Goal: Answer question/provide support: Share knowledge or assist other users

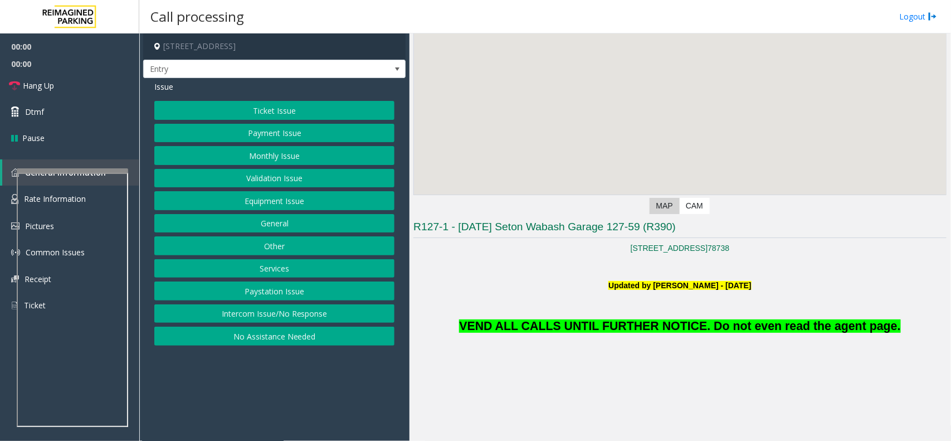
scroll to position [209, 0]
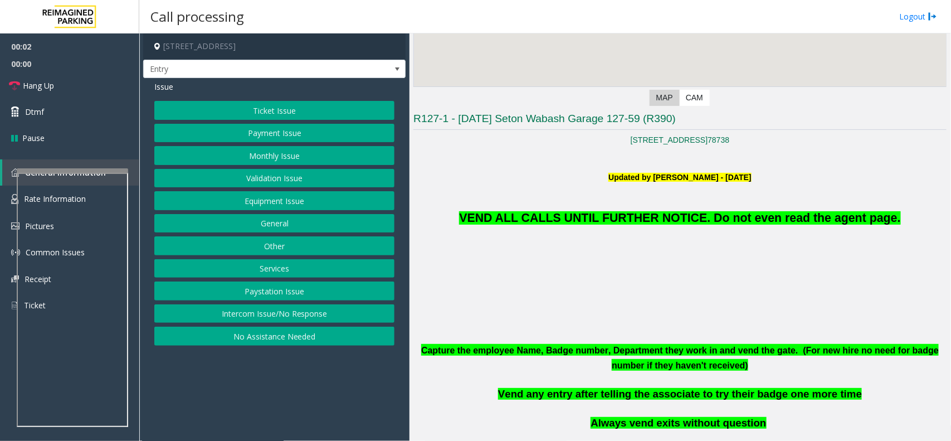
click at [287, 154] on button "Monthly Issue" at bounding box center [274, 155] width 240 height 19
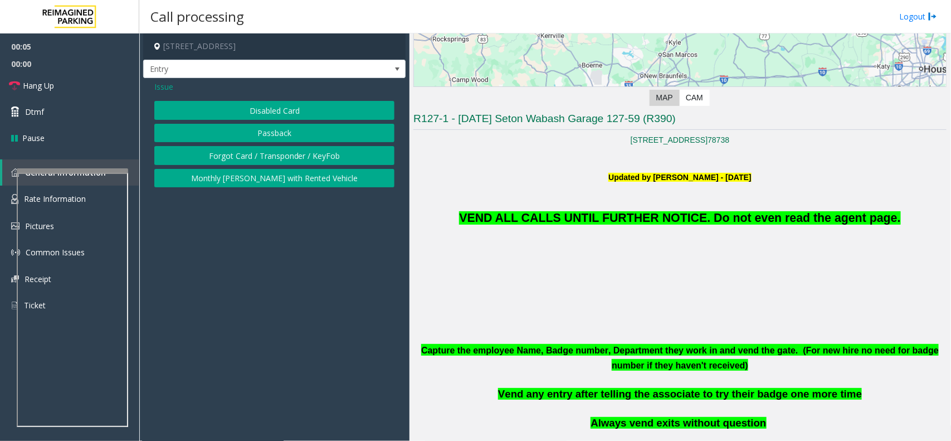
click at [278, 104] on button "Disabled Card" at bounding box center [274, 110] width 240 height 19
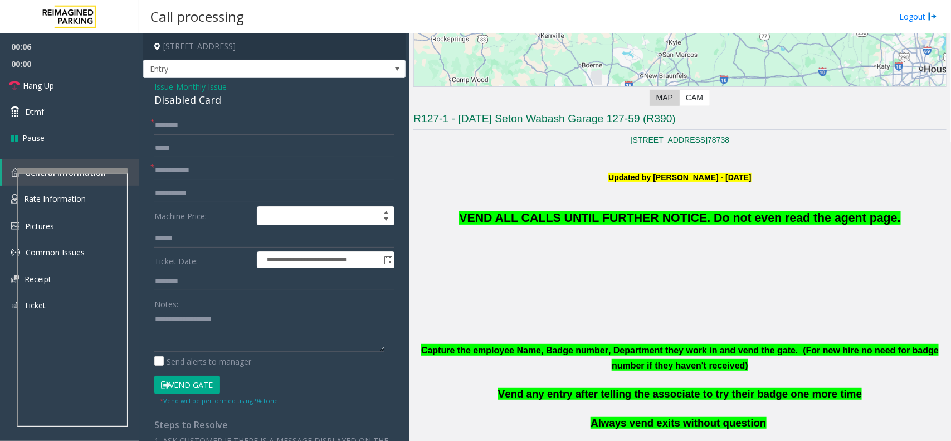
click at [163, 90] on span "Issue" at bounding box center [163, 87] width 19 height 12
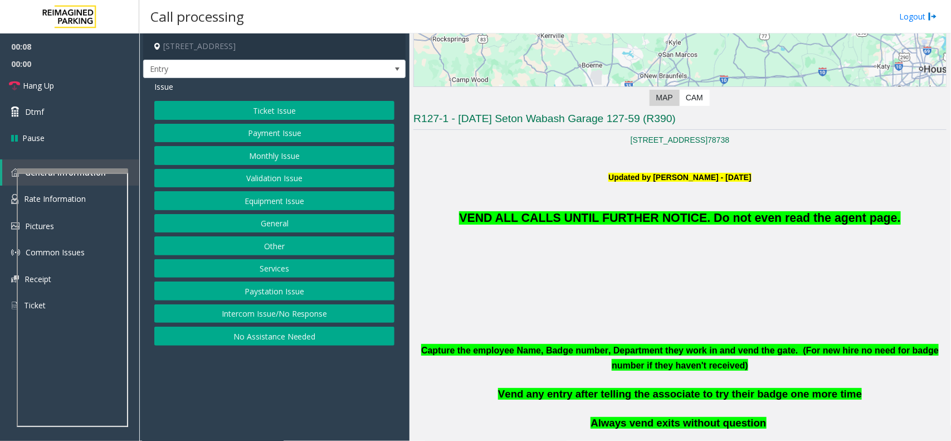
click at [282, 158] on button "Monthly Issue" at bounding box center [274, 155] width 240 height 19
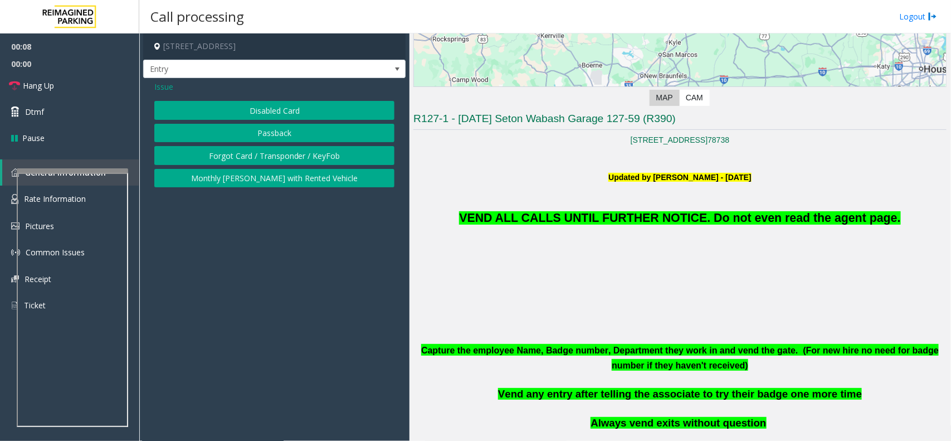
click at [282, 158] on button "Forgot Card / Transponder / KeyFob" at bounding box center [274, 155] width 240 height 19
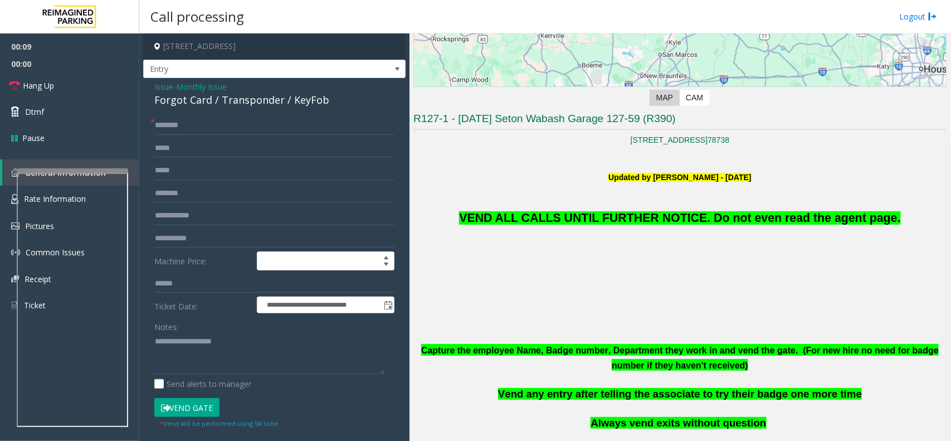
click at [631, 216] on span "VEND ALL CALLS UNTIL FURTHER NOTICE. Do not even read the agent page." at bounding box center [679, 217] width 441 height 13
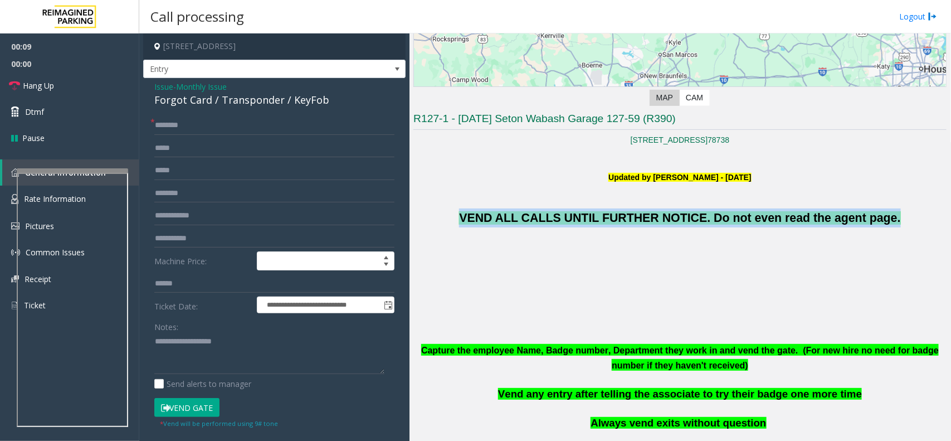
click at [631, 216] on span "VEND ALL CALLS UNTIL FURTHER NOTICE. Do not even read the agent page." at bounding box center [679, 217] width 441 height 13
copy span "VEND ALL CALLS UNTIL FURTHER NOTICE. Do not even read the agent page."
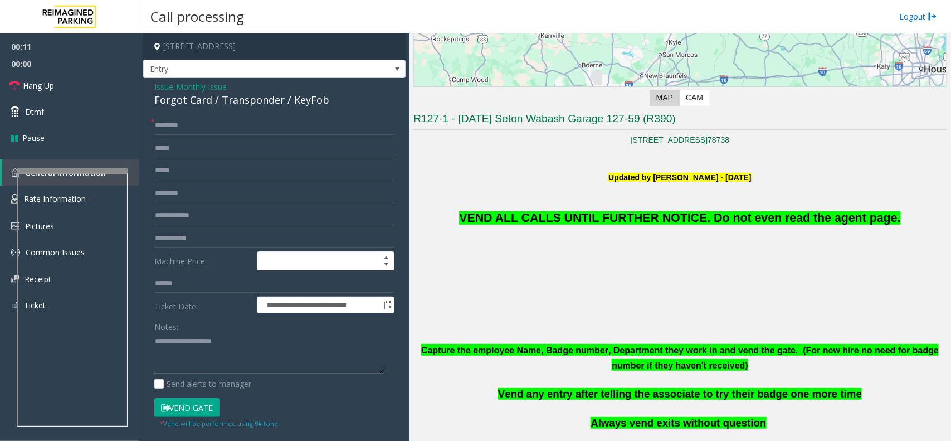
click at [196, 343] on textarea at bounding box center [269, 354] width 230 height 42
paste textarea "**********"
type textarea "**********"
click at [196, 410] on button "Vend Gate" at bounding box center [186, 407] width 65 height 19
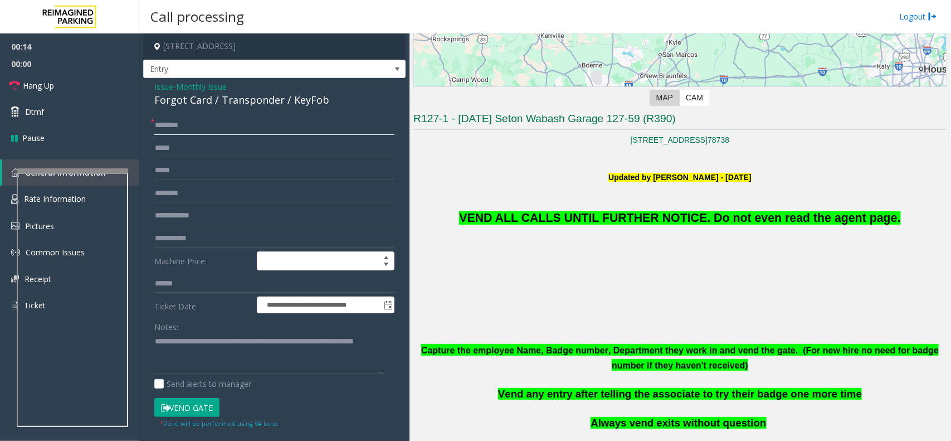
scroll to position [0, 0]
type input "**"
click at [76, 85] on link "Hang Up" at bounding box center [69, 85] width 139 height 26
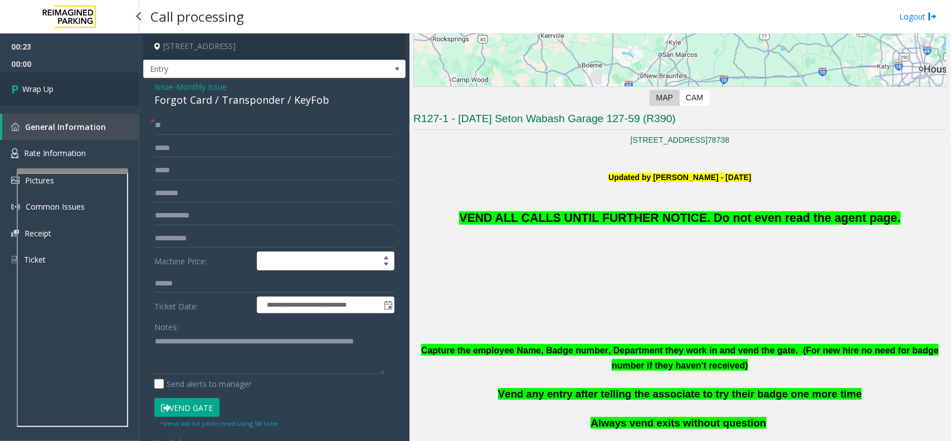
click at [76, 85] on link "Wrap Up" at bounding box center [69, 88] width 139 height 33
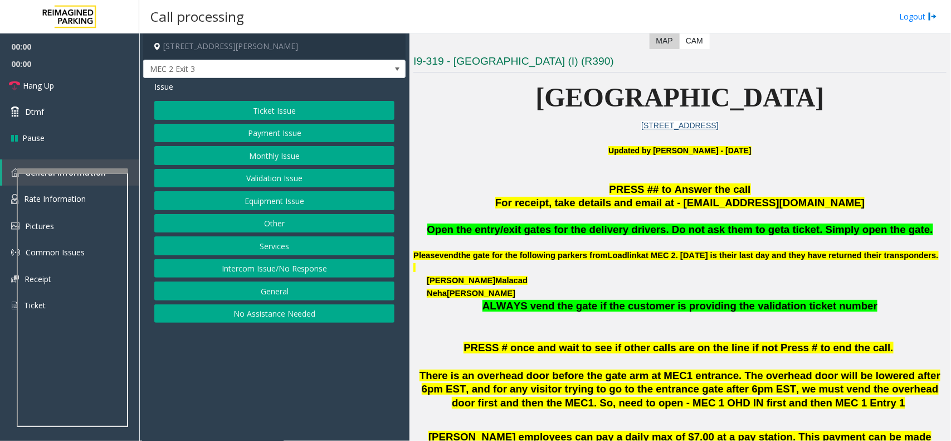
scroll to position [279, 0]
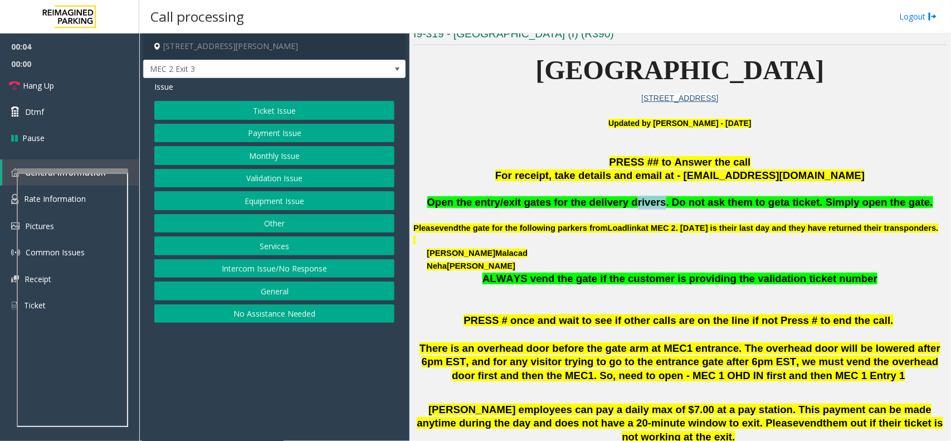
drag, startPoint x: 661, startPoint y: 205, endPoint x: 638, endPoint y: 205, distance: 22.8
click at [638, 205] on span "Open the entry/exit gates for the delivery drivers. Do not ask them to get" at bounding box center [605, 202] width 357 height 12
click at [327, 111] on button "Ticket Issue" at bounding box center [274, 110] width 240 height 19
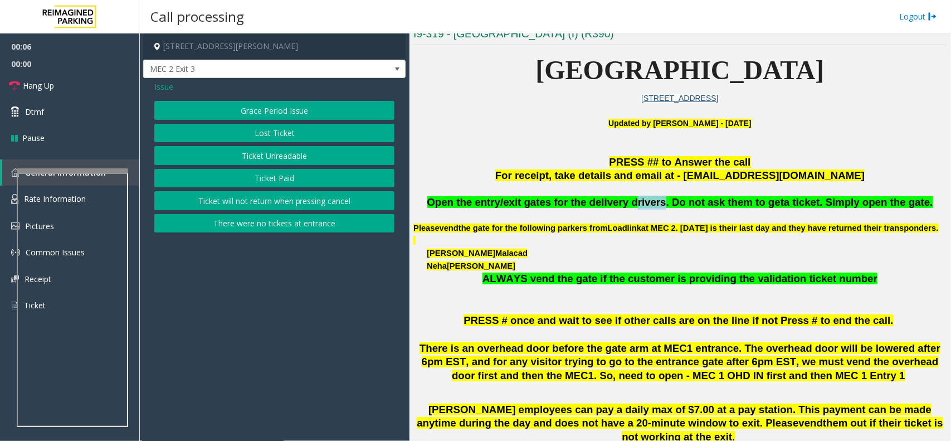
click at [313, 152] on button "Ticket Unreadable" at bounding box center [274, 155] width 240 height 19
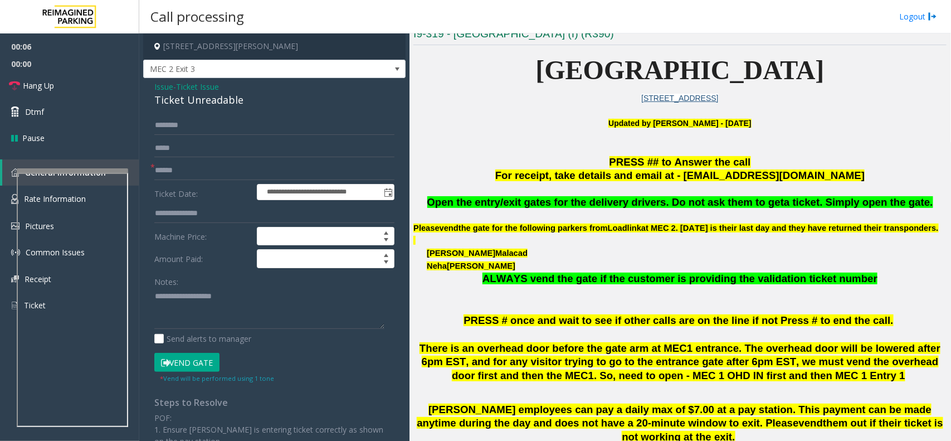
click at [213, 287] on div "Notes:" at bounding box center [274, 300] width 240 height 57
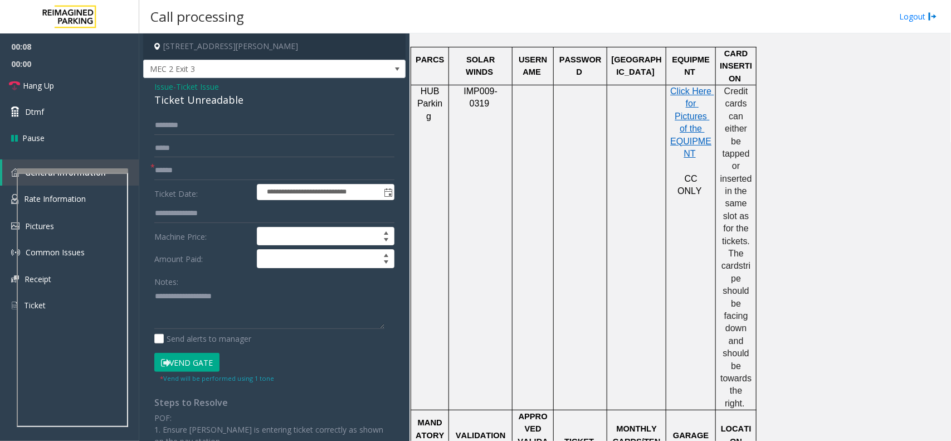
scroll to position [906, 0]
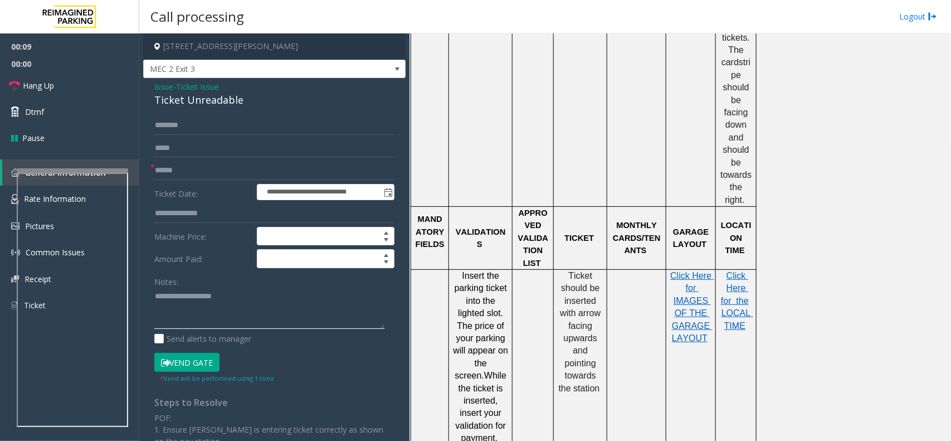
click at [197, 320] on textarea at bounding box center [269, 309] width 230 height 42
click at [255, 316] on textarea at bounding box center [269, 309] width 230 height 42
click at [224, 102] on div "Ticket Unreadable" at bounding box center [274, 100] width 240 height 15
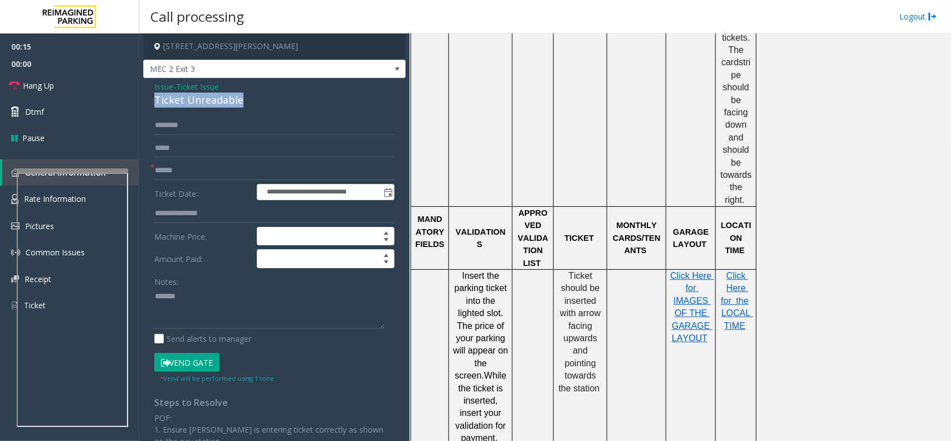
copy div "Ticket Unreadable"
click at [228, 310] on textarea at bounding box center [269, 309] width 230 height 42
paste textarea "**********"
type textarea "**********"
click at [167, 172] on input "text" at bounding box center [274, 170] width 240 height 19
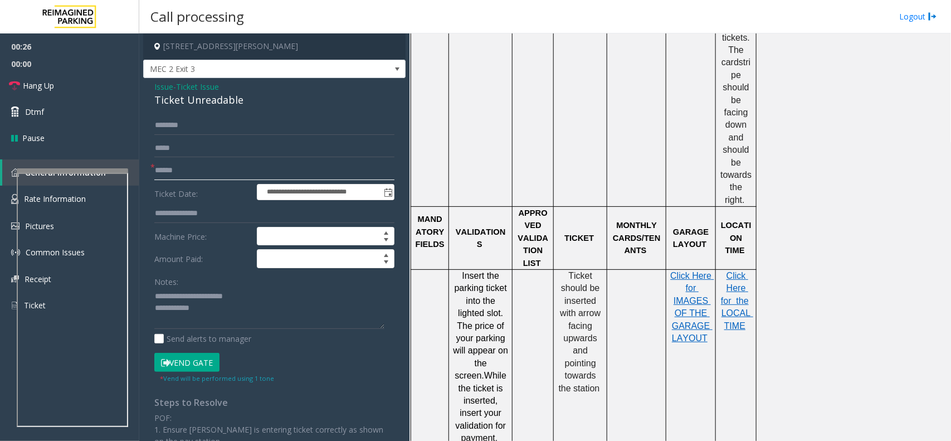
type input "******"
click at [246, 318] on textarea at bounding box center [269, 309] width 230 height 42
click at [198, 363] on button "Vend Gate" at bounding box center [186, 362] width 65 height 19
click at [232, 315] on textarea at bounding box center [269, 309] width 230 height 42
type textarea "**********"
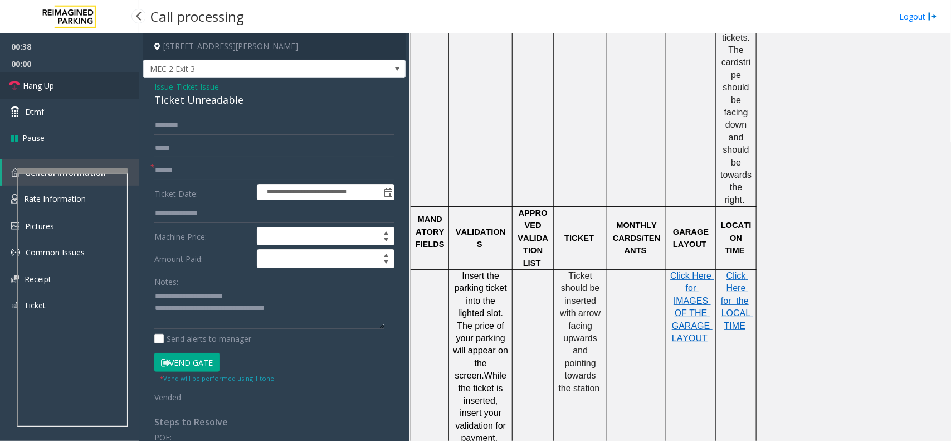
click at [87, 84] on link "Hang Up" at bounding box center [69, 85] width 139 height 26
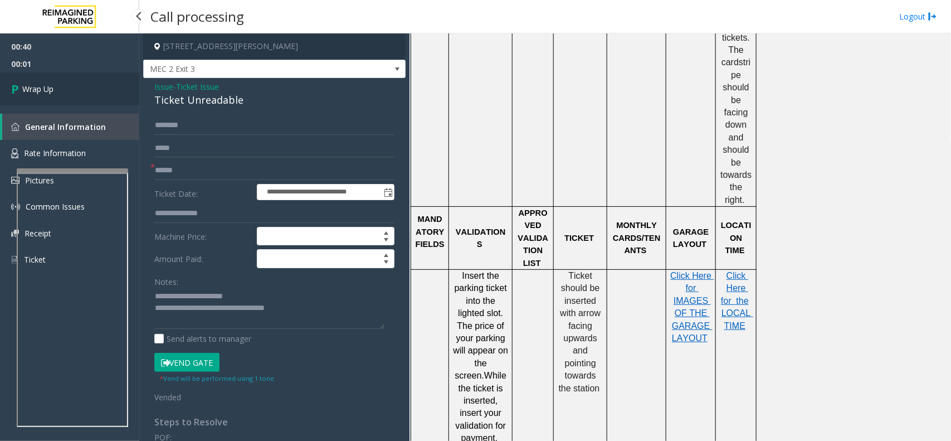
click at [87, 84] on link "Wrap Up" at bounding box center [69, 88] width 139 height 33
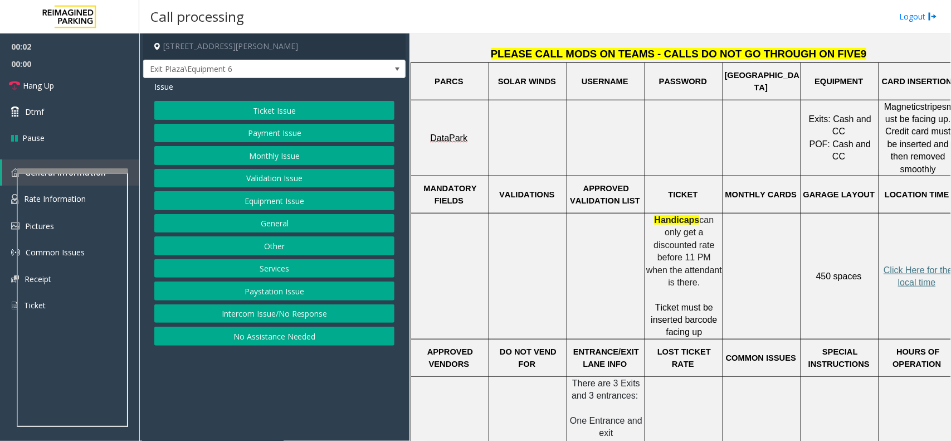
scroll to position [418, 0]
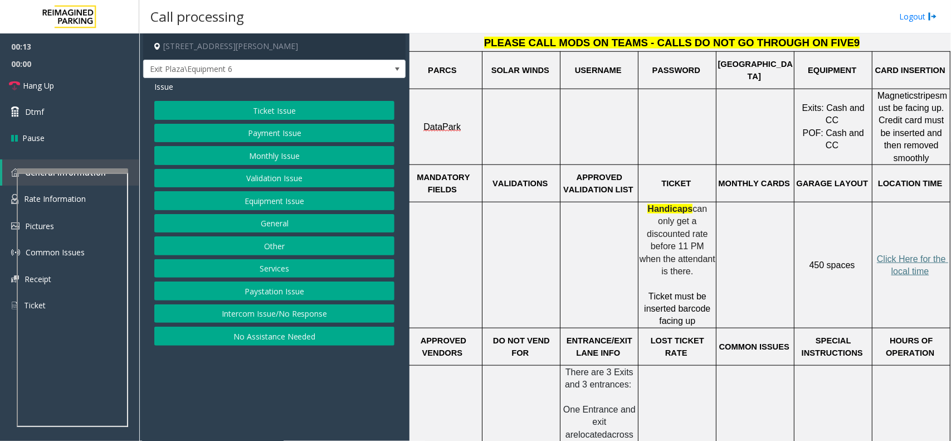
click at [296, 141] on button "Payment Issue" at bounding box center [274, 133] width 240 height 19
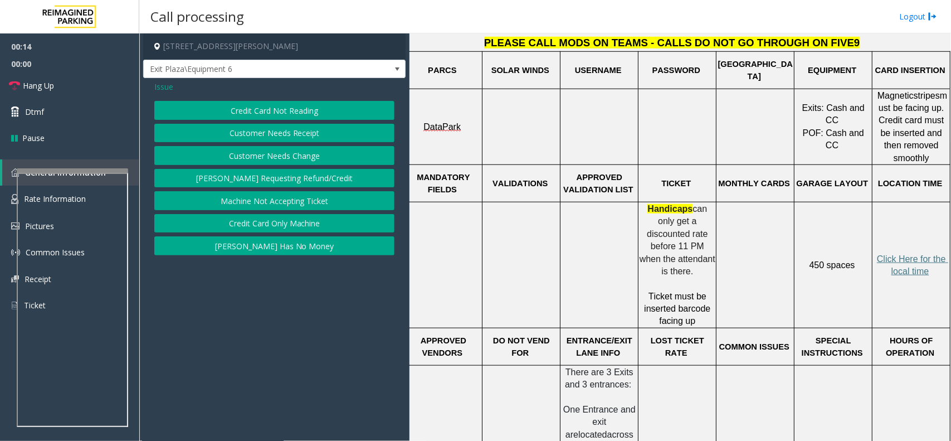
click at [319, 115] on button "Credit Card Not Reading" at bounding box center [274, 110] width 240 height 19
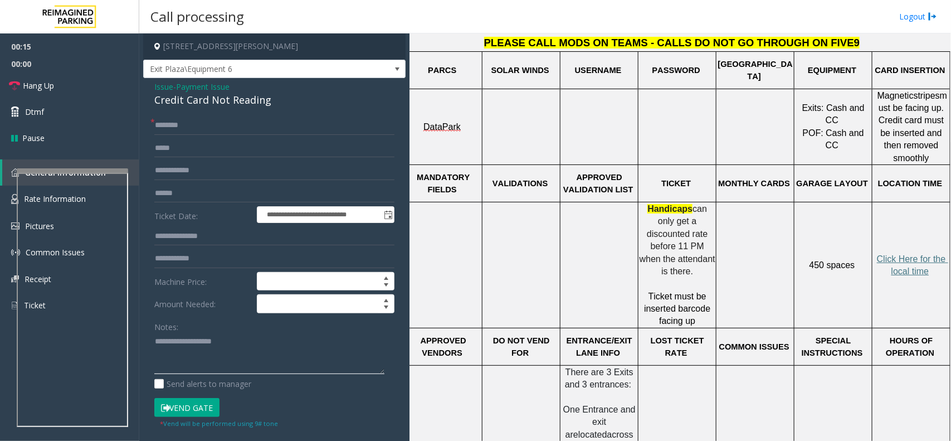
click at [232, 333] on textarea at bounding box center [269, 354] width 230 height 42
click at [252, 99] on div "Credit Card Not Reading" at bounding box center [274, 100] width 240 height 15
copy div "Credit Card Not Reading"
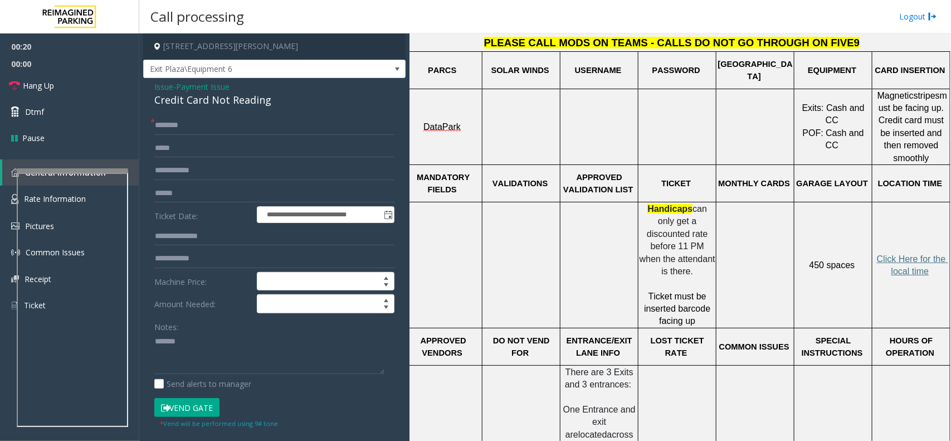
click at [257, 375] on div "Notes: Send alerts to manager" at bounding box center [274, 353] width 240 height 73
click at [255, 352] on textarea at bounding box center [269, 354] width 230 height 42
paste textarea "**********"
type textarea "**********"
click at [215, 200] on input "text" at bounding box center [274, 193] width 240 height 19
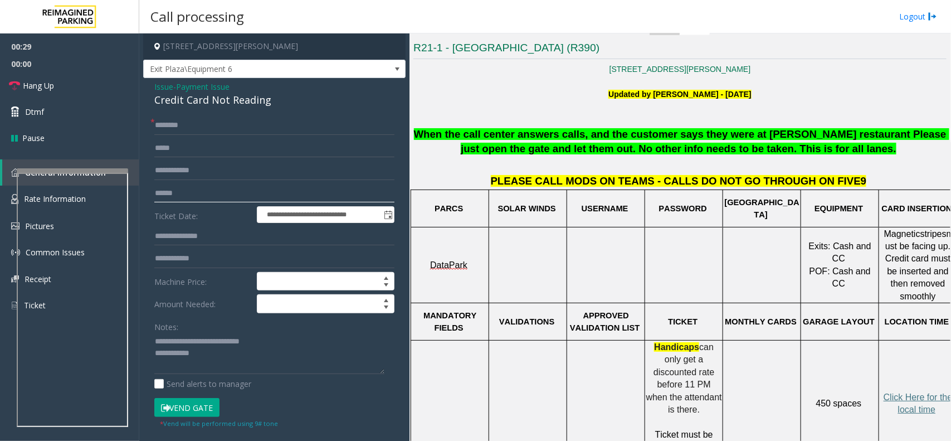
scroll to position [279, 0]
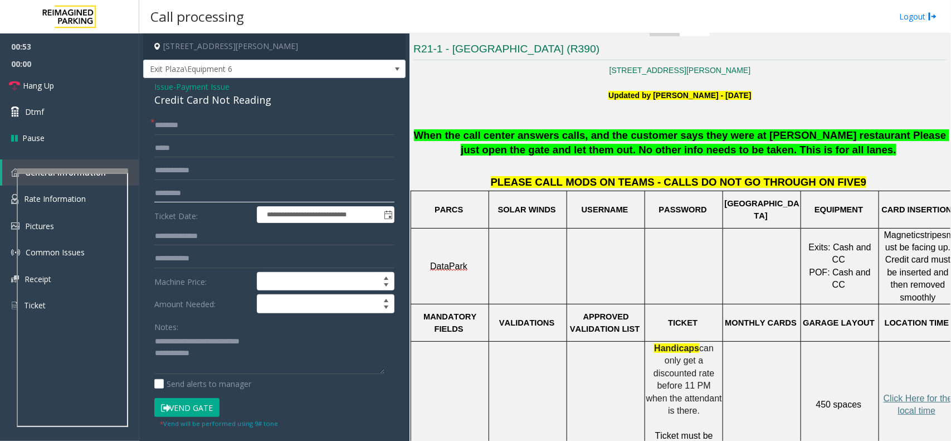
type input "*********"
click at [239, 130] on input "text" at bounding box center [274, 125] width 240 height 19
type input "*****"
click at [226, 361] on textarea at bounding box center [269, 354] width 230 height 42
click at [202, 410] on button "Vend Gate" at bounding box center [186, 407] width 65 height 19
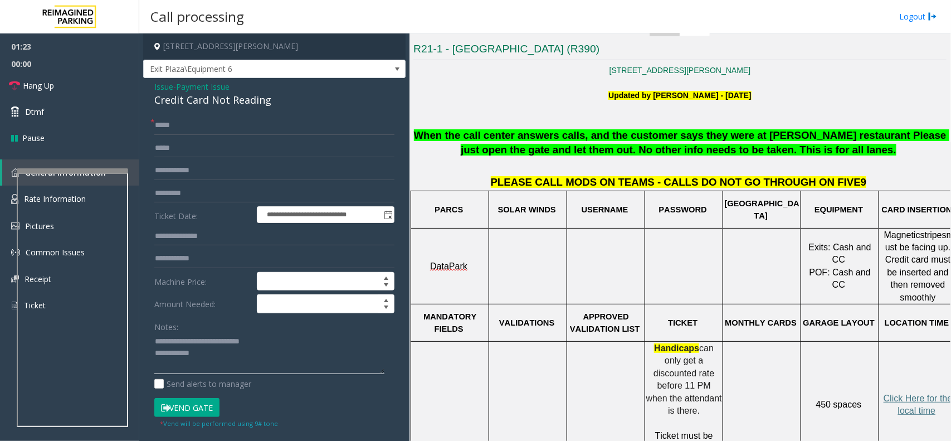
click at [220, 363] on textarea at bounding box center [269, 354] width 230 height 42
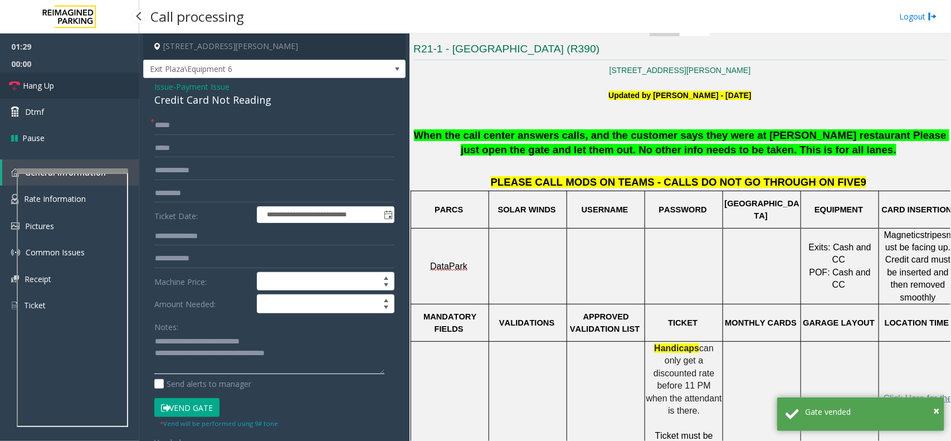
type textarea "**********"
click at [60, 85] on link "Hang Up" at bounding box center [69, 85] width 139 height 26
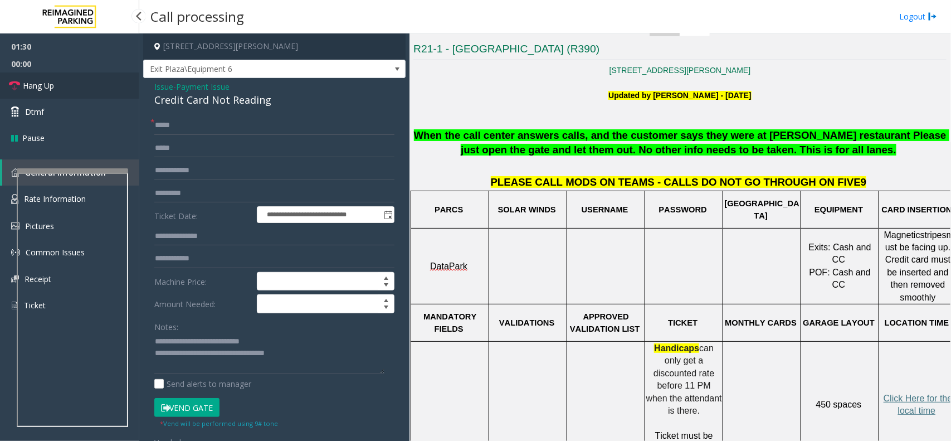
click at [60, 85] on link "Hang Up" at bounding box center [69, 85] width 139 height 26
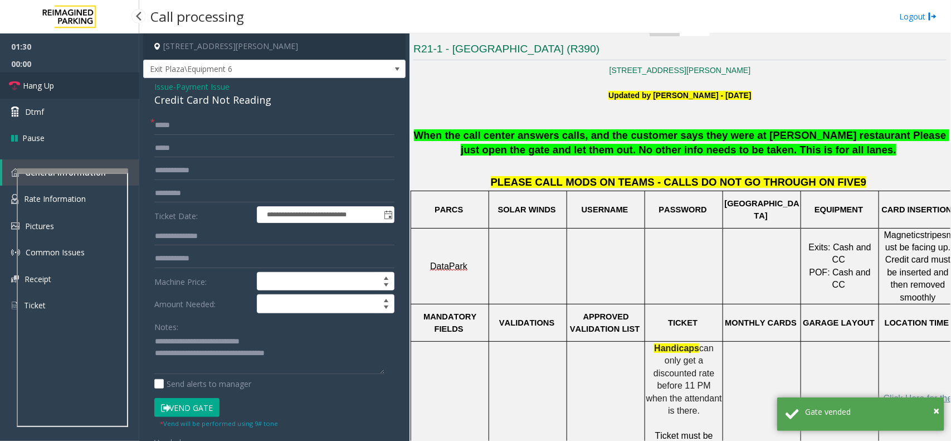
click at [60, 85] on link "Hang Up" at bounding box center [69, 85] width 139 height 26
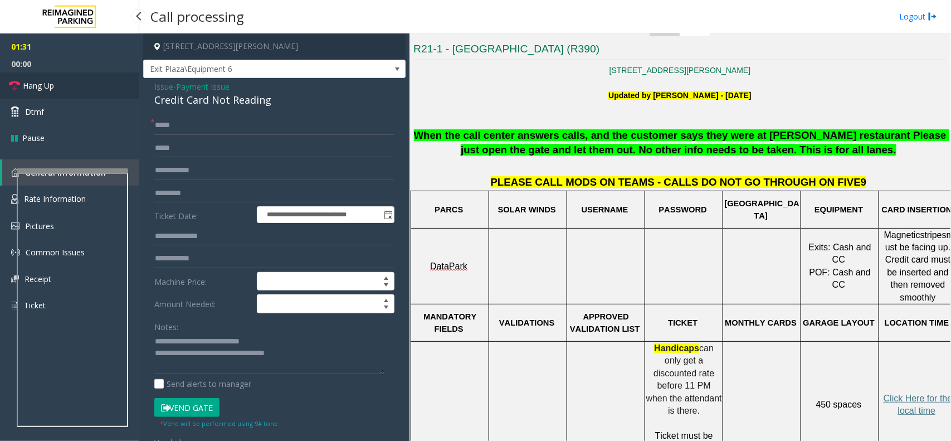
click at [60, 85] on link "Hang Up" at bounding box center [69, 85] width 139 height 26
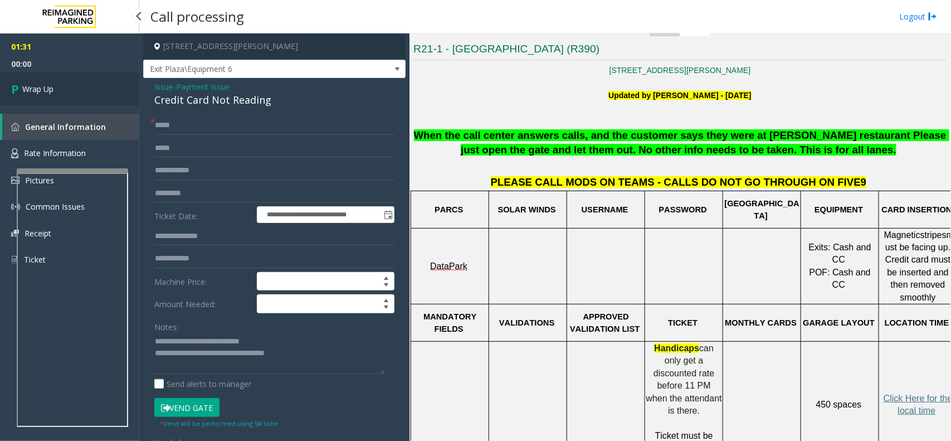
click at [60, 85] on link "Wrap Up" at bounding box center [69, 88] width 139 height 33
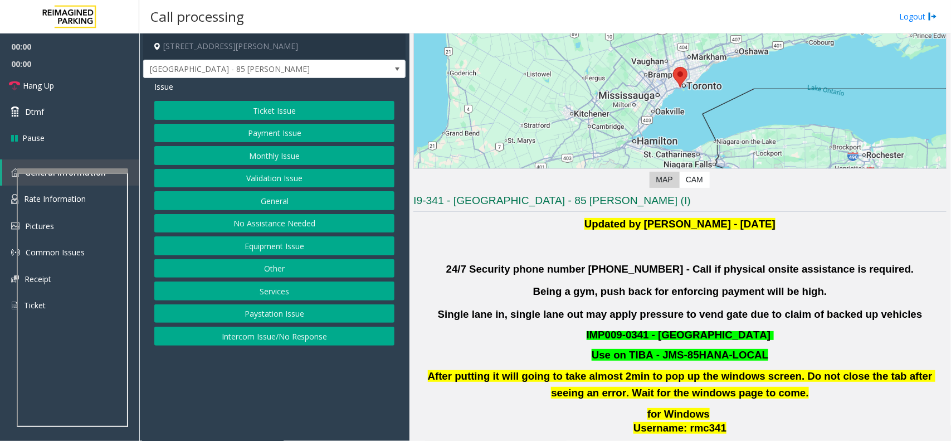
scroll to position [279, 0]
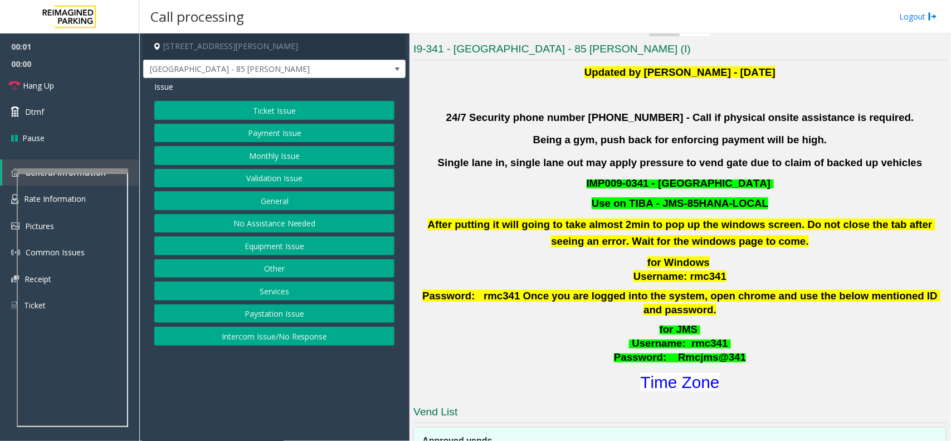
click at [322, 181] on button "Validation Issue" at bounding box center [274, 178] width 240 height 19
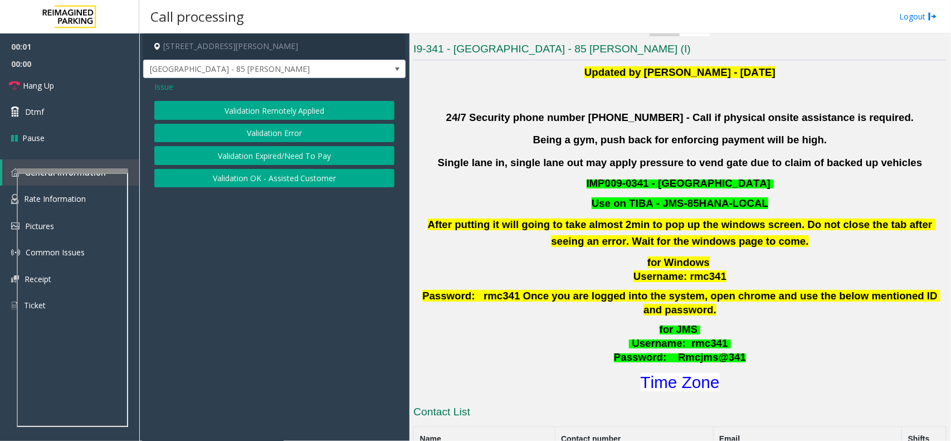
click at [302, 135] on button "Validation Error" at bounding box center [274, 133] width 240 height 19
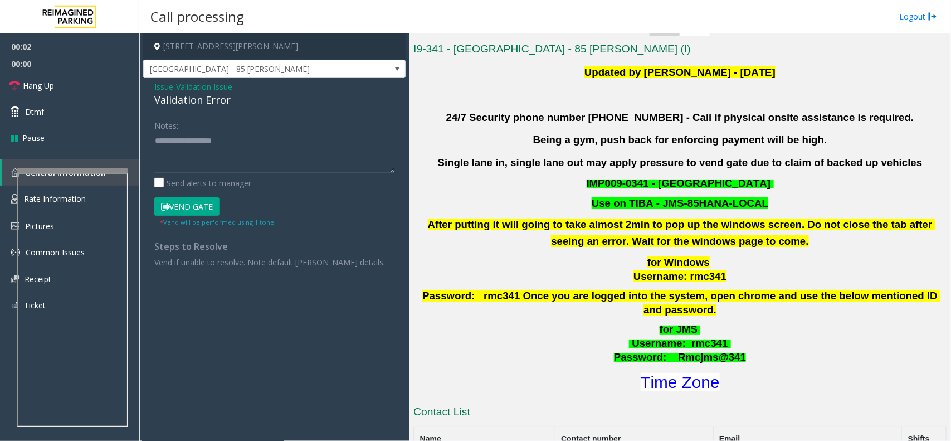
click at [273, 159] on textarea at bounding box center [274, 153] width 240 height 42
click at [210, 96] on div "Validation Error" at bounding box center [274, 100] width 240 height 15
copy div "Validation Error"
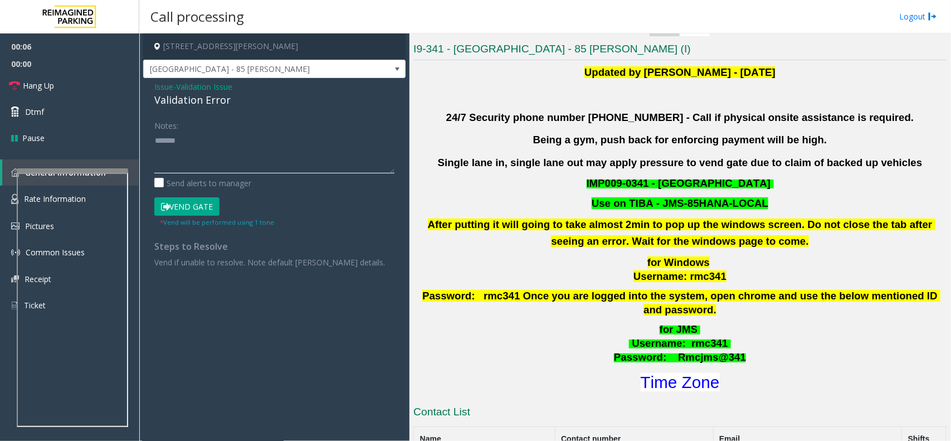
click at [221, 152] on textarea at bounding box center [274, 153] width 240 height 42
paste textarea "**********"
drag, startPoint x: 196, startPoint y: 154, endPoint x: 352, endPoint y: 148, distance: 156.2
click at [352, 148] on textarea at bounding box center [274, 153] width 240 height 42
click at [52, 87] on span "Hang Up" at bounding box center [38, 86] width 31 height 12
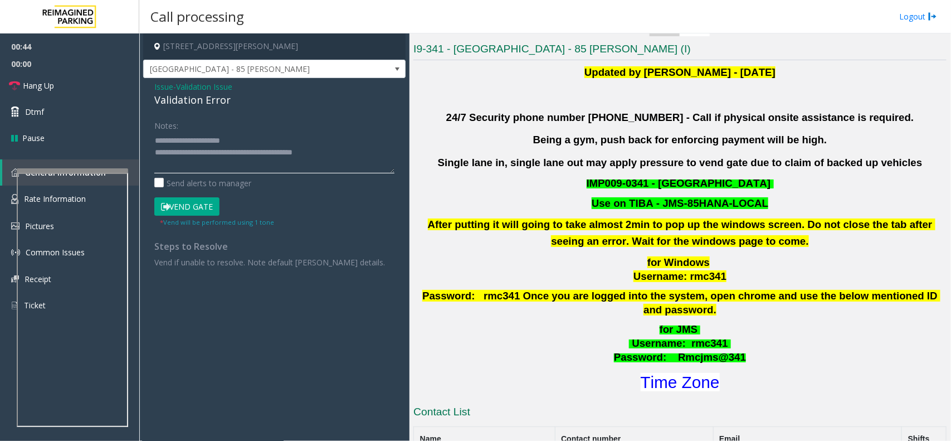
click at [279, 142] on textarea at bounding box center [274, 153] width 240 height 42
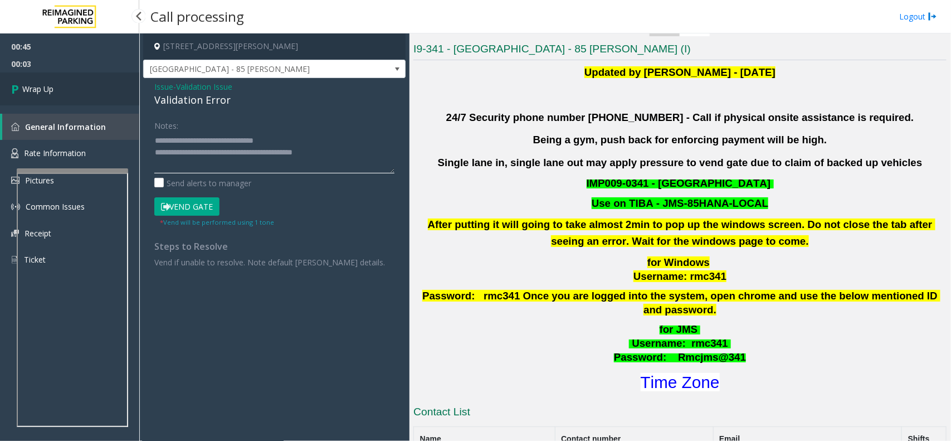
type textarea "**********"
click at [82, 96] on link "Wrap Up" at bounding box center [69, 88] width 139 height 33
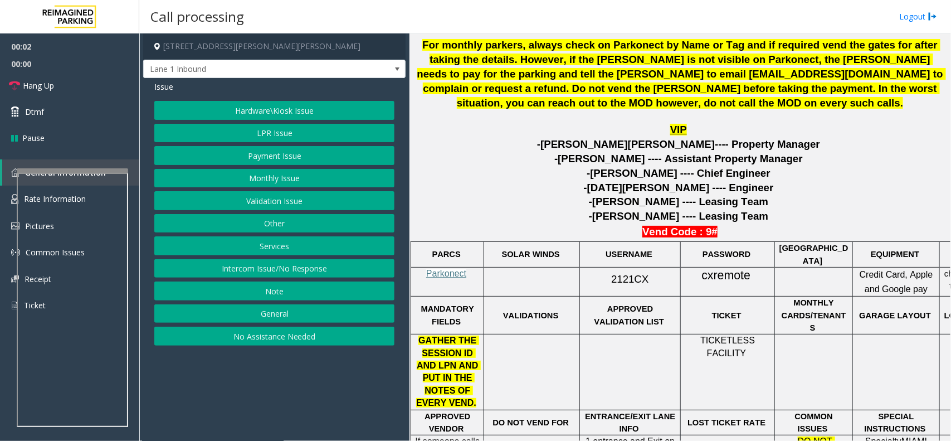
scroll to position [488, 0]
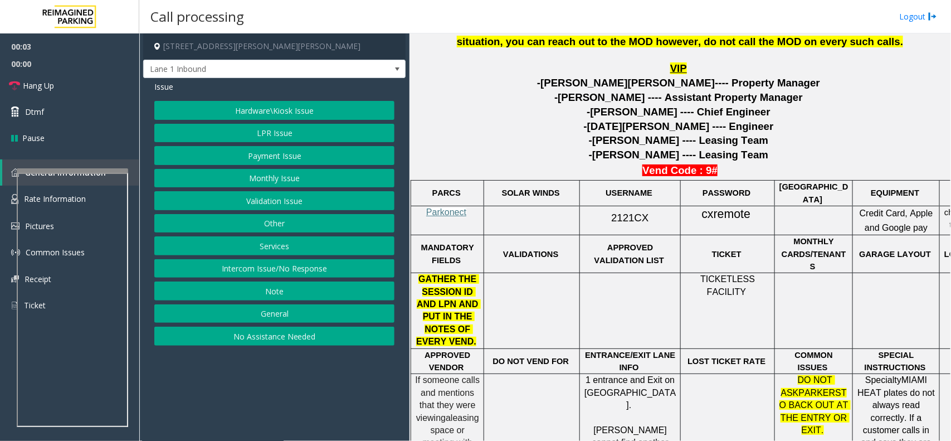
click at [285, 187] on button "Monthly Issue" at bounding box center [274, 178] width 240 height 19
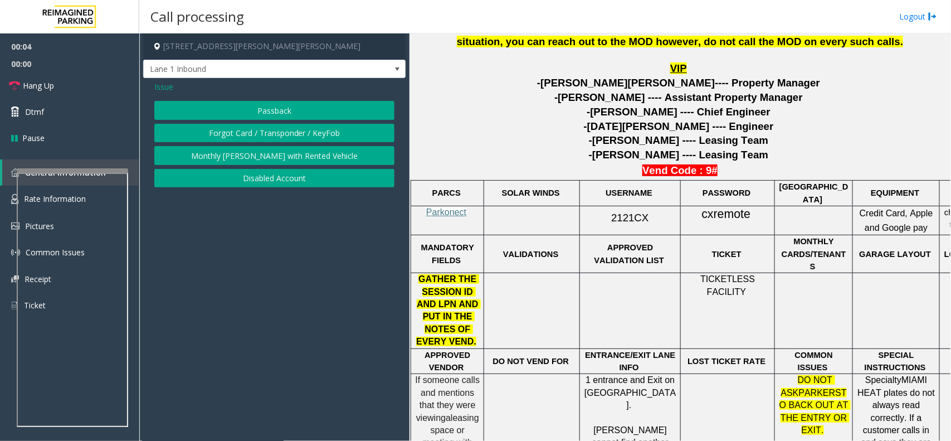
click at [294, 154] on button "Monthly [PERSON_NAME] with Rented Vehicle" at bounding box center [274, 155] width 240 height 19
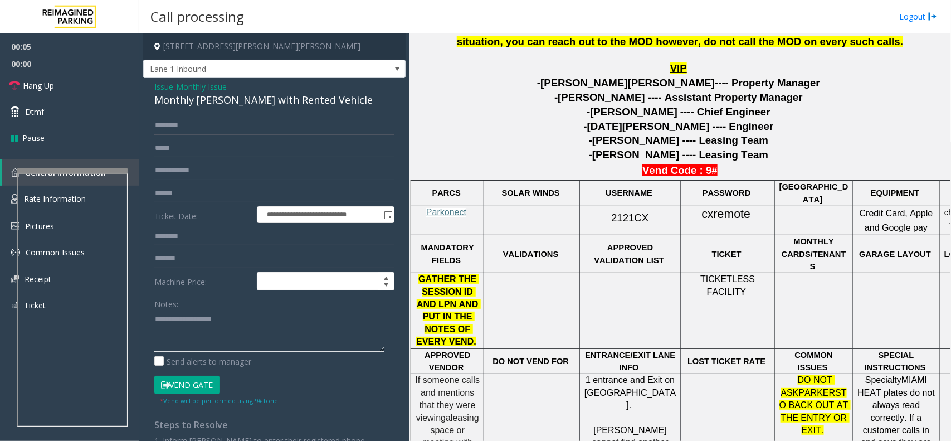
click at [194, 333] on textarea at bounding box center [269, 331] width 230 height 42
click at [297, 99] on div "Monthly [PERSON_NAME] with Rented Vehicle" at bounding box center [274, 100] width 240 height 15
copy div "Monthly [PERSON_NAME] with Rented Vehicle"
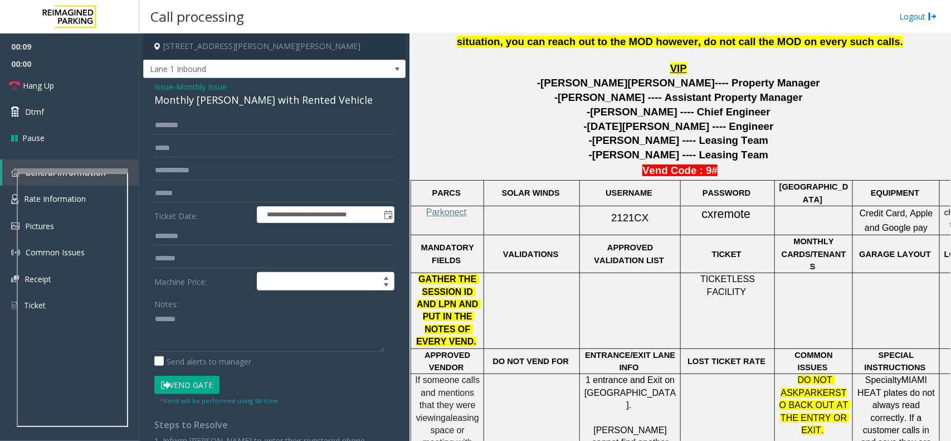
click at [286, 304] on div "Notes:" at bounding box center [274, 322] width 240 height 57
paste textarea "**********"
click at [264, 318] on textarea at bounding box center [269, 331] width 230 height 42
type textarea "**********"
click at [480, 206] on p "Parkonect" at bounding box center [447, 212] width 65 height 12
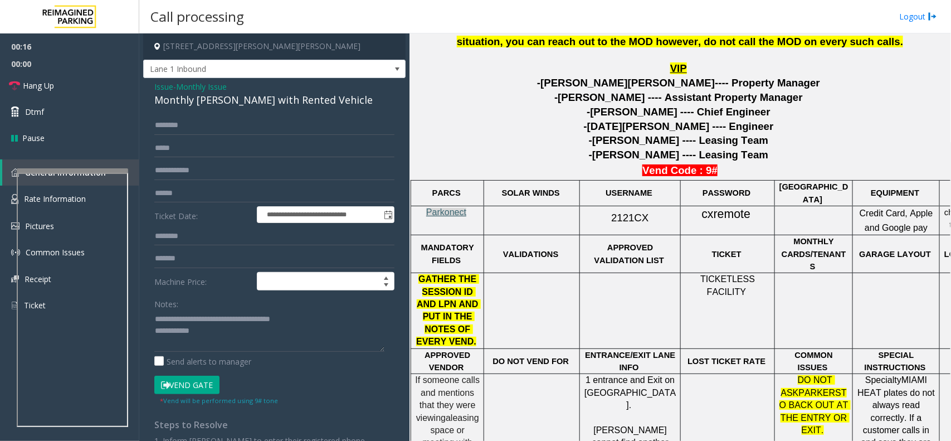
click at [436, 213] on span "Parkonect" at bounding box center [446, 211] width 40 height 9
click at [649, 218] on span at bounding box center [650, 217] width 3 height 13
click at [643, 218] on span "2121CX" at bounding box center [629, 218] width 37 height 12
copy p "2121CX"
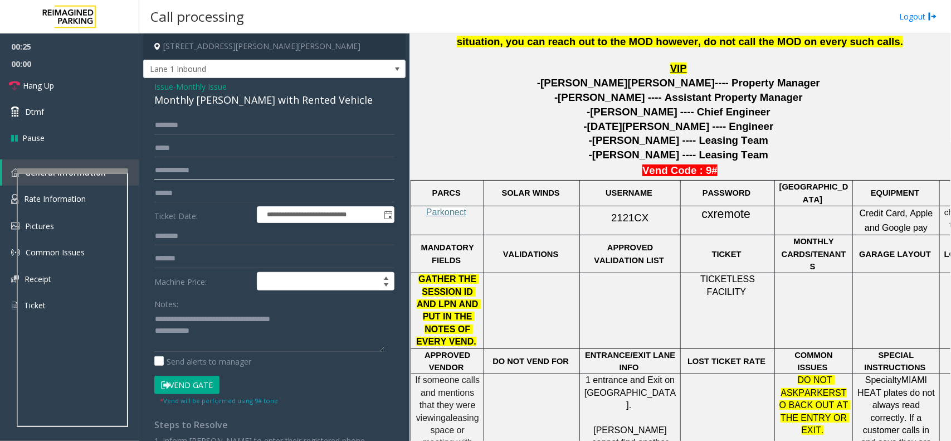
click at [216, 177] on input "text" at bounding box center [274, 170] width 240 height 19
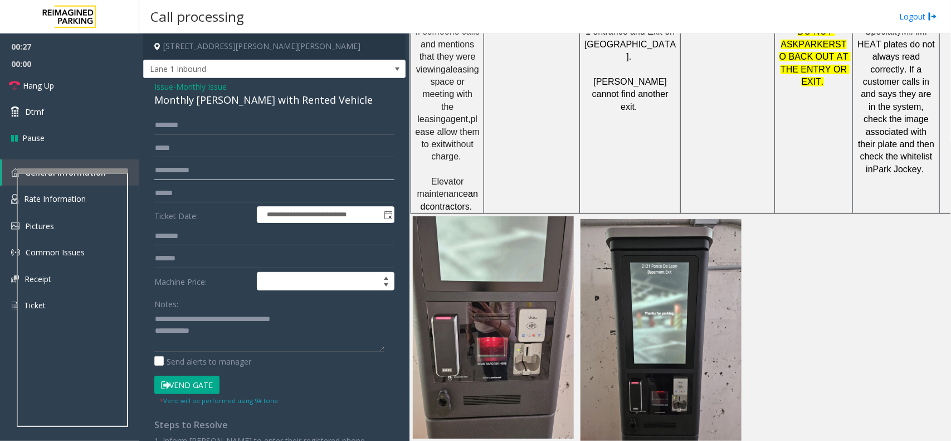
scroll to position [348, 0]
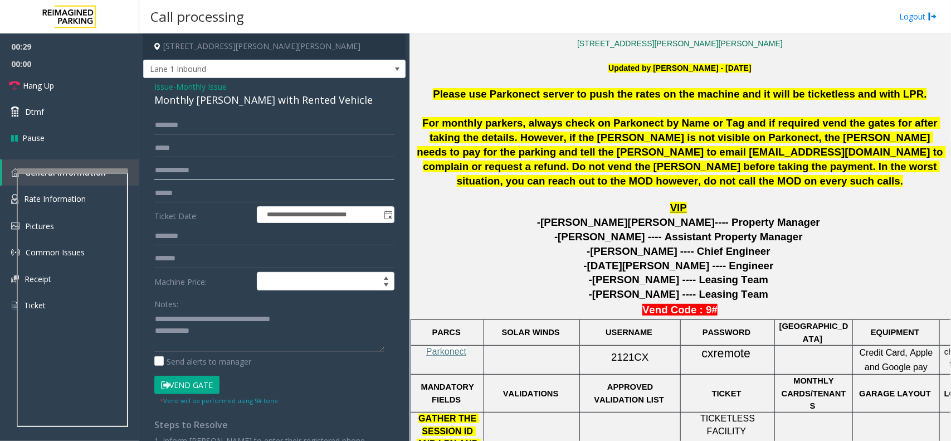
click at [232, 169] on input "text" at bounding box center [274, 170] width 240 height 19
type input "**********"
click at [232, 336] on textarea at bounding box center [269, 331] width 230 height 42
click at [198, 382] on button "Vend Gate" at bounding box center [186, 385] width 65 height 19
click at [218, 339] on textarea at bounding box center [269, 331] width 230 height 42
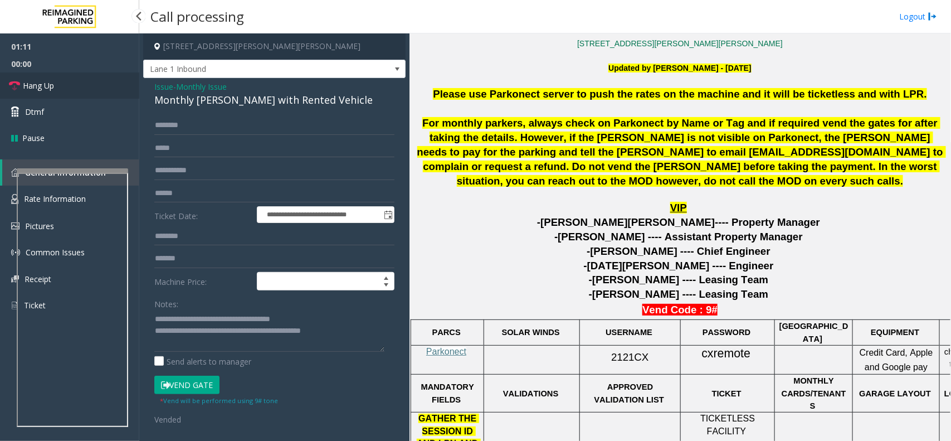
click at [106, 90] on link "Hang Up" at bounding box center [69, 85] width 139 height 26
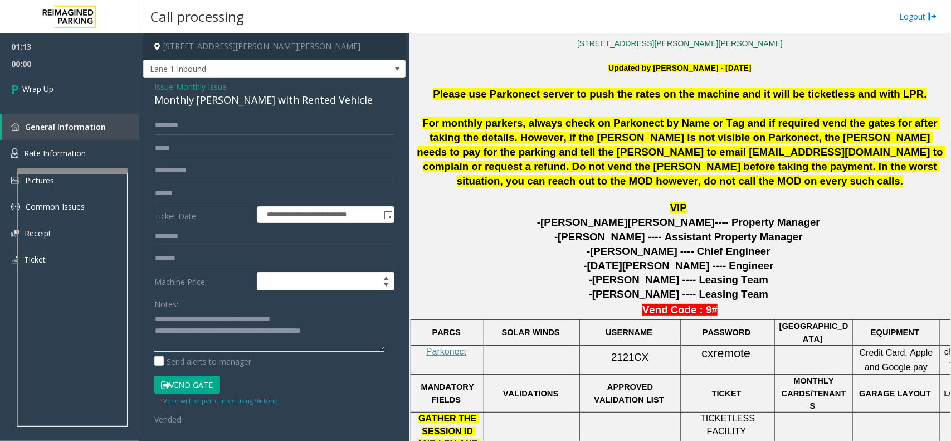
click at [375, 335] on textarea at bounding box center [269, 331] width 230 height 42
type textarea "**********"
click at [54, 94] on link "Wrap Up" at bounding box center [69, 88] width 139 height 33
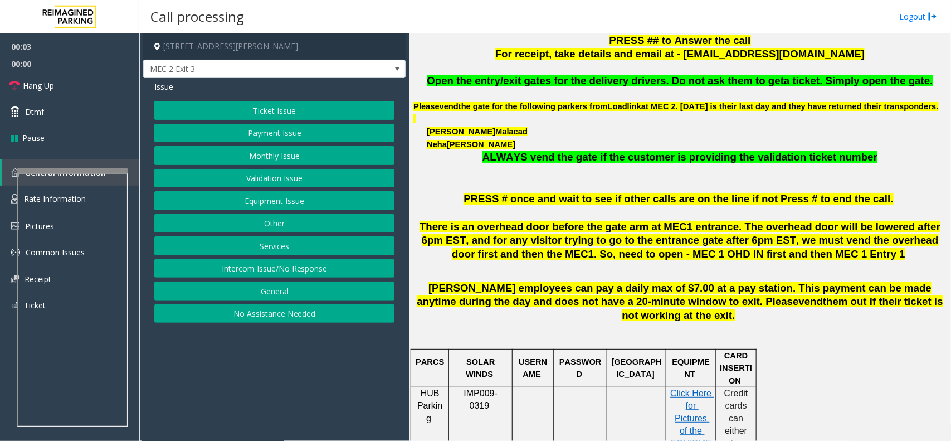
scroll to position [418, 0]
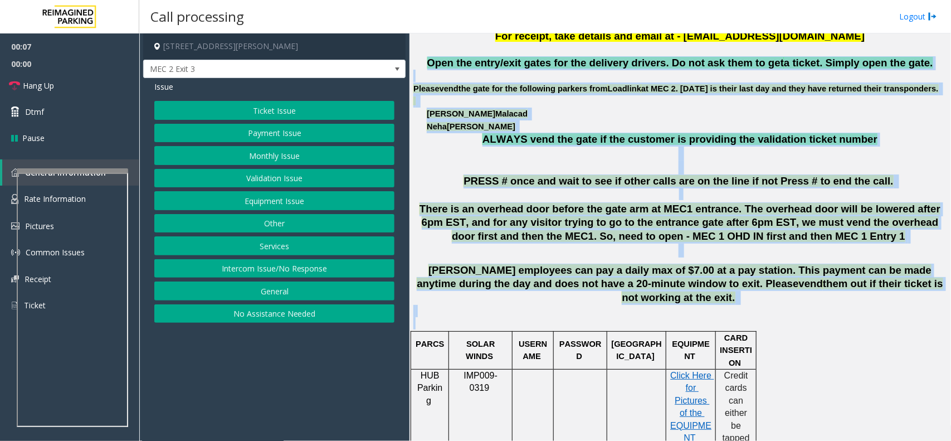
drag, startPoint x: 447, startPoint y: 61, endPoint x: 916, endPoint y: 338, distance: 544.1
click at [888, 313] on p at bounding box center [680, 317] width 533 height 25
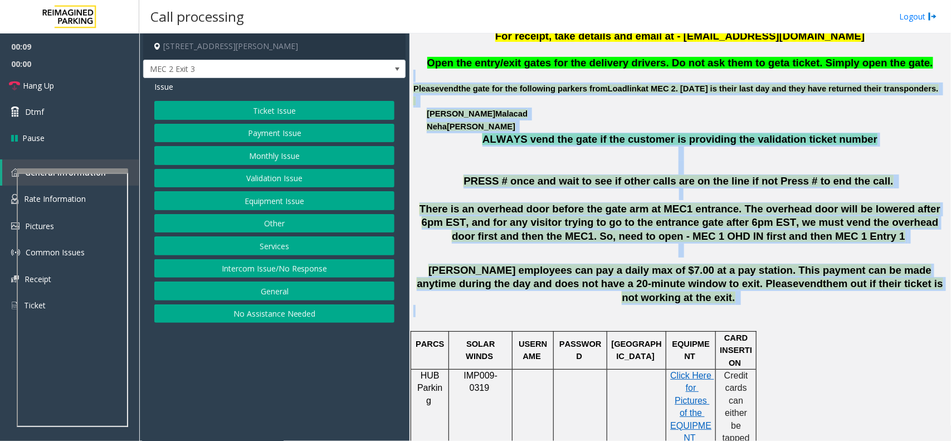
drag, startPoint x: 910, startPoint y: 305, endPoint x: 589, endPoint y: 81, distance: 390.7
click at [596, 120] on p "Noah Malacad" at bounding box center [687, 114] width 520 height 13
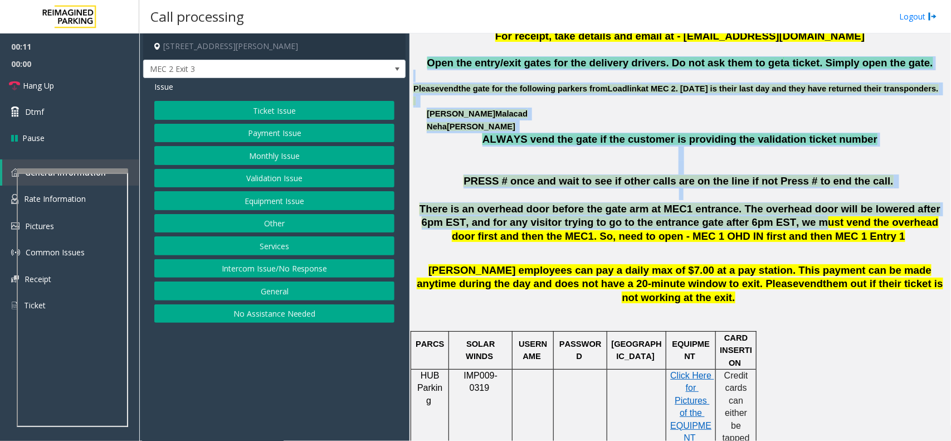
drag, startPoint x: 551, startPoint y: 135, endPoint x: 705, endPoint y: 241, distance: 187.5
click at [786, 227] on p "There is an overhead door before the gate arm at MEC1 entrance. The overhead do…" at bounding box center [680, 229] width 533 height 55
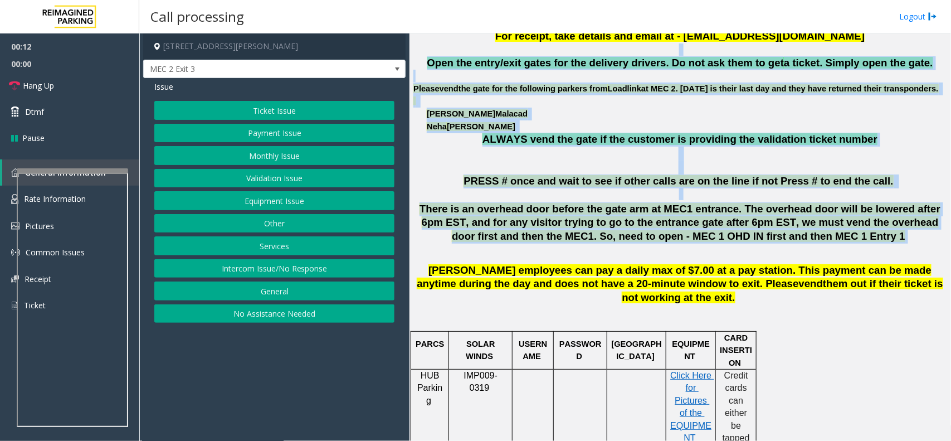
scroll to position [347, 0]
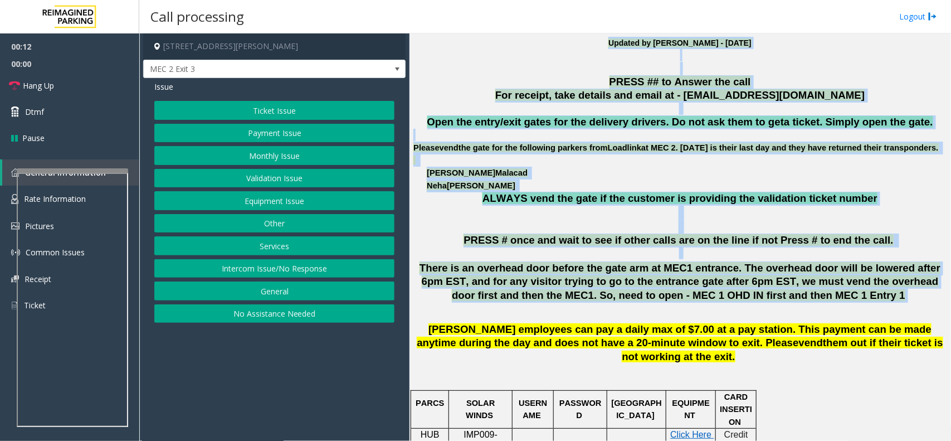
drag, startPoint x: 809, startPoint y: 255, endPoint x: 497, endPoint y: 38, distance: 379.9
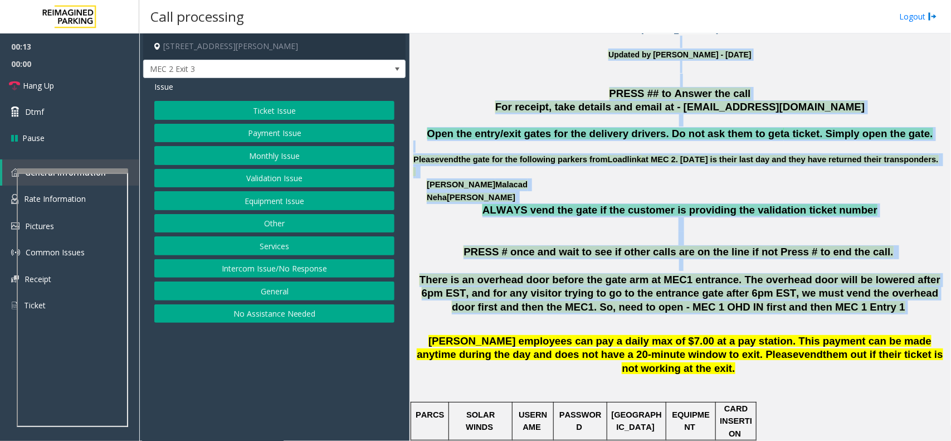
click at [566, 191] on p "Noah Malacad" at bounding box center [687, 184] width 520 height 13
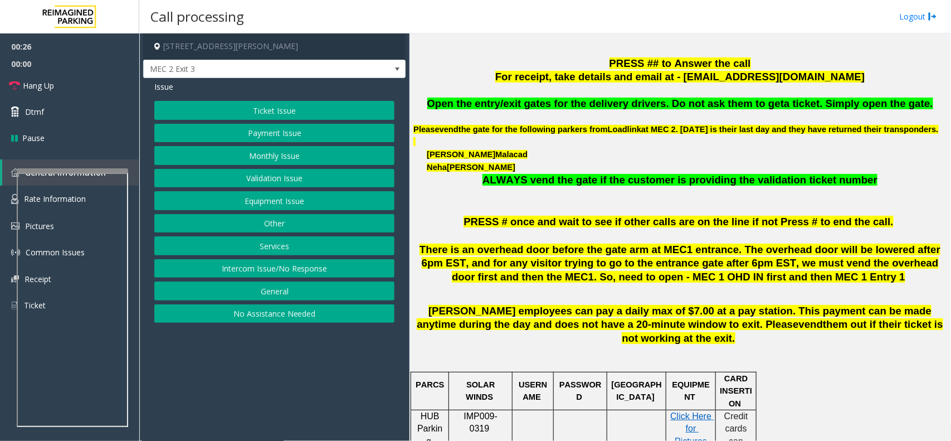
scroll to position [212, 0]
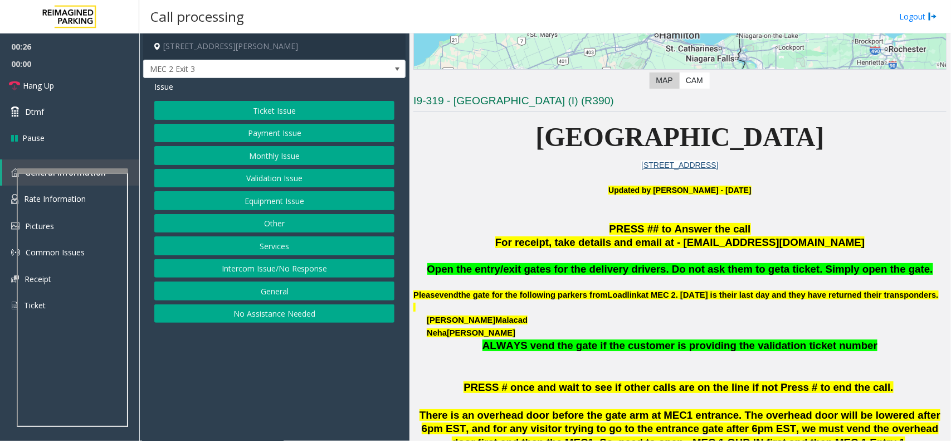
click at [308, 107] on button "Ticket Issue" at bounding box center [274, 110] width 240 height 19
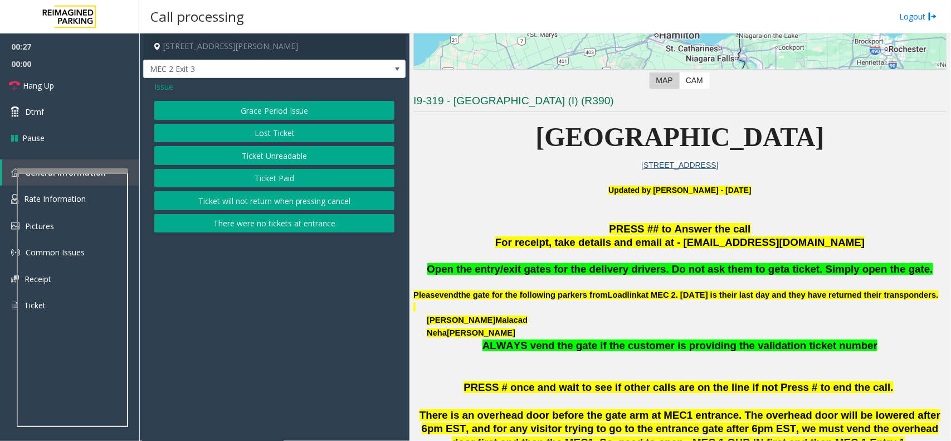
click at [298, 151] on button "Ticket Unreadable" at bounding box center [274, 155] width 240 height 19
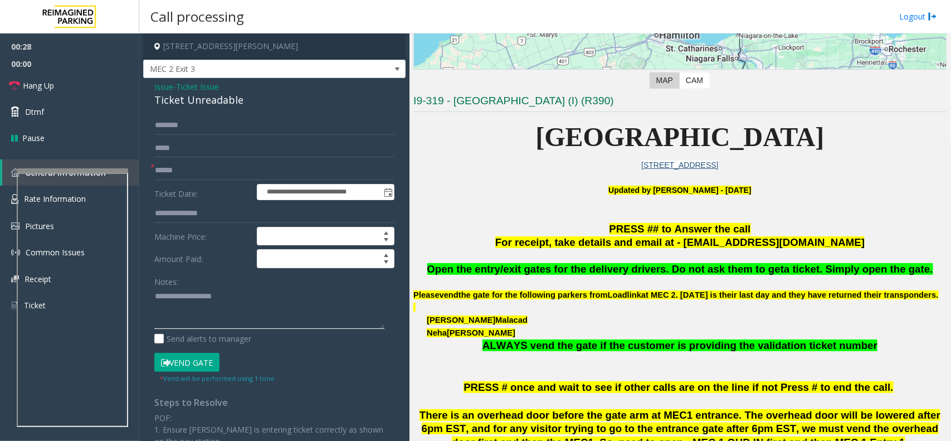
click at [194, 301] on textarea at bounding box center [269, 309] width 230 height 42
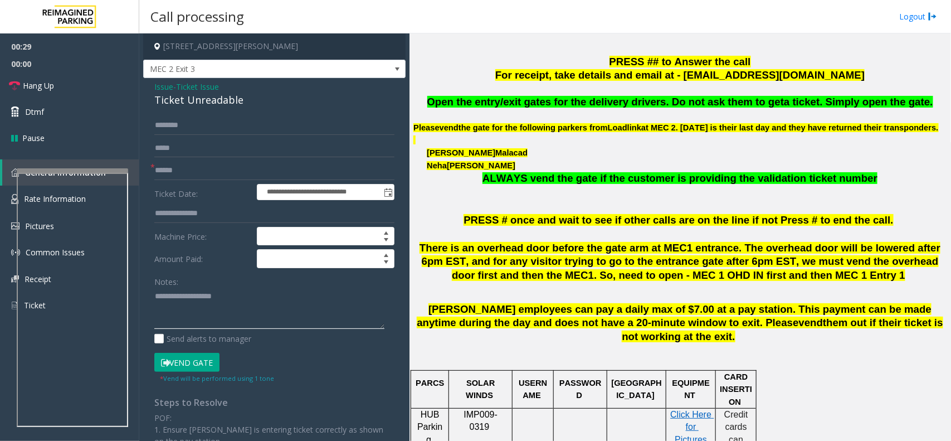
scroll to position [560, 0]
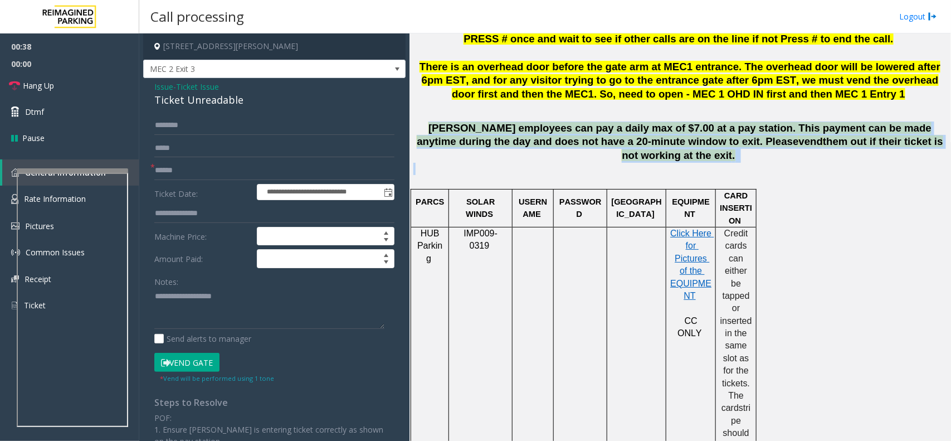
drag, startPoint x: 417, startPoint y: 135, endPoint x: 923, endPoint y: 170, distance: 507.8
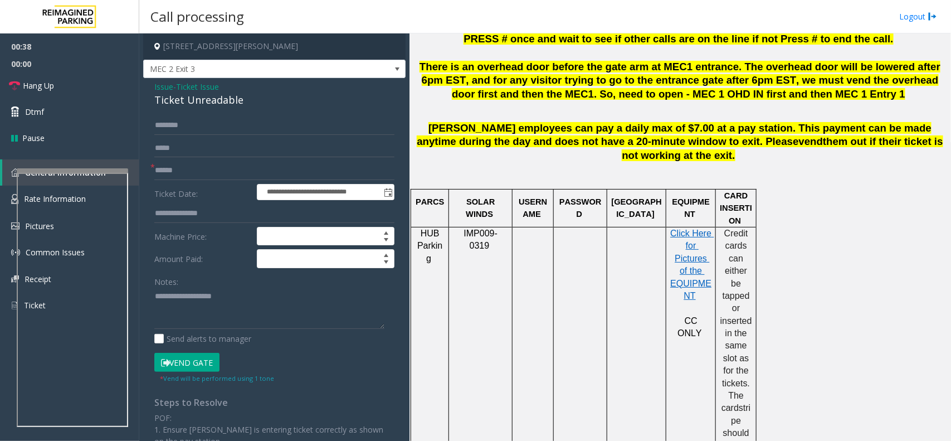
click at [656, 177] on p at bounding box center [680, 175] width 533 height 25
click at [168, 84] on span "Issue" at bounding box center [163, 87] width 19 height 12
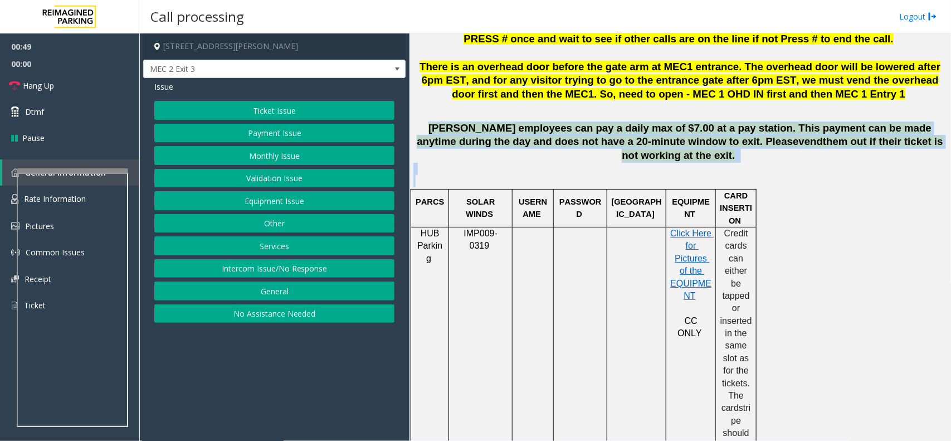
drag, startPoint x: 414, startPoint y: 140, endPoint x: 809, endPoint y: 177, distance: 396.8
click at [672, 179] on p at bounding box center [680, 175] width 533 height 25
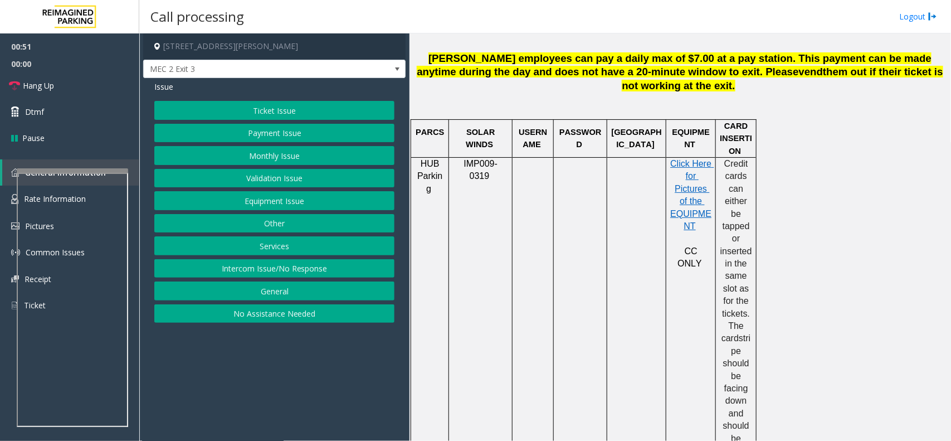
scroll to position [699, 0]
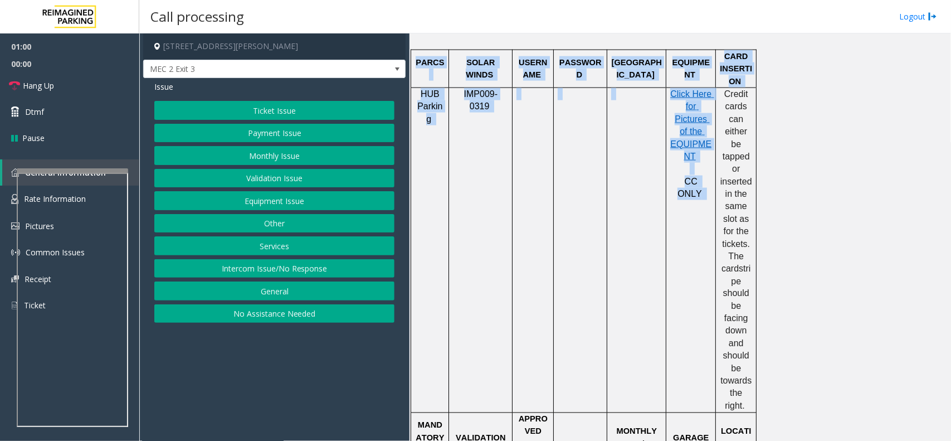
drag, startPoint x: 726, startPoint y: 90, endPoint x: 776, endPoint y: 271, distance: 187.4
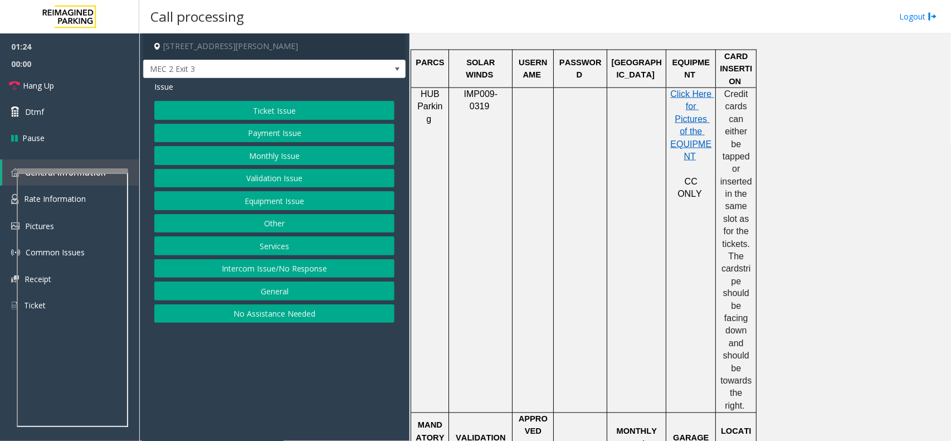
click at [291, 199] on button "Equipment Issue" at bounding box center [274, 200] width 240 height 19
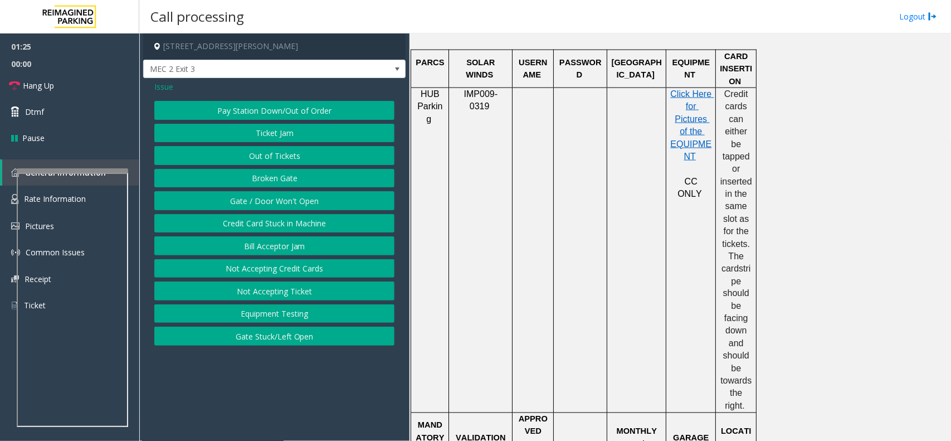
click at [168, 87] on span "Issue" at bounding box center [163, 87] width 19 height 12
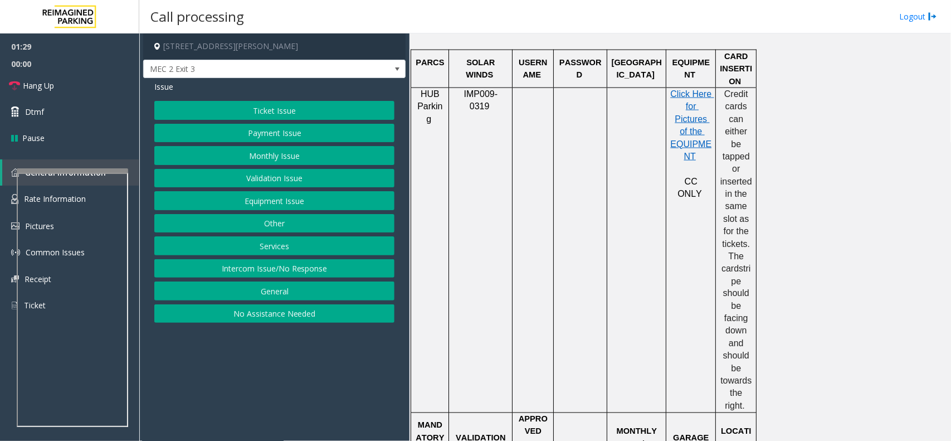
click at [293, 200] on button "Equipment Issue" at bounding box center [274, 200] width 240 height 19
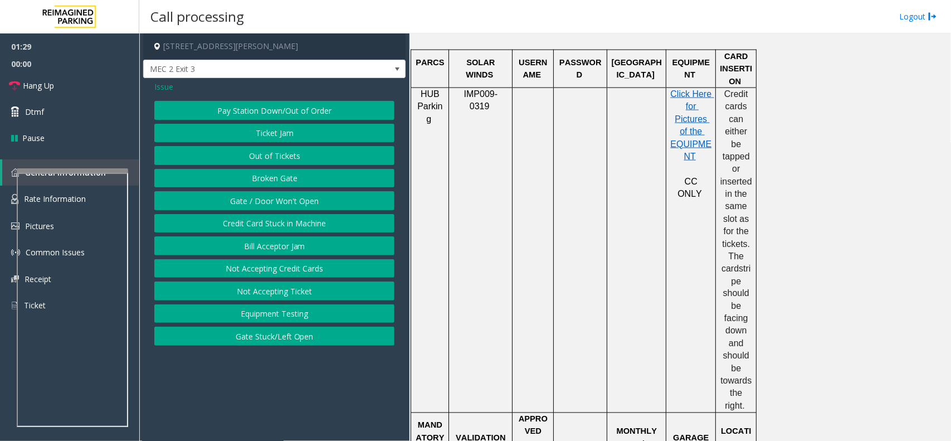
click at [293, 200] on button "Gate / Door Won't Open" at bounding box center [274, 200] width 240 height 19
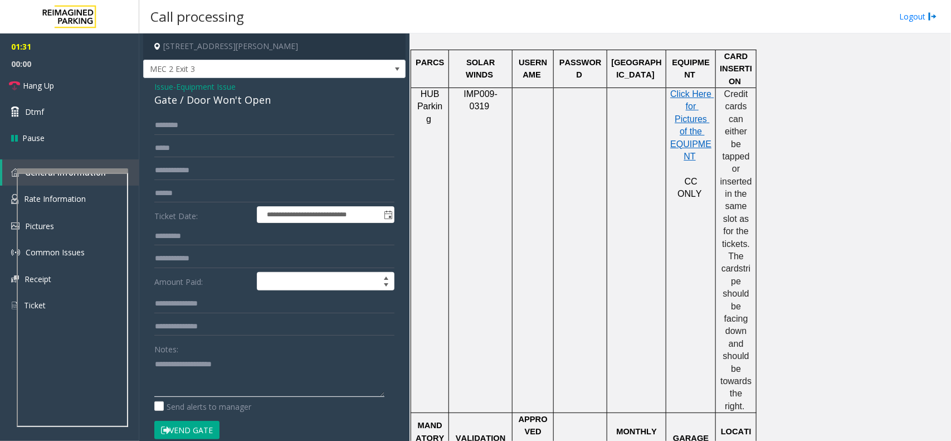
click at [206, 371] on textarea at bounding box center [269, 376] width 230 height 42
click at [263, 105] on div "Gate / Door Won't Open" at bounding box center [274, 100] width 240 height 15
click at [65, 90] on link "Hang Up" at bounding box center [69, 85] width 139 height 26
drag, startPoint x: 219, startPoint y: 383, endPoint x: 221, endPoint y: 366, distance: 16.9
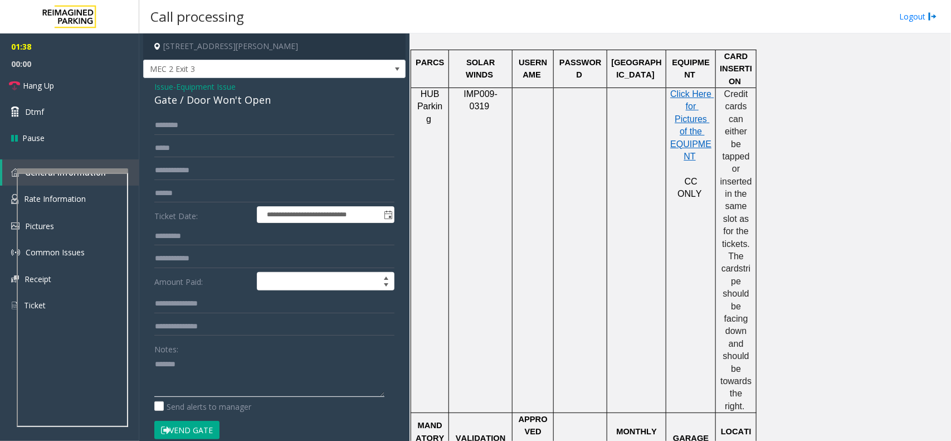
click at [220, 382] on textarea at bounding box center [269, 376] width 230 height 42
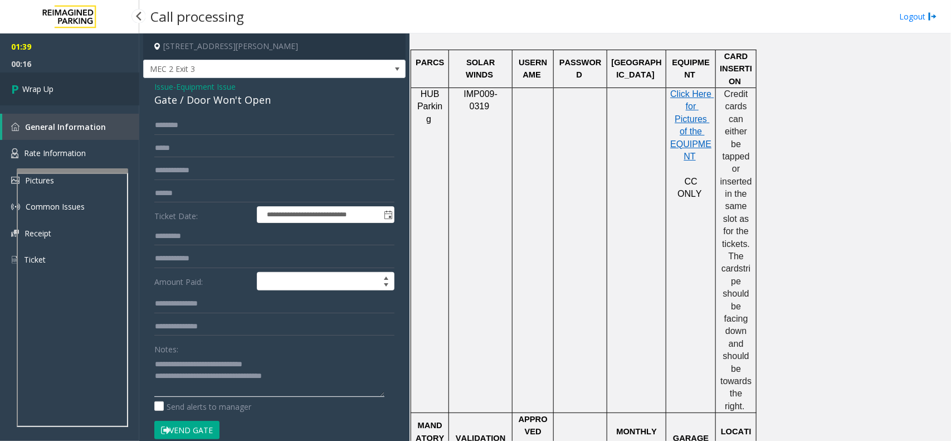
type textarea "**********"
click at [51, 98] on link "Wrap Up" at bounding box center [69, 88] width 139 height 33
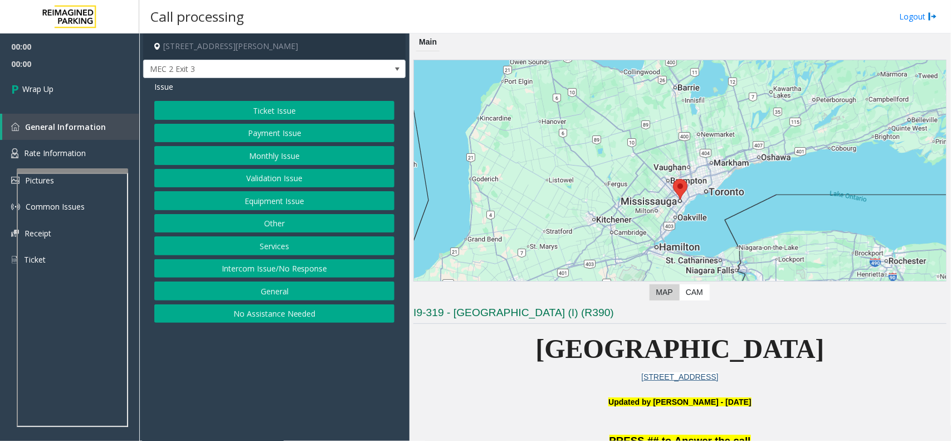
click at [324, 270] on button "Intercom Issue/No Response" at bounding box center [274, 268] width 240 height 19
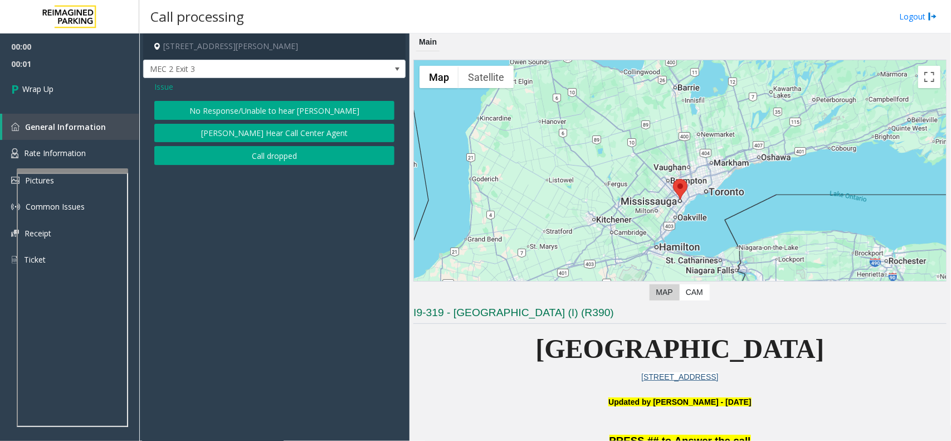
click at [237, 161] on button "Call dropped" at bounding box center [274, 155] width 240 height 19
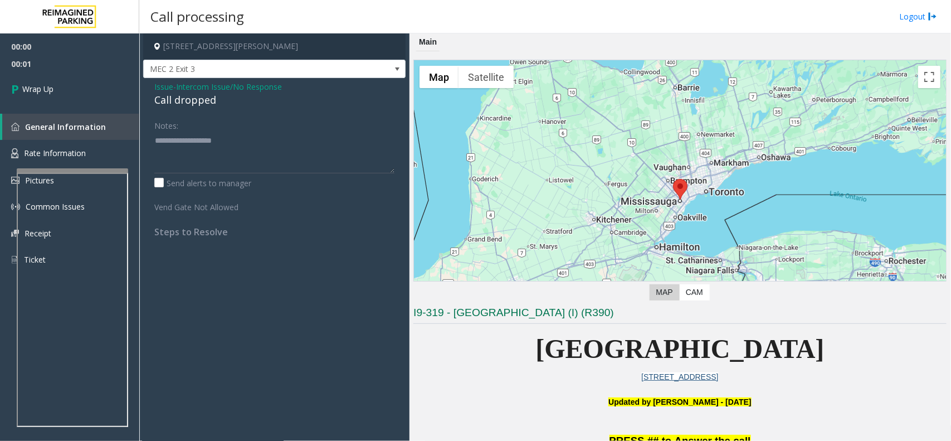
click at [191, 104] on div "Call dropped" at bounding box center [274, 100] width 240 height 15
type textarea "**********"
click at [48, 81] on link "Wrap Up" at bounding box center [69, 88] width 139 height 33
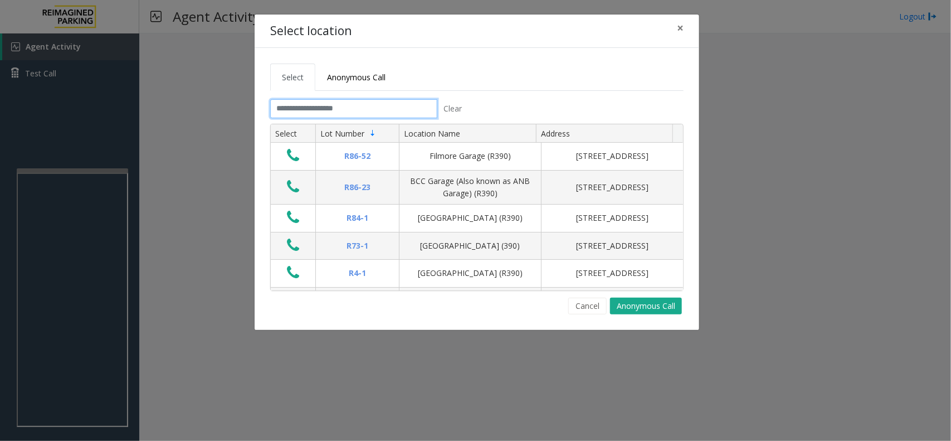
click at [339, 115] on input "text" at bounding box center [353, 108] width 167 height 19
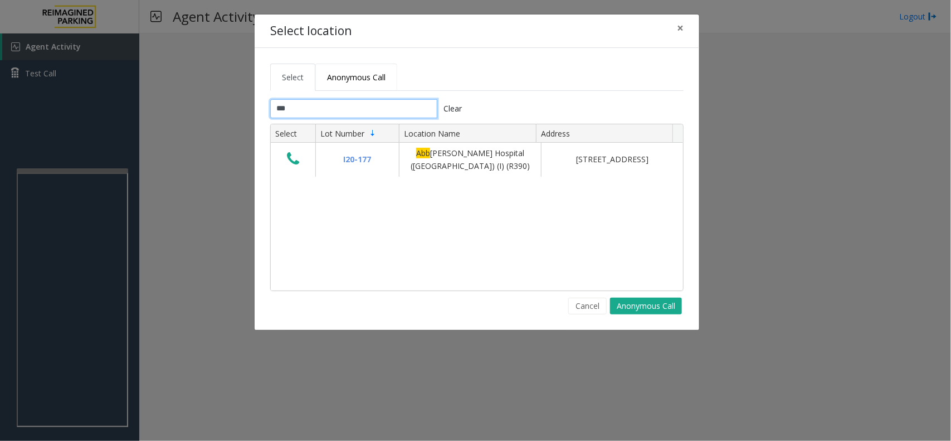
type input "***"
click at [354, 84] on link "Anonymous Call" at bounding box center [356, 77] width 82 height 27
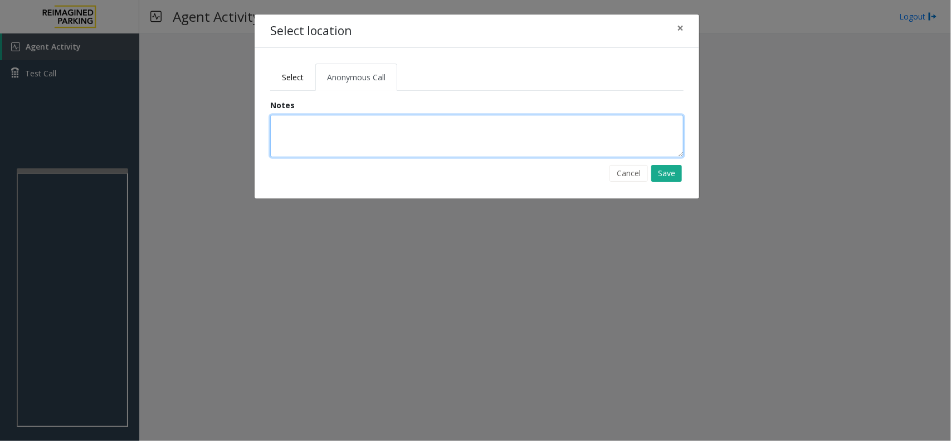
click at [372, 141] on textarea at bounding box center [477, 136] width 414 height 42
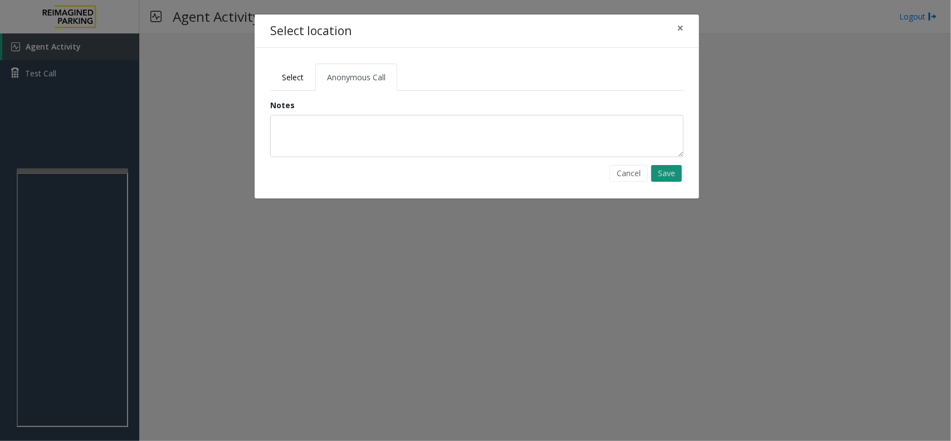
click at [672, 174] on button "Save" at bounding box center [666, 173] width 31 height 17
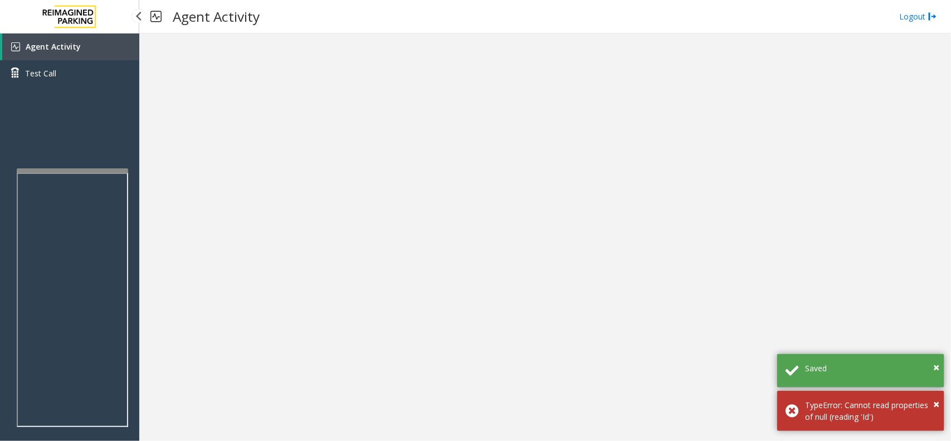
click at [88, 51] on link "Agent Activity" at bounding box center [70, 46] width 137 height 27
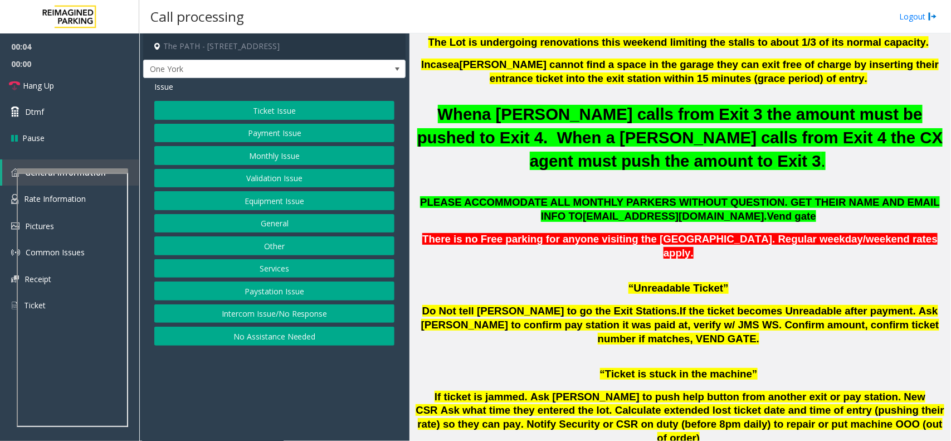
scroll to position [348, 0]
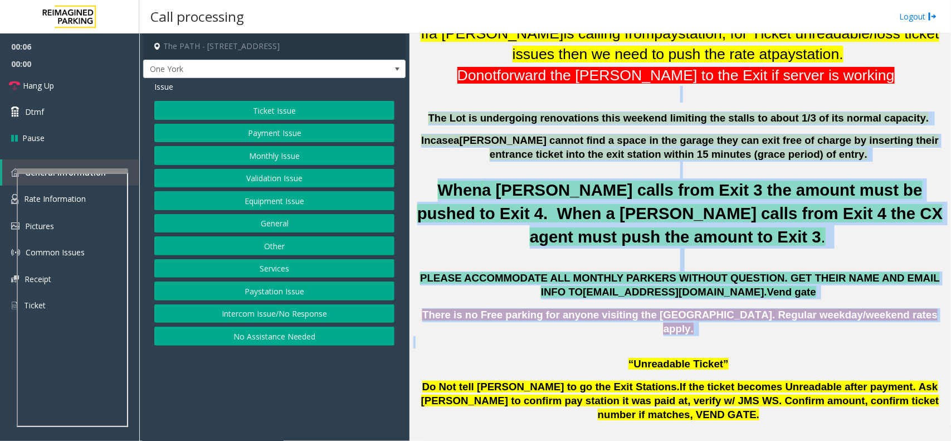
drag, startPoint x: 448, startPoint y: 101, endPoint x: 722, endPoint y: 313, distance: 346.4
click at [800, 336] on p at bounding box center [680, 342] width 533 height 12
drag, startPoint x: 800, startPoint y: 300, endPoint x: 646, endPoint y: 93, distance: 257.8
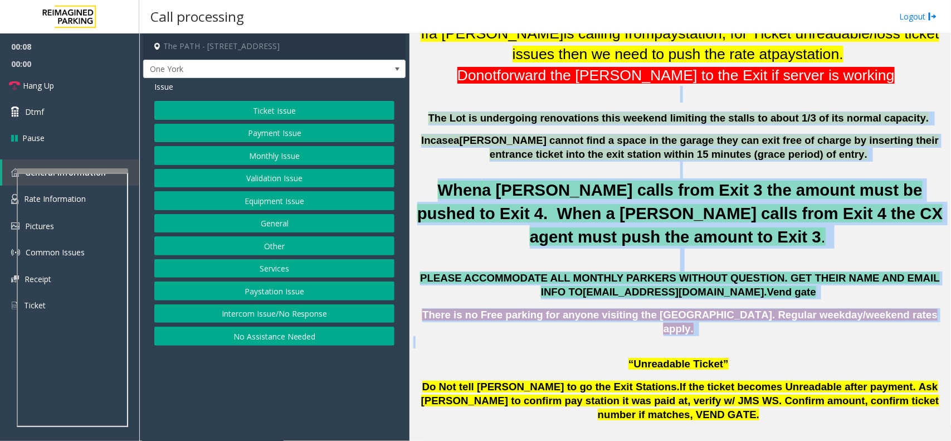
click at [466, 119] on span "The Lot is undergoing renovations this weekend limiting the stalls to about 1/3…" at bounding box center [679, 118] width 501 height 12
drag, startPoint x: 474, startPoint y: 105, endPoint x: 640, endPoint y: 316, distance: 268.3
click at [546, 357] on p "“Unreadable Ticket”" at bounding box center [680, 364] width 533 height 14
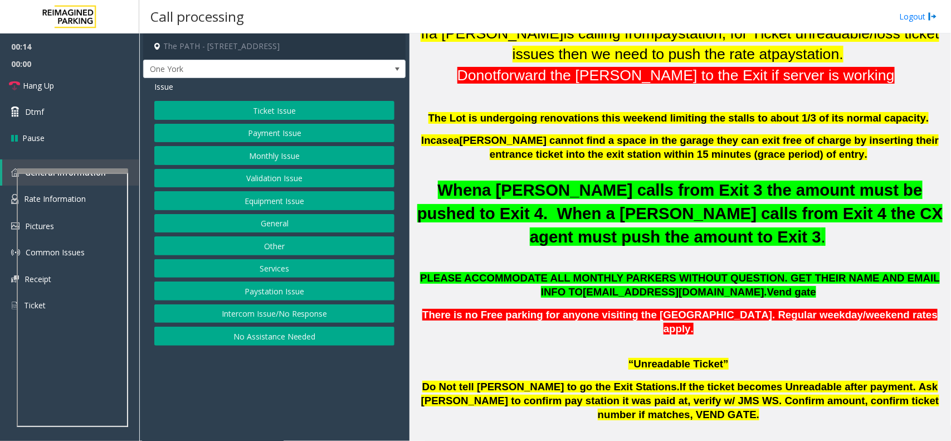
click at [309, 315] on button "Intercom Issue/No Response" at bounding box center [274, 313] width 240 height 19
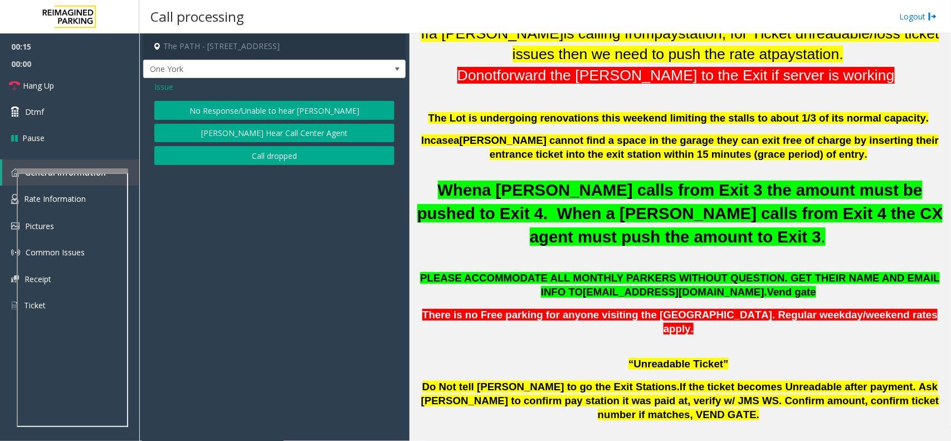
click at [269, 108] on button "No Response/Unable to hear [PERSON_NAME]" at bounding box center [274, 110] width 240 height 19
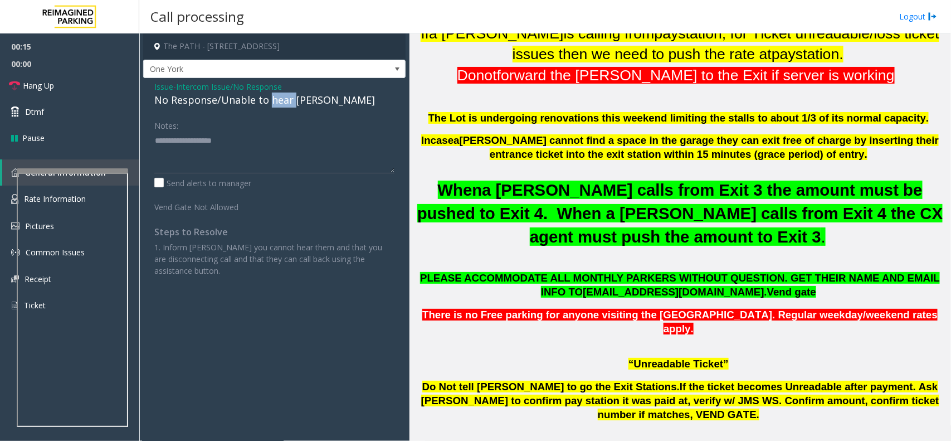
click at [269, 108] on div "No Response/Unable to hear [PERSON_NAME]" at bounding box center [274, 100] width 240 height 15
click at [274, 101] on div "No Response/Unable to hear [PERSON_NAME]" at bounding box center [274, 100] width 240 height 15
click at [324, 137] on textarea at bounding box center [274, 153] width 240 height 42
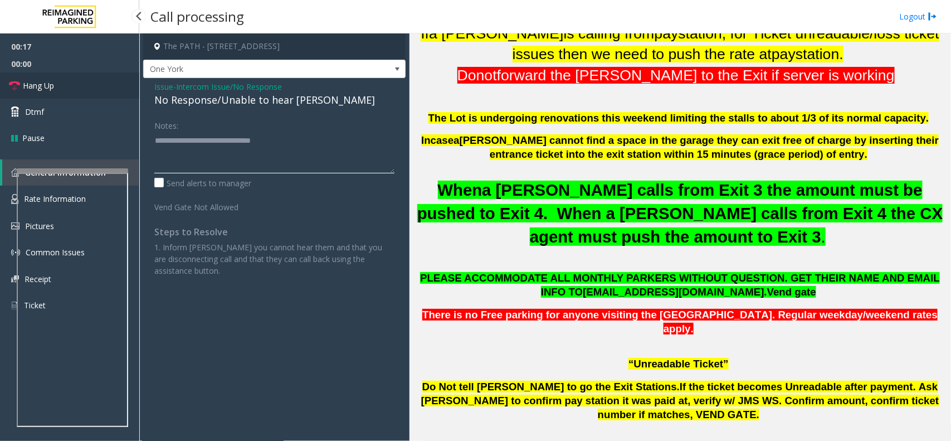
type textarea "**********"
click at [89, 82] on link "Hang Up" at bounding box center [69, 85] width 139 height 26
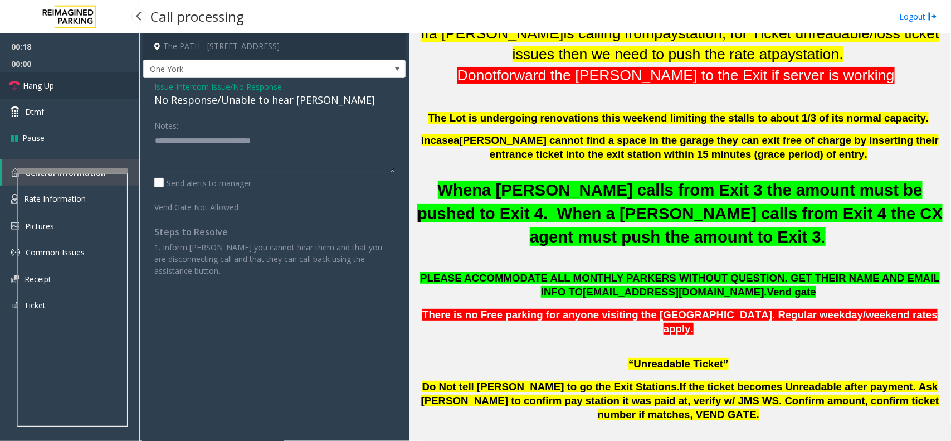
click at [89, 82] on link "Hang Up" at bounding box center [69, 85] width 139 height 26
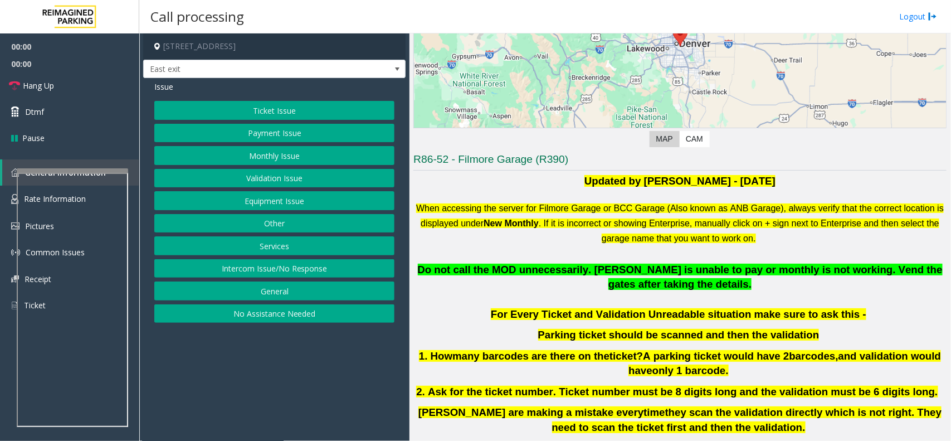
scroll to position [279, 0]
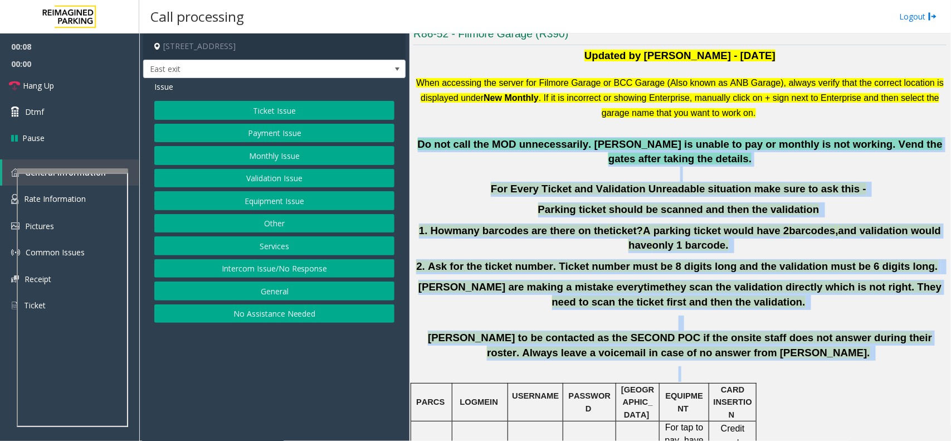
drag, startPoint x: 419, startPoint y: 144, endPoint x: 809, endPoint y: 362, distance: 447.1
click at [809, 362] on div "When accessing the server for Filmore Garage or BCC Garage (Also known as ANB G…" at bounding box center [680, 228] width 533 height 307
click at [758, 307] on p "Parkers are making a mistake every time they scan the validation directly which…" at bounding box center [680, 295] width 533 height 30
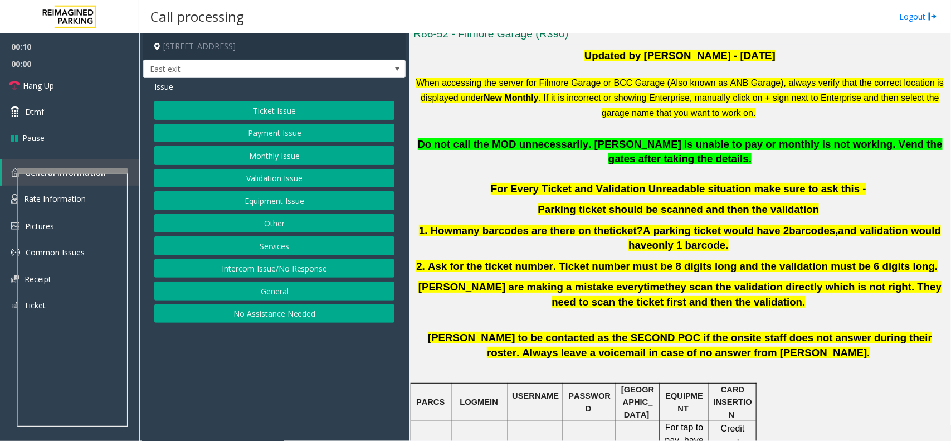
click at [285, 209] on button "Equipment Issue" at bounding box center [274, 200] width 240 height 19
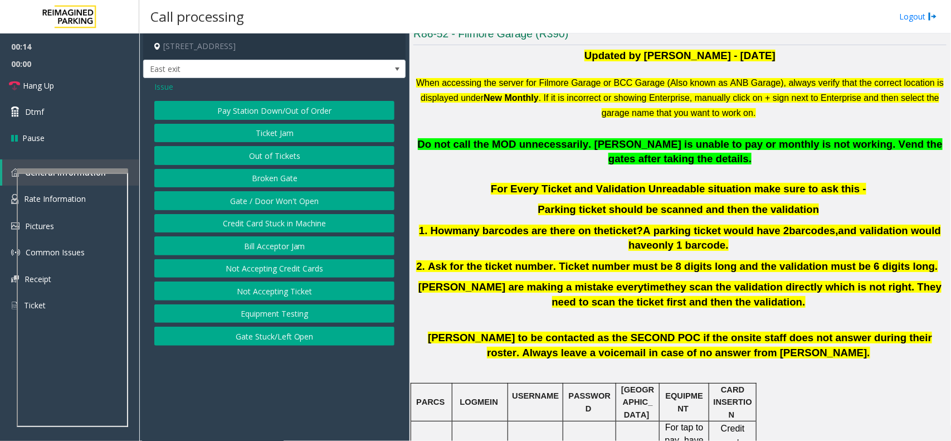
click at [294, 316] on button "Equipment Testing" at bounding box center [274, 313] width 240 height 19
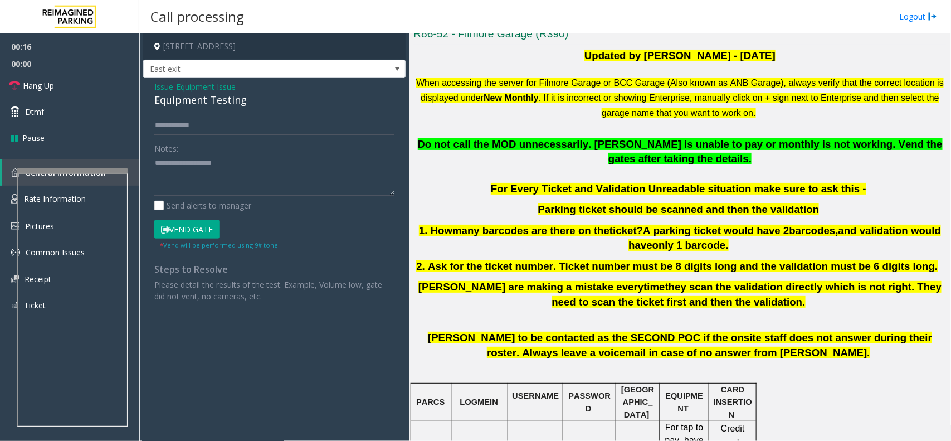
click at [215, 103] on div "Equipment Testing" at bounding box center [274, 100] width 240 height 15
click at [284, 163] on textarea at bounding box center [274, 175] width 240 height 42
type textarea "**********"
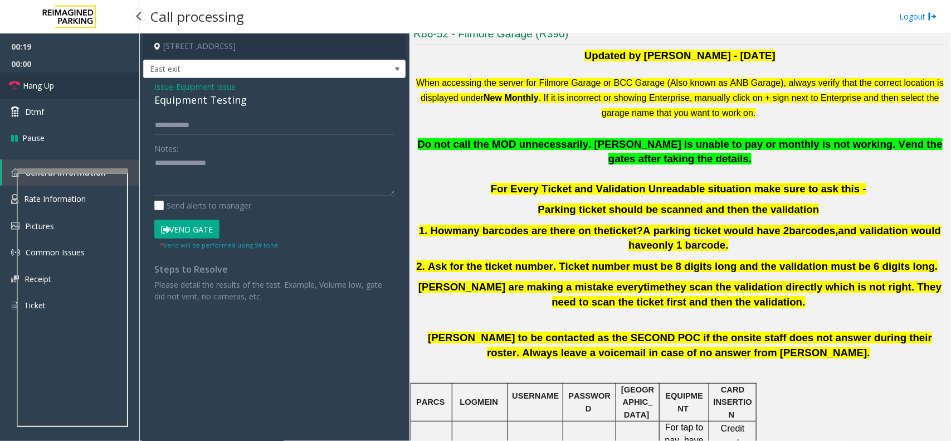
click at [98, 84] on link "Hang Up" at bounding box center [69, 85] width 139 height 26
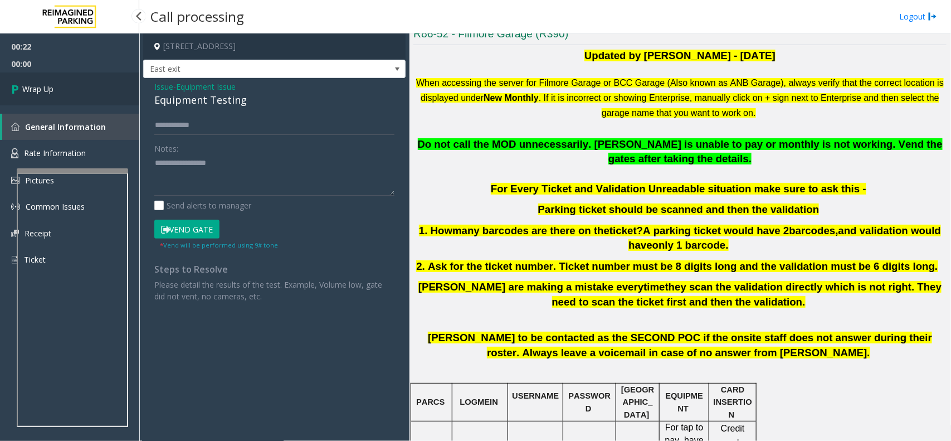
click at [98, 84] on link "Wrap Up" at bounding box center [69, 88] width 139 height 33
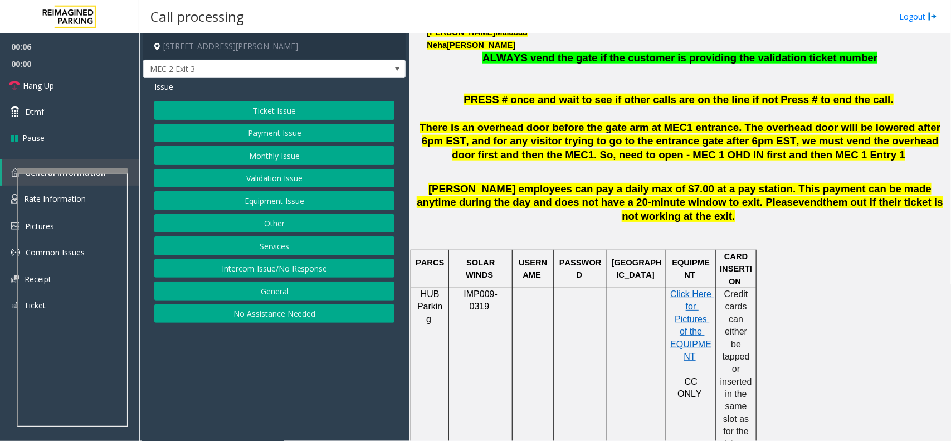
scroll to position [488, 0]
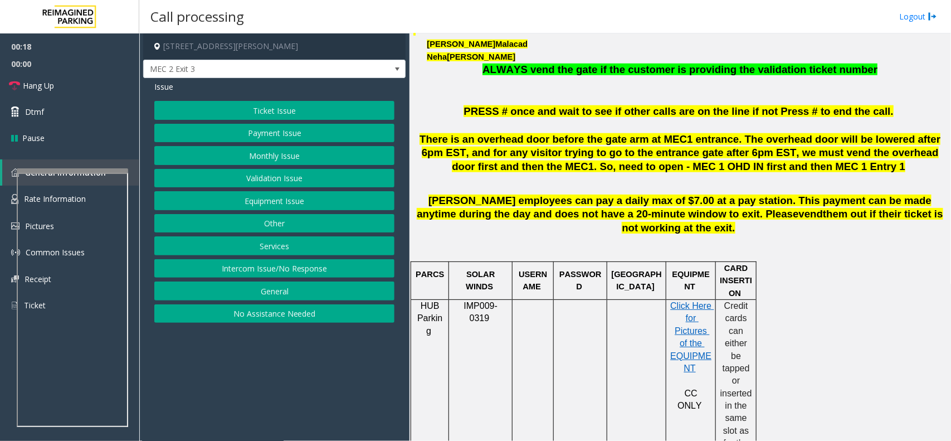
click at [307, 197] on button "Equipment Issue" at bounding box center [274, 200] width 240 height 19
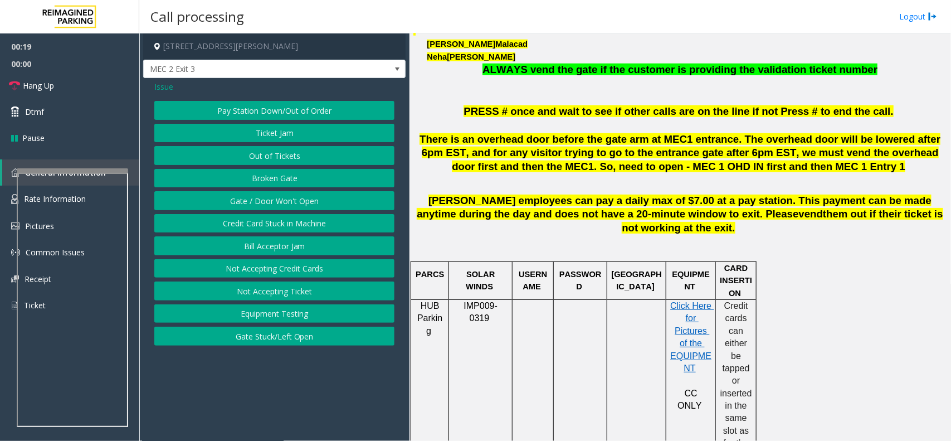
click at [288, 135] on button "Ticket Jam" at bounding box center [274, 133] width 240 height 19
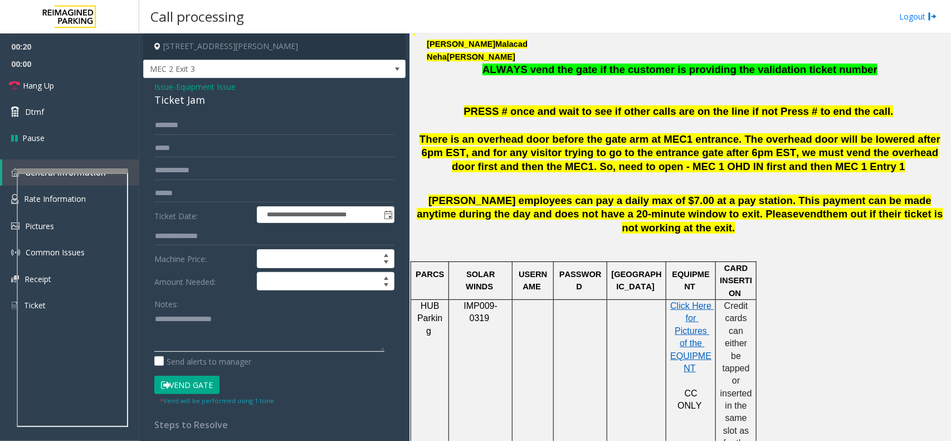
click at [191, 333] on textarea at bounding box center [269, 331] width 230 height 42
click at [188, 95] on div "Ticket Jam" at bounding box center [274, 100] width 240 height 15
copy div "Ticket Jam"
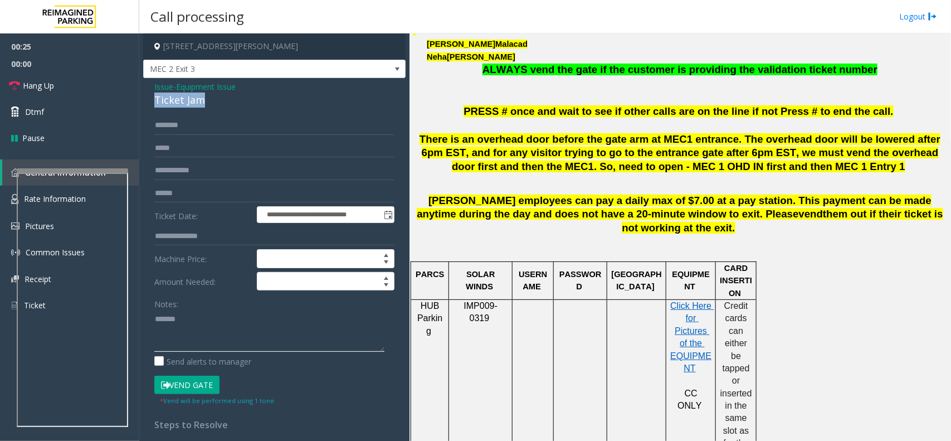
paste textarea "**********"
click at [230, 348] on textarea at bounding box center [269, 331] width 230 height 42
type textarea "**********"
click at [174, 134] on input "text" at bounding box center [274, 125] width 240 height 19
type input "*"
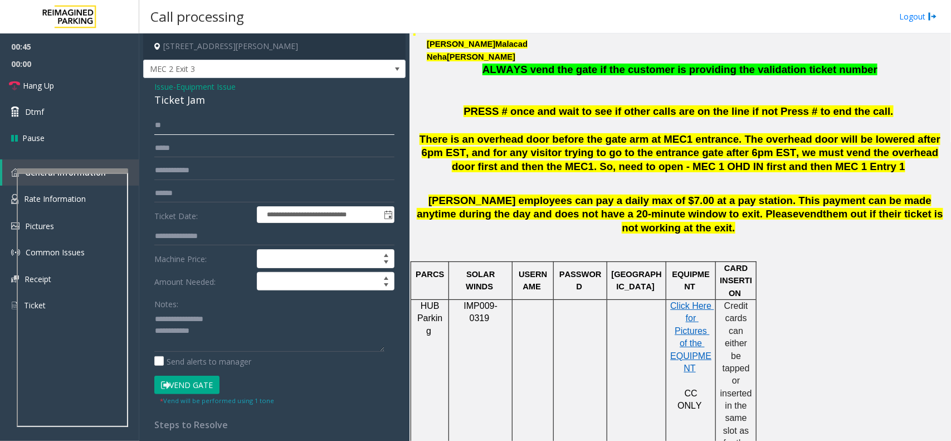
type input "*"
click at [176, 385] on button "Vend Gate" at bounding box center [186, 385] width 65 height 19
click at [213, 349] on textarea at bounding box center [269, 331] width 230 height 42
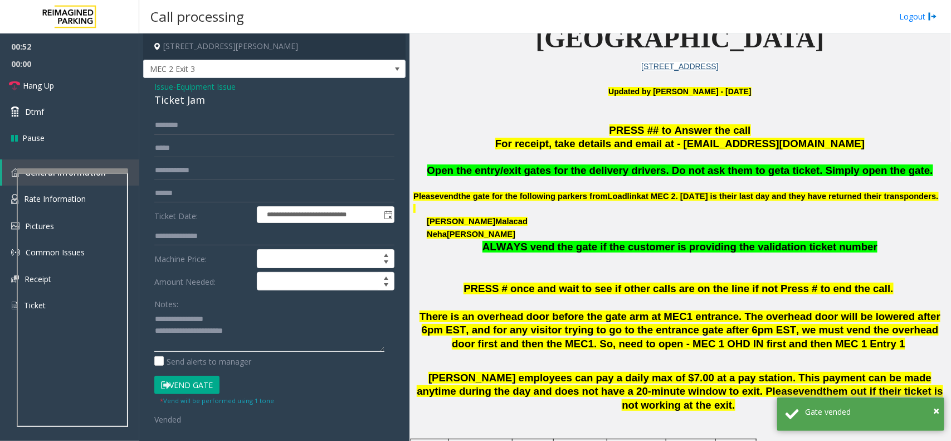
scroll to position [418, 0]
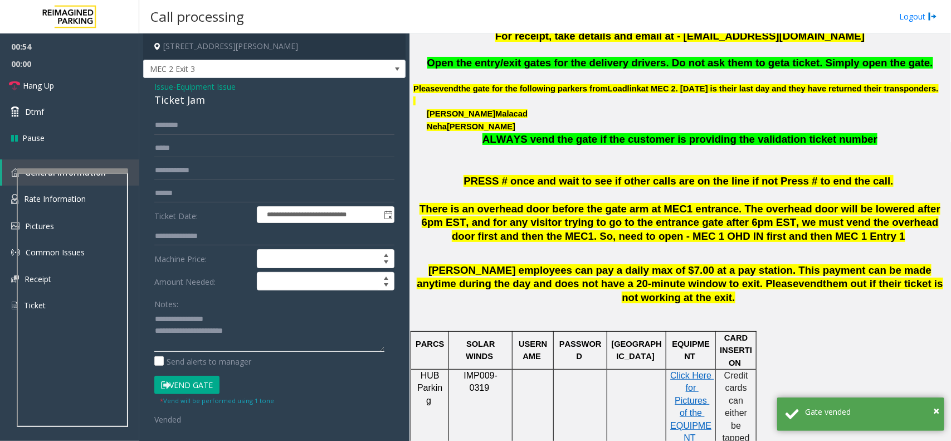
type textarea "**********"
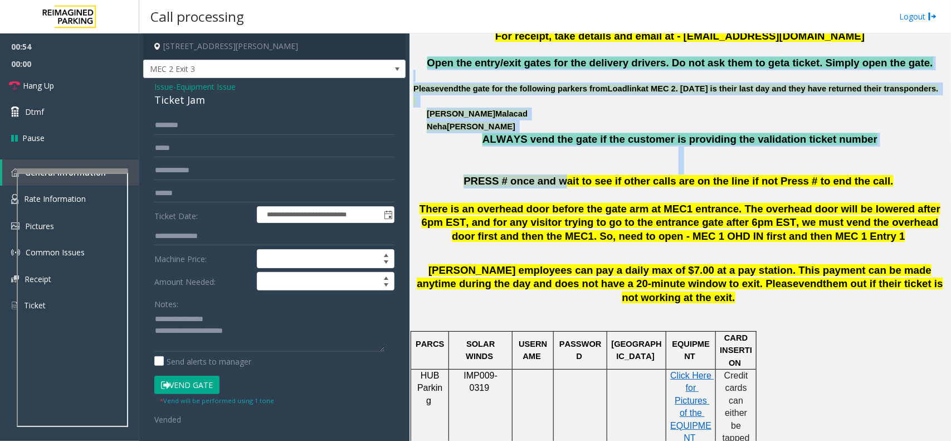
drag, startPoint x: 435, startPoint y: 61, endPoint x: 574, endPoint y: 198, distance: 194.7
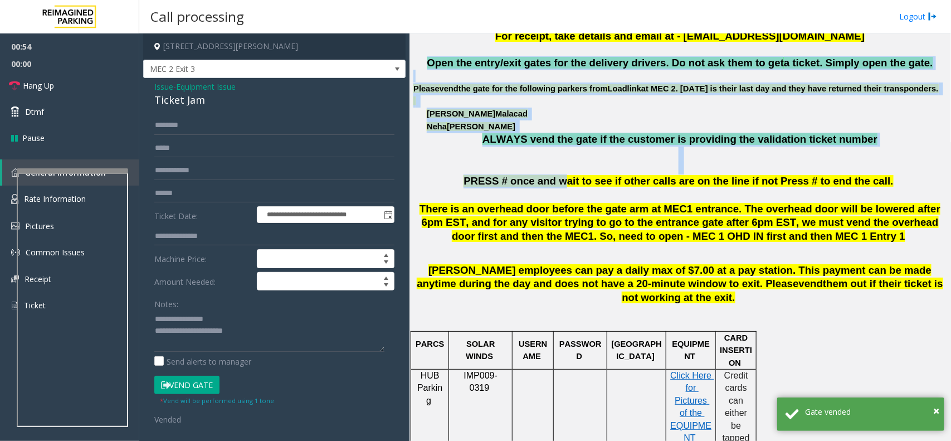
click at [574, 187] on span "PRESS # once and wait to see if other calls are on the line if not Press # to e…" at bounding box center [679, 181] width 430 height 12
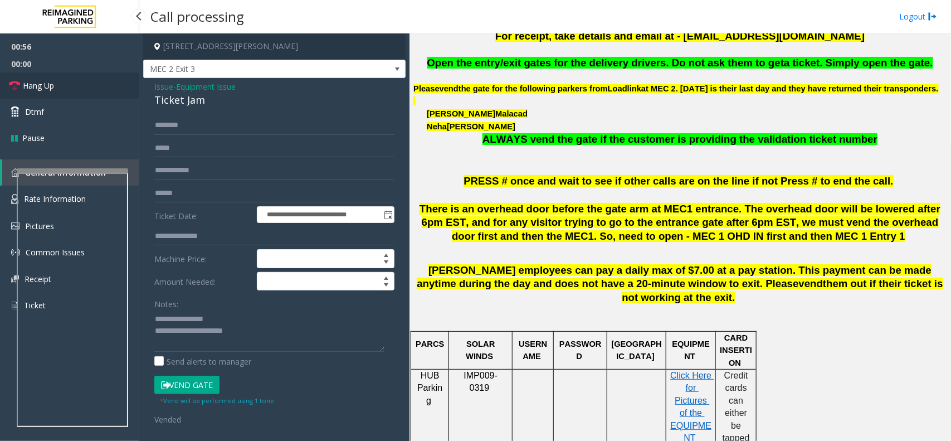
click at [106, 90] on link "Hang Up" at bounding box center [69, 85] width 139 height 26
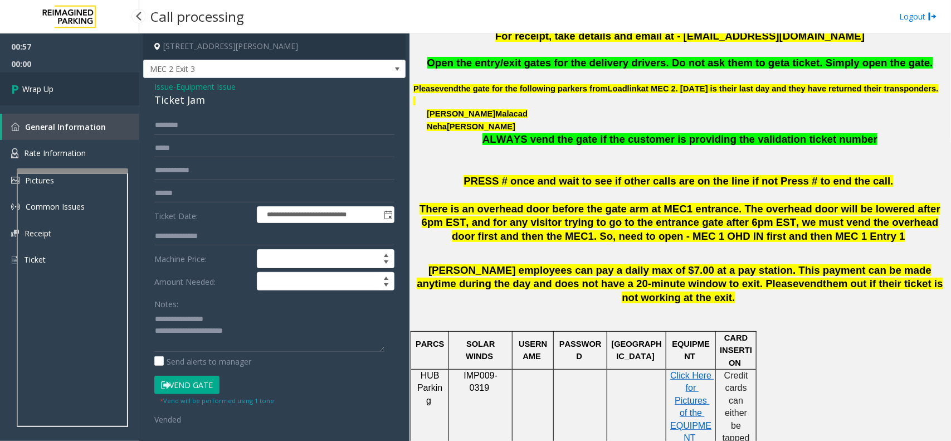
click at [106, 90] on link "Wrap Up" at bounding box center [69, 88] width 139 height 33
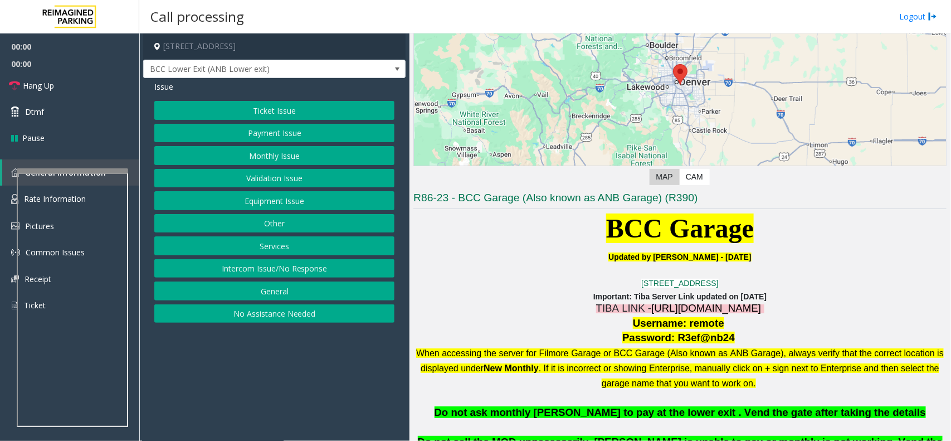
scroll to position [279, 0]
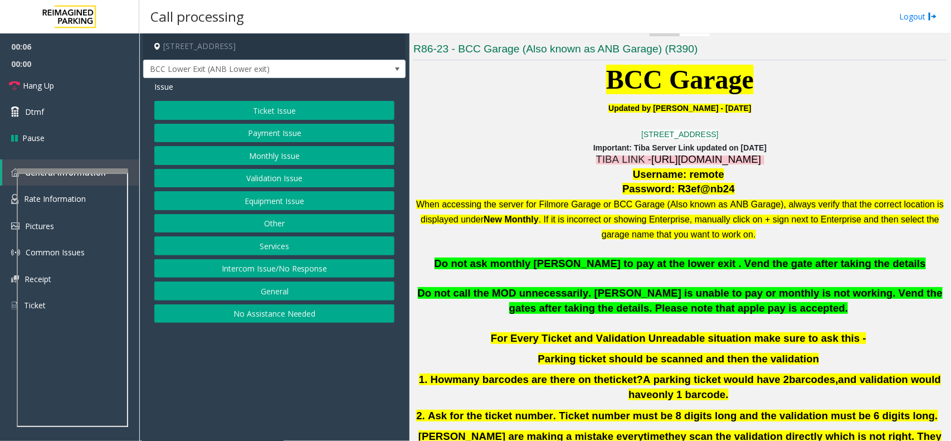
click at [270, 202] on button "Equipment Issue" at bounding box center [274, 200] width 240 height 19
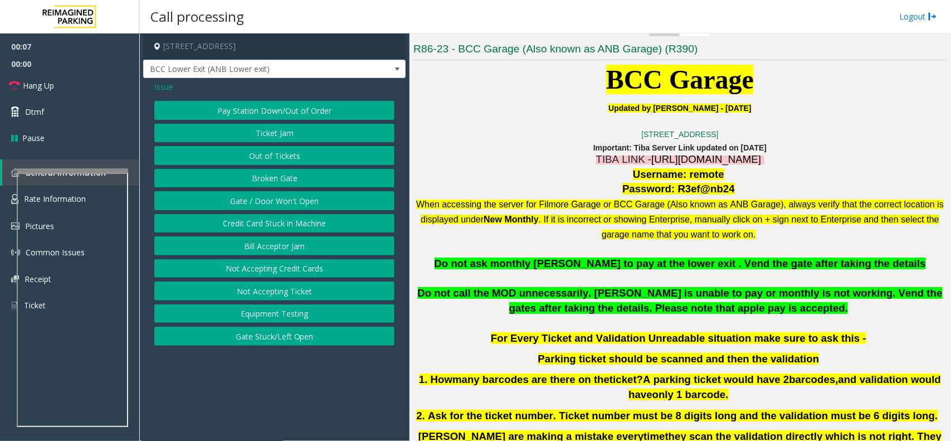
click at [305, 317] on button "Equipment Testing" at bounding box center [274, 313] width 240 height 19
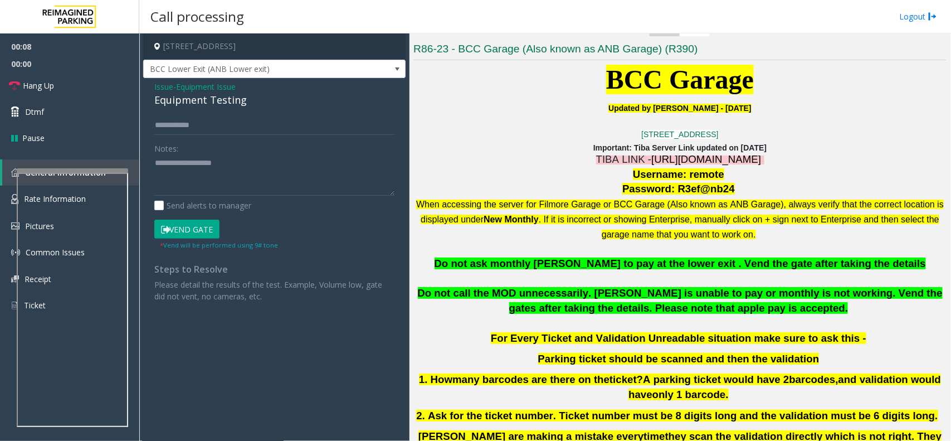
click at [207, 108] on div "Equipment Testing" at bounding box center [274, 100] width 240 height 15
click at [211, 100] on div "Equipment Testing" at bounding box center [274, 100] width 240 height 15
click at [261, 161] on textarea at bounding box center [274, 175] width 240 height 42
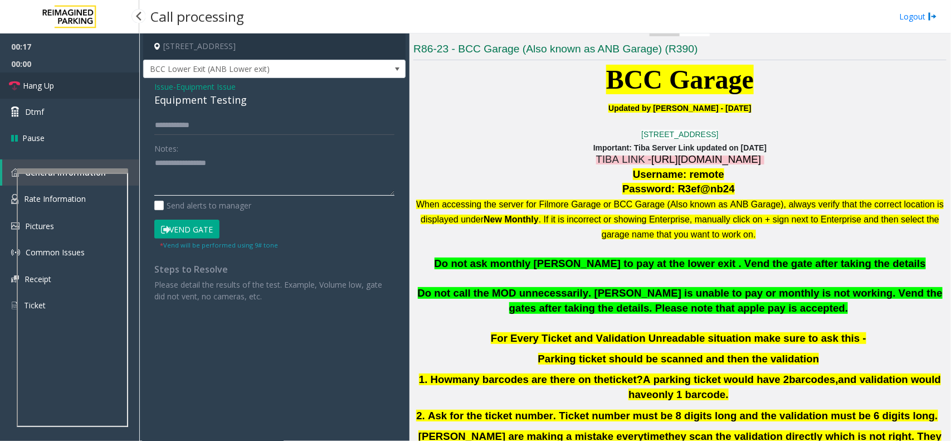
type textarea "**********"
click at [101, 95] on link "Hang Up" at bounding box center [69, 85] width 139 height 26
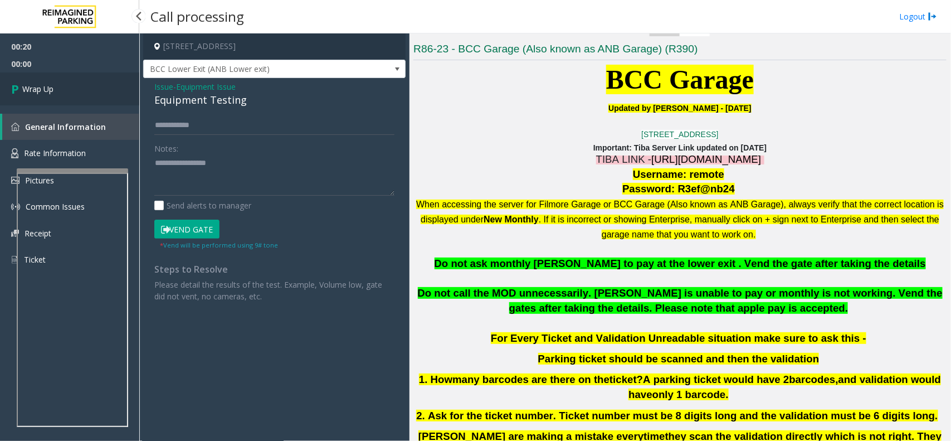
click at [101, 95] on link "Wrap Up" at bounding box center [69, 88] width 139 height 33
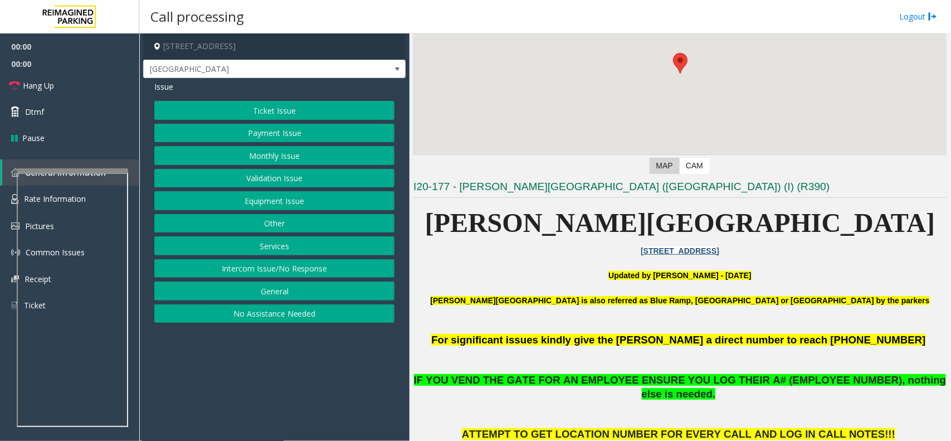
scroll to position [209, 0]
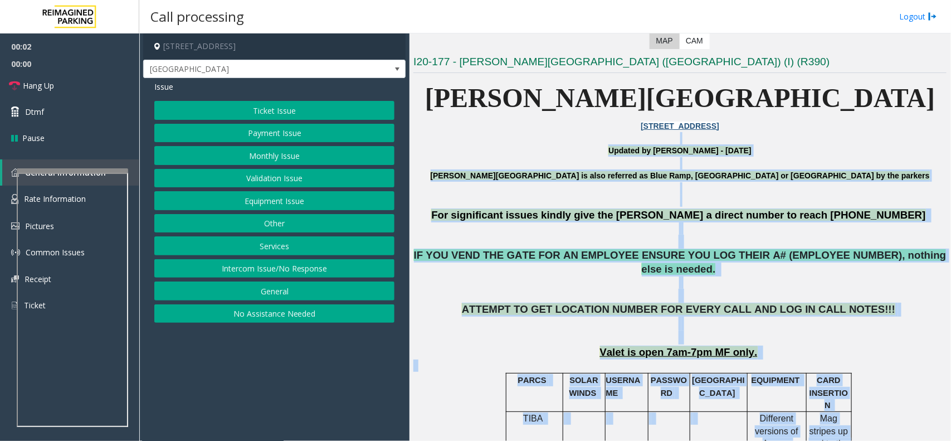
drag, startPoint x: 485, startPoint y: 191, endPoint x: 845, endPoint y: 439, distance: 437.2
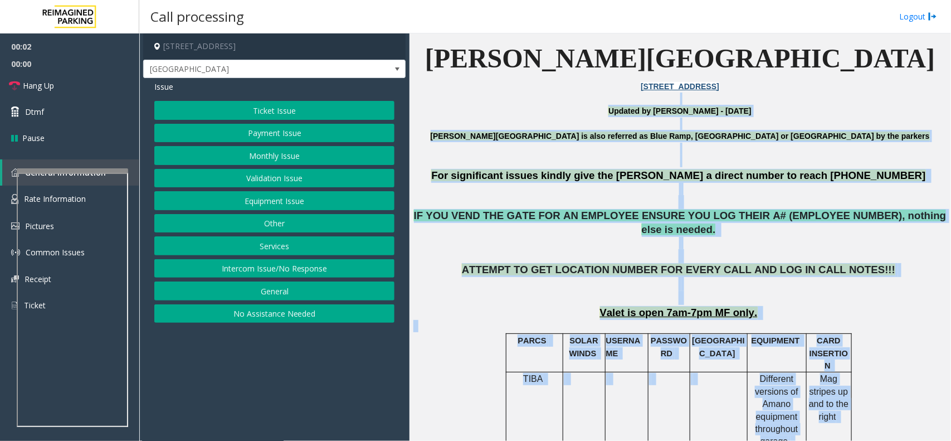
click at [831, 278] on p "ATTEMPT TO GET LOCATION NUMBER FOR EVERY CALL AND LOG IN CALL NOTES!!!" at bounding box center [680, 283] width 533 height 41
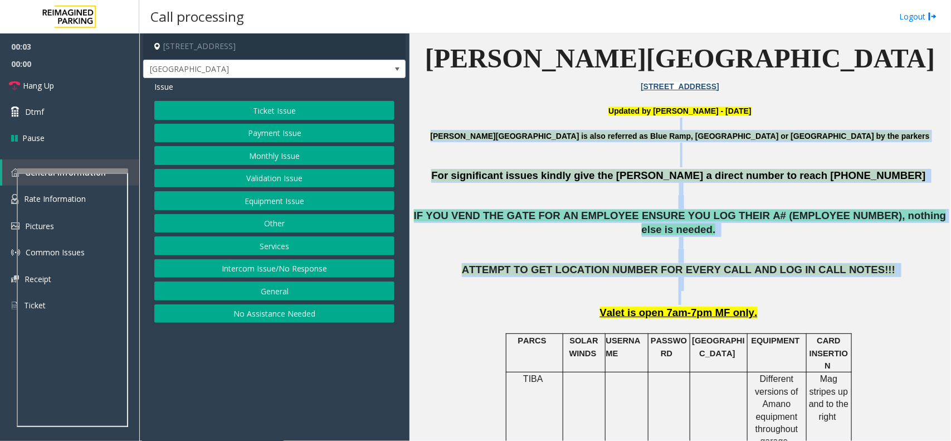
drag, startPoint x: 831, startPoint y: 290, endPoint x: 494, endPoint y: 123, distance: 376.1
click at [492, 121] on p at bounding box center [680, 124] width 533 height 12
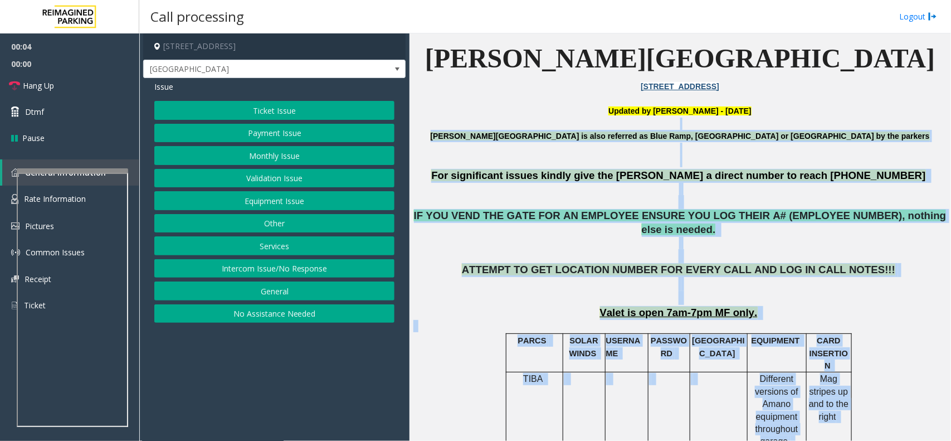
drag, startPoint x: 492, startPoint y: 121, endPoint x: 856, endPoint y: 326, distance: 418.2
click at [781, 306] on p "Valet is open 7am-7pm MF only." at bounding box center [680, 313] width 533 height 14
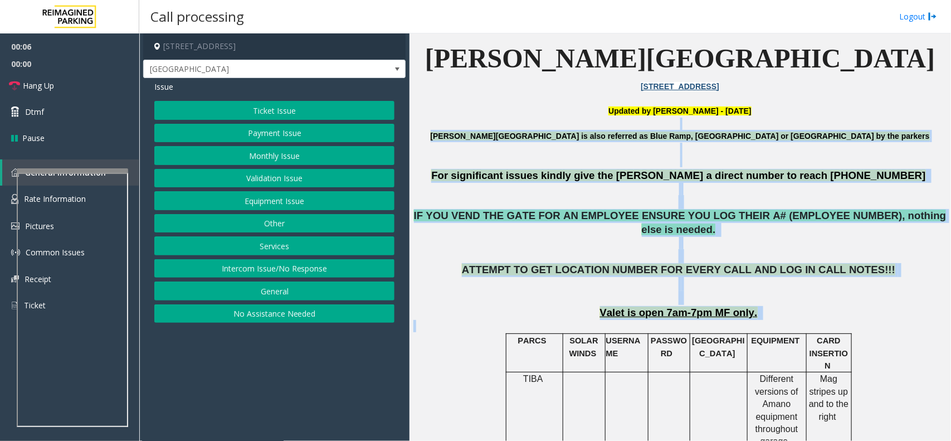
drag, startPoint x: 753, startPoint y: 310, endPoint x: 479, endPoint y: 127, distance: 329.8
click at [479, 127] on p at bounding box center [680, 124] width 533 height 12
drag, startPoint x: 479, startPoint y: 127, endPoint x: 837, endPoint y: 318, distance: 405.9
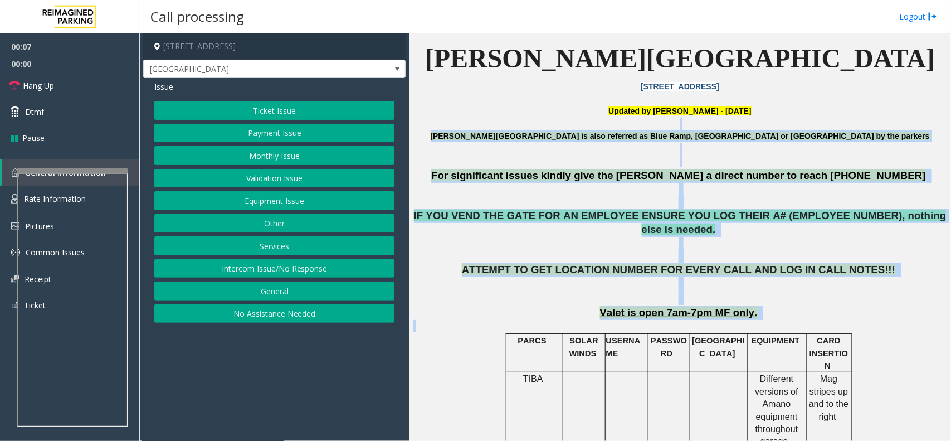
click at [824, 320] on p at bounding box center [680, 326] width 533 height 12
drag, startPoint x: 792, startPoint y: 301, endPoint x: 494, endPoint y: 123, distance: 346.7
click at [494, 123] on p at bounding box center [680, 124] width 533 height 12
drag, startPoint x: 491, startPoint y: 121, endPoint x: 760, endPoint y: 315, distance: 331.3
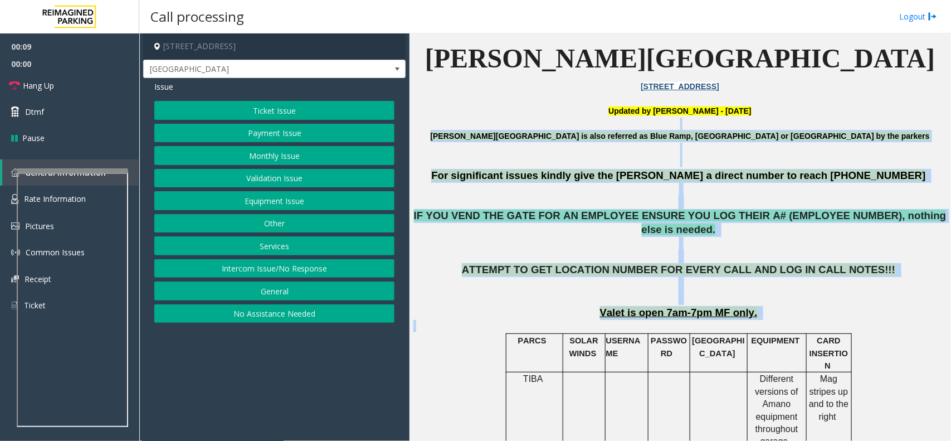
click at [760, 320] on p at bounding box center [680, 326] width 533 height 12
drag, startPoint x: 769, startPoint y: 308, endPoint x: 465, endPoint y: 131, distance: 351.4
click at [465, 131] on p "[PERSON_NAME][GEOGRAPHIC_DATA] is also referred as Blue Ramp, [GEOGRAPHIC_DATA]…" at bounding box center [680, 142] width 533 height 25
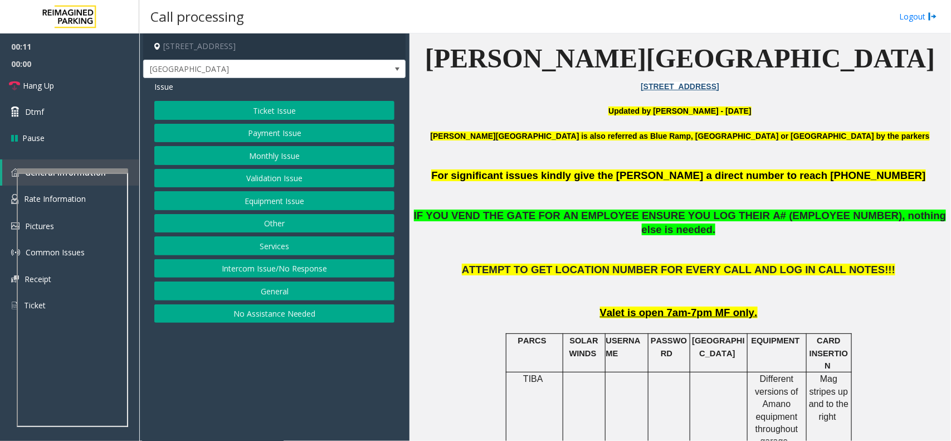
click at [335, 275] on button "Intercom Issue/No Response" at bounding box center [274, 268] width 240 height 19
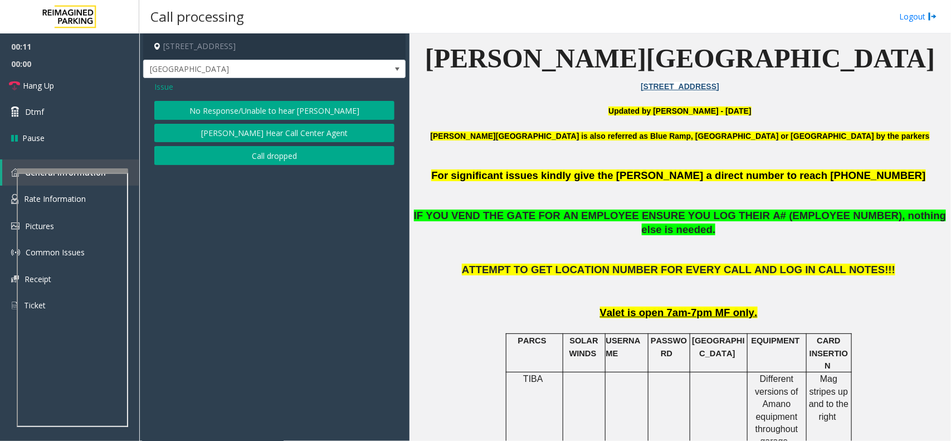
click at [285, 113] on button "No Response/Unable to hear [PERSON_NAME]" at bounding box center [274, 110] width 240 height 19
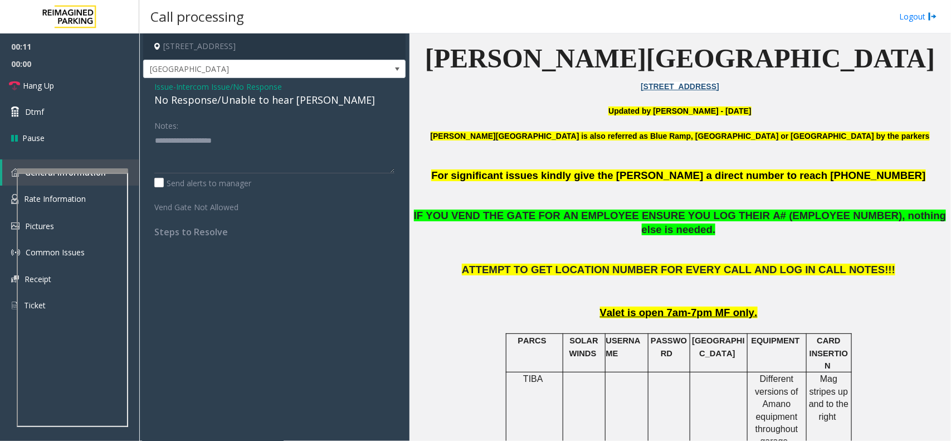
click at [287, 101] on div "No Response/Unable to hear [PERSON_NAME]" at bounding box center [274, 100] width 240 height 15
click at [328, 144] on textarea at bounding box center [274, 153] width 240 height 42
type textarea "**********"
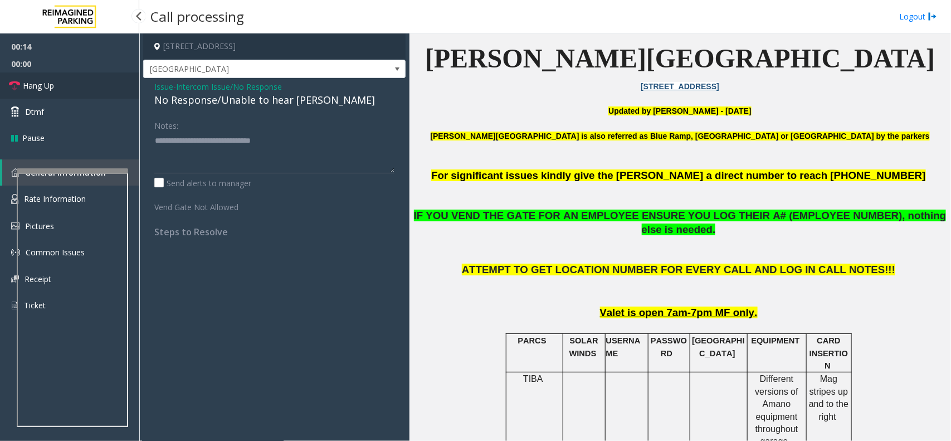
click at [70, 77] on link "Hang Up" at bounding box center [69, 85] width 139 height 26
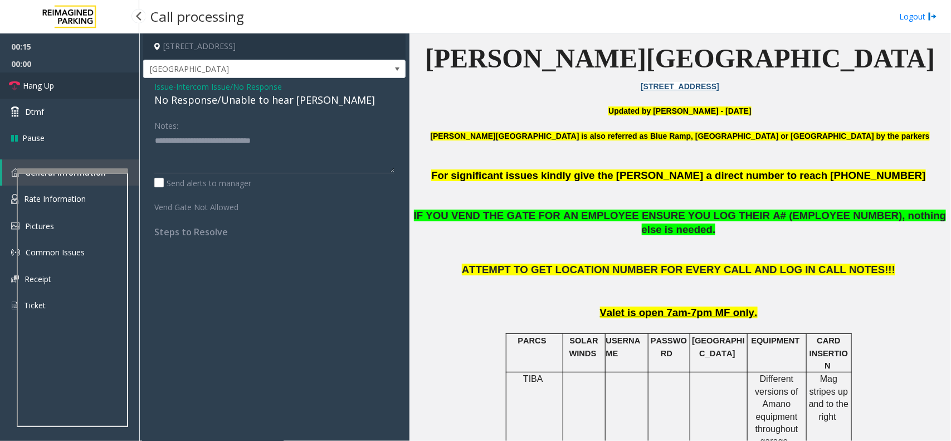
click at [70, 77] on link "Hang Up" at bounding box center [69, 85] width 139 height 26
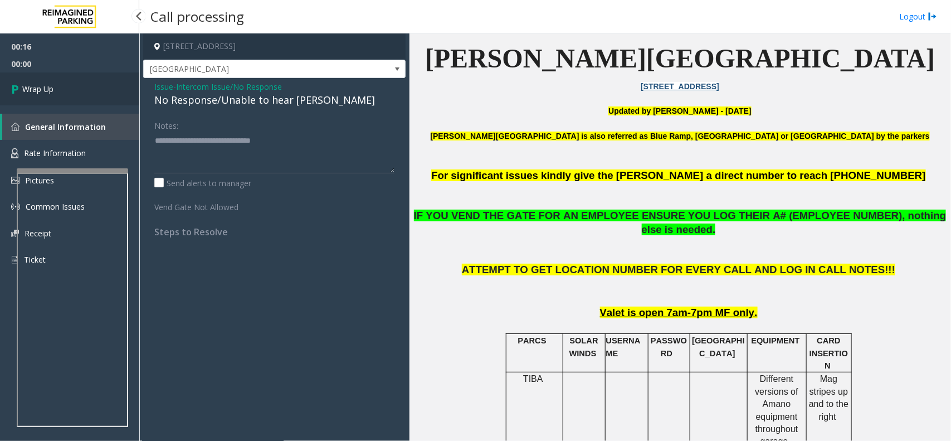
click at [70, 77] on link "Wrap Up" at bounding box center [69, 88] width 139 height 33
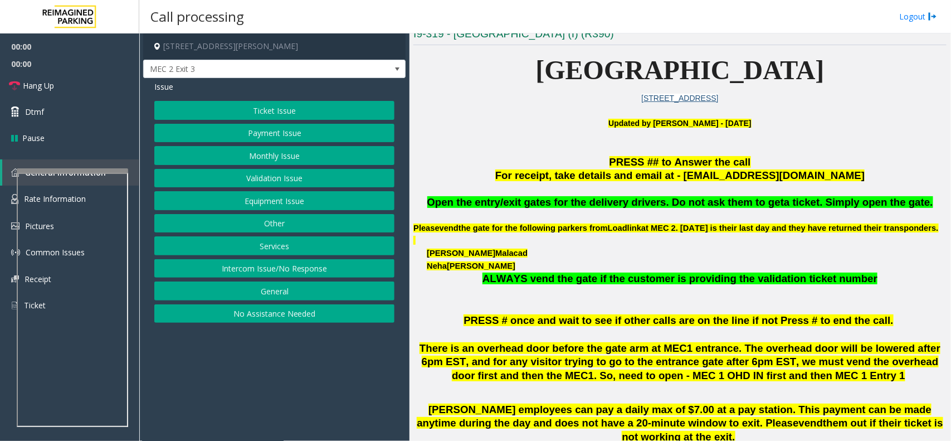
scroll to position [348, 0]
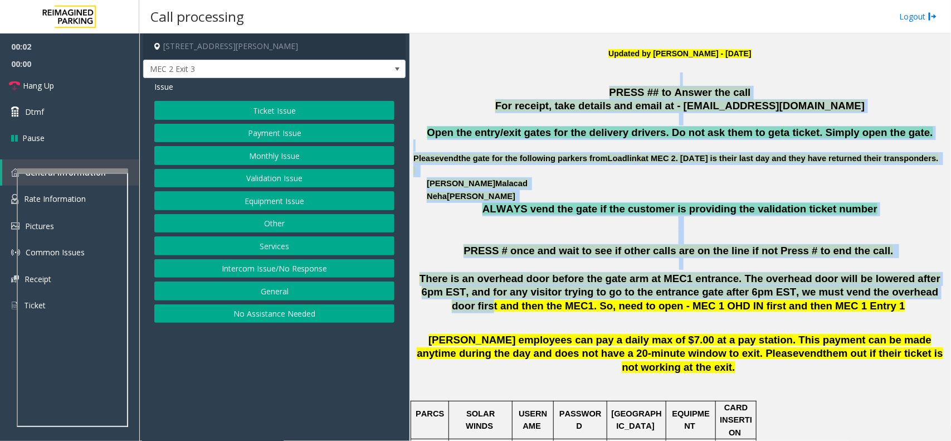
drag, startPoint x: 505, startPoint y: 77, endPoint x: 845, endPoint y: 300, distance: 407.0
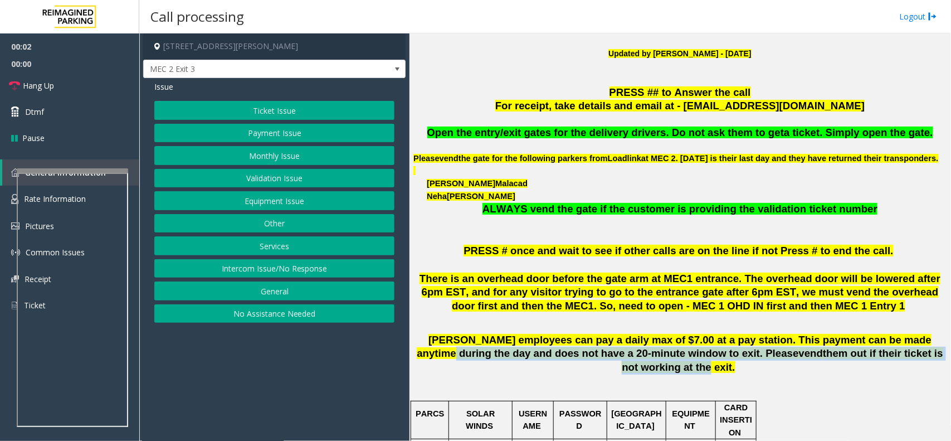
click at [883, 362] on span "Desjardins employees can pay a daily max of $7.00 at a pay station. This paymen…" at bounding box center [680, 354] width 526 height 40
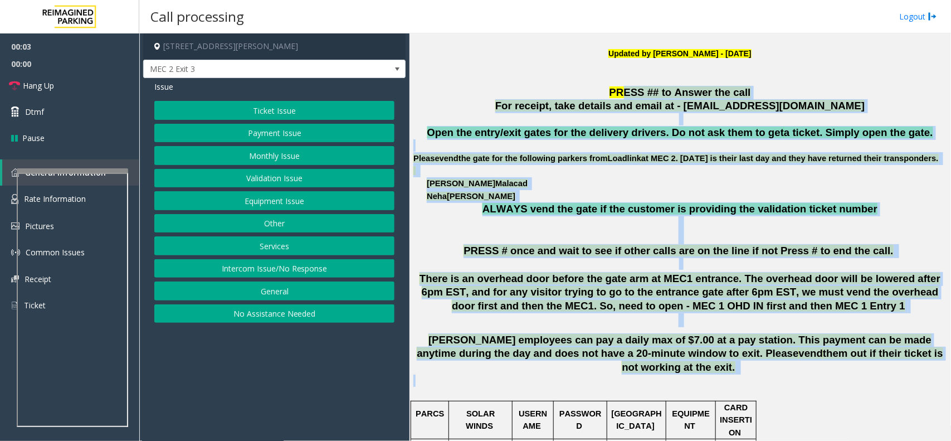
drag, startPoint x: 889, startPoint y: 385, endPoint x: 625, endPoint y: 95, distance: 391.7
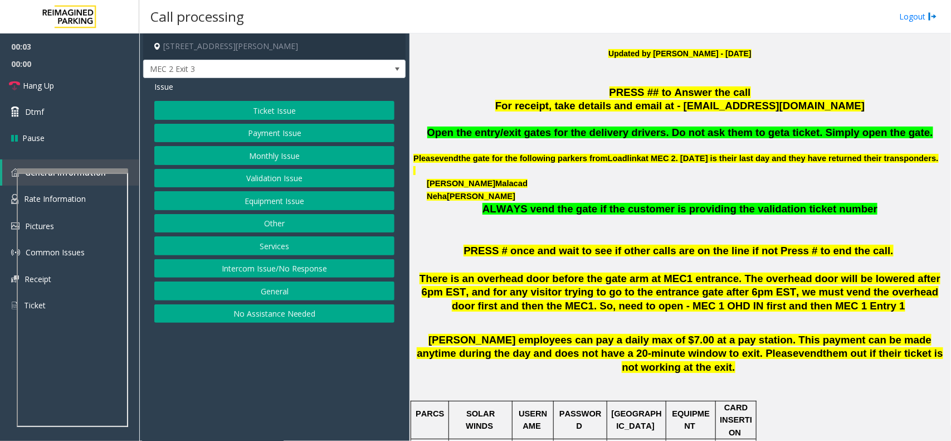
click at [581, 95] on p "PRESS ## to Answer the call" at bounding box center [680, 93] width 533 height 14
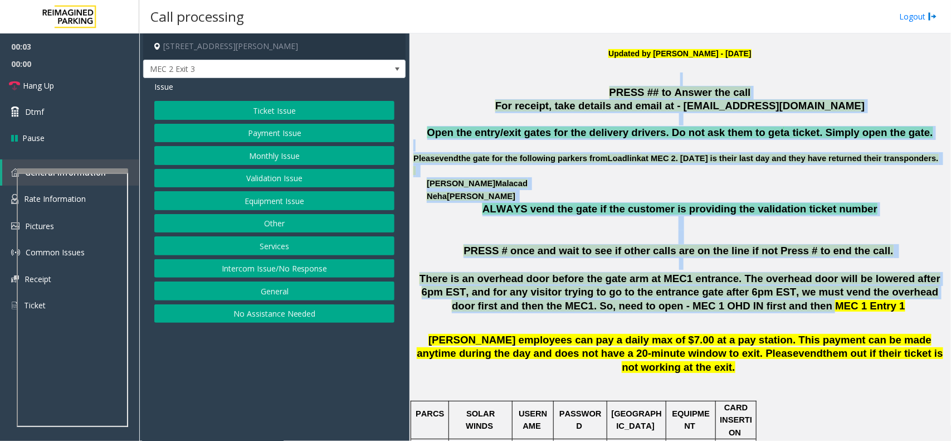
drag, startPoint x: 590, startPoint y: 84, endPoint x: 750, endPoint y: 318, distance: 283.5
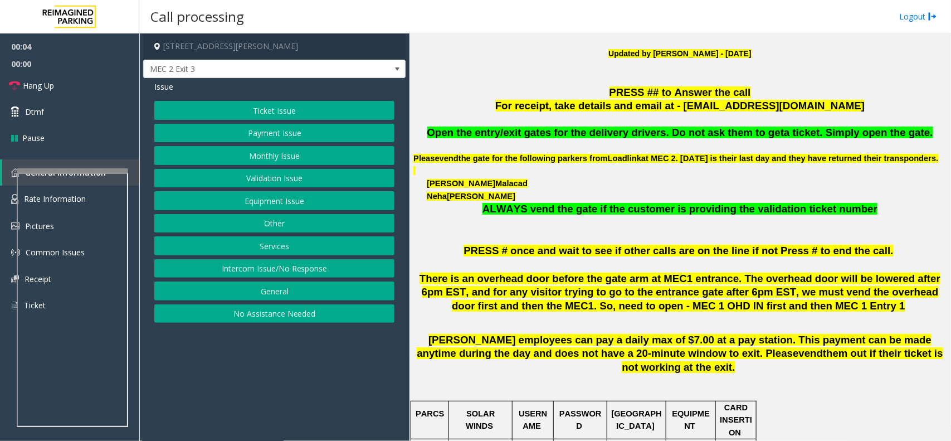
click at [819, 360] on span "them out if their ticket is not working at the exit" at bounding box center [782, 360] width 321 height 26
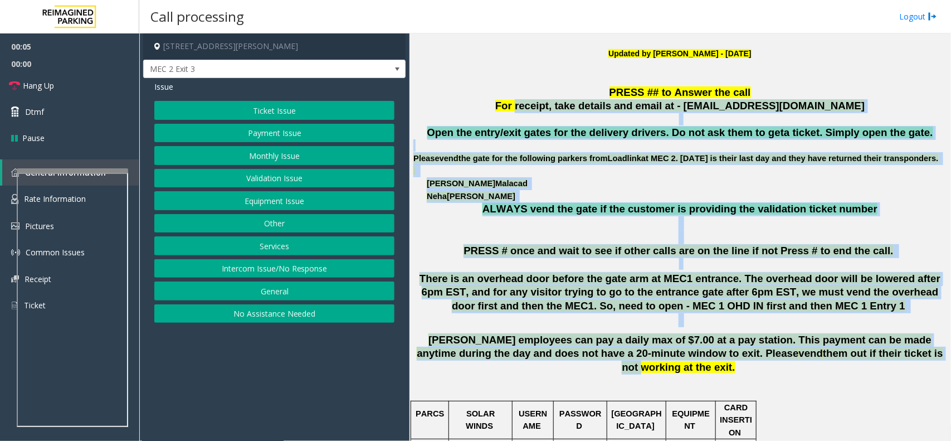
drag, startPoint x: 822, startPoint y: 364, endPoint x: 553, endPoint y: 100, distance: 376.4
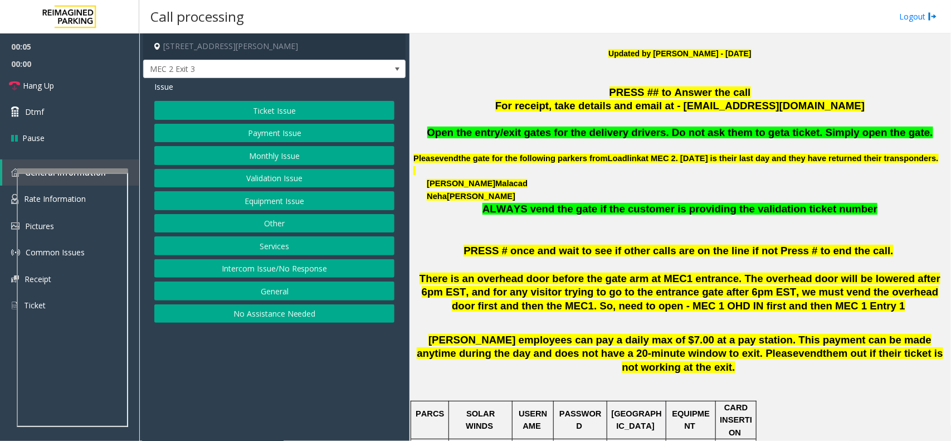
click at [553, 95] on p "PRESS ## to Answer the call" at bounding box center [680, 93] width 533 height 14
click at [622, 89] on span "PRESS ## to Answer the call" at bounding box center [681, 92] width 142 height 12
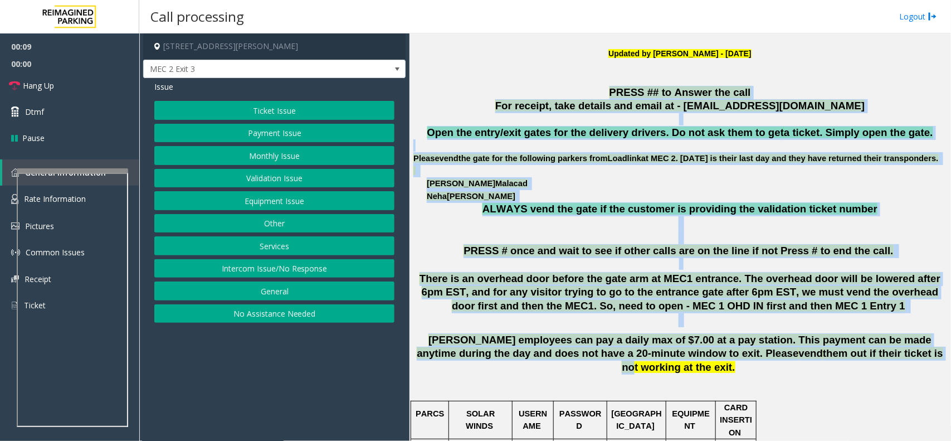
drag, startPoint x: 667, startPoint y: 164, endPoint x: 815, endPoint y: 368, distance: 252.1
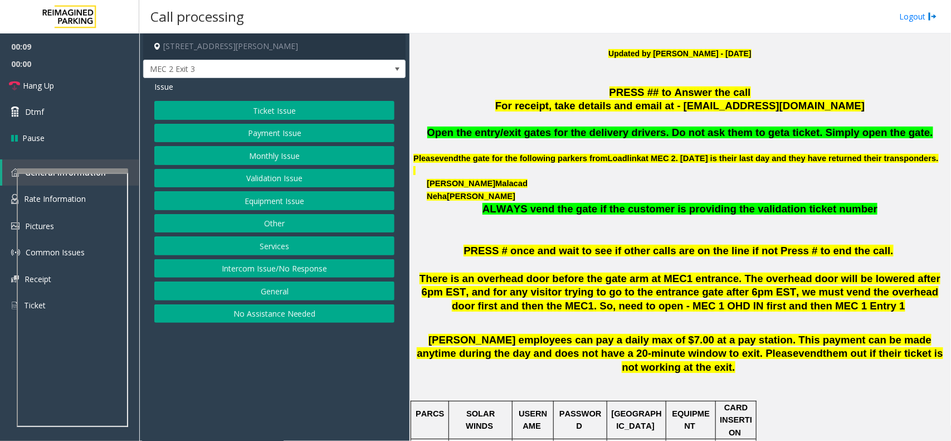
click at [856, 376] on p at bounding box center [680, 387] width 533 height 25
click at [334, 106] on button "Ticket Issue" at bounding box center [274, 110] width 240 height 19
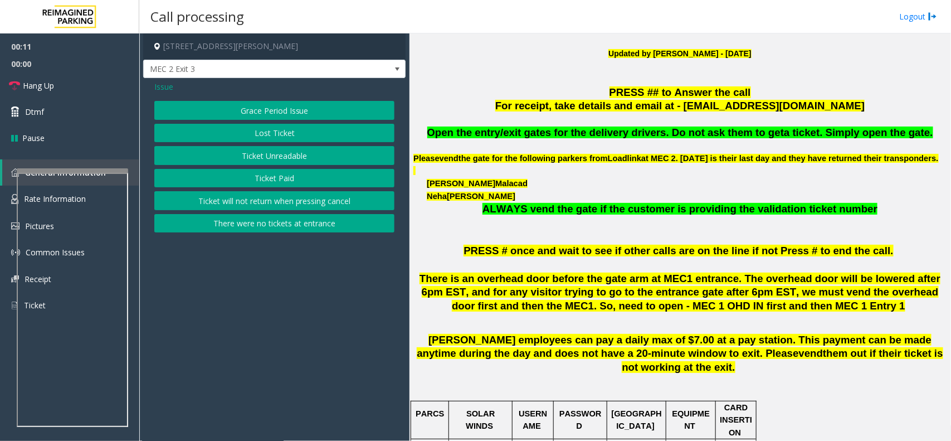
click at [305, 155] on button "Ticket Unreadable" at bounding box center [274, 155] width 240 height 19
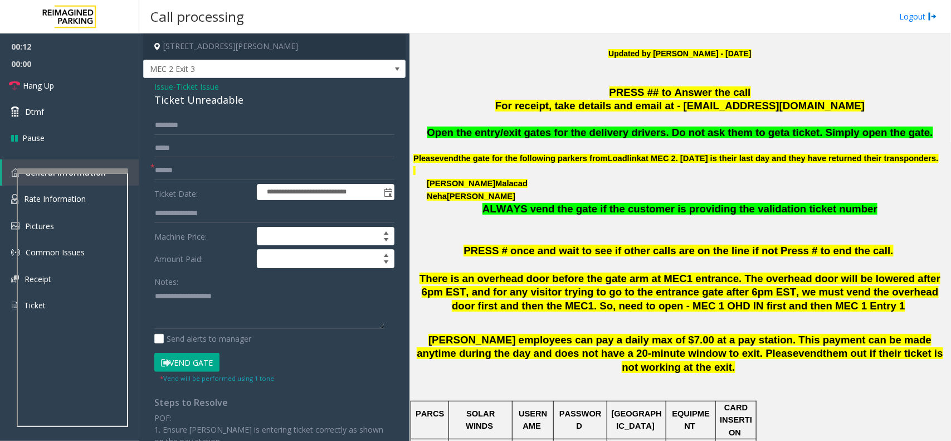
click at [166, 81] on span "Issue" at bounding box center [163, 87] width 19 height 12
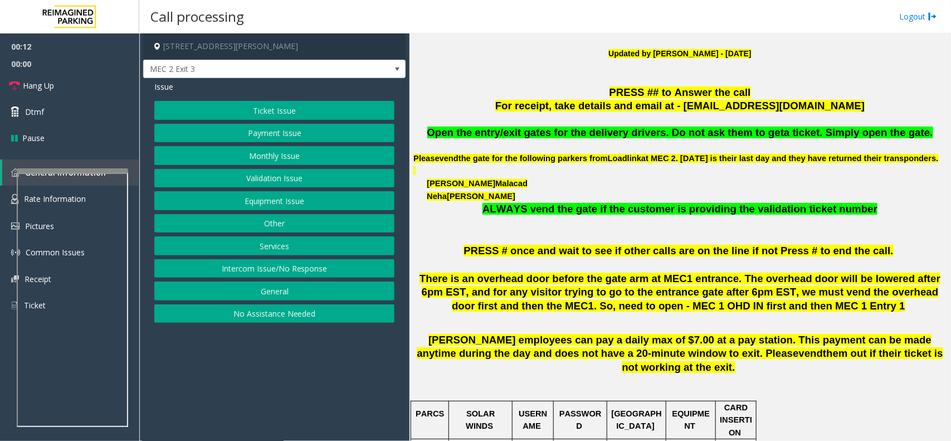
click at [294, 139] on button "Payment Issue" at bounding box center [274, 133] width 240 height 19
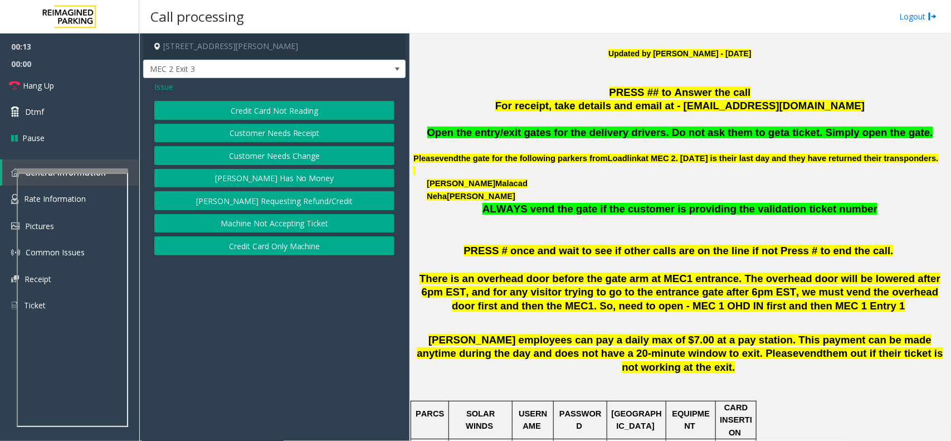
click at [302, 113] on button "Credit Card Not Reading" at bounding box center [274, 110] width 240 height 19
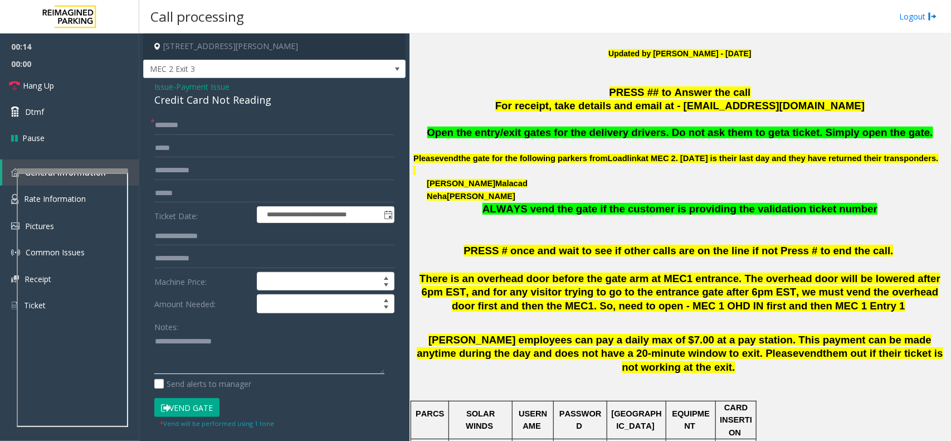
click at [187, 356] on textarea at bounding box center [269, 354] width 230 height 42
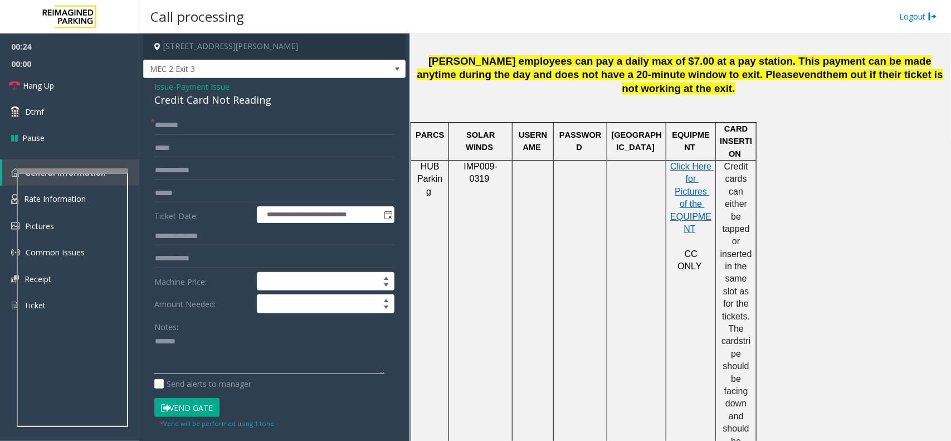
scroll to position [766, 0]
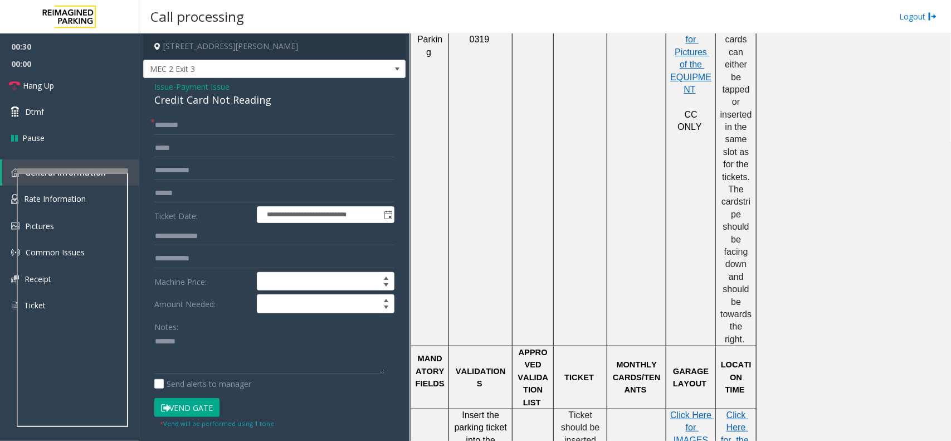
click at [252, 103] on div "Credit Card Not Reading" at bounding box center [274, 100] width 240 height 15
click at [252, 102] on div "Credit Card Not Reading" at bounding box center [274, 100] width 240 height 15
copy div "Credit Card Not Reading"
click at [241, 351] on textarea at bounding box center [269, 354] width 230 height 42
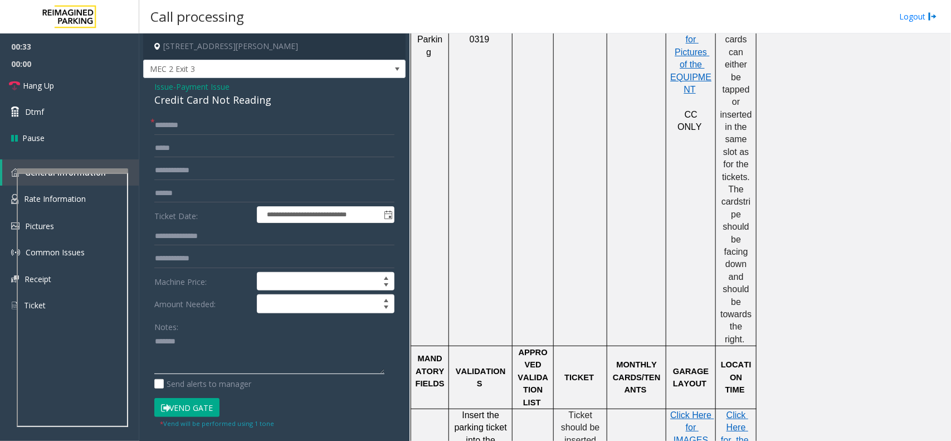
paste textarea "**********"
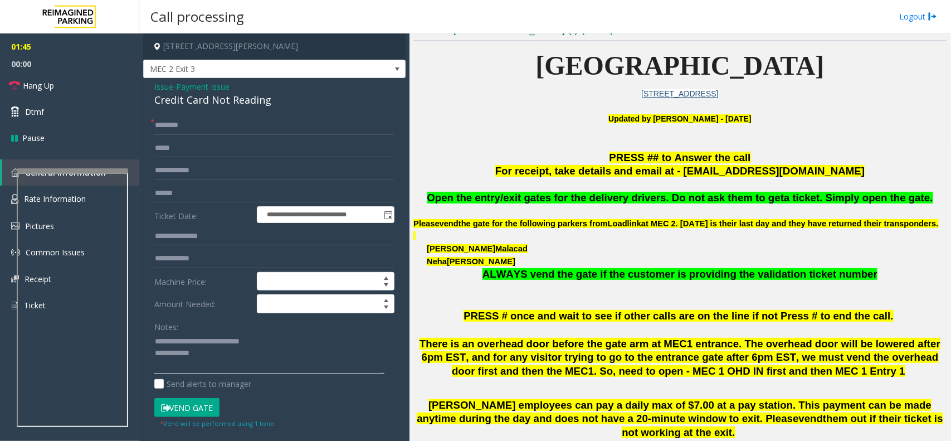
scroll to position [279, 0]
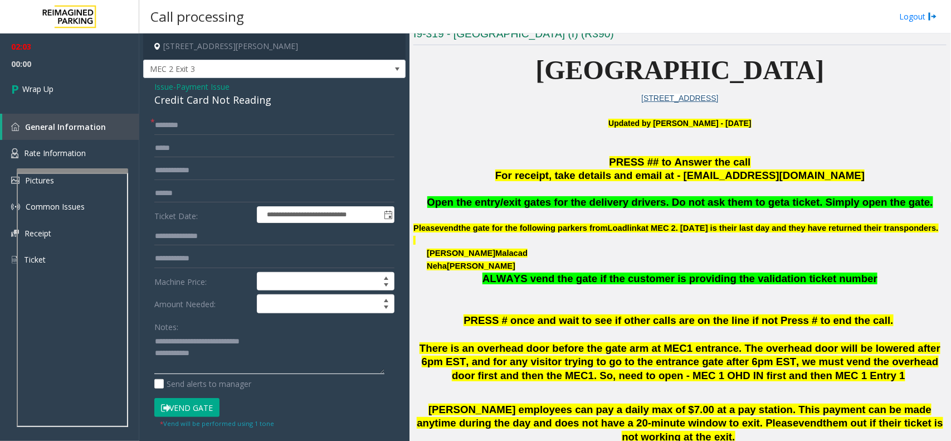
type textarea "**********"
click at [163, 113] on div "**********" at bounding box center [274, 355] width 262 height 554
click at [172, 127] on input "text" at bounding box center [274, 125] width 240 height 19
type input "**"
click at [251, 367] on textarea at bounding box center [269, 354] width 230 height 42
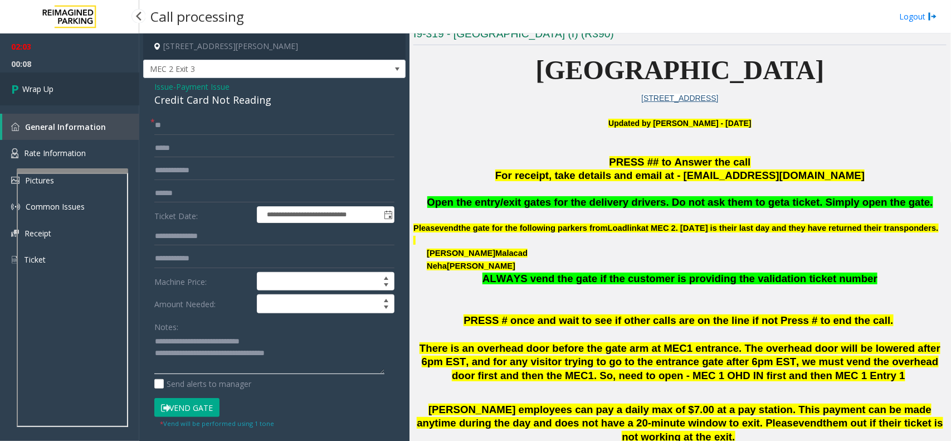
type textarea "**********"
click at [81, 98] on link "Wrap Up" at bounding box center [69, 88] width 139 height 33
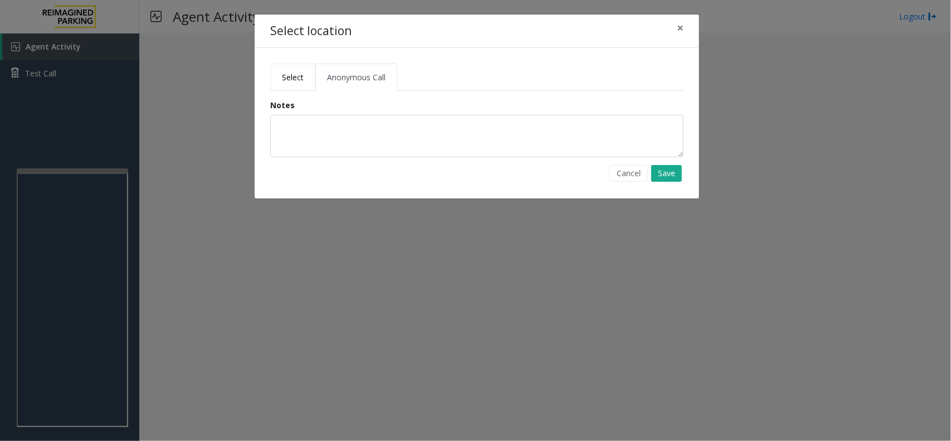
click at [297, 82] on link "Select" at bounding box center [292, 77] width 45 height 27
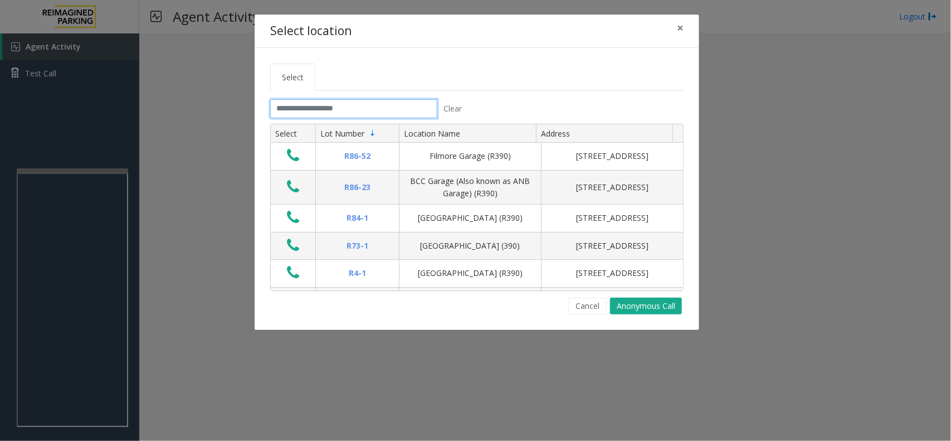
click at [334, 114] on input "text" at bounding box center [353, 108] width 167 height 19
click at [668, 32] on div "Select location ×" at bounding box center [477, 31] width 445 height 34
click at [678, 29] on span "×" at bounding box center [680, 28] width 7 height 16
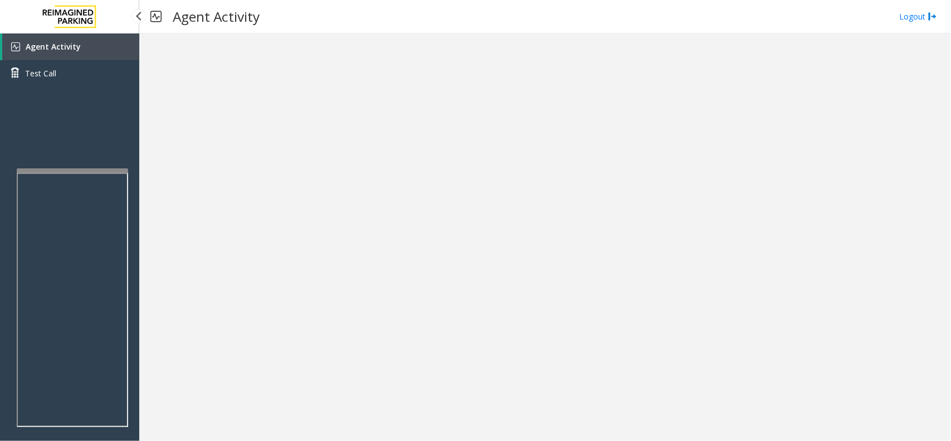
click at [104, 56] on link "Agent Activity" at bounding box center [70, 46] width 137 height 27
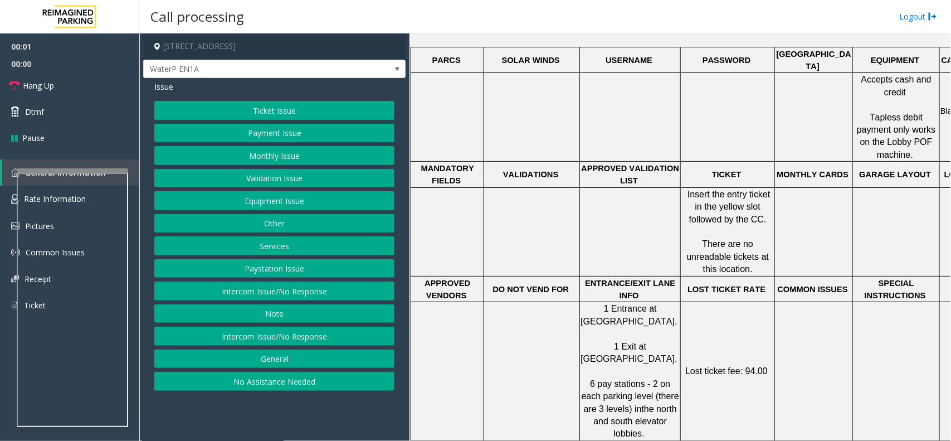
scroll to position [488, 0]
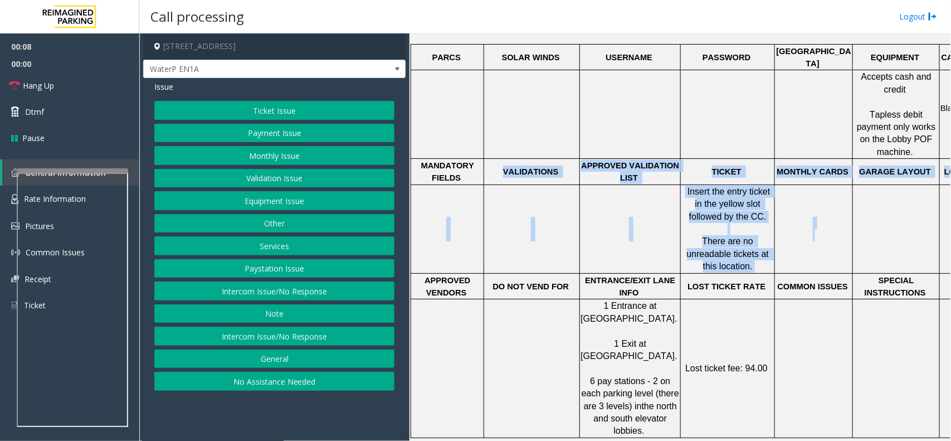
drag, startPoint x: 502, startPoint y: 148, endPoint x: 871, endPoint y: 165, distance: 369.3
click at [871, 165] on tbody "PARCS SOLAR WINDS USERNAME PASSWORD PARIS EQUIPMENT CARD INSERTION Accepts cash…" at bounding box center [713, 240] width 605 height 393
click at [824, 238] on td at bounding box center [814, 228] width 78 height 89
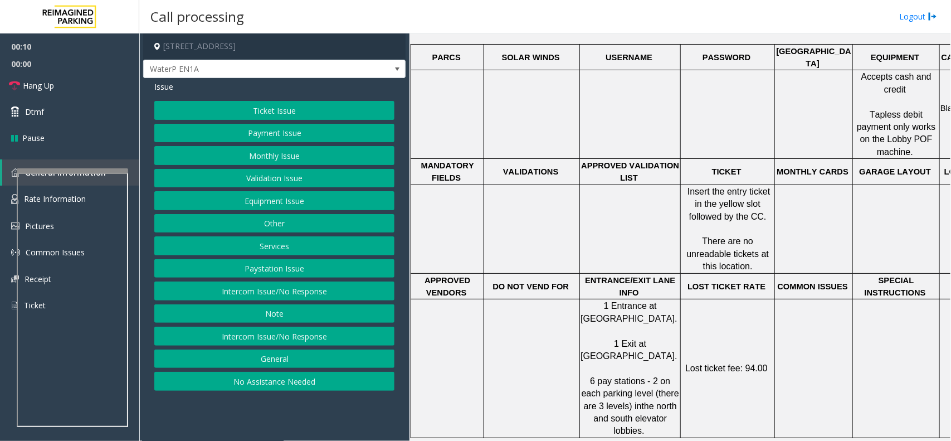
click at [427, 161] on span "MANDATORY FIELDS" at bounding box center [448, 171] width 55 height 21
click at [271, 152] on button "Monthly Issue" at bounding box center [274, 155] width 240 height 19
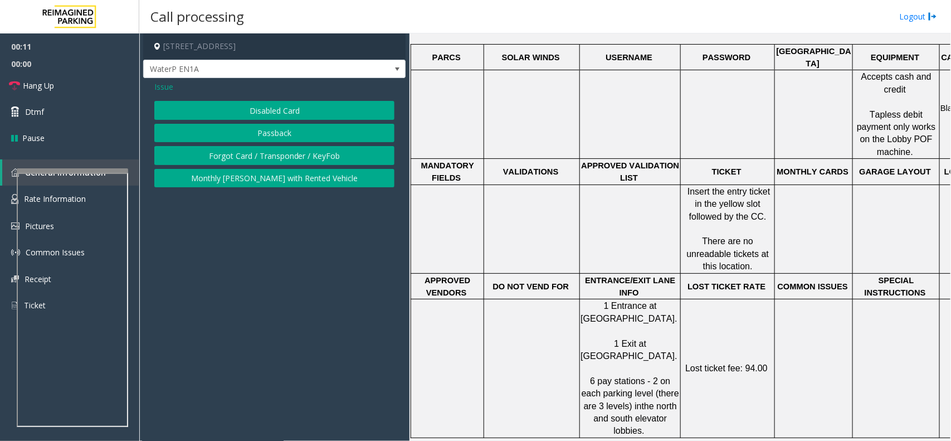
click at [274, 104] on button "Disabled Card" at bounding box center [274, 110] width 240 height 19
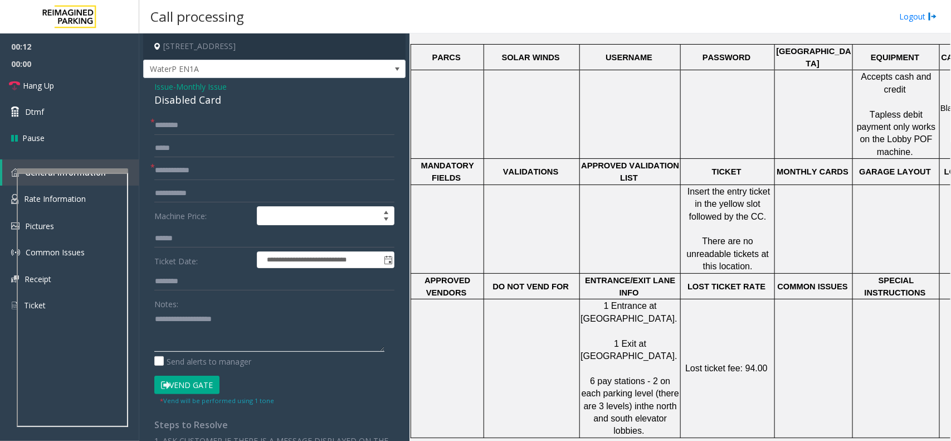
click at [244, 323] on textarea at bounding box center [269, 331] width 230 height 42
click at [210, 102] on div "Disabled Card" at bounding box center [274, 100] width 240 height 15
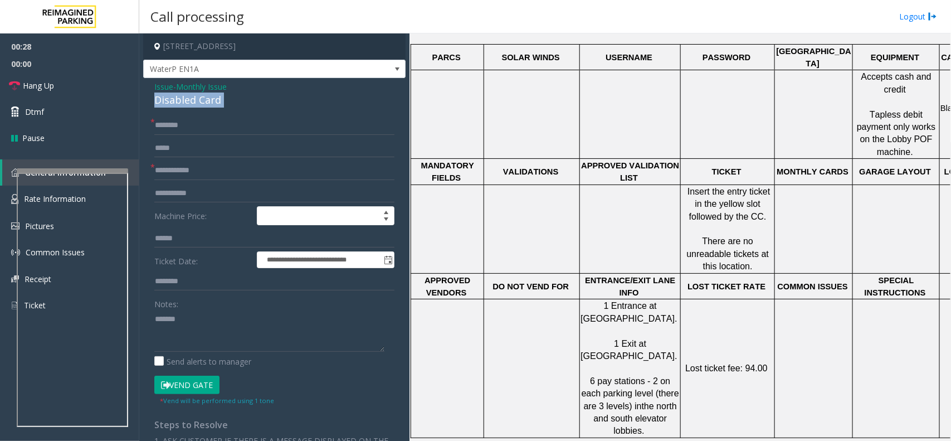
copy div "Disabled Card"
click at [226, 317] on textarea at bounding box center [269, 331] width 230 height 42
paste textarea "**********"
click at [202, 98] on div "Disabled Card" at bounding box center [274, 100] width 240 height 15
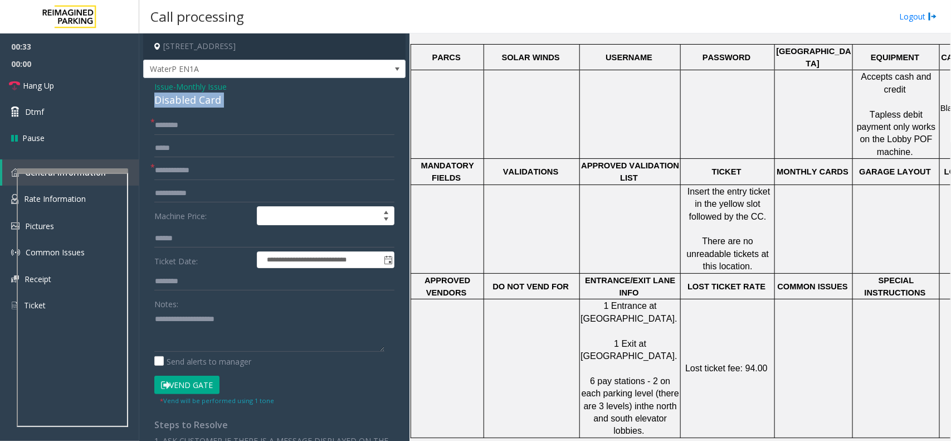
click at [202, 98] on div "Disabled Card" at bounding box center [274, 100] width 240 height 15
copy div "Disabled Card"
click at [186, 333] on textarea at bounding box center [269, 331] width 230 height 42
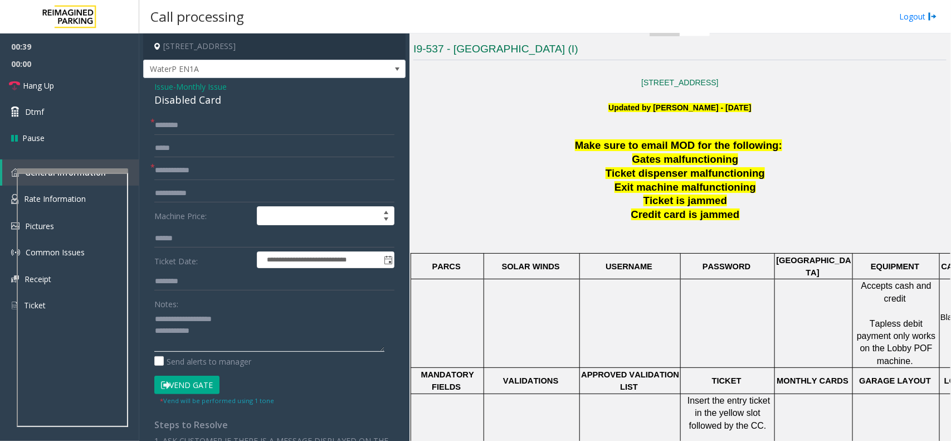
type textarea "**********"
click at [191, 173] on input "text" at bounding box center [274, 170] width 240 height 19
type input "******"
click at [250, 129] on input "text" at bounding box center [274, 125] width 240 height 19
type input "*******"
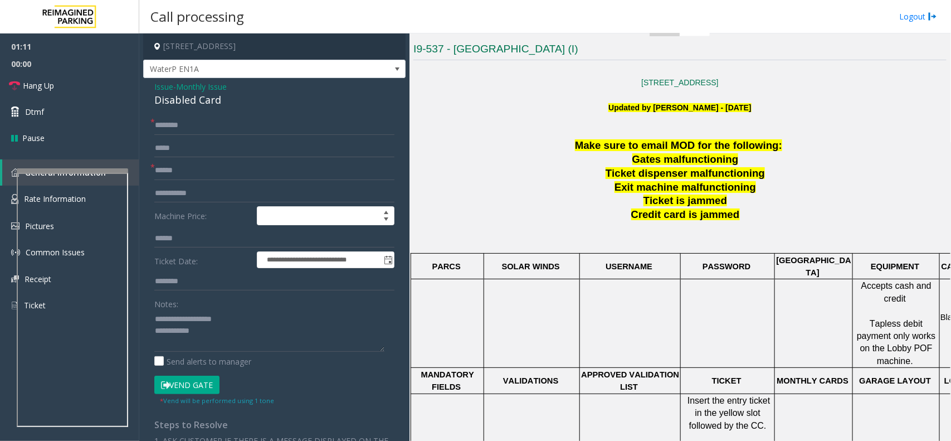
click at [188, 378] on button "Vend Gate" at bounding box center [186, 385] width 65 height 19
click at [227, 332] on textarea at bounding box center [269, 331] width 230 height 42
click at [91, 57] on span "00:00" at bounding box center [69, 63] width 139 height 17
click at [80, 90] on link "Hang Up" at bounding box center [69, 85] width 139 height 26
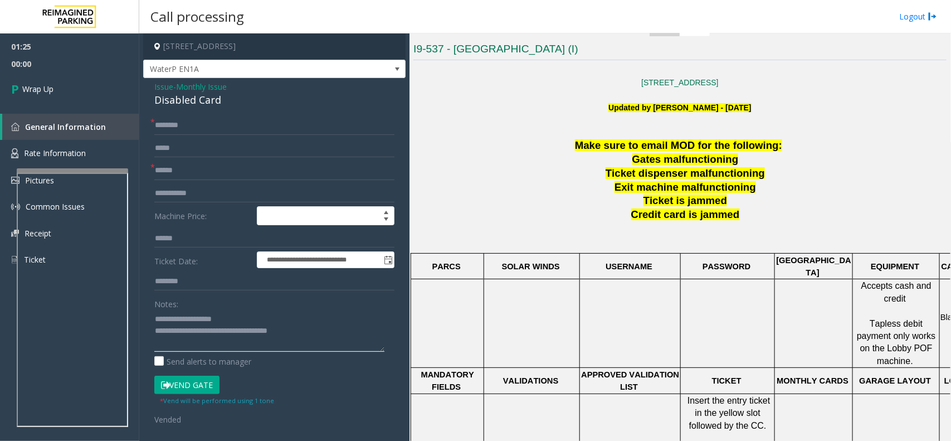
drag, startPoint x: 274, startPoint y: 321, endPoint x: 265, endPoint y: 336, distance: 17.2
type textarea "**********"
click at [85, 91] on link "Wrap Up" at bounding box center [69, 88] width 139 height 33
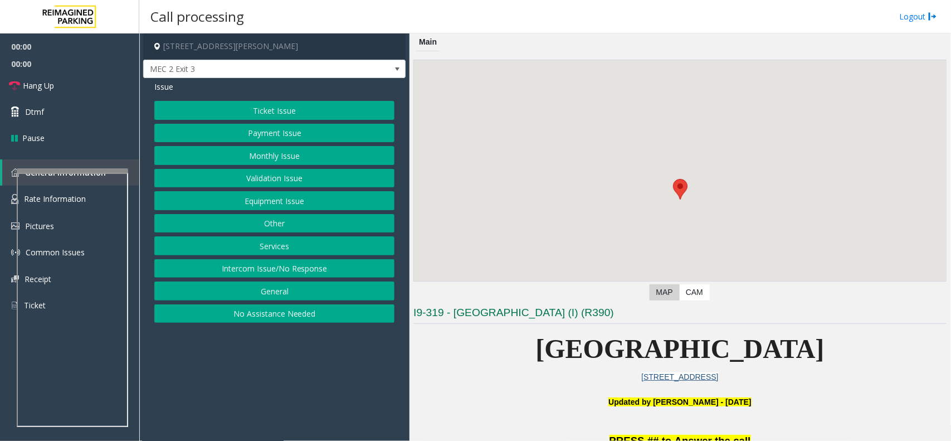
scroll to position [209, 0]
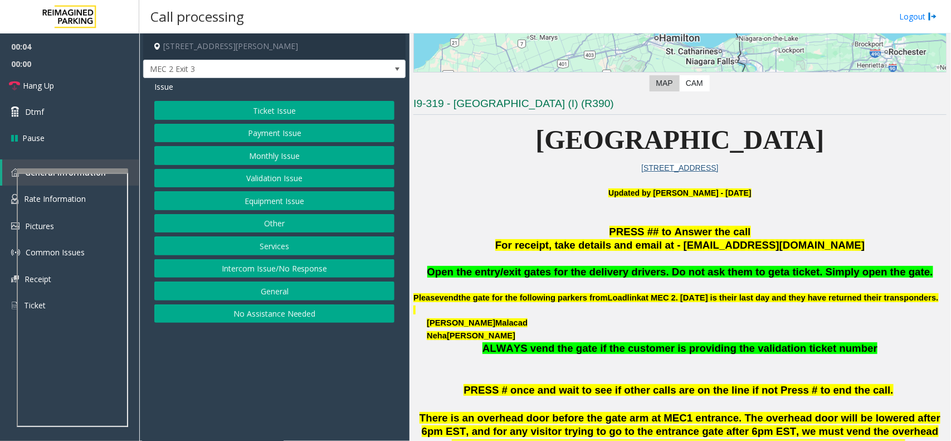
click at [256, 135] on button "Payment Issue" at bounding box center [274, 133] width 240 height 19
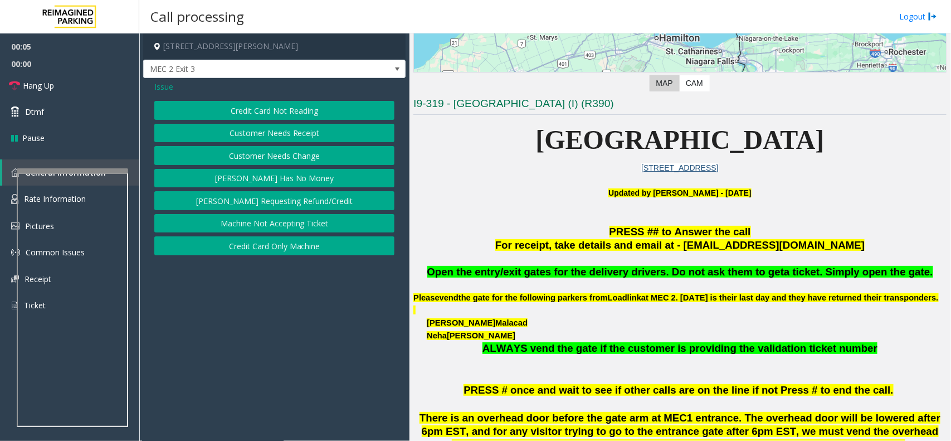
click at [271, 106] on button "Credit Card Not Reading" at bounding box center [274, 110] width 240 height 19
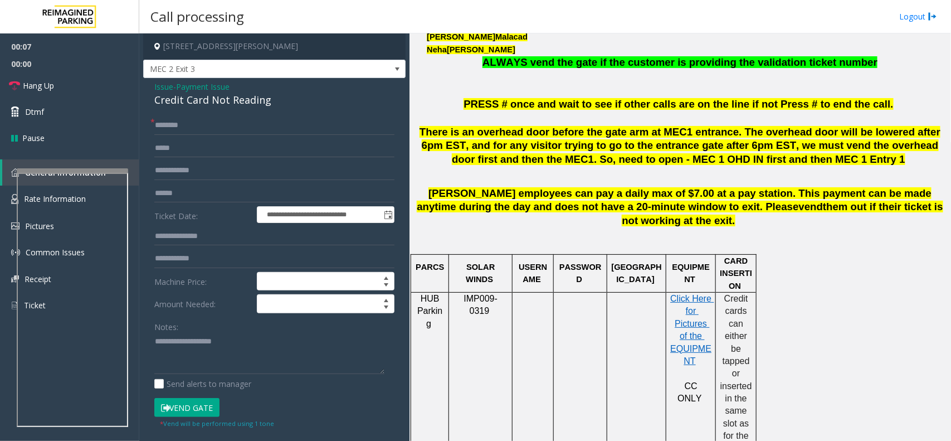
scroll to position [627, 0]
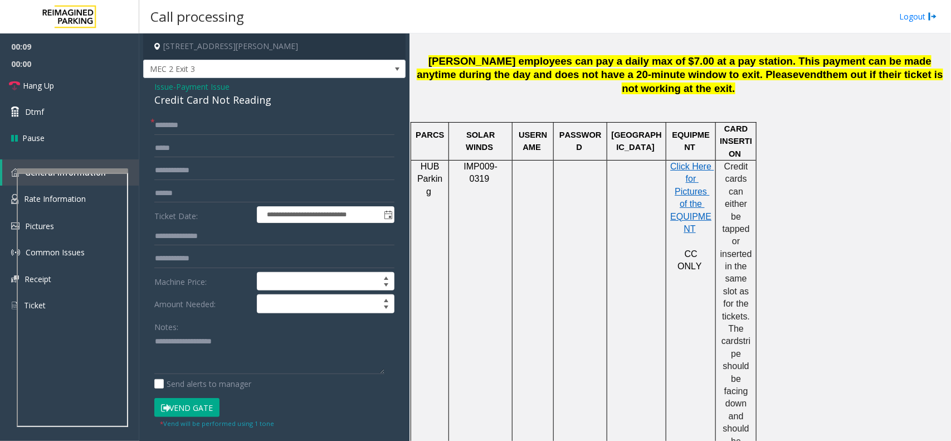
click at [168, 88] on span "Issue" at bounding box center [163, 87] width 19 height 12
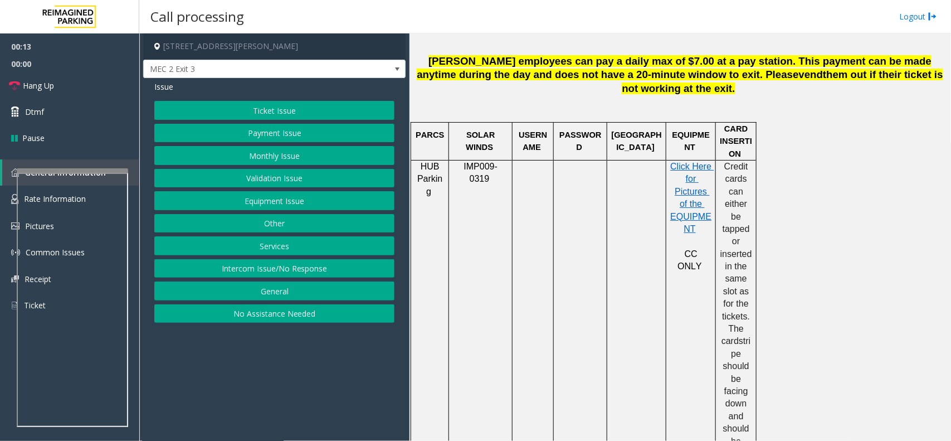
click at [276, 132] on button "Payment Issue" at bounding box center [274, 133] width 240 height 19
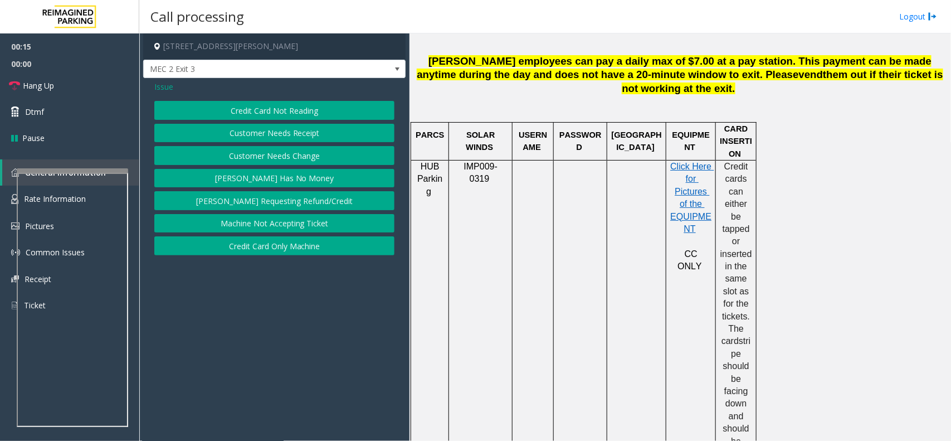
click at [311, 242] on button "Credit Card Only Machine" at bounding box center [274, 245] width 240 height 19
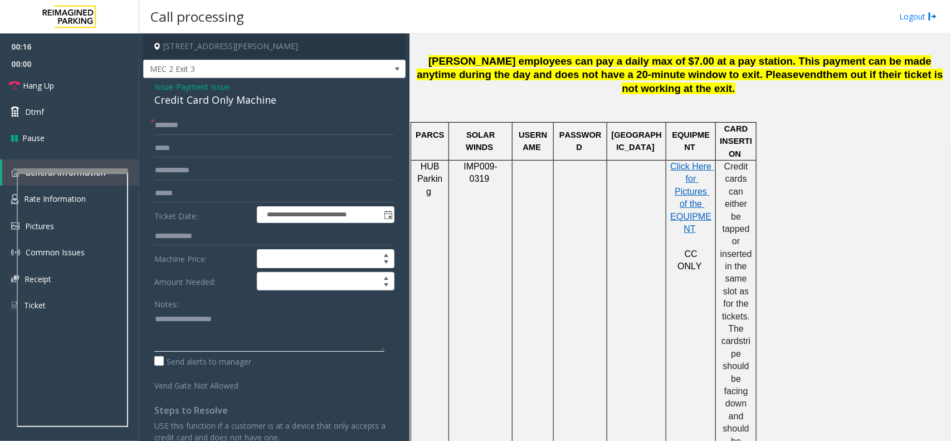
click at [237, 324] on textarea at bounding box center [269, 331] width 230 height 42
type textarea "**********"
click at [233, 133] on input "text" at bounding box center [274, 125] width 240 height 19
type input "**"
click at [246, 342] on textarea at bounding box center [269, 331] width 230 height 42
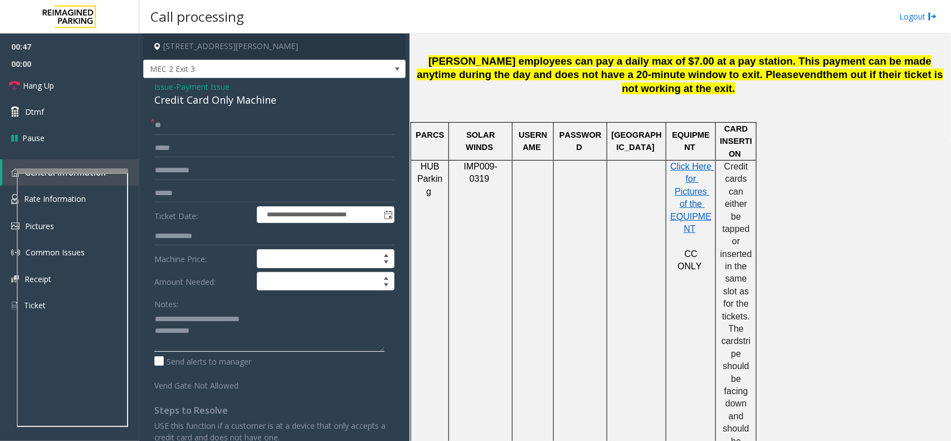
click at [205, 322] on textarea at bounding box center [269, 331] width 230 height 42
click at [85, 89] on link "Hang Up" at bounding box center [69, 85] width 139 height 26
click at [227, 330] on textarea at bounding box center [269, 331] width 230 height 42
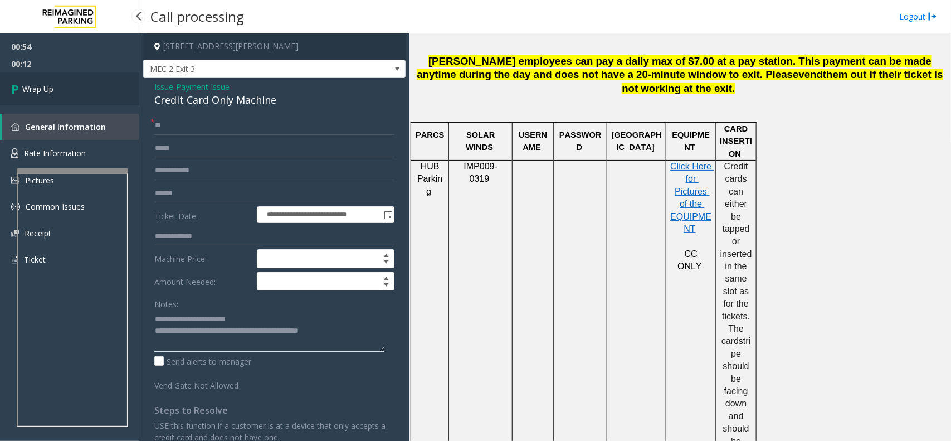
type textarea "**********"
click at [50, 98] on link "Wrap Up" at bounding box center [69, 88] width 139 height 33
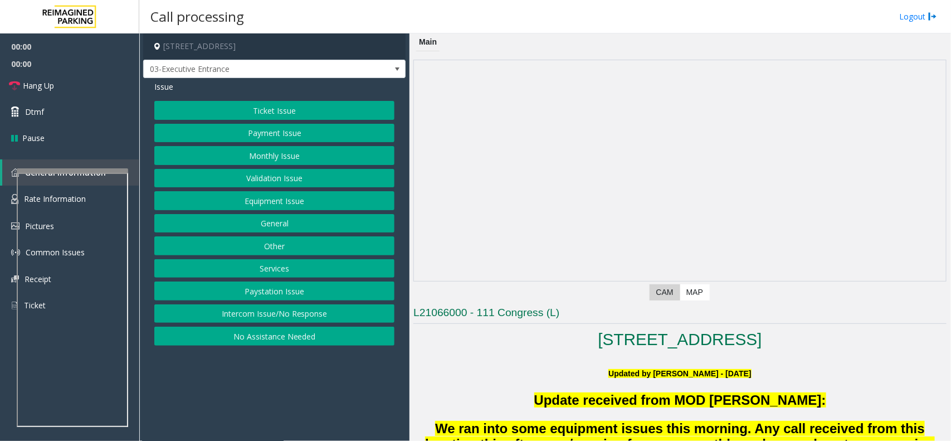
scroll to position [279, 0]
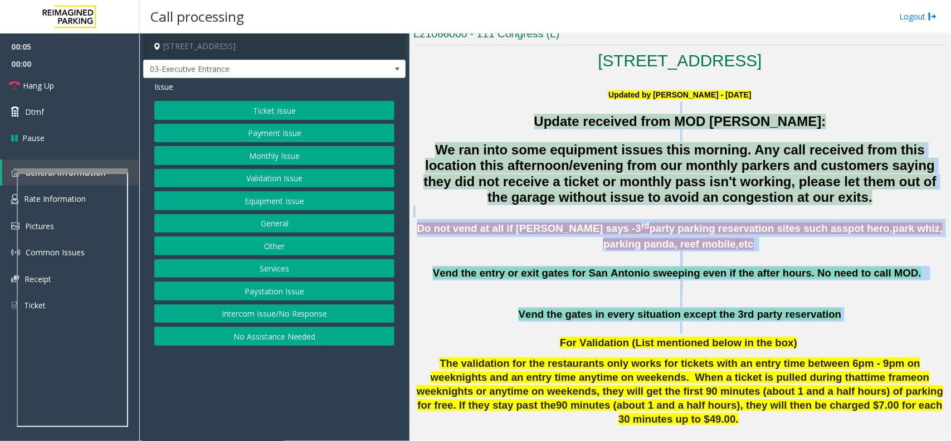
drag, startPoint x: 502, startPoint y: 106, endPoint x: 787, endPoint y: 336, distance: 365.8
click at [797, 334] on p at bounding box center [680, 328] width 533 height 12
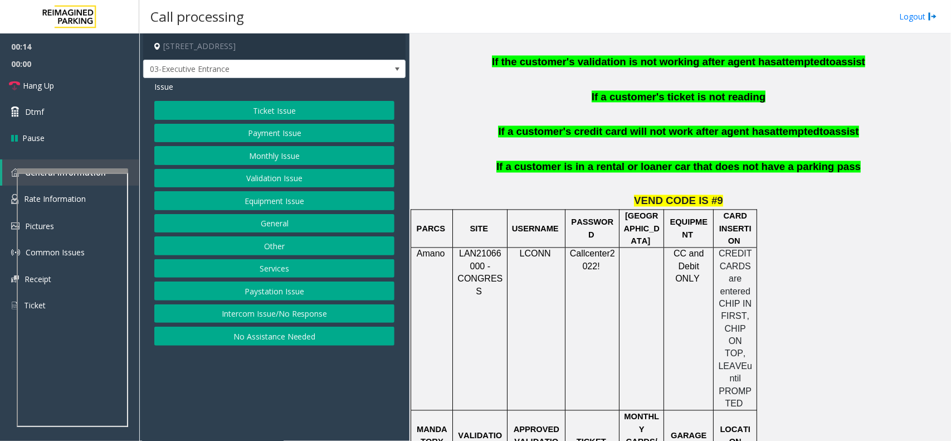
scroll to position [906, 0]
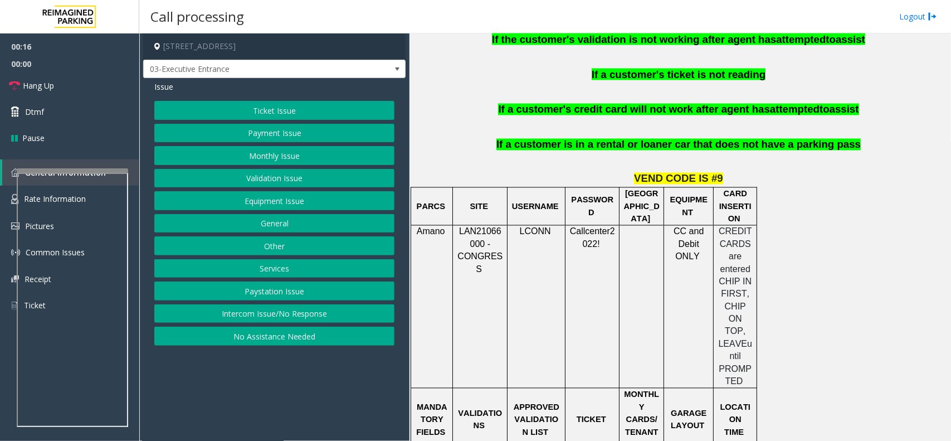
click at [230, 205] on button "Equipment Issue" at bounding box center [274, 200] width 240 height 19
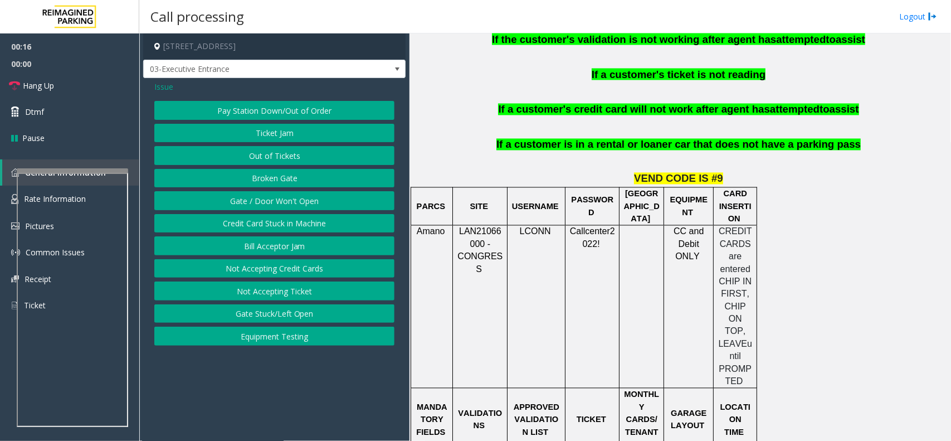
click at [237, 204] on button "Gate / Door Won't Open" at bounding box center [274, 200] width 240 height 19
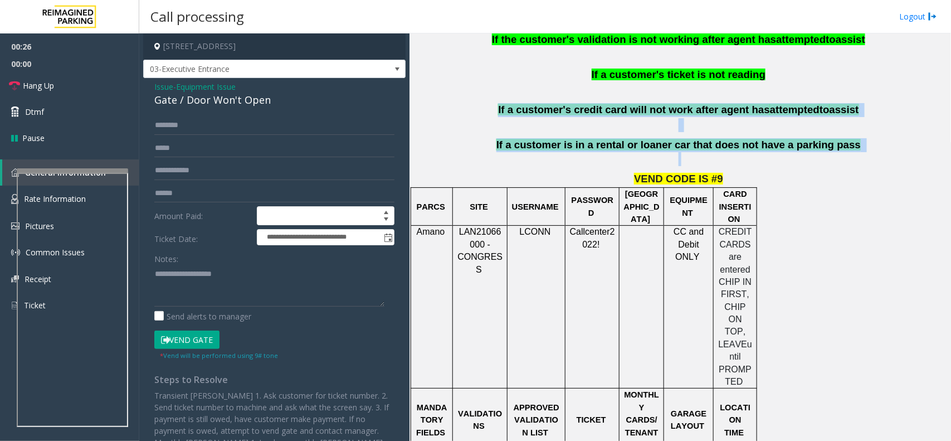
drag, startPoint x: 510, startPoint y: 85, endPoint x: 831, endPoint y: 129, distance: 324.0
click at [840, 152] on p at bounding box center [680, 159] width 533 height 14
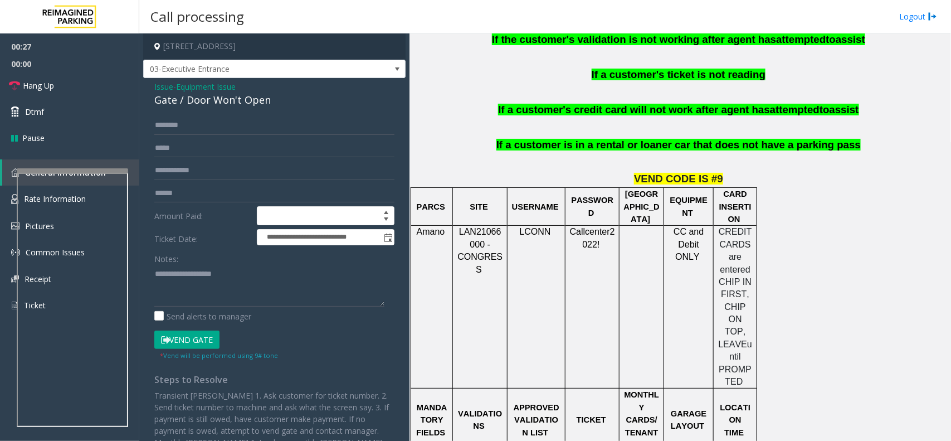
click at [840, 152] on p at bounding box center [680, 159] width 533 height 14
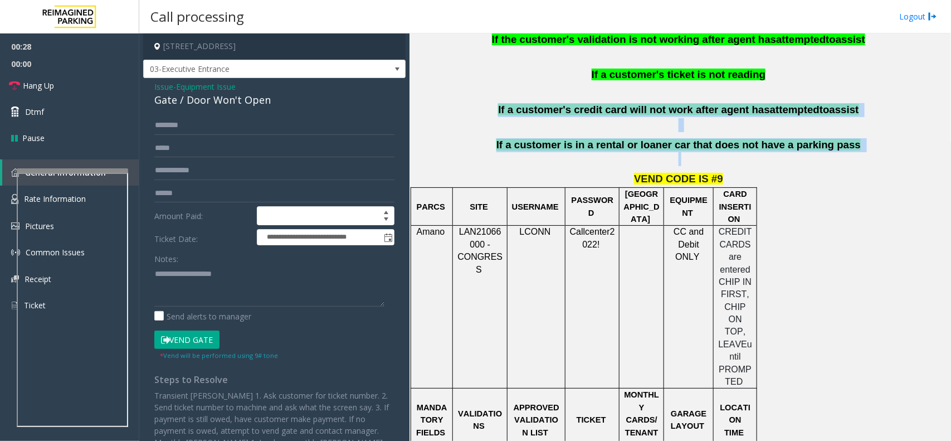
drag, startPoint x: 840, startPoint y: 129, endPoint x: 495, endPoint y: 75, distance: 349.7
click at [497, 103] on p "If a customer's credit card will not work after agent has attempted to assist" at bounding box center [680, 110] width 533 height 14
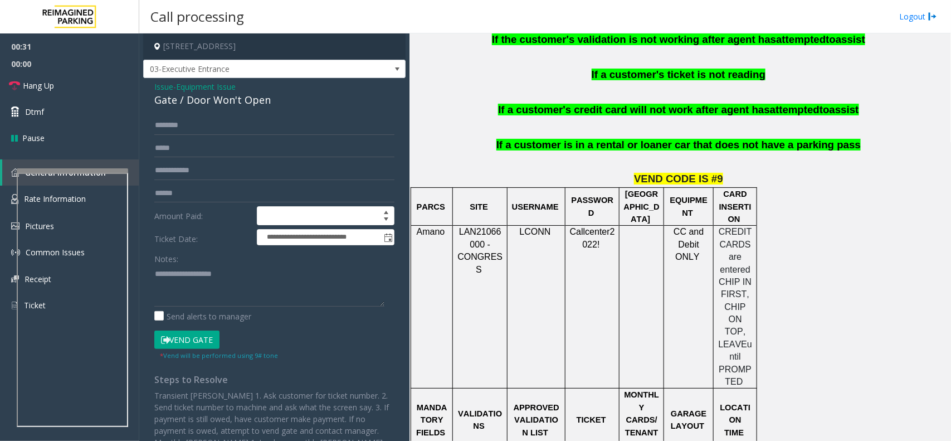
click at [163, 86] on span "Issue" at bounding box center [163, 87] width 19 height 12
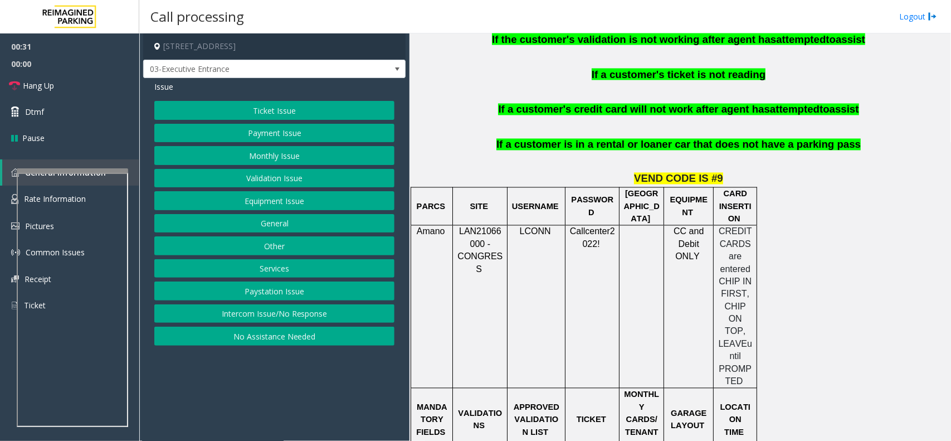
click at [305, 157] on button "Monthly Issue" at bounding box center [274, 155] width 240 height 19
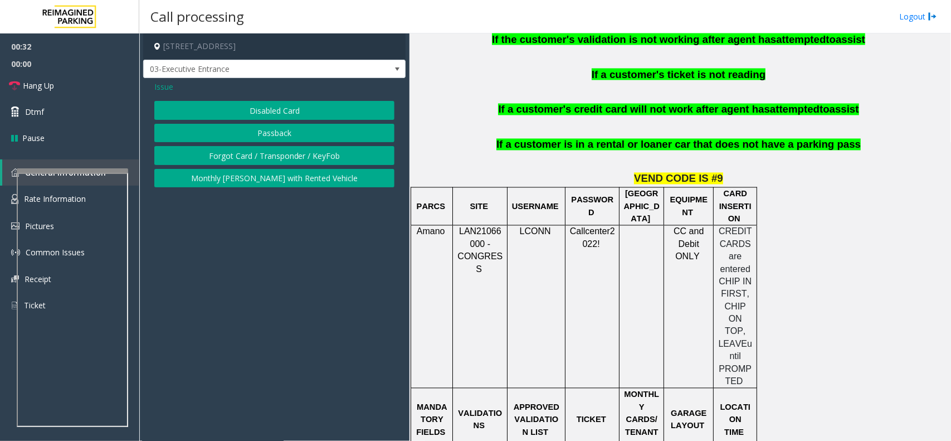
click at [305, 113] on button "Disabled Card" at bounding box center [274, 110] width 240 height 19
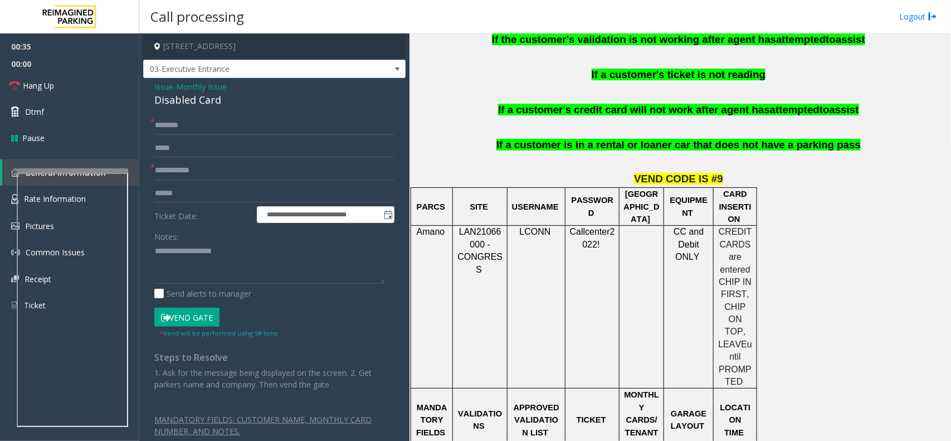
click at [164, 93] on div "Disabled Card" at bounding box center [274, 100] width 240 height 15
click at [167, 87] on span "Issue" at bounding box center [163, 87] width 19 height 12
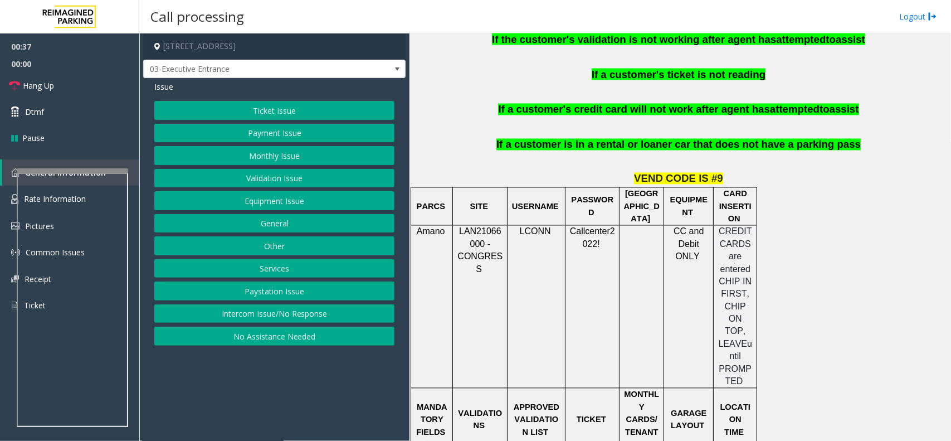
click at [295, 157] on button "Monthly Issue" at bounding box center [274, 155] width 240 height 19
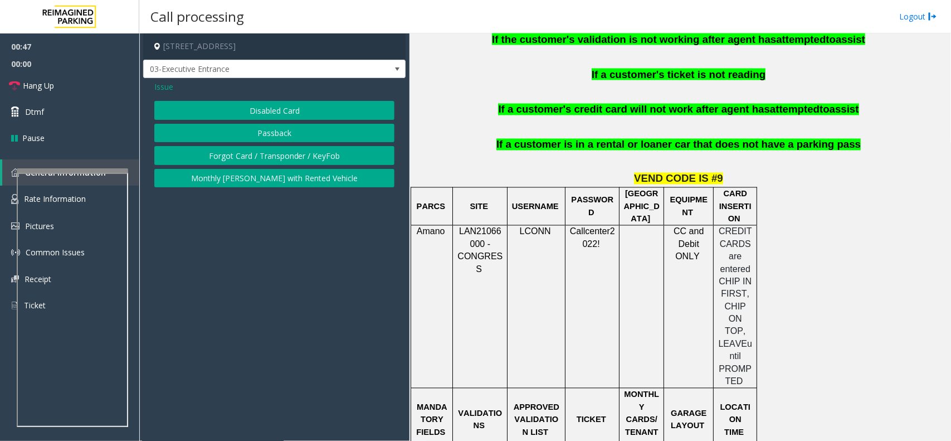
click at [261, 184] on button "Monthly [PERSON_NAME] with Rented Vehicle" at bounding box center [274, 178] width 240 height 19
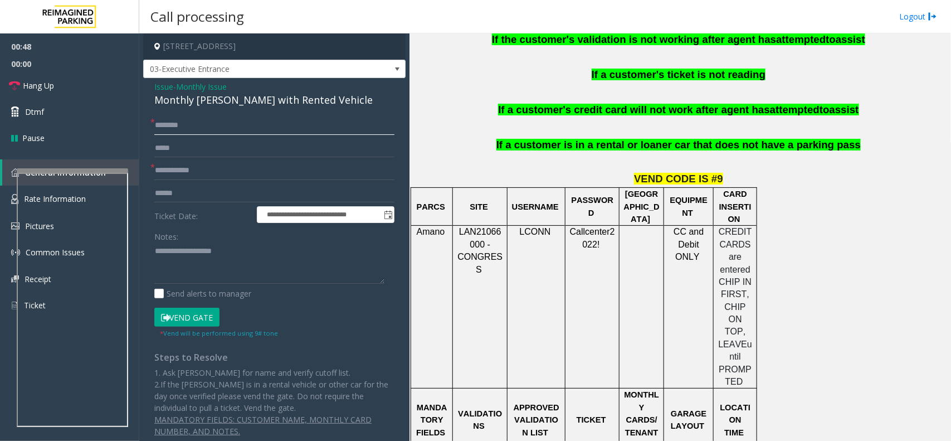
click at [210, 132] on input "text" at bounding box center [274, 125] width 240 height 19
type input "**"
click at [215, 164] on input "text" at bounding box center [274, 170] width 240 height 19
type input "**"
click at [216, 244] on textarea at bounding box center [269, 263] width 230 height 42
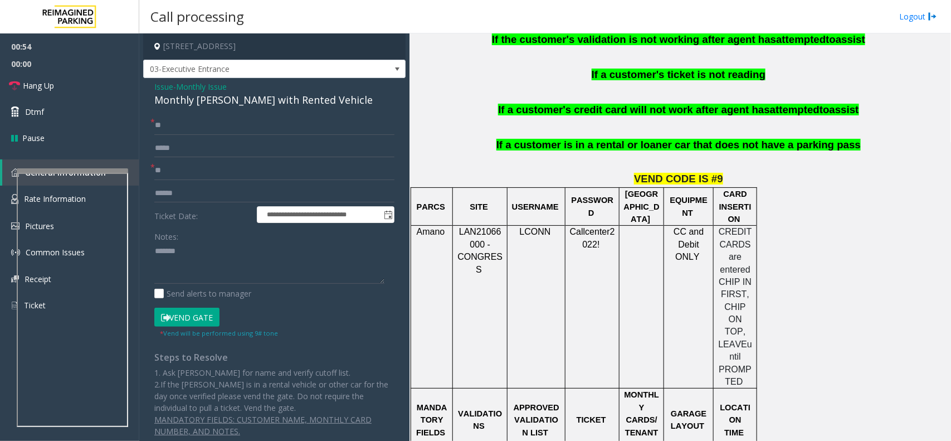
click at [254, 102] on div "Monthly [PERSON_NAME] with Rented Vehicle" at bounding box center [274, 100] width 240 height 15
click at [256, 298] on div "Send alerts to manager" at bounding box center [274, 294] width 240 height 12
click at [192, 310] on button "Vend Gate" at bounding box center [186, 317] width 65 height 19
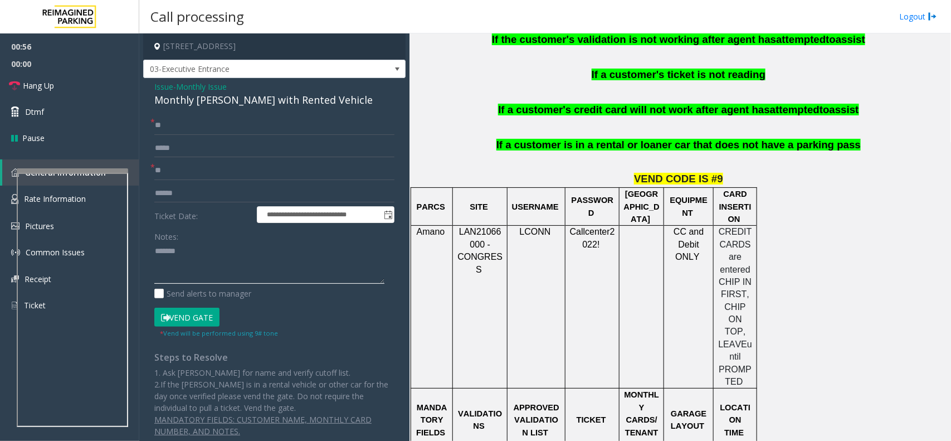
click at [223, 266] on textarea at bounding box center [269, 263] width 230 height 42
paste textarea "**********"
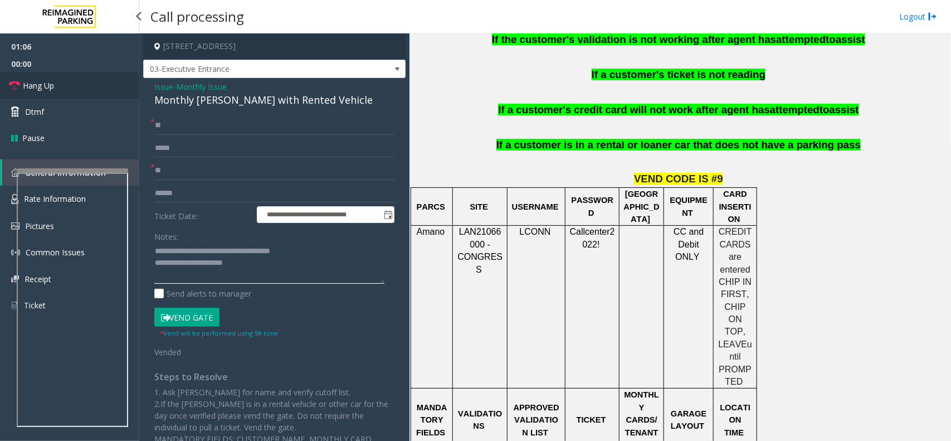
type textarea "**********"
click at [62, 82] on link "Hang Up" at bounding box center [69, 85] width 139 height 26
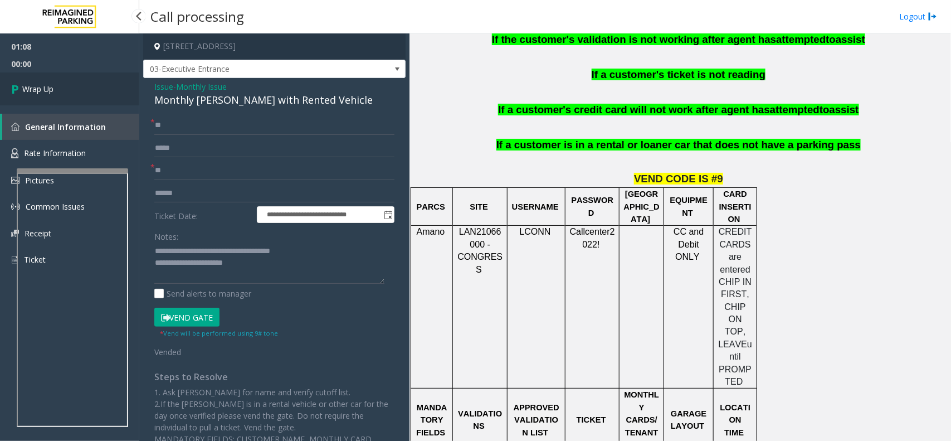
click at [62, 82] on link "Wrap Up" at bounding box center [69, 88] width 139 height 33
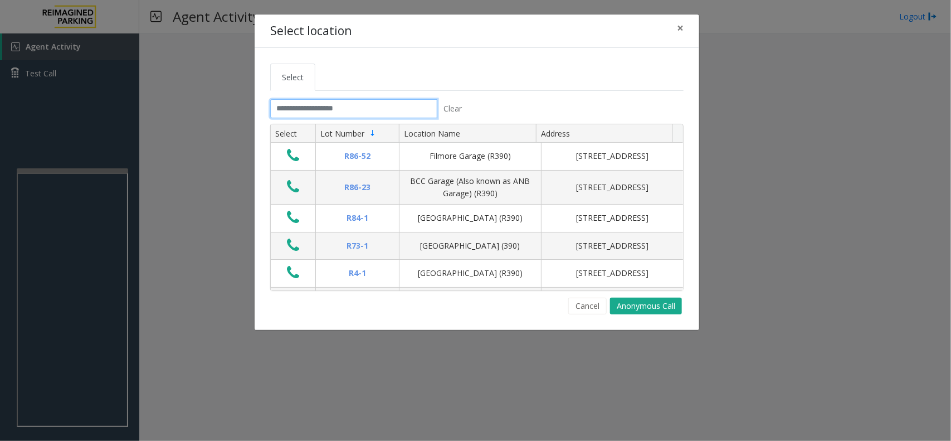
click at [412, 102] on input "text" at bounding box center [353, 108] width 167 height 19
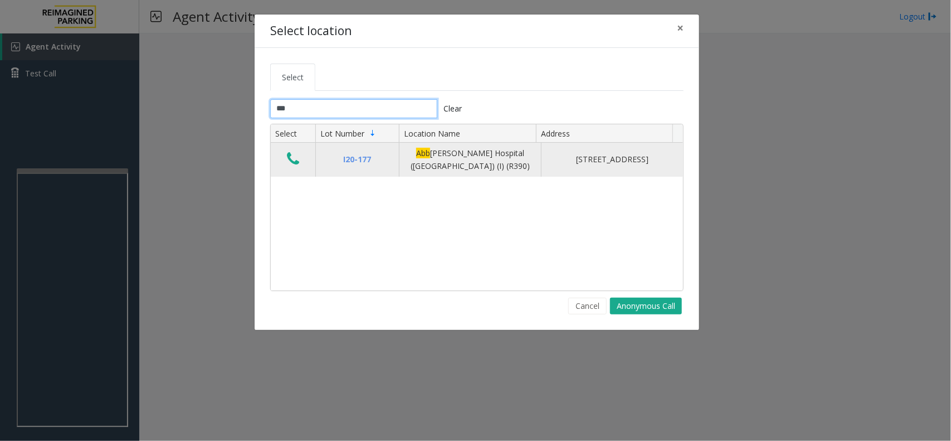
type input "***"
click at [293, 159] on icon "Data table" at bounding box center [293, 159] width 12 height 16
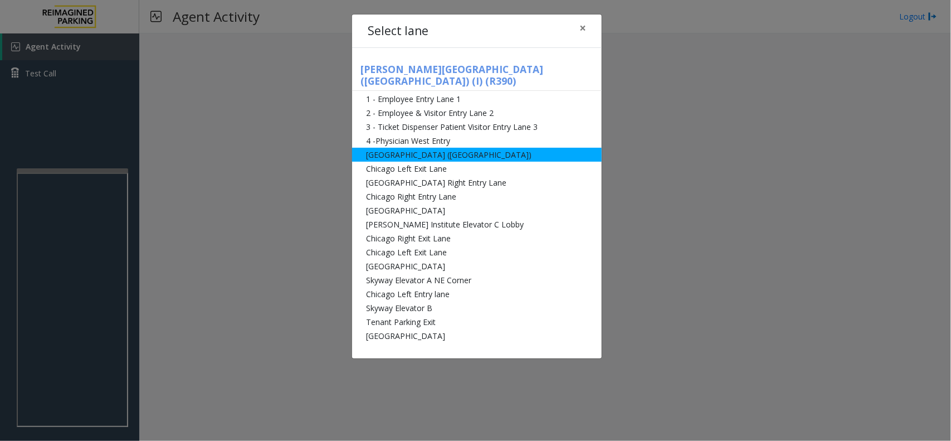
click at [464, 149] on li "[GEOGRAPHIC_DATA] ([GEOGRAPHIC_DATA])" at bounding box center [477, 155] width 250 height 14
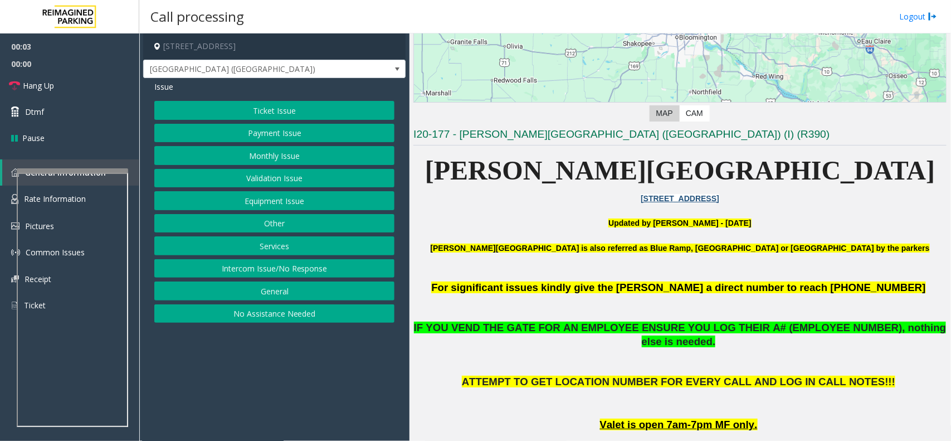
scroll to position [279, 0]
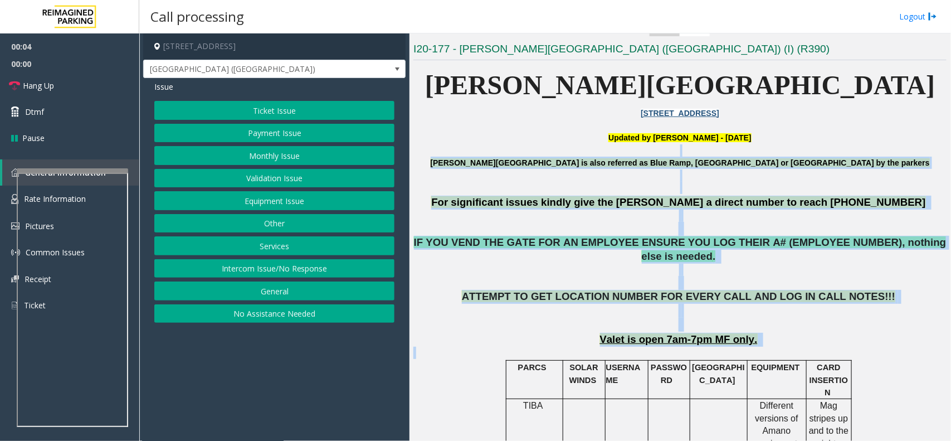
drag, startPoint x: 464, startPoint y: 152, endPoint x: 790, endPoint y: 338, distance: 375.4
click at [790, 347] on p at bounding box center [680, 353] width 533 height 12
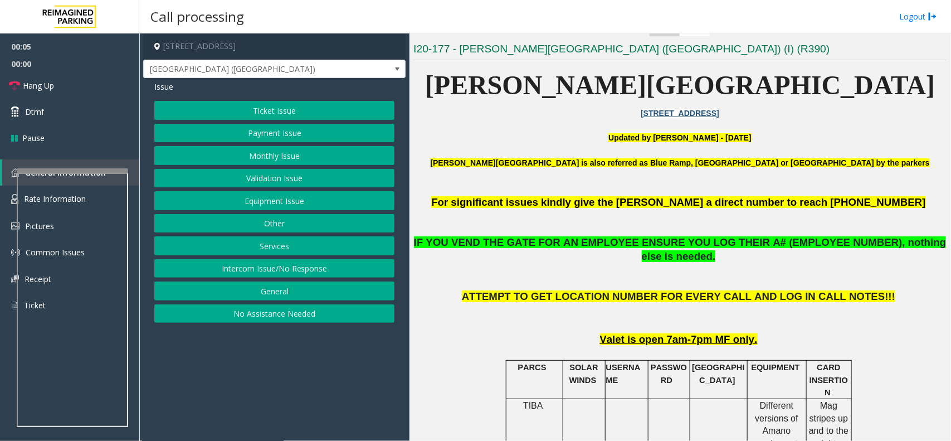
click at [790, 347] on p at bounding box center [680, 353] width 533 height 12
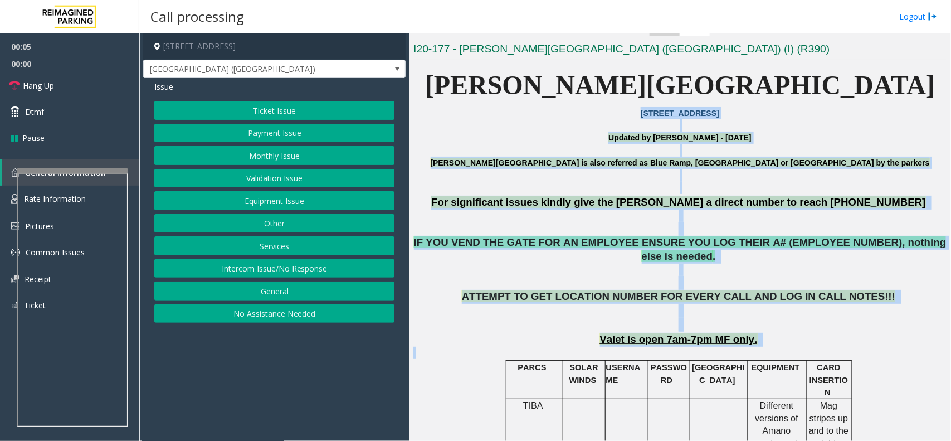
drag, startPoint x: 790, startPoint y: 338, endPoint x: 589, endPoint y: 119, distance: 297.0
click at [553, 124] on p at bounding box center [680, 125] width 533 height 12
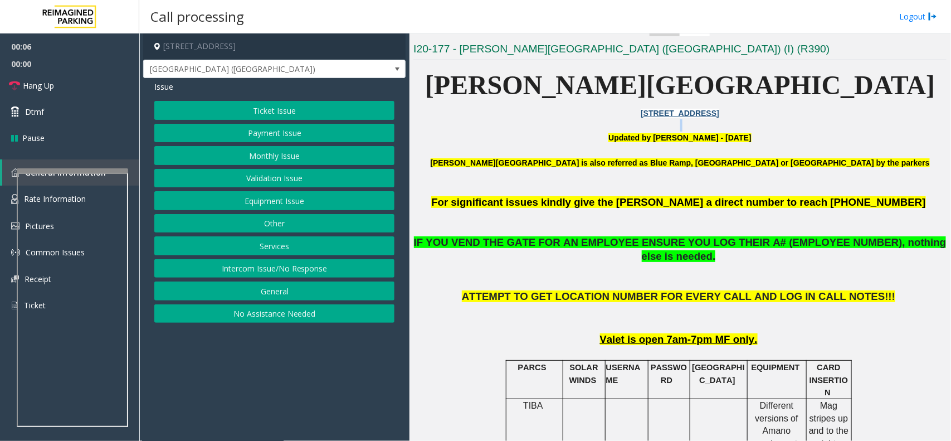
click at [553, 124] on p at bounding box center [680, 125] width 533 height 12
click at [277, 193] on button "Equipment Issue" at bounding box center [274, 200] width 240 height 19
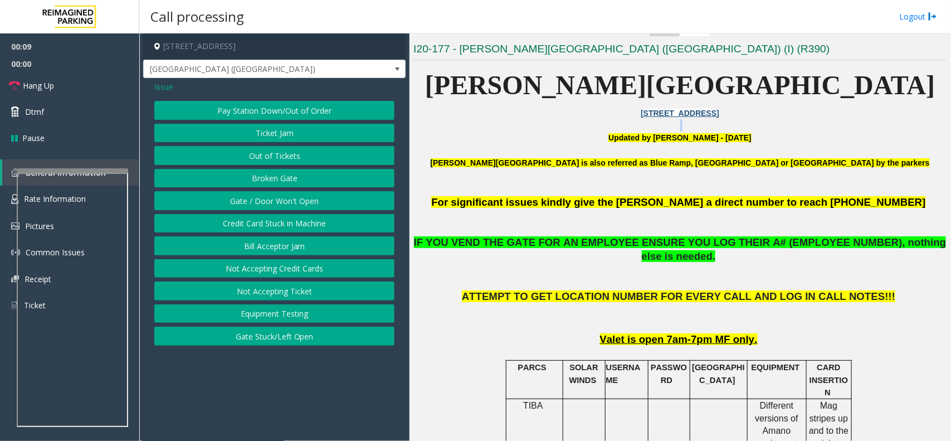
click at [274, 202] on button "Gate / Door Won't Open" at bounding box center [274, 200] width 240 height 19
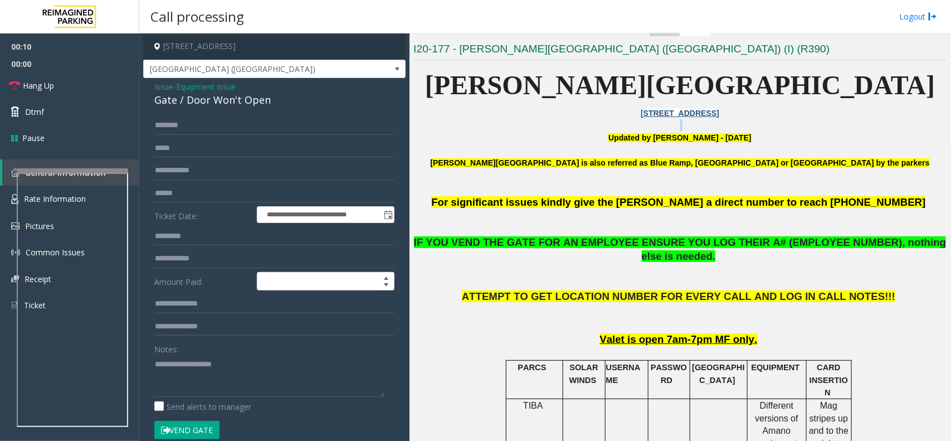
click at [196, 422] on button "Vend Gate" at bounding box center [186, 430] width 65 height 19
click at [202, 380] on textarea at bounding box center [269, 376] width 230 height 42
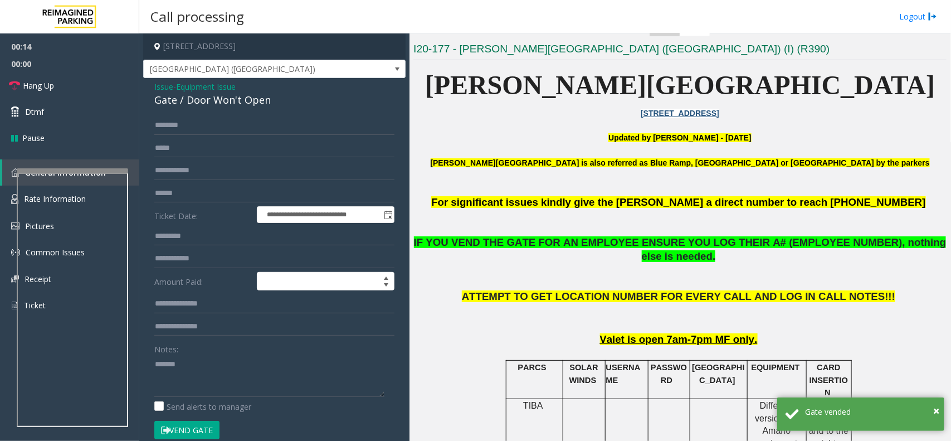
click at [245, 96] on div "Gate / Door Won't Open" at bounding box center [274, 100] width 240 height 15
click at [219, 363] on textarea at bounding box center [269, 376] width 230 height 42
paste textarea "**********"
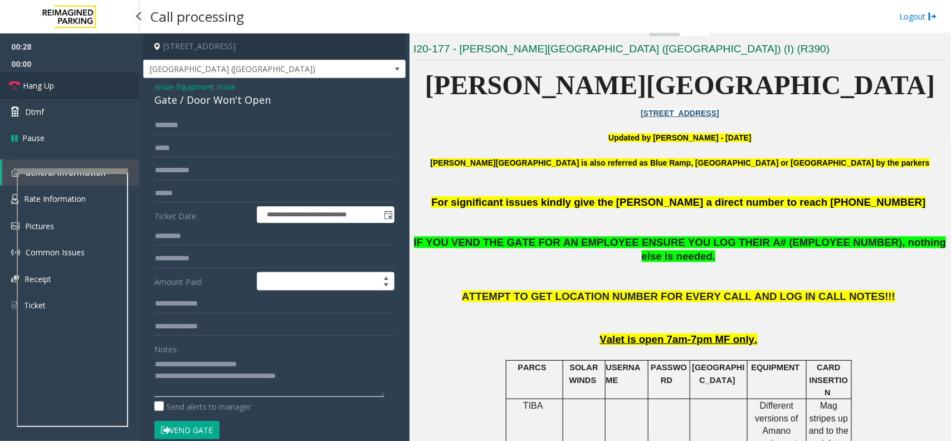
type textarea "**********"
click at [102, 91] on link "Hang Up" at bounding box center [69, 85] width 139 height 26
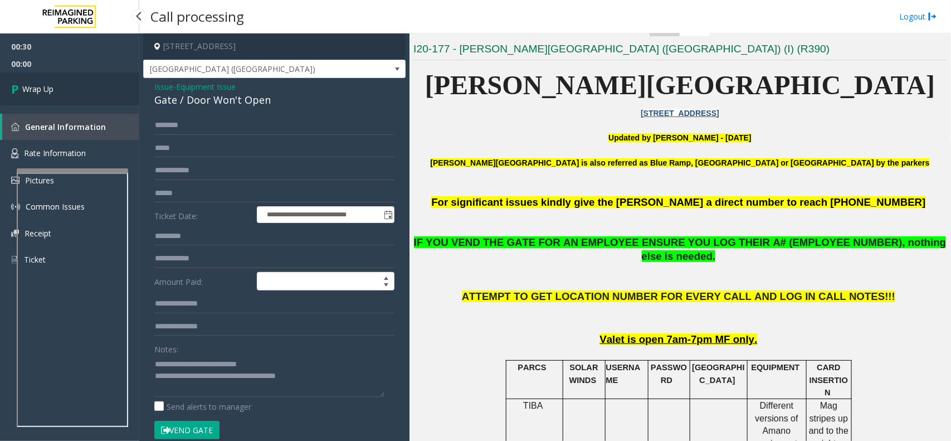
click at [102, 91] on link "Wrap Up" at bounding box center [69, 88] width 139 height 33
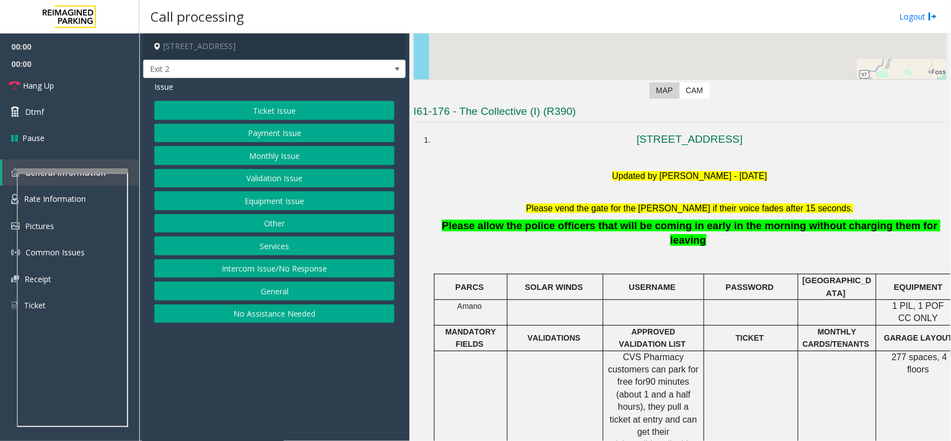
scroll to position [348, 0]
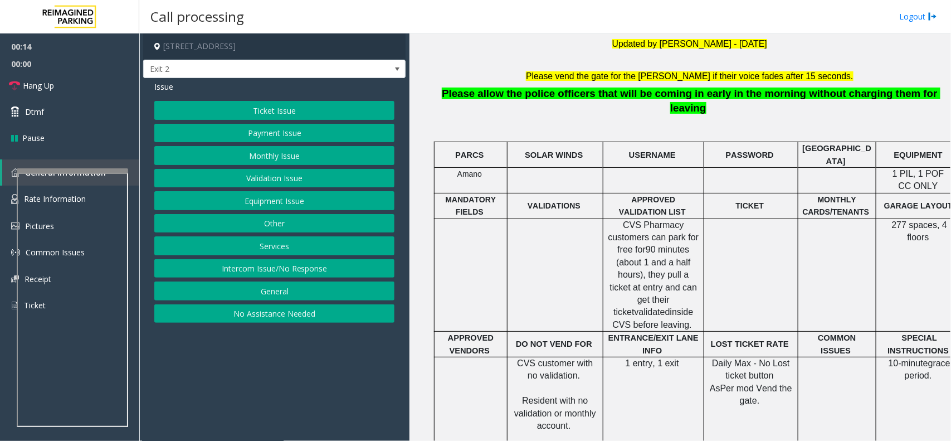
click at [273, 143] on button "Payment Issue" at bounding box center [274, 133] width 240 height 19
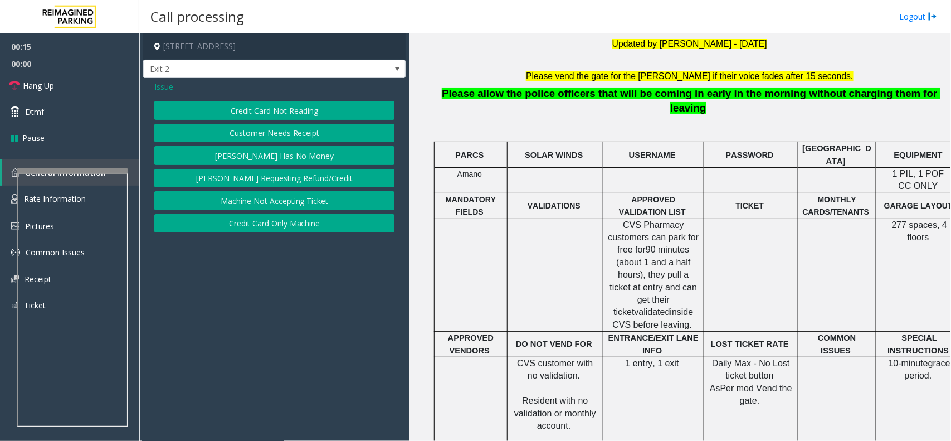
click at [296, 120] on button "Credit Card Not Reading" at bounding box center [274, 110] width 240 height 19
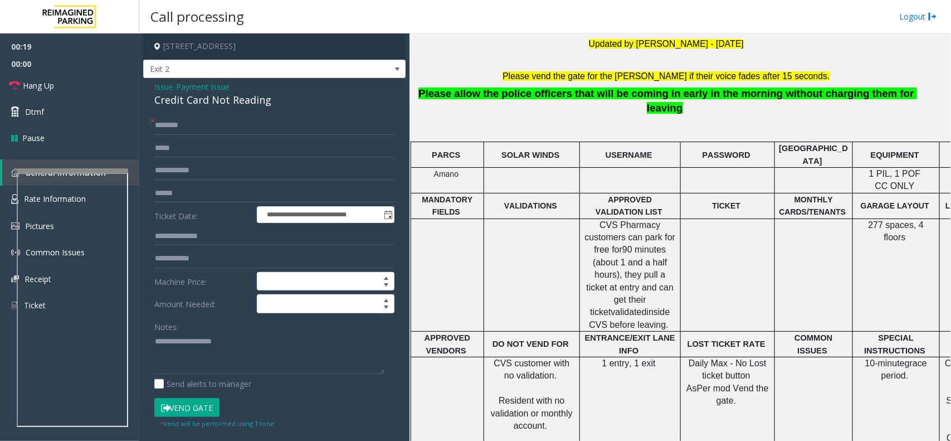
scroll to position [348, 13]
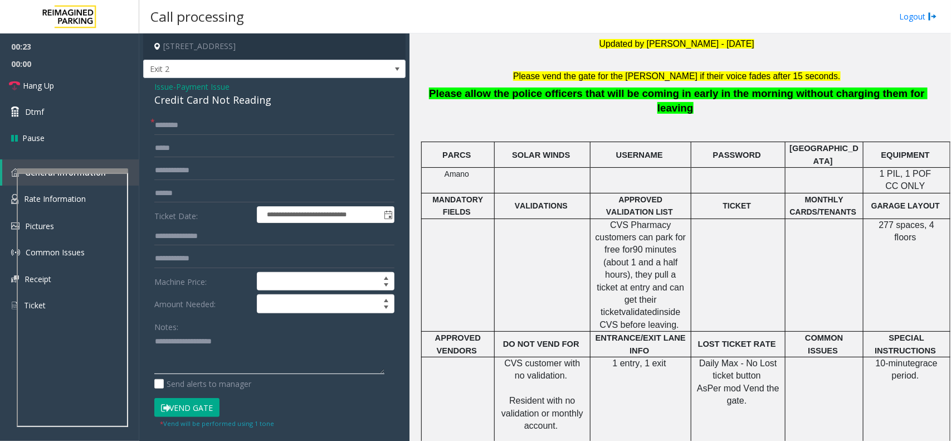
click at [219, 343] on textarea at bounding box center [269, 354] width 230 height 42
click at [198, 188] on input "text" at bounding box center [274, 193] width 240 height 19
type input "******"
click at [193, 329] on div "Notes:" at bounding box center [274, 345] width 240 height 57
click at [215, 329] on div "Notes:" at bounding box center [274, 345] width 240 height 57
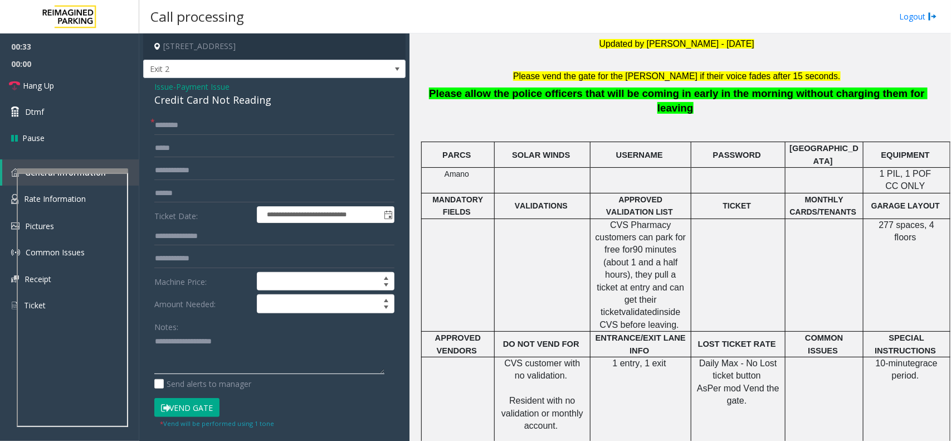
click at [205, 347] on textarea at bounding box center [269, 354] width 230 height 42
click at [237, 93] on div "Credit Card Not Reading" at bounding box center [274, 100] width 240 height 15
click at [230, 335] on textarea at bounding box center [269, 354] width 230 height 42
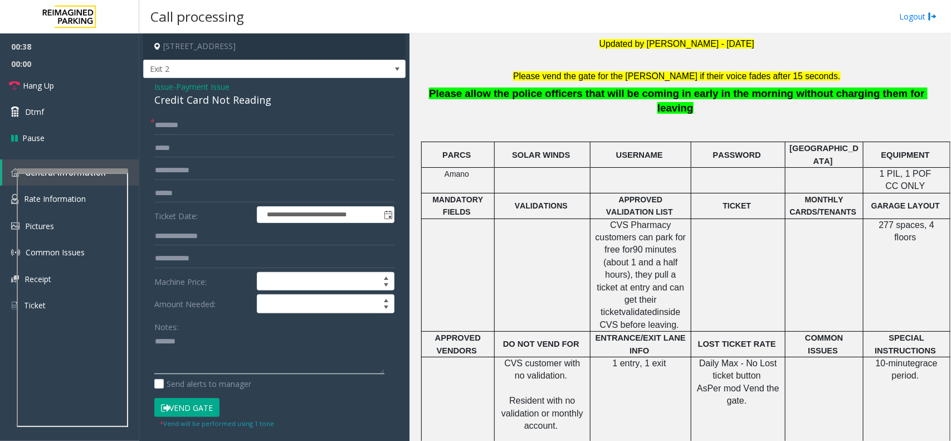
paste textarea "**********"
type textarea "**********"
click at [201, 129] on input "text" at bounding box center [274, 125] width 240 height 19
type input "****"
click at [188, 410] on button "Vend Gate" at bounding box center [186, 407] width 65 height 19
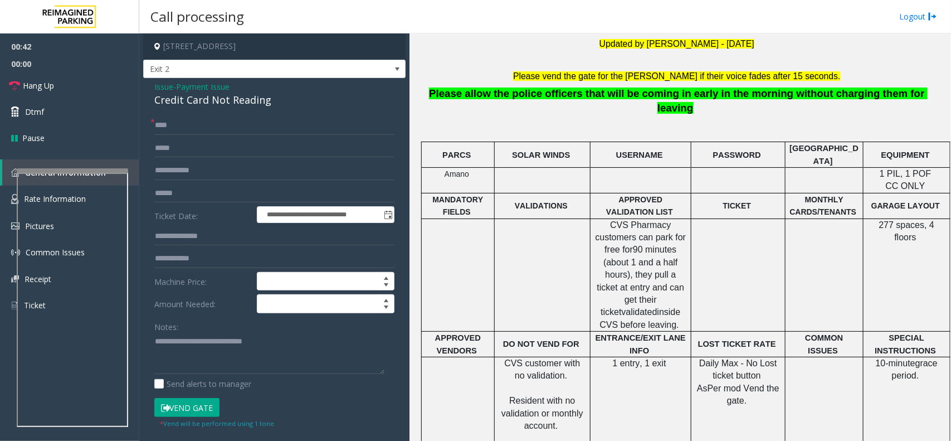
click at [196, 378] on div "Notes: Send alerts to manager" at bounding box center [274, 353] width 240 height 73
click at [198, 368] on textarea at bounding box center [269, 354] width 230 height 42
type textarea "**********"
click at [55, 85] on link "Hang Up" at bounding box center [69, 85] width 139 height 26
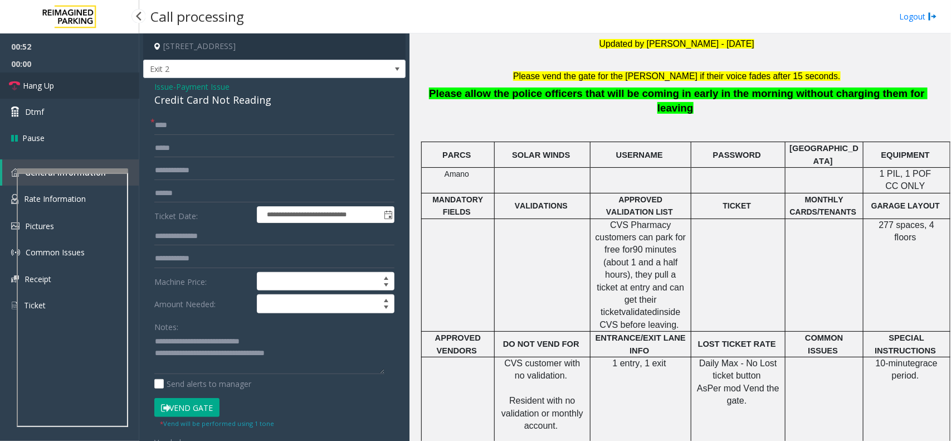
click at [55, 85] on link "Hang Up" at bounding box center [69, 85] width 139 height 26
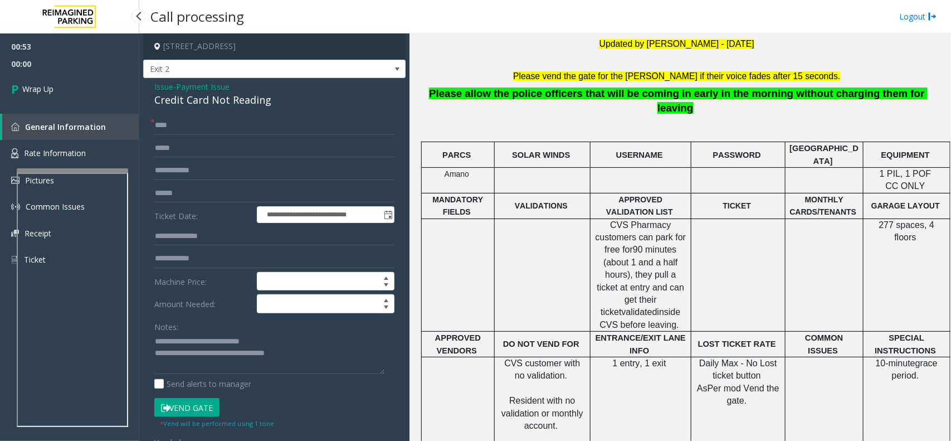
click at [55, 85] on link "Wrap Up" at bounding box center [69, 88] width 139 height 33
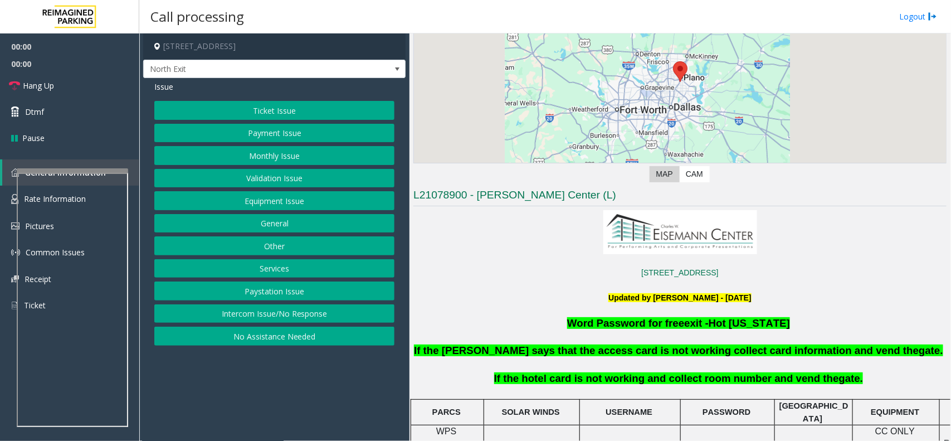
scroll to position [209, 0]
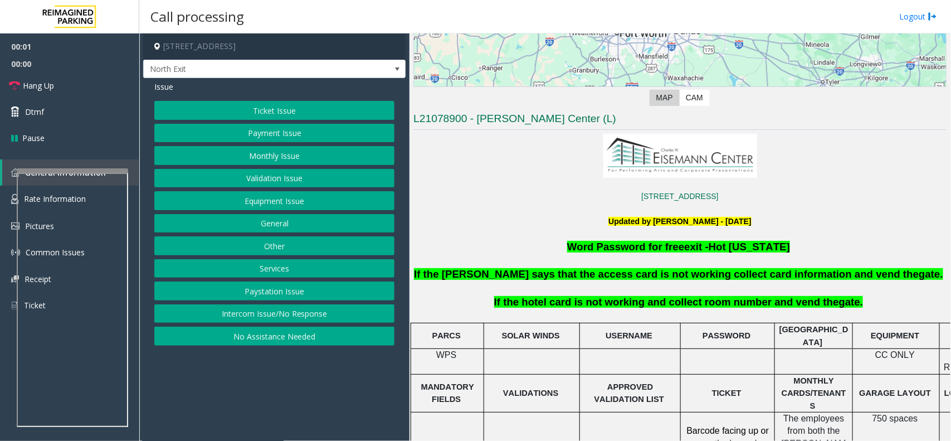
click at [263, 268] on button "Services" at bounding box center [274, 268] width 240 height 19
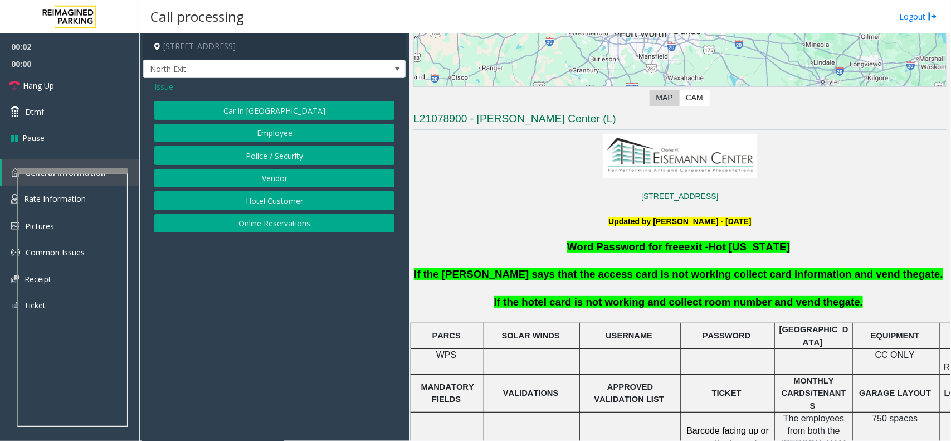
click at [269, 201] on button "Hotel Customer" at bounding box center [274, 200] width 240 height 19
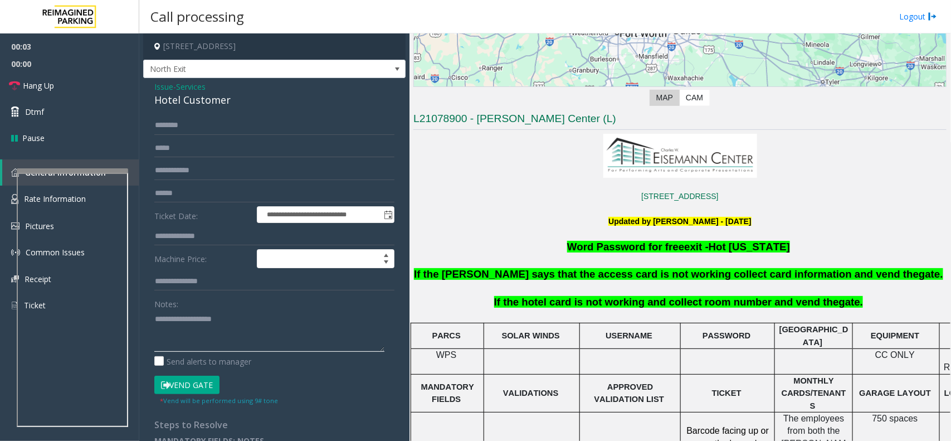
click at [232, 349] on textarea at bounding box center [269, 331] width 230 height 42
click at [194, 106] on div "Hotel Customer" at bounding box center [274, 100] width 240 height 15
click at [203, 322] on textarea at bounding box center [269, 331] width 230 height 42
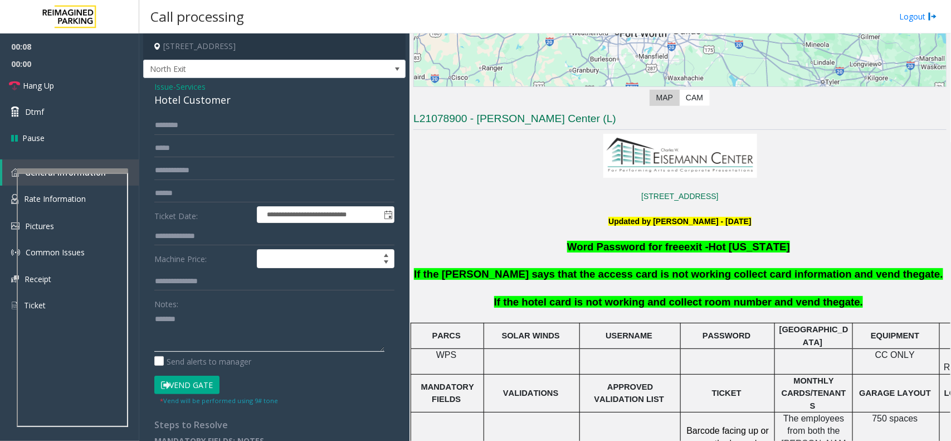
paste textarea "**********"
type textarea "**********"
click at [180, 226] on form "**********" at bounding box center [274, 261] width 240 height 290
click at [179, 234] on input "text" at bounding box center [274, 236] width 240 height 19
type input "****"
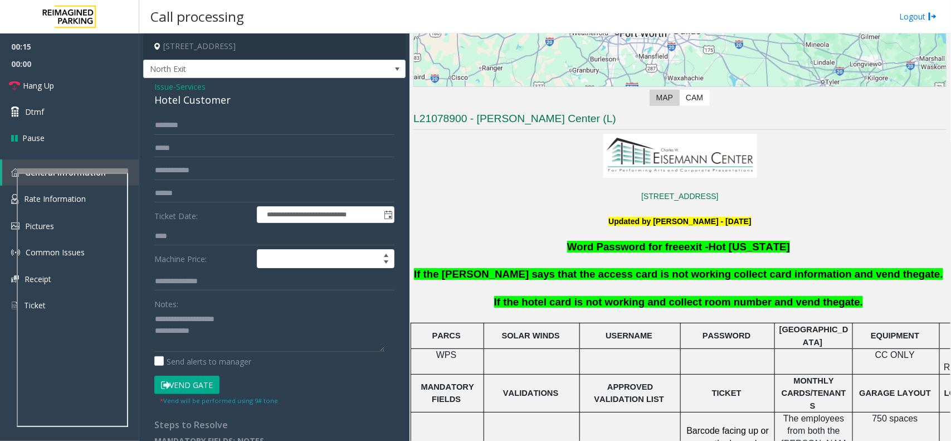
click at [200, 388] on button "Vend Gate" at bounding box center [186, 385] width 65 height 19
click at [206, 336] on textarea at bounding box center [269, 331] width 230 height 42
type textarea "**********"
click at [81, 85] on link "Hang Up" at bounding box center [69, 85] width 139 height 26
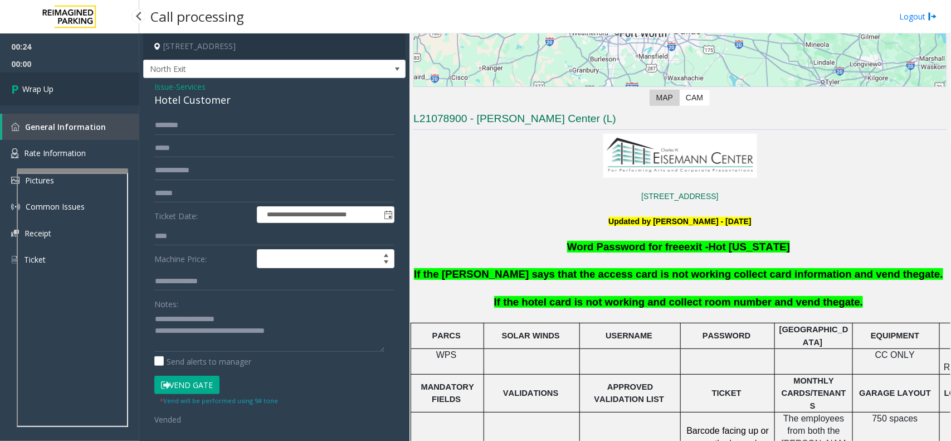
click at [81, 85] on link "Wrap Up" at bounding box center [69, 88] width 139 height 33
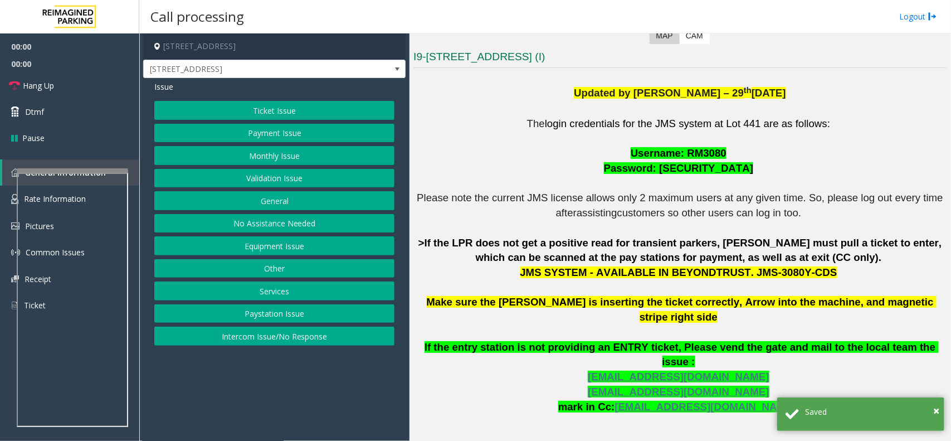
scroll to position [348, 0]
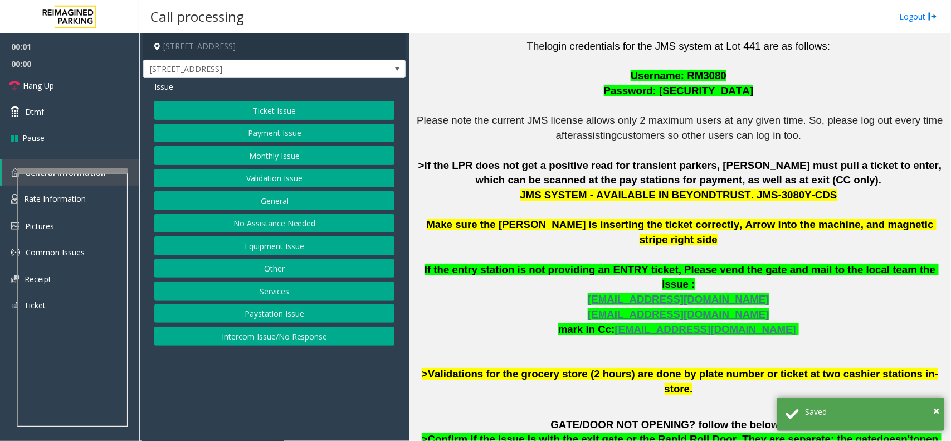
click at [541, 125] on span "Please note the current JMS license allows only 2 maximum users at any given ti…" at bounding box center [681, 127] width 529 height 27
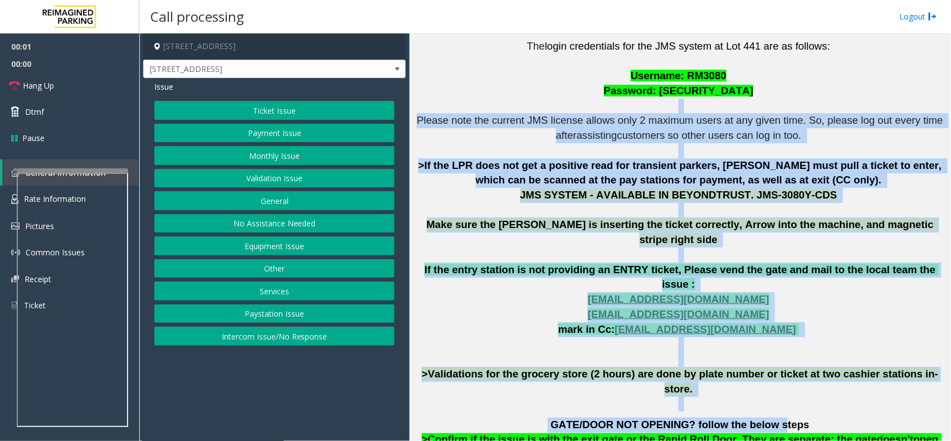
drag, startPoint x: 529, startPoint y: 103, endPoint x: 767, endPoint y: 376, distance: 362.2
click at [767, 376] on div "The login credentials for the JMS system at Lot 441 are as follows: Username: R…" at bounding box center [680, 330] width 533 height 612
click at [806, 396] on p at bounding box center [680, 403] width 533 height 15
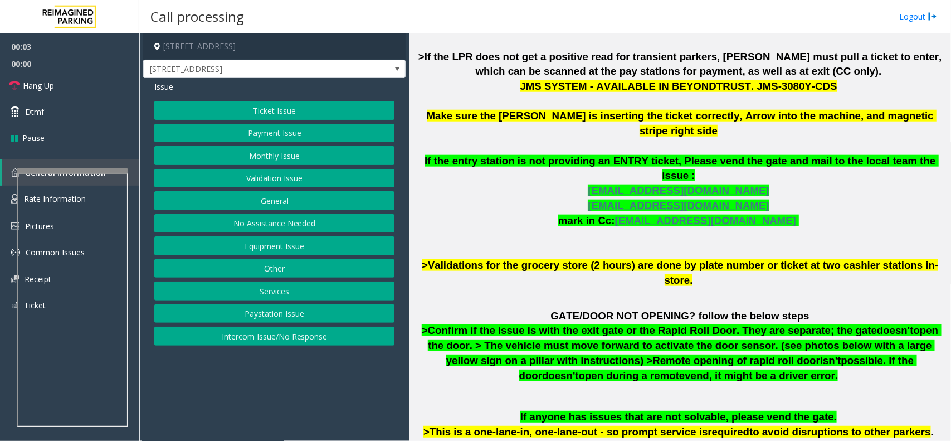
scroll to position [557, 0]
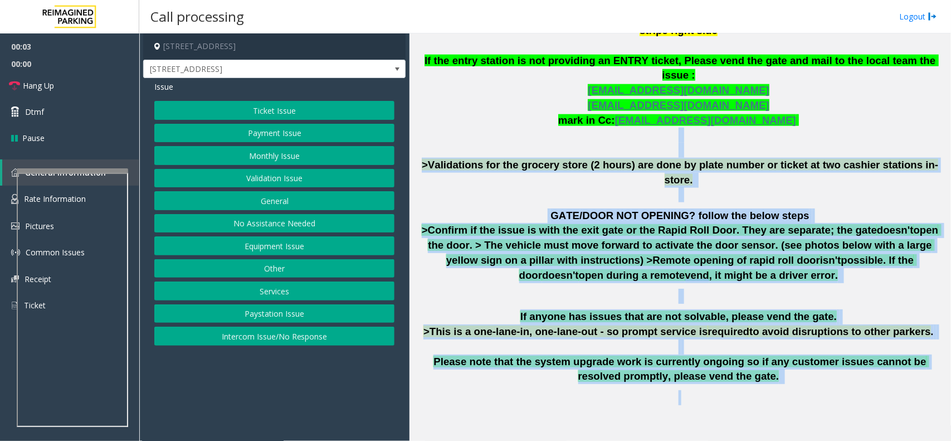
drag, startPoint x: 519, startPoint y: 104, endPoint x: 778, endPoint y: 352, distance: 358.3
click at [778, 352] on div "The login credentials for the JMS system at Lot 441 are as follows: Username: R…" at bounding box center [680, 121] width 533 height 612
click at [778, 390] on p at bounding box center [680, 397] width 533 height 15
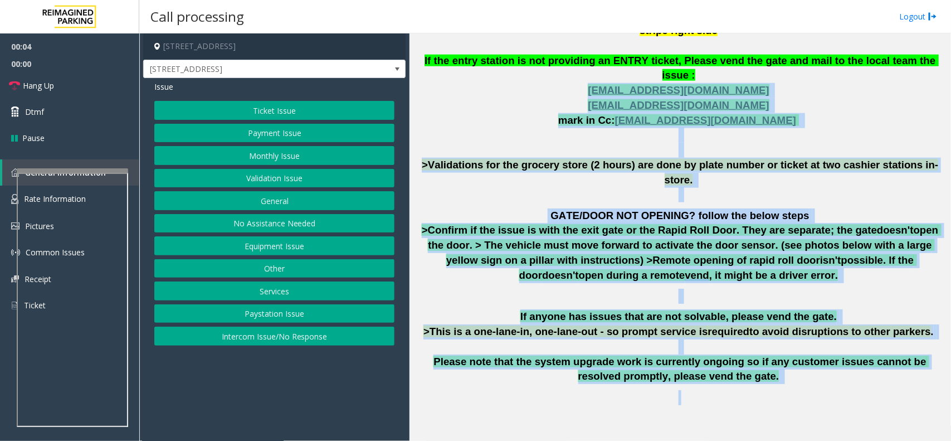
drag, startPoint x: 778, startPoint y: 352, endPoint x: 510, endPoint y: 63, distance: 393.9
click at [510, 63] on div "The login credentials for the JMS system at Lot 441 are as follows: Username: R…" at bounding box center [680, 121] width 533 height 612
click at [545, 104] on p "The login credentials for the JMS system at Lot 441 are as follows: Username: R…" at bounding box center [680, 9] width 533 height 358
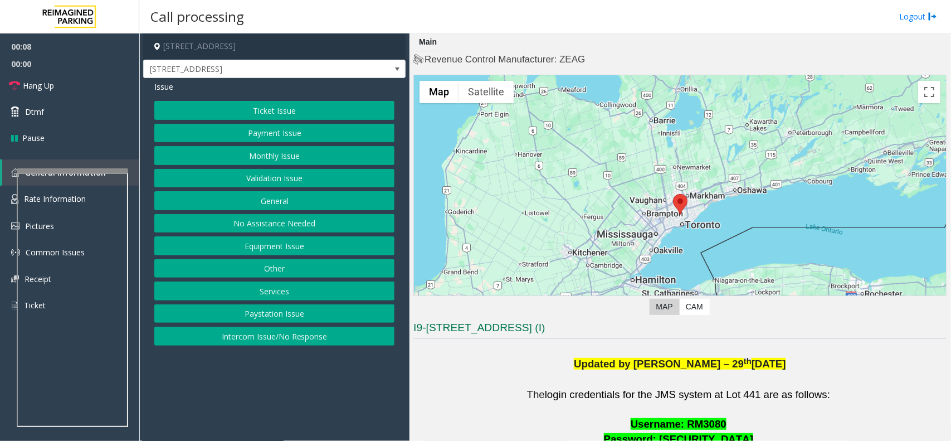
scroll to position [557, 0]
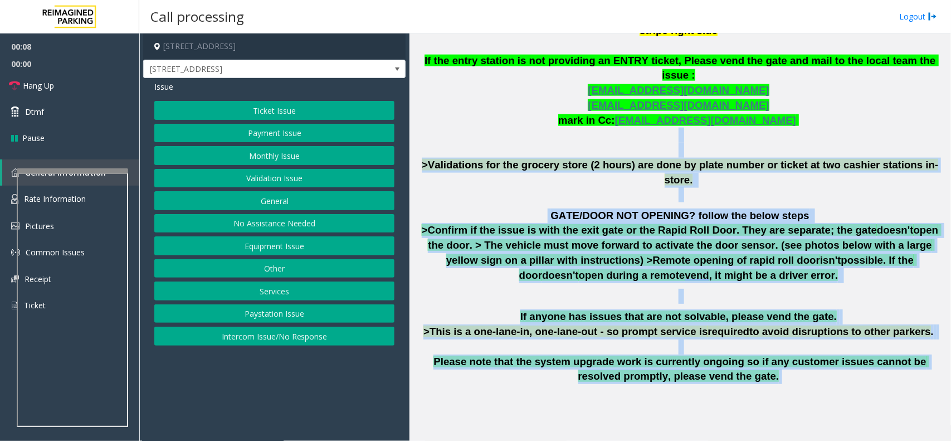
click at [764, 332] on div "The login credentials for the JMS system at Lot 441 are as follows: Username: R…" at bounding box center [680, 121] width 533 height 612
click at [763, 338] on p "If anyone has issues that are not solvable, please vend the gate. >This is a on…" at bounding box center [680, 346] width 533 height 75
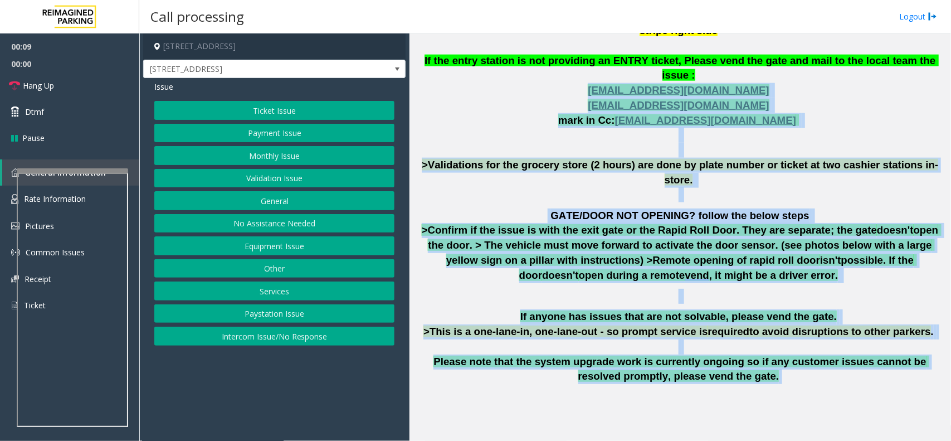
drag, startPoint x: 763, startPoint y: 338, endPoint x: 534, endPoint y: 66, distance: 355.9
click at [534, 66] on div "The login credentials for the JMS system at Lot 441 are as follows: Username: R…" at bounding box center [680, 121] width 533 height 612
click at [524, 94] on p "The login credentials for the JMS system at Lot 441 are as follows: Username: R…" at bounding box center [680, 9] width 533 height 358
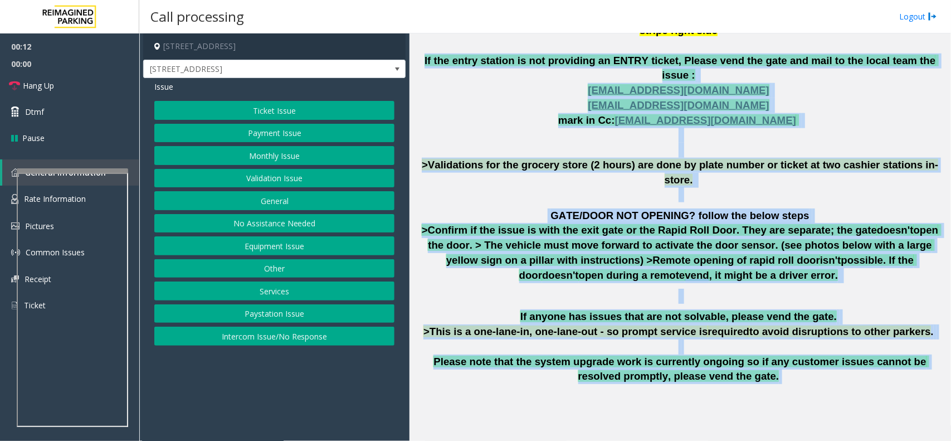
drag, startPoint x: 432, startPoint y: 43, endPoint x: 762, endPoint y: 330, distance: 436.5
click at [762, 330] on div "The login credentials for the JMS system at Lot 441 are as follows: Username: R…" at bounding box center [680, 121] width 533 height 612
click at [762, 330] on p "If anyone has issues that are not solvable, please vend the gate. >This is a on…" at bounding box center [680, 346] width 533 height 75
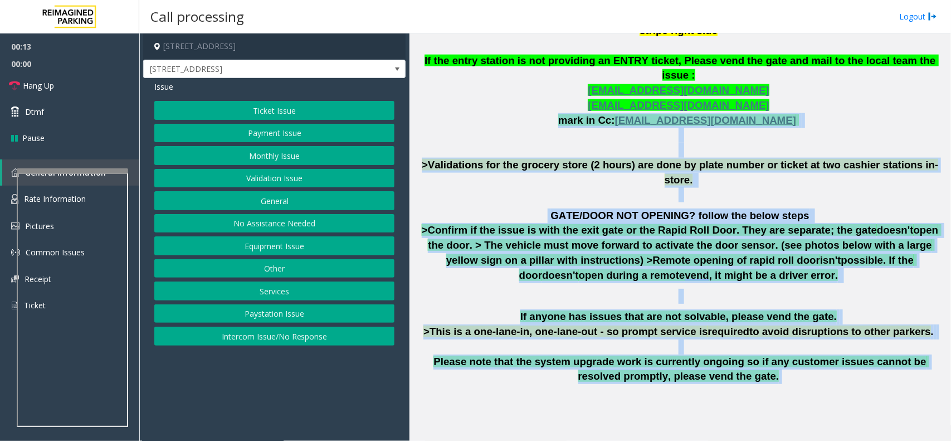
drag, startPoint x: 765, startPoint y: 337, endPoint x: 536, endPoint y: 96, distance: 332.7
click at [536, 96] on div "The login credentials for the JMS system at Lot 441 are as follows: Username: R…" at bounding box center [680, 121] width 533 height 612
click at [538, 88] on p "The login credentials for the JMS system at Lot 441 are as follows: Username: R…" at bounding box center [680, 9] width 533 height 358
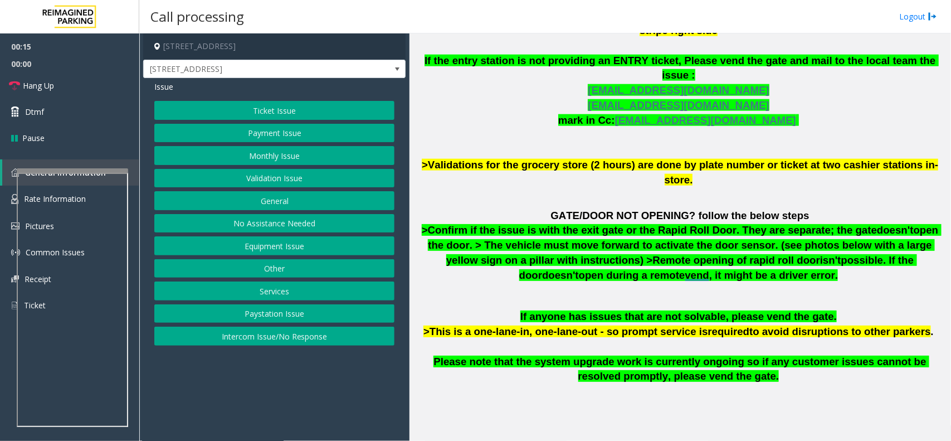
click at [90, 173] on div at bounding box center [72, 170] width 111 height 4
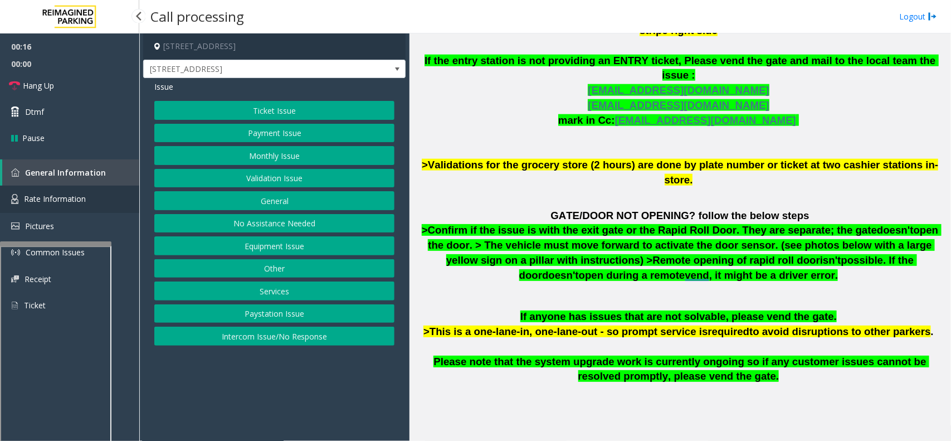
click at [106, 199] on link "Rate Information" at bounding box center [69, 199] width 139 height 27
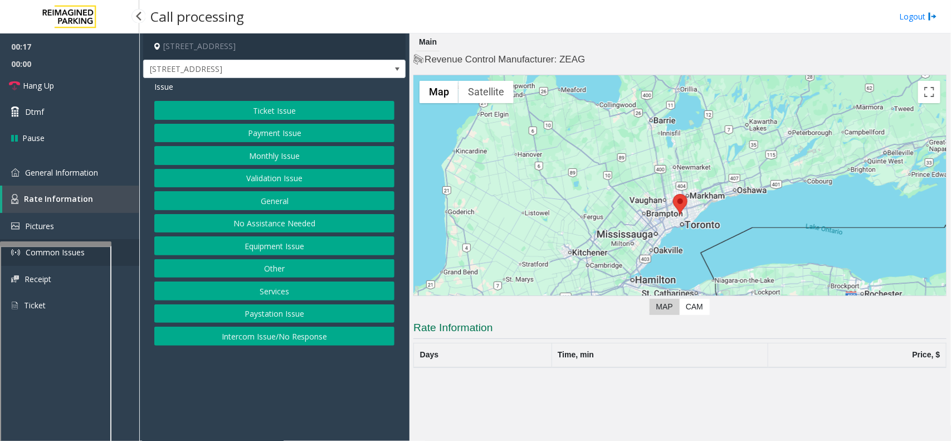
click at [84, 240] on link "Common Issues" at bounding box center [69, 252] width 139 height 27
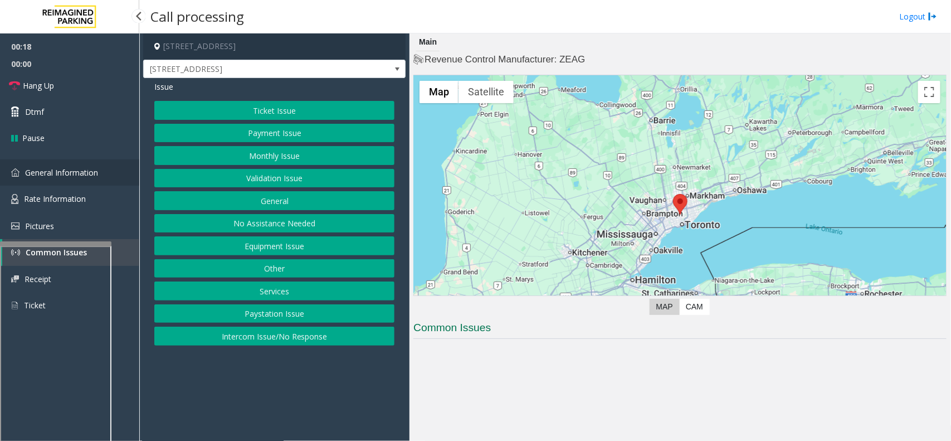
click at [91, 176] on span "General Information" at bounding box center [61, 172] width 73 height 11
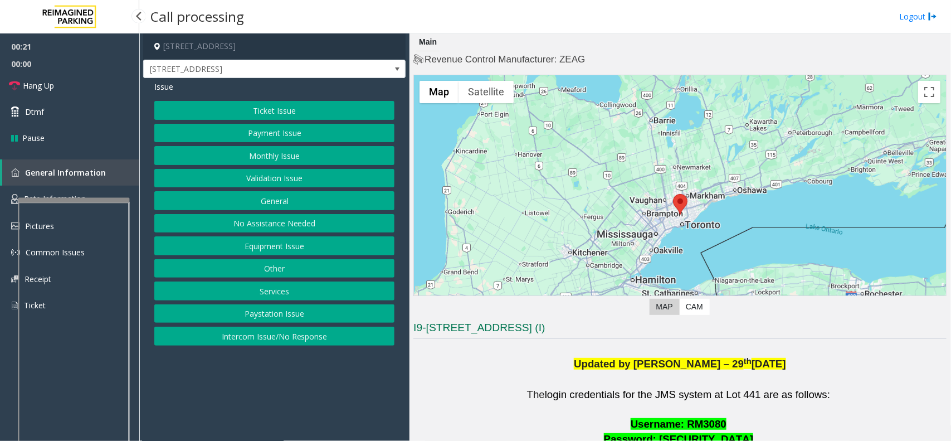
click at [108, 198] on div at bounding box center [73, 200] width 111 height 4
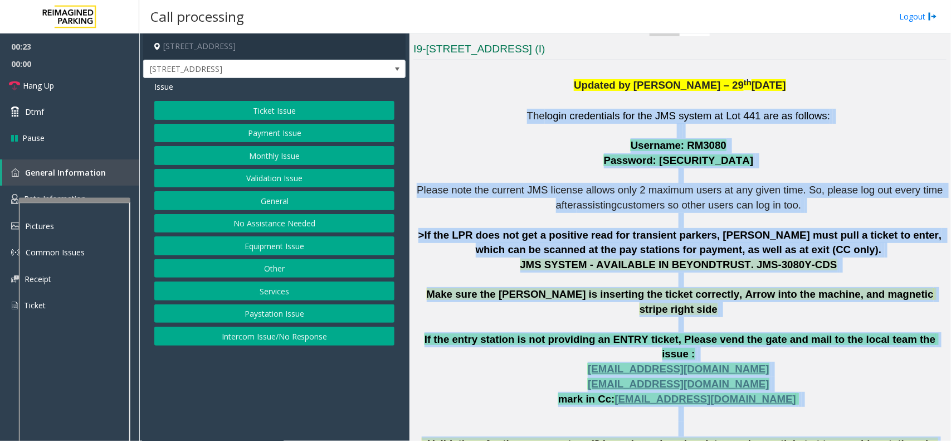
scroll to position [325, 0]
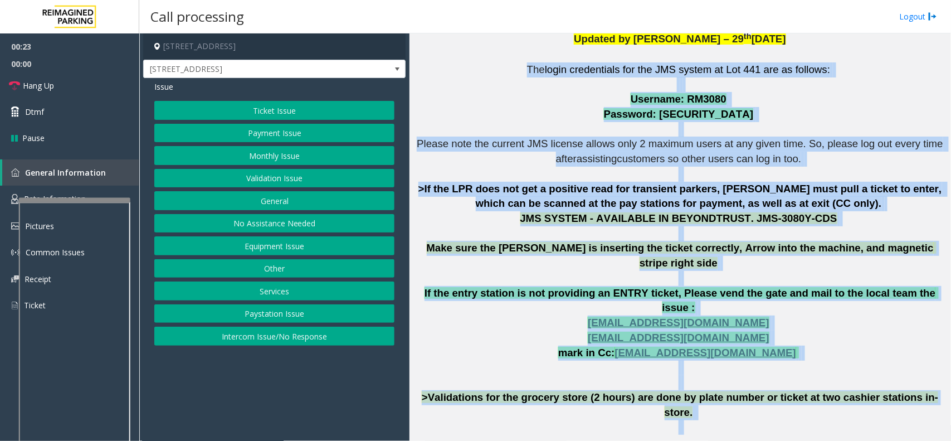
drag, startPoint x: 521, startPoint y: 109, endPoint x: 838, endPoint y: 433, distance: 453.2
click at [838, 433] on div "The login credentials for the JMS system at Lot 441 are as follows: Username: R…" at bounding box center [680, 353] width 533 height 612
click at [794, 348] on p "The login credentials for the JMS system at Lot 441 are as follows: Username: R…" at bounding box center [680, 241] width 533 height 358
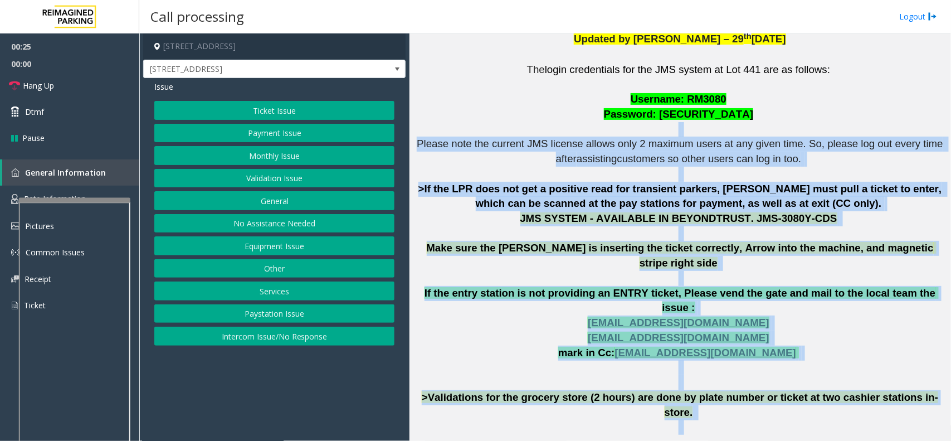
drag, startPoint x: 528, startPoint y: 128, endPoint x: 753, endPoint y: 417, distance: 365.8
click at [753, 417] on div "The login credentials for the JMS system at Lot 441 are as follows: Username: R…" at bounding box center [680, 353] width 533 height 612
click at [810, 440] on span at bounding box center [811, 448] width 3 height 12
drag, startPoint x: 546, startPoint y: 137, endPoint x: 765, endPoint y: 421, distance: 358.8
click at [765, 421] on div "The login credentials for the JMS system at Lot 441 are as follows: Username: R…" at bounding box center [680, 353] width 533 height 612
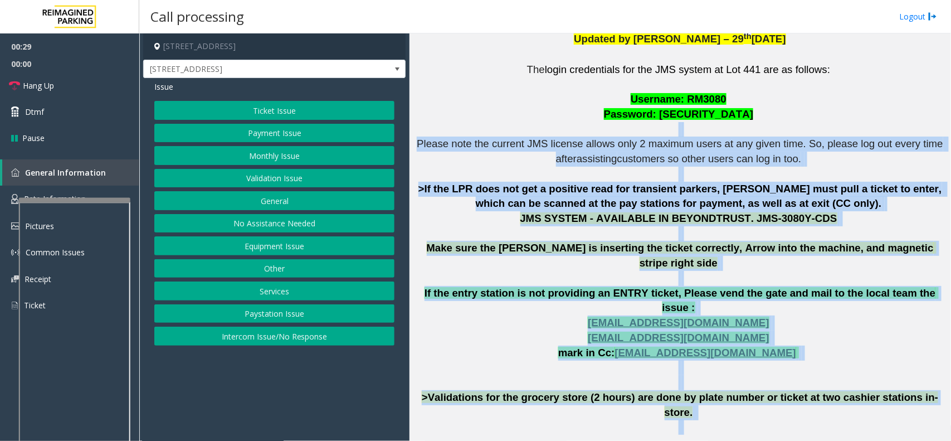
click at [791, 337] on p "The login credentials for the JMS system at Lot 441 are as follows: Username: R…" at bounding box center [680, 241] width 533 height 358
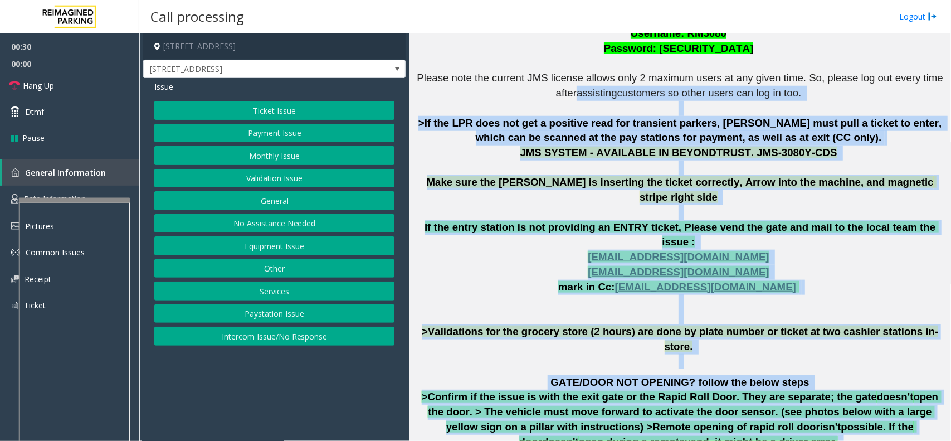
drag, startPoint x: 466, startPoint y: 163, endPoint x: 776, endPoint y: 443, distance: 417.4
click at [776, 440] on html "00:30 00:00 Hang Up Dtmf Pause General Information Rate Information Pictures Co…" at bounding box center [475, 220] width 951 height 441
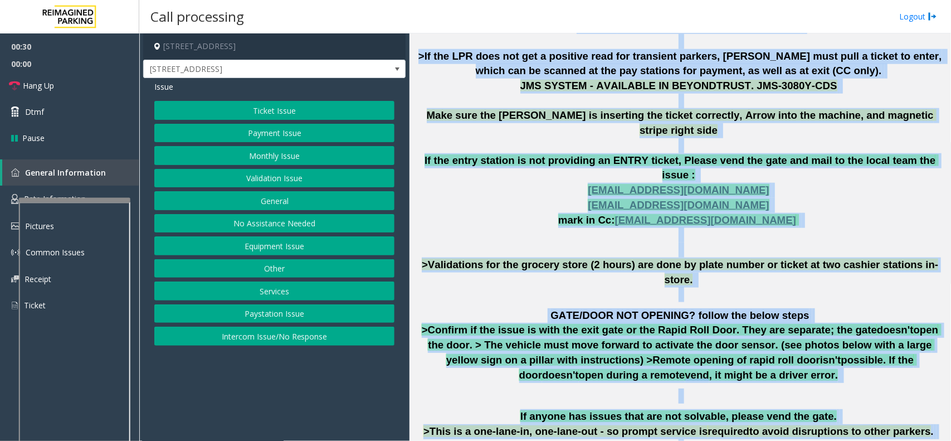
click at [728, 329] on p "GATE/DOOR NOT OPENING? follow the below steps >Confirm if the issue is with the…" at bounding box center [680, 345] width 533 height 75
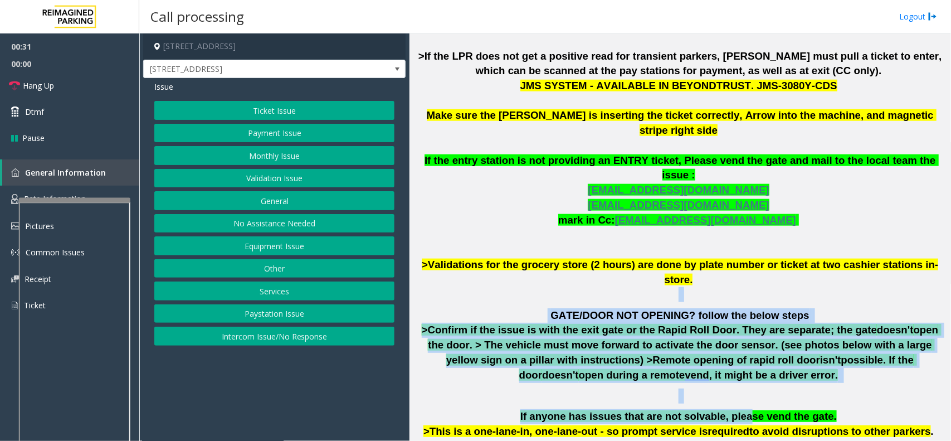
drag, startPoint x: 737, startPoint y: 361, endPoint x: 597, endPoint y: 243, distance: 182.7
click at [597, 243] on div "The login credentials for the JMS system at Lot 441 are as follows: Username: R…" at bounding box center [680, 221] width 533 height 612
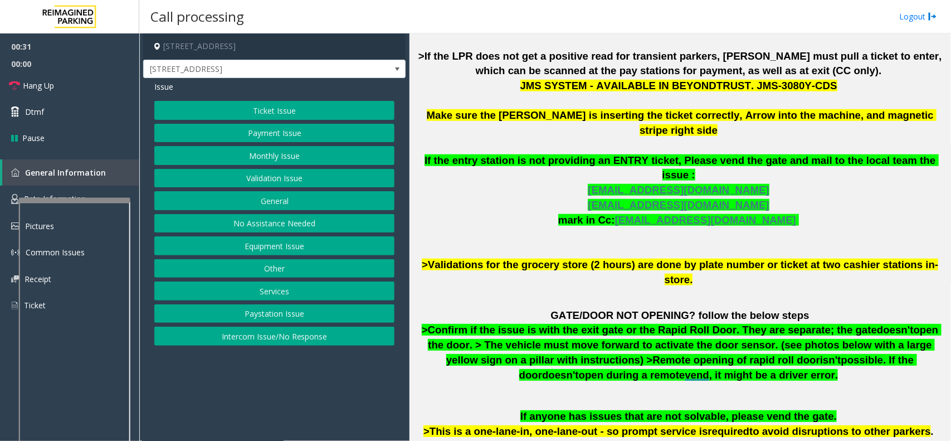
click at [542, 211] on p "The login credentials for the JMS system at Lot 441 are as follows: Username: R…" at bounding box center [680, 109] width 533 height 358
click at [271, 226] on button "No Assistance Needed" at bounding box center [274, 223] width 240 height 19
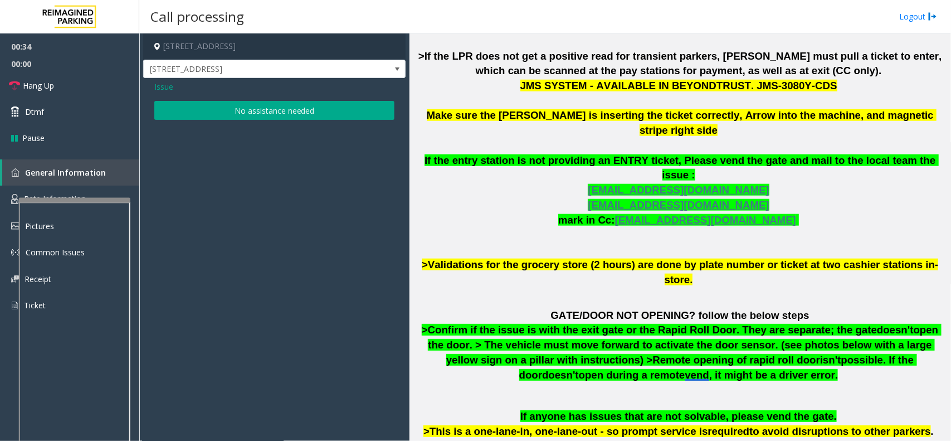
click at [168, 93] on span "Issue" at bounding box center [163, 87] width 19 height 12
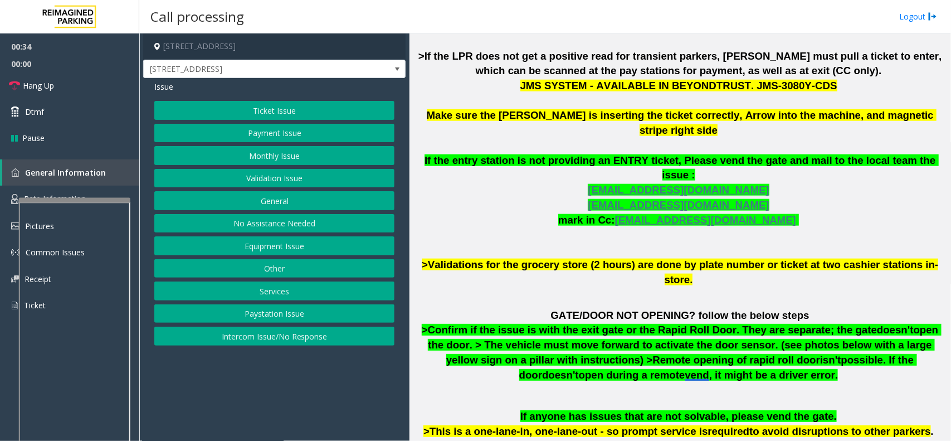
click at [315, 244] on button "Equipment Issue" at bounding box center [274, 245] width 240 height 19
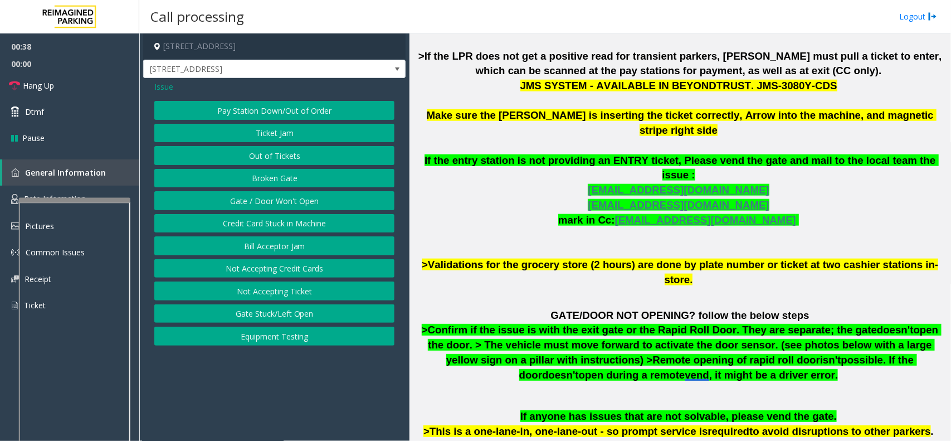
click at [172, 87] on span "Issue" at bounding box center [163, 87] width 19 height 12
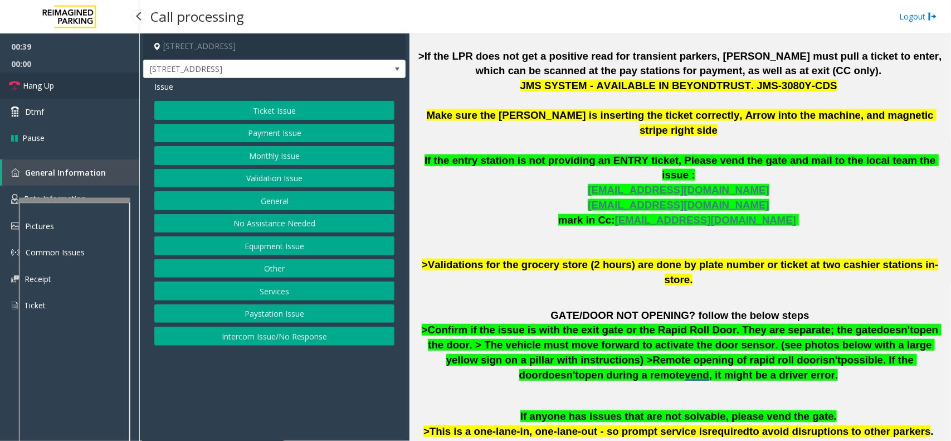
click at [84, 86] on link "Hang Up" at bounding box center [69, 85] width 139 height 26
click at [322, 350] on div "Issue Ticket Issue Payment Issue Monthly Issue Validation Issue General No Assi…" at bounding box center [274, 214] width 262 height 273
click at [268, 340] on button "Intercom Issue/No Response" at bounding box center [274, 336] width 240 height 19
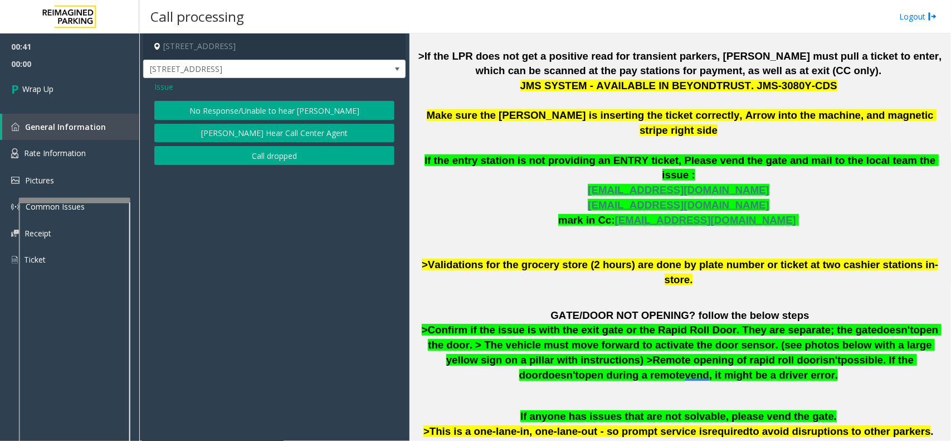
click at [229, 110] on button "No Response/Unable to hear [PERSON_NAME]" at bounding box center [274, 110] width 240 height 19
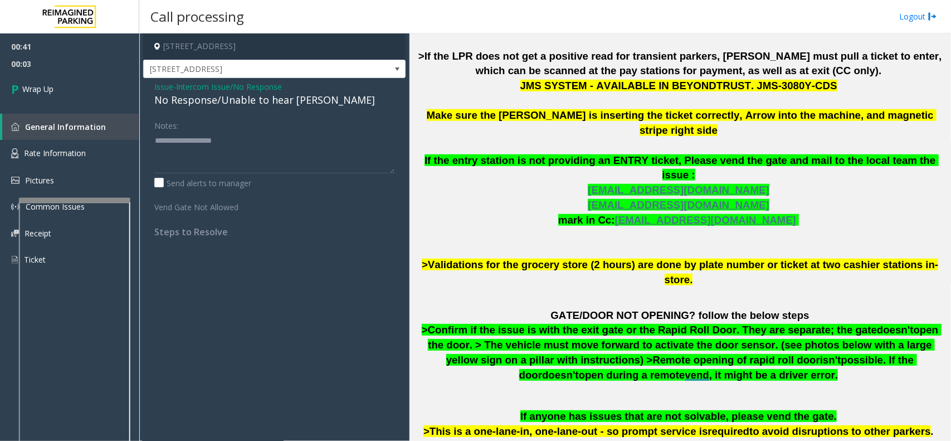
click at [157, 87] on span "Issue" at bounding box center [163, 87] width 19 height 12
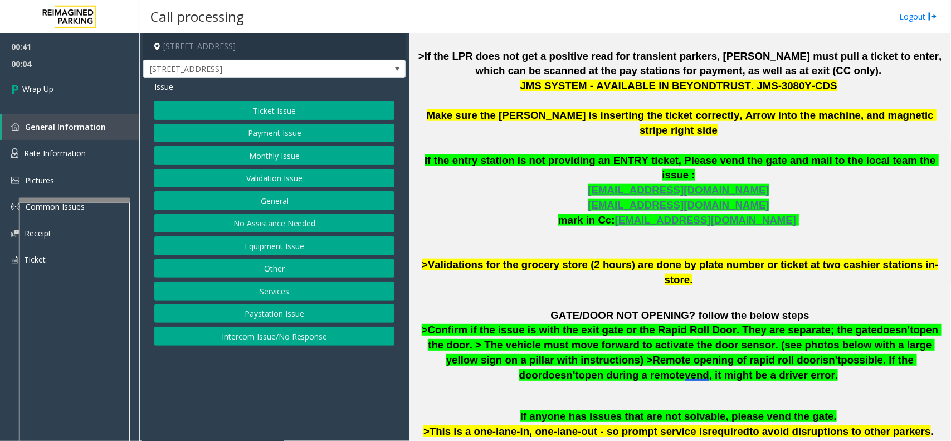
click at [269, 246] on button "Equipment Issue" at bounding box center [274, 245] width 240 height 19
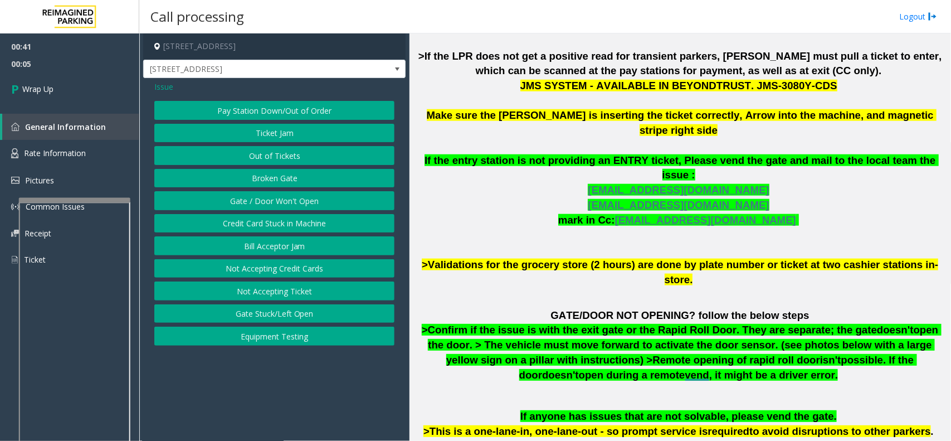
click at [274, 201] on button "Gate / Door Won't Open" at bounding box center [274, 200] width 240 height 19
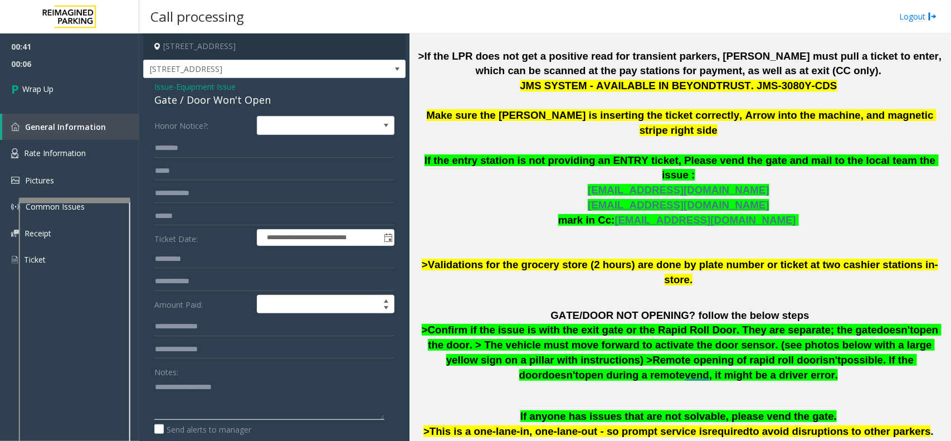
click at [227, 391] on textarea at bounding box center [269, 399] width 230 height 42
type textarea "**********"
click at [57, 99] on link "Wrap Up" at bounding box center [69, 88] width 139 height 33
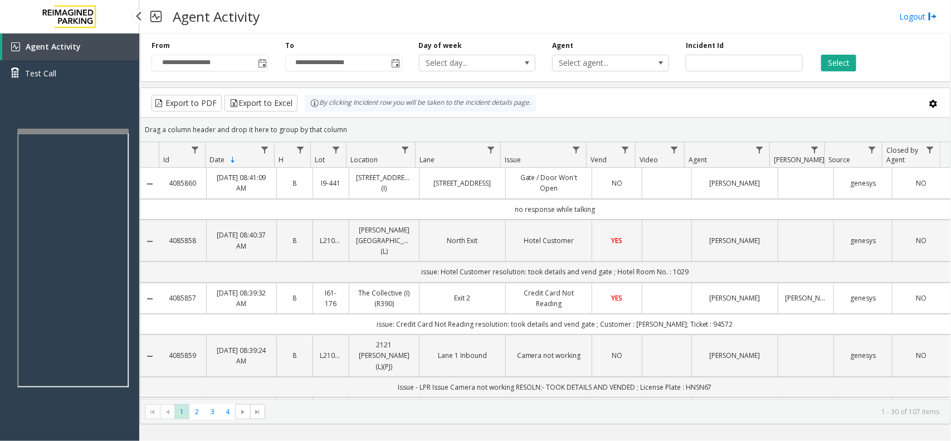
click at [99, 123] on app-root "**********" at bounding box center [475, 220] width 951 height 441
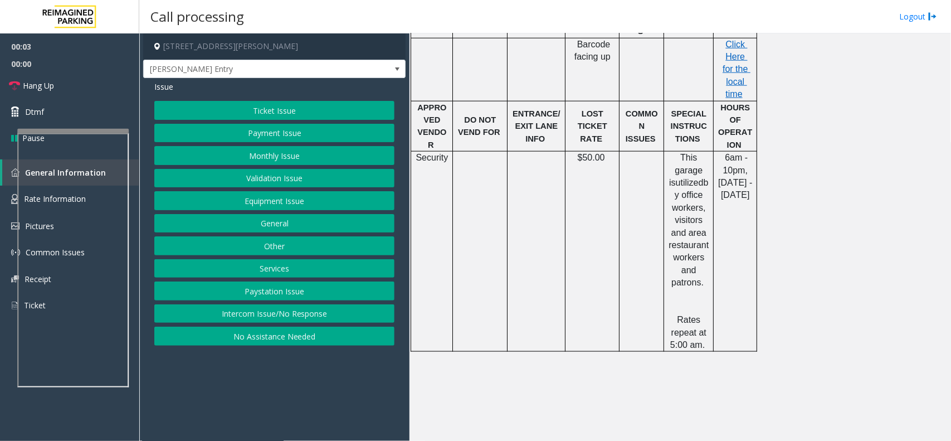
scroll to position [279, 0]
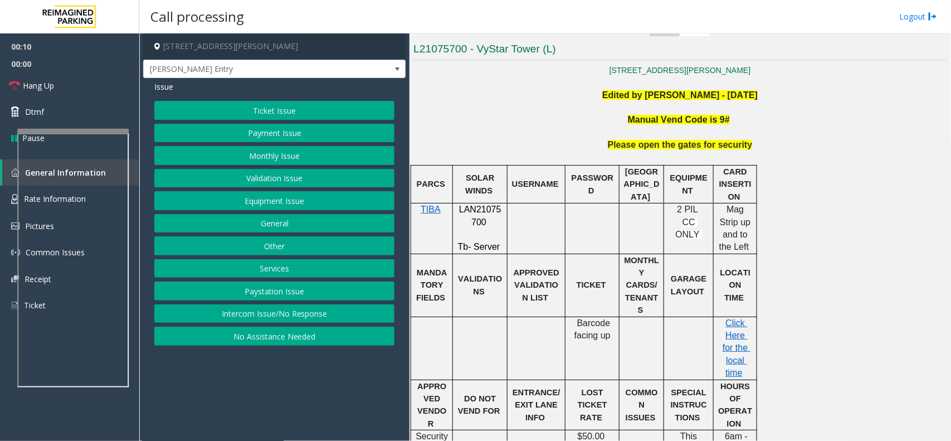
click at [309, 314] on button "Intercom Issue/No Response" at bounding box center [274, 313] width 240 height 19
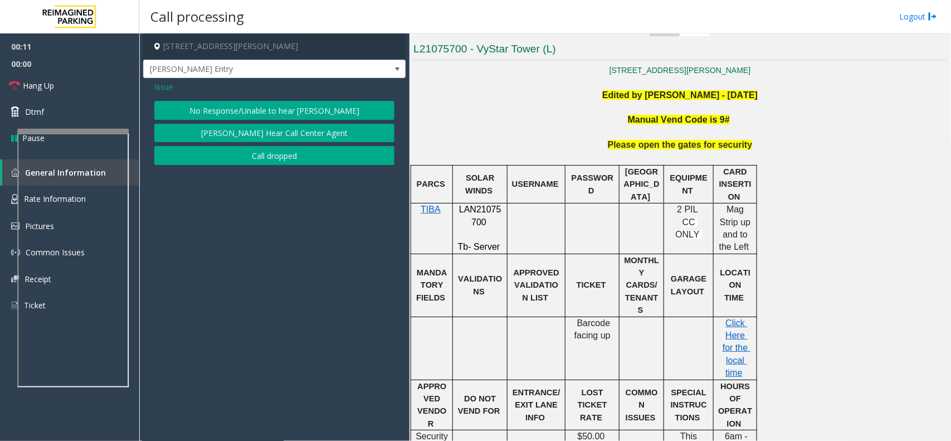
click at [266, 111] on button "No Response/Unable to hear [PERSON_NAME]" at bounding box center [274, 110] width 240 height 19
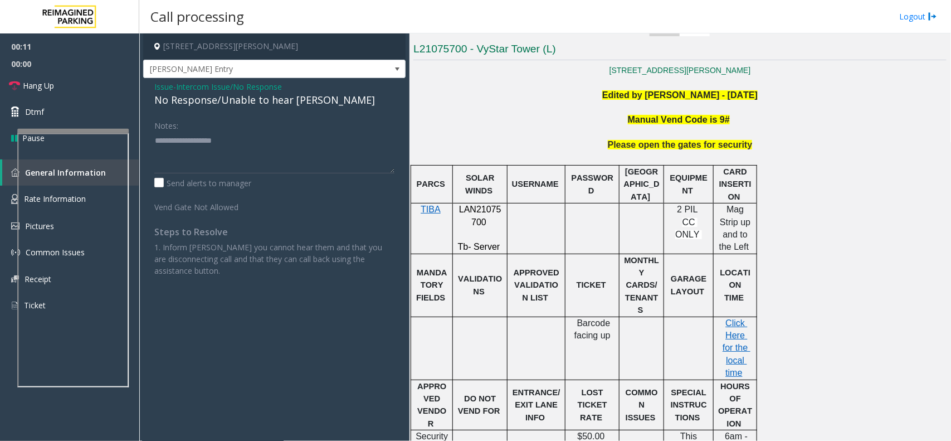
click at [266, 103] on div "No Response/Unable to hear [PERSON_NAME]" at bounding box center [274, 100] width 240 height 15
click at [340, 143] on textarea at bounding box center [274, 153] width 240 height 42
type textarea "**********"
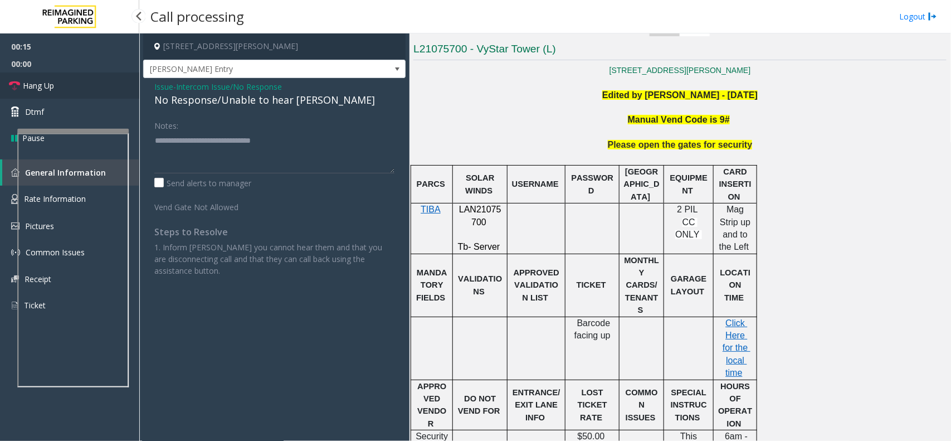
click at [67, 78] on link "Hang Up" at bounding box center [69, 85] width 139 height 26
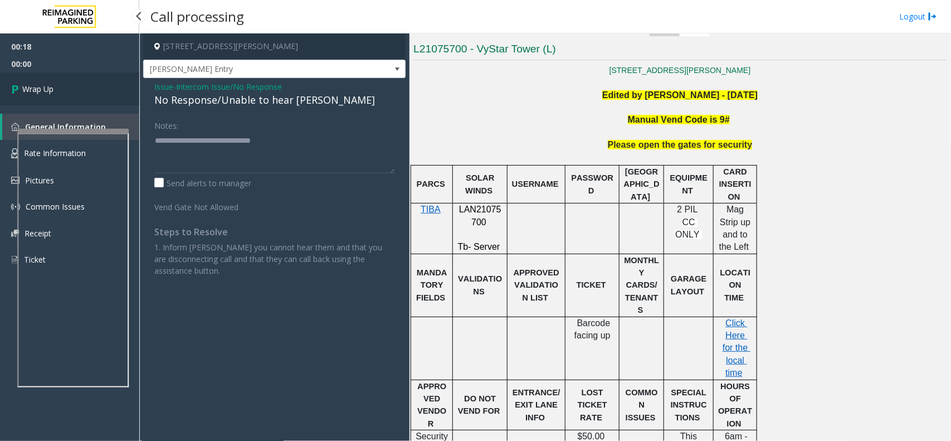
click at [85, 89] on link "Wrap Up" at bounding box center [69, 88] width 139 height 33
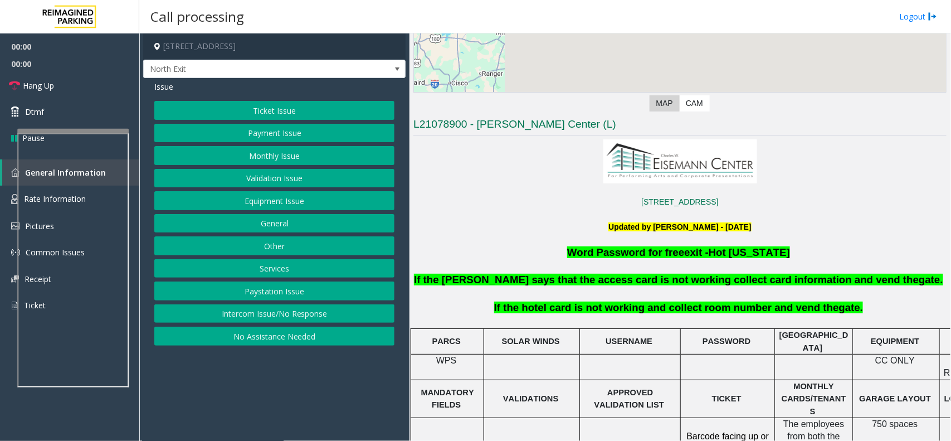
scroll to position [209, 0]
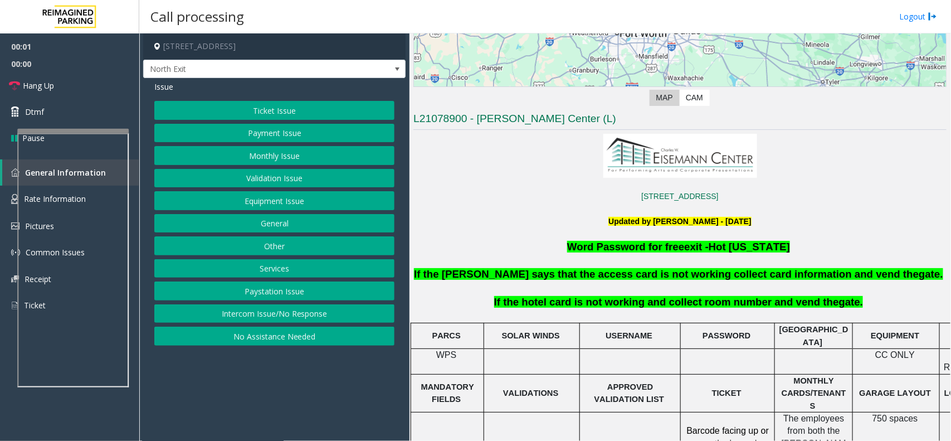
click at [274, 272] on button "Services" at bounding box center [274, 268] width 240 height 19
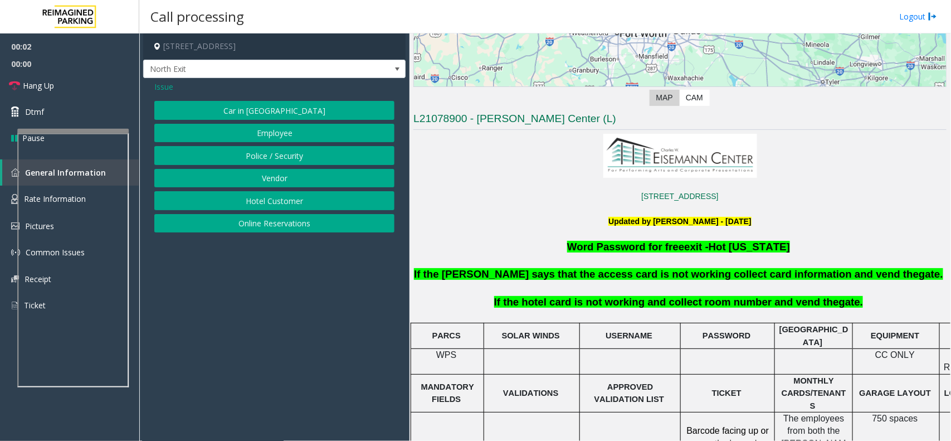
click at [260, 196] on button "Hotel Customer" at bounding box center [274, 200] width 240 height 19
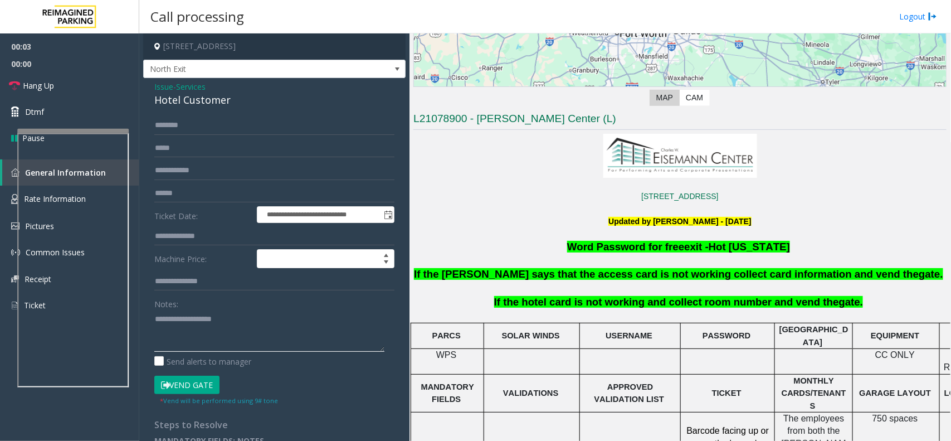
click at [227, 324] on textarea at bounding box center [269, 331] width 230 height 42
type textarea "******"
click at [215, 234] on input "text" at bounding box center [274, 236] width 240 height 19
type input "***"
click at [232, 330] on textarea at bounding box center [269, 331] width 230 height 42
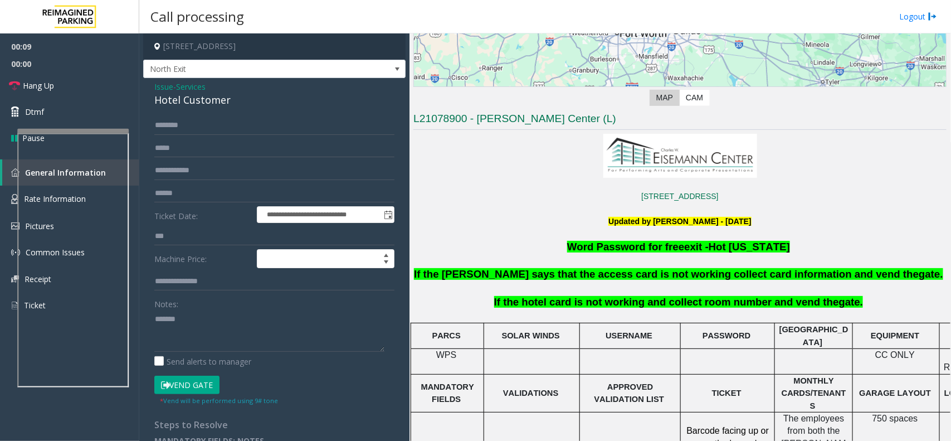
click at [203, 395] on button "Vend Gate" at bounding box center [186, 385] width 65 height 19
click at [202, 382] on button "Vend Gate" at bounding box center [186, 385] width 65 height 19
click at [197, 98] on div "Hotel Customer" at bounding box center [274, 100] width 240 height 15
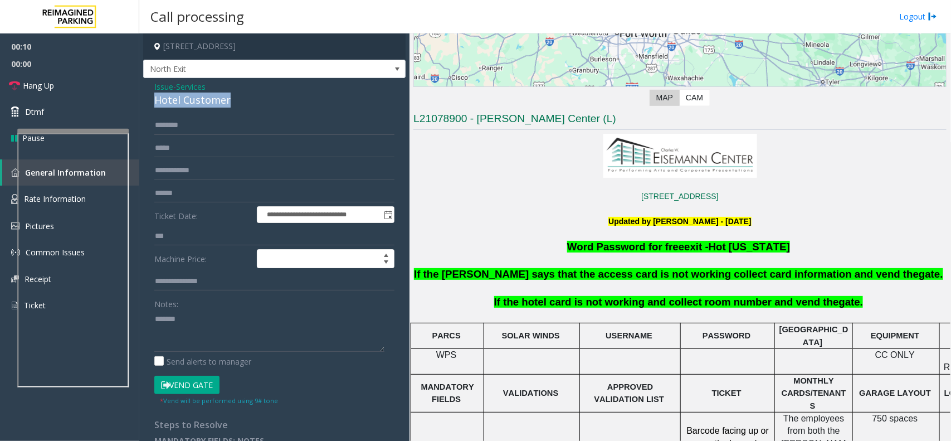
copy div "Hotel Customer"
paste textarea "**********"
click at [223, 324] on textarea at bounding box center [269, 331] width 230 height 42
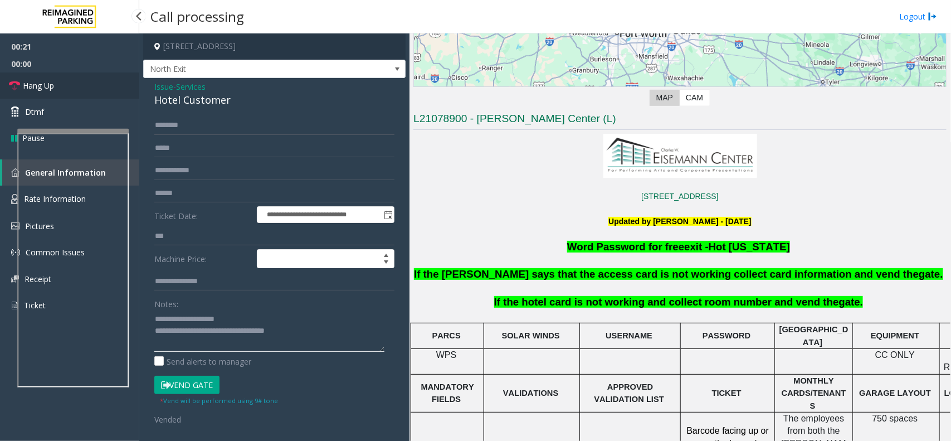
type textarea "**********"
click at [87, 87] on link "Hang Up" at bounding box center [69, 85] width 139 height 26
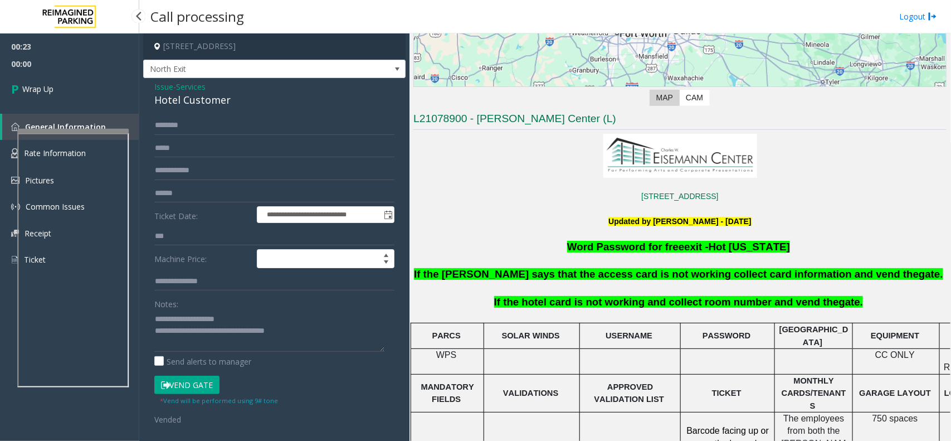
click at [87, 87] on link "Wrap Up" at bounding box center [69, 88] width 139 height 33
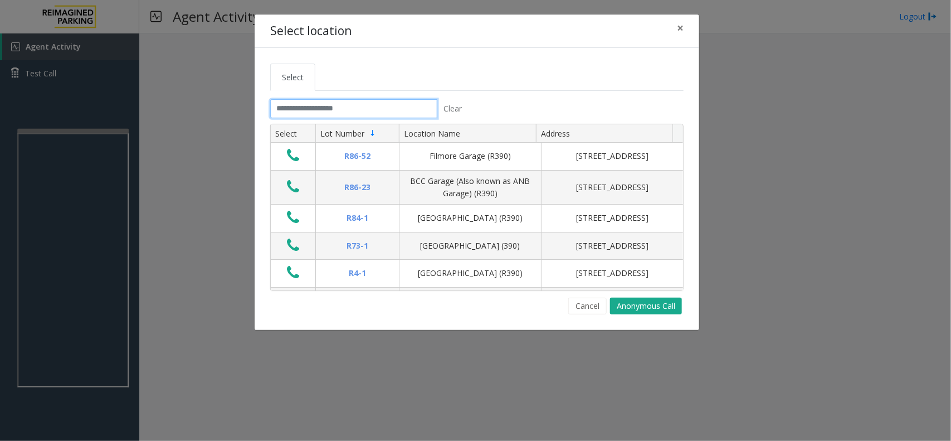
click at [366, 110] on input "text" at bounding box center [353, 108] width 167 height 19
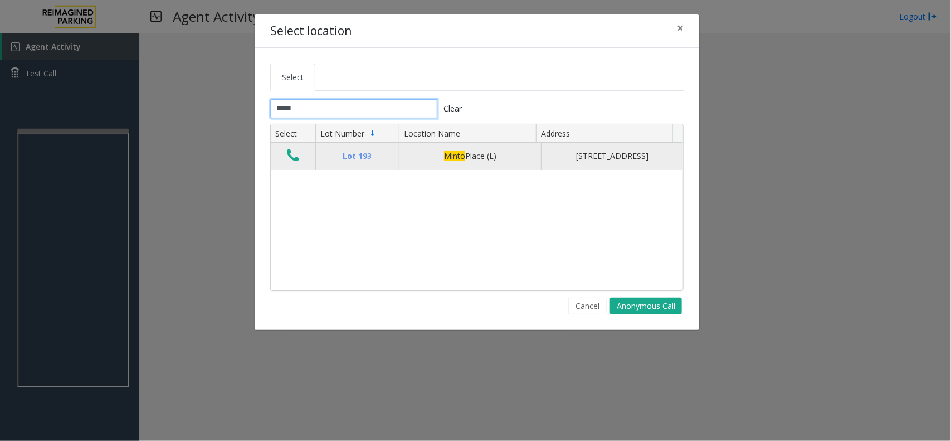
type input "*****"
click at [294, 159] on icon "Data table" at bounding box center [293, 156] width 12 height 16
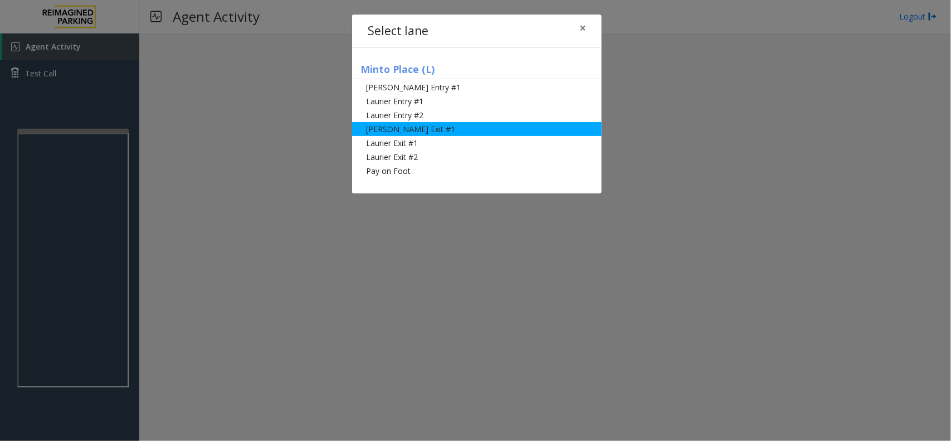
click at [505, 128] on li "[PERSON_NAME] Exit #1" at bounding box center [477, 129] width 250 height 14
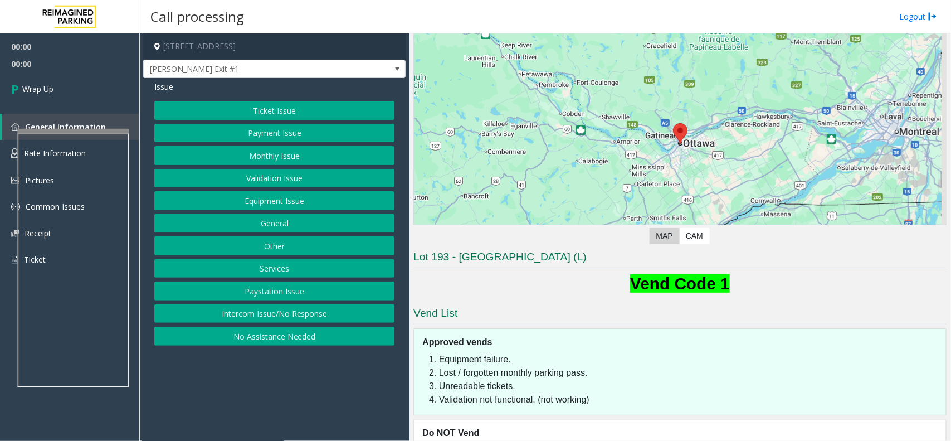
scroll to position [108, 0]
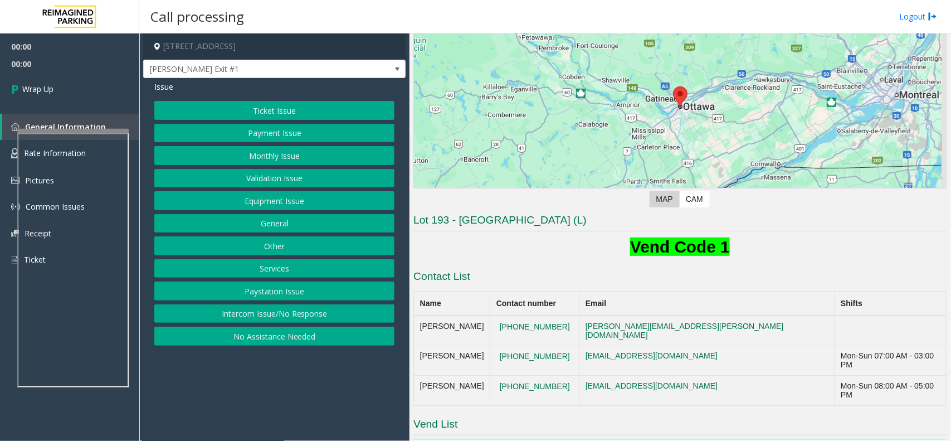
click at [241, 312] on button "Intercom Issue/No Response" at bounding box center [274, 313] width 240 height 19
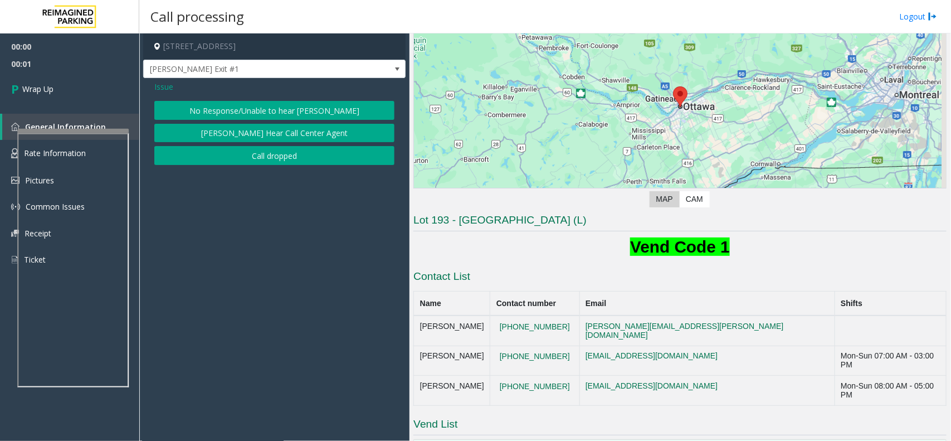
click at [249, 161] on button "Call dropped" at bounding box center [274, 155] width 240 height 19
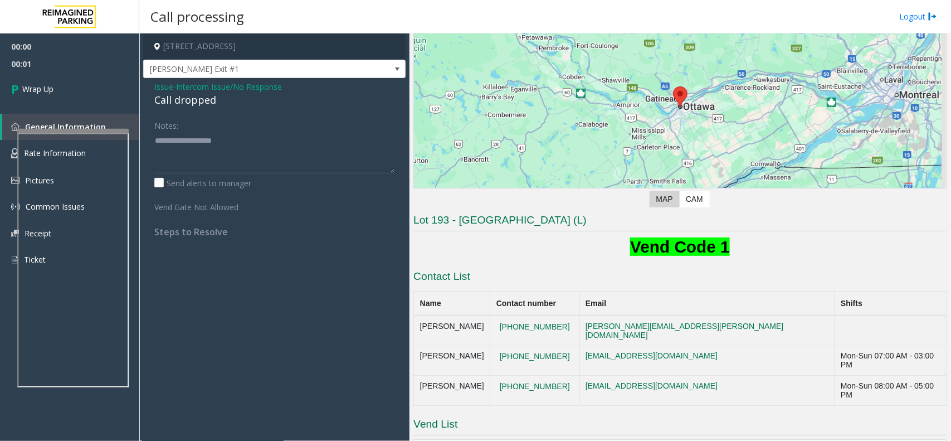
click at [196, 113] on div "Issue - Intercom Issue/No Response Call dropped Notes: Send alerts to manager V…" at bounding box center [274, 163] width 262 height 171
click at [187, 99] on div "Call dropped" at bounding box center [274, 100] width 240 height 15
type textarea "**********"
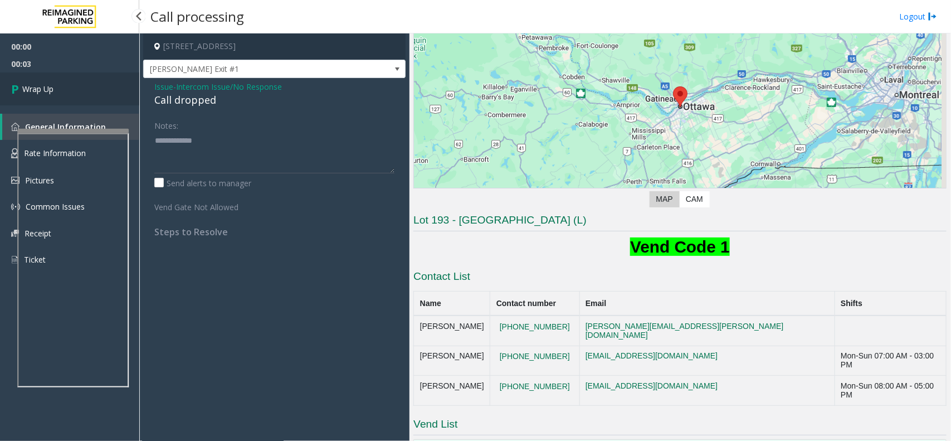
click at [79, 78] on link "Wrap Up" at bounding box center [69, 88] width 139 height 33
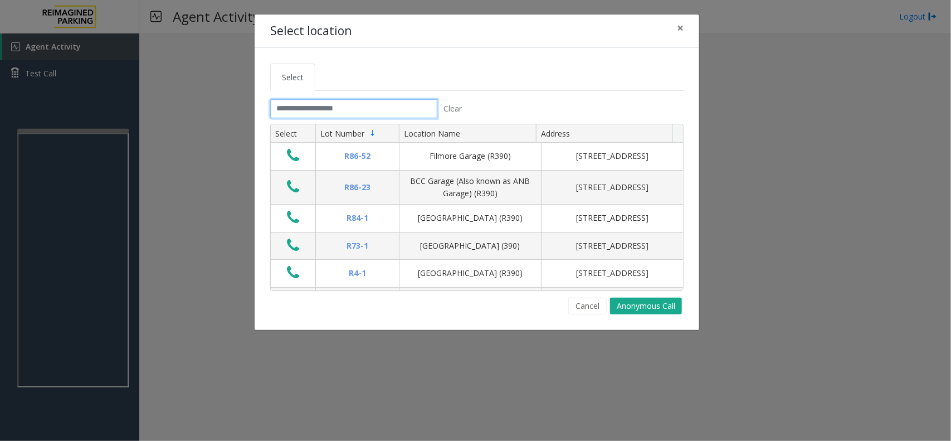
click at [294, 110] on input "text" at bounding box center [353, 108] width 167 height 19
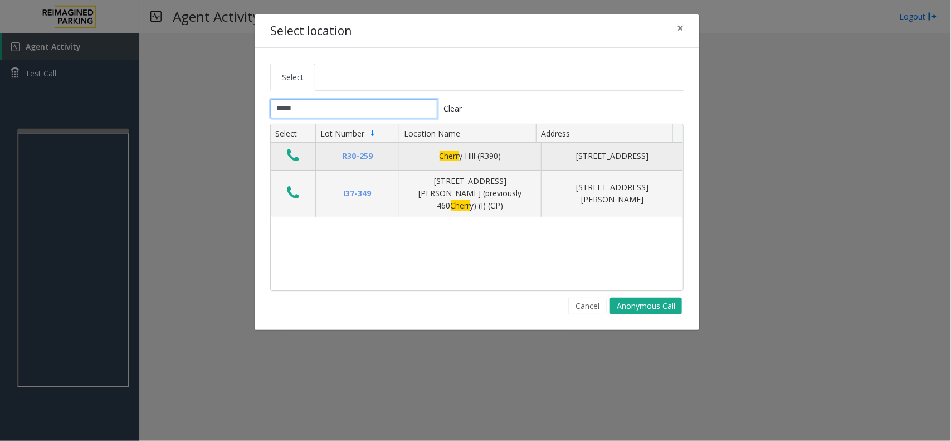
type input "*****"
click at [290, 156] on icon "Data table" at bounding box center [293, 156] width 12 height 16
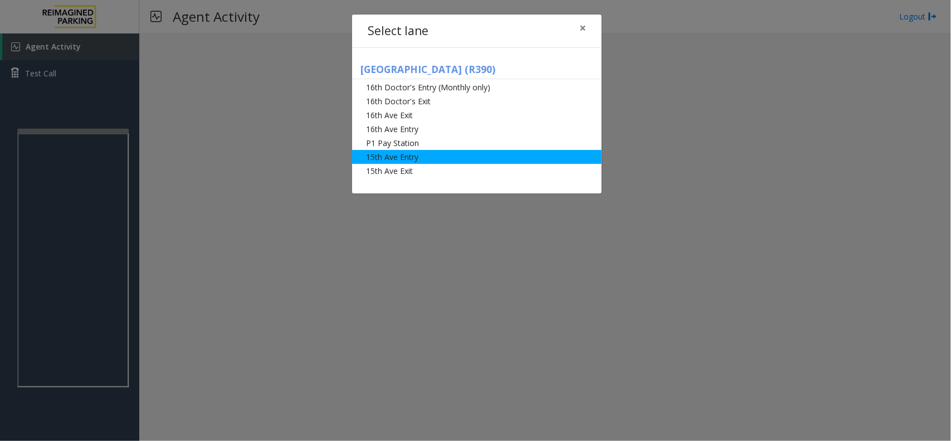
click at [465, 153] on li "15th Ave Entry" at bounding box center [477, 157] width 250 height 14
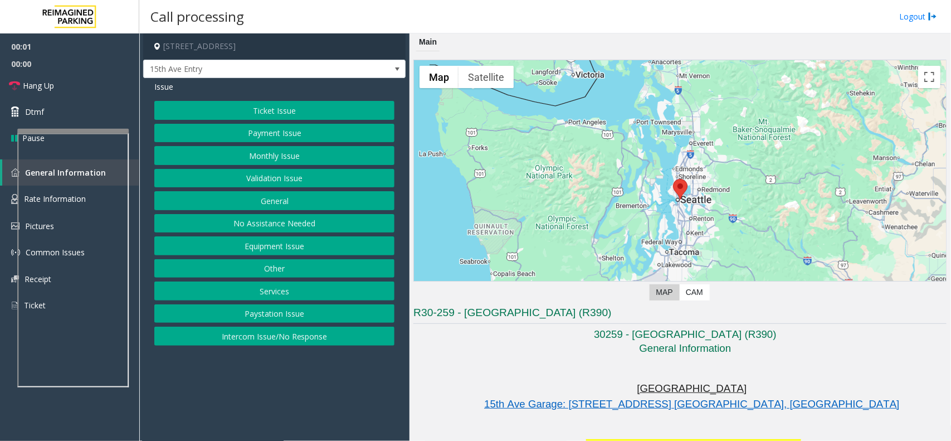
scroll to position [209, 0]
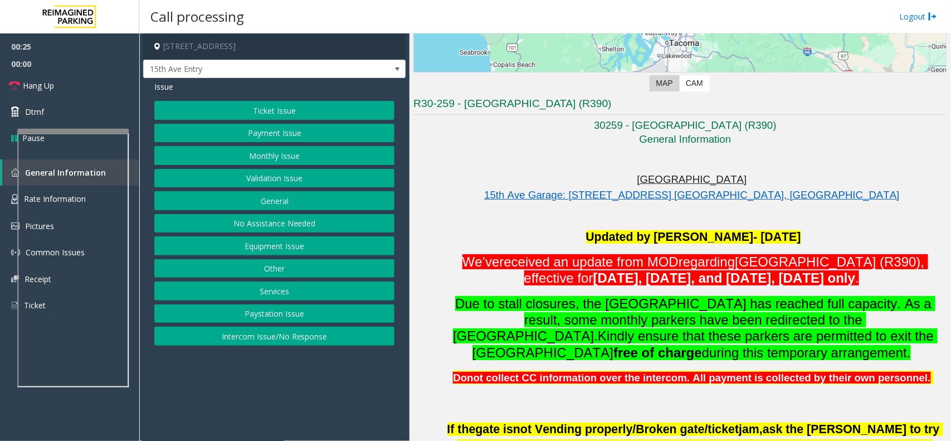
click at [299, 157] on button "Monthly Issue" at bounding box center [274, 155] width 240 height 19
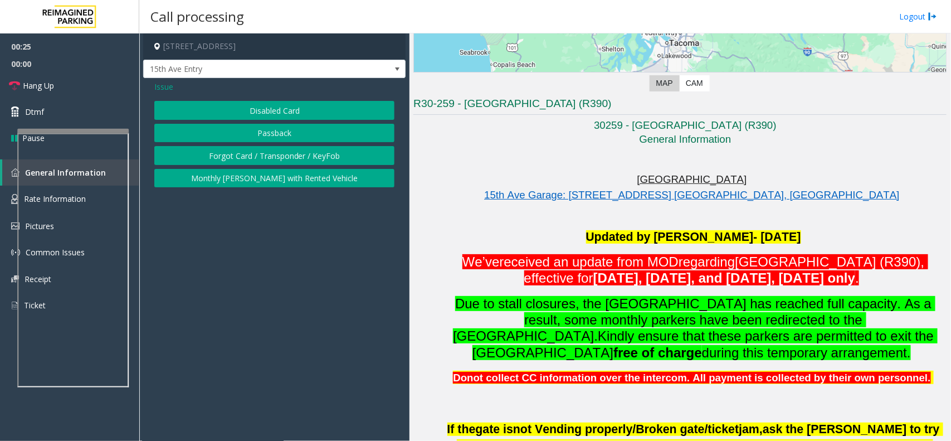
click at [296, 113] on button "Disabled Card" at bounding box center [274, 110] width 240 height 19
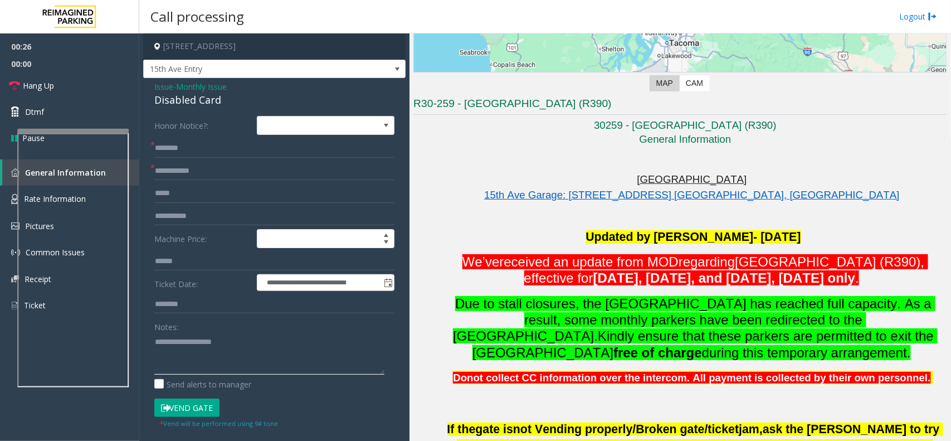
click at [205, 354] on textarea at bounding box center [269, 354] width 230 height 42
type textarea "******"
click at [188, 171] on input "text" at bounding box center [274, 171] width 240 height 19
type input "******"
click at [174, 151] on input "text" at bounding box center [274, 148] width 240 height 19
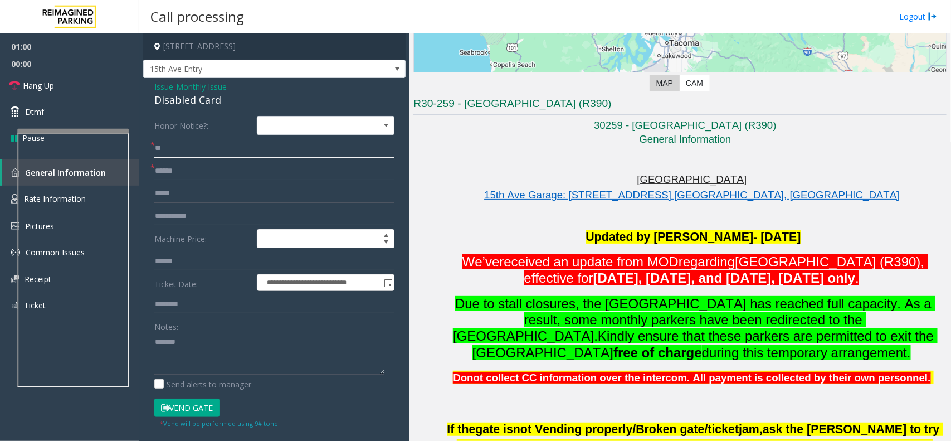
type input "*"
type input "**"
click at [215, 347] on textarea at bounding box center [269, 354] width 230 height 42
click at [182, 98] on div "Disabled Card" at bounding box center [274, 100] width 240 height 15
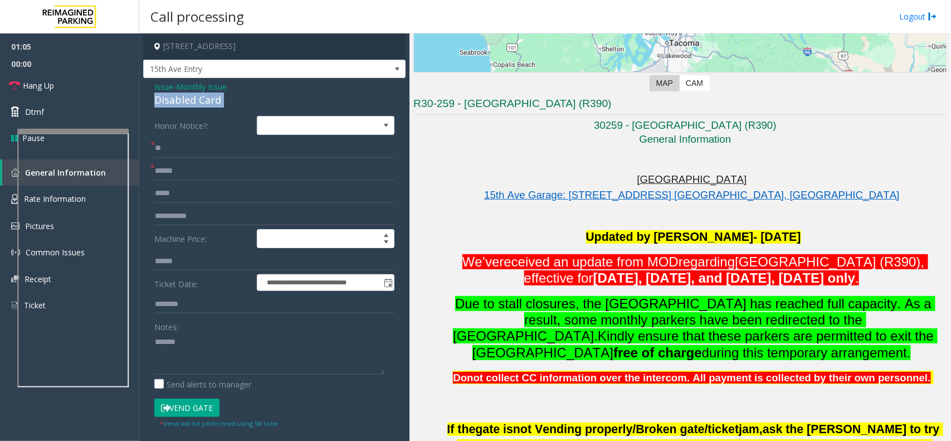
click at [182, 98] on div "Disabled Card" at bounding box center [274, 100] width 240 height 15
copy div "Disabled Card"
click at [198, 400] on button "Vend Gate" at bounding box center [186, 407] width 65 height 19
click at [207, 355] on textarea at bounding box center [269, 354] width 230 height 42
paste textarea "**********"
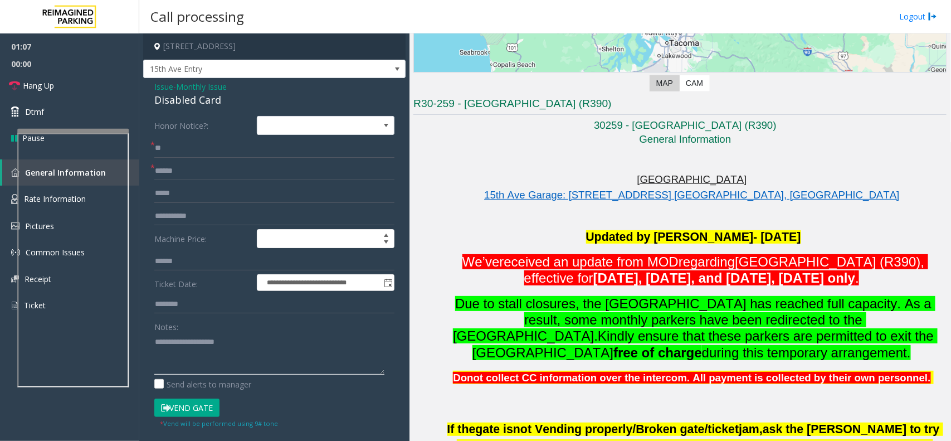
paste textarea "**********"
click at [211, 334] on textarea at bounding box center [269, 354] width 230 height 42
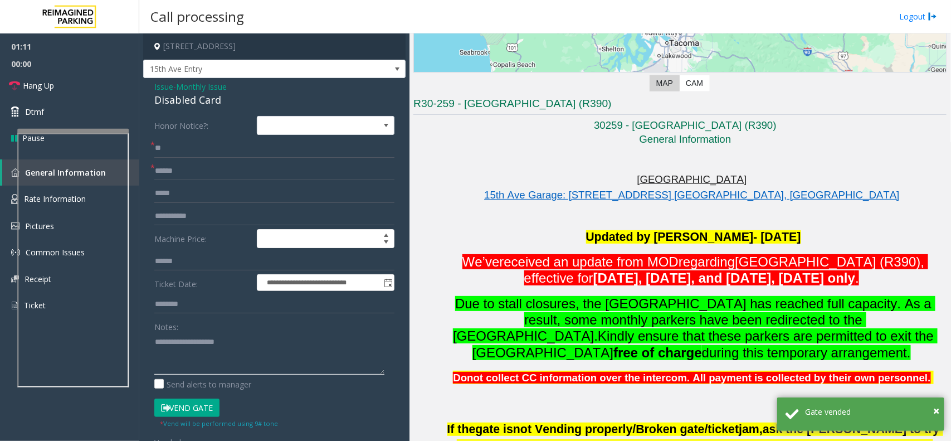
click at [235, 355] on textarea at bounding box center [269, 354] width 230 height 42
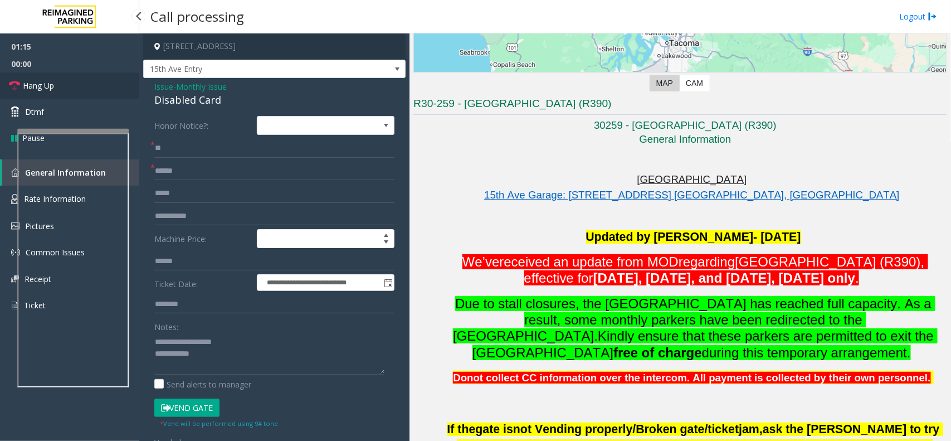
click at [79, 88] on link "Hang Up" at bounding box center [69, 85] width 139 height 26
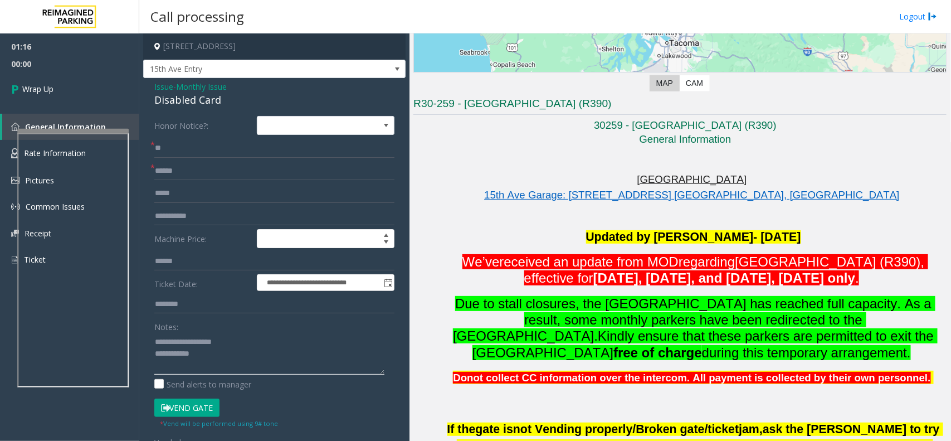
click at [228, 365] on textarea at bounding box center [269, 354] width 230 height 42
type textarea "**********"
click at [48, 74] on link "Wrap Up" at bounding box center [69, 88] width 139 height 33
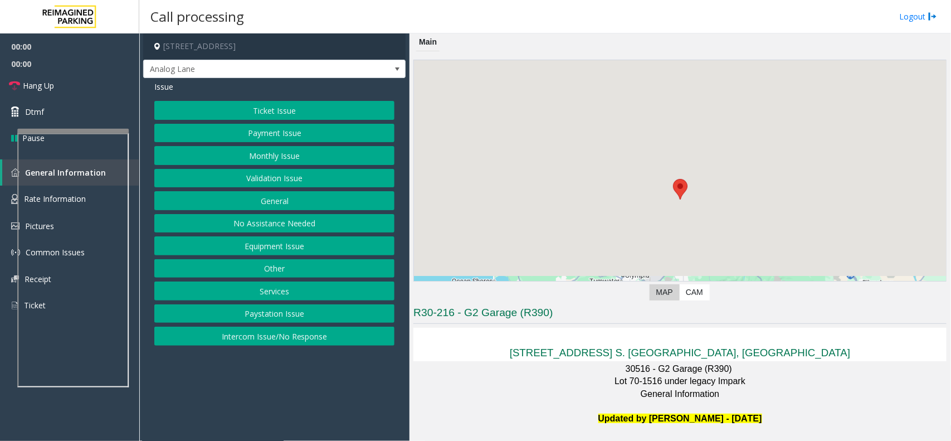
scroll to position [348, 0]
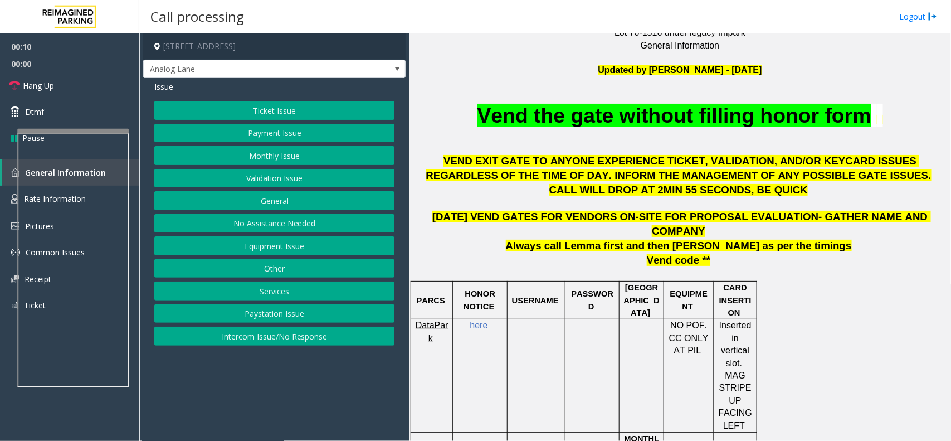
click at [458, 106] on p "Vend the gate without filling honor form" at bounding box center [680, 115] width 533 height 27
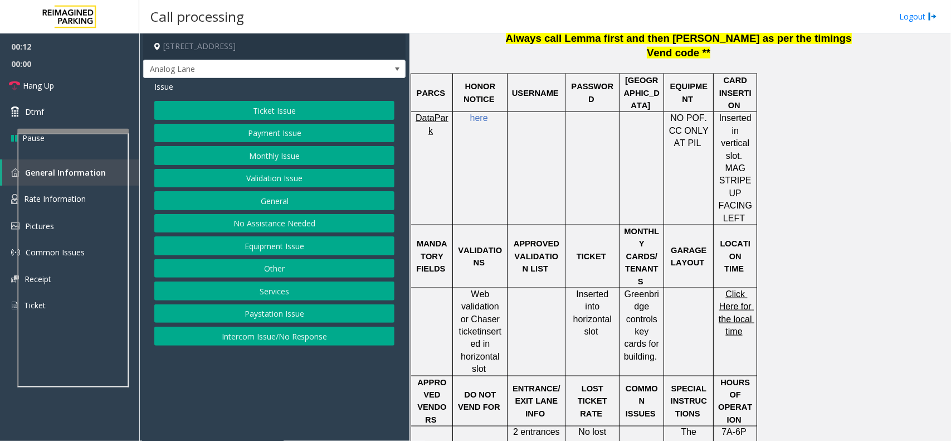
scroll to position [557, 0]
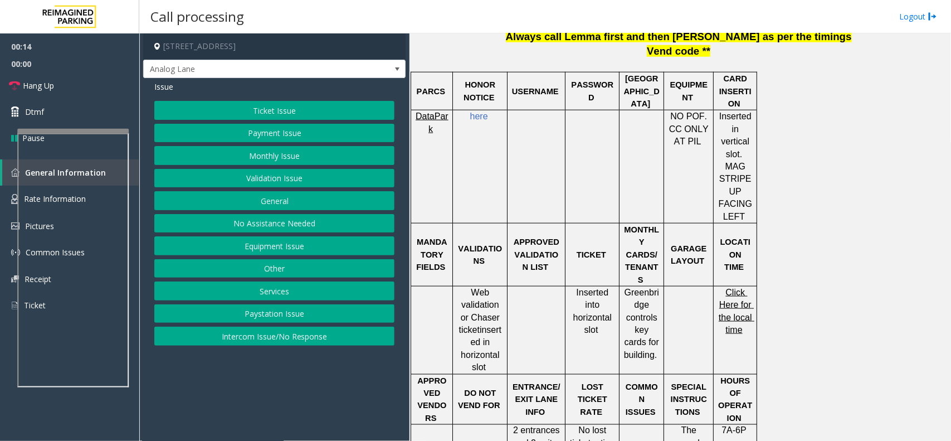
click at [280, 243] on button "Equipment Issue" at bounding box center [274, 245] width 240 height 19
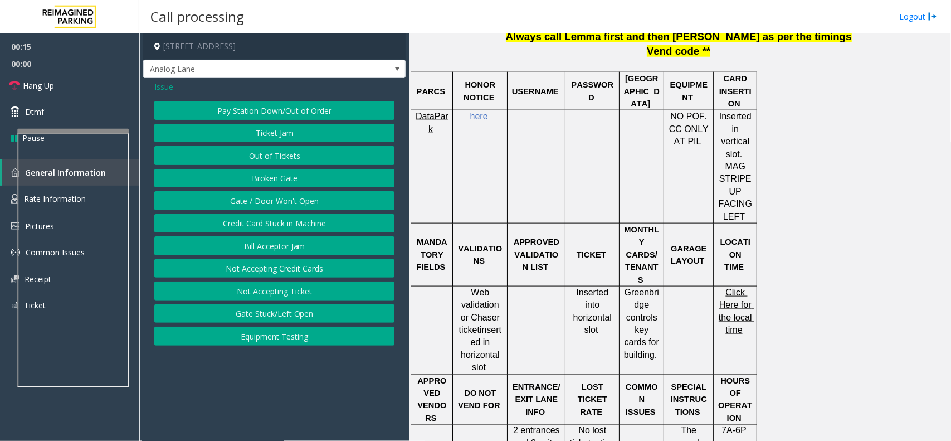
click at [283, 204] on button "Gate / Door Won't Open" at bounding box center [274, 200] width 240 height 19
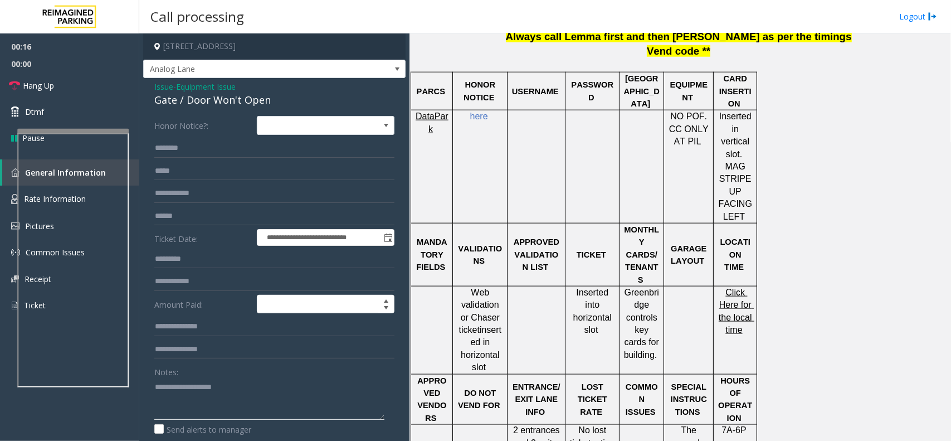
click at [212, 392] on textarea at bounding box center [269, 399] width 230 height 42
type textarea "******"
click at [171, 85] on span "Issue" at bounding box center [163, 87] width 19 height 12
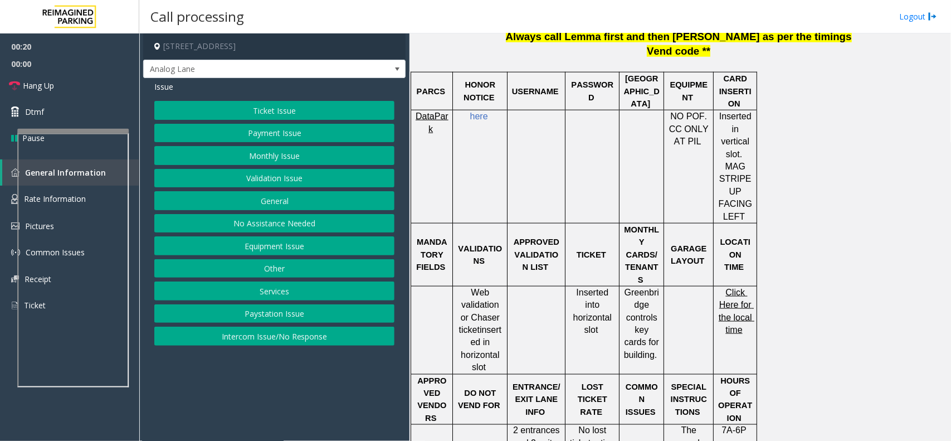
click at [280, 247] on button "Equipment Issue" at bounding box center [274, 245] width 240 height 19
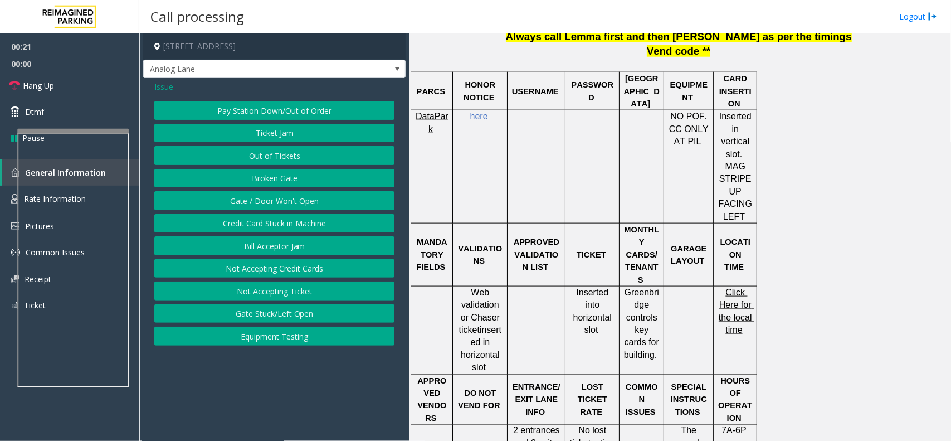
click at [286, 152] on button "Out of Tickets" at bounding box center [274, 155] width 240 height 19
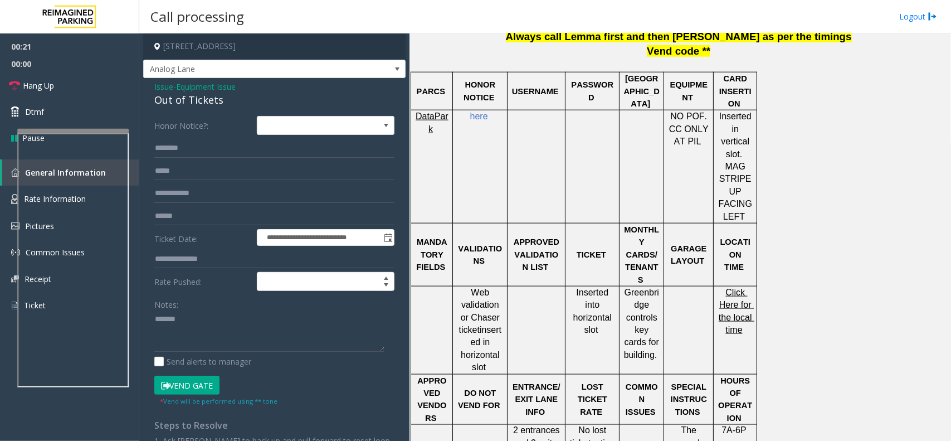
click at [187, 380] on button "Vend Gate" at bounding box center [186, 385] width 65 height 19
click at [216, 333] on textarea at bounding box center [269, 331] width 230 height 42
paste textarea "**********"
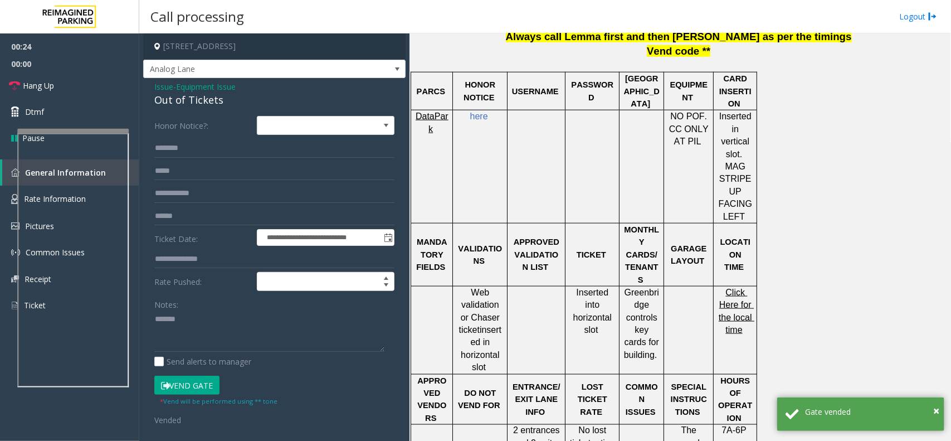
click at [205, 100] on div "Out of Tickets" at bounding box center [274, 100] width 240 height 15
copy div "Out of Tickets"
click at [212, 319] on textarea at bounding box center [269, 331] width 230 height 42
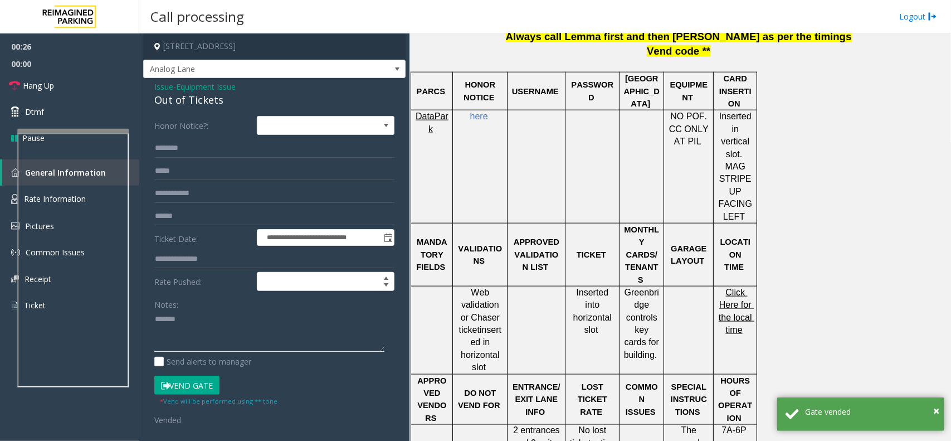
paste textarea "**********"
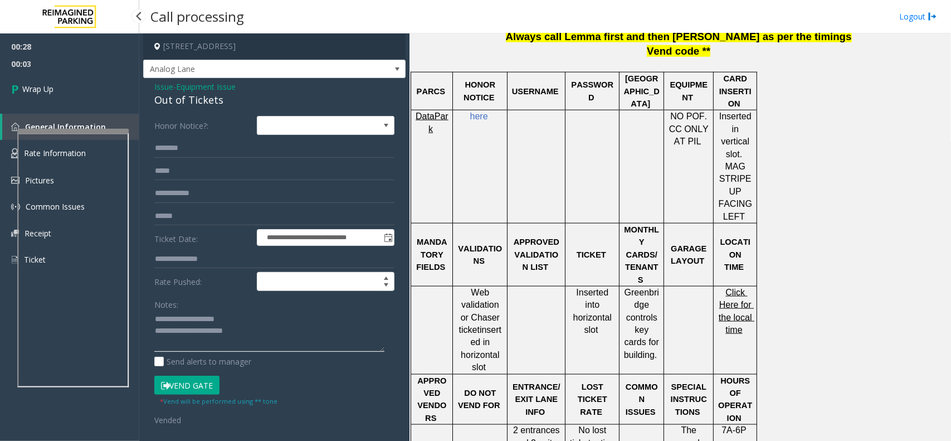
type textarea "**********"
click at [92, 52] on span "00:28" at bounding box center [69, 46] width 139 height 17
click at [90, 85] on link "Wrap Up" at bounding box center [69, 88] width 139 height 33
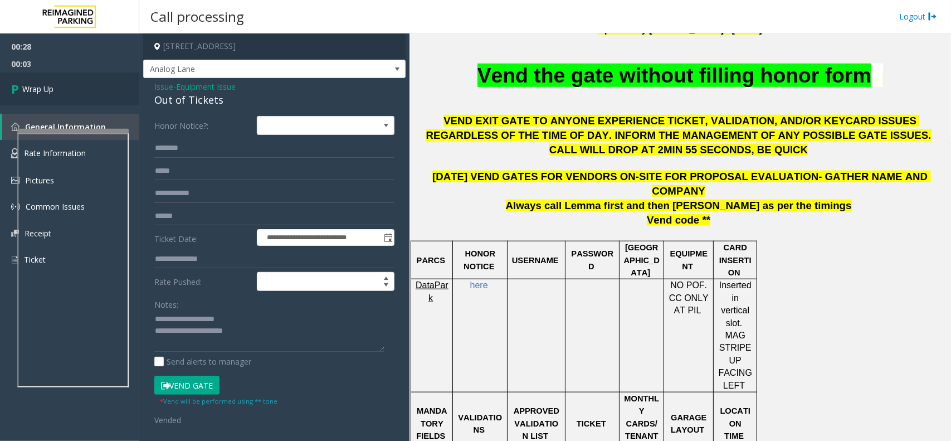
scroll to position [209, 0]
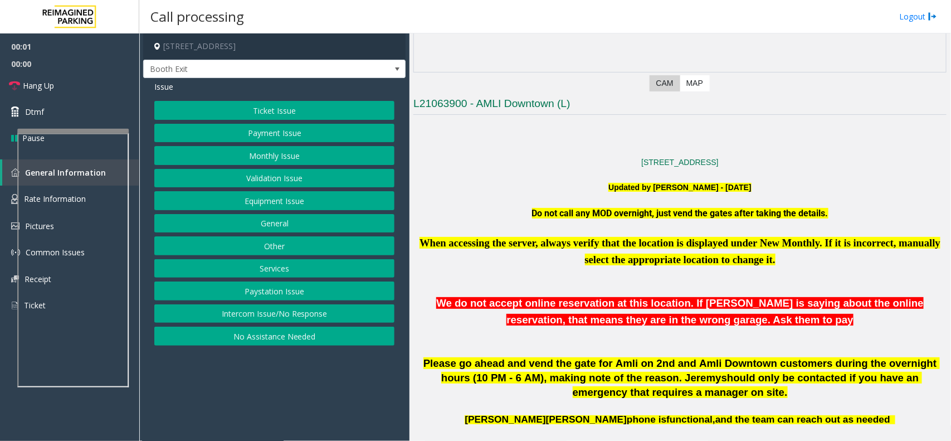
scroll to position [557, 0]
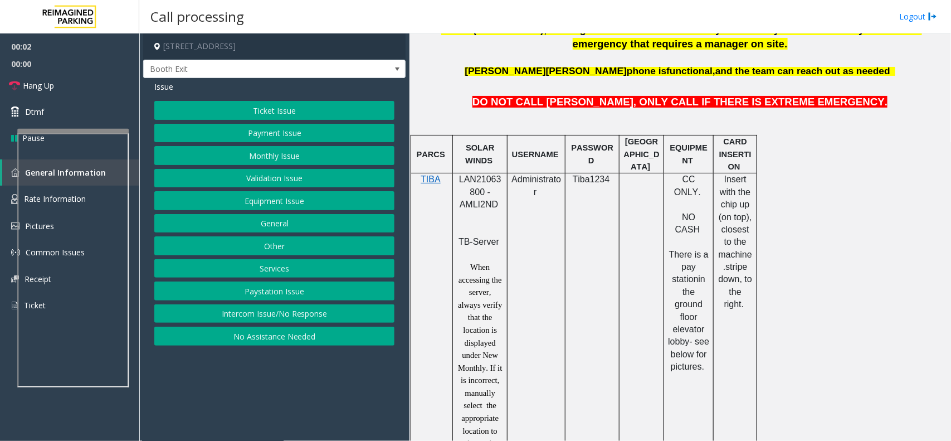
click at [491, 182] on span "LAN21063800 - AMLI2ND" at bounding box center [480, 191] width 42 height 35
copy span "LAN21063800"
click at [293, 176] on button "Validation Issue" at bounding box center [274, 178] width 240 height 19
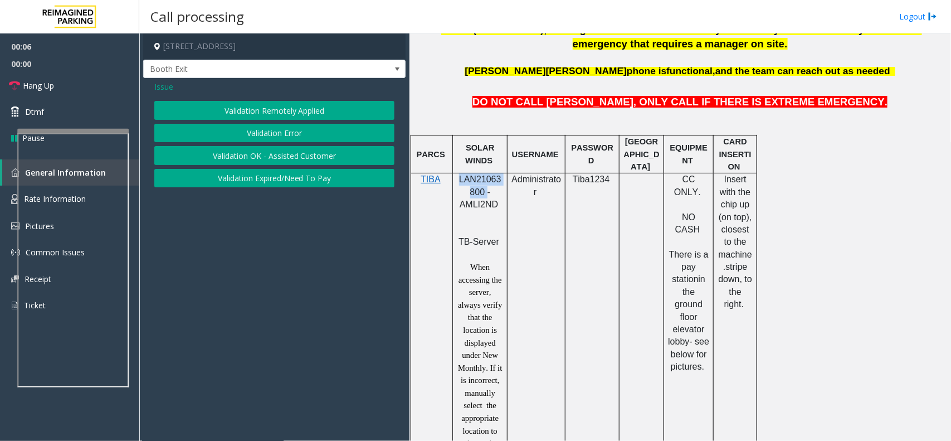
click at [280, 133] on button "Validation Error" at bounding box center [274, 133] width 240 height 19
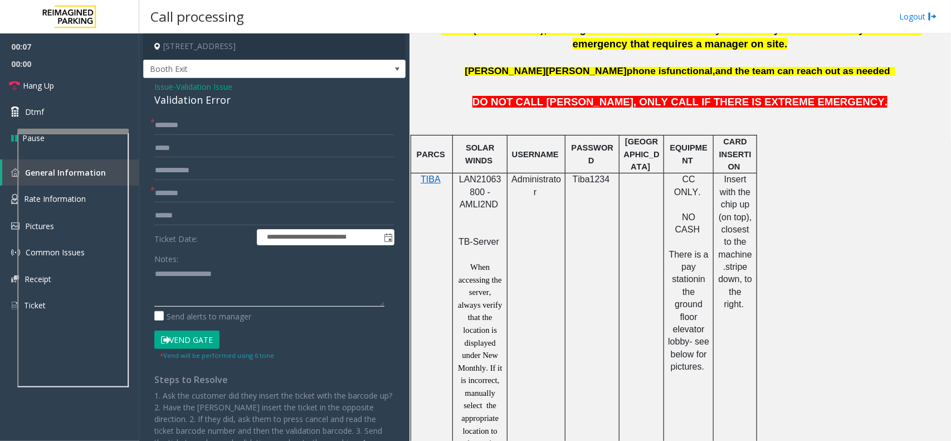
click at [217, 279] on textarea at bounding box center [269, 286] width 230 height 42
click at [212, 94] on div "Validation Error" at bounding box center [274, 100] width 240 height 15
copy div "Validation Error"
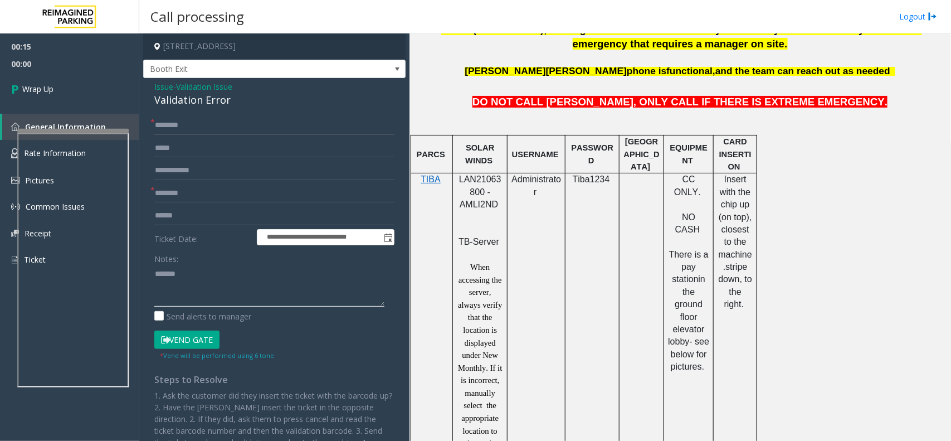
click at [208, 277] on textarea at bounding box center [269, 286] width 230 height 42
paste textarea "**********"
type textarea "**********"
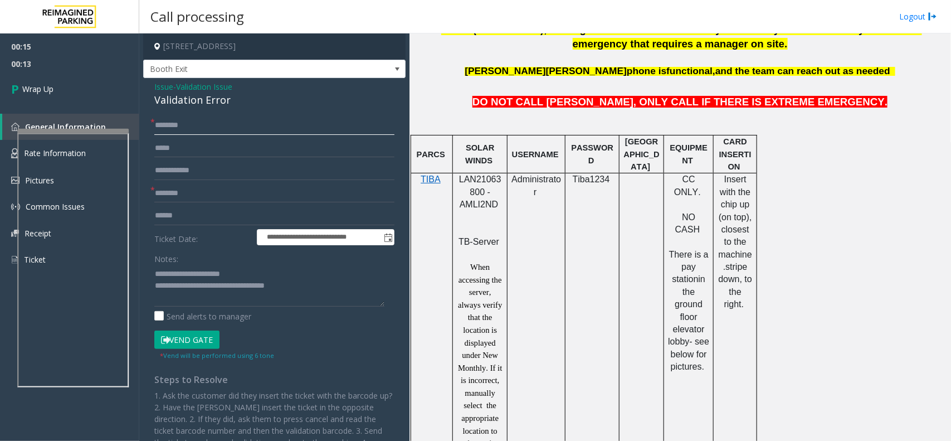
click at [174, 126] on input "text" at bounding box center [274, 125] width 240 height 19
type input "**"
click at [184, 184] on input "text" at bounding box center [274, 193] width 240 height 19
type input "**"
click at [81, 72] on link "Wrap Up" at bounding box center [69, 88] width 139 height 33
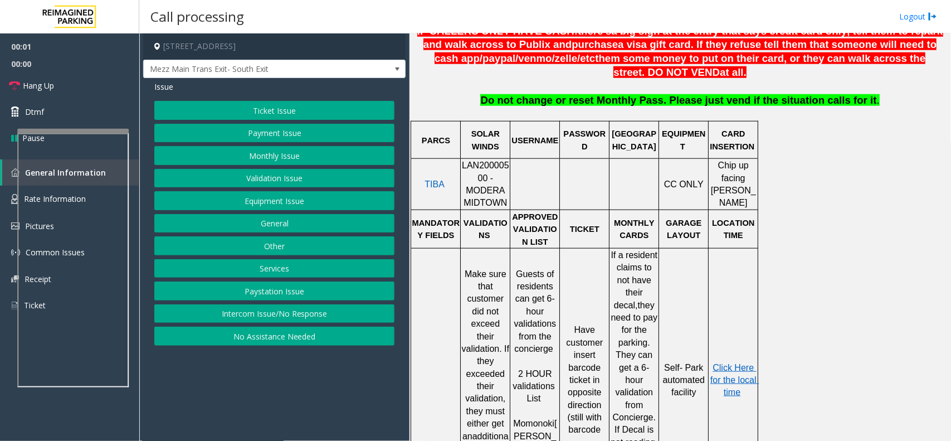
scroll to position [488, 0]
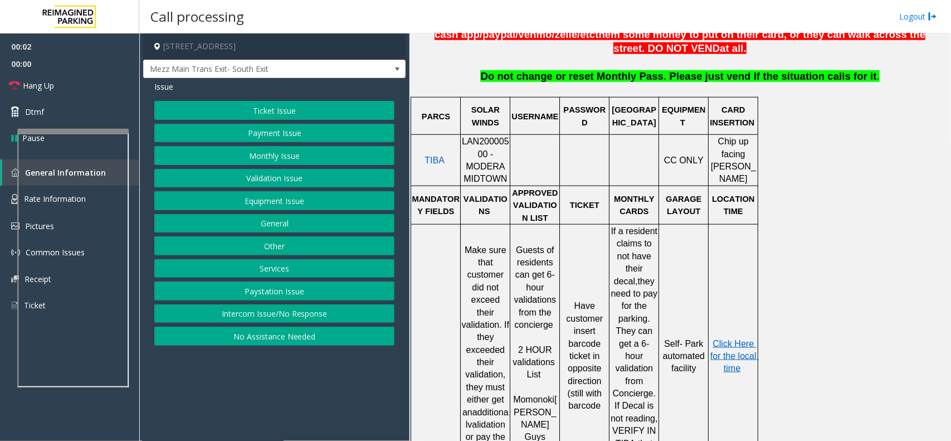
click at [476, 151] on span "LAN20000500 - MODERA MIDTOWN" at bounding box center [485, 160] width 47 height 47
copy span "LAN20000500"
click at [249, 182] on button "Validation Issue" at bounding box center [274, 178] width 240 height 19
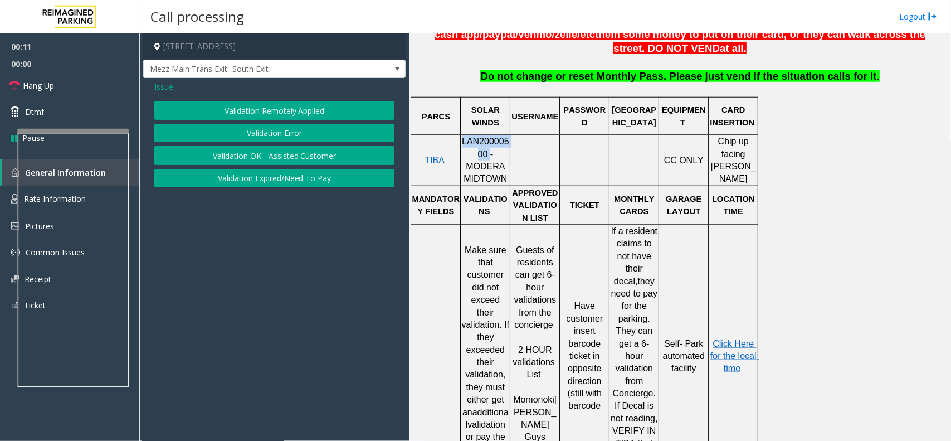
click at [254, 138] on button "Validation Error" at bounding box center [274, 133] width 240 height 19
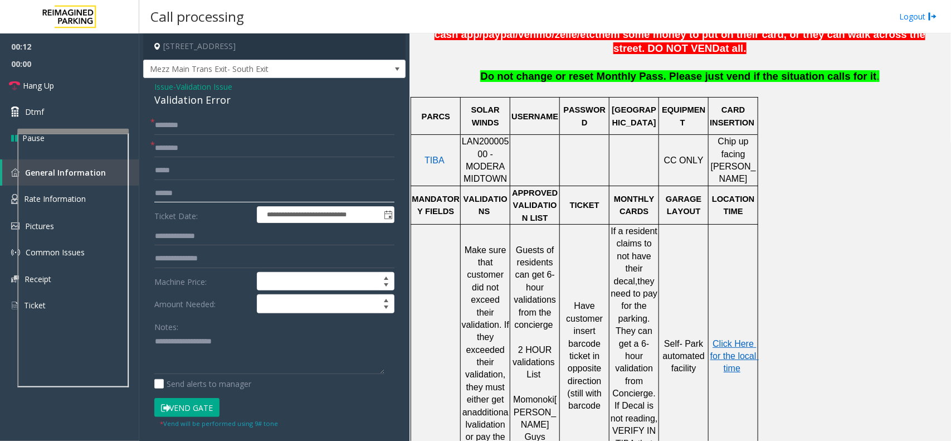
click at [218, 193] on input "text" at bounding box center [274, 193] width 240 height 19
type input "******"
click at [201, 343] on textarea at bounding box center [269, 354] width 230 height 42
click at [205, 105] on div "Validation Error" at bounding box center [274, 100] width 240 height 15
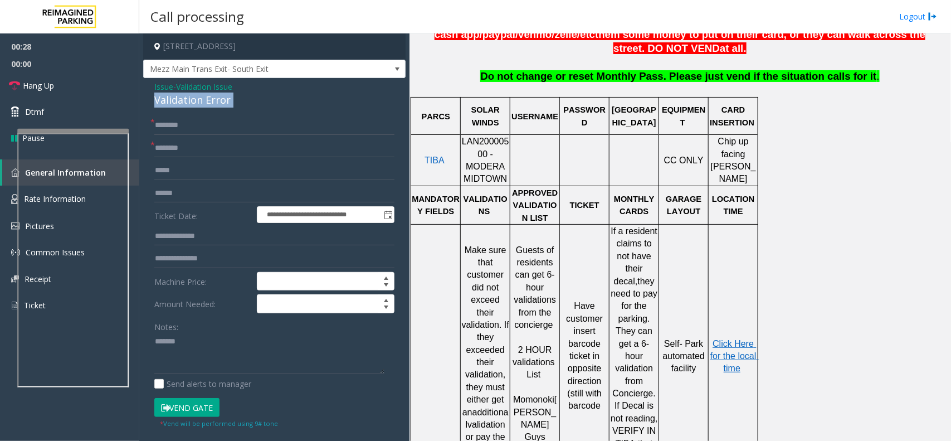
click at [205, 105] on div "Validation Error" at bounding box center [274, 100] width 240 height 15
copy div "Validation Error"
click at [224, 372] on textarea at bounding box center [269, 354] width 230 height 42
paste textarea "**********"
type textarea "**********"
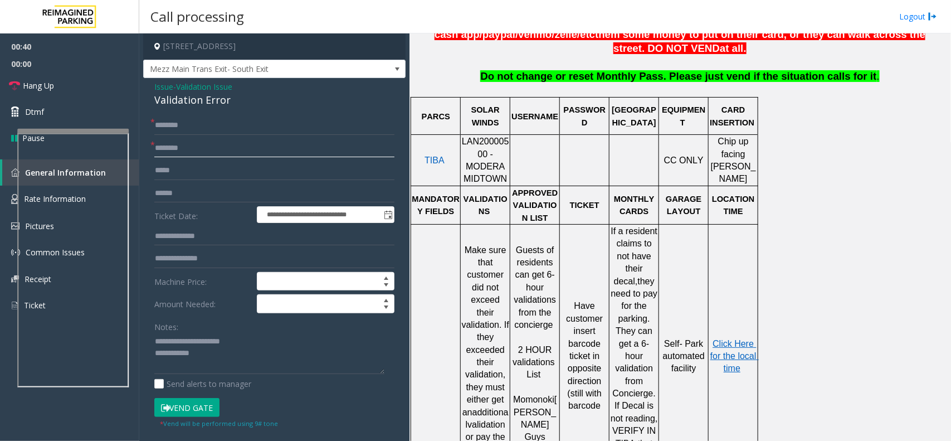
click at [183, 157] on input "text" at bounding box center [274, 148] width 240 height 19
type input "**"
click at [186, 125] on input "text" at bounding box center [274, 125] width 240 height 19
type input "**"
click at [234, 353] on textarea at bounding box center [269, 354] width 230 height 42
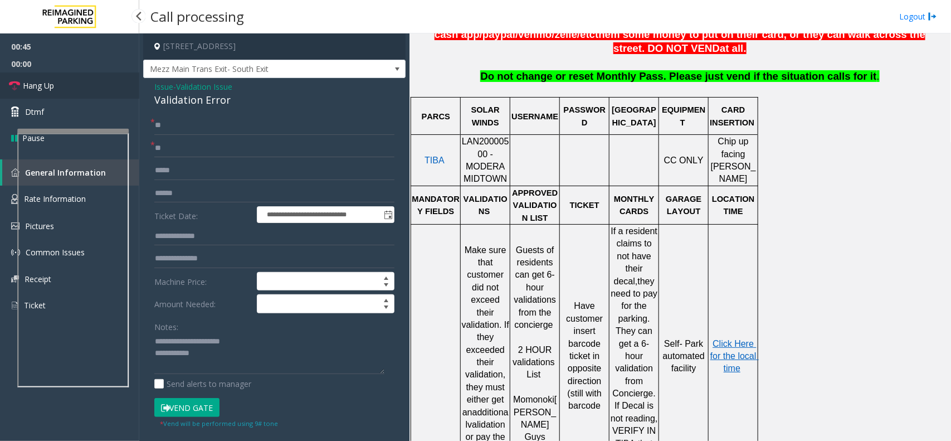
click at [84, 85] on link "Hang Up" at bounding box center [69, 85] width 139 height 26
click at [260, 369] on textarea at bounding box center [269, 354] width 230 height 42
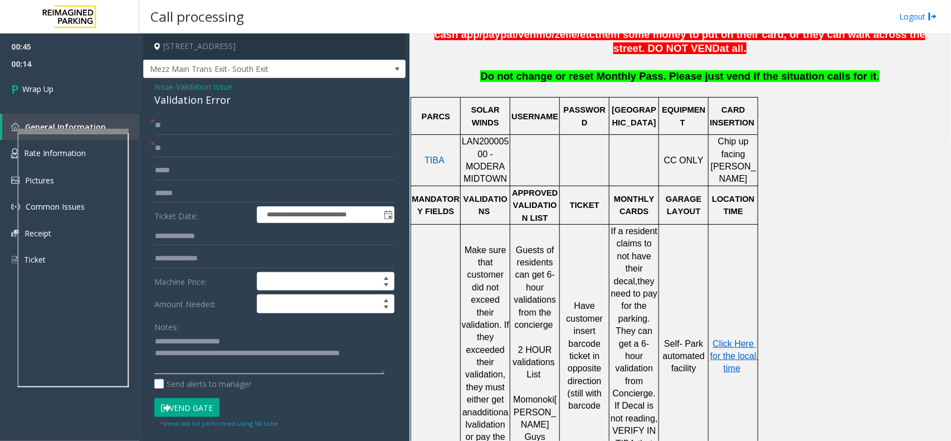
type textarea "**********"
drag, startPoint x: 212, startPoint y: 192, endPoint x: 127, endPoint y: 191, distance: 85.8
click at [106, 59] on app-root "**********" at bounding box center [475, 220] width 951 height 441
click at [192, 241] on input "text" at bounding box center [274, 236] width 240 height 19
paste input "******"
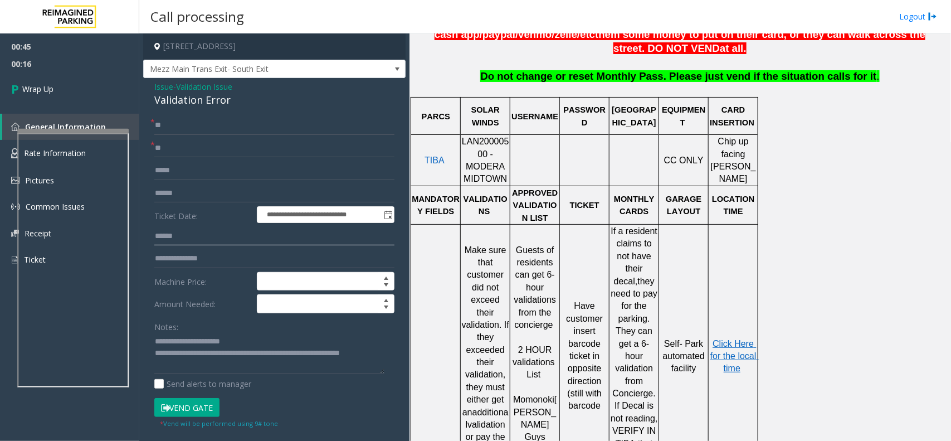
type input "******"
drag, startPoint x: 195, startPoint y: 182, endPoint x: 141, endPoint y: 200, distance: 56.8
click at [141, 200] on app-call-processing-form "**********" at bounding box center [274, 236] width 270 height 407
drag, startPoint x: 146, startPoint y: 196, endPoint x: 126, endPoint y: 196, distance: 20.1
click at [87, 63] on app-root "**********" at bounding box center [475, 220] width 951 height 441
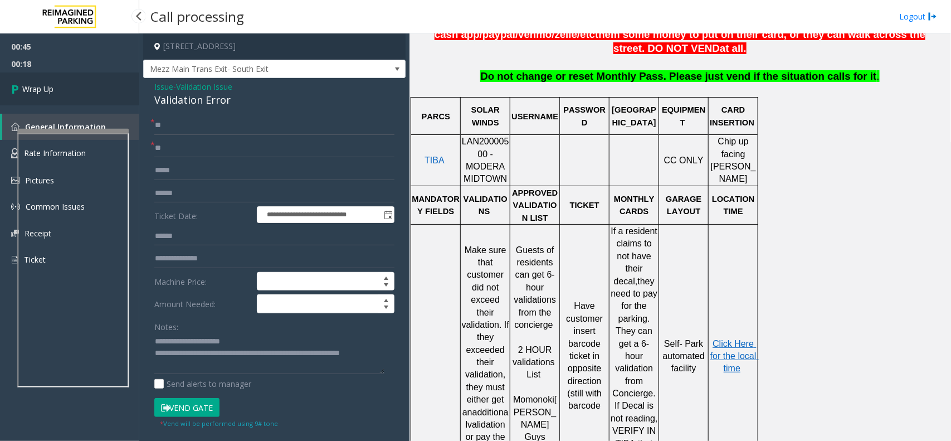
click at [75, 92] on link "Wrap Up" at bounding box center [69, 88] width 139 height 33
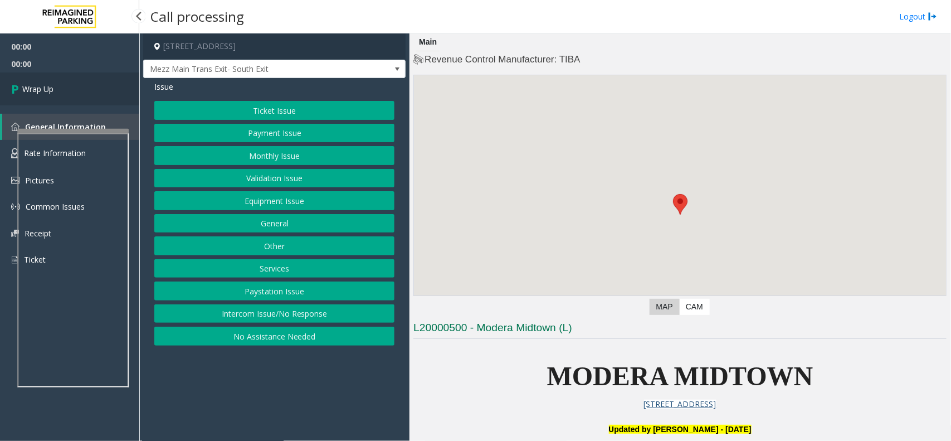
click at [98, 77] on link "Wrap Up" at bounding box center [69, 88] width 139 height 33
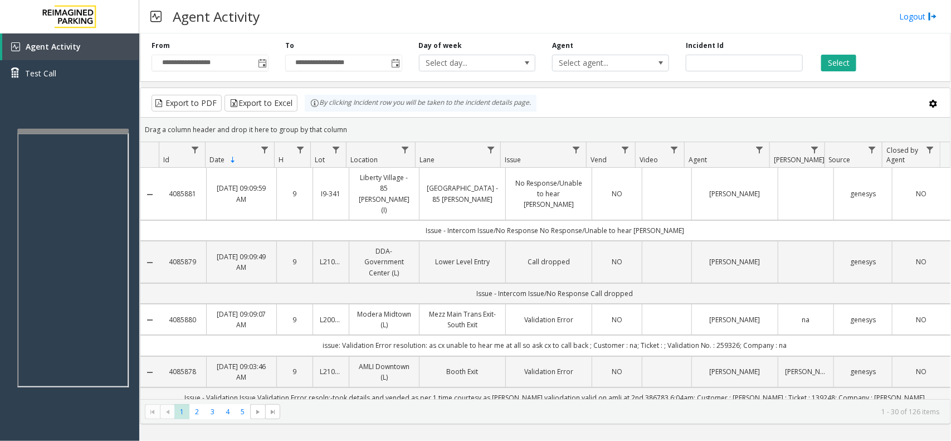
drag, startPoint x: 353, startPoint y: 129, endPoint x: 317, endPoint y: 116, distance: 38.4
click at [317, 116] on kendo-grid "Export to PDF Export to Excel By clicking Incident row you will be taken to the…" at bounding box center [545, 255] width 811 height 337
click at [397, 132] on div "Drag a column header and drop it here to group by that column" at bounding box center [545, 130] width 810 height 20
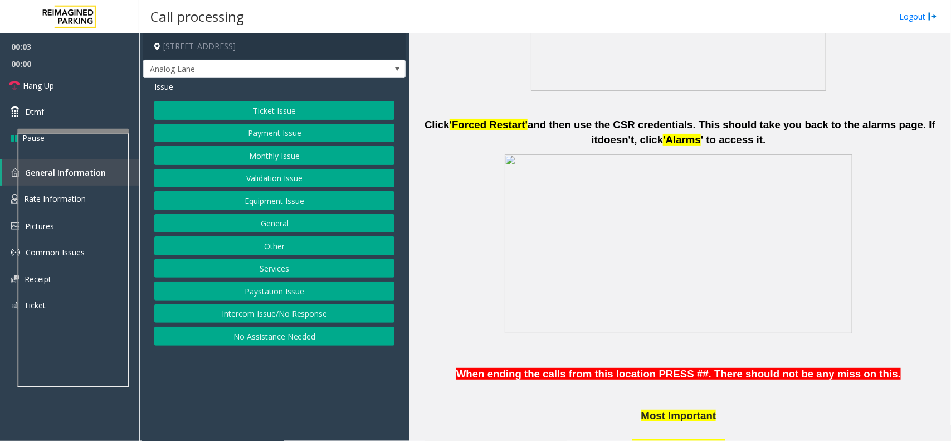
scroll to position [627, 0]
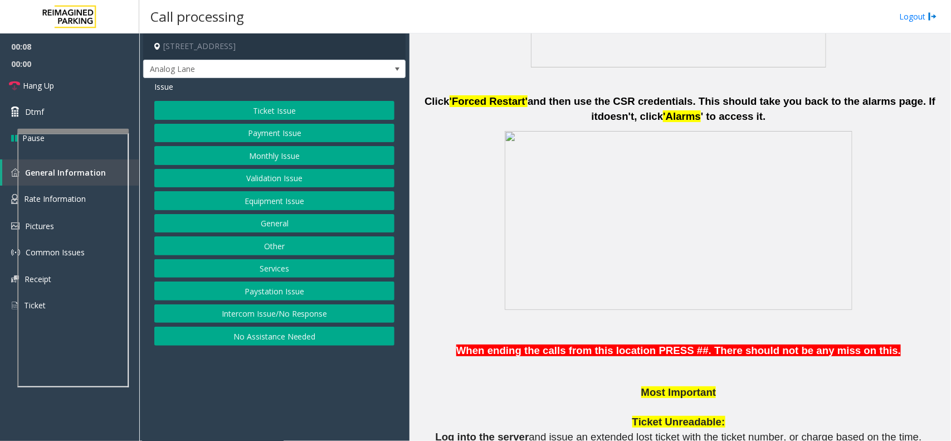
click at [239, 120] on div "Ticket Issue Payment Issue Monthly Issue Validation Issue Equipment Issue Gener…" at bounding box center [274, 223] width 240 height 245
click at [249, 127] on button "Payment Issue" at bounding box center [274, 133] width 240 height 19
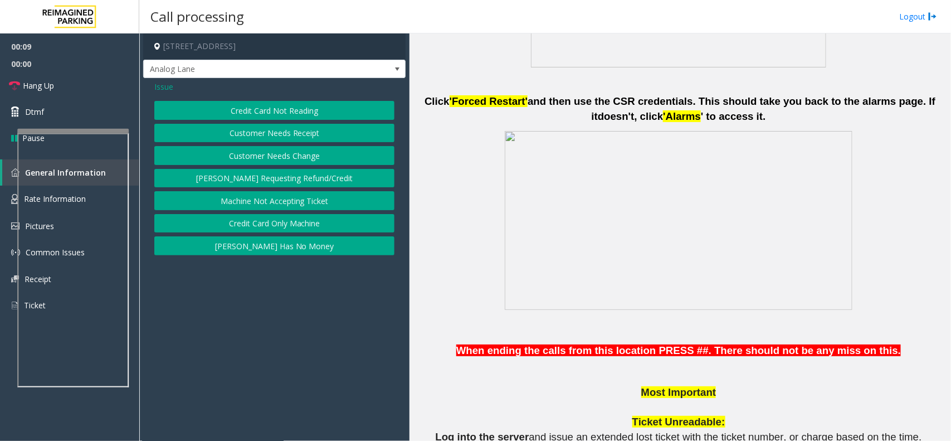
click at [281, 113] on button "Credit Card Not Reading" at bounding box center [274, 110] width 240 height 19
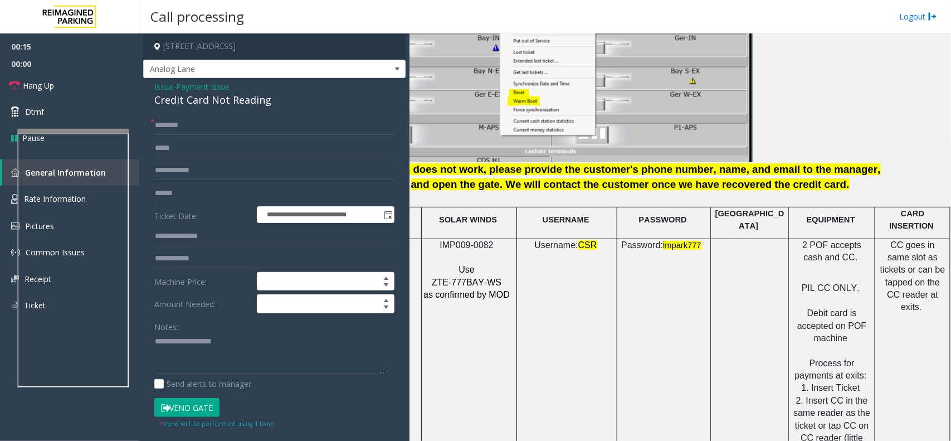
scroll to position [1393, 72]
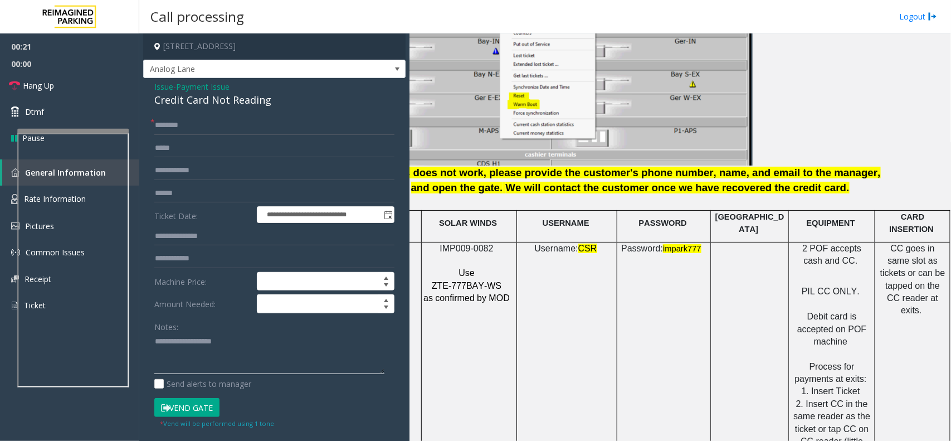
click at [220, 338] on textarea at bounding box center [269, 354] width 230 height 42
click at [246, 99] on div "Credit Card Not Reading" at bounding box center [274, 100] width 240 height 15
copy div "Credit Card Not Reading"
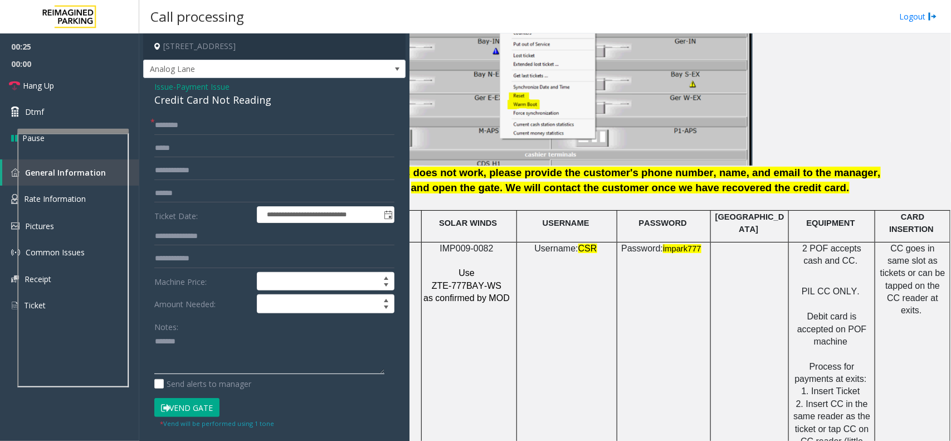
click at [210, 353] on textarea at bounding box center [269, 354] width 230 height 42
paste textarea "**********"
type textarea "**********"
click at [226, 197] on input "text" at bounding box center [274, 193] width 240 height 19
click at [210, 127] on input "text" at bounding box center [274, 125] width 240 height 19
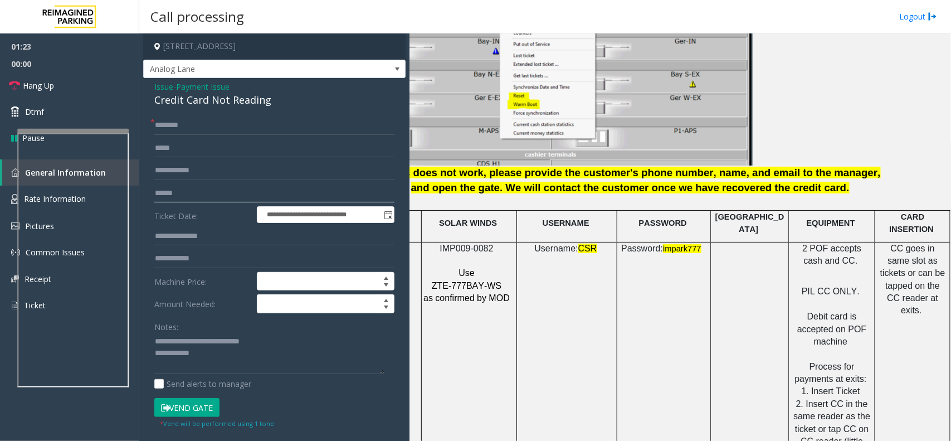
click at [226, 184] on input "text" at bounding box center [274, 193] width 240 height 19
click at [191, 126] on input "text" at bounding box center [274, 125] width 240 height 19
type input "*****"
click at [179, 408] on button "Vend Gate" at bounding box center [186, 407] width 65 height 19
click at [220, 360] on textarea at bounding box center [269, 354] width 230 height 42
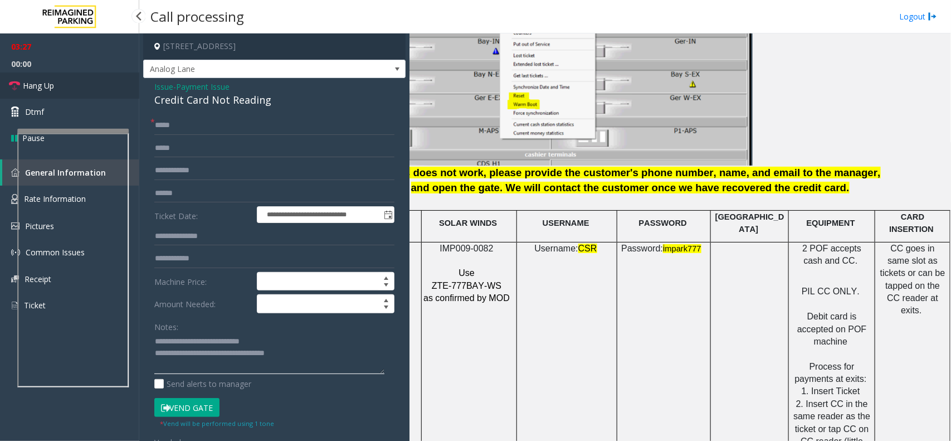
type textarea "**********"
click at [70, 88] on link "Hang Up" at bounding box center [69, 85] width 139 height 26
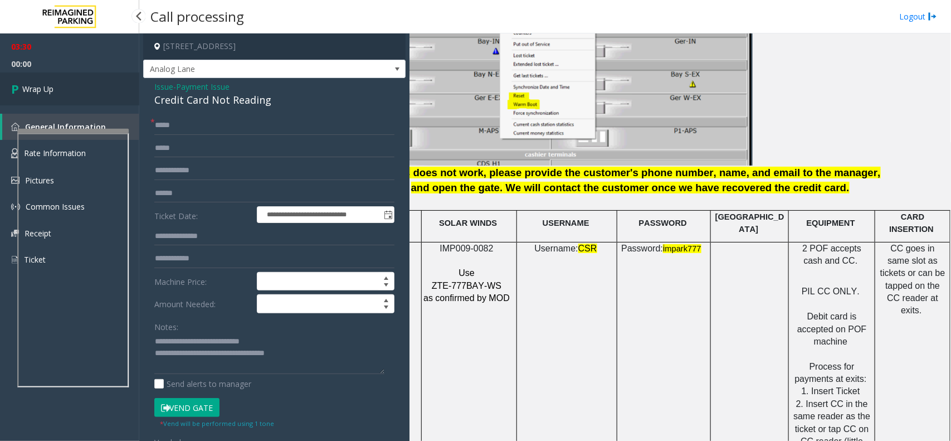
click at [74, 92] on link "Wrap Up" at bounding box center [69, 88] width 139 height 33
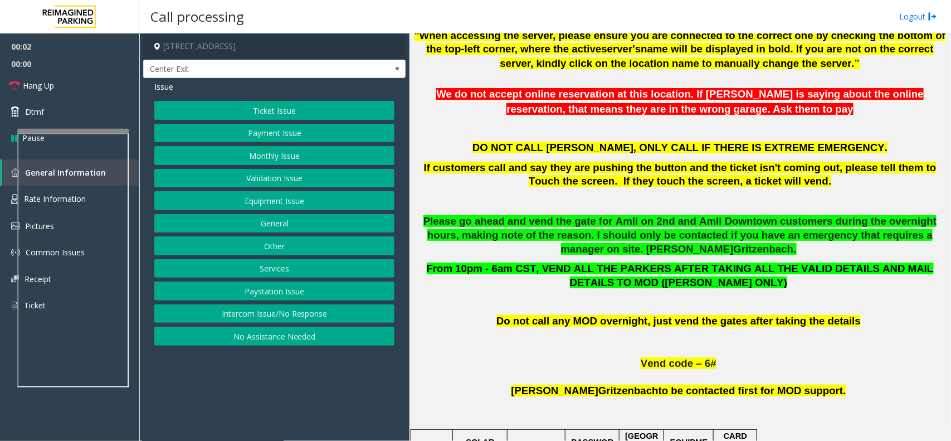
scroll to position [557, 0]
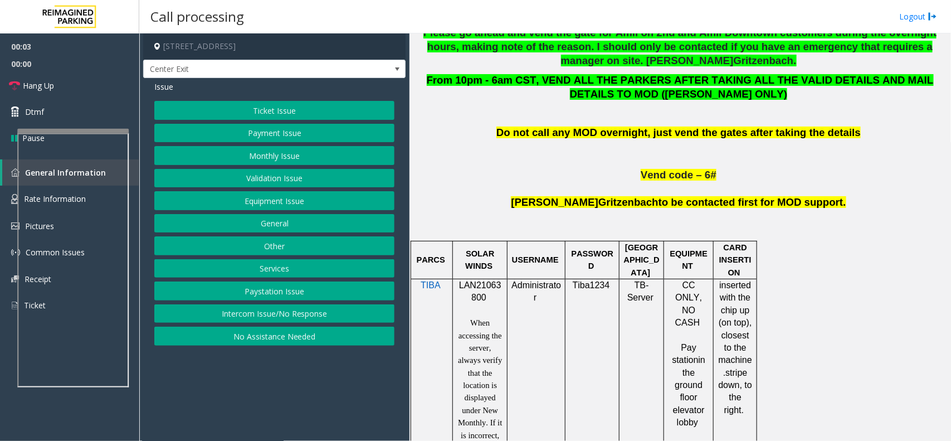
click at [489, 291] on span "LAN21063800" at bounding box center [480, 291] width 42 height 22
copy p "LAN21063800"
click at [326, 161] on button "Monthly Issue" at bounding box center [274, 155] width 240 height 19
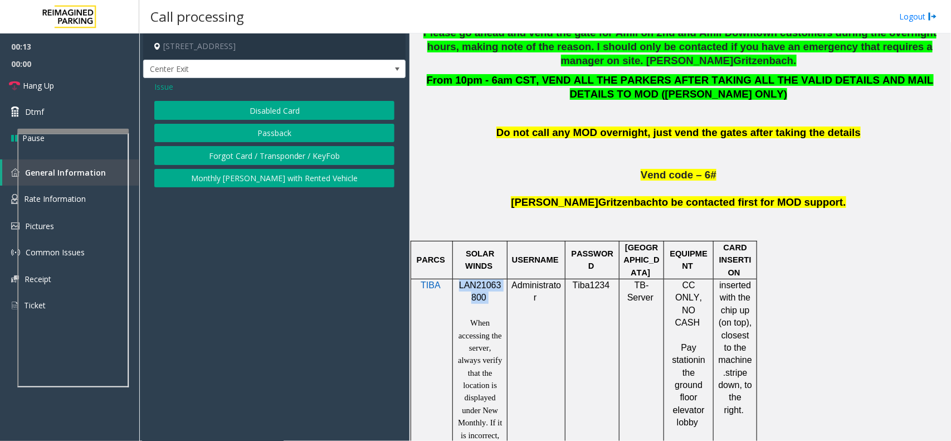
click at [290, 137] on button "Passback" at bounding box center [274, 133] width 240 height 19
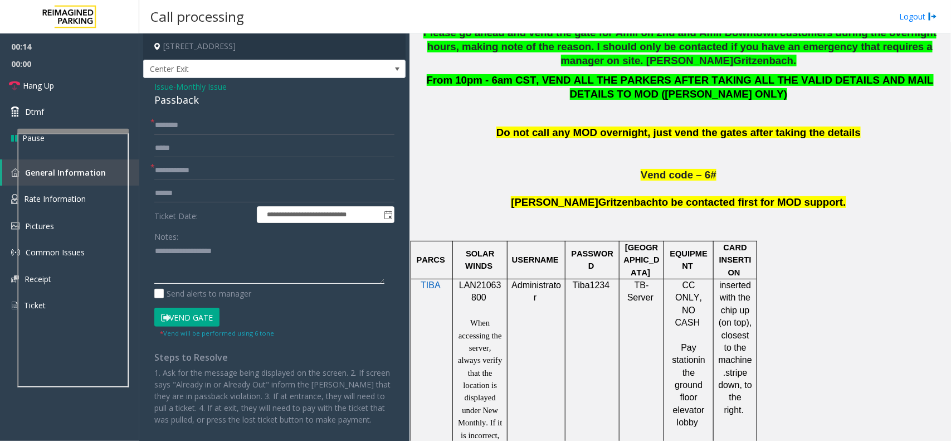
click at [231, 271] on textarea at bounding box center [269, 263] width 230 height 42
click at [181, 113] on div "**********" at bounding box center [274, 286] width 262 height 417
click at [181, 108] on div "Passback" at bounding box center [274, 100] width 240 height 15
copy div "Passback"
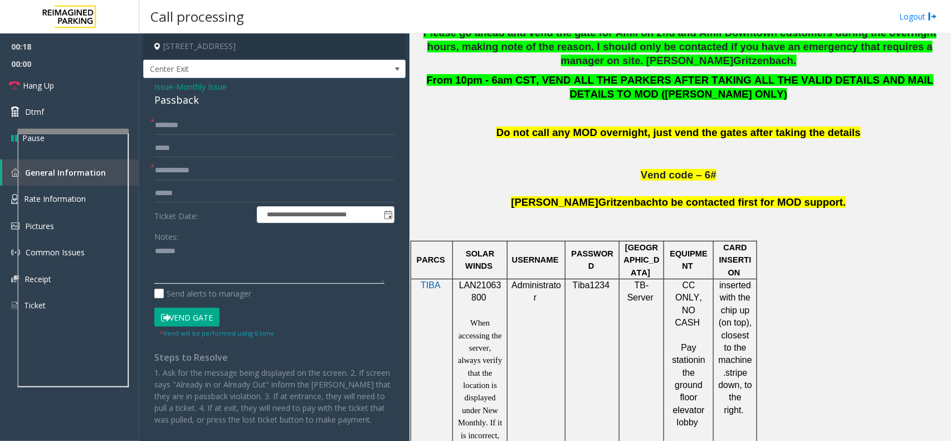
click at [212, 269] on textarea at bounding box center [269, 263] width 230 height 42
paste textarea "*********"
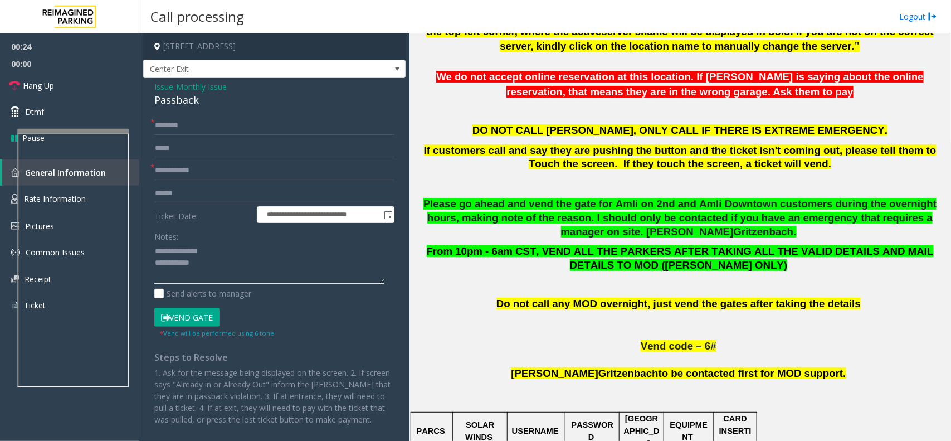
scroll to position [279, 0]
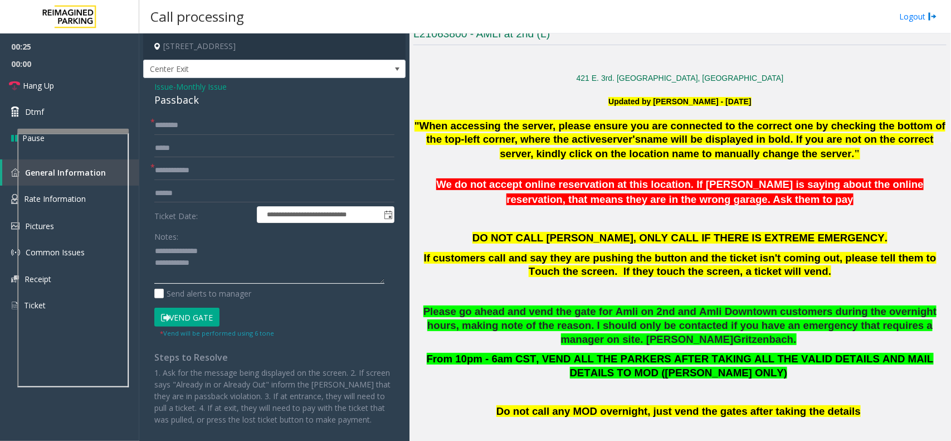
type textarea "**********"
click at [240, 166] on input "text" at bounding box center [274, 170] width 240 height 19
type input "*****"
click at [229, 276] on textarea at bounding box center [269, 263] width 230 height 42
click at [234, 255] on textarea at bounding box center [269, 263] width 230 height 42
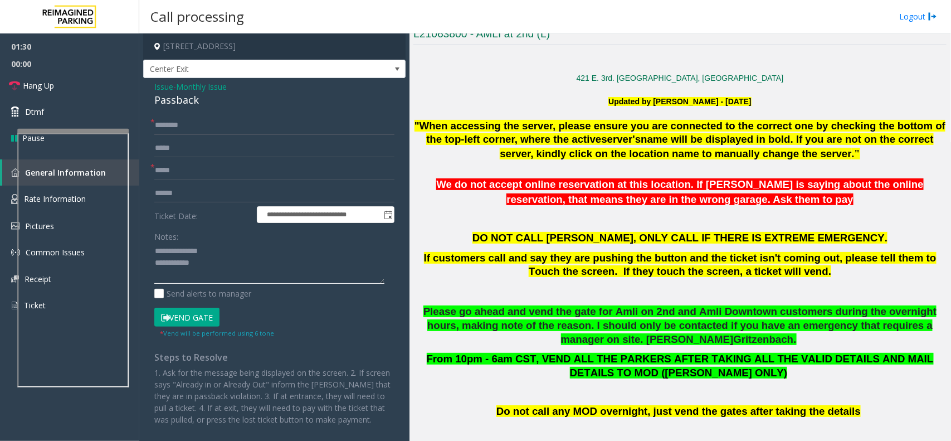
click at [226, 268] on textarea at bounding box center [269, 263] width 230 height 42
click at [82, 87] on link "Hang Up" at bounding box center [69, 85] width 139 height 26
click at [181, 124] on input "text" at bounding box center [274, 125] width 240 height 19
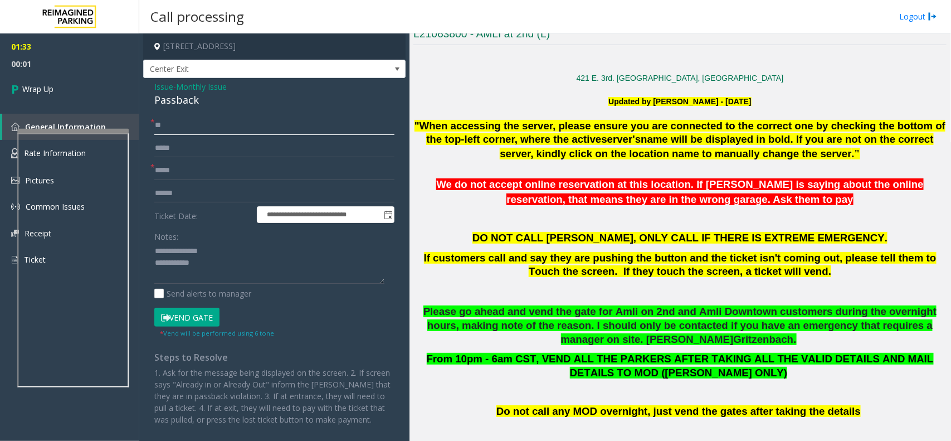
click at [181, 129] on input "**" at bounding box center [274, 125] width 240 height 19
type input "*"
type input "*****"
click at [237, 268] on textarea at bounding box center [269, 263] width 230 height 42
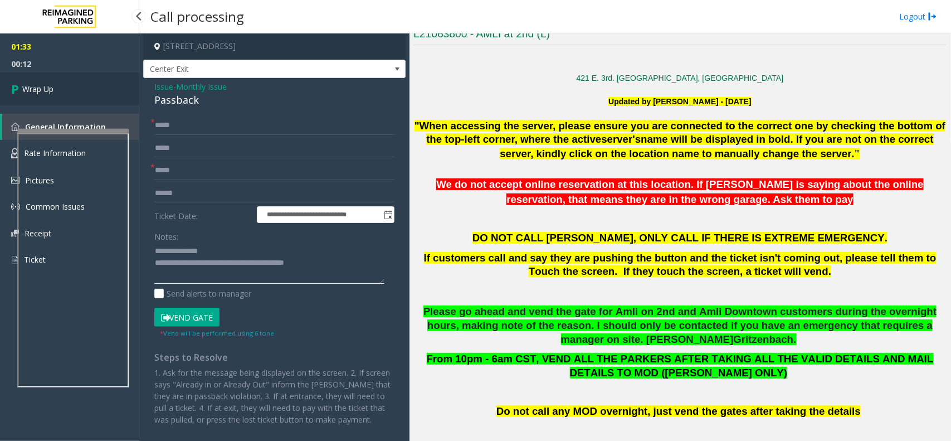
type textarea "**********"
click at [116, 95] on link "Wrap Up" at bounding box center [69, 88] width 139 height 33
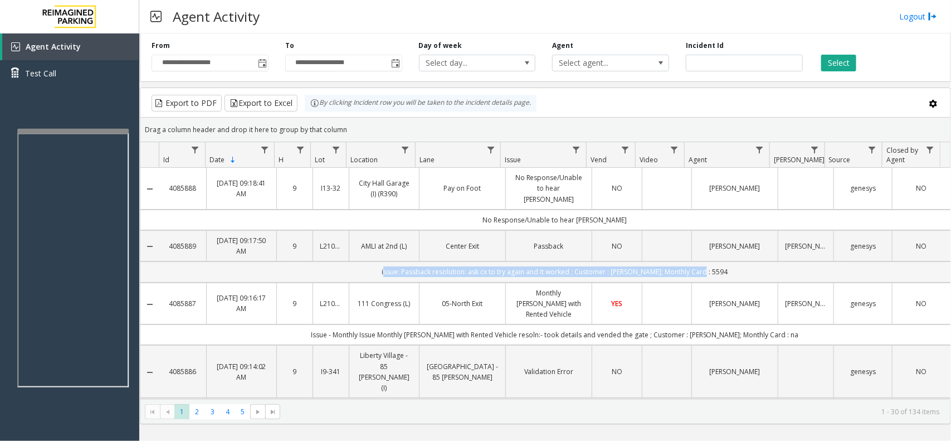
drag, startPoint x: 740, startPoint y: 261, endPoint x: 354, endPoint y: 265, distance: 386.2
click at [354, 265] on td "issue: Passback resolution: ask cx to try again and it worked ; Customer : [PER…" at bounding box center [554, 271] width 791 height 21
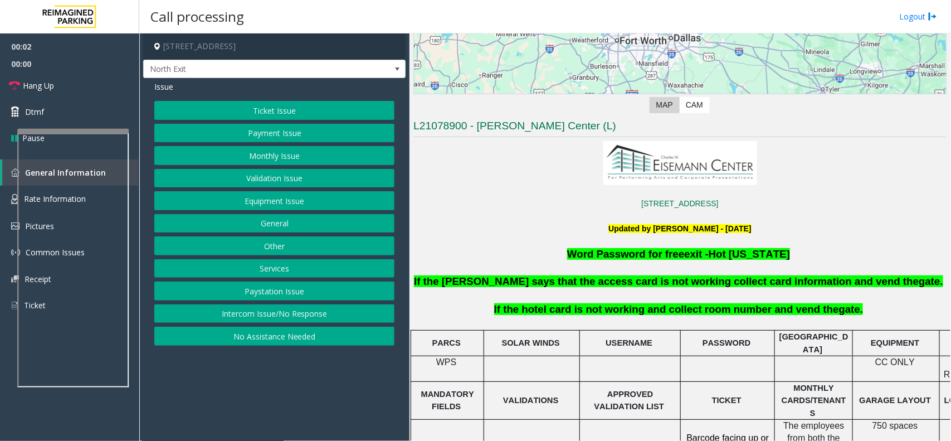
scroll to position [279, 0]
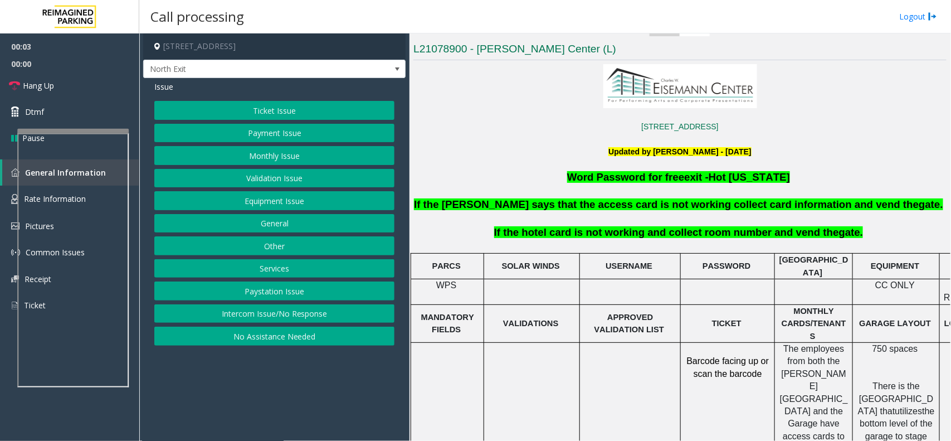
click at [288, 272] on button "Services" at bounding box center [274, 268] width 240 height 19
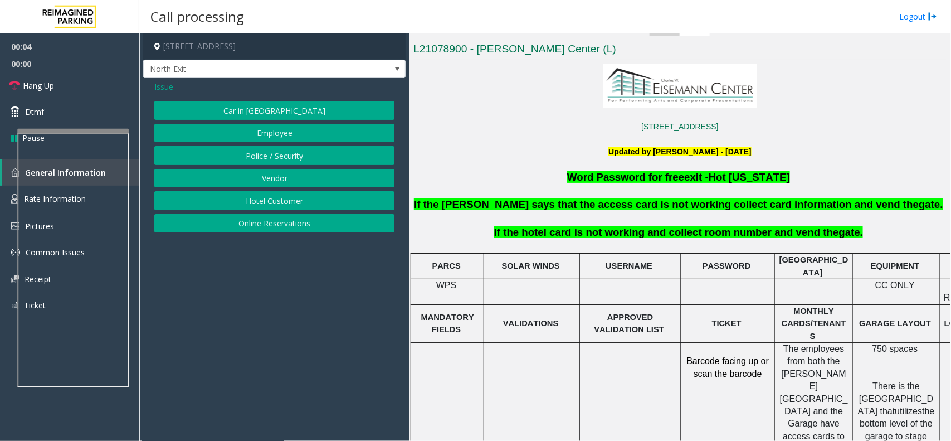
click at [274, 201] on button "Hotel Customer" at bounding box center [274, 200] width 240 height 19
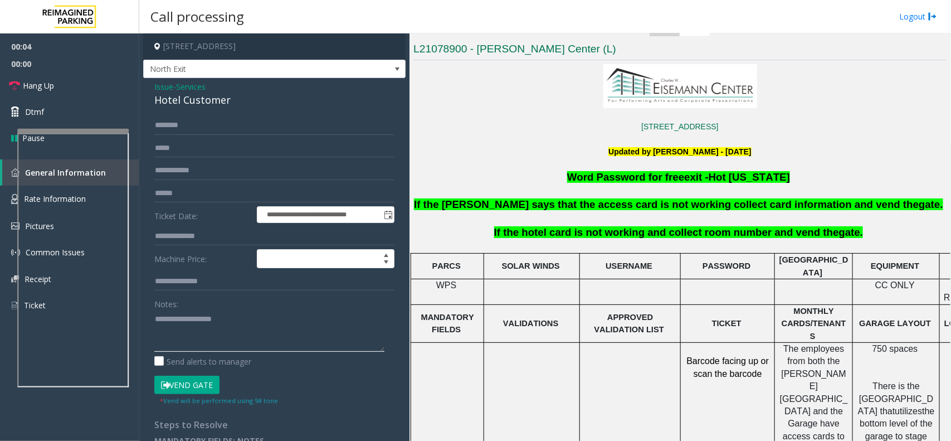
click at [232, 315] on textarea at bounding box center [269, 331] width 230 height 42
type textarea "******"
click at [195, 240] on input "text" at bounding box center [274, 236] width 240 height 19
type input "****"
click at [188, 390] on button "Vend Gate" at bounding box center [186, 385] width 65 height 19
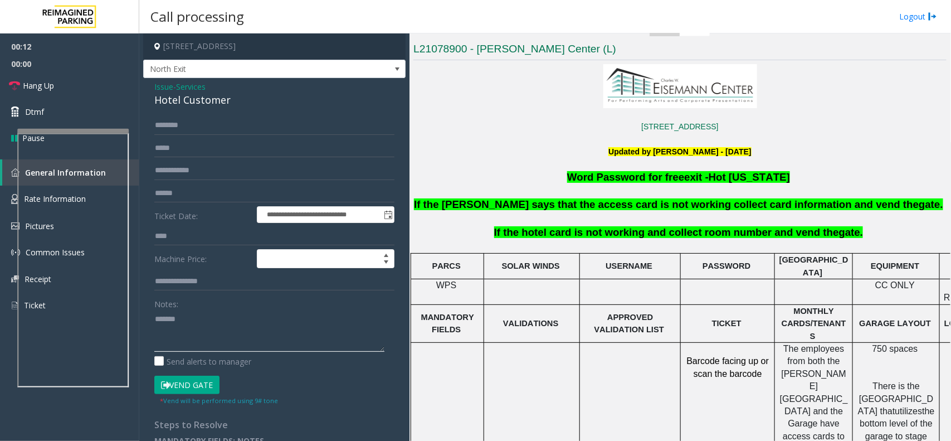
click at [206, 332] on textarea at bounding box center [269, 331] width 230 height 42
paste textarea "*********"
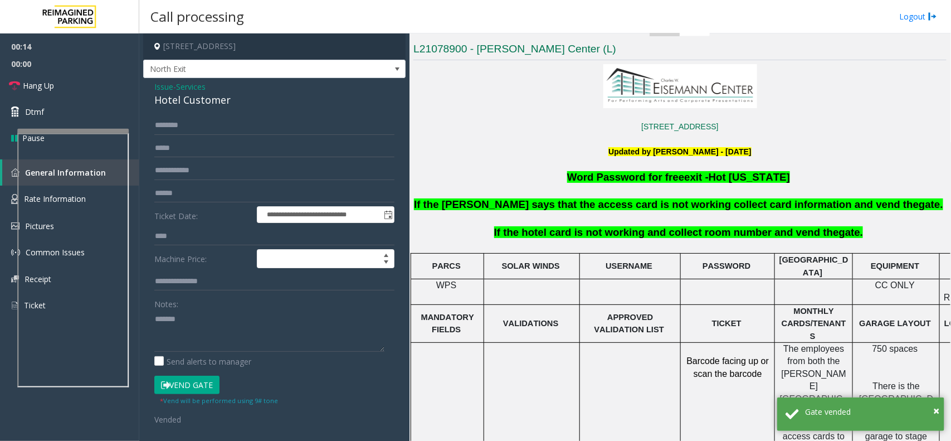
click at [202, 104] on div "Hotel Customer" at bounding box center [274, 100] width 240 height 15
click at [212, 328] on textarea at bounding box center [269, 331] width 230 height 42
paste textarea "**********"
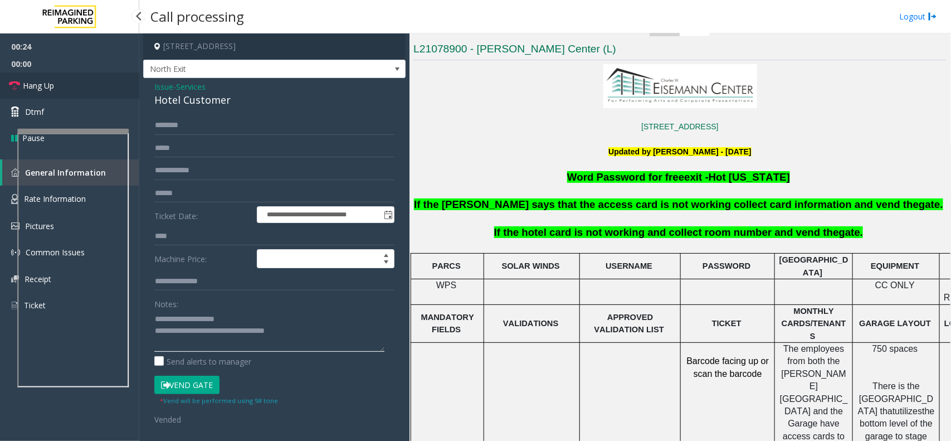
type textarea "**********"
click at [72, 93] on link "Hang Up" at bounding box center [69, 85] width 139 height 26
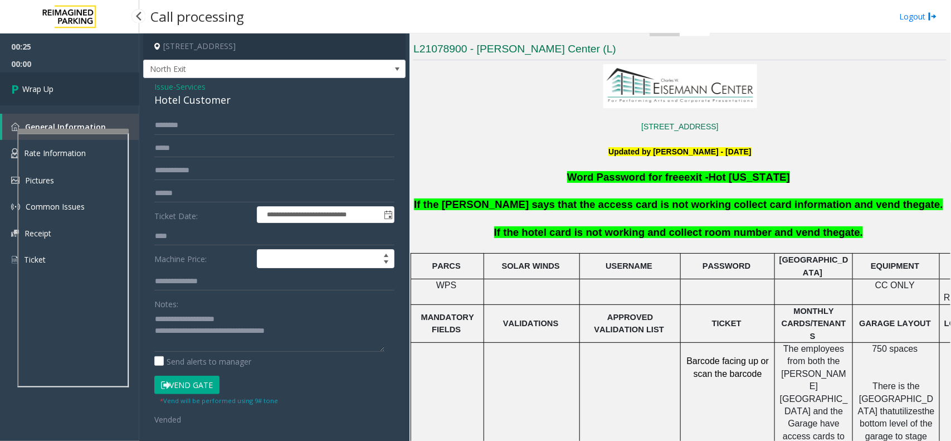
click at [72, 93] on link "Wrap Up" at bounding box center [69, 88] width 139 height 33
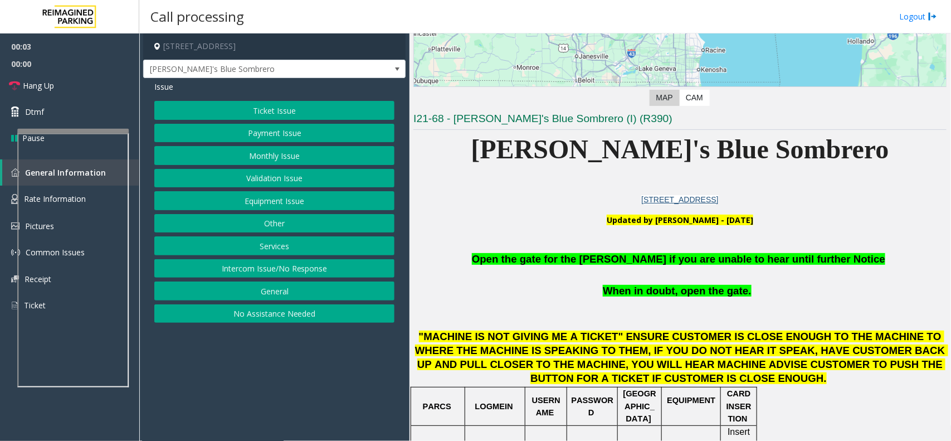
scroll to position [279, 0]
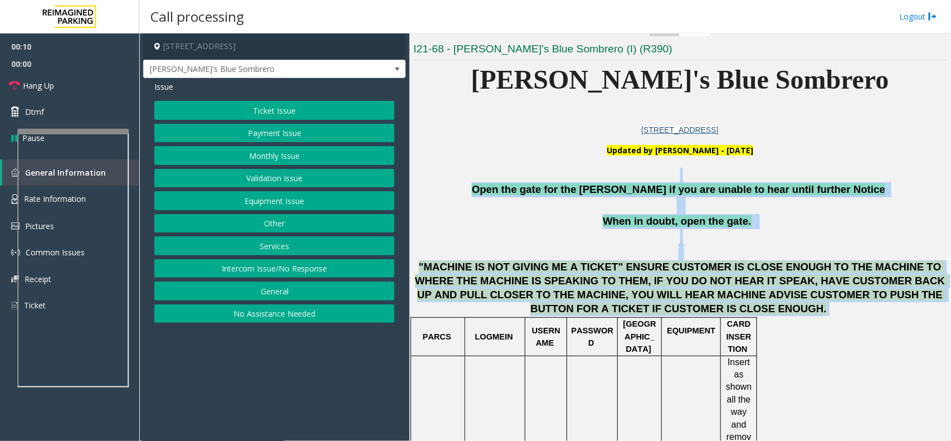
drag, startPoint x: 488, startPoint y: 177, endPoint x: 777, endPoint y: 304, distance: 315.9
click at [777, 304] on h1 "Open the gate for the parker if you are unable to hear until further Notice Whe…" at bounding box center [680, 242] width 533 height 148
click at [734, 310] on p ""MACHINE IS NOT GIVING ME A TICKET" ENSURE CUSTOMER IS CLOSE ENOUGH TO THE MACH…" at bounding box center [680, 287] width 533 height 55
drag, startPoint x: 698, startPoint y: 312, endPoint x: 507, endPoint y: 184, distance: 229.7
click at [507, 184] on h1 "Open the gate for the parker if you are unable to hear until further Notice Whe…" at bounding box center [680, 242] width 533 height 148
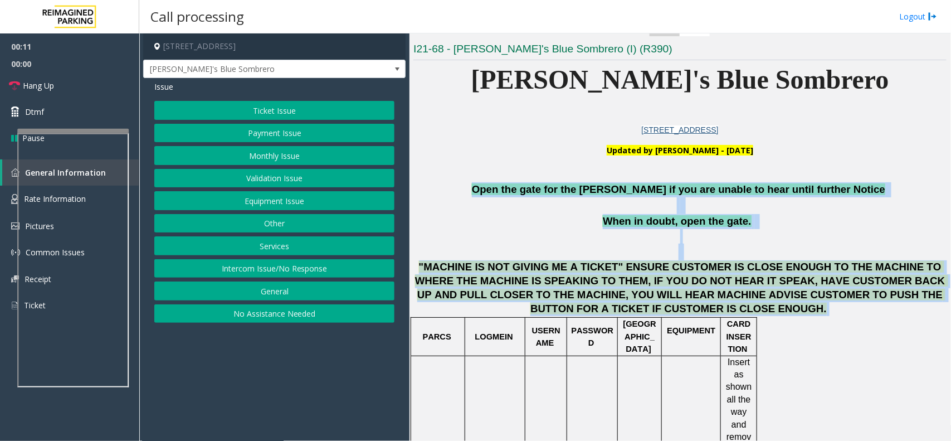
click at [507, 184] on p "Open the gate for the parker if you are unable to hear until further Notice" at bounding box center [680, 189] width 533 height 15
drag, startPoint x: 507, startPoint y: 184, endPoint x: 706, endPoint y: 305, distance: 232.3
click at [706, 305] on h1 "Open the gate for the parker if you are unable to hear until further Notice Whe…" at bounding box center [680, 242] width 533 height 148
click at [706, 305] on p ""MACHINE IS NOT GIVING ME A TICKET" ENSURE CUSTOMER IS CLOSE ENOUGH TO THE MACH…" at bounding box center [680, 287] width 533 height 55
drag, startPoint x: 705, startPoint y: 309, endPoint x: 548, endPoint y: 196, distance: 194.0
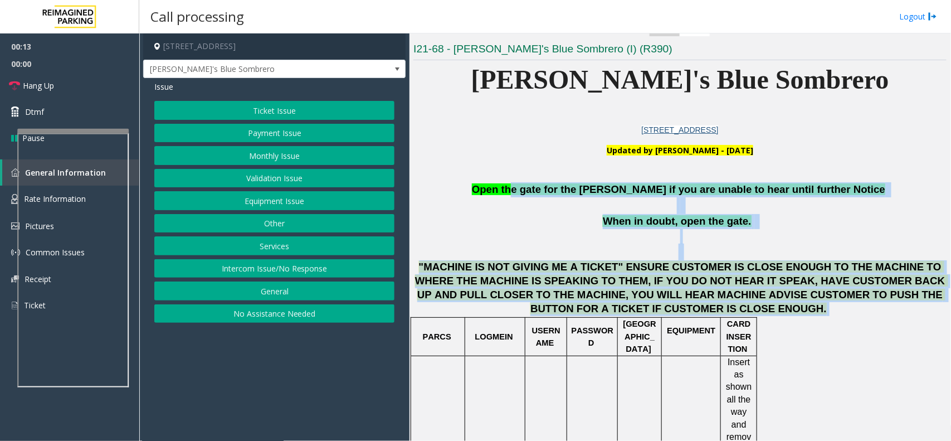
click at [548, 196] on h1 "Open the gate for the parker if you are unable to hear until further Notice Whe…" at bounding box center [680, 242] width 533 height 148
click at [555, 232] on p at bounding box center [680, 245] width 533 height 32
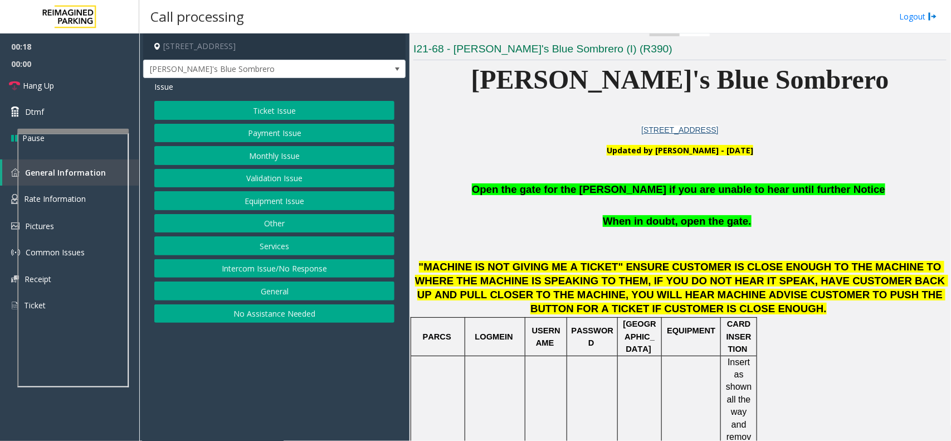
click at [250, 202] on button "Equipment Issue" at bounding box center [274, 200] width 240 height 19
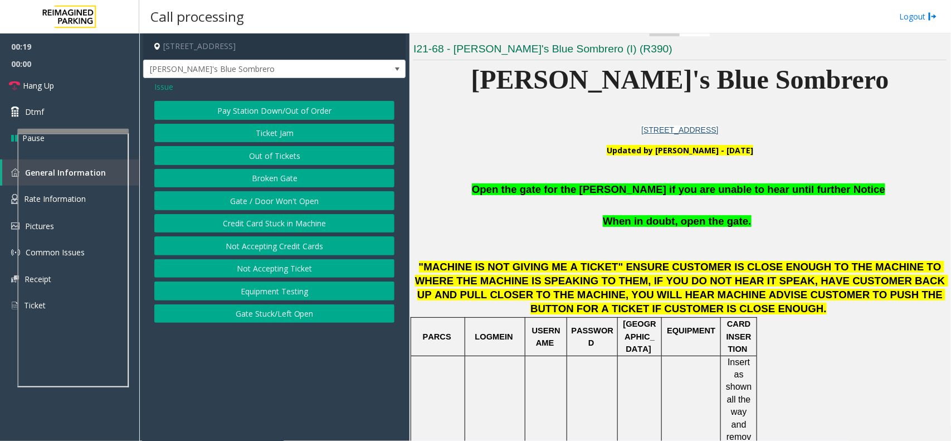
click at [250, 202] on button "Gate / Door Won't Open" at bounding box center [274, 200] width 240 height 19
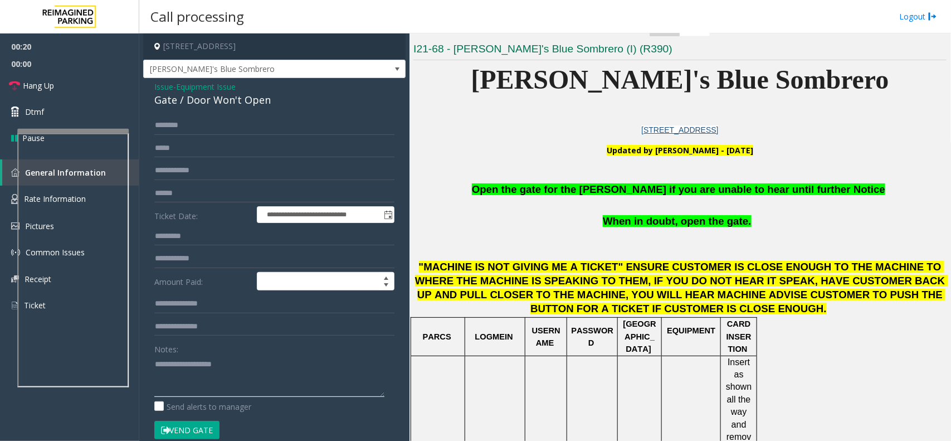
click at [210, 362] on textarea at bounding box center [269, 376] width 230 height 42
click at [182, 414] on form "**********" at bounding box center [274, 283] width 240 height 335
click at [187, 434] on button "Vend Gate" at bounding box center [186, 430] width 65 height 19
click at [193, 421] on button "Vend Gate" at bounding box center [186, 430] width 65 height 19
click at [198, 386] on textarea at bounding box center [269, 376] width 230 height 42
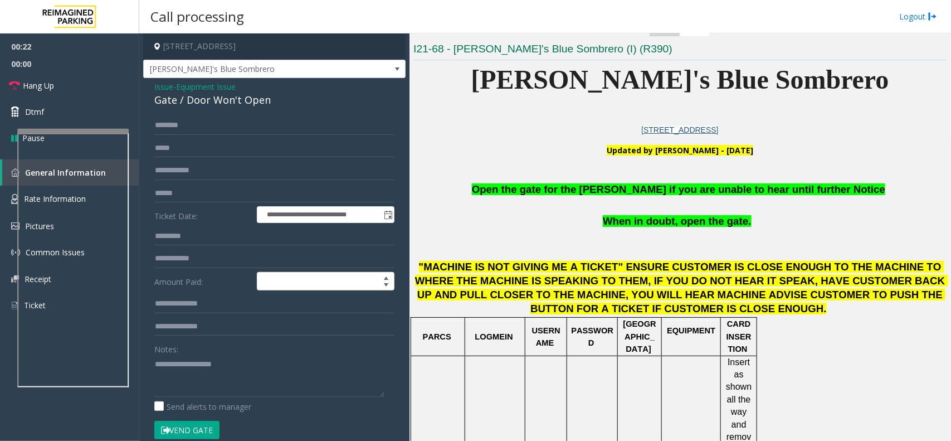
click at [572, 193] on span "Open the gate for the parker if you are unable to hear until further Notice" at bounding box center [679, 189] width 414 height 12
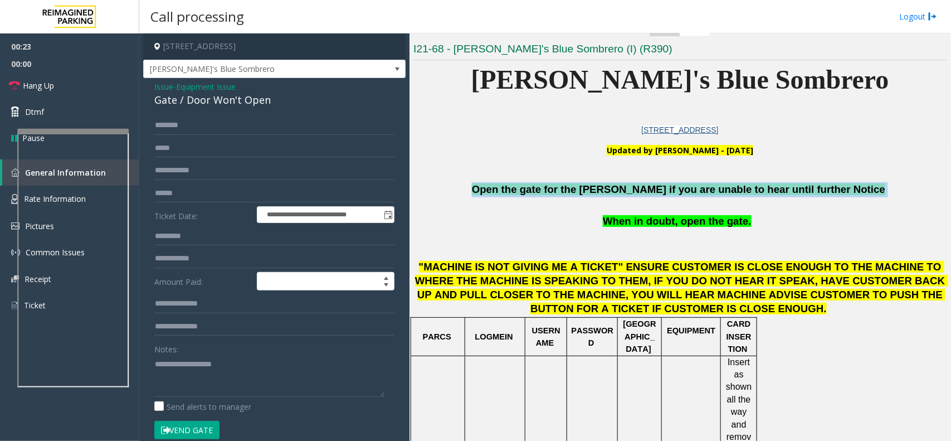
click at [572, 193] on span "Open the gate for the parker if you are unable to hear until further Notice" at bounding box center [679, 189] width 414 height 12
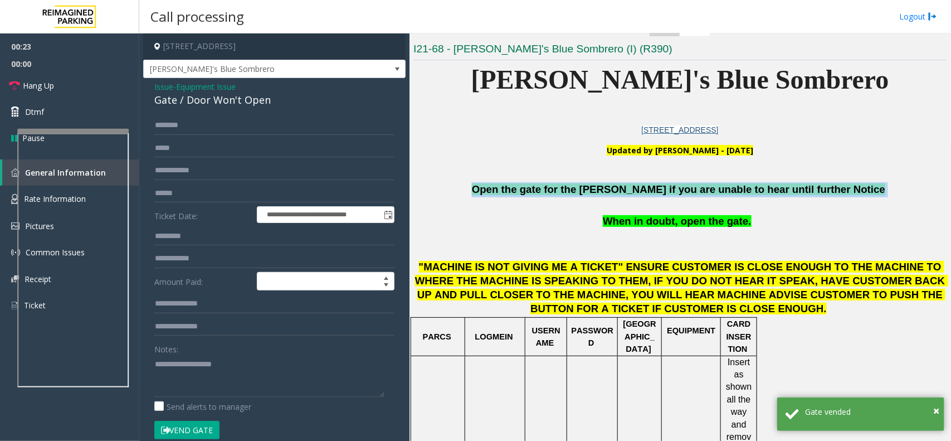
click at [572, 193] on span "Open the gate for the parker if you are unable to hear until further Notice" at bounding box center [679, 189] width 414 height 12
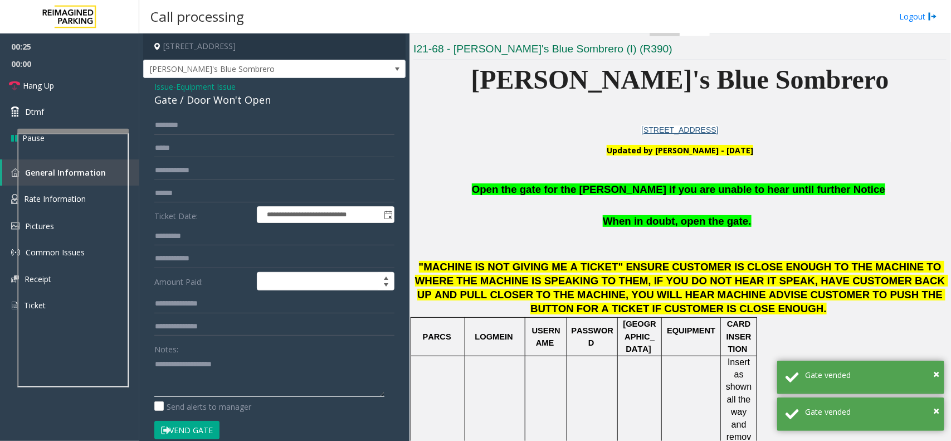
click at [268, 361] on textarea at bounding box center [269, 376] width 230 height 42
paste textarea "**********"
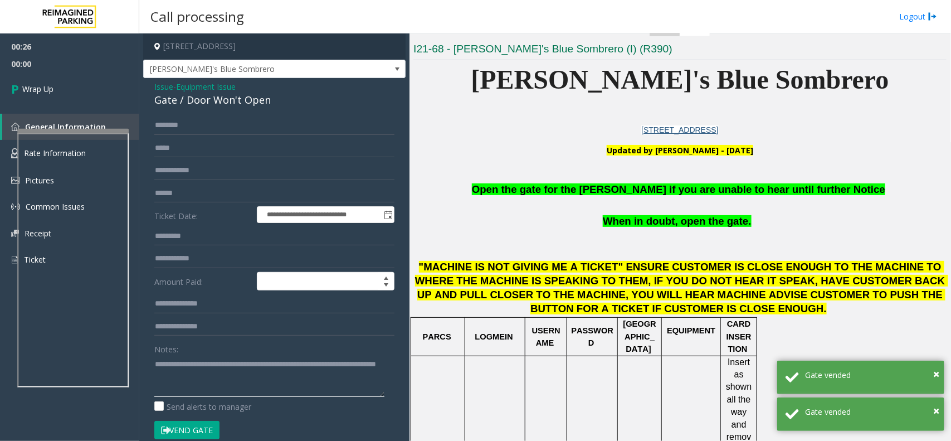
type textarea "**********"
click at [184, 430] on button "Vend Gate" at bounding box center [186, 430] width 65 height 19
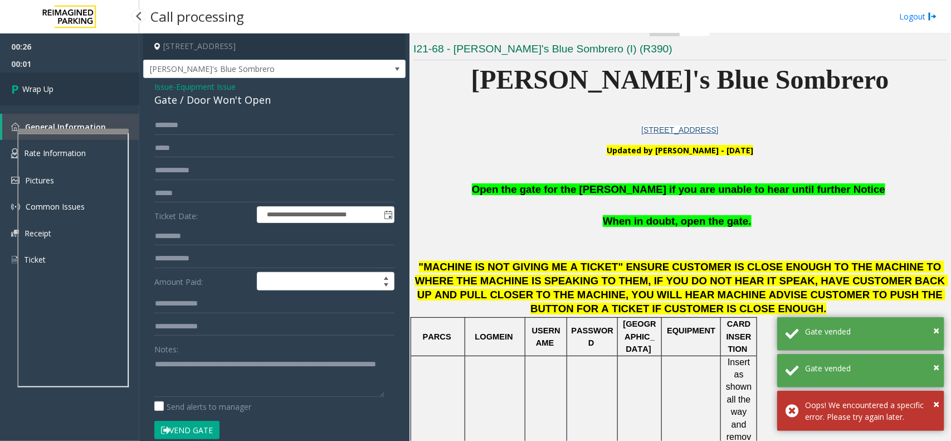
click at [79, 86] on link "Wrap Up" at bounding box center [69, 88] width 139 height 33
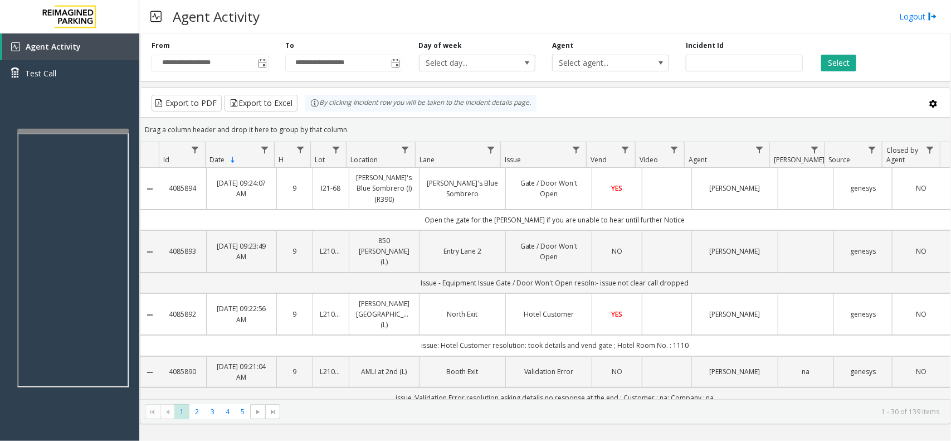
click at [658, 184] on td "Data table" at bounding box center [667, 189] width 50 height 42
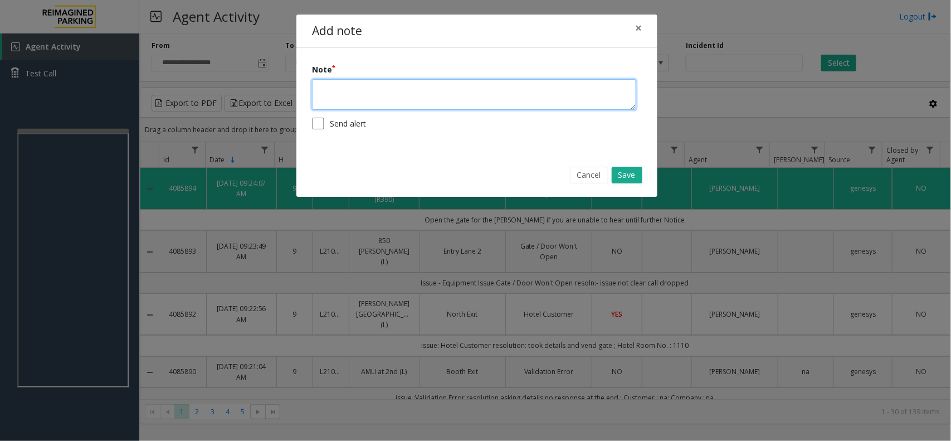
click at [455, 100] on textarea at bounding box center [474, 94] width 324 height 31
type textarea "**********"
click at [625, 189] on div "Cancel Save" at bounding box center [477, 175] width 346 height 28
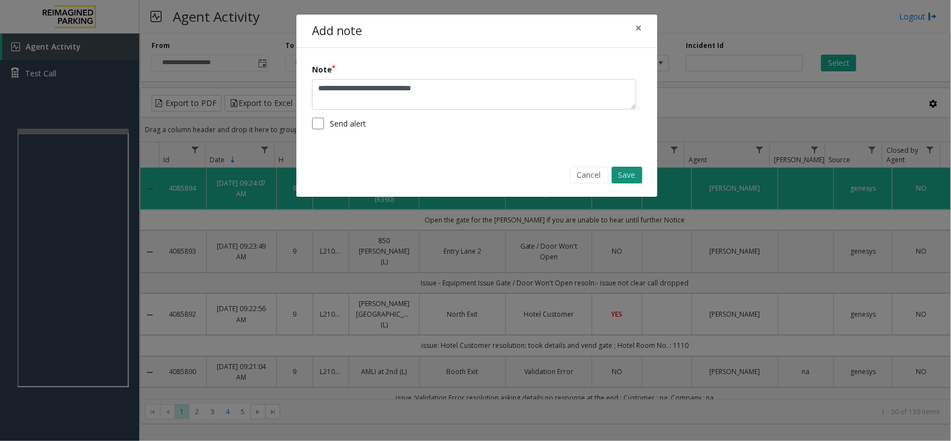
click at [633, 173] on button "Save" at bounding box center [627, 175] width 31 height 17
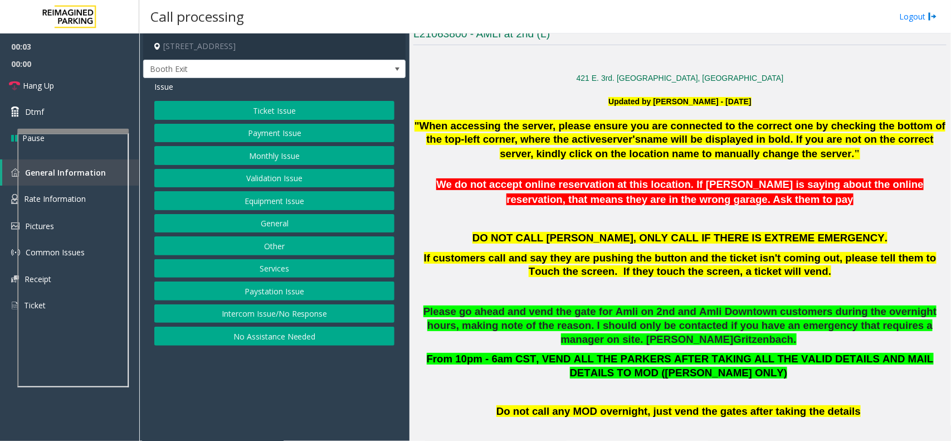
scroll to position [488, 0]
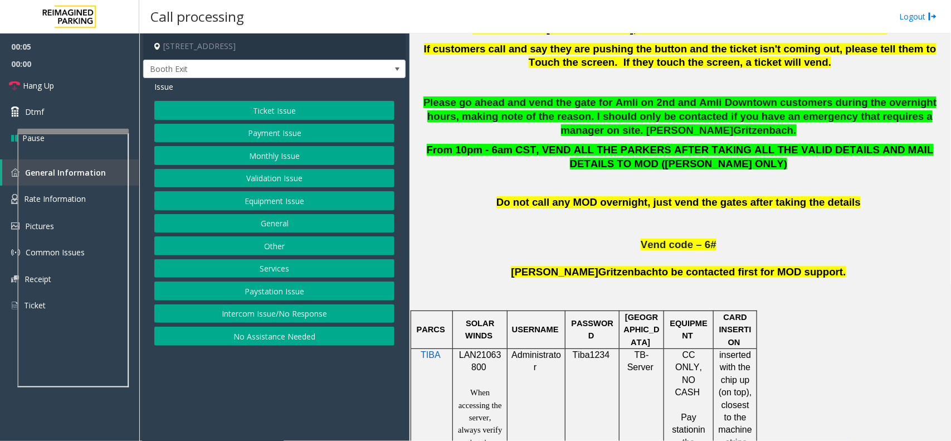
click at [301, 177] on button "Validation Issue" at bounding box center [274, 178] width 240 height 19
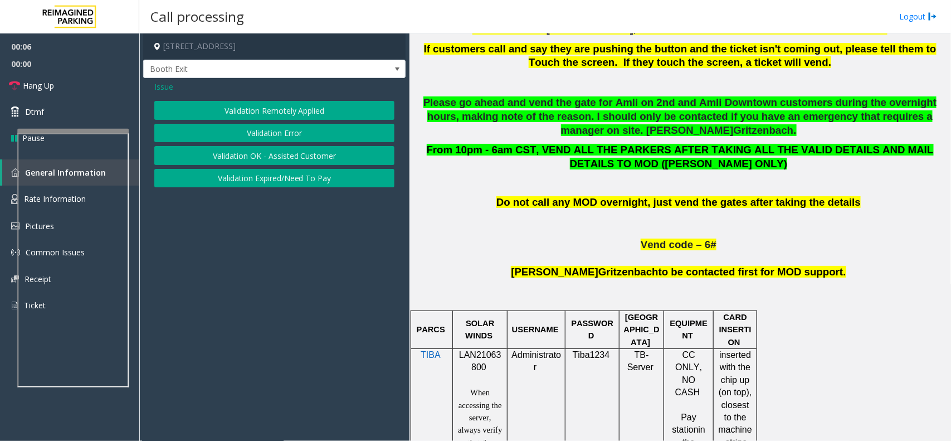
click at [301, 128] on button "Validation Error" at bounding box center [274, 133] width 240 height 19
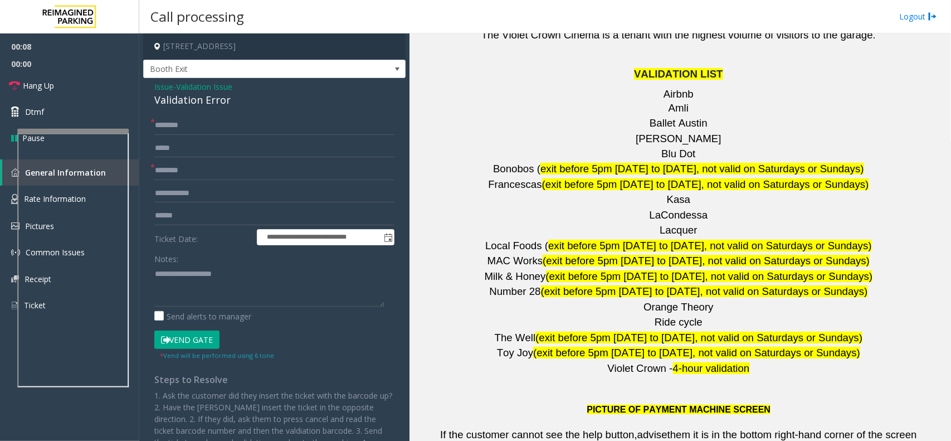
scroll to position [1533, 0]
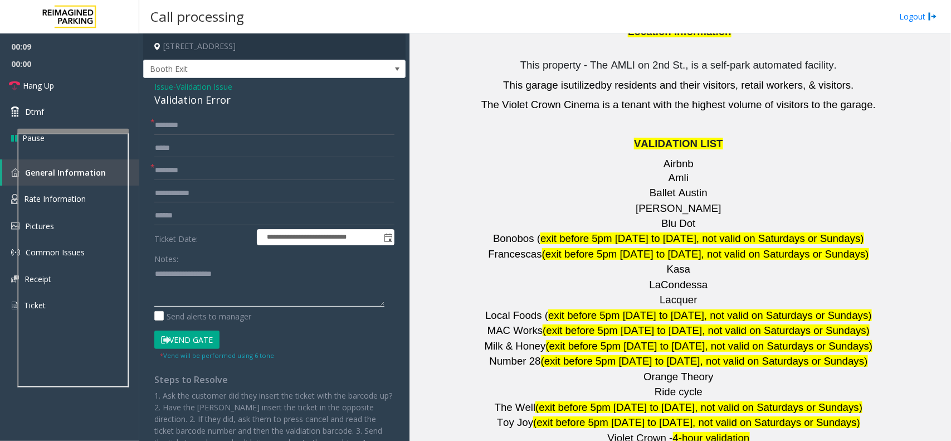
click at [249, 305] on textarea at bounding box center [269, 286] width 230 height 42
type textarea "******"
drag, startPoint x: 696, startPoint y: 142, endPoint x: 631, endPoint y: 142, distance: 64.6
click at [631, 202] on p "[PERSON_NAME]" at bounding box center [680, 209] width 533 height 14
click at [201, 161] on input "text" at bounding box center [274, 170] width 240 height 19
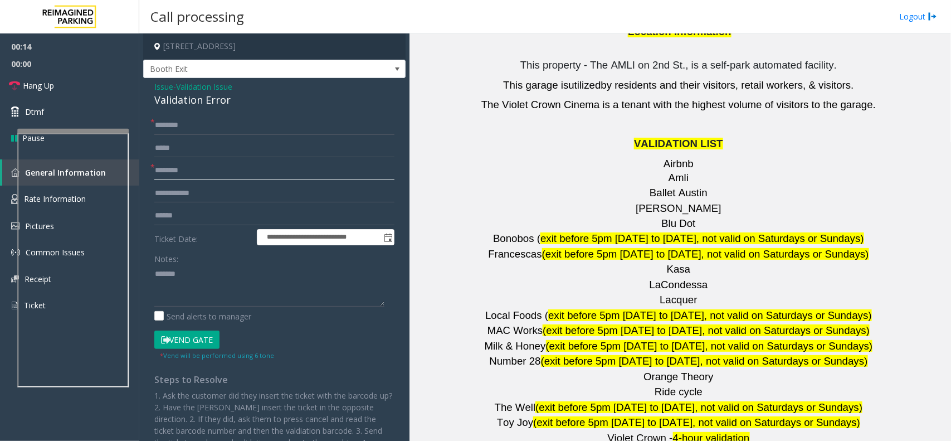
paste input "*******"
type input "*******"
click at [205, 265] on textarea at bounding box center [269, 286] width 230 height 42
click at [218, 99] on div "Validation Error" at bounding box center [274, 100] width 240 height 15
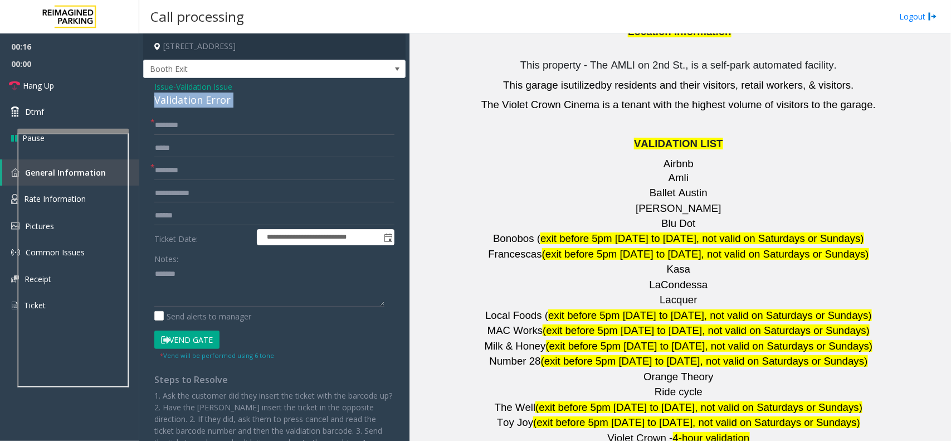
click at [218, 99] on div "Validation Error" at bounding box center [274, 100] width 240 height 15
click at [208, 268] on textarea at bounding box center [269, 286] width 230 height 42
paste textarea "*******"
type textarea "******"
click at [213, 112] on div "**********" at bounding box center [274, 297] width 262 height 439
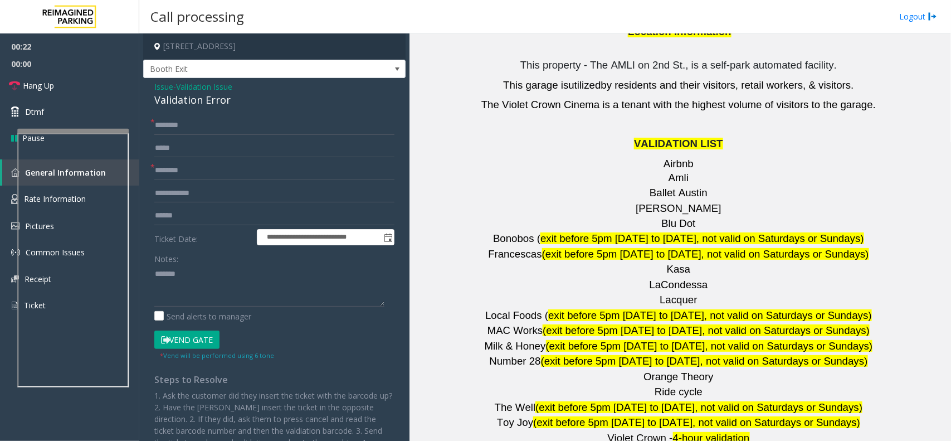
click at [213, 92] on span "Validation Issue" at bounding box center [204, 87] width 56 height 12
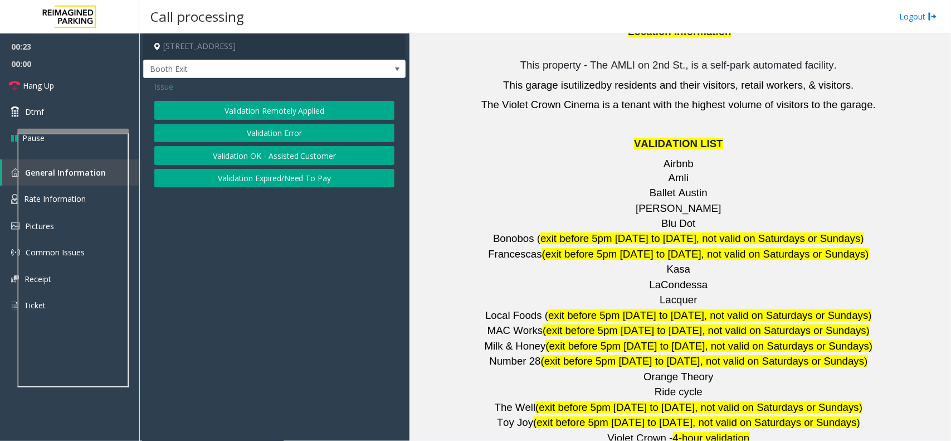
click at [213, 92] on div "Issue" at bounding box center [274, 87] width 240 height 12
click at [216, 137] on button "Validation Error" at bounding box center [274, 133] width 240 height 19
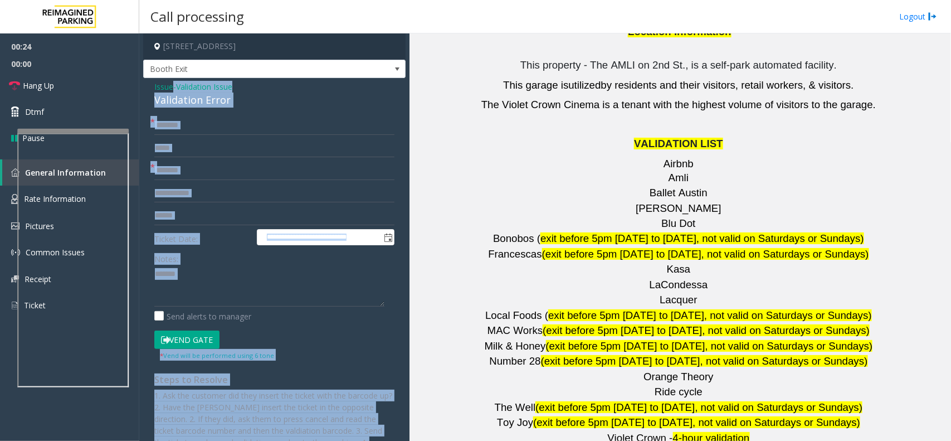
click at [202, 107] on div "Validation Error" at bounding box center [274, 100] width 240 height 15
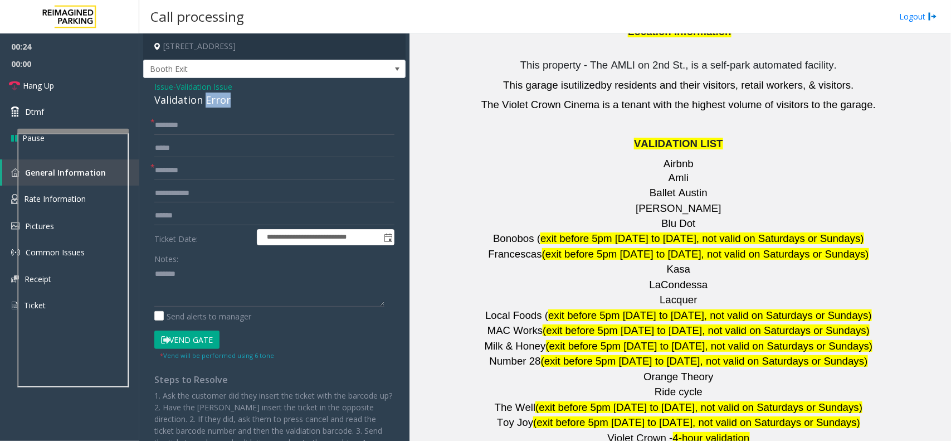
click at [203, 107] on div "Validation Error" at bounding box center [274, 100] width 240 height 15
click at [216, 288] on textarea at bounding box center [269, 286] width 230 height 42
paste textarea "**********"
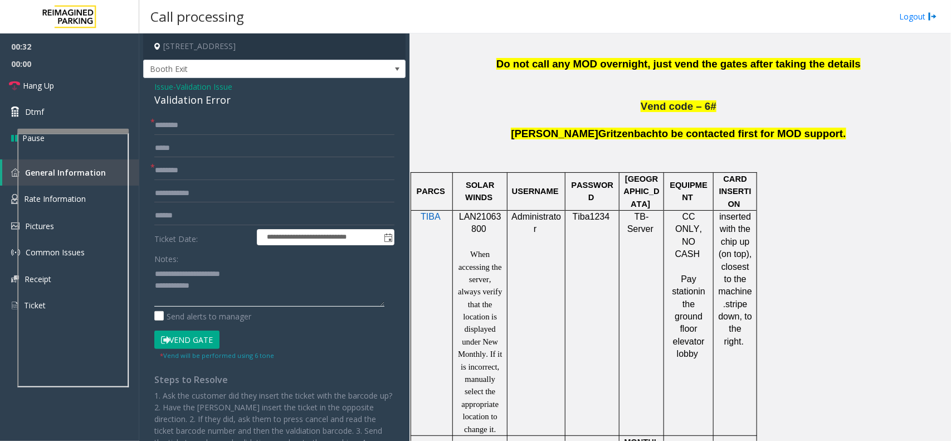
scroll to position [627, 0]
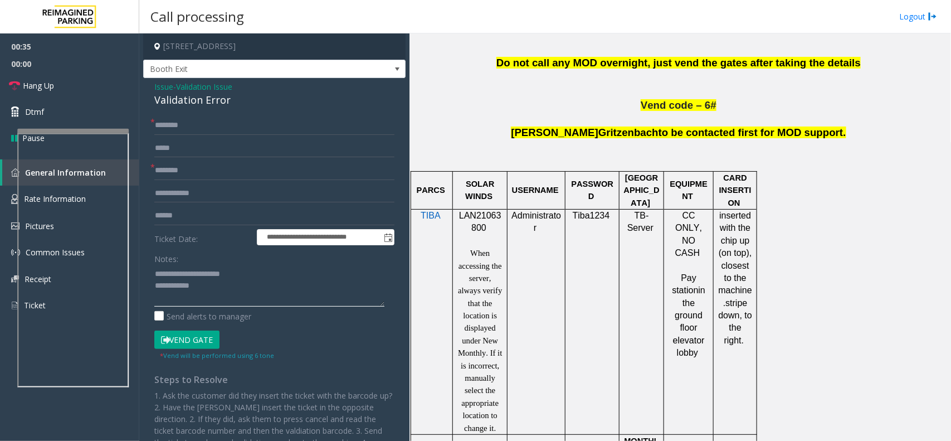
type textarea "**********"
click at [489, 220] on span "LAN21063800" at bounding box center [480, 222] width 42 height 22
click at [217, 203] on form "**********" at bounding box center [274, 238] width 240 height 245
click at [221, 216] on input "text" at bounding box center [274, 215] width 240 height 19
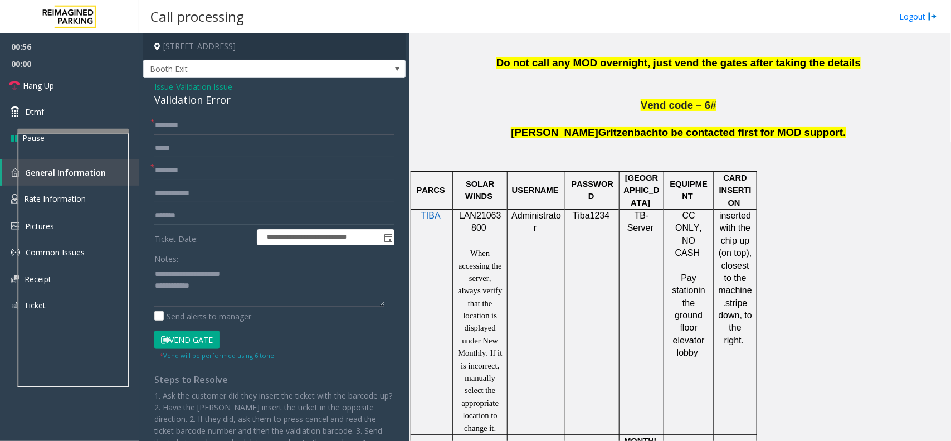
type input "*******"
click at [218, 285] on textarea at bounding box center [269, 286] width 230 height 42
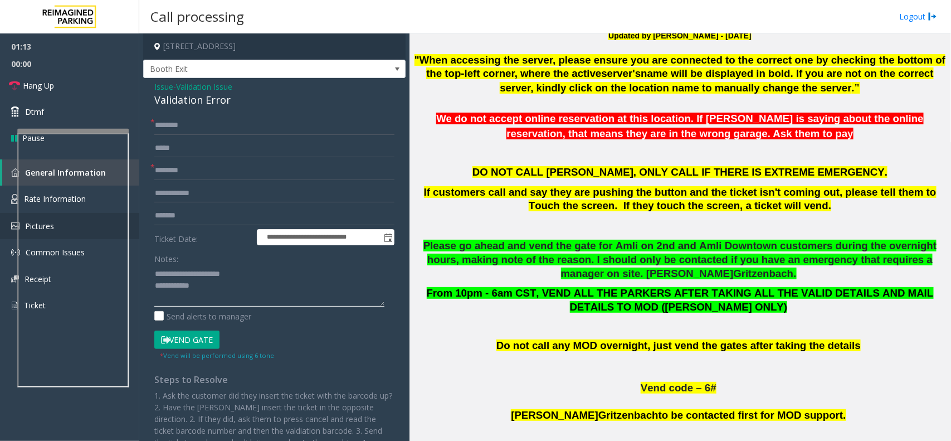
scroll to position [348, 0]
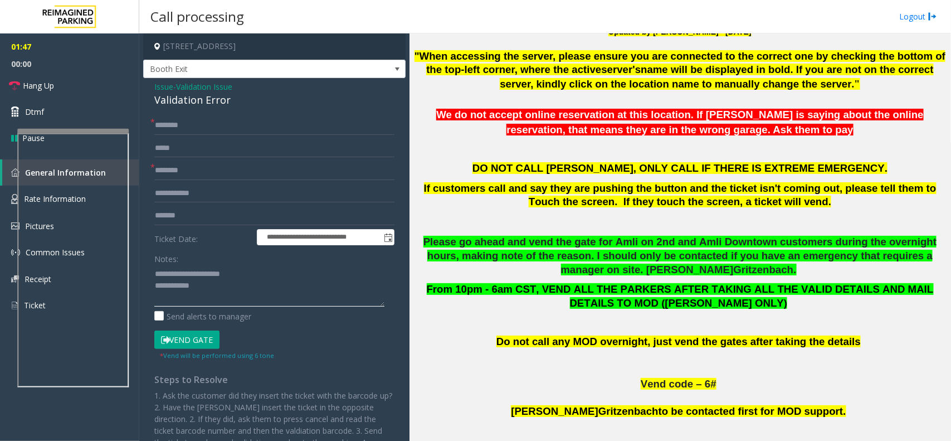
click at [251, 274] on textarea at bounding box center [269, 286] width 230 height 42
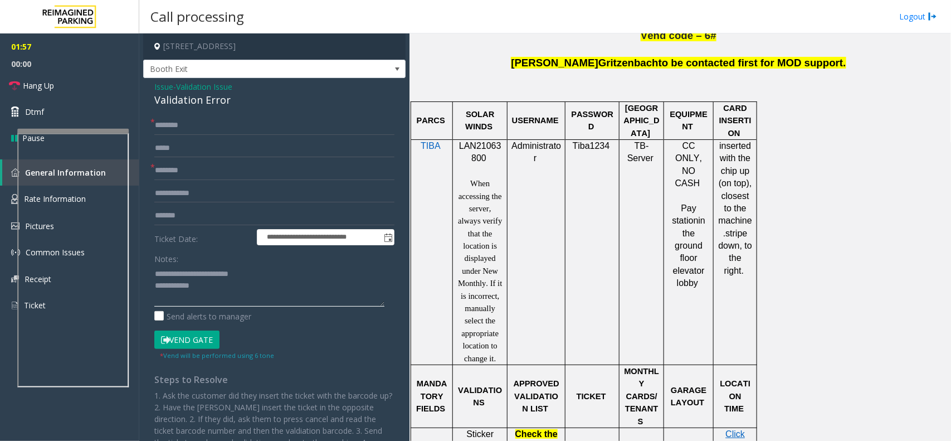
scroll to position [906, 0]
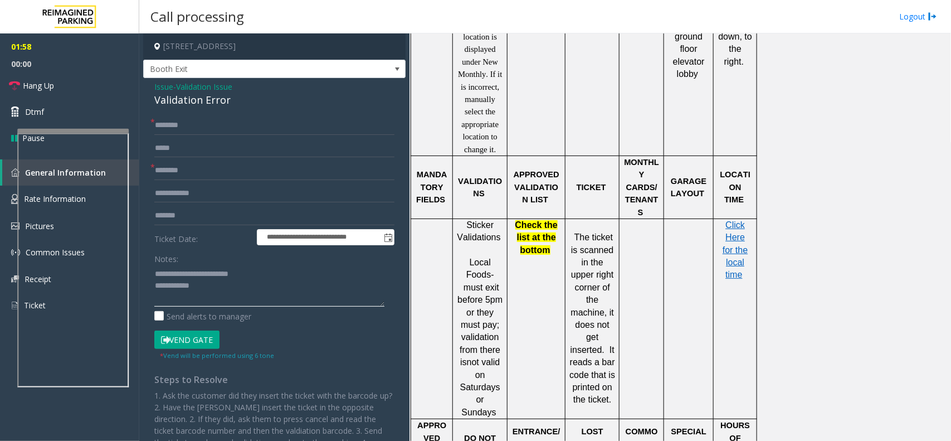
type textarea "**********"
click at [747, 219] on p "Click Here for the local time" at bounding box center [735, 250] width 35 height 62
click at [744, 220] on span "Click Here for the local time" at bounding box center [735, 250] width 25 height 60
click at [211, 123] on input "text" at bounding box center [274, 125] width 240 height 19
type input "*"
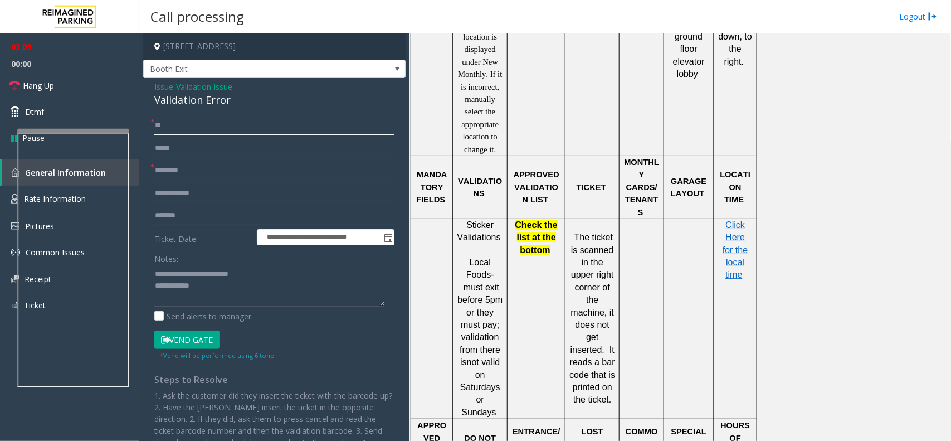
type input "*"
type input "********"
click at [217, 286] on textarea at bounding box center [269, 286] width 230 height 42
click at [201, 333] on button "Vend Gate" at bounding box center [186, 339] width 65 height 19
click at [226, 290] on textarea at bounding box center [269, 286] width 230 height 42
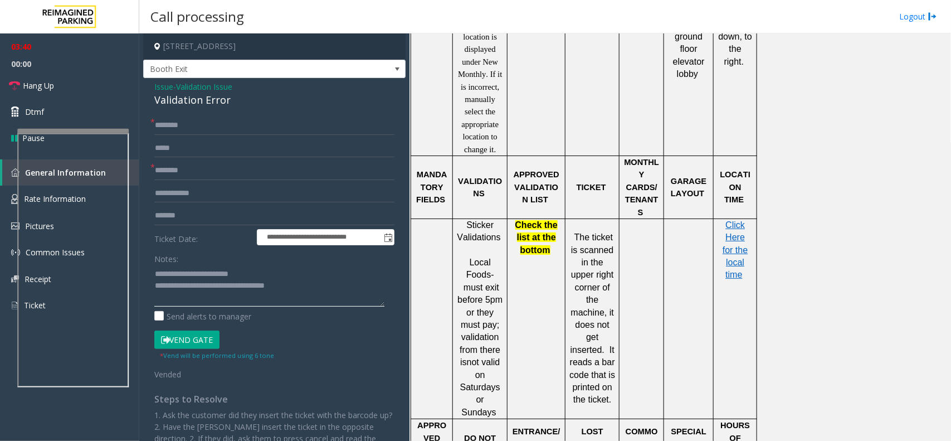
type textarea "**********"
click at [90, 87] on link "Hang Up" at bounding box center [69, 85] width 139 height 26
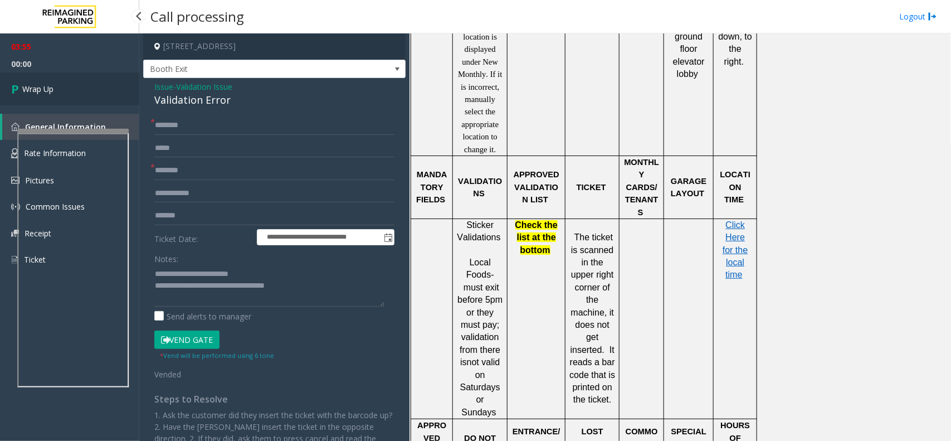
click at [90, 87] on link "Wrap Up" at bounding box center [69, 88] width 139 height 33
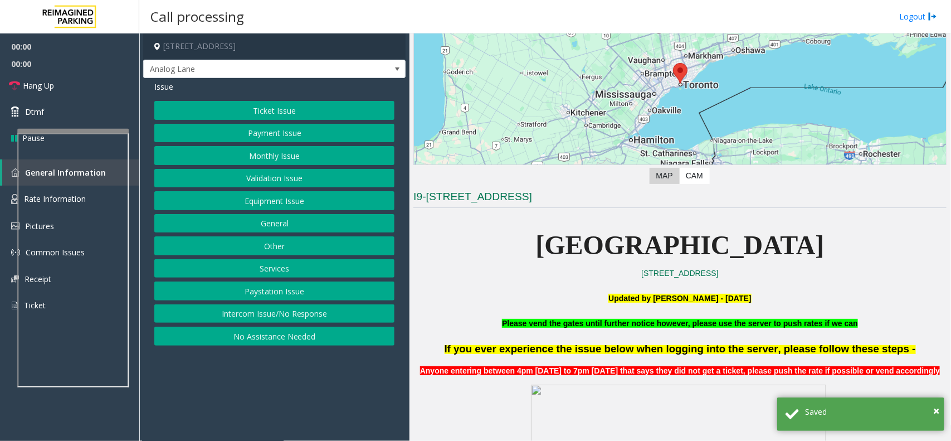
scroll to position [279, 0]
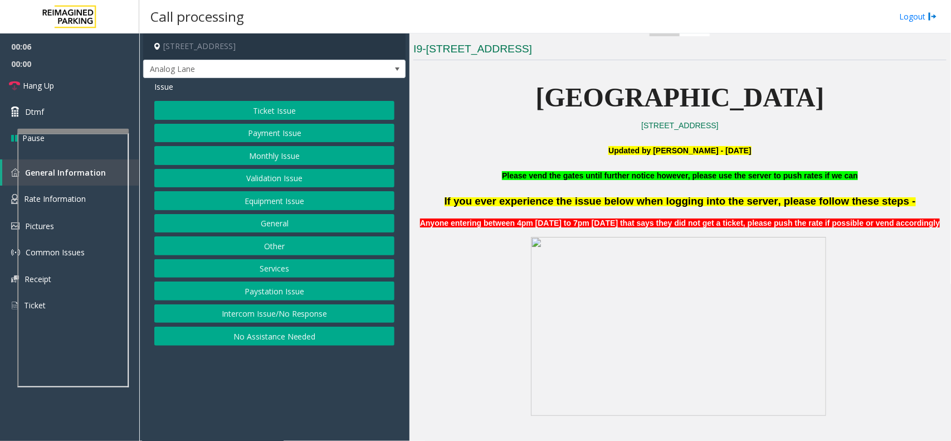
click at [288, 126] on button "Payment Issue" at bounding box center [274, 133] width 240 height 19
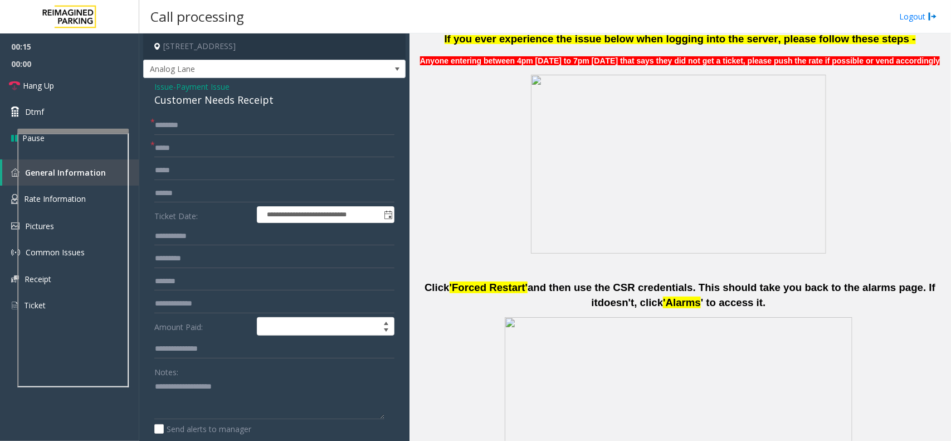
scroll to position [557, 0]
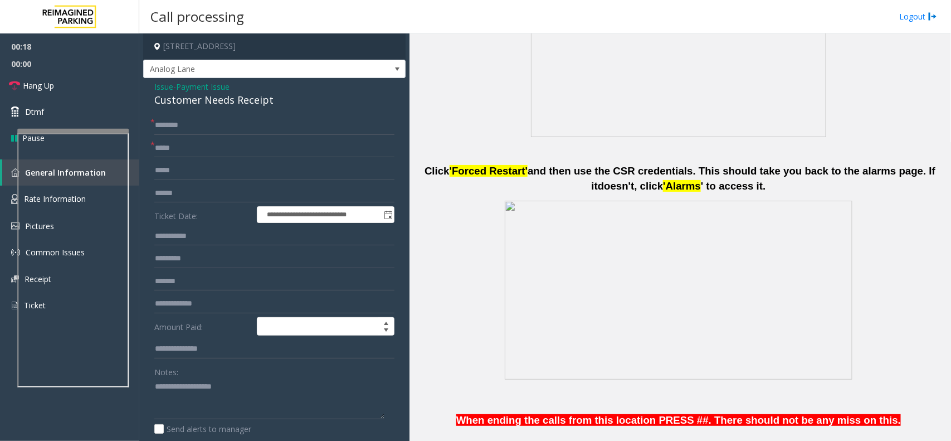
click at [164, 87] on span "Issue" at bounding box center [163, 87] width 19 height 12
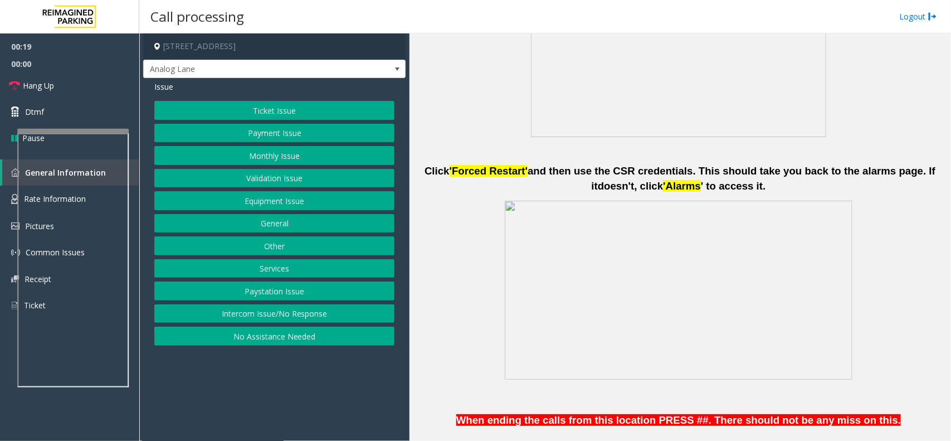
click at [307, 202] on button "Equipment Issue" at bounding box center [274, 200] width 240 height 19
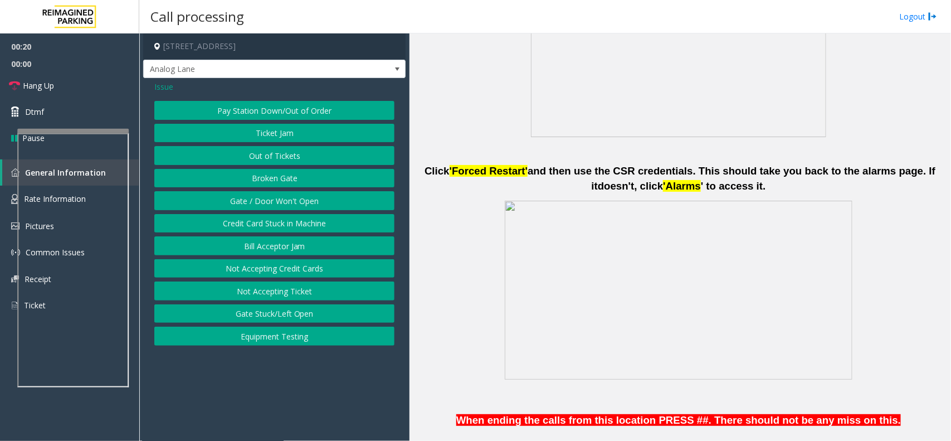
click at [298, 202] on button "Gate / Door Won't Open" at bounding box center [274, 200] width 240 height 19
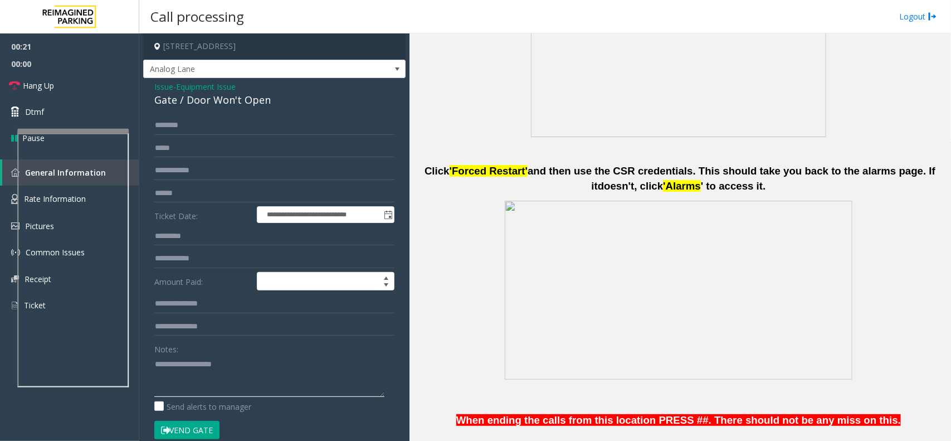
click at [251, 369] on textarea at bounding box center [269, 376] width 230 height 42
drag, startPoint x: 102, startPoint y: 81, endPoint x: 137, endPoint y: 134, distance: 63.7
click at [102, 81] on link "Hang Up" at bounding box center [69, 85] width 139 height 26
click at [221, 373] on textarea at bounding box center [269, 376] width 230 height 42
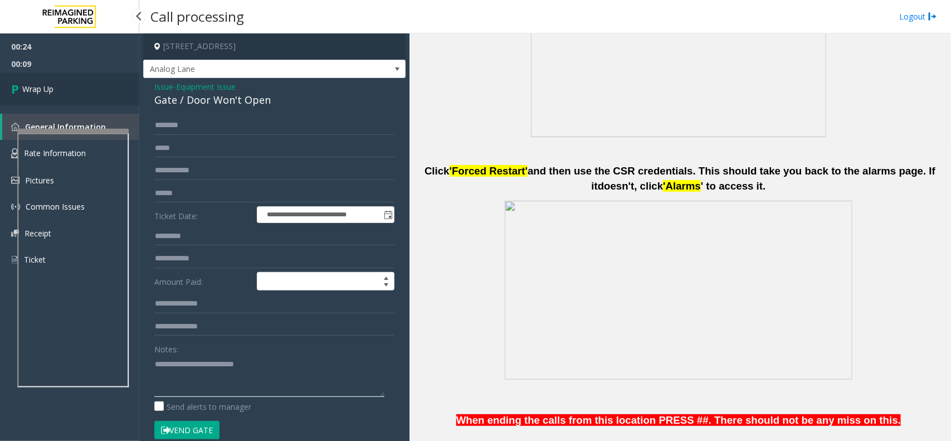
type textarea "**********"
click at [60, 96] on link "Wrap Up" at bounding box center [69, 88] width 139 height 33
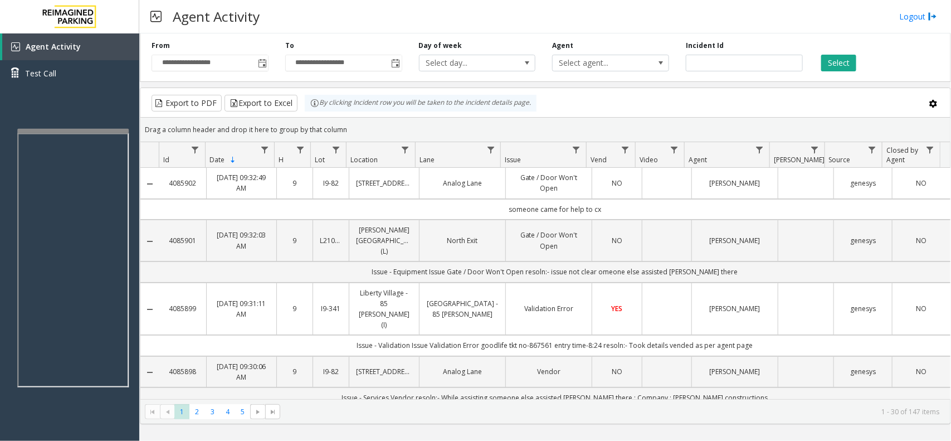
drag, startPoint x: 354, startPoint y: 132, endPoint x: 309, endPoint y: 104, distance: 52.9
click at [309, 104] on kendo-grid "Export to PDF Export to Excel By clicking Incident row you will be taken to the…" at bounding box center [545, 255] width 811 height 337
click at [394, 127] on div "Drag a column header and drop it here to group by that column" at bounding box center [545, 130] width 810 height 20
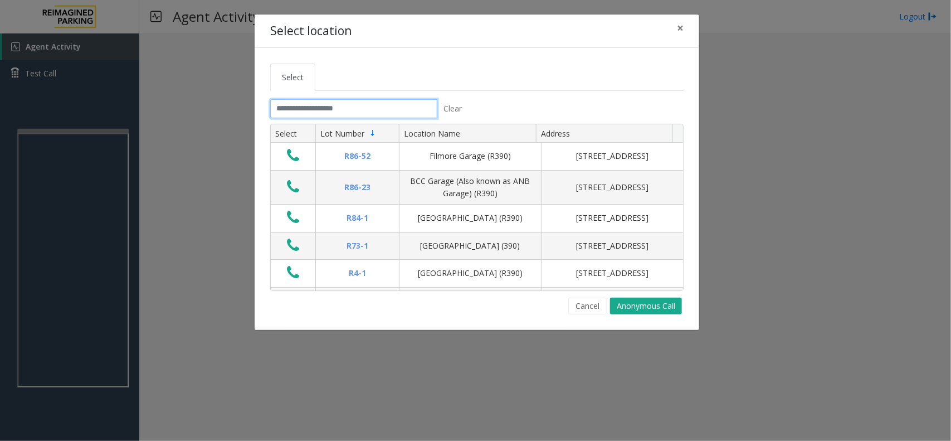
click at [380, 109] on input "text" at bounding box center [353, 108] width 167 height 19
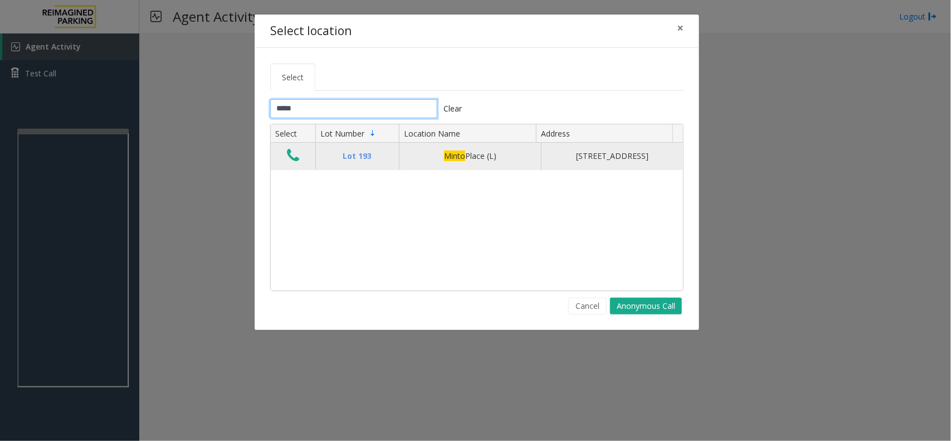
type input "*****"
click at [293, 158] on icon "Data table" at bounding box center [293, 156] width 12 height 16
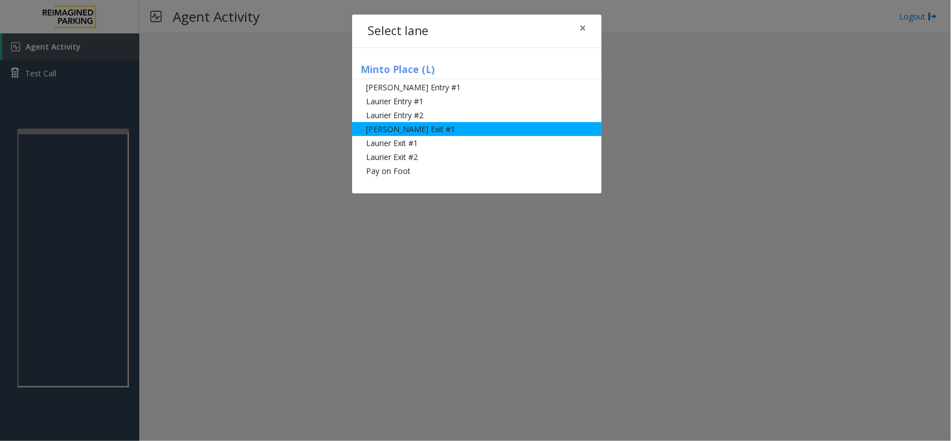
click at [453, 131] on li "[PERSON_NAME] Exit #1" at bounding box center [477, 129] width 250 height 14
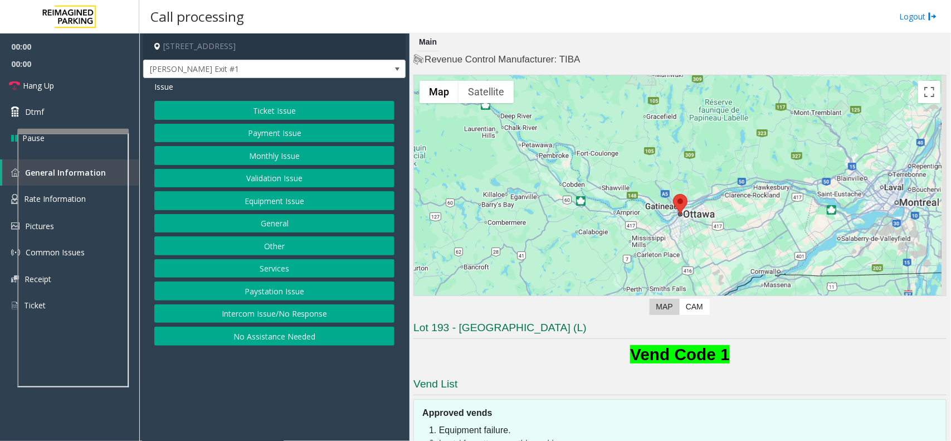
click at [367, 108] on button "Ticket Issue" at bounding box center [274, 110] width 240 height 19
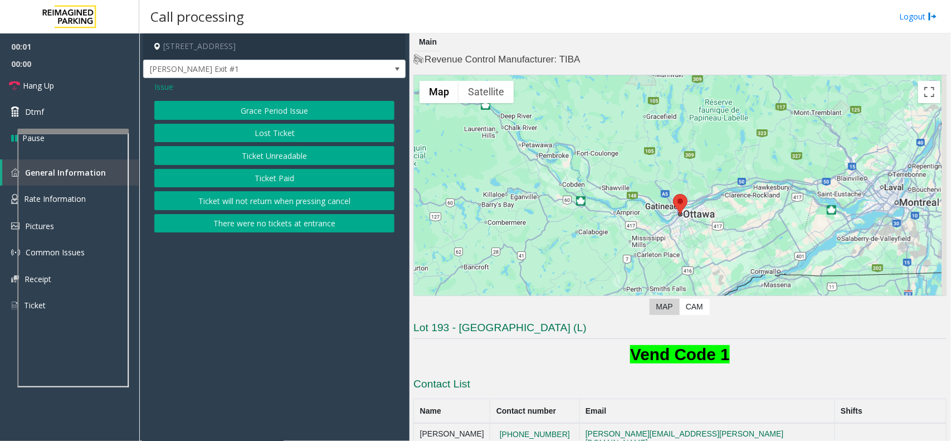
click at [318, 221] on button "There were no tickets at entrance" at bounding box center [274, 223] width 240 height 19
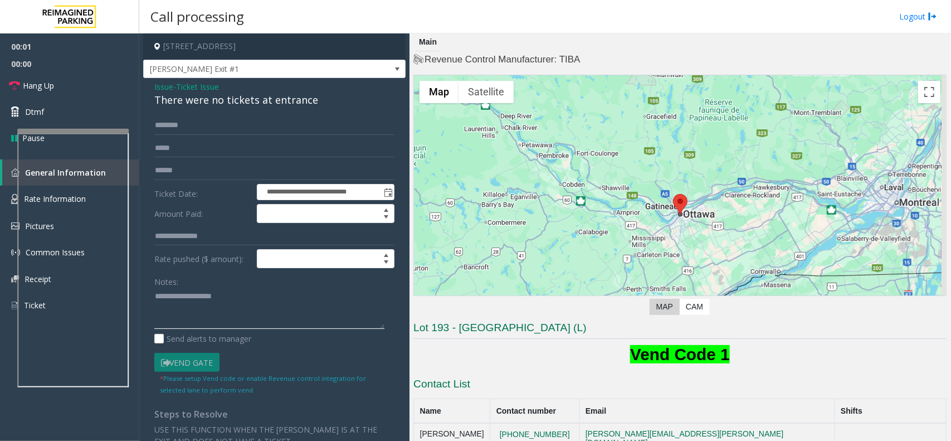
click at [201, 299] on textarea at bounding box center [269, 309] width 230 height 42
click at [246, 99] on div "There were no tickets at entrance" at bounding box center [274, 100] width 240 height 15
click at [252, 305] on textarea at bounding box center [269, 309] width 230 height 42
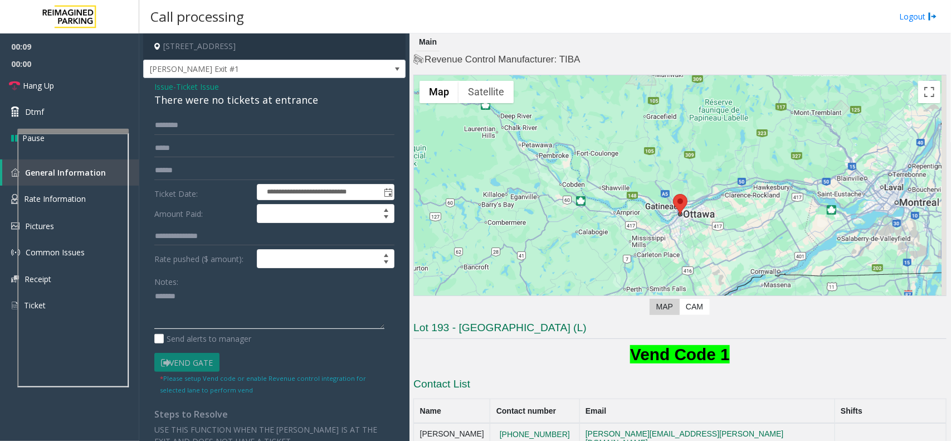
paste textarea "**********"
type textarea "**********"
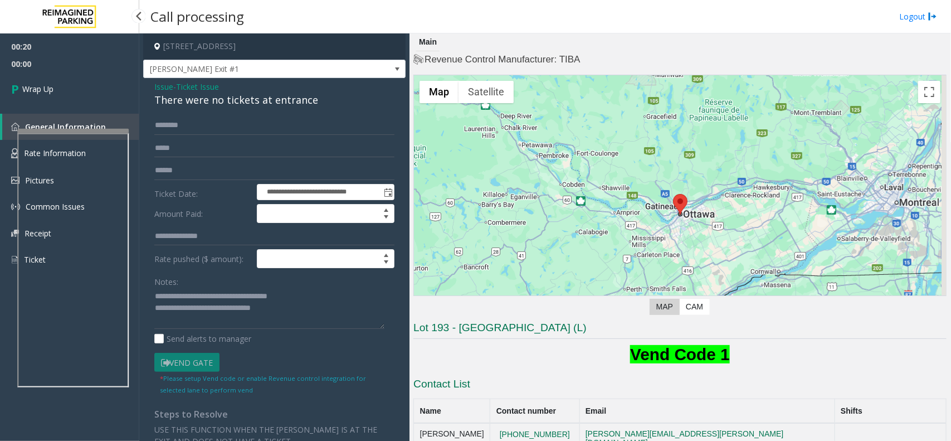
click at [87, 74] on link "Wrap Up" at bounding box center [69, 88] width 139 height 33
click at [92, 90] on link "Wrap Up" at bounding box center [69, 88] width 139 height 33
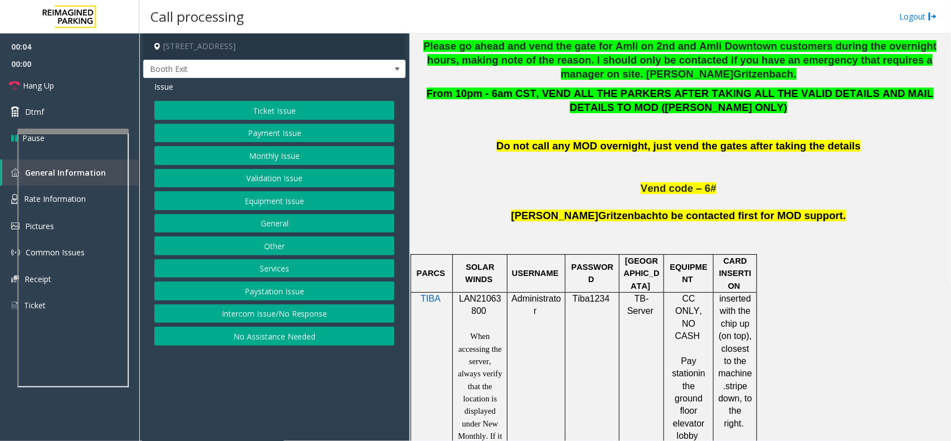
scroll to position [697, 0]
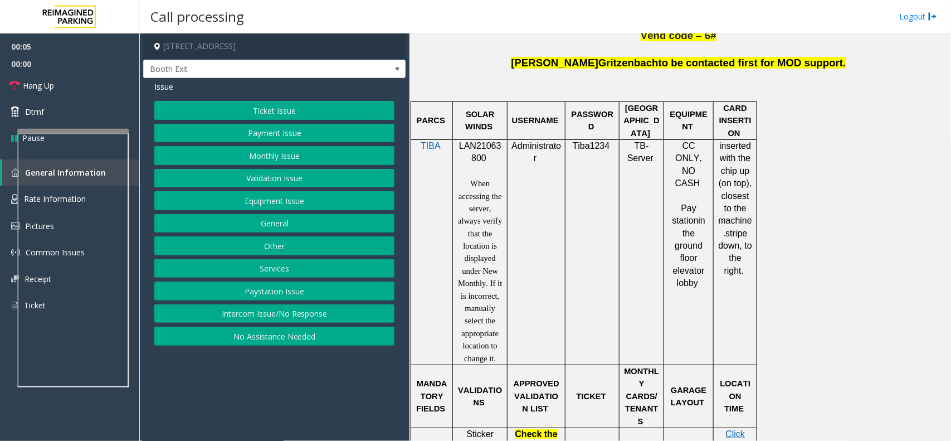
click at [483, 154] on p "LAN21063800" at bounding box center [480, 152] width 46 height 25
copy p "LAN21063800"
click at [266, 171] on button "Validation Issue" at bounding box center [274, 178] width 240 height 19
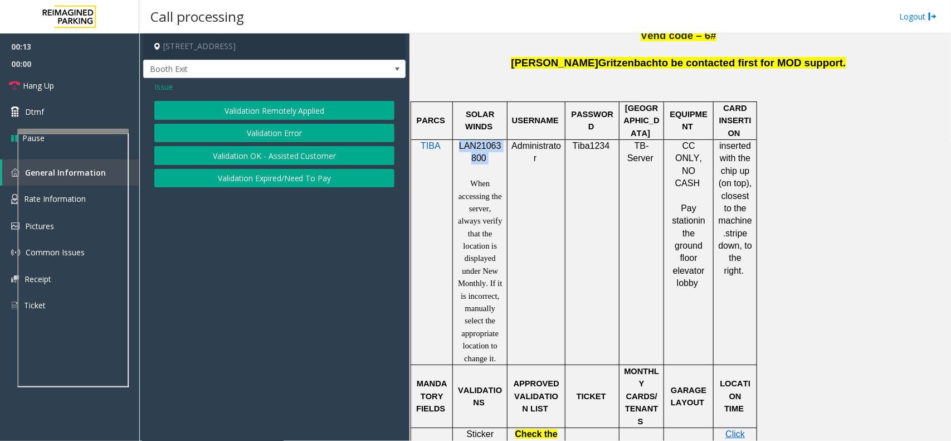
click at [271, 139] on button "Validation Error" at bounding box center [274, 133] width 240 height 19
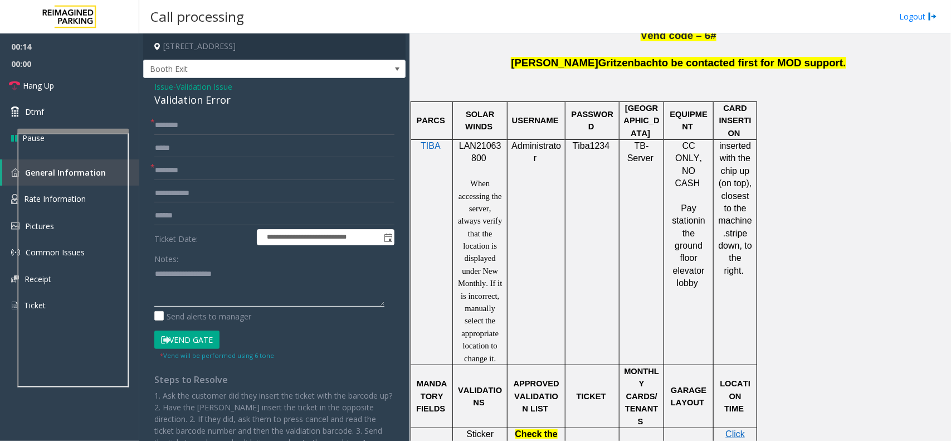
click at [220, 281] on textarea at bounding box center [269, 286] width 230 height 42
click at [207, 103] on div "Validation Error" at bounding box center [274, 100] width 240 height 15
copy div "Validation Error"
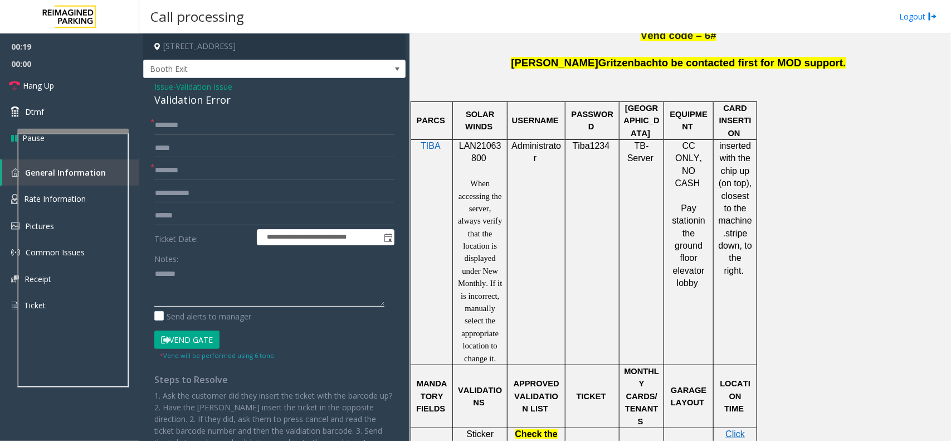
click at [210, 275] on textarea at bounding box center [269, 286] width 230 height 42
paste textarea "**********"
type textarea "**********"
click at [211, 177] on input "text" at bounding box center [274, 170] width 240 height 19
click at [188, 227] on form "**********" at bounding box center [274, 238] width 240 height 245
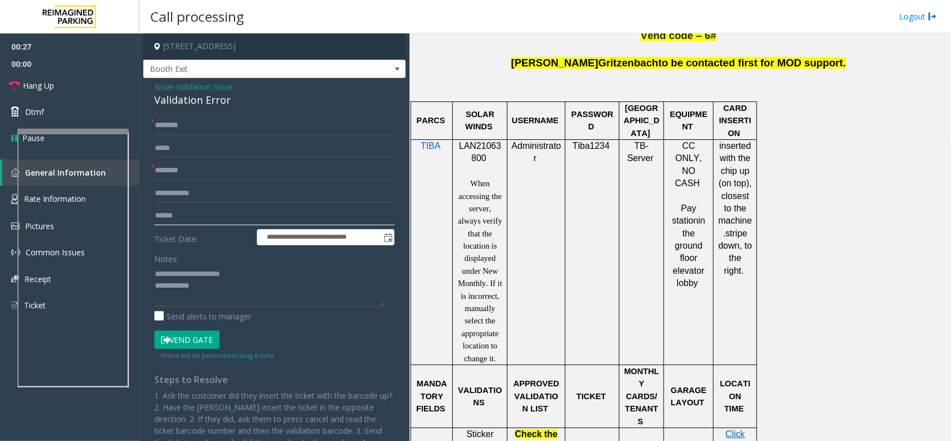
click at [196, 215] on input "text" at bounding box center [274, 215] width 240 height 19
type input "*******"
click at [195, 177] on input "text" at bounding box center [274, 170] width 240 height 19
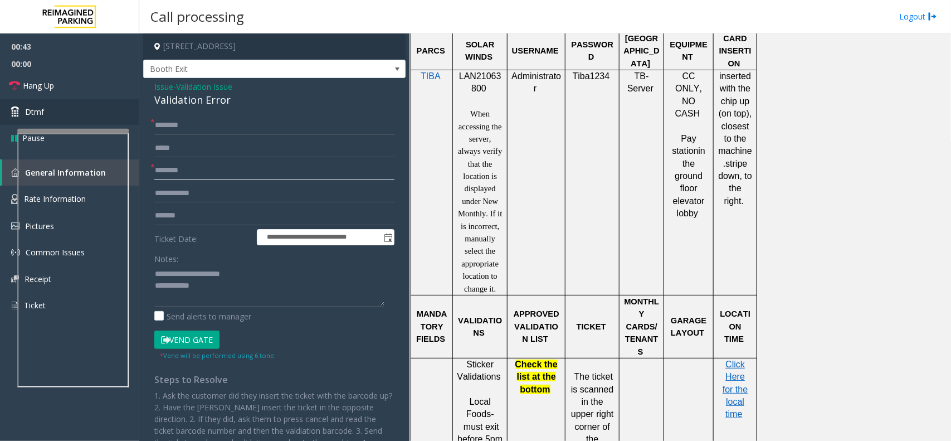
type input "*******"
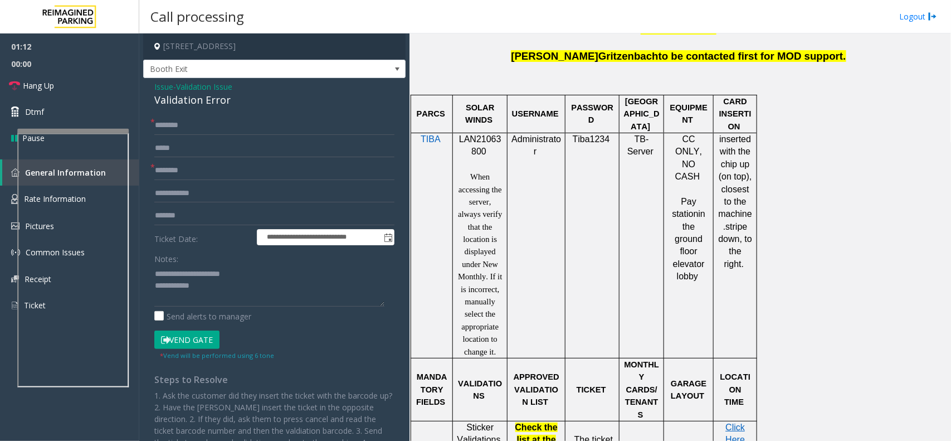
scroll to position [836, 0]
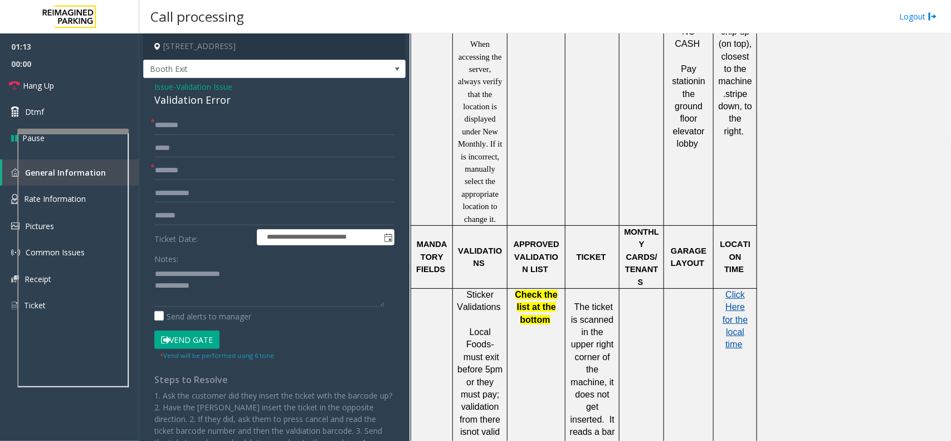
click at [737, 290] on span "Click Here for the local time" at bounding box center [735, 320] width 25 height 60
click at [239, 286] on textarea at bounding box center [269, 286] width 230 height 42
click at [168, 134] on input "text" at bounding box center [274, 125] width 240 height 19
type input "******"
click at [240, 289] on textarea at bounding box center [269, 286] width 230 height 42
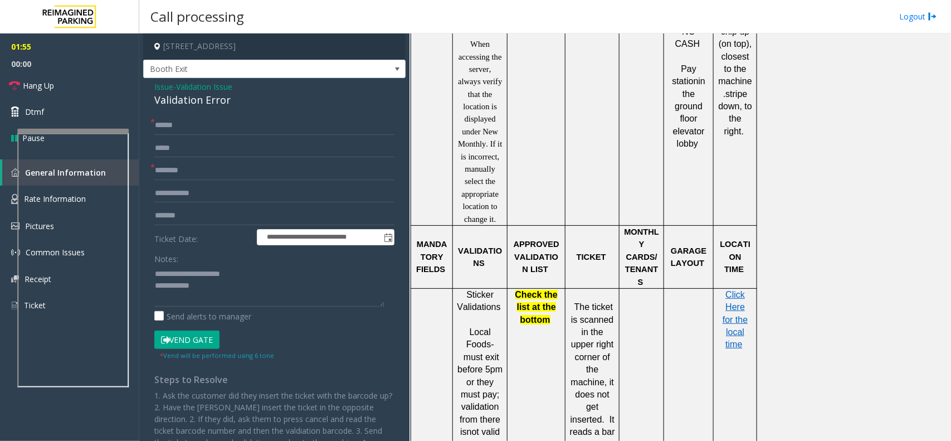
click at [199, 334] on button "Vend Gate" at bounding box center [186, 339] width 65 height 19
click at [220, 299] on textarea at bounding box center [269, 286] width 230 height 42
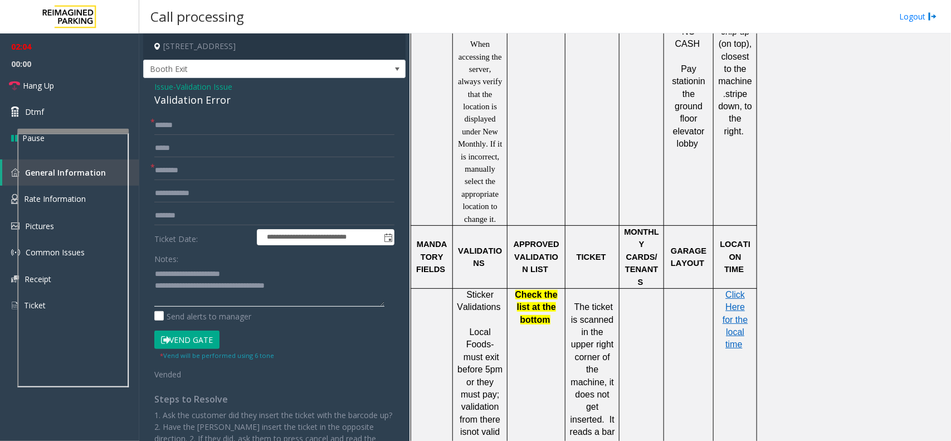
type textarea "**********"
click at [299, 295] on textarea at bounding box center [269, 286] width 230 height 42
click at [95, 88] on link "Hang Up" at bounding box center [69, 85] width 139 height 26
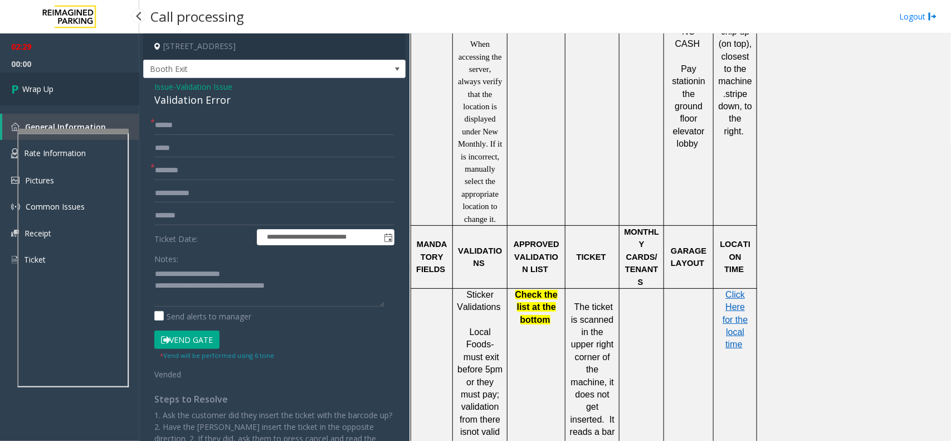
click at [95, 88] on link "Wrap Up" at bounding box center [69, 88] width 139 height 33
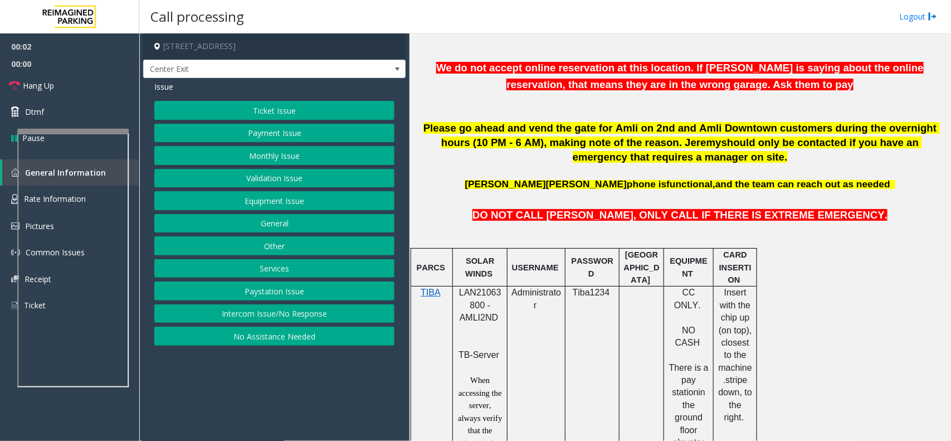
scroll to position [488, 0]
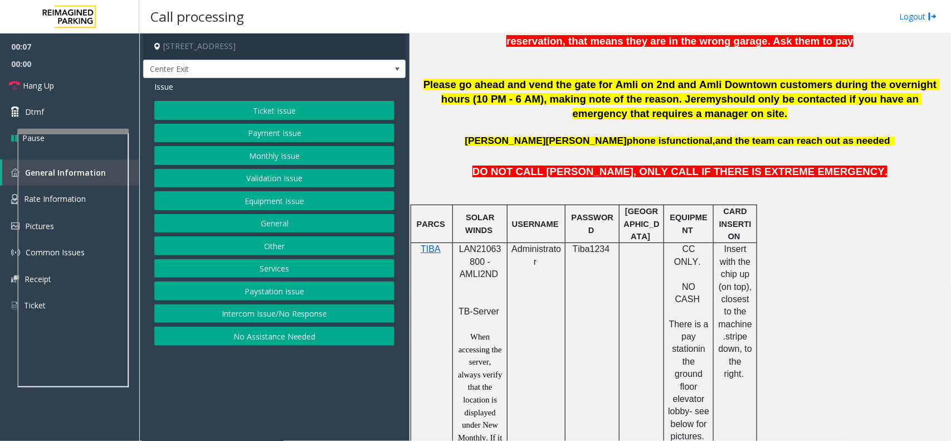
click at [264, 336] on button "No Assistance Needed" at bounding box center [274, 336] width 240 height 19
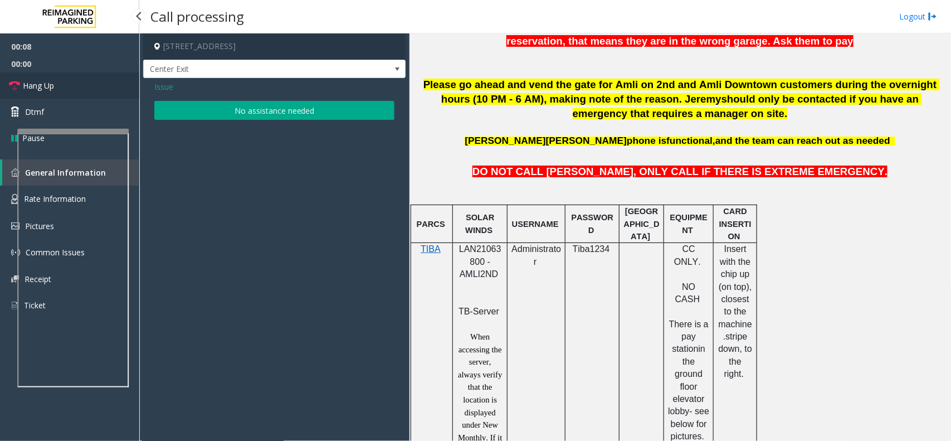
click at [66, 92] on link "Hang Up" at bounding box center [69, 85] width 139 height 26
click at [272, 115] on button "No assistance needed" at bounding box center [274, 110] width 240 height 19
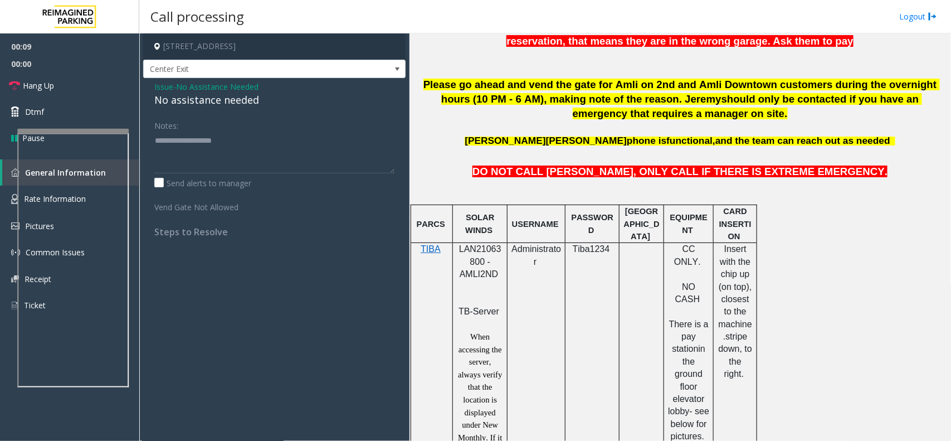
click at [231, 105] on div "No assistance needed" at bounding box center [274, 100] width 240 height 15
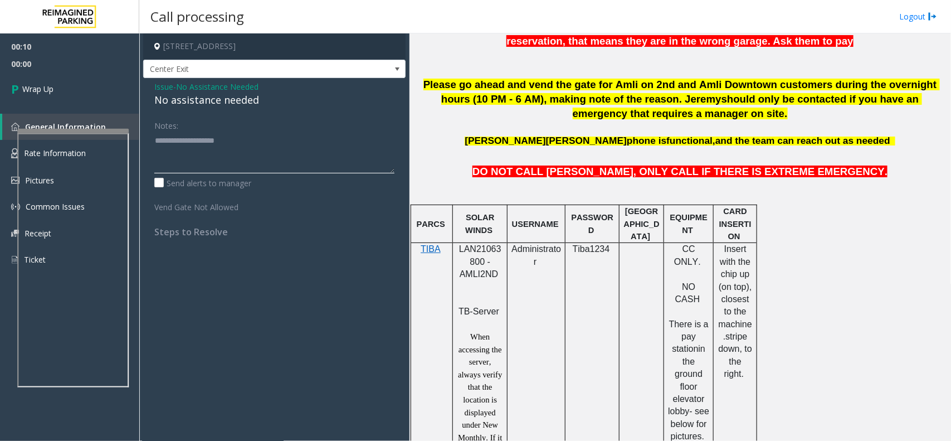
type textarea "**********"
click at [74, 70] on span "00:00" at bounding box center [69, 63] width 139 height 17
click at [74, 92] on link "Wrap Up" at bounding box center [69, 88] width 139 height 33
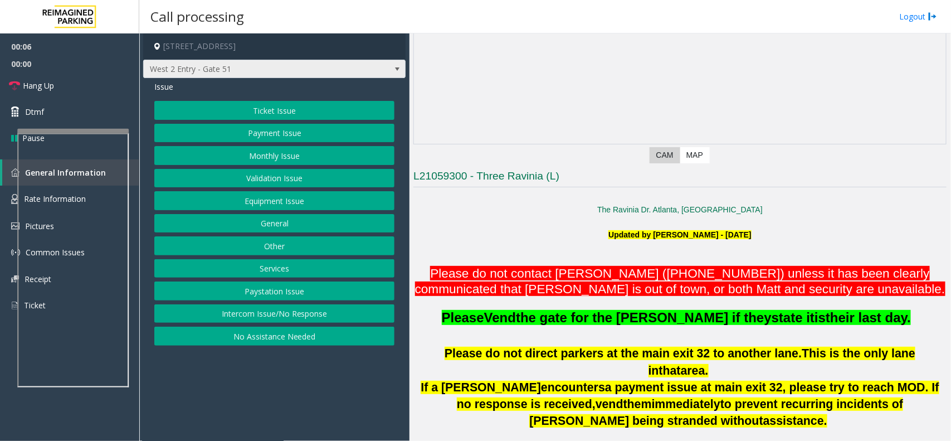
scroll to position [279, 0]
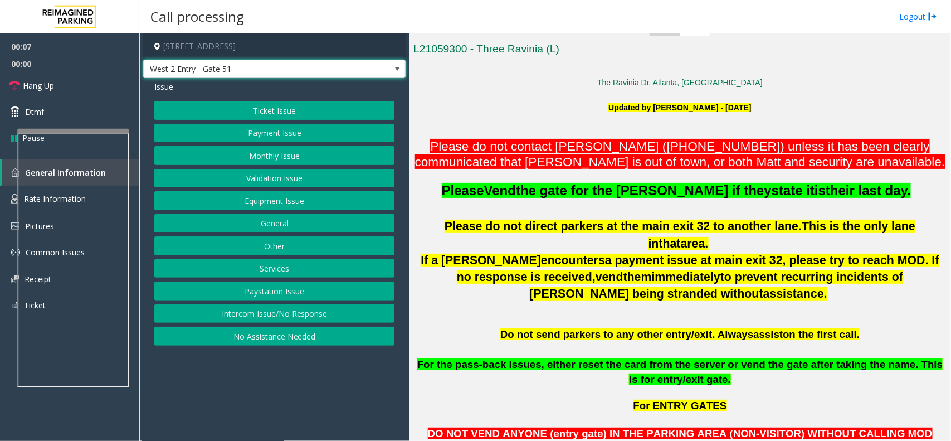
click at [382, 74] on span "West 2 Entry - Gate 51" at bounding box center [274, 69] width 262 height 19
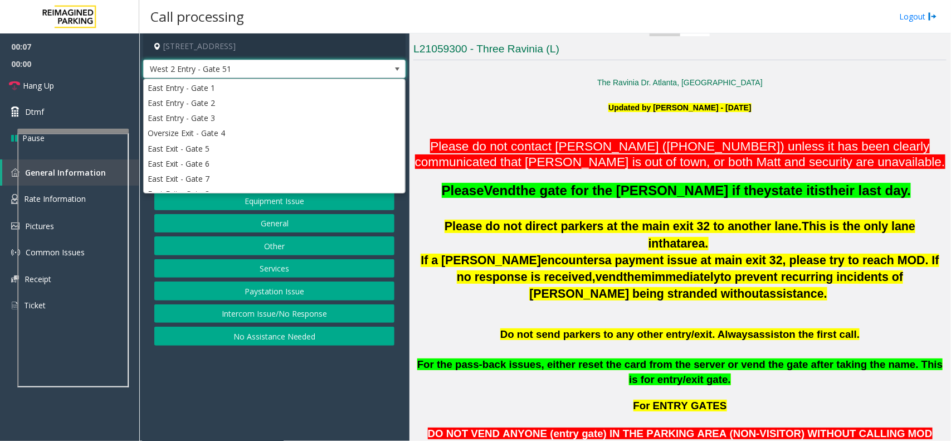
scroll to position [228, 0]
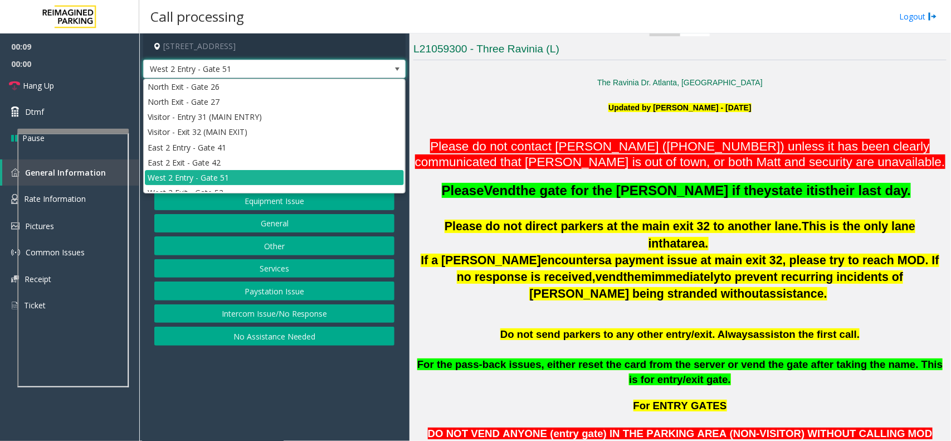
click at [348, 71] on span "West 2 Entry - Gate 51" at bounding box center [248, 69] width 209 height 18
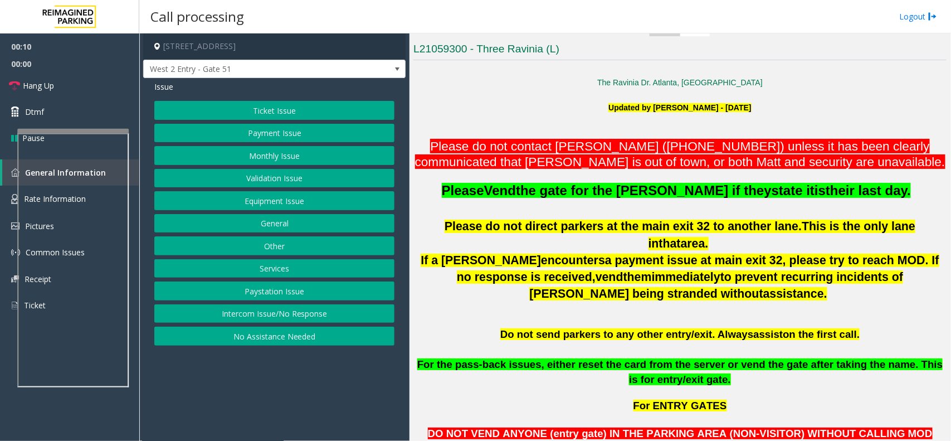
click at [282, 246] on button "Other" at bounding box center [274, 245] width 240 height 19
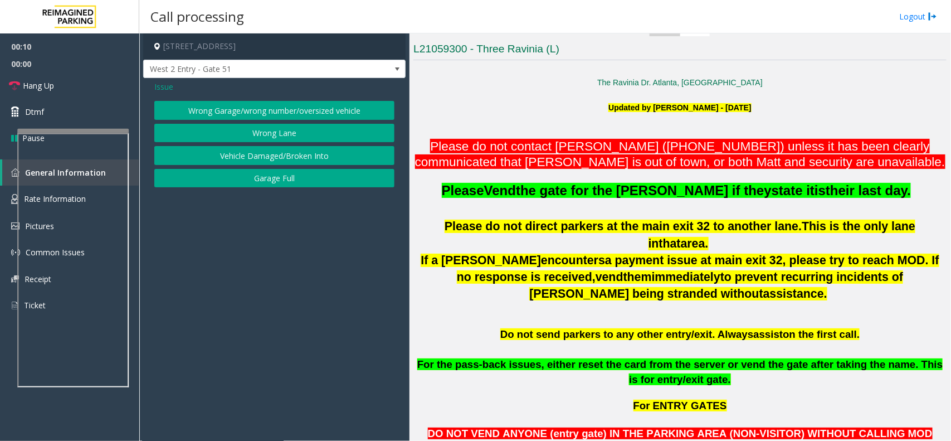
click at [276, 135] on button "Wrong Lane" at bounding box center [274, 133] width 240 height 19
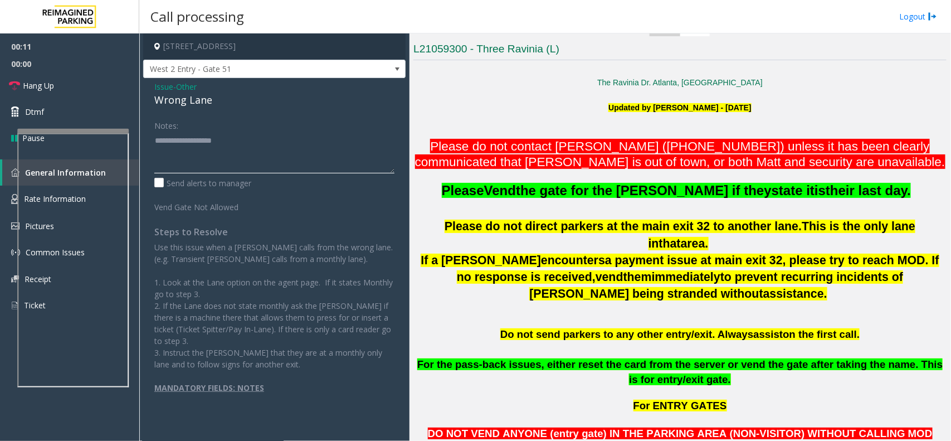
click at [243, 155] on textarea at bounding box center [274, 153] width 240 height 42
click at [196, 106] on div "Wrong Lane" at bounding box center [274, 100] width 240 height 15
click at [196, 99] on div "Wrong Lane" at bounding box center [274, 100] width 240 height 15
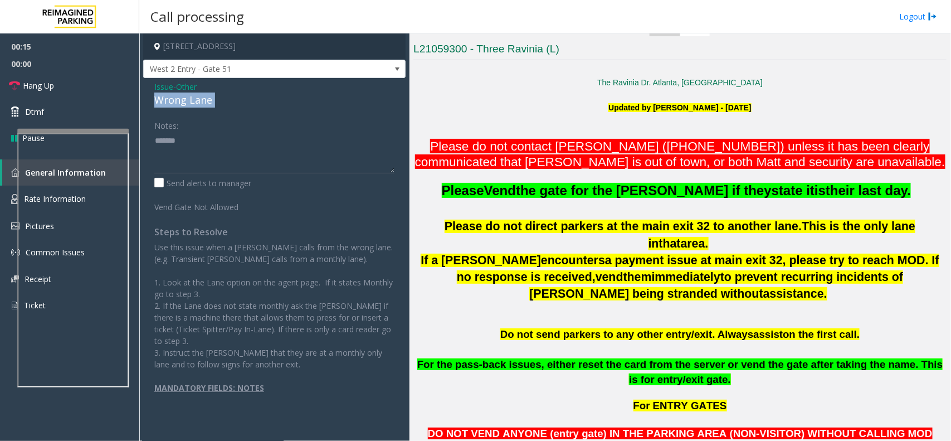
click at [196, 99] on div "Wrong Lane" at bounding box center [274, 100] width 240 height 15
click at [212, 153] on textarea at bounding box center [274, 153] width 240 height 42
paste textarea "**********"
click at [27, 74] on link "Hang Up" at bounding box center [69, 85] width 139 height 26
click at [268, 157] on textarea at bounding box center [274, 153] width 240 height 42
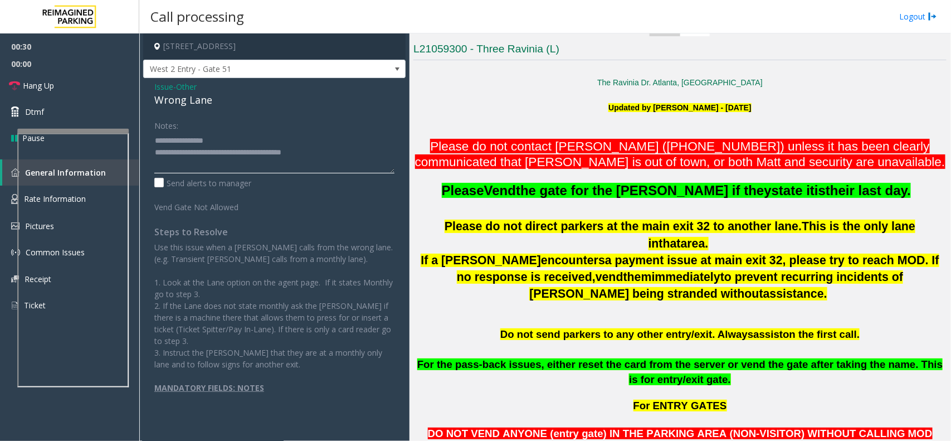
click at [265, 157] on textarea at bounding box center [274, 153] width 240 height 42
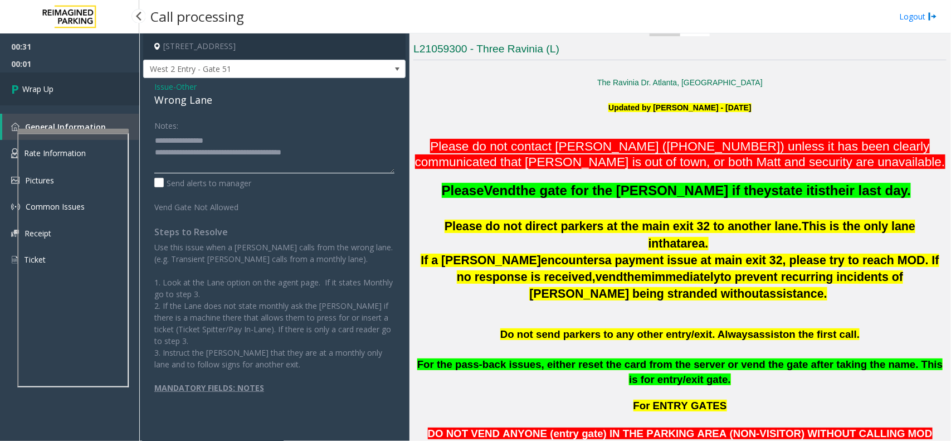
type textarea "**********"
click at [45, 101] on link "Wrap Up" at bounding box center [69, 88] width 139 height 33
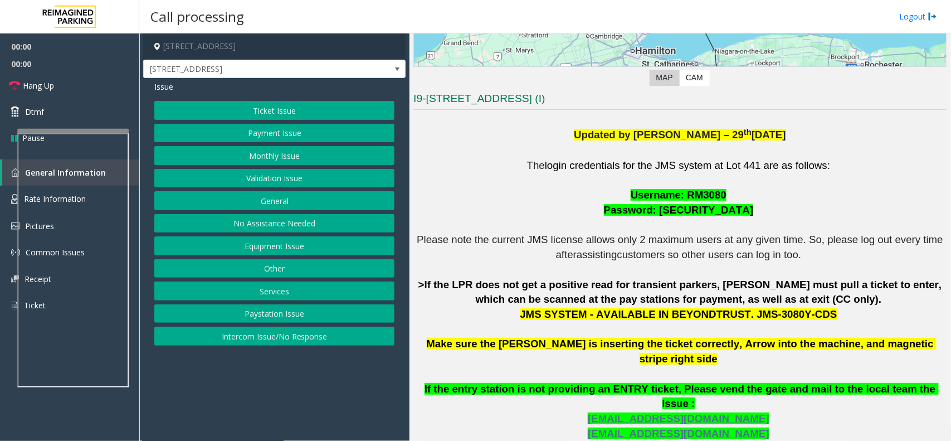
scroll to position [279, 0]
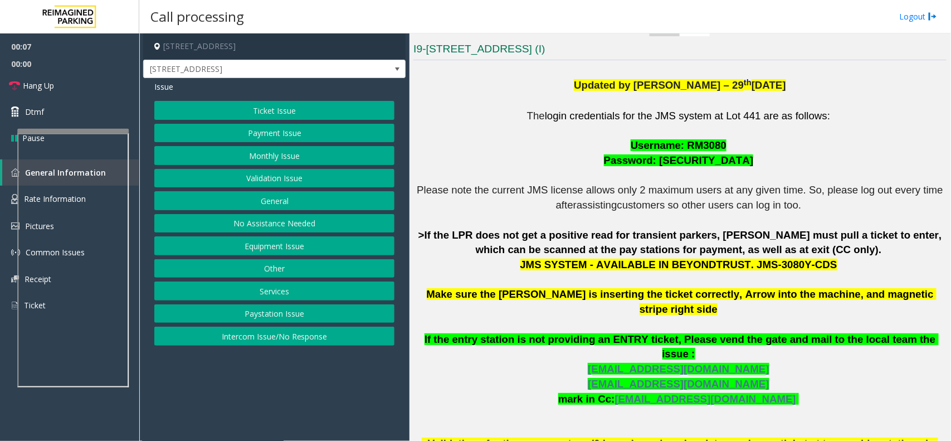
click at [328, 111] on button "Ticket Issue" at bounding box center [274, 110] width 240 height 19
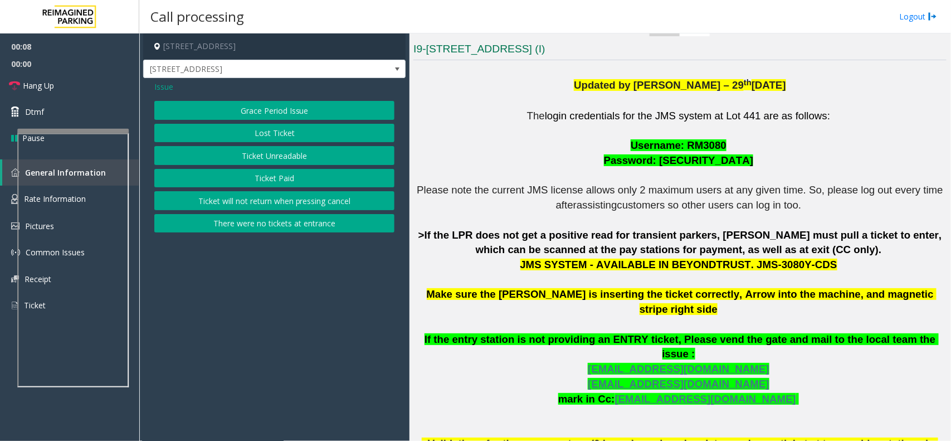
click at [294, 182] on button "Ticket Paid" at bounding box center [274, 178] width 240 height 19
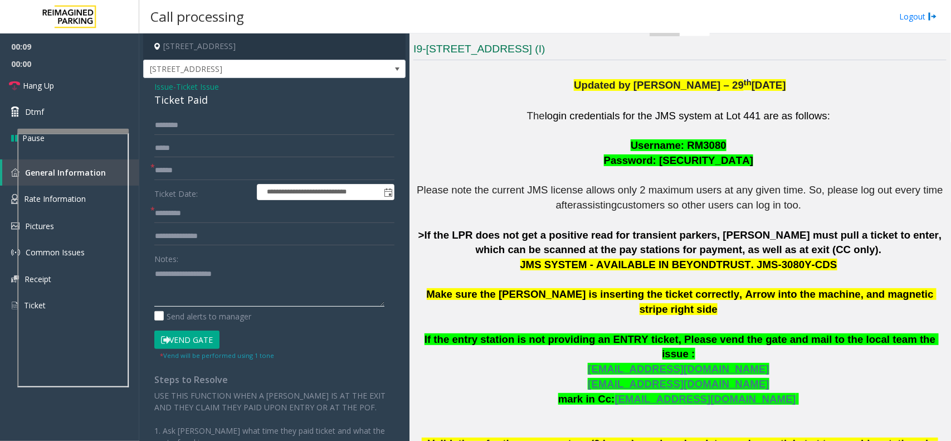
click at [218, 278] on textarea at bounding box center [269, 286] width 230 height 42
click at [196, 106] on div "Ticket Paid" at bounding box center [274, 100] width 240 height 15
copy div "Ticket Paid"
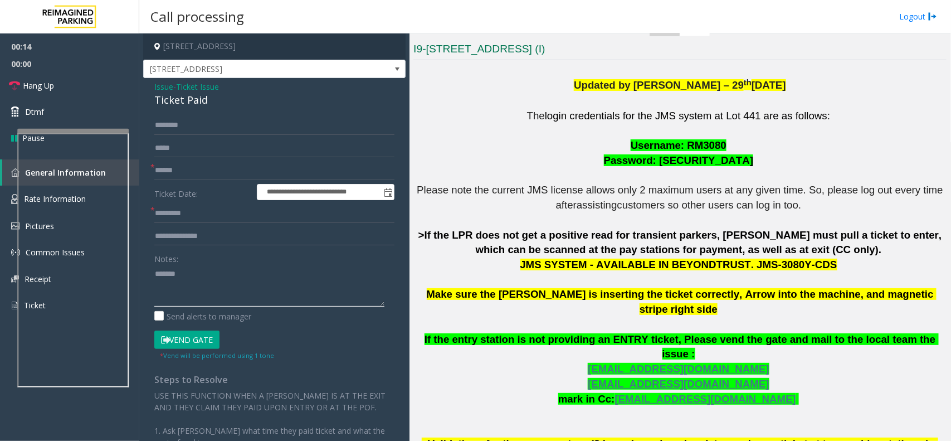
click at [223, 289] on textarea at bounding box center [269, 286] width 230 height 42
paste textarea "**********"
type textarea "**********"
click at [198, 216] on input "text" at bounding box center [274, 213] width 240 height 19
type input "**"
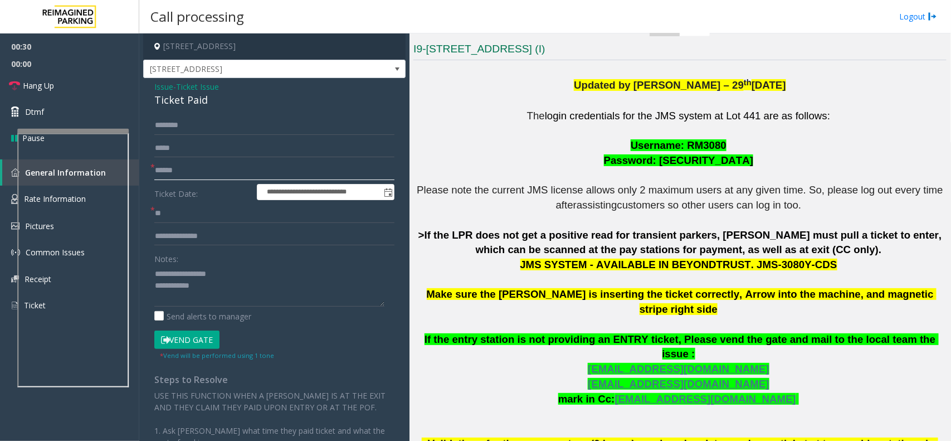
click at [190, 168] on input "text" at bounding box center [274, 170] width 240 height 19
type input "**"
click at [219, 296] on textarea at bounding box center [269, 286] width 230 height 42
click at [71, 76] on link "Hang Up" at bounding box center [69, 85] width 139 height 26
click at [216, 287] on textarea at bounding box center [269, 286] width 230 height 42
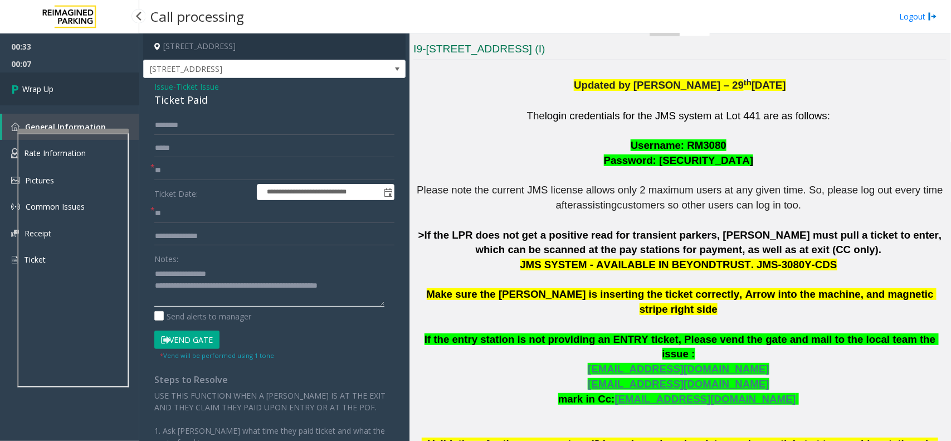
type textarea "**********"
click at [117, 87] on link "Wrap Up" at bounding box center [69, 88] width 139 height 33
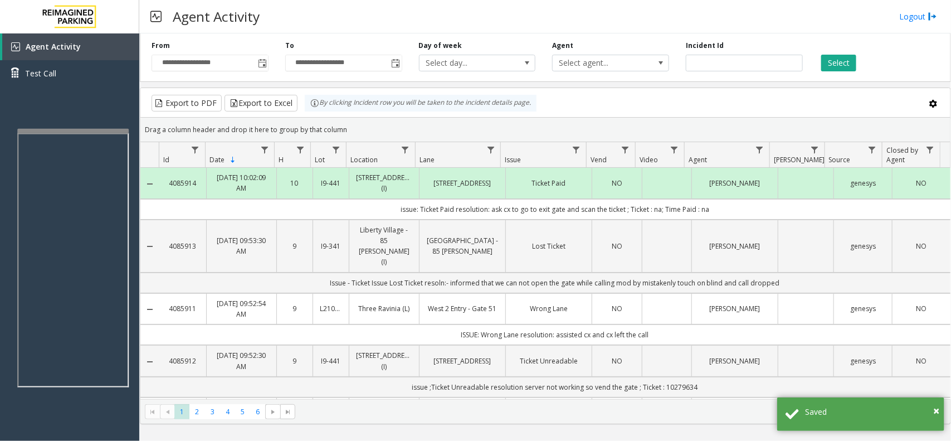
drag, startPoint x: 716, startPoint y: 207, endPoint x: 348, endPoint y: 218, distance: 368.0
click at [348, 218] on td "issue: Ticket Paid resolution: ask cx to go to exit gate and scan the ticket ; …" at bounding box center [554, 209] width 791 height 21
drag, startPoint x: 350, startPoint y: 215, endPoint x: 344, endPoint y: 202, distance: 14.0
click at [351, 215] on td "issue: Ticket Paid resolution: ask cx to go to exit gate and scan the ticket ; …" at bounding box center [554, 209] width 791 height 21
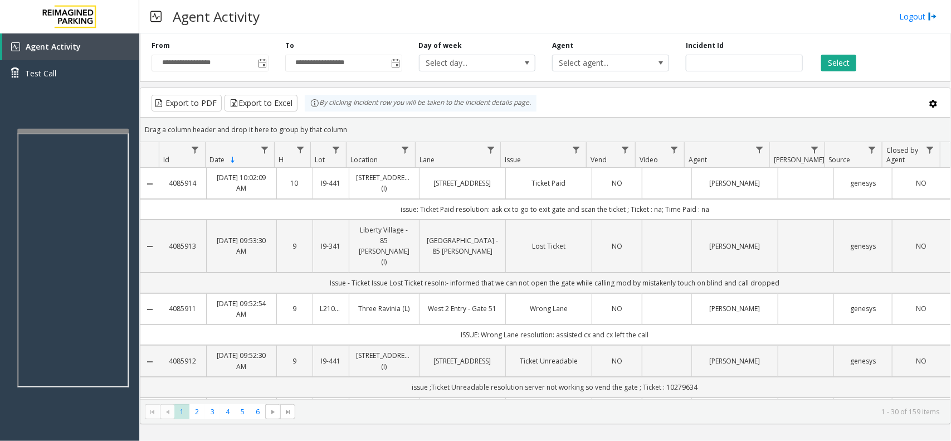
click at [406, 118] on kendo-grid-group-panel "Drag a column header and drop it here to group by that column" at bounding box center [545, 130] width 810 height 25
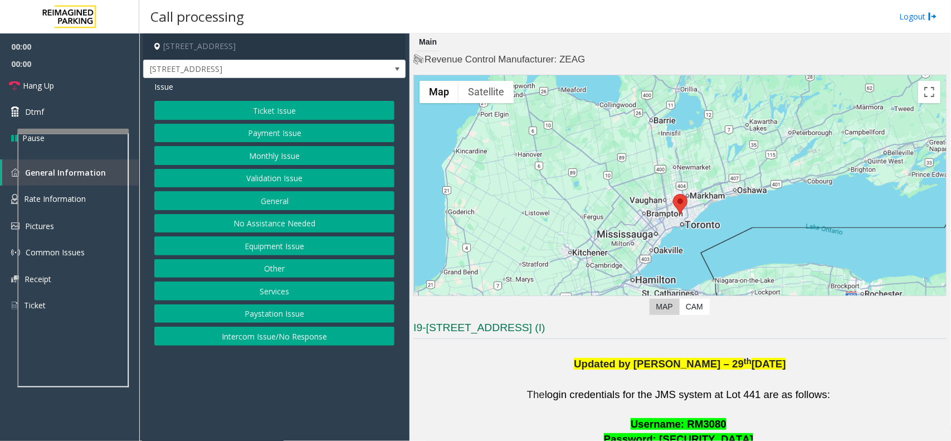
scroll to position [279, 0]
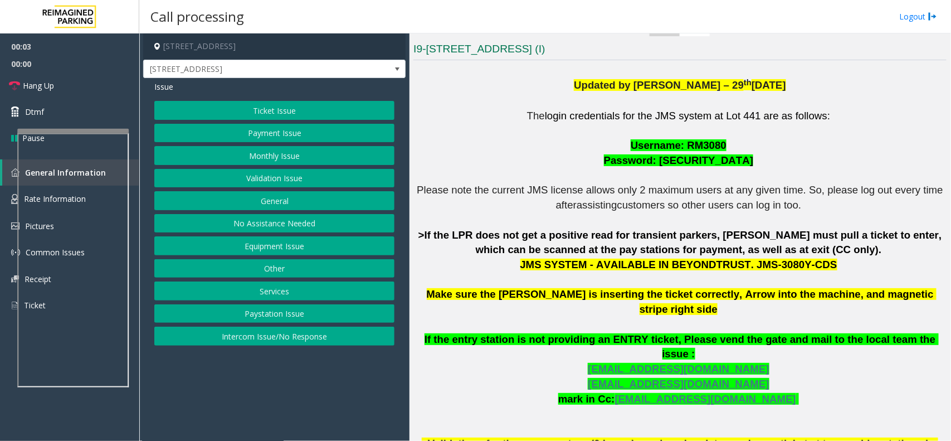
click at [291, 110] on button "Ticket Issue" at bounding box center [274, 110] width 240 height 19
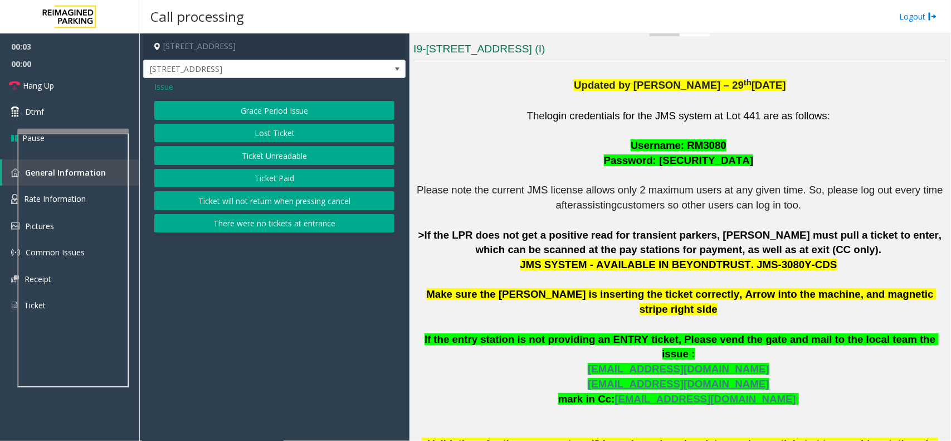
click at [284, 171] on button "Ticket Paid" at bounding box center [274, 178] width 240 height 19
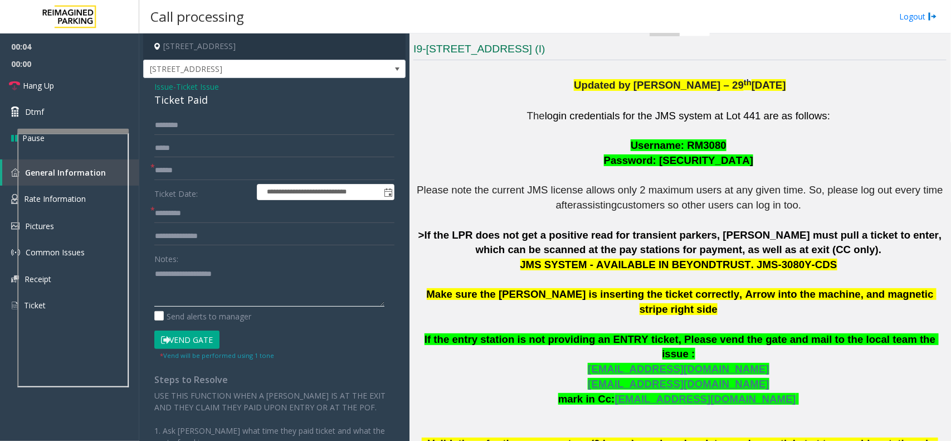
click at [201, 273] on textarea at bounding box center [269, 286] width 230 height 42
click at [194, 104] on div "Ticket Paid" at bounding box center [274, 100] width 240 height 15
copy div "Ticket Paid"
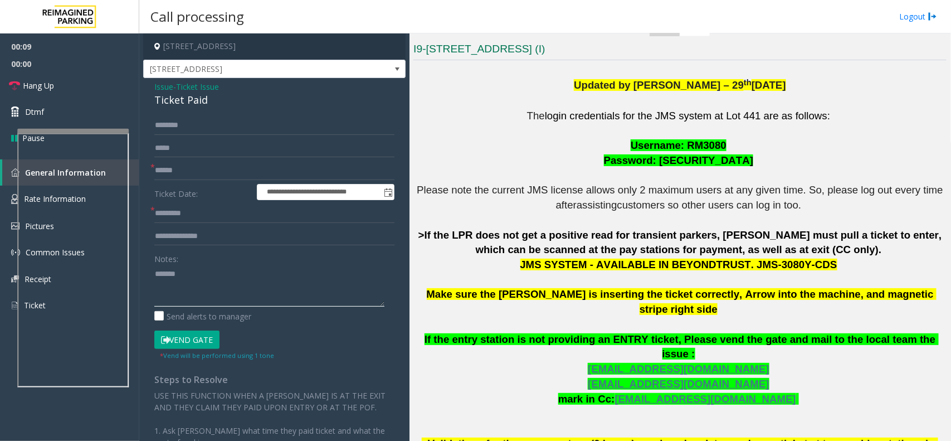
click at [215, 288] on textarea at bounding box center [269, 286] width 230 height 42
paste textarea "**********"
click at [248, 268] on textarea at bounding box center [269, 286] width 230 height 42
click at [233, 291] on textarea at bounding box center [269, 286] width 230 height 42
click at [222, 293] on textarea at bounding box center [269, 286] width 230 height 42
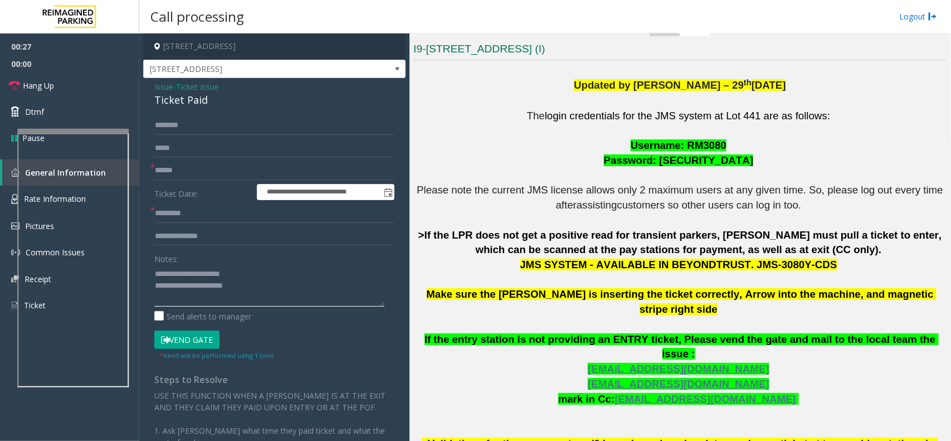
click at [246, 294] on textarea at bounding box center [269, 286] width 230 height 42
type textarea "**********"
click at [210, 179] on input "text" at bounding box center [274, 170] width 240 height 19
type input "**"
click at [213, 211] on input "text" at bounding box center [274, 213] width 240 height 19
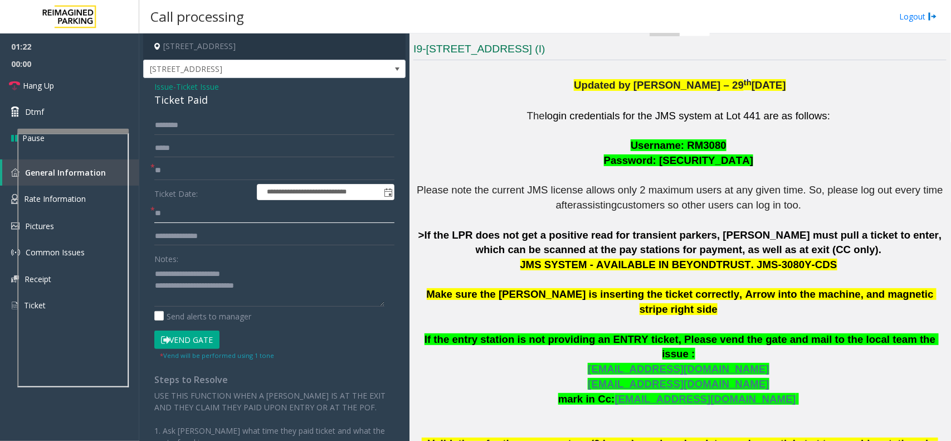
type input "**"
click at [177, 343] on button "Vend Gate" at bounding box center [186, 339] width 65 height 19
click at [296, 276] on textarea at bounding box center [269, 286] width 230 height 42
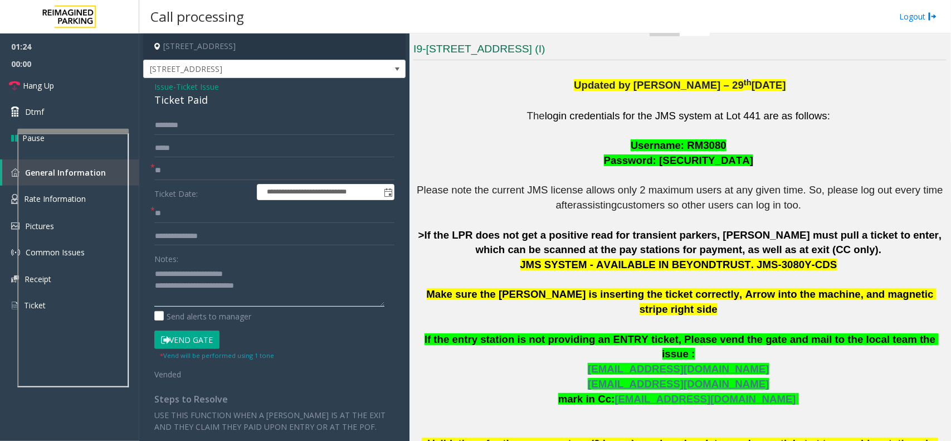
click at [277, 301] on textarea at bounding box center [269, 286] width 230 height 42
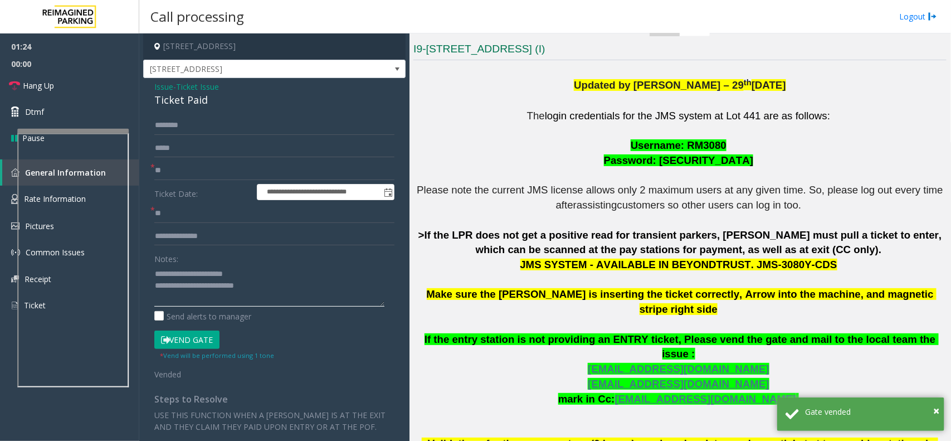
click at [279, 291] on textarea at bounding box center [269, 286] width 230 height 42
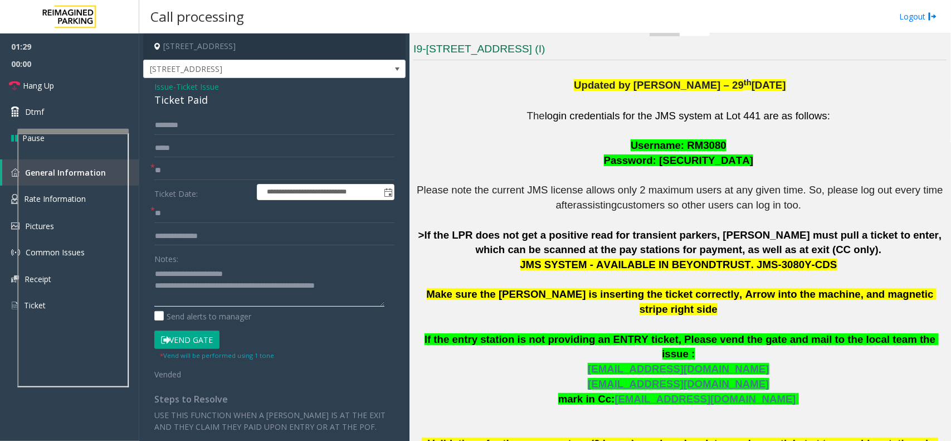
type textarea "**********"
click at [85, 80] on link "Hang Up" at bounding box center [69, 85] width 139 height 26
click at [85, 82] on link "Hang Up" at bounding box center [69, 85] width 139 height 26
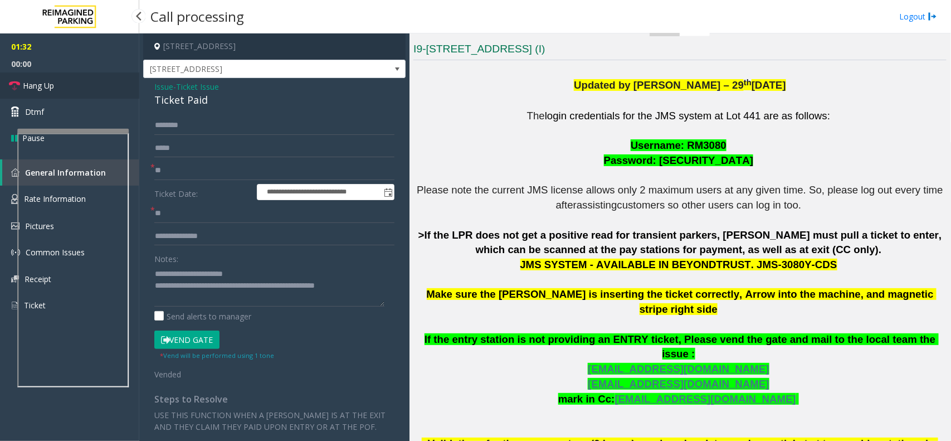
click at [85, 82] on link "Hang Up" at bounding box center [69, 85] width 139 height 26
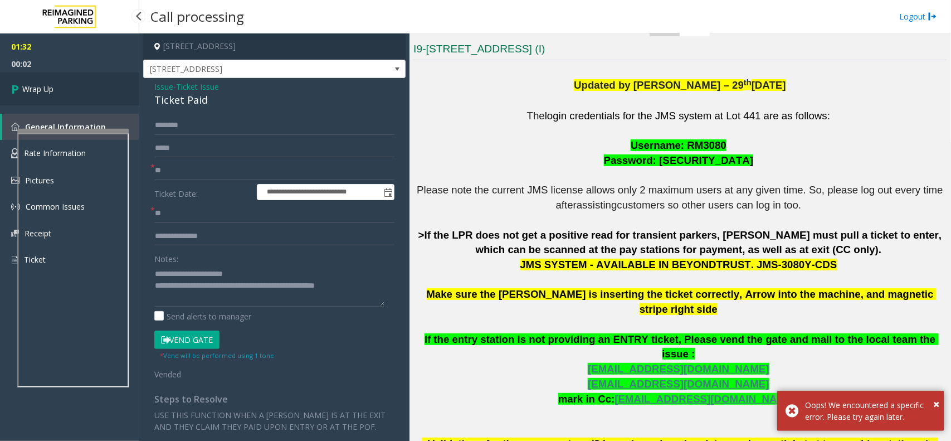
click at [76, 74] on link "Wrap Up" at bounding box center [69, 88] width 139 height 33
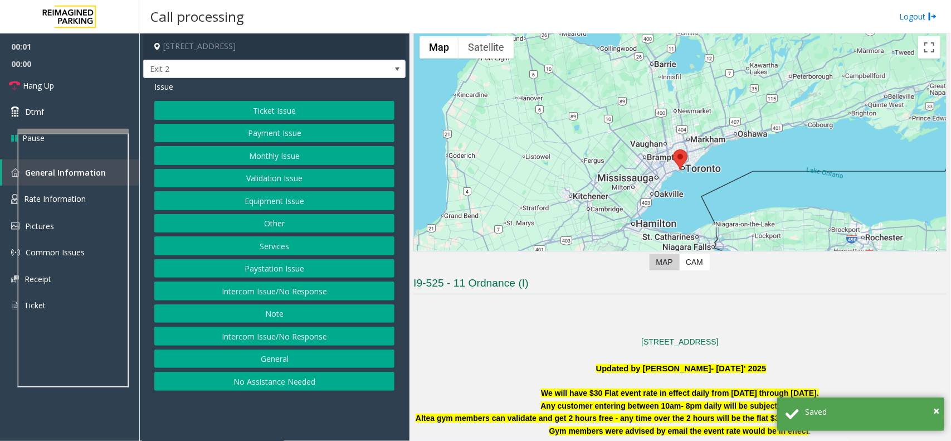
scroll to position [139, 0]
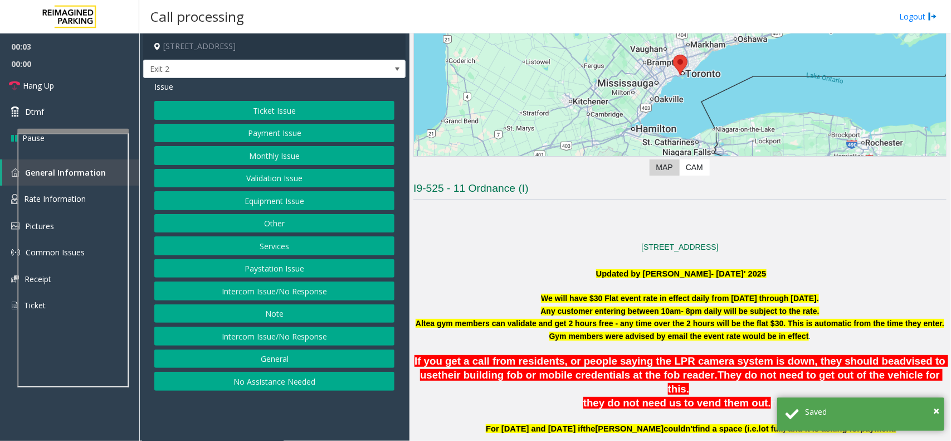
click at [296, 205] on button "Equipment Issue" at bounding box center [274, 200] width 240 height 19
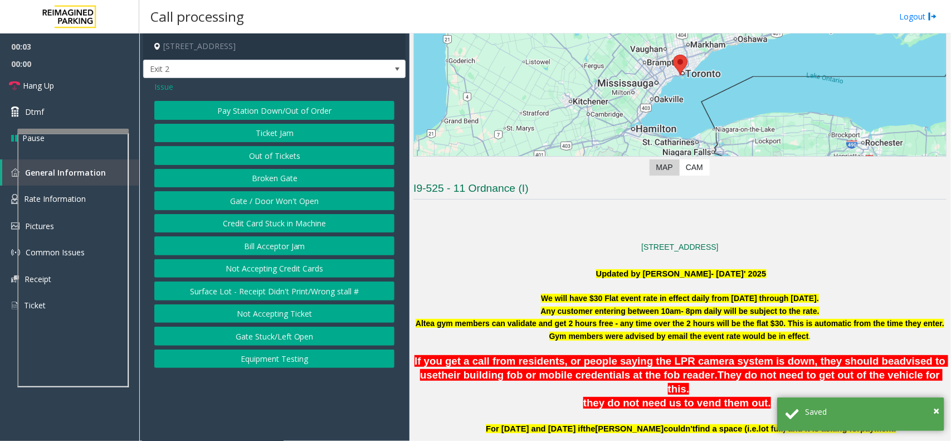
click at [152, 91] on div "Issue Pay Station Down/Out of Order Ticket Jam Out of Tickets [GEOGRAPHIC_DATA]…" at bounding box center [274, 225] width 262 height 295
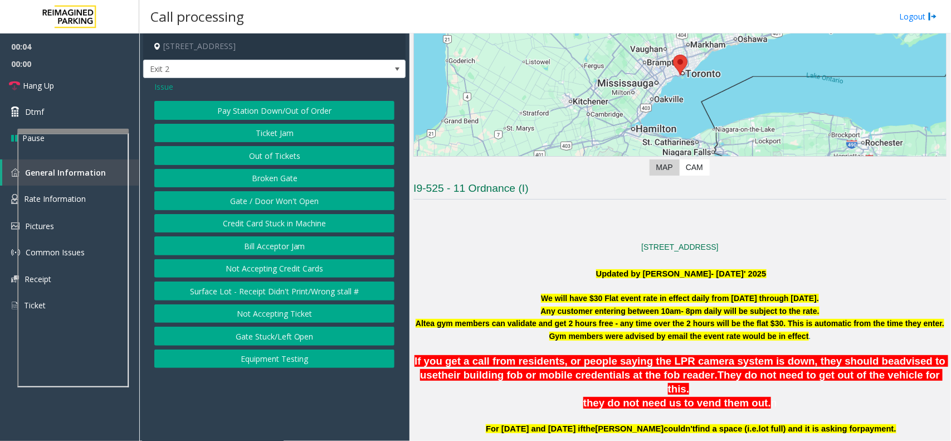
click at [166, 87] on span "Issue" at bounding box center [163, 87] width 19 height 12
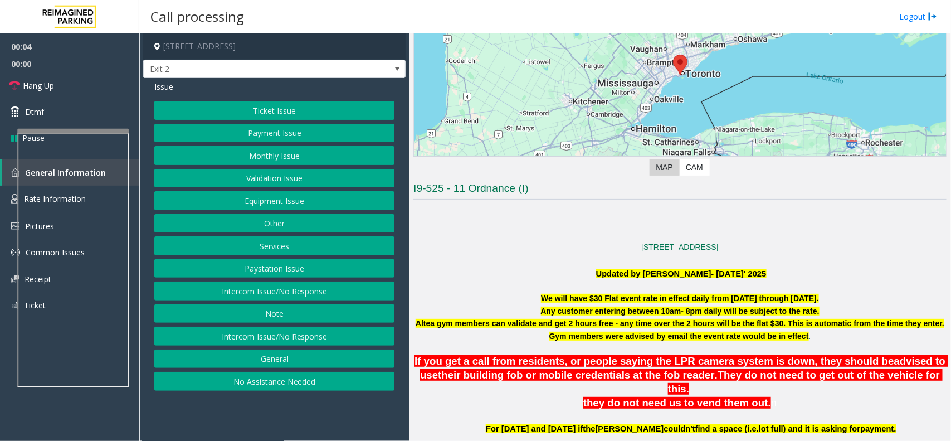
click at [299, 172] on button "Validation Issue" at bounding box center [274, 178] width 240 height 19
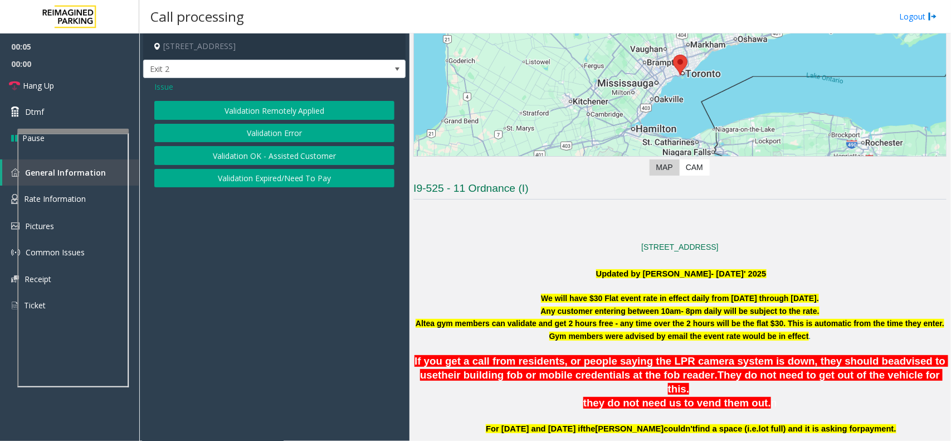
click at [300, 133] on button "Validation Error" at bounding box center [274, 133] width 240 height 19
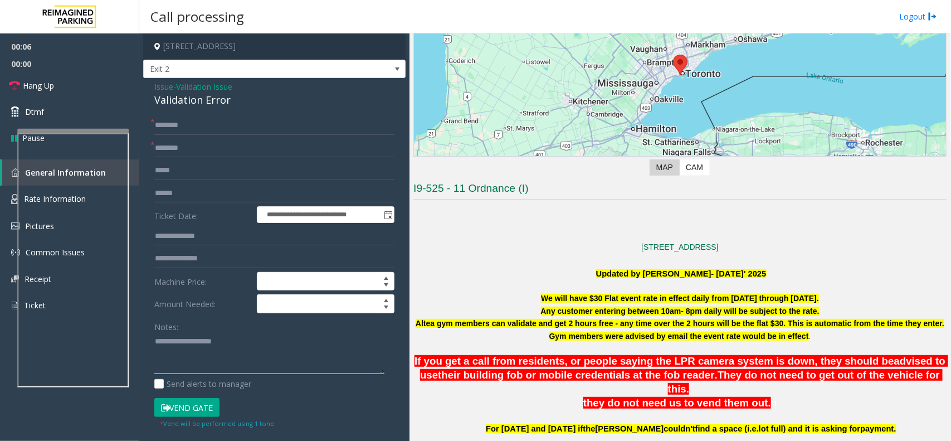
click at [211, 361] on textarea at bounding box center [269, 354] width 230 height 42
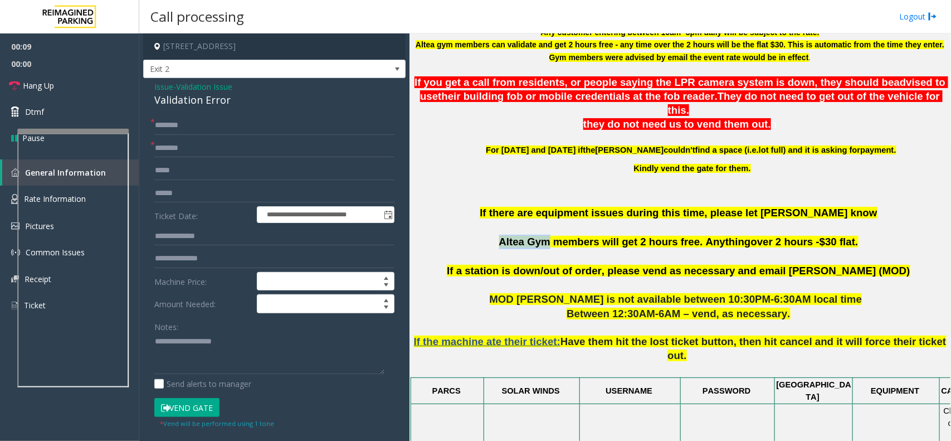
copy span "Altea Gym"
drag, startPoint x: 560, startPoint y: 232, endPoint x: 514, endPoint y: 232, distance: 46.3
click at [514, 236] on span "Altea Gym members will get 2 hours free. Anything" at bounding box center [625, 242] width 252 height 12
click at [270, 149] on input "text" at bounding box center [274, 148] width 240 height 19
paste input "*********"
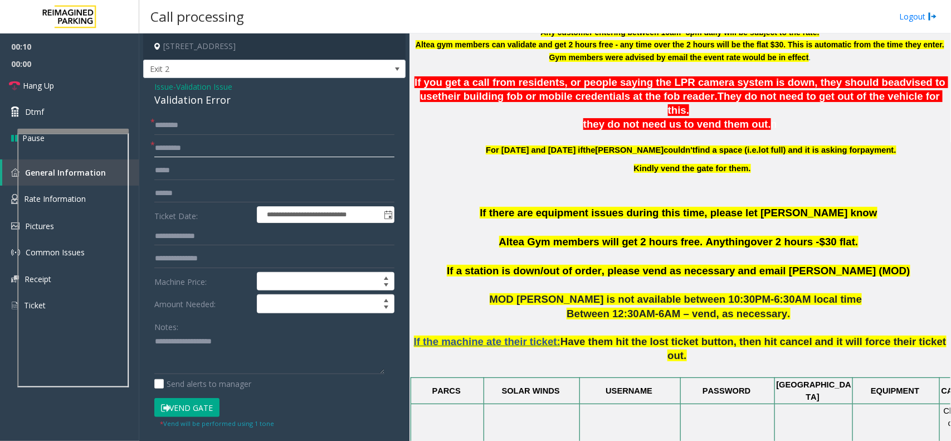
type input "*********"
click at [212, 337] on textarea at bounding box center [269, 354] width 230 height 42
click at [221, 106] on div "Validation Error" at bounding box center [274, 100] width 240 height 15
click at [221, 105] on div "Validation Error" at bounding box center [274, 100] width 240 height 15
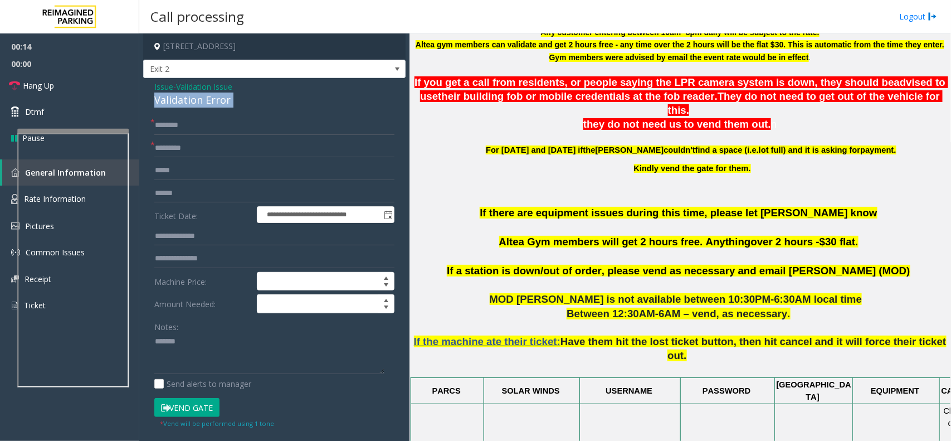
click at [221, 105] on div "Validation Error" at bounding box center [274, 100] width 240 height 15
copy div "Validation Error"
click at [233, 357] on textarea at bounding box center [269, 354] width 230 height 42
paste textarea "**********"
type textarea "**********"
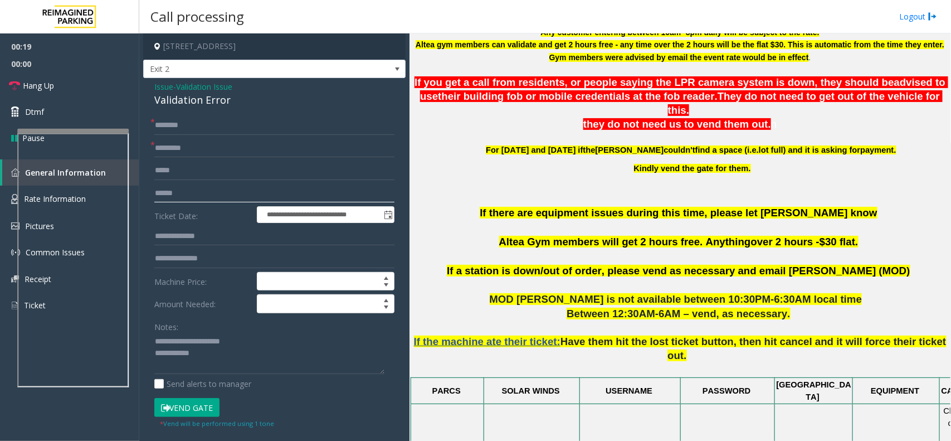
click at [188, 199] on input "text" at bounding box center [274, 193] width 240 height 19
type input "******"
click at [230, 362] on textarea at bounding box center [269, 354] width 230 height 42
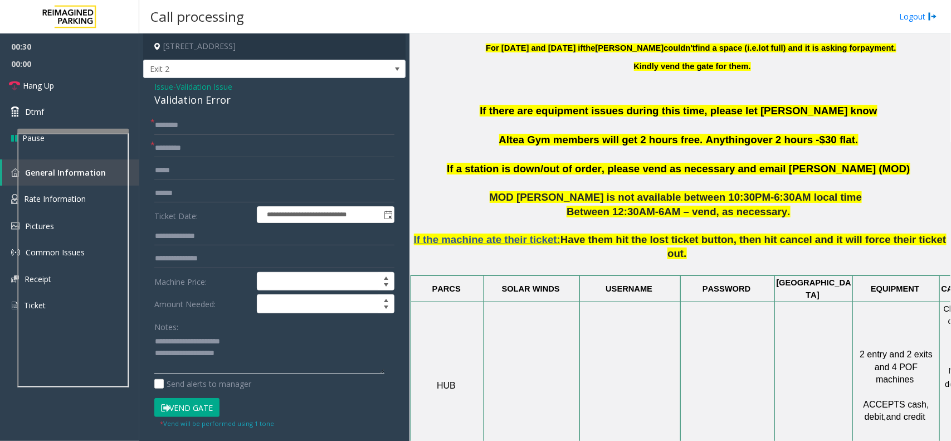
scroll to position [627, 0]
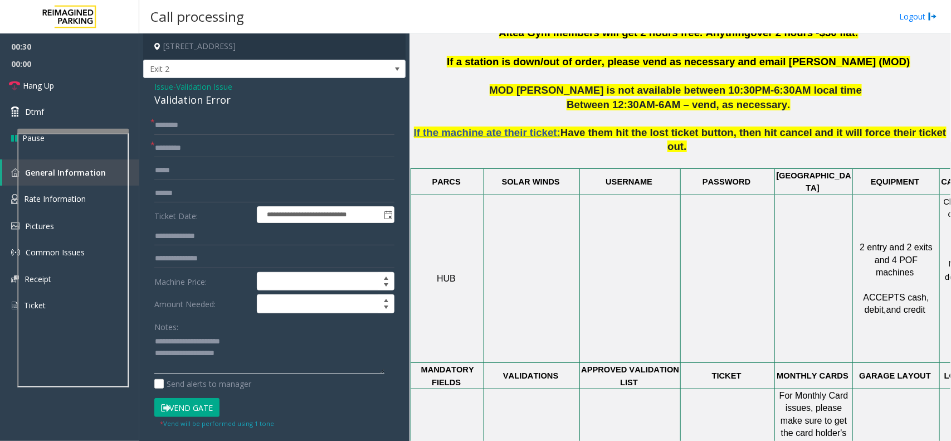
type textarea "**********"
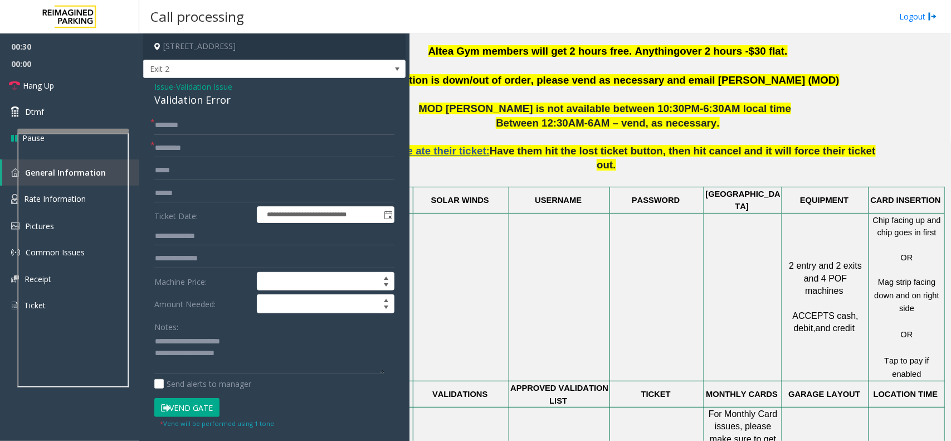
drag, startPoint x: 649, startPoint y: 279, endPoint x: 928, endPoint y: 239, distance: 281.5
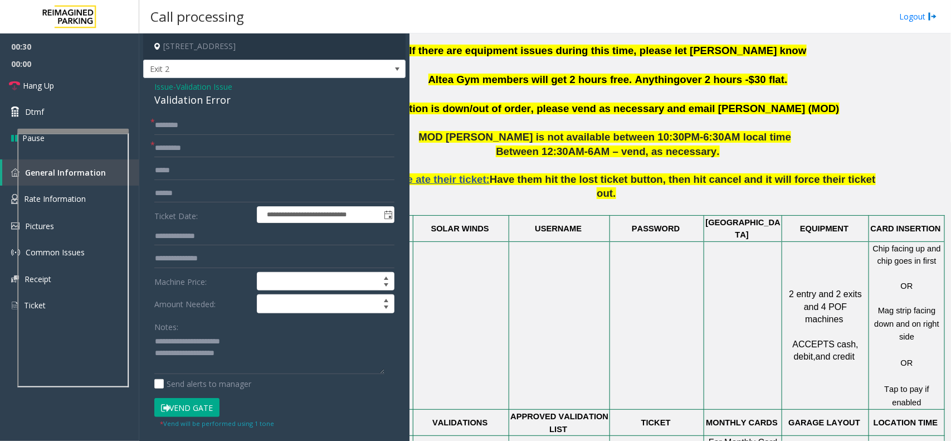
scroll to position [789, 81]
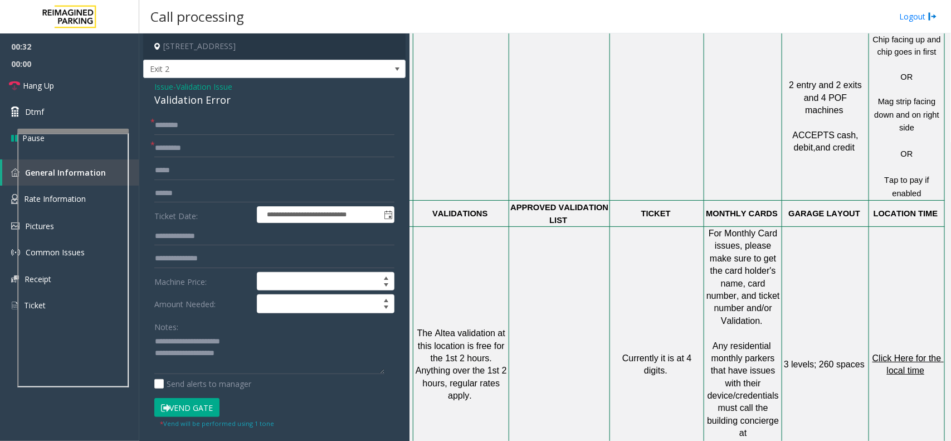
click at [912, 353] on span "Click Here for the local time" at bounding box center [908, 364] width 71 height 22
click at [906, 293] on td "Click Here for the local time" at bounding box center [907, 365] width 76 height 276
click at [205, 126] on input "text" at bounding box center [274, 125] width 240 height 19
type input "****"
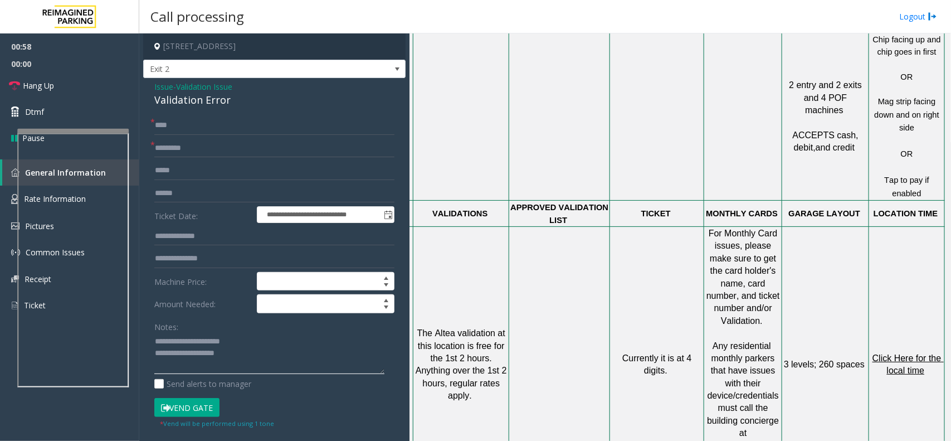
click at [255, 352] on textarea at bounding box center [269, 354] width 230 height 42
click at [206, 403] on button "Vend Gate" at bounding box center [186, 407] width 65 height 19
click at [254, 356] on textarea at bounding box center [269, 354] width 230 height 42
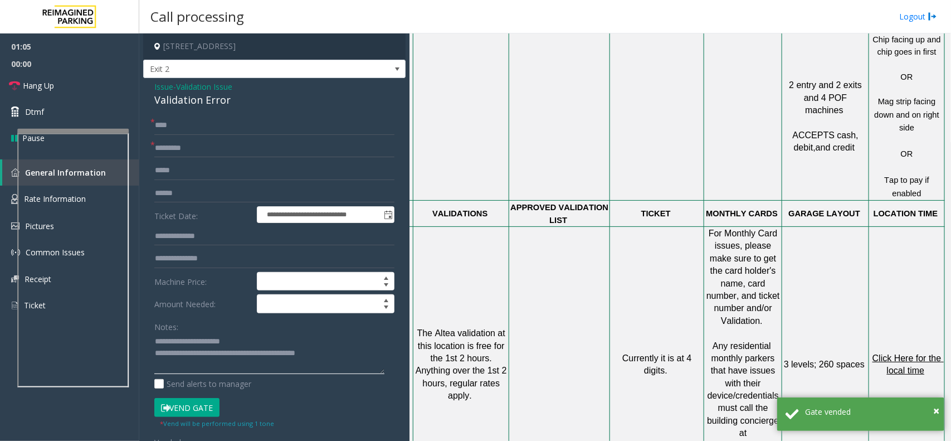
scroll to position [441, 81]
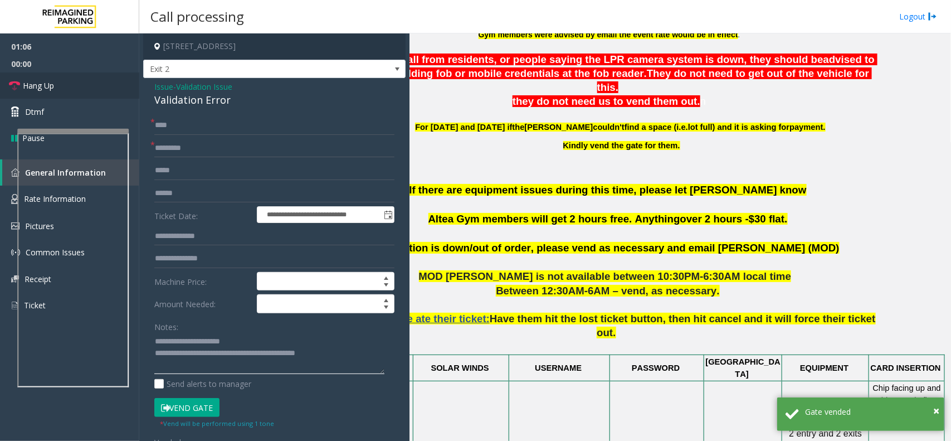
type textarea "**********"
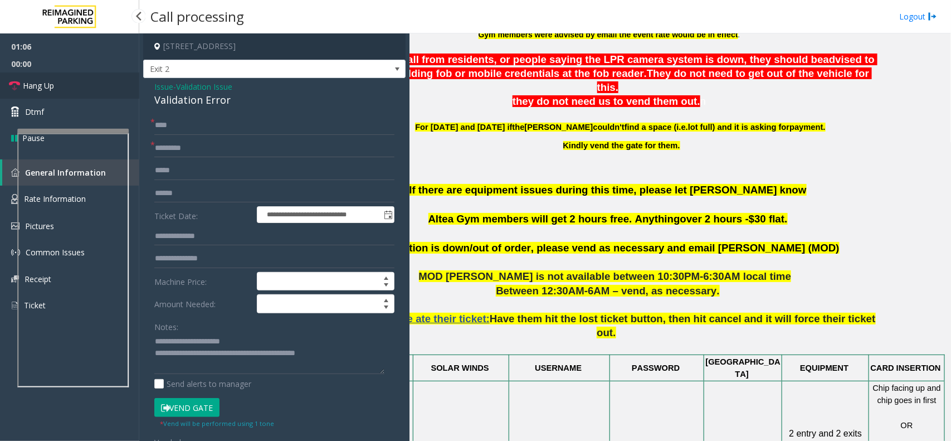
click at [79, 98] on link "Hang Up" at bounding box center [69, 85] width 139 height 26
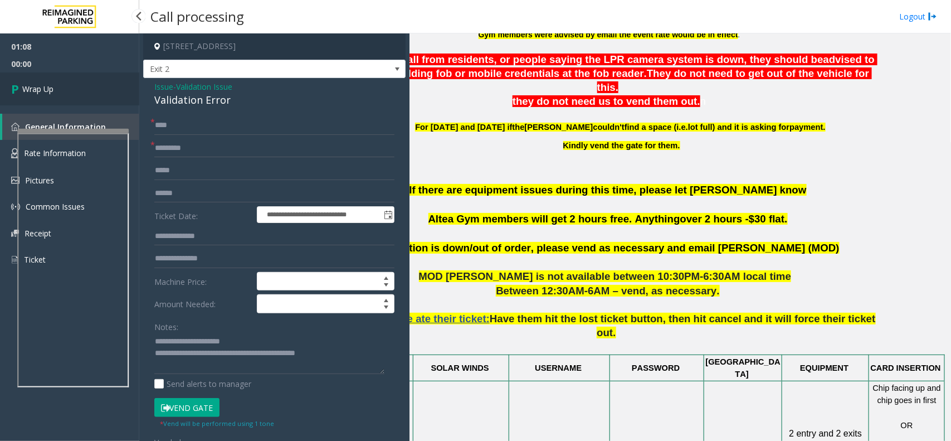
click at [79, 98] on link "Wrap Up" at bounding box center [69, 88] width 139 height 33
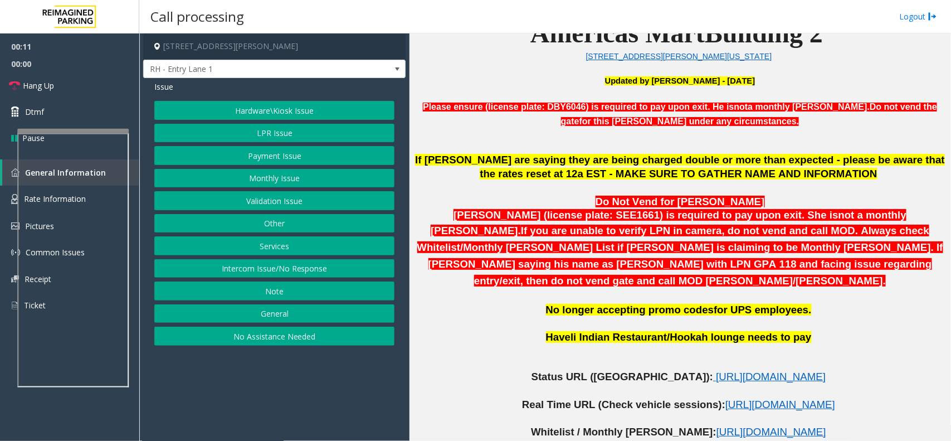
scroll to position [488, 0]
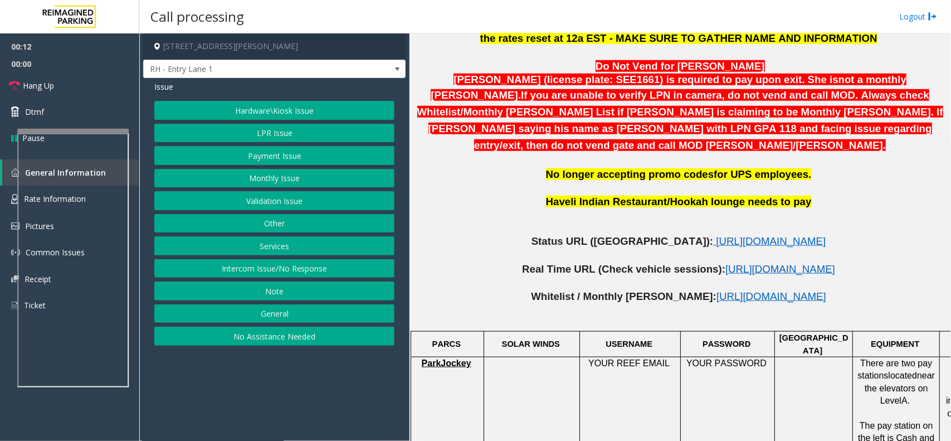
click at [291, 271] on button "Intercom Issue/No Response" at bounding box center [274, 268] width 240 height 19
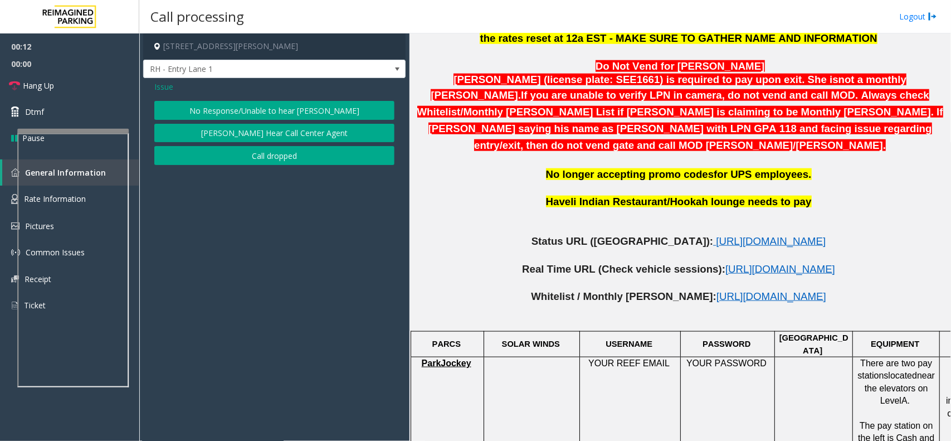
click at [274, 105] on button "No Response/Unable to hear [PERSON_NAME]" at bounding box center [274, 110] width 240 height 19
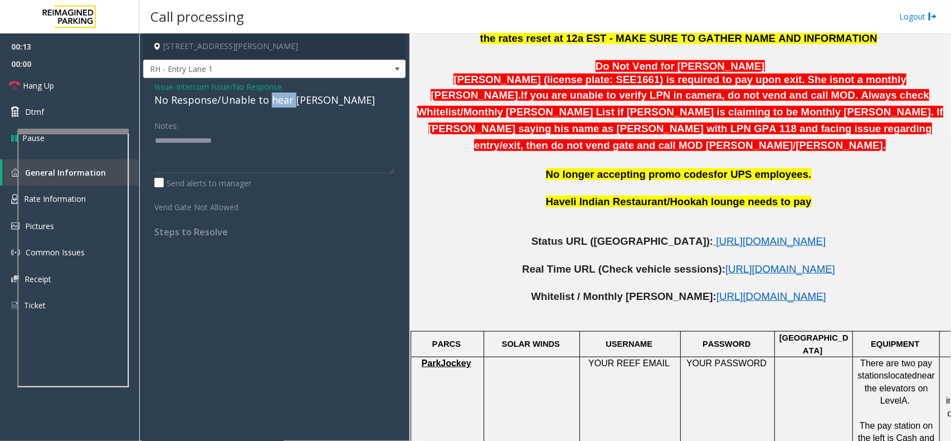
click at [274, 104] on div "No Response/Unable to hear [PERSON_NAME]" at bounding box center [274, 100] width 240 height 15
click at [333, 151] on textarea at bounding box center [274, 153] width 240 height 42
type textarea "**********"
click at [12, 77] on link "Hang Up" at bounding box center [69, 85] width 139 height 26
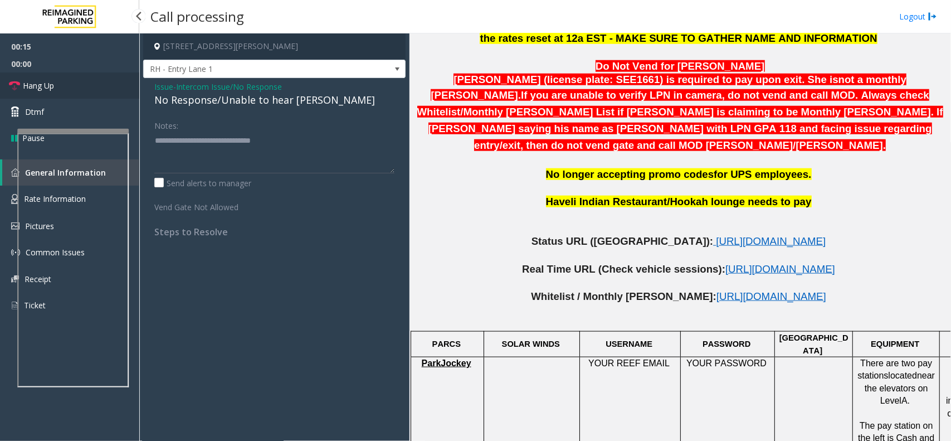
click at [12, 77] on link "Hang Up" at bounding box center [69, 85] width 139 height 26
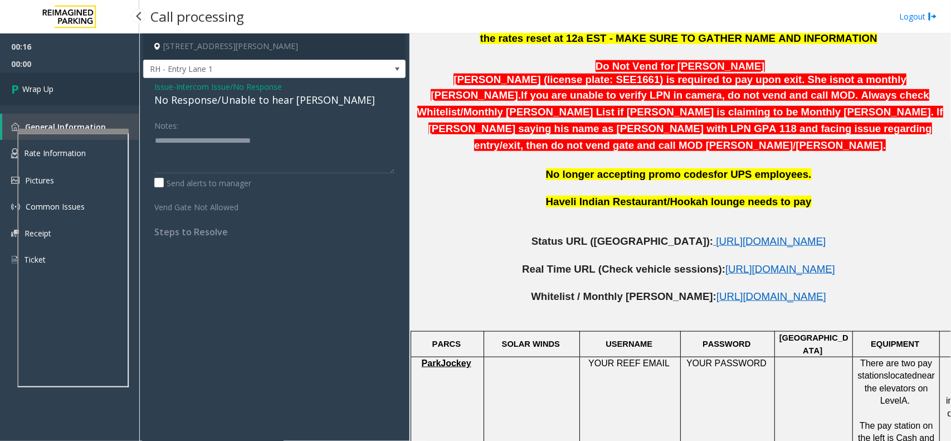
click at [70, 86] on link "Wrap Up" at bounding box center [69, 88] width 139 height 33
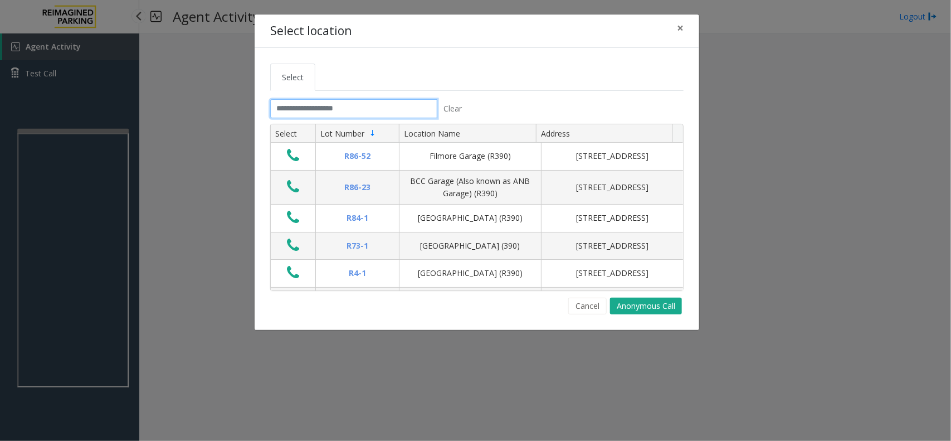
click at [348, 108] on input "text" at bounding box center [353, 108] width 167 height 19
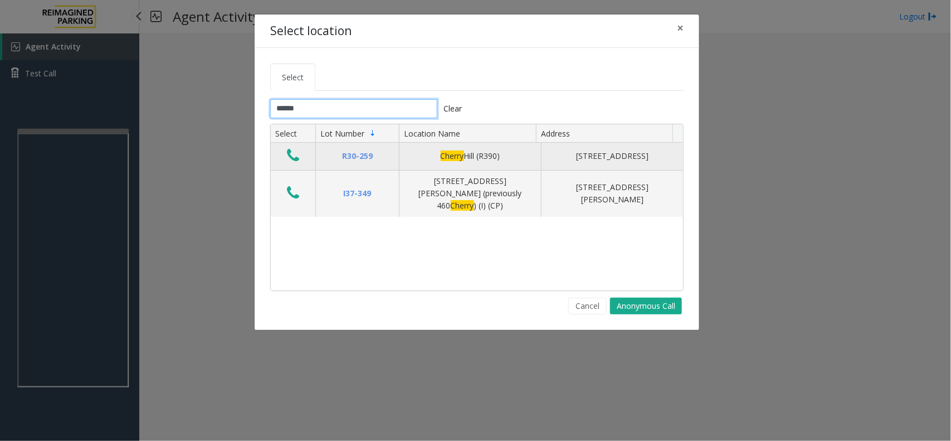
type input "******"
click at [295, 159] on icon "Data table" at bounding box center [293, 156] width 12 height 16
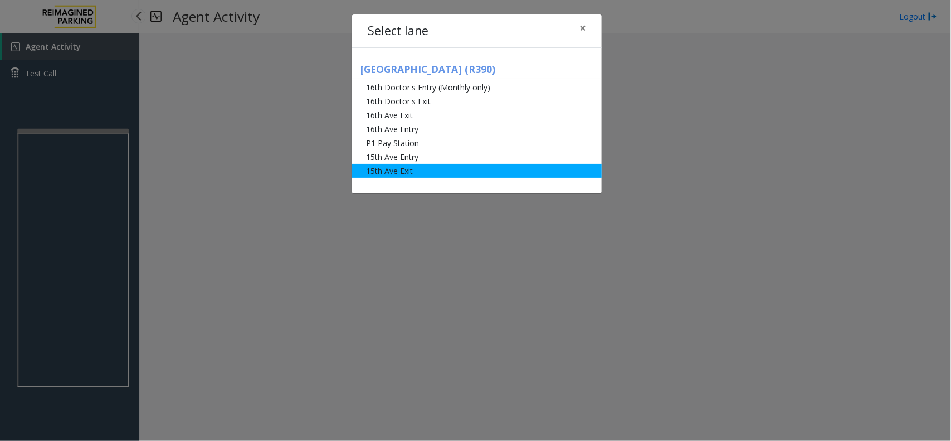
click at [429, 168] on li "15th Ave Exit" at bounding box center [477, 171] width 250 height 14
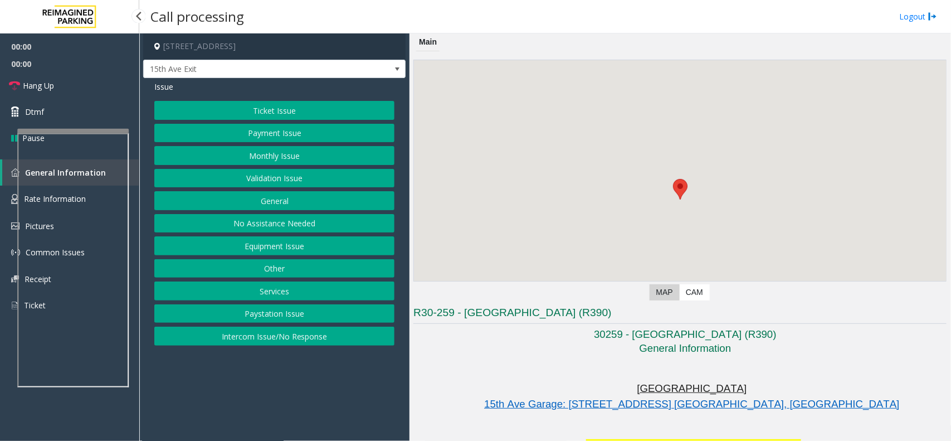
click at [299, 155] on button "Monthly Issue" at bounding box center [274, 155] width 240 height 19
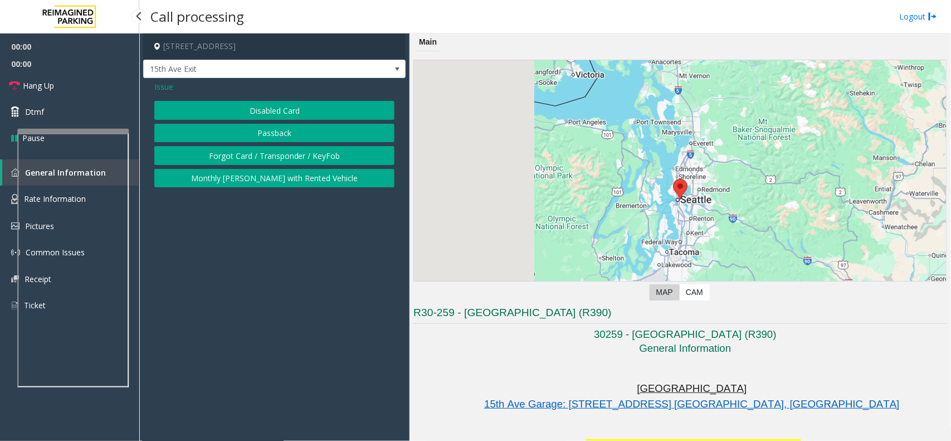
click at [285, 109] on button "Disabled Card" at bounding box center [274, 110] width 240 height 19
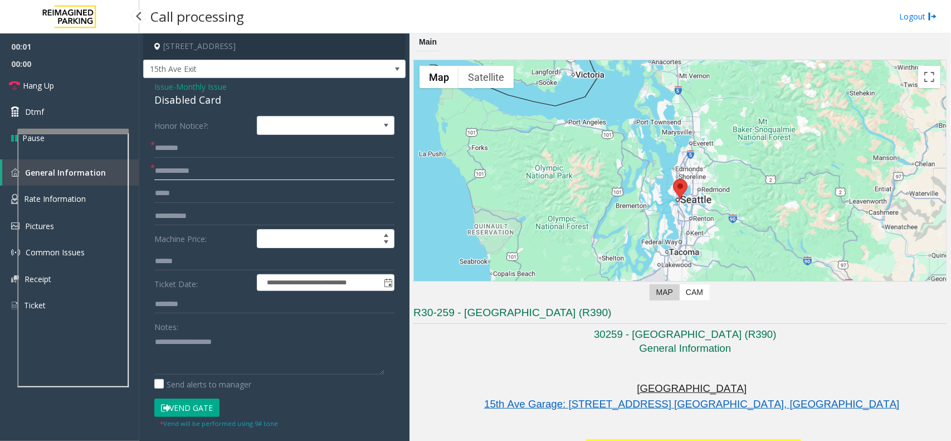
click at [204, 174] on input "text" at bounding box center [274, 171] width 240 height 19
type input "**"
click at [216, 356] on textarea at bounding box center [269, 354] width 230 height 42
type textarea "******"
click at [202, 96] on div "Disabled Card" at bounding box center [274, 100] width 240 height 15
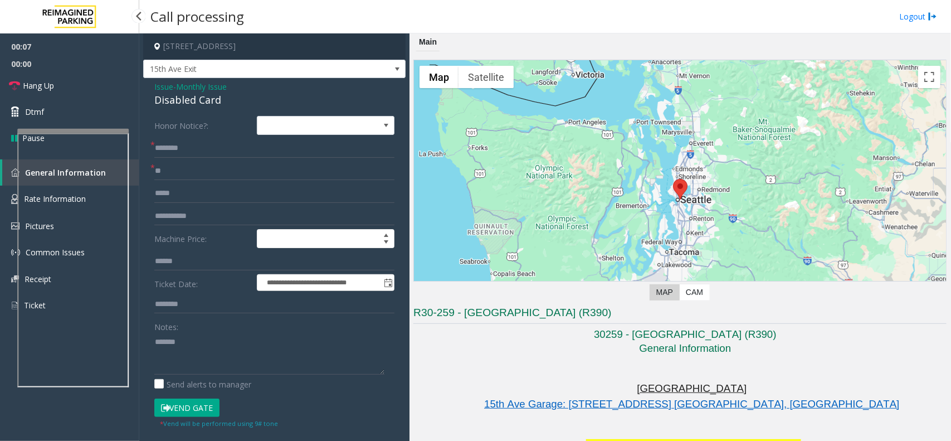
click at [195, 128] on label "Honor Notice?:" at bounding box center [203, 125] width 103 height 19
click at [193, 144] on input "text" at bounding box center [274, 148] width 240 height 19
type input "**********"
click at [206, 344] on textarea at bounding box center [269, 354] width 230 height 42
click at [202, 400] on button "Vend Gate" at bounding box center [186, 407] width 65 height 19
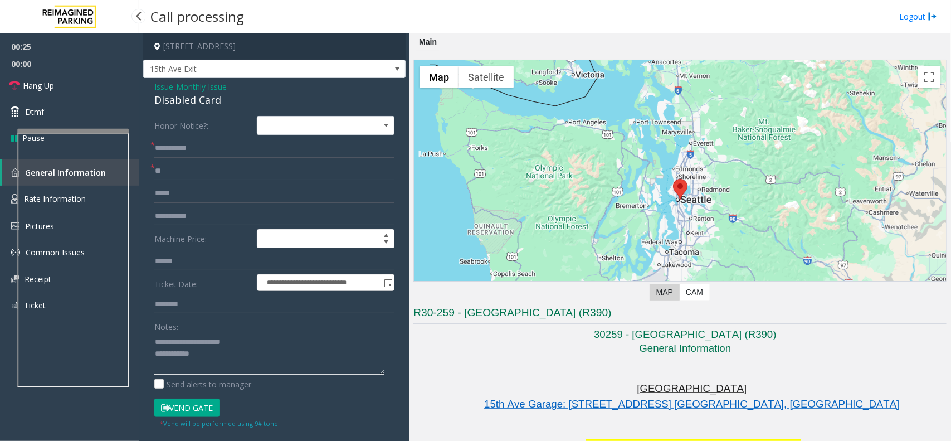
click at [223, 372] on textarea at bounding box center [269, 354] width 230 height 42
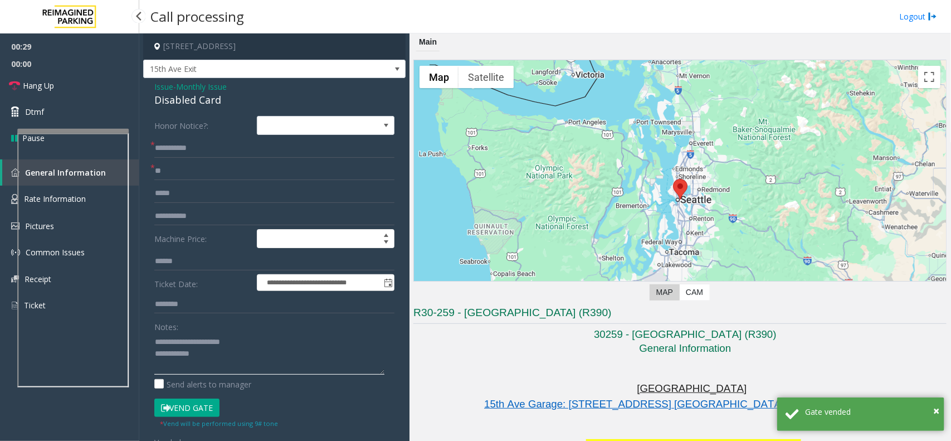
scroll to position [279, 0]
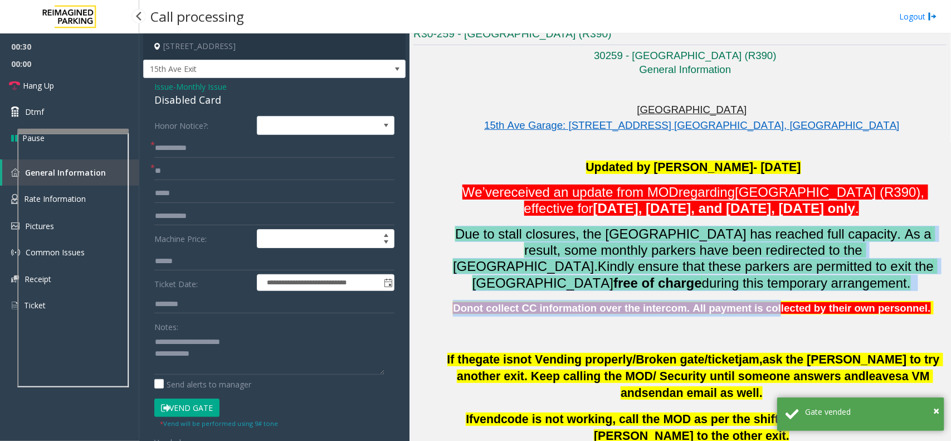
drag, startPoint x: 446, startPoint y: 221, endPoint x: 762, endPoint y: 314, distance: 329.8
click at [762, 314] on div "Updated by [PERSON_NAME]- [DATE]’ve received an update from MOD regarding [GEOG…" at bounding box center [693, 250] width 507 height 183
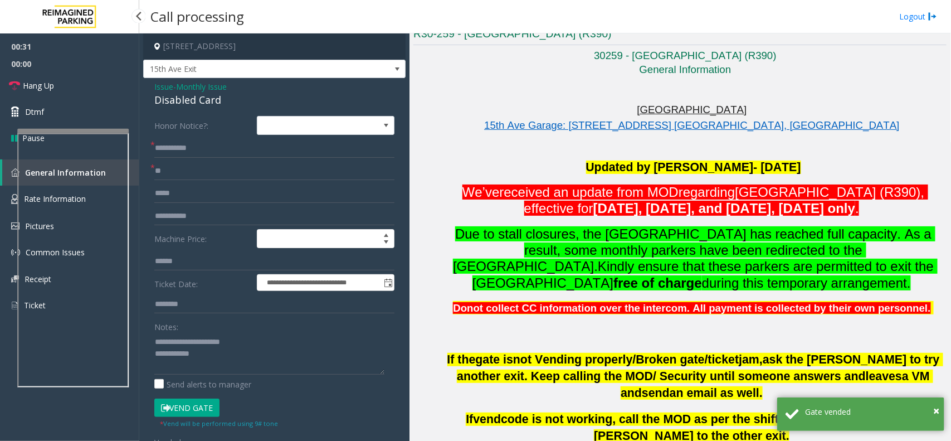
click at [818, 324] on div "Updated by [PERSON_NAME]- [DATE]’ve received an update from MOD regarding [GEOG…" at bounding box center [693, 250] width 507 height 183
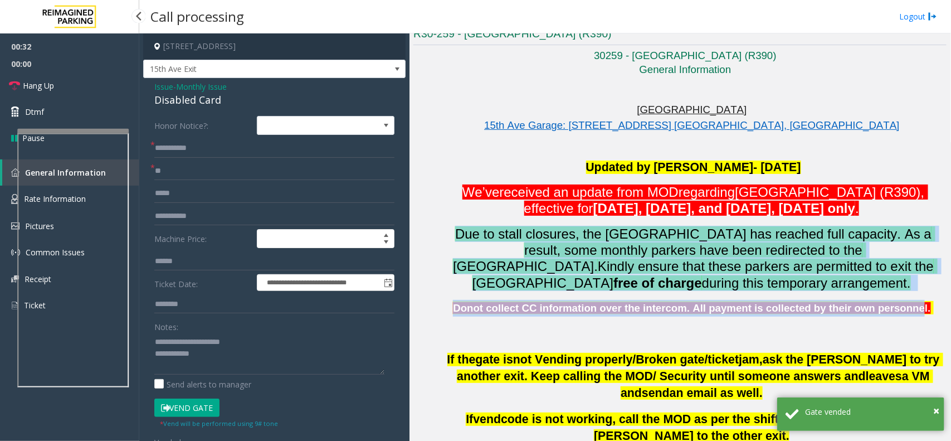
drag, startPoint x: 891, startPoint y: 310, endPoint x: 415, endPoint y: 230, distance: 482.1
drag, startPoint x: 452, startPoint y: 221, endPoint x: 832, endPoint y: 324, distance: 393.7
click at [832, 324] on div "Updated by [PERSON_NAME]- [DATE]’ve received an update from MOD regarding [GEOG…" at bounding box center [693, 250] width 507 height 183
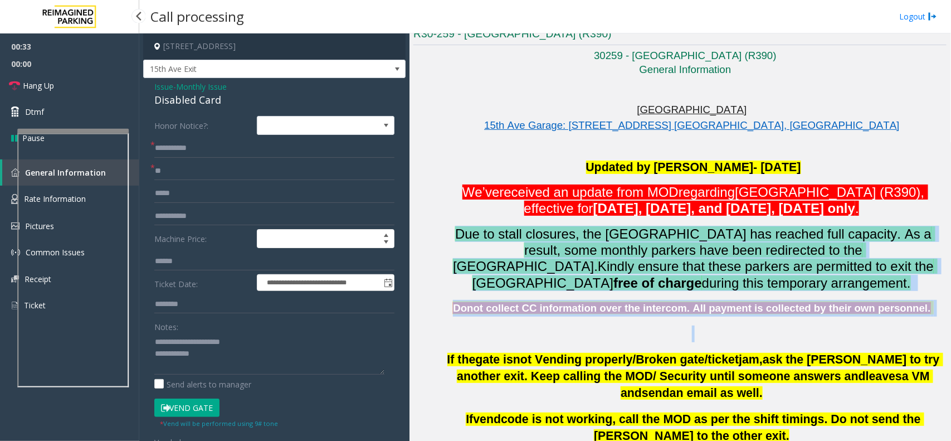
click at [832, 324] on div "Updated by [PERSON_NAME]- [DATE]’ve received an update from MOD regarding [GEOG…" at bounding box center [693, 250] width 507 height 183
drag, startPoint x: 898, startPoint y: 317, endPoint x: 452, endPoint y: 220, distance: 456.1
click at [452, 220] on div "Updated by [PERSON_NAME]- [DATE]’ve received an update from MOD regarding [GEOG…" at bounding box center [693, 250] width 507 height 183
click at [448, 221] on div "Updated by [PERSON_NAME]- [DATE]’ve received an update from MOD regarding [GEOG…" at bounding box center [693, 250] width 507 height 183
drag, startPoint x: 448, startPoint y: 221, endPoint x: 864, endPoint y: 319, distance: 428.4
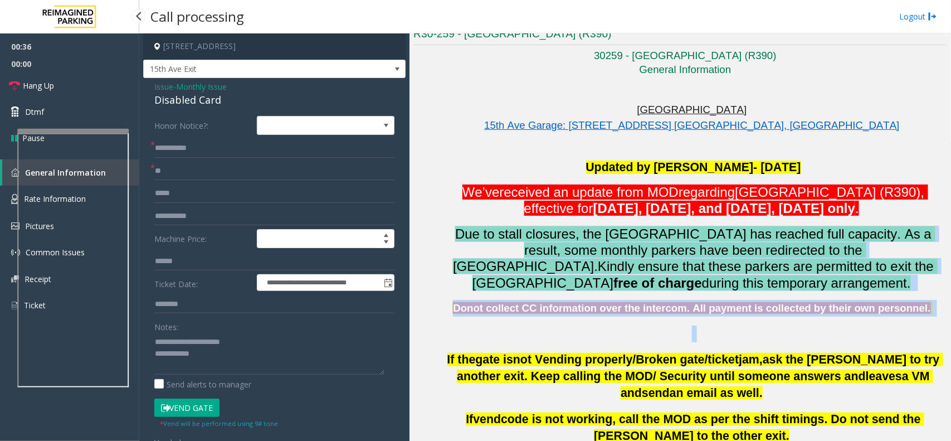
click at [864, 319] on div "Updated by [PERSON_NAME]- [DATE]’ve received an update from MOD regarding [GEOG…" at bounding box center [693, 250] width 507 height 183
click at [690, 319] on div "Updated by [PERSON_NAME]- [DATE]’ve received an update from MOD regarding [GEOG…" at bounding box center [693, 250] width 507 height 183
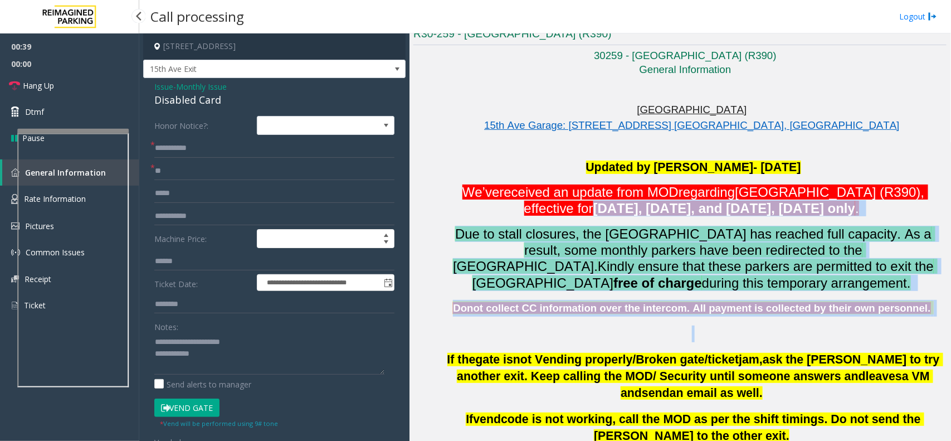
drag, startPoint x: 892, startPoint y: 322, endPoint x: 466, endPoint y: 211, distance: 440.7
click at [466, 211] on div "Updated by [PERSON_NAME]- [DATE]’ve received an update from MOD regarding [GEOG…" at bounding box center [693, 250] width 507 height 183
click at [466, 211] on p "We’ve received an update from MOD regarding [GEOGRAPHIC_DATA] (R390), effective…" at bounding box center [693, 200] width 507 height 33
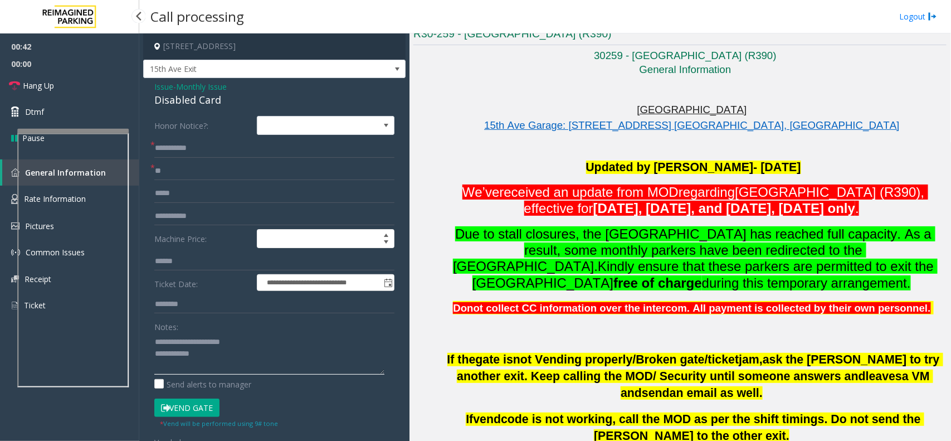
click at [224, 364] on textarea at bounding box center [269, 354] width 230 height 42
click at [99, 93] on link "Hang Up" at bounding box center [69, 85] width 139 height 26
click at [234, 362] on textarea at bounding box center [269, 354] width 230 height 42
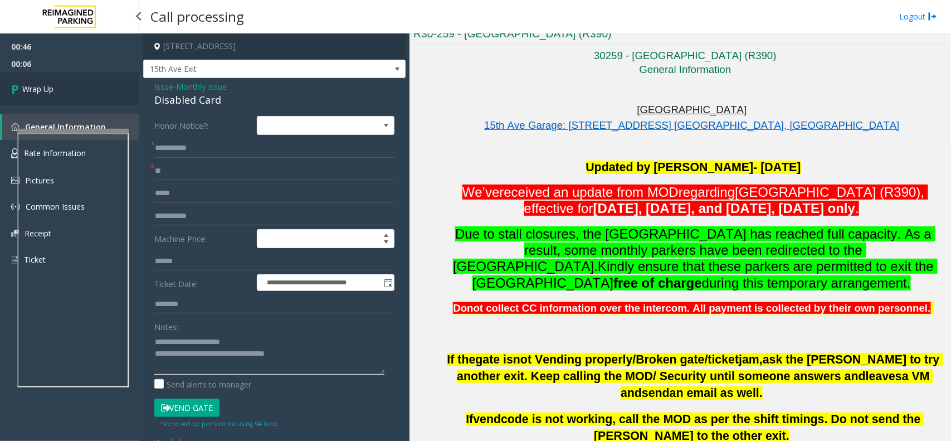
type textarea "**********"
click at [41, 81] on link "Wrap Up" at bounding box center [69, 88] width 139 height 33
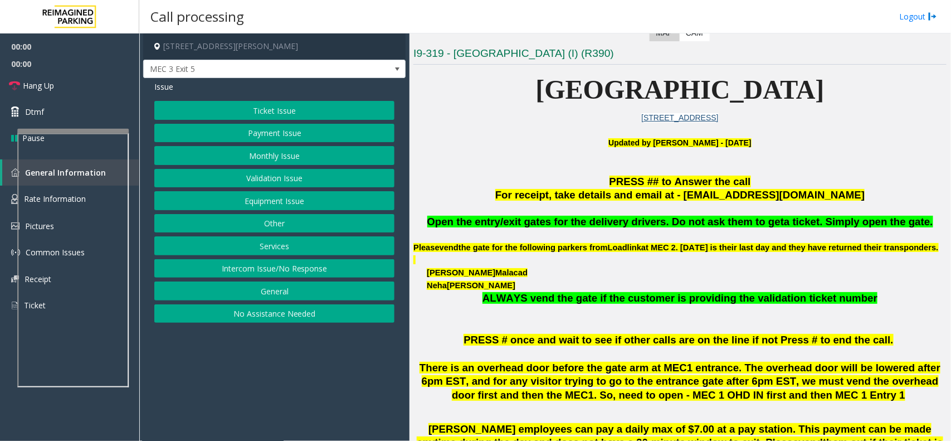
scroll to position [279, 0]
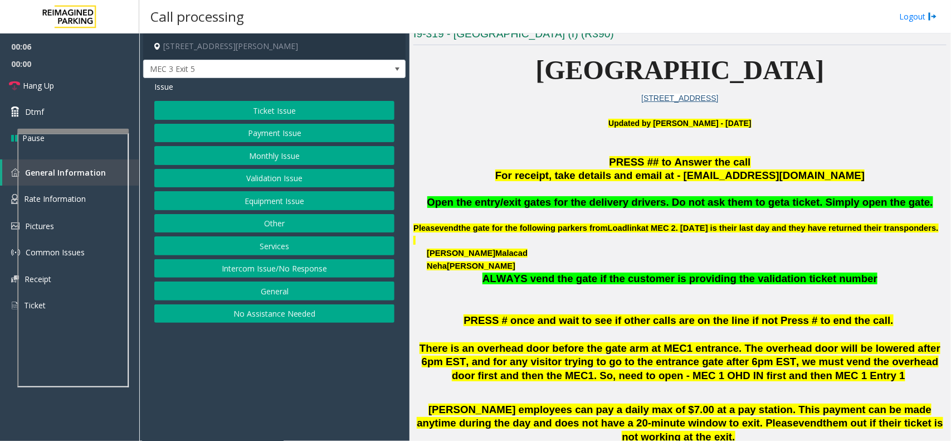
click at [290, 106] on button "Ticket Issue" at bounding box center [274, 110] width 240 height 19
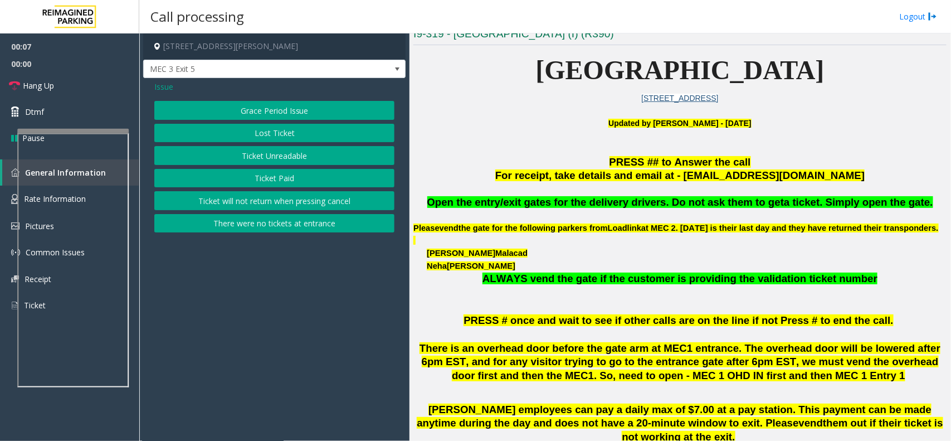
click at [281, 158] on button "Ticket Unreadable" at bounding box center [274, 155] width 240 height 19
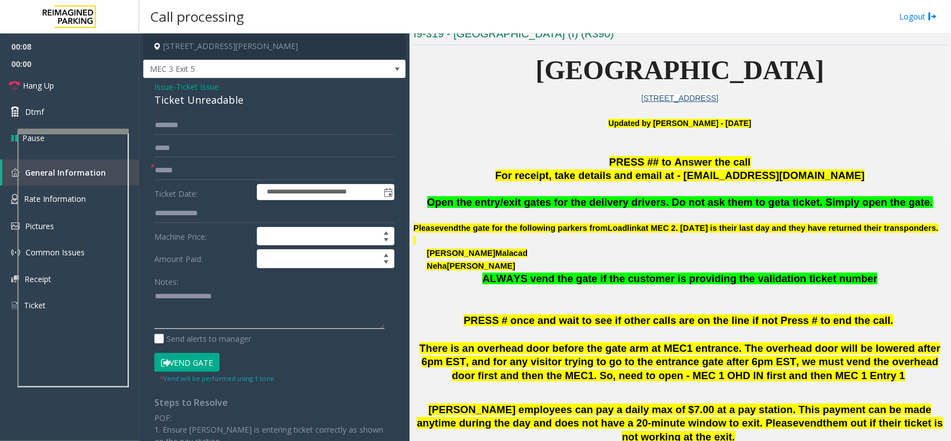
click at [227, 294] on textarea at bounding box center [269, 309] width 230 height 42
click at [166, 92] on span "Issue" at bounding box center [163, 87] width 19 height 12
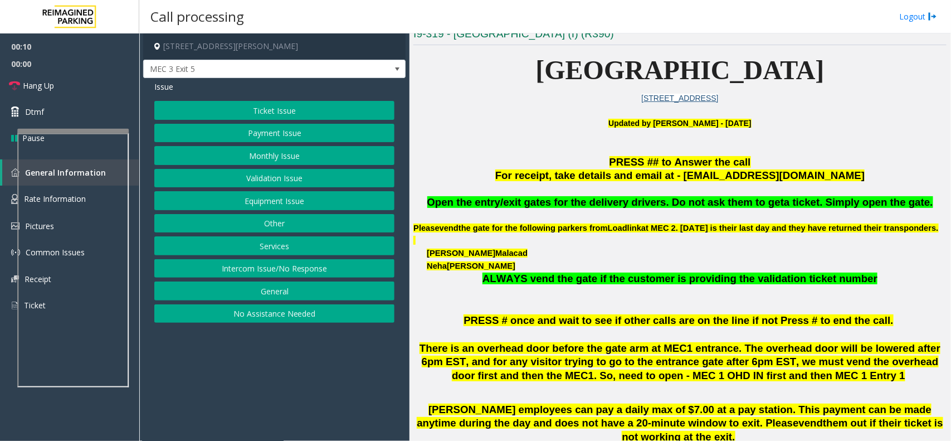
click at [290, 205] on button "Equipment Issue" at bounding box center [274, 200] width 240 height 19
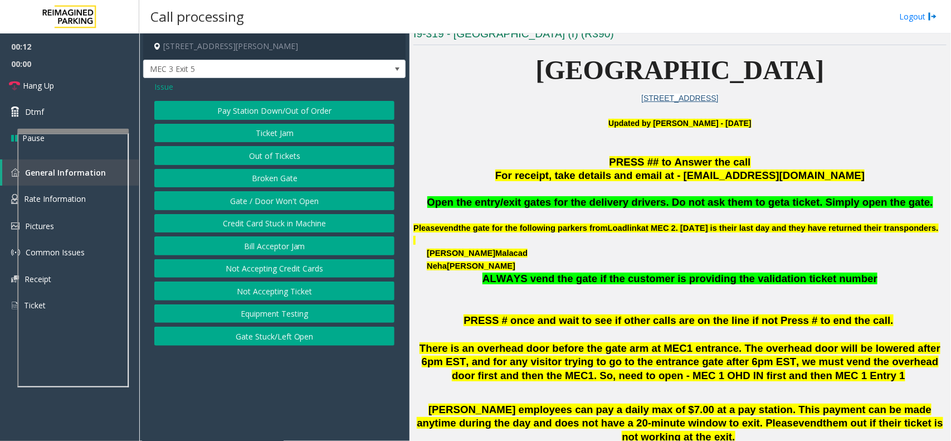
click at [171, 90] on span "Issue" at bounding box center [163, 87] width 19 height 12
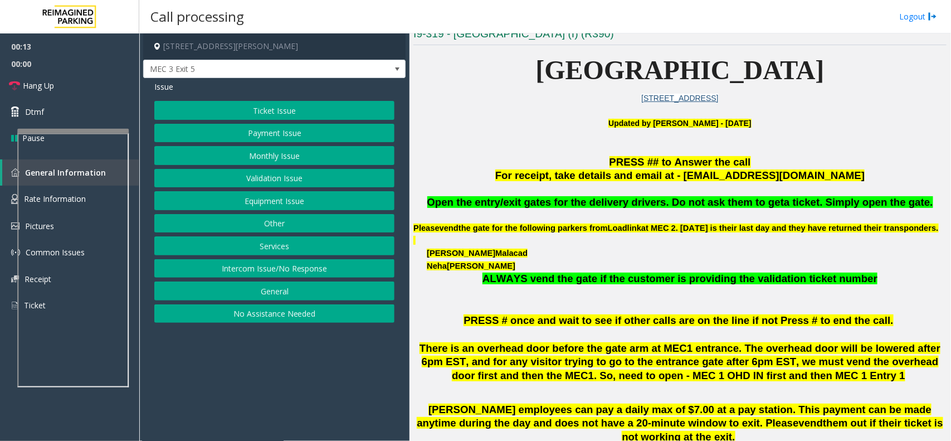
click at [291, 121] on div "Ticket Issue Payment Issue Monthly Issue Validation Issue Equipment Issue Other…" at bounding box center [274, 212] width 240 height 222
click at [287, 111] on button "Ticket Issue" at bounding box center [274, 110] width 240 height 19
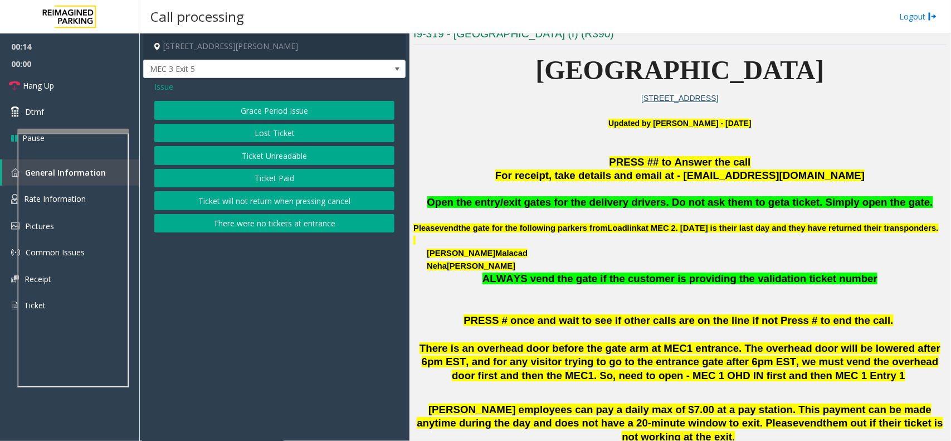
click at [282, 152] on button "Ticket Unreadable" at bounding box center [274, 155] width 240 height 19
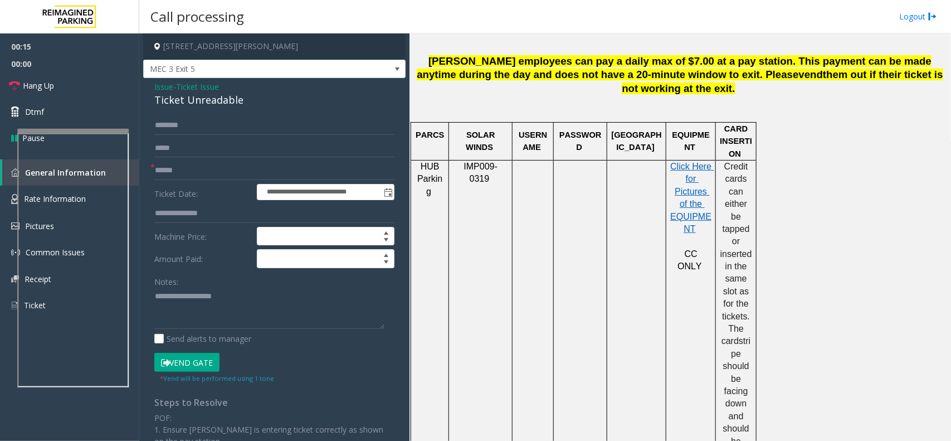
scroll to position [1045, 0]
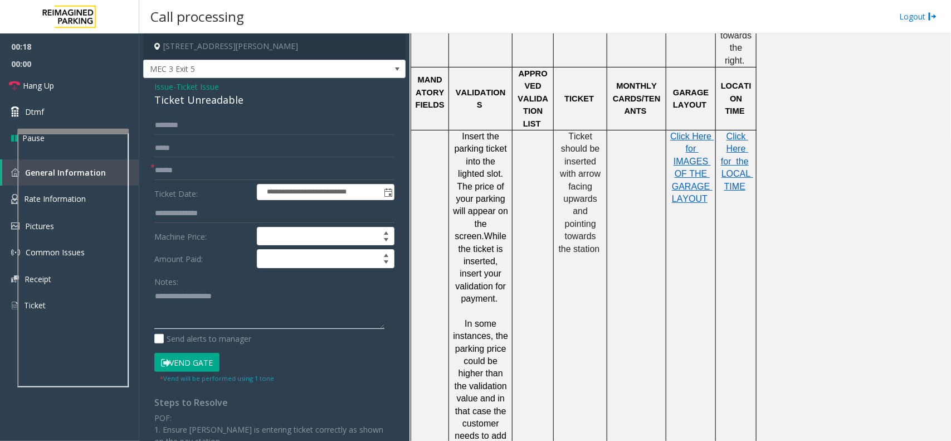
click at [240, 314] on textarea at bounding box center [269, 309] width 230 height 42
click at [205, 98] on div "Ticket Unreadable" at bounding box center [274, 100] width 240 height 15
copy div "Ticket Unreadable"
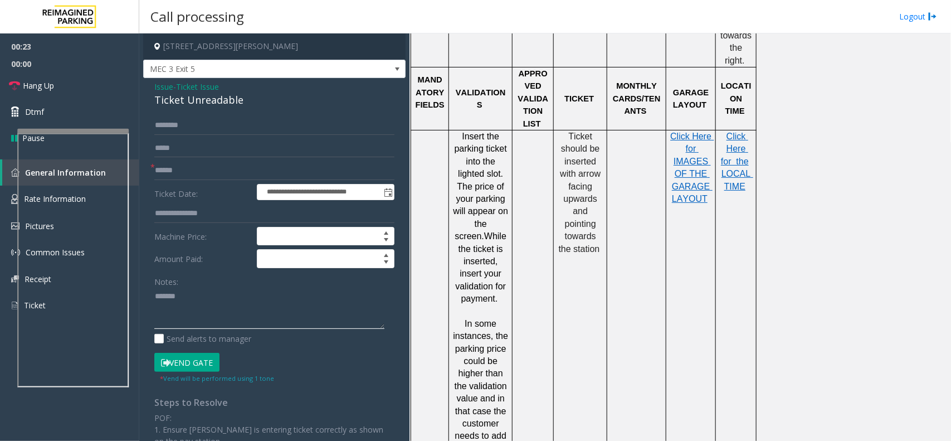
click at [226, 289] on textarea at bounding box center [269, 309] width 230 height 42
paste textarea "**********"
type textarea "**********"
click at [194, 173] on input "text" at bounding box center [274, 170] width 240 height 19
type input "**"
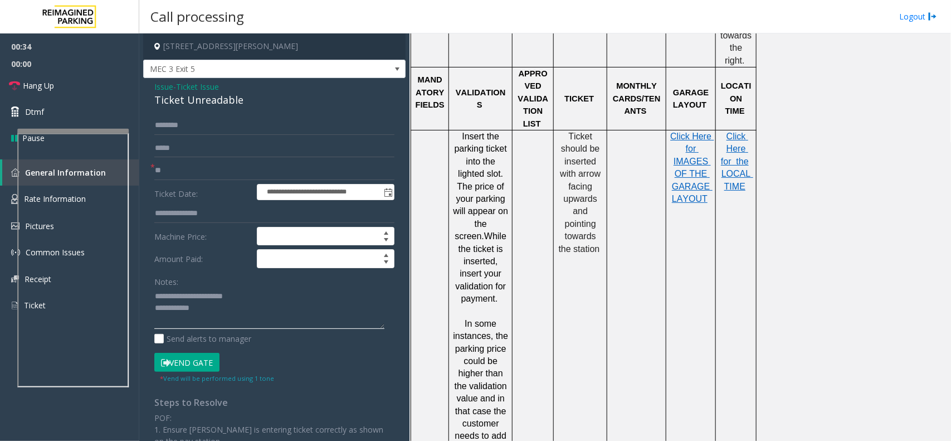
click at [210, 315] on textarea at bounding box center [269, 309] width 230 height 42
click at [87, 87] on link "Hang Up" at bounding box center [69, 85] width 139 height 26
click at [239, 314] on textarea at bounding box center [269, 309] width 230 height 42
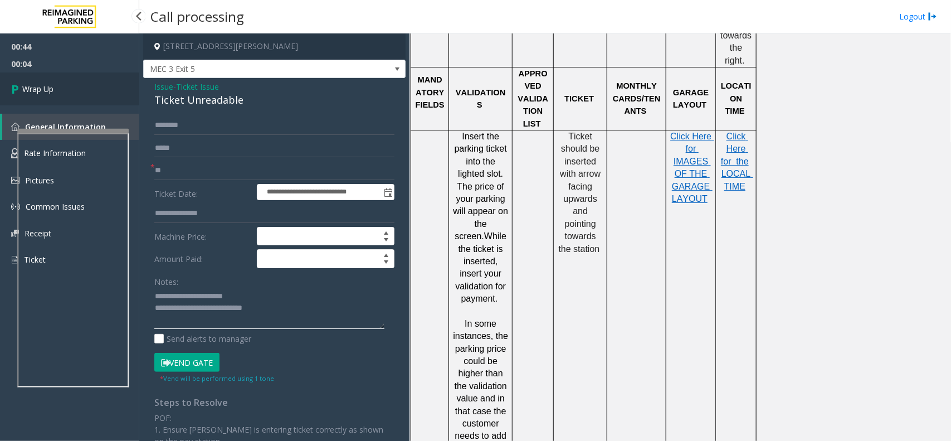
type textarea "**********"
click at [110, 90] on link "Wrap Up" at bounding box center [69, 88] width 139 height 33
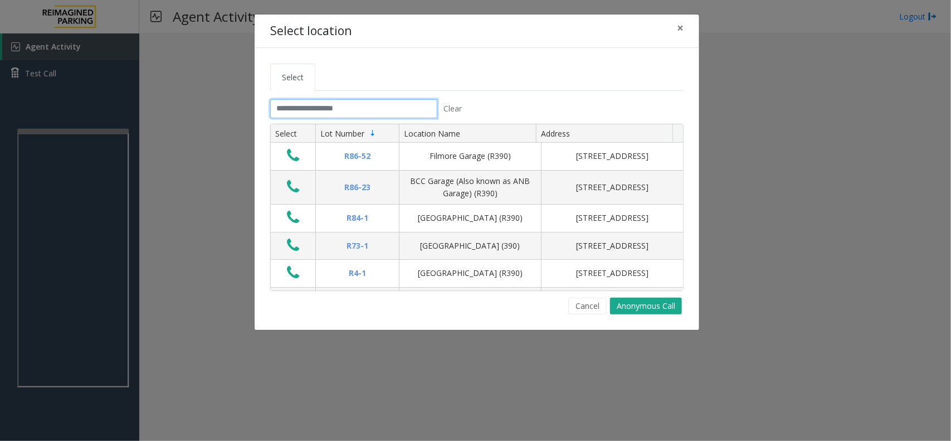
click at [291, 104] on input "text" at bounding box center [353, 108] width 167 height 19
click at [329, 115] on input "text" at bounding box center [353, 108] width 167 height 19
click at [324, 110] on input "text" at bounding box center [353, 108] width 167 height 19
click at [308, 106] on input "text" at bounding box center [353, 108] width 167 height 19
click at [296, 101] on input "text" at bounding box center [353, 108] width 167 height 19
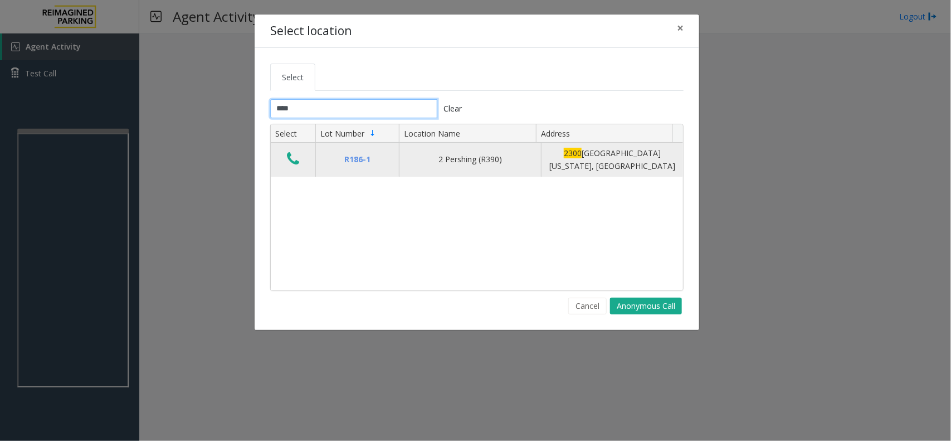
type input "****"
click at [293, 159] on icon "Data table" at bounding box center [293, 159] width 12 height 16
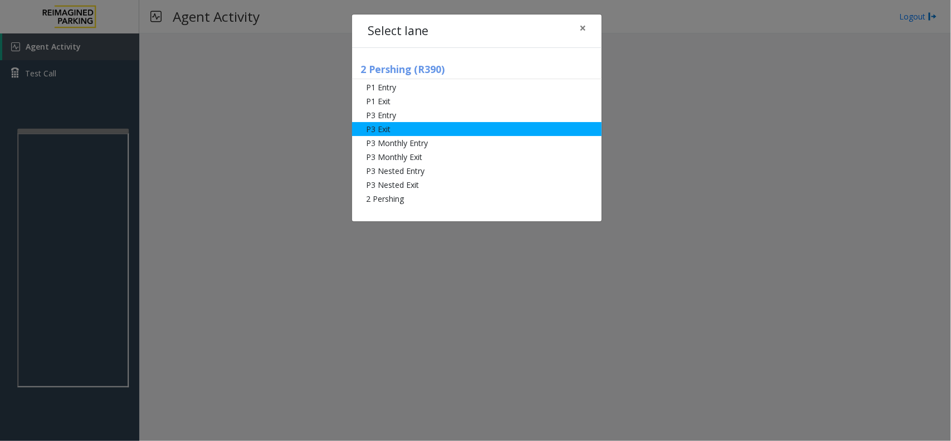
click at [449, 132] on li "P3 Exit" at bounding box center [477, 129] width 250 height 14
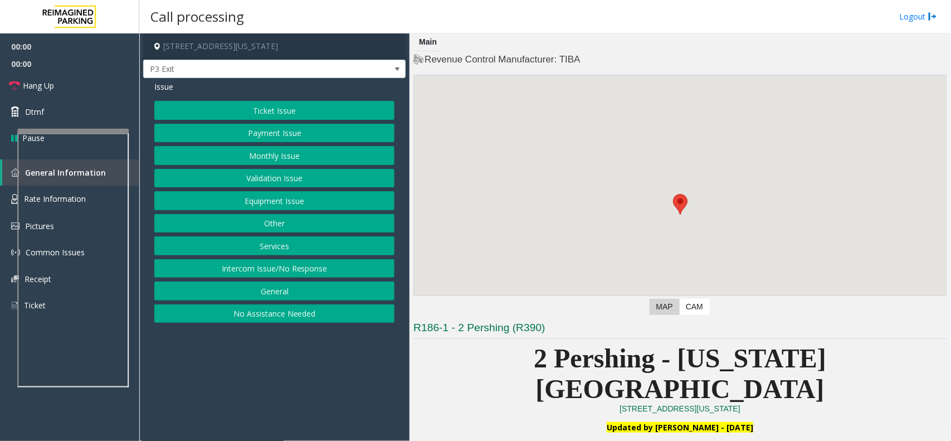
scroll to position [348, 0]
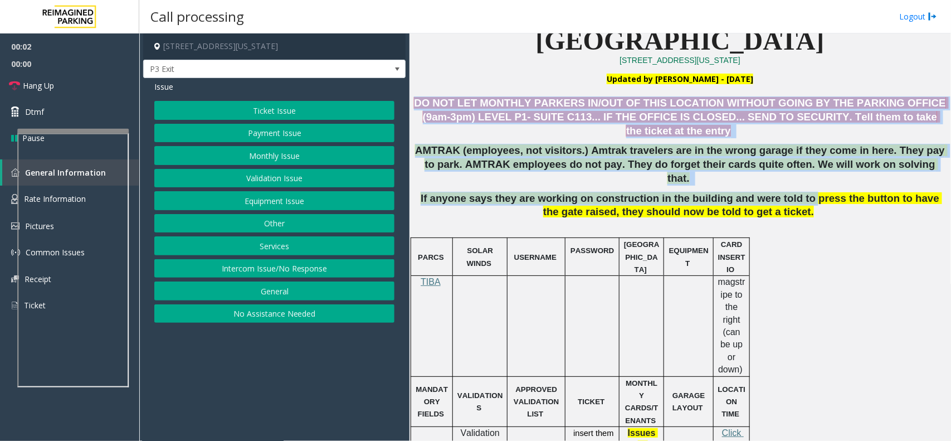
drag, startPoint x: 415, startPoint y: 74, endPoint x: 777, endPoint y: 138, distance: 367.8
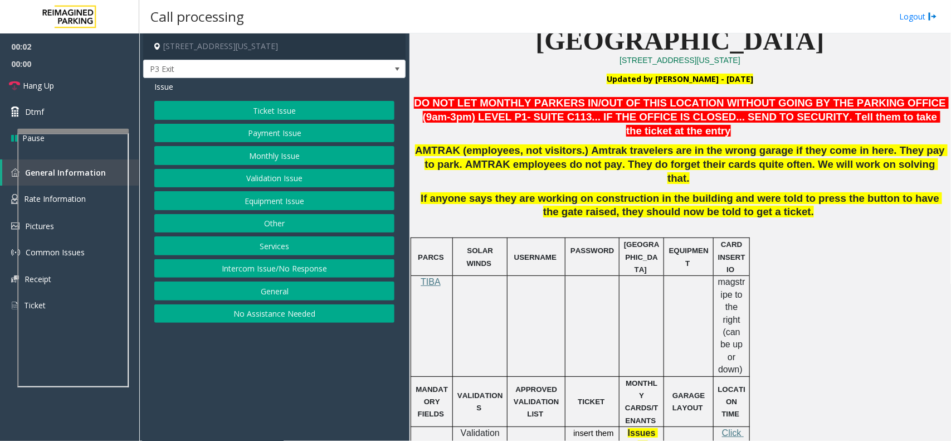
click at [820, 192] on p "If anyone says they are working on construction in the building and were told t…" at bounding box center [680, 212] width 533 height 40
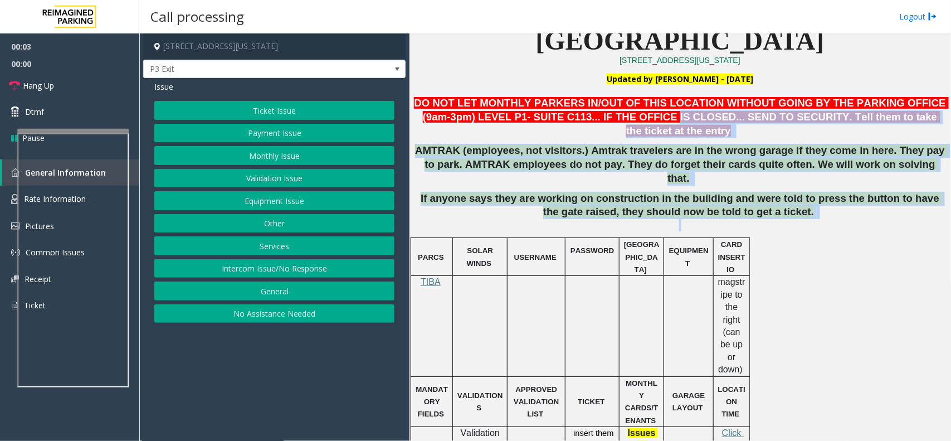
drag, startPoint x: 820, startPoint y: 165, endPoint x: 586, endPoint y: 82, distance: 247.8
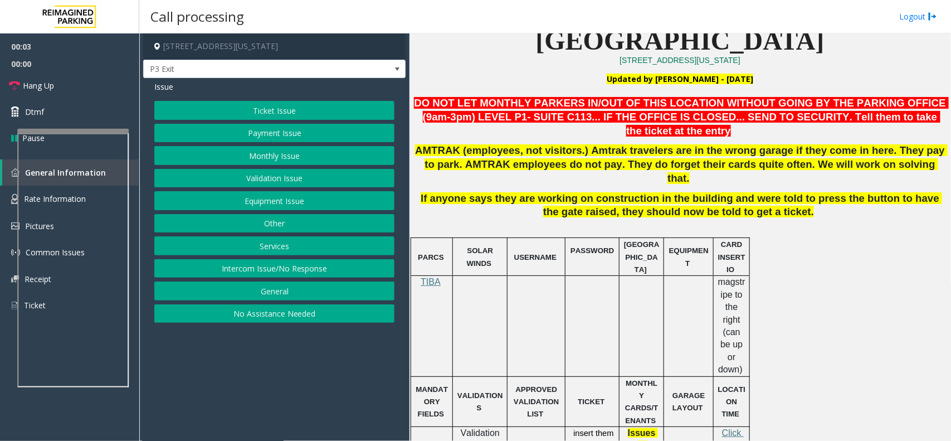
click at [560, 238] on td "USERNAME" at bounding box center [537, 257] width 58 height 38
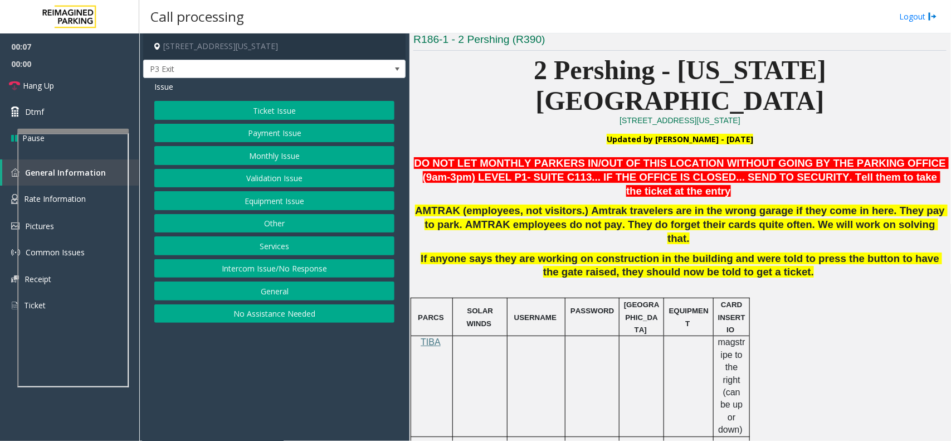
scroll to position [279, 0]
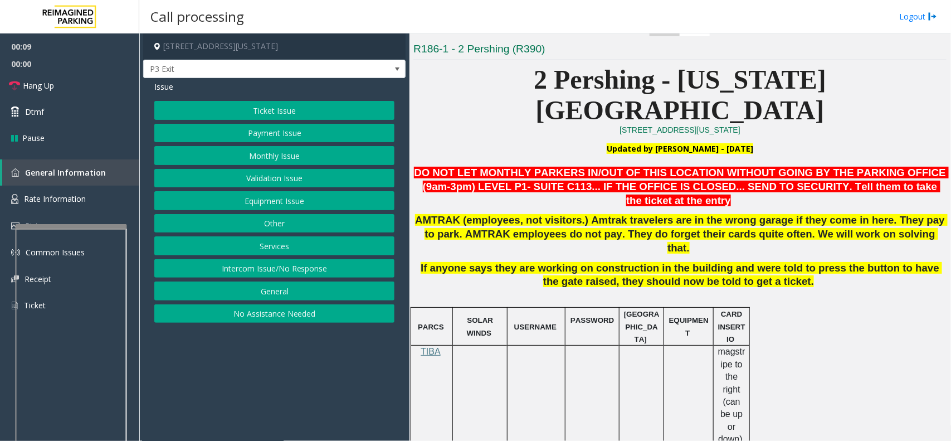
click at [98, 231] on div at bounding box center [71, 354] width 111 height 261
click at [92, 202] on link "Rate Information" at bounding box center [69, 199] width 139 height 27
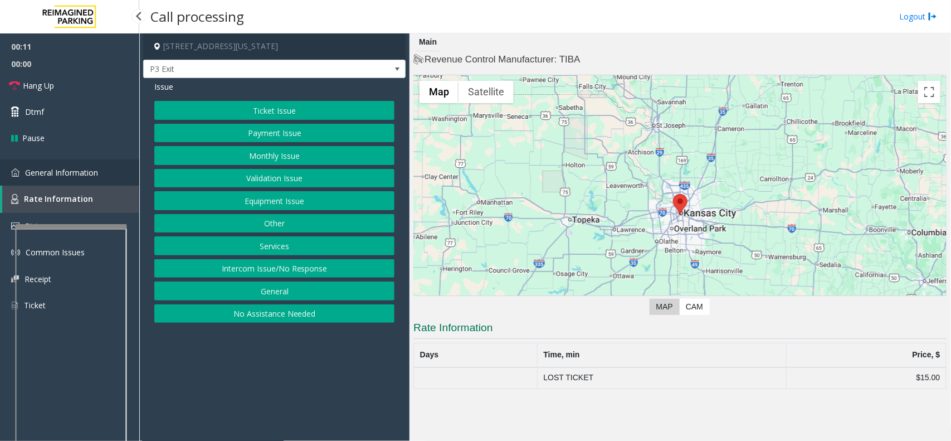
click at [73, 181] on link "General Information" at bounding box center [69, 172] width 139 height 26
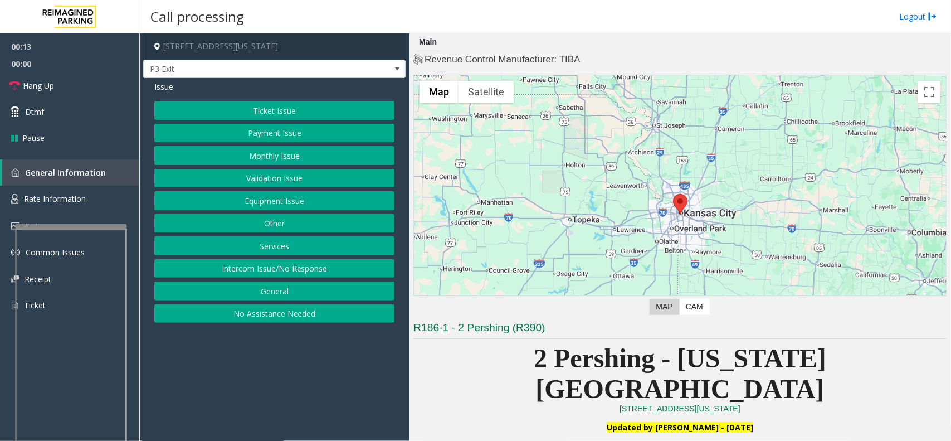
click at [290, 132] on button "Payment Issue" at bounding box center [274, 133] width 240 height 19
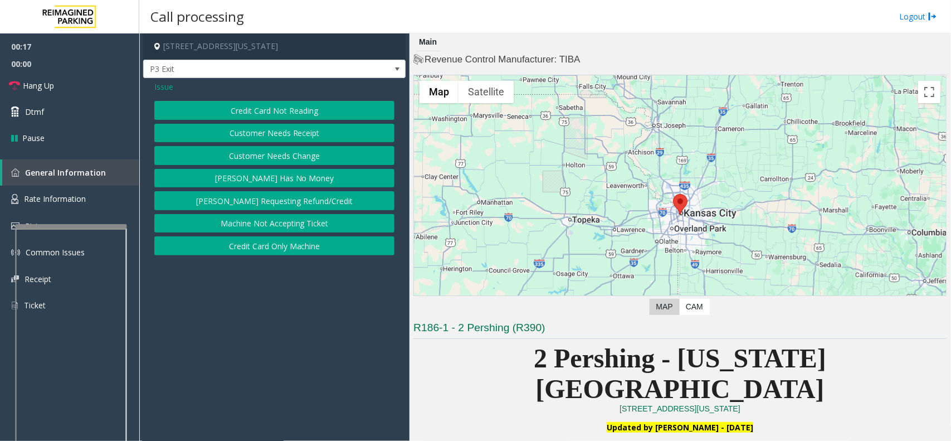
click at [278, 179] on button "[PERSON_NAME] Has No Money" at bounding box center [274, 178] width 240 height 19
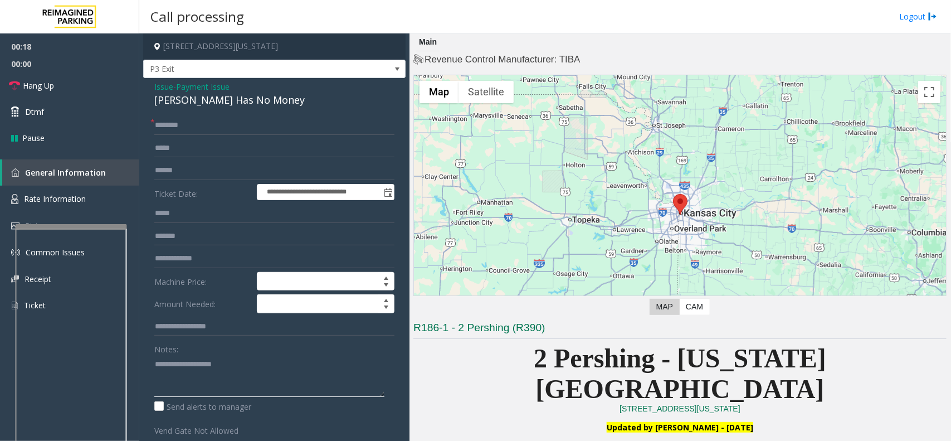
click at [212, 374] on textarea at bounding box center [269, 376] width 230 height 42
click at [223, 104] on div "[PERSON_NAME] Has No Money" at bounding box center [274, 100] width 240 height 15
copy div "[PERSON_NAME] Has No Money"
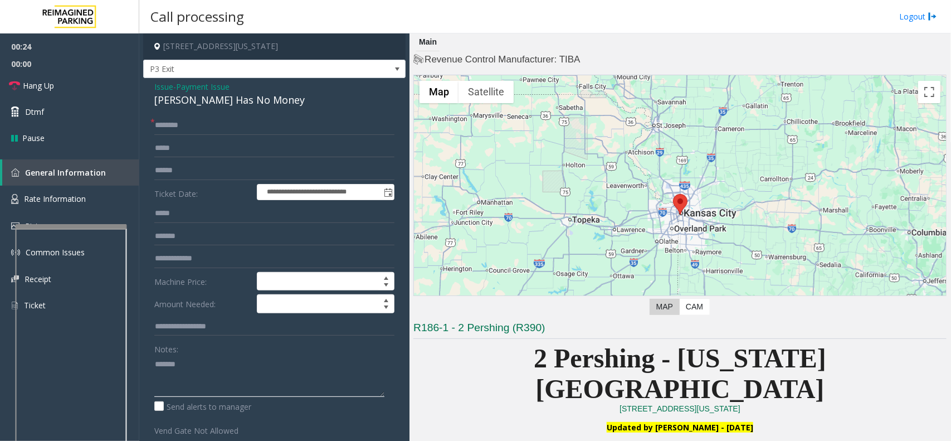
click at [218, 368] on textarea at bounding box center [269, 376] width 230 height 42
paste textarea "**********"
type textarea "**********"
click at [186, 125] on input "text" at bounding box center [274, 125] width 240 height 19
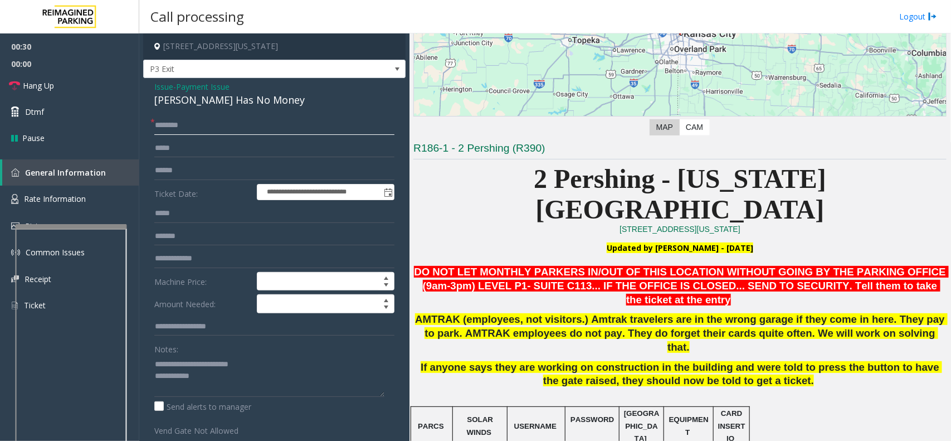
scroll to position [348, 0]
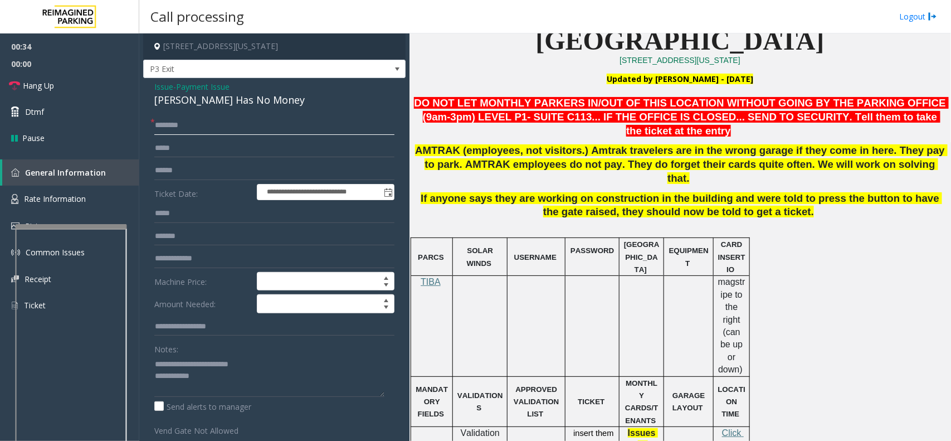
click at [259, 129] on input "text" at bounding box center [274, 125] width 240 height 19
type input "*******"
click at [218, 382] on textarea at bounding box center [269, 376] width 230 height 42
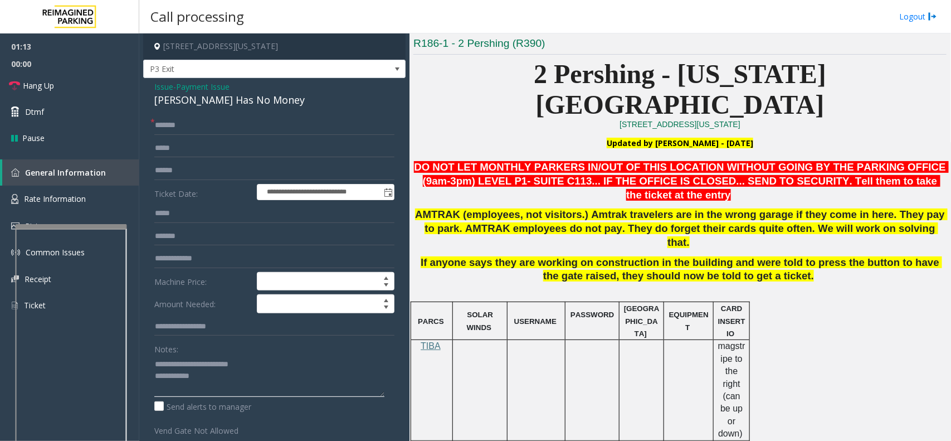
scroll to position [288, 0]
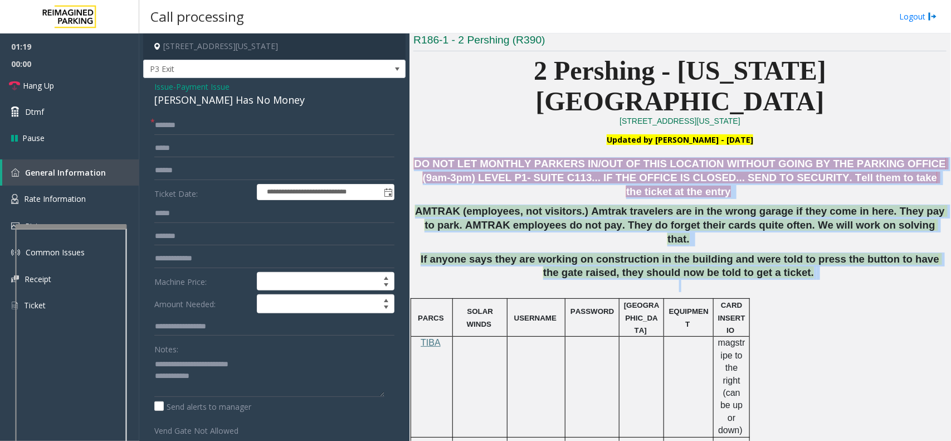
drag, startPoint x: 413, startPoint y: 127, endPoint x: 792, endPoint y: 226, distance: 391.6
click at [792, 226] on div "Main Revenue Control Manufacturer: TIBA ← Move left → Move right ↑ Move up ↓ Mo…" at bounding box center [680, 236] width 541 height 407
click at [792, 252] on p "If anyone says they are working on construction in the building and were told t…" at bounding box center [680, 272] width 533 height 40
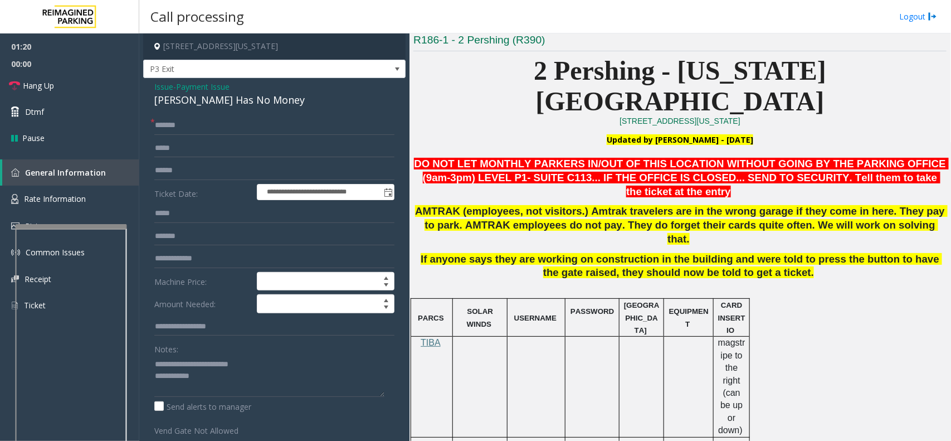
click at [694, 252] on p "If anyone says they are working on construction in the building and were told t…" at bounding box center [680, 272] width 533 height 40
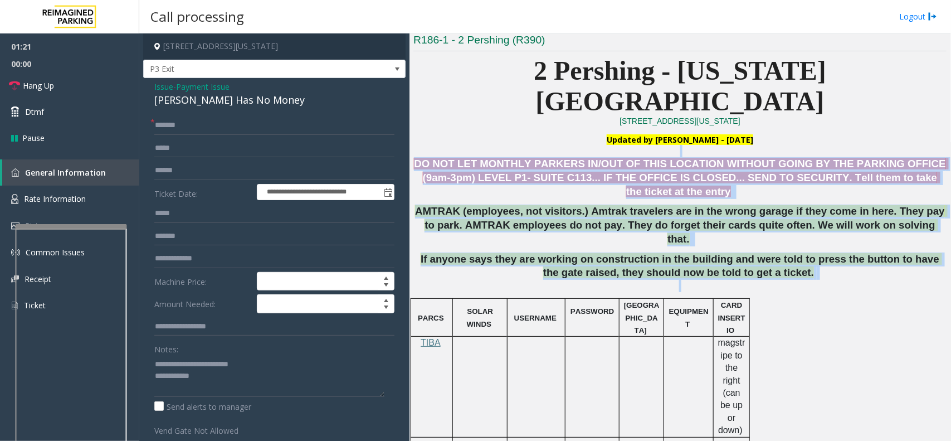
drag, startPoint x: 783, startPoint y: 223, endPoint x: 436, endPoint y: 113, distance: 363.6
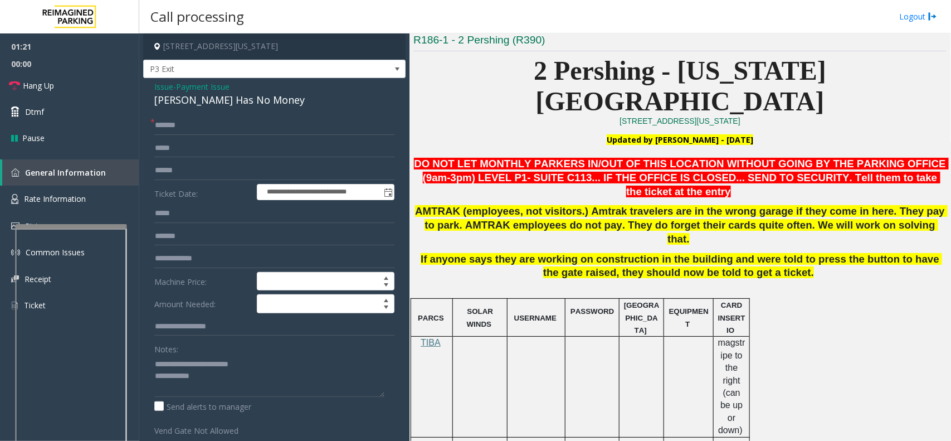
click at [486, 134] on p "Updated by [PERSON_NAME] - [DATE]" at bounding box center [680, 139] width 533 height 11
click at [235, 385] on textarea at bounding box center [269, 376] width 230 height 42
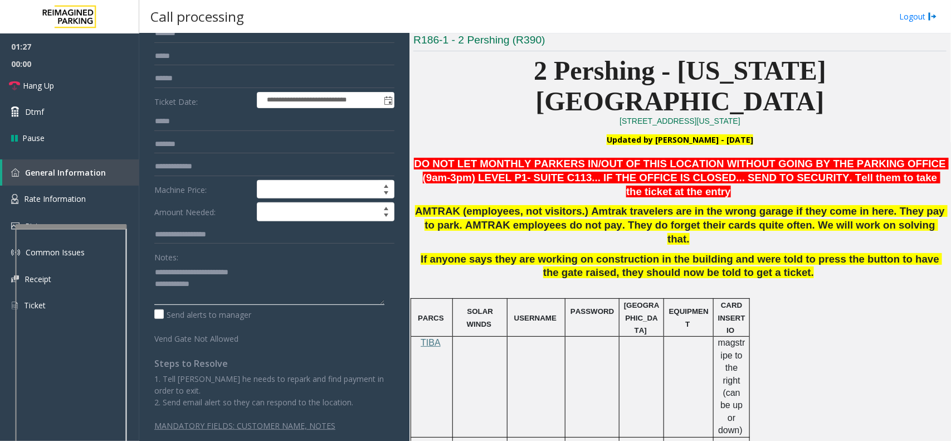
scroll to position [106, 0]
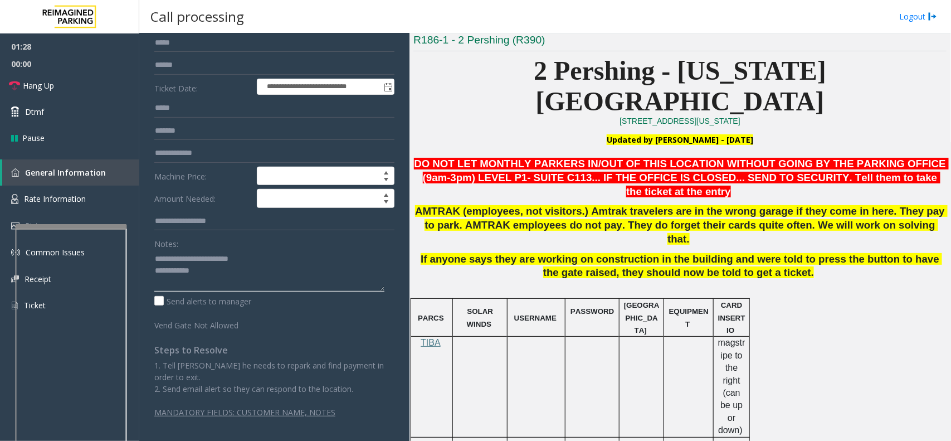
click at [277, 283] on textarea at bounding box center [269, 271] width 230 height 42
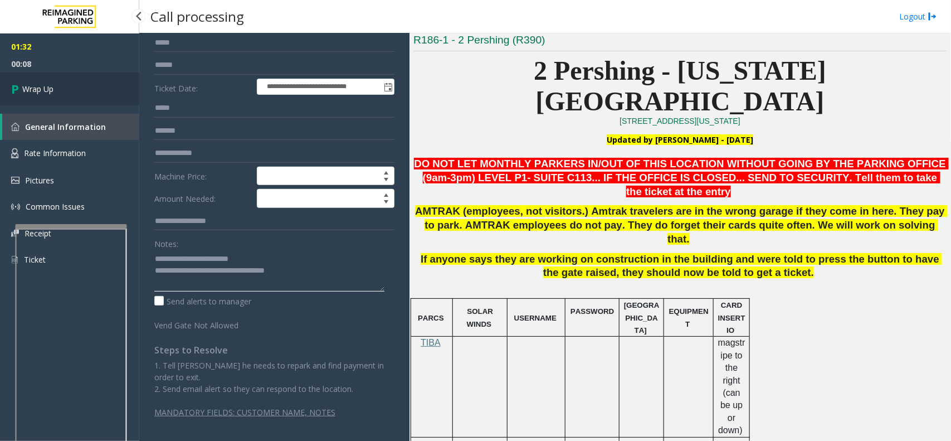
type textarea "**********"
click at [93, 73] on link "Wrap Up" at bounding box center [69, 88] width 139 height 33
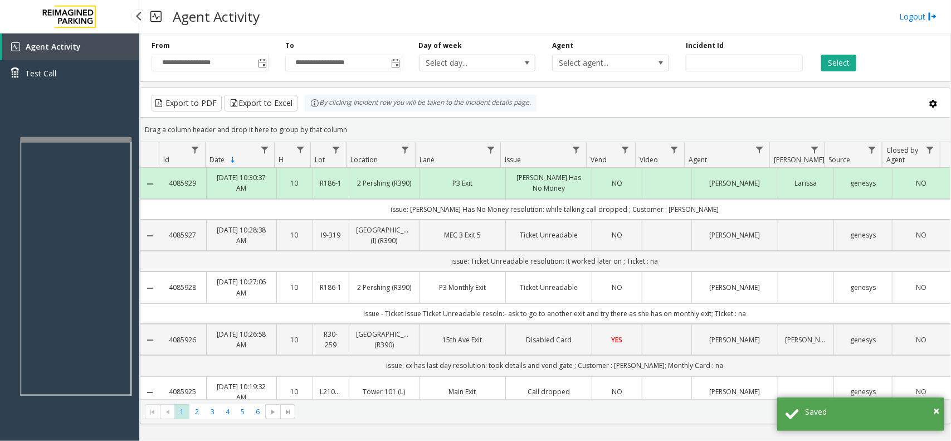
click at [103, 132] on app-root "**********" at bounding box center [475, 220] width 951 height 441
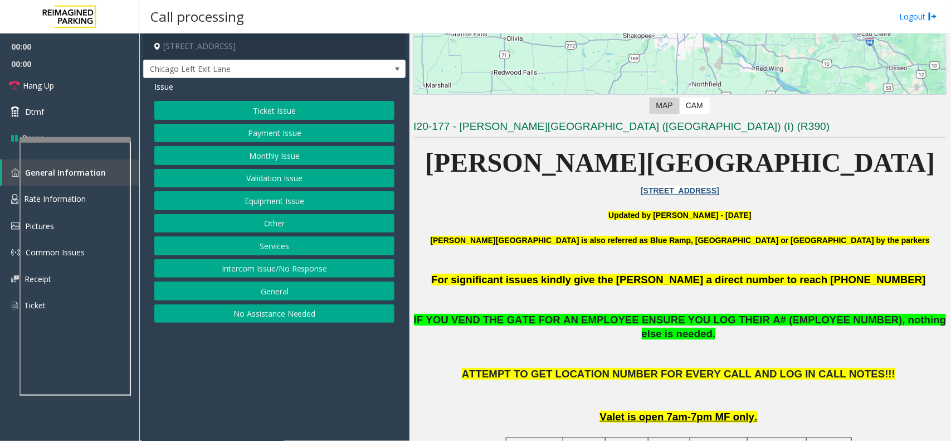
scroll to position [209, 0]
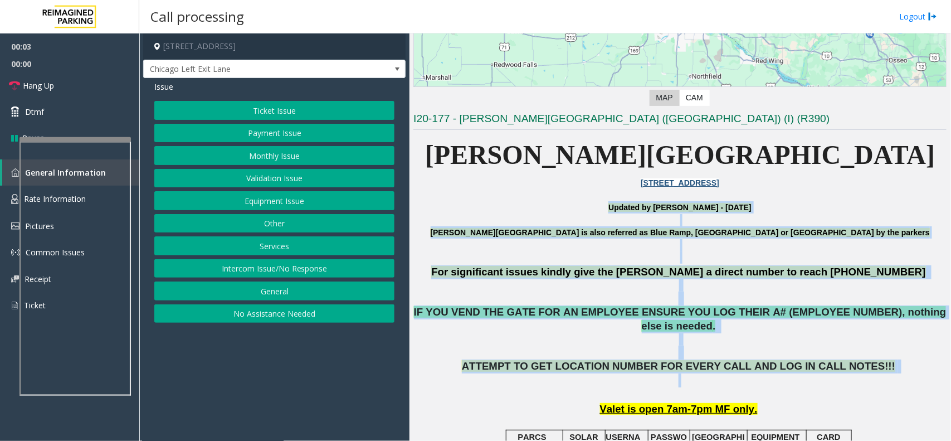
drag, startPoint x: 480, startPoint y: 208, endPoint x: 870, endPoint y: 367, distance: 421.7
click at [870, 367] on p "ATTEMPT TO GET LOCATION NUMBER FOR EVERY CALL AND LOG IN CALL NOTES!!!" at bounding box center [680, 379] width 533 height 41
drag, startPoint x: 870, startPoint y: 367, endPoint x: 558, endPoint y: 230, distance: 340.6
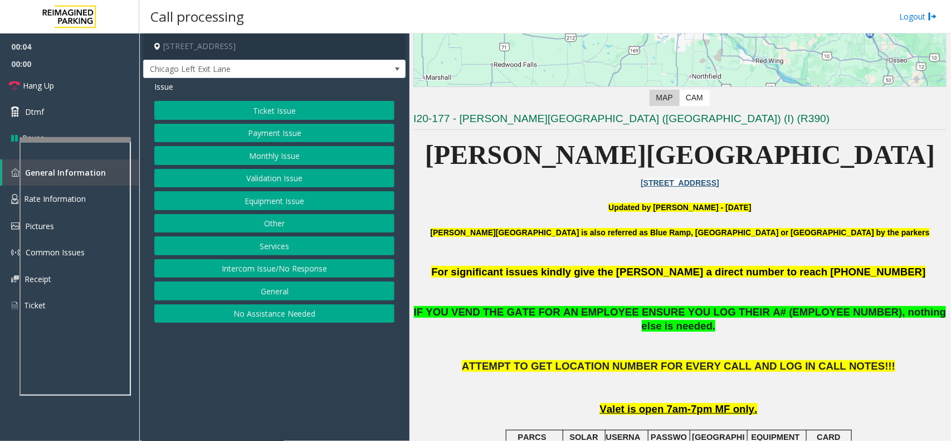
click at [497, 217] on p at bounding box center [680, 220] width 533 height 12
click at [307, 198] on button "Equipment Issue" at bounding box center [274, 200] width 240 height 19
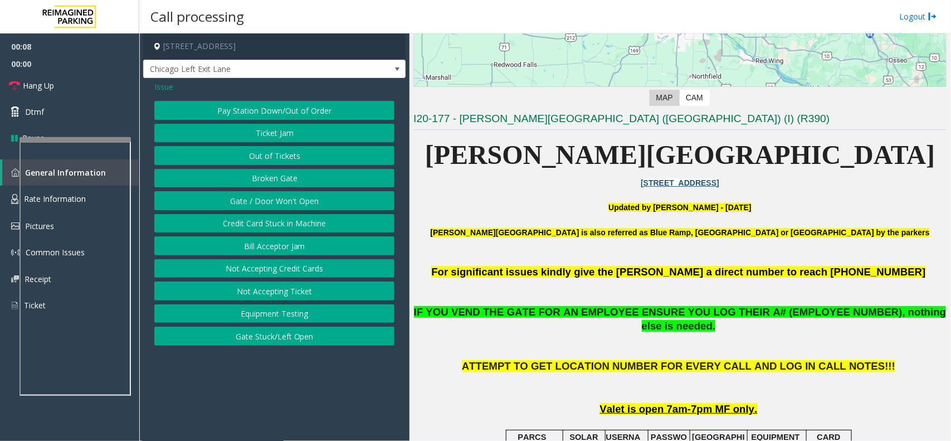
click at [307, 197] on button "Gate / Door Won't Open" at bounding box center [274, 200] width 240 height 19
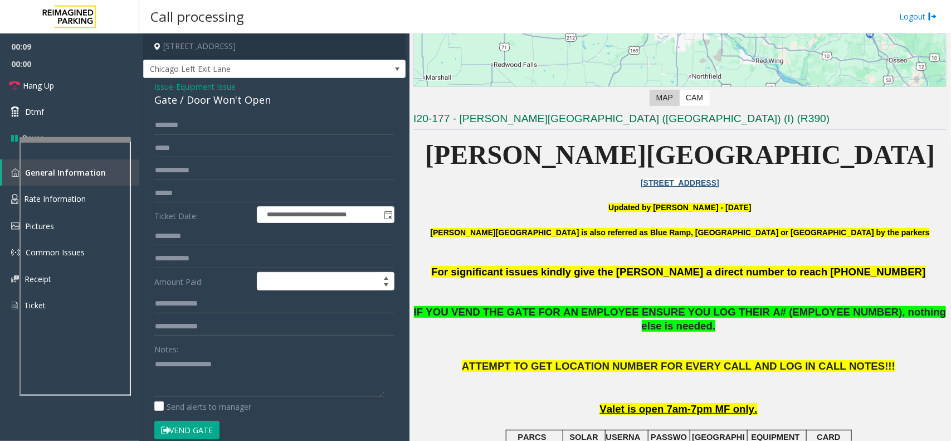
click at [230, 352] on div "Notes:" at bounding box center [274, 367] width 240 height 57
click at [223, 358] on textarea at bounding box center [269, 376] width 230 height 42
type textarea "******"
click at [229, 104] on div "Gate / Door Won't Open" at bounding box center [274, 100] width 240 height 15
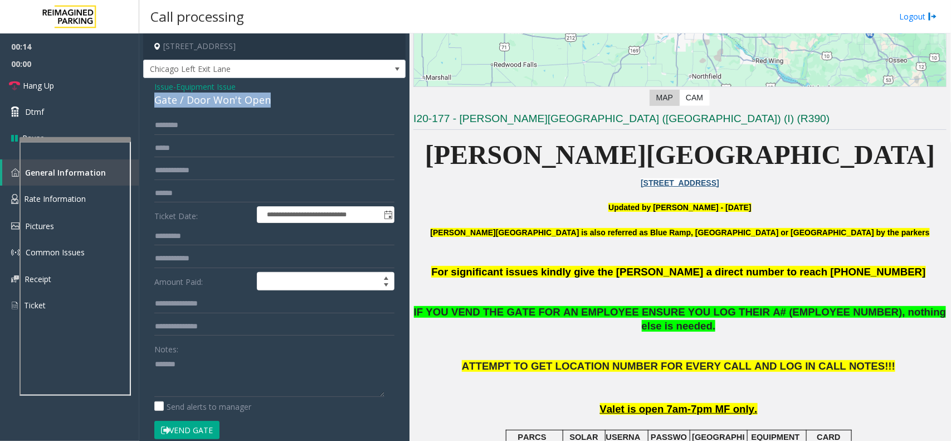
click at [229, 104] on div "Gate / Door Won't Open" at bounding box center [274, 100] width 240 height 15
copy div "Gate / Door Won't Open"
click at [158, 85] on span "Issue" at bounding box center [163, 87] width 19 height 12
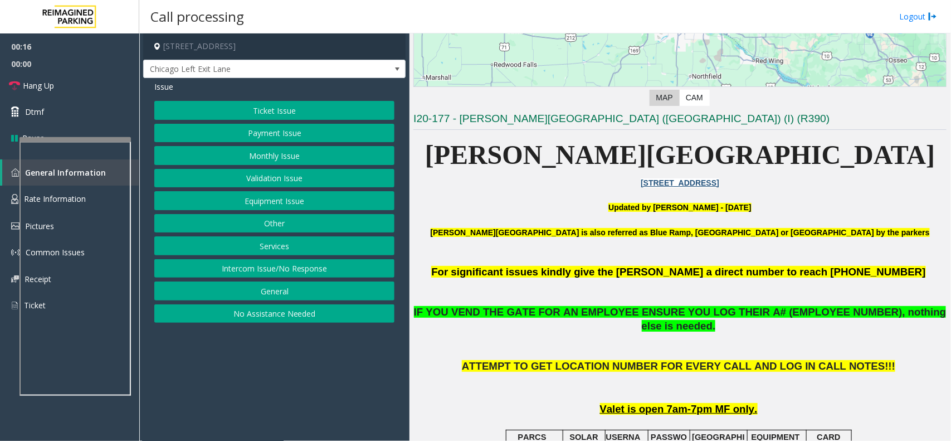
click at [246, 110] on button "Ticket Issue" at bounding box center [274, 110] width 240 height 19
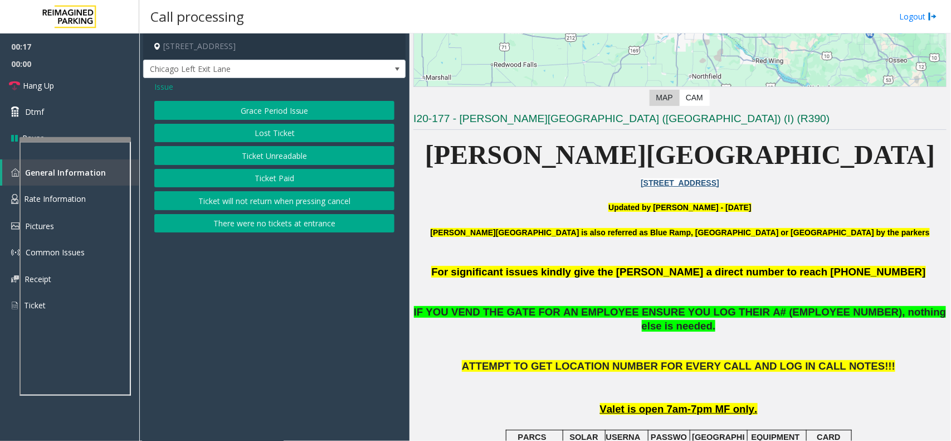
click at [263, 179] on button "Ticket Paid" at bounding box center [274, 178] width 240 height 19
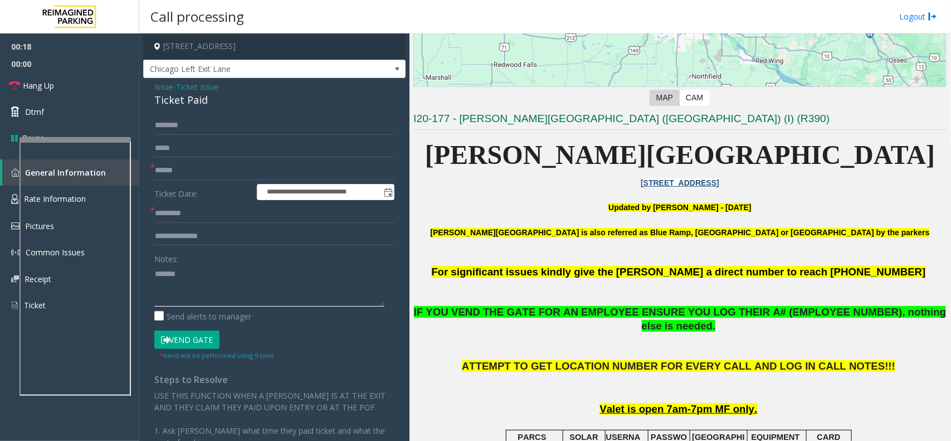
click at [210, 275] on textarea at bounding box center [269, 286] width 230 height 42
click at [193, 105] on div "Ticket Paid" at bounding box center [274, 100] width 240 height 15
copy div "Ticket Paid"
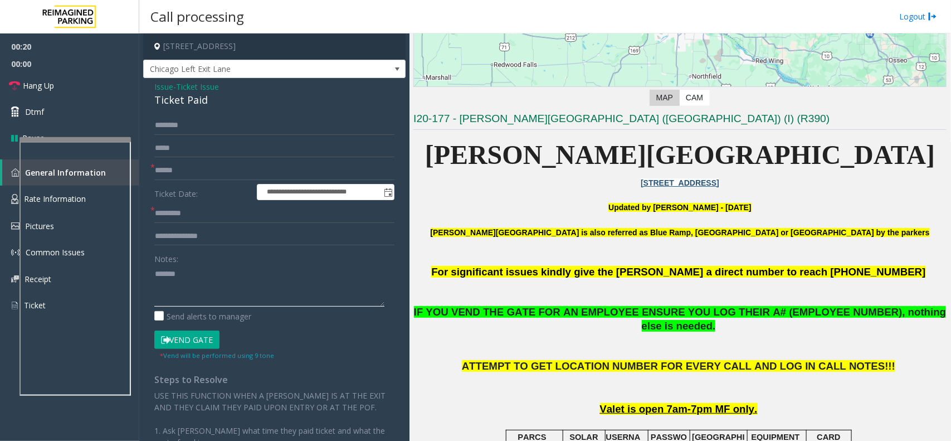
click at [230, 279] on textarea at bounding box center [269, 286] width 230 height 42
paste textarea "**********"
type textarea "**********"
click at [186, 176] on input "text" at bounding box center [274, 170] width 240 height 19
type input "**"
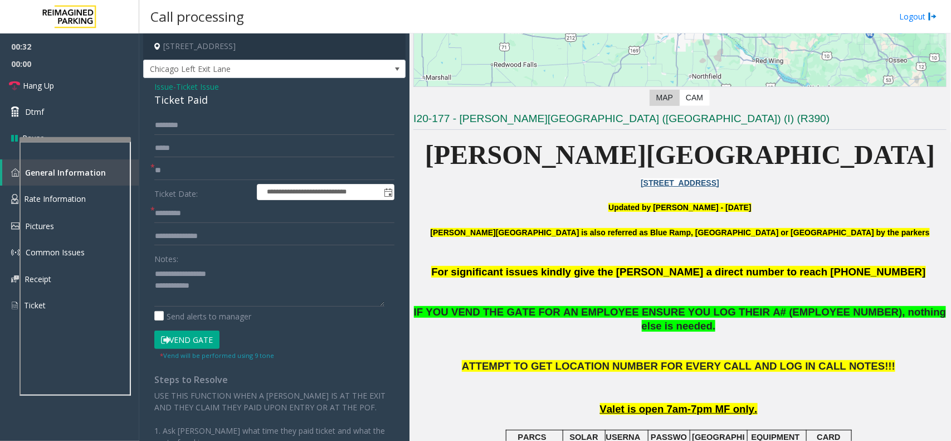
click at [195, 347] on button "Vend Gate" at bounding box center [186, 339] width 65 height 19
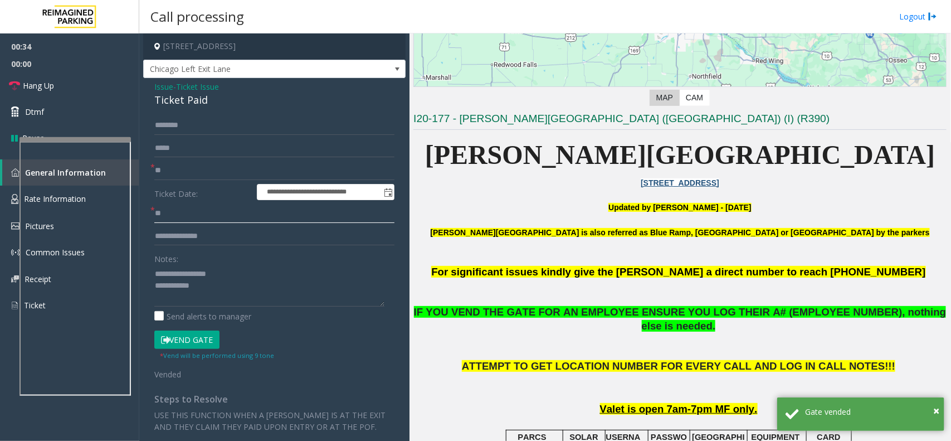
type input "**"
click at [223, 286] on textarea at bounding box center [269, 286] width 230 height 42
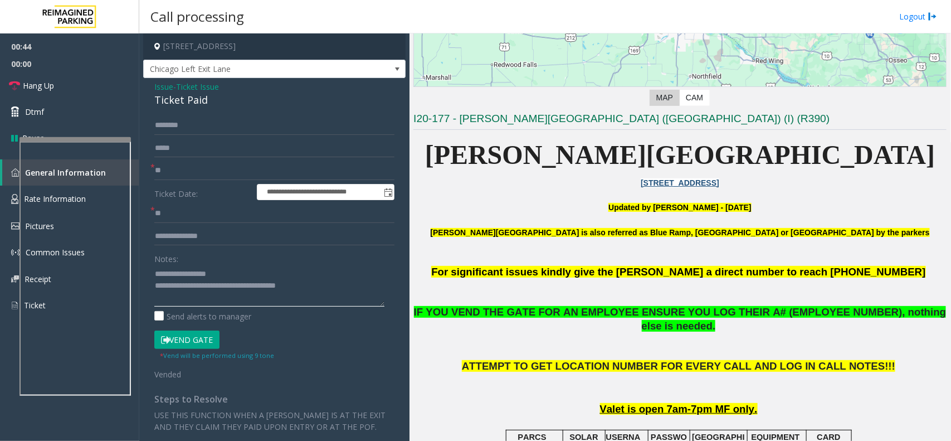
click at [322, 290] on textarea at bounding box center [269, 286] width 230 height 42
type textarea "**********"
click at [64, 90] on link "Hang Up" at bounding box center [69, 85] width 139 height 26
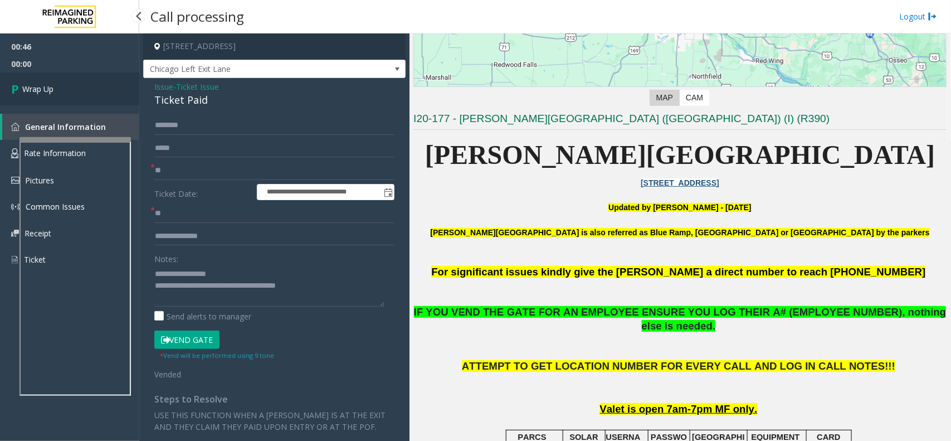
click at [64, 90] on link "Wrap Up" at bounding box center [69, 88] width 139 height 33
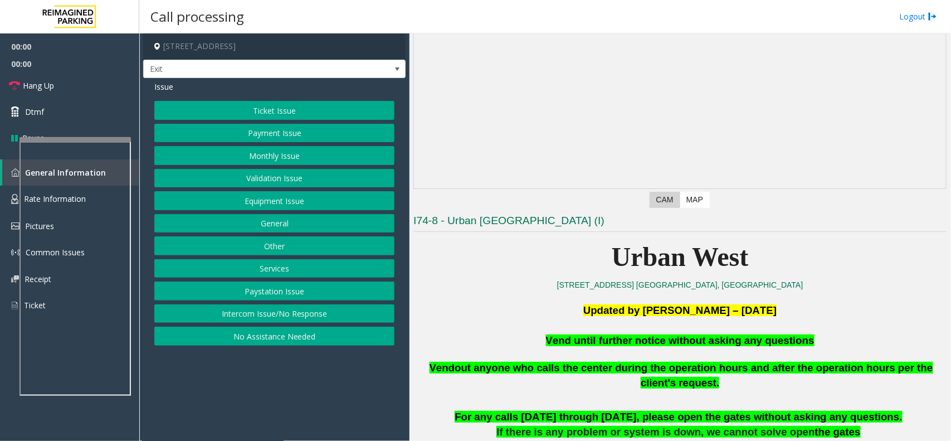
scroll to position [279, 0]
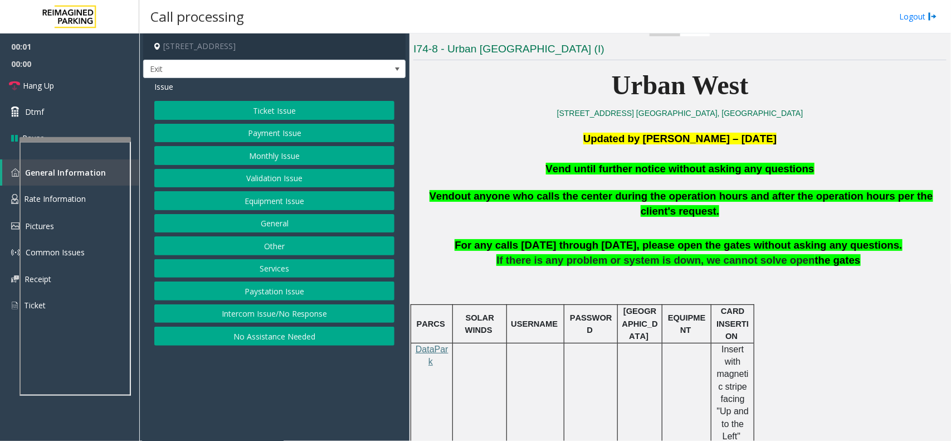
click at [673, 162] on p "Vend until further notice without asking any questions" at bounding box center [680, 169] width 533 height 15
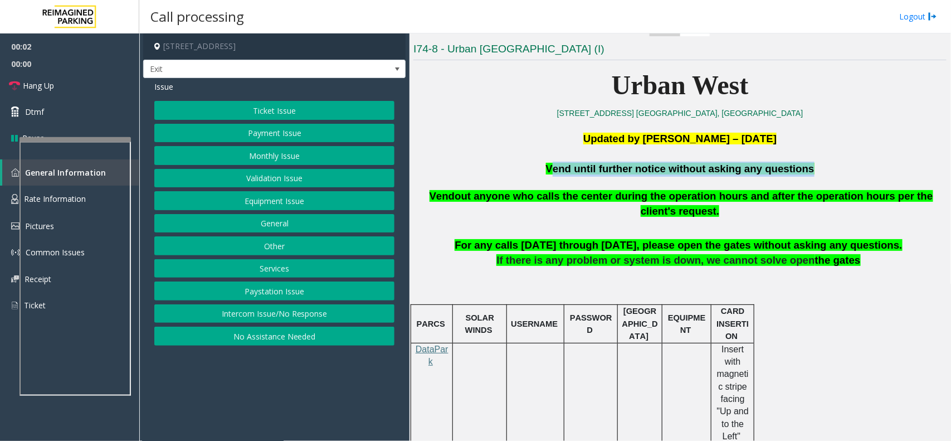
click at [673, 162] on p "Vend until further notice without asking any questions" at bounding box center [680, 169] width 533 height 15
click at [326, 202] on button "Equipment Issue" at bounding box center [274, 200] width 240 height 19
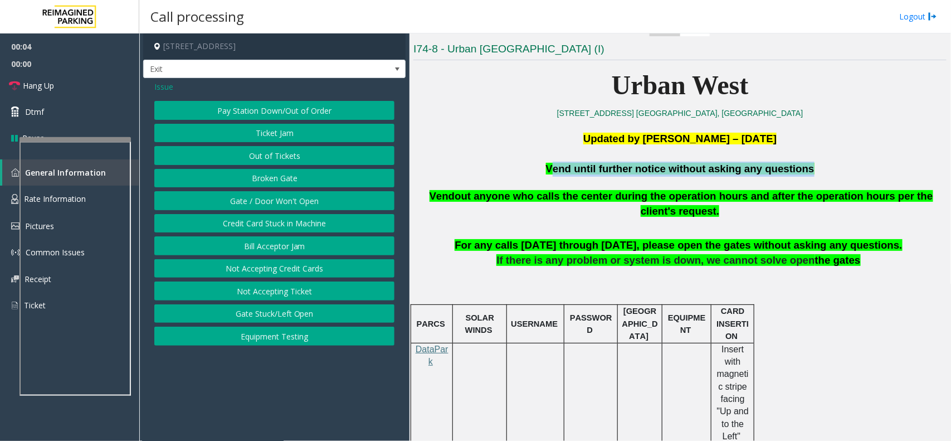
click at [326, 202] on button "Gate / Door Won't Open" at bounding box center [274, 200] width 240 height 19
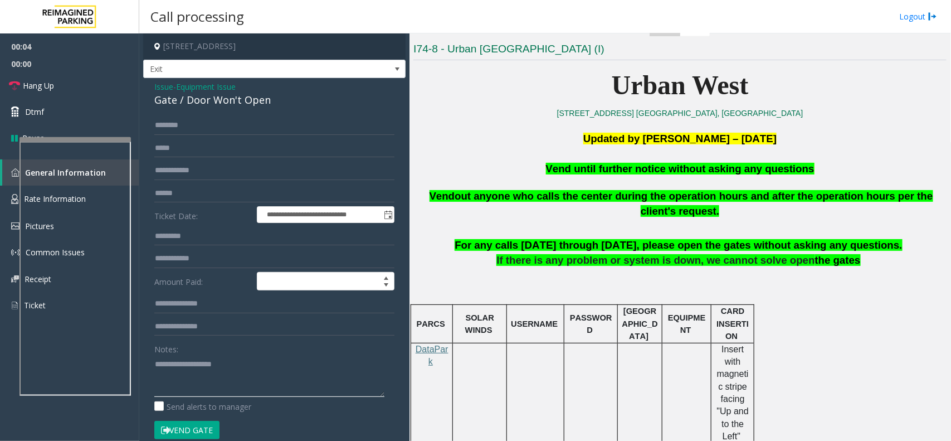
click at [252, 364] on textarea at bounding box center [269, 376] width 230 height 42
paste textarea "**********"
type textarea "**********"
click at [199, 428] on button "Vend Gate" at bounding box center [186, 430] width 65 height 19
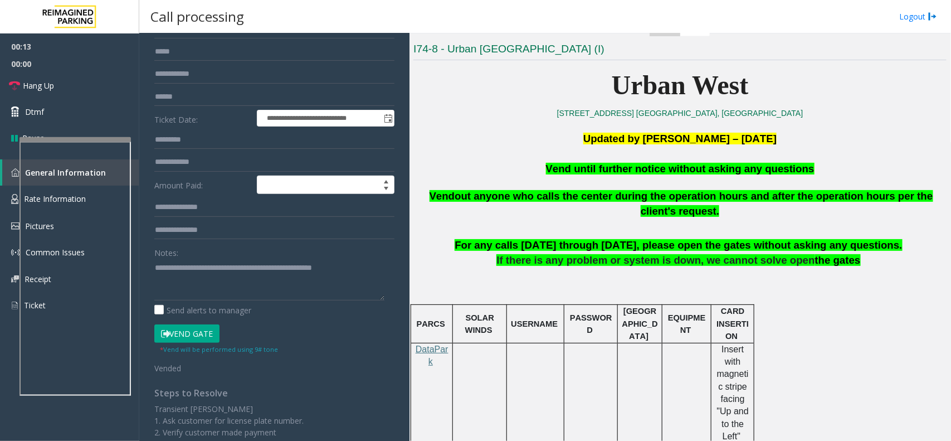
scroll to position [0, 0]
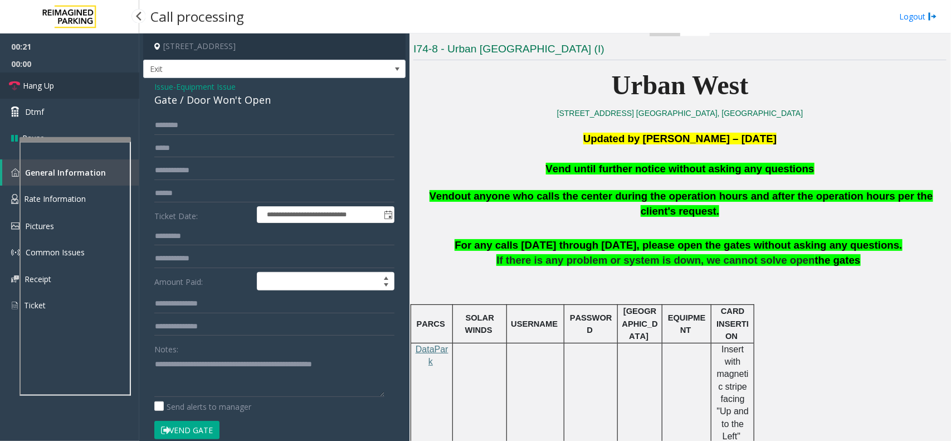
click at [87, 86] on link "Hang Up" at bounding box center [69, 85] width 139 height 26
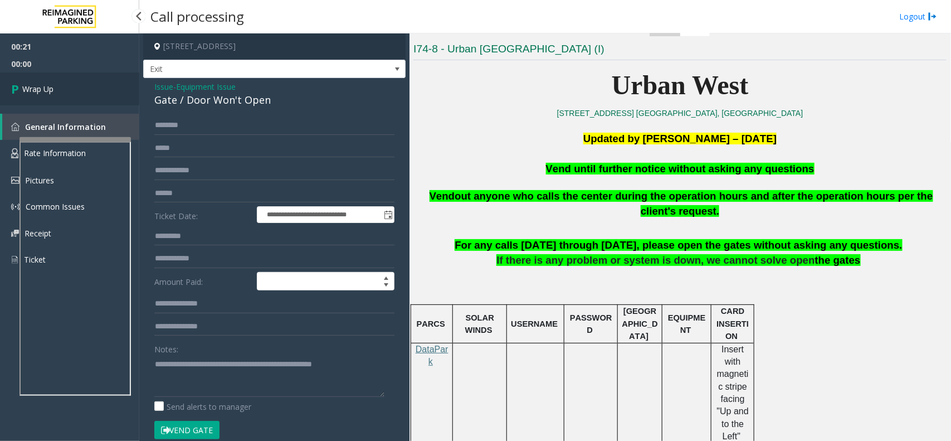
click at [87, 86] on link "Wrap Up" at bounding box center [69, 88] width 139 height 33
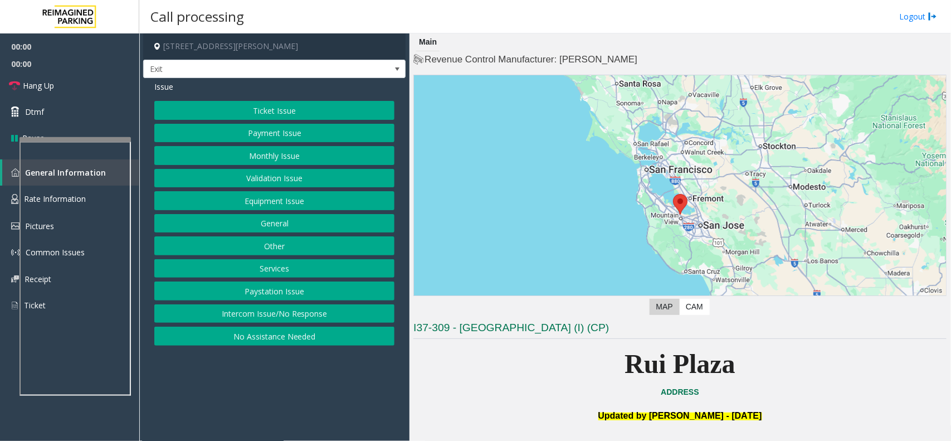
scroll to position [279, 0]
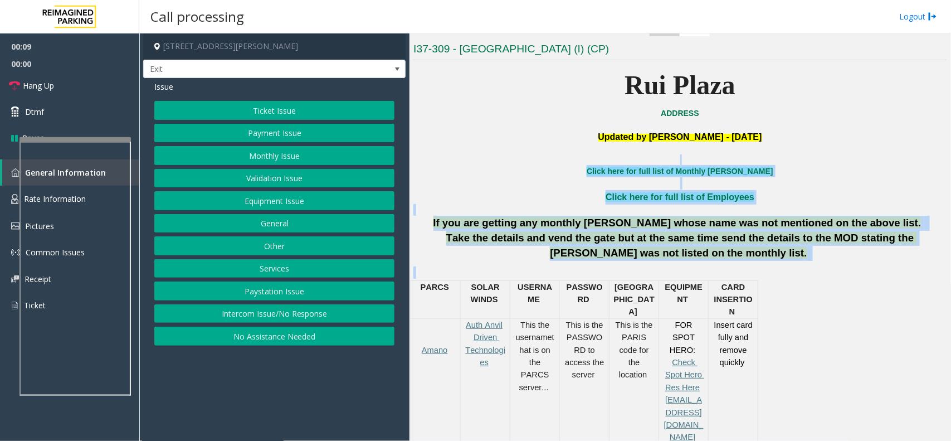
drag, startPoint x: 562, startPoint y: 161, endPoint x: 770, endPoint y: 272, distance: 236.4
click at [758, 268] on p at bounding box center [680, 272] width 533 height 12
drag, startPoint x: 751, startPoint y: 263, endPoint x: 563, endPoint y: 168, distance: 210.4
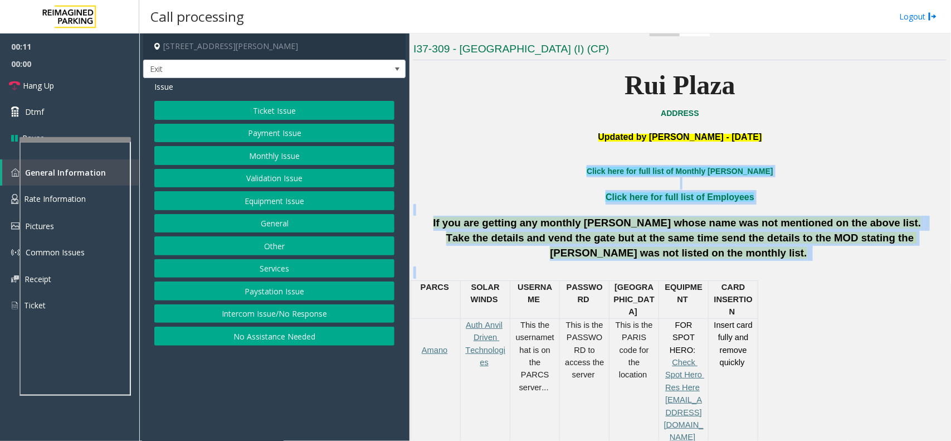
click at [563, 168] on p "Click here for full list of Monthly [PERSON_NAME]" at bounding box center [680, 171] width 533 height 12
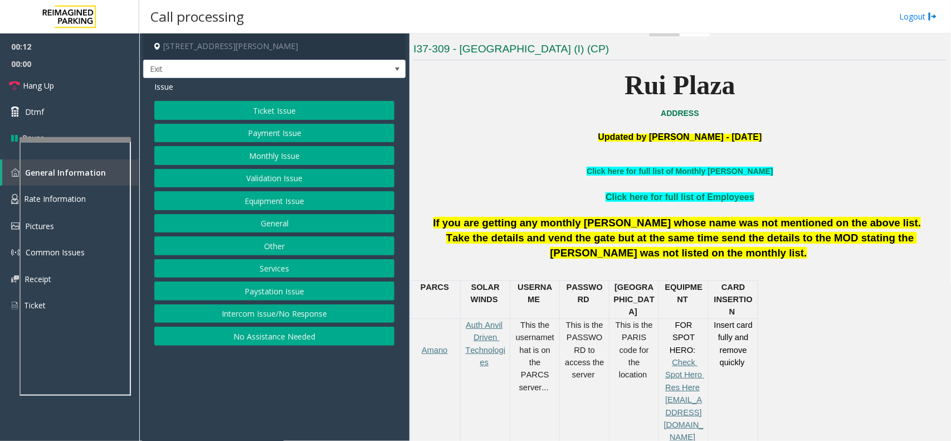
click at [283, 206] on button "Equipment Issue" at bounding box center [274, 200] width 240 height 19
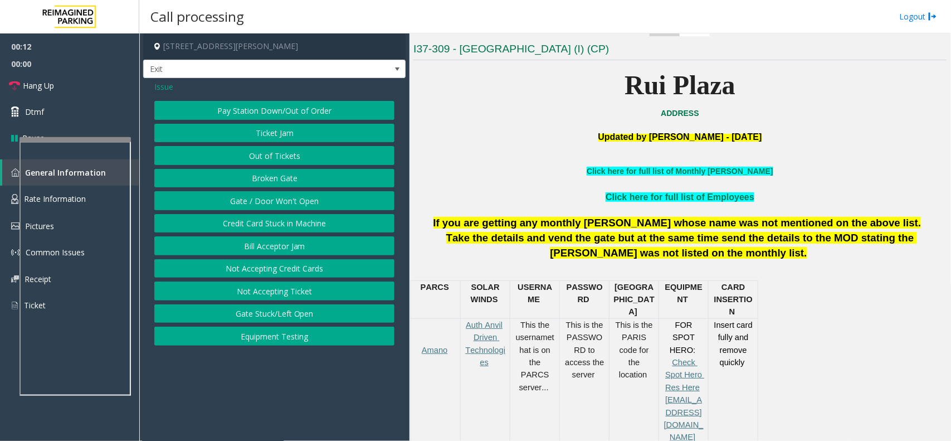
click at [283, 206] on button "Gate / Door Won't Open" at bounding box center [274, 200] width 240 height 19
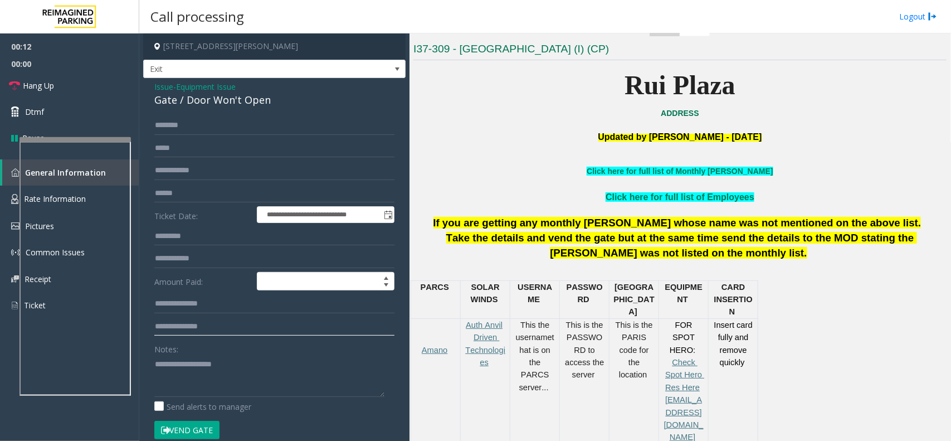
drag, startPoint x: 272, startPoint y: 336, endPoint x: 259, endPoint y: 355, distance: 22.9
click at [271, 336] on input "text" at bounding box center [274, 326] width 240 height 19
click at [259, 355] on div "Notes:" at bounding box center [274, 367] width 240 height 57
click at [251, 382] on textarea at bounding box center [269, 376] width 230 height 42
click at [85, 73] on link "Hang Up" at bounding box center [69, 85] width 139 height 26
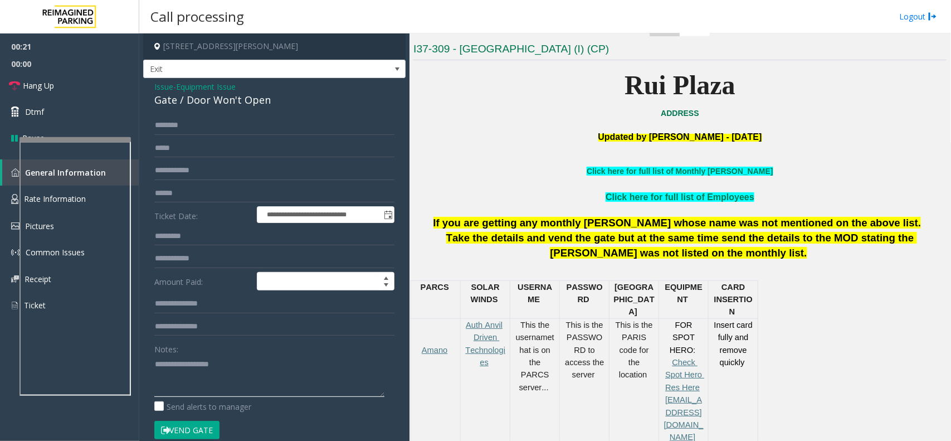
click at [188, 363] on textarea at bounding box center [269, 376] width 230 height 42
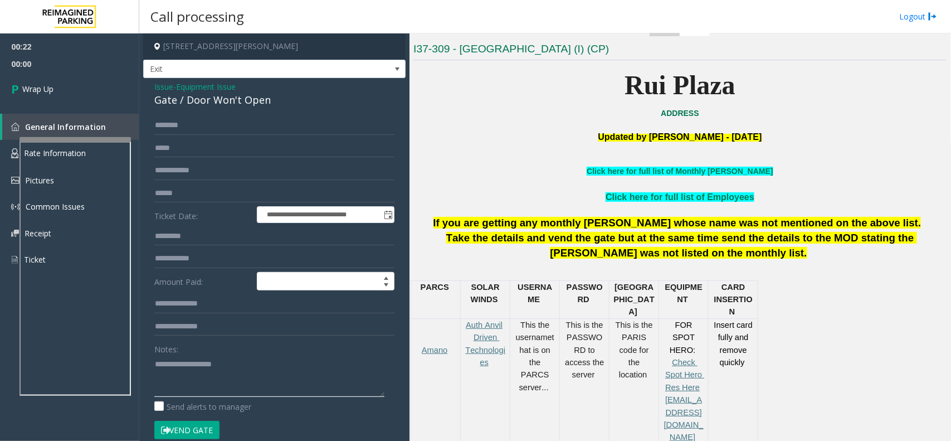
click at [244, 374] on textarea at bounding box center [269, 376] width 230 height 42
drag, startPoint x: 281, startPoint y: 369, endPoint x: 276, endPoint y: 377, distance: 8.8
type textarea "**********"
click at [84, 81] on link "Wrap Up" at bounding box center [69, 88] width 139 height 33
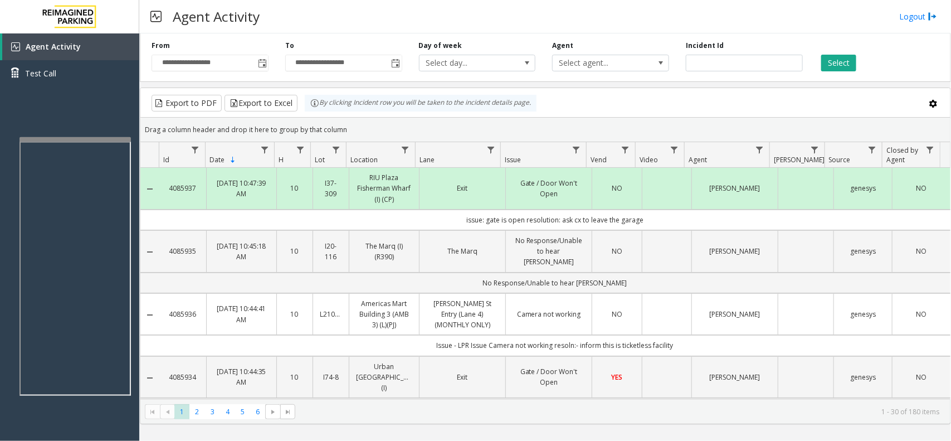
drag, startPoint x: 645, startPoint y: 218, endPoint x: 463, endPoint y: 219, distance: 182.8
click at [463, 219] on td "issue: gate is open resolution: ask cx to leave the garage" at bounding box center [554, 220] width 791 height 21
click at [461, 219] on td "issue: gate is open resolution: ask cx to leave the garage" at bounding box center [554, 220] width 791 height 21
drag, startPoint x: 457, startPoint y: 219, endPoint x: 665, endPoint y: 216, distance: 207.9
click at [665, 216] on td "issue: gate is open resolution: ask cx to leave the garage" at bounding box center [554, 220] width 791 height 21
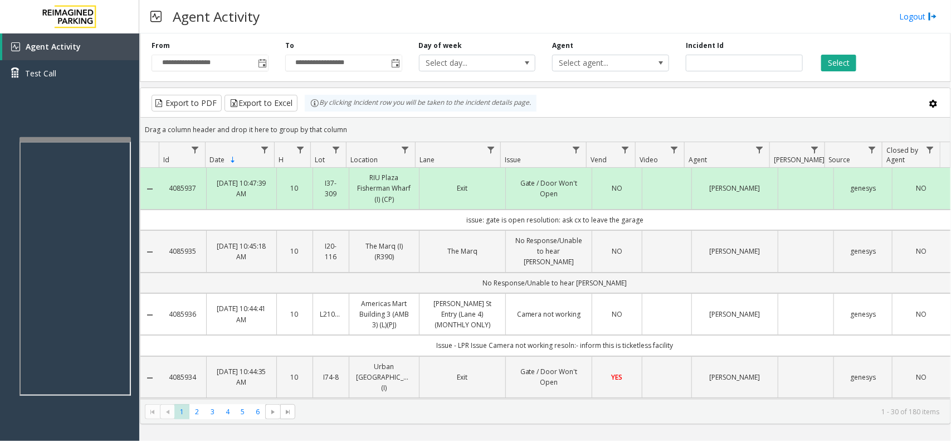
click at [665, 216] on td "issue: gate is open resolution: ask cx to leave the garage" at bounding box center [554, 220] width 791 height 21
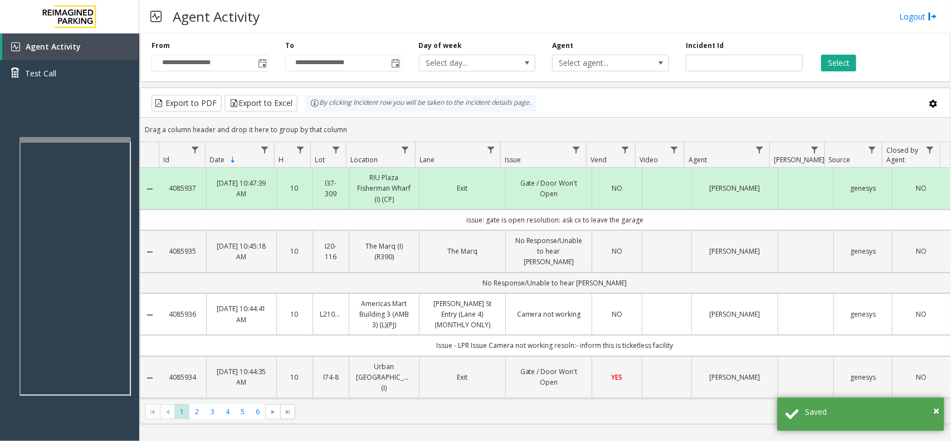
drag, startPoint x: 659, startPoint y: 223, endPoint x: 439, endPoint y: 217, distance: 220.2
click at [439, 217] on td "issue: gate is open resolution: ask cx to leave the garage" at bounding box center [554, 220] width 791 height 21
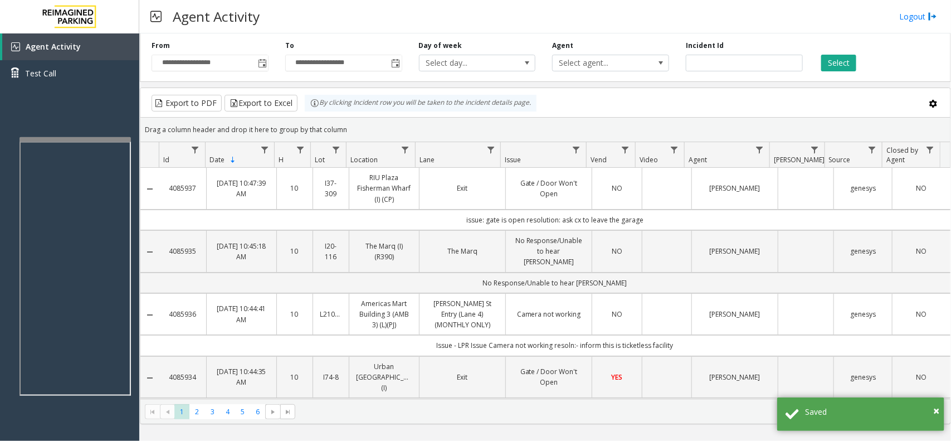
click at [439, 217] on td "issue: gate is open resolution: ask cx to leave the garage" at bounding box center [554, 220] width 791 height 21
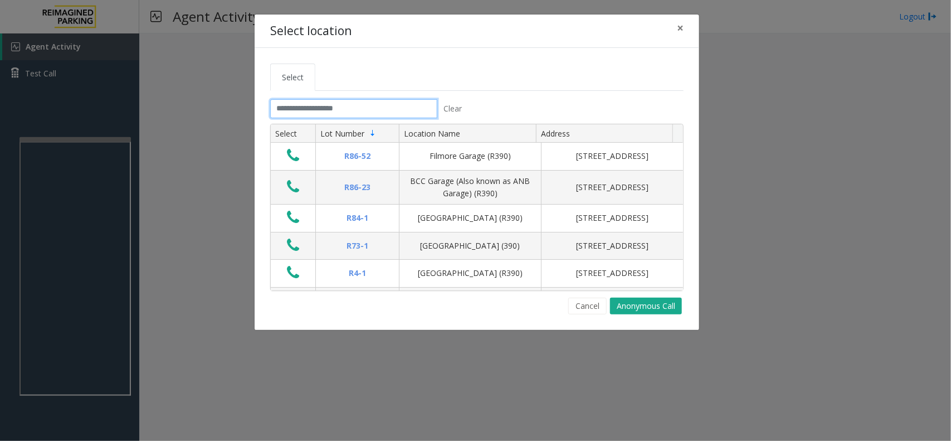
click at [387, 116] on input "text" at bounding box center [353, 108] width 167 height 19
click at [347, 109] on input "text" at bounding box center [353, 108] width 167 height 19
click at [349, 110] on input "text" at bounding box center [353, 108] width 167 height 19
click at [678, 31] on span "×" at bounding box center [680, 28] width 7 height 16
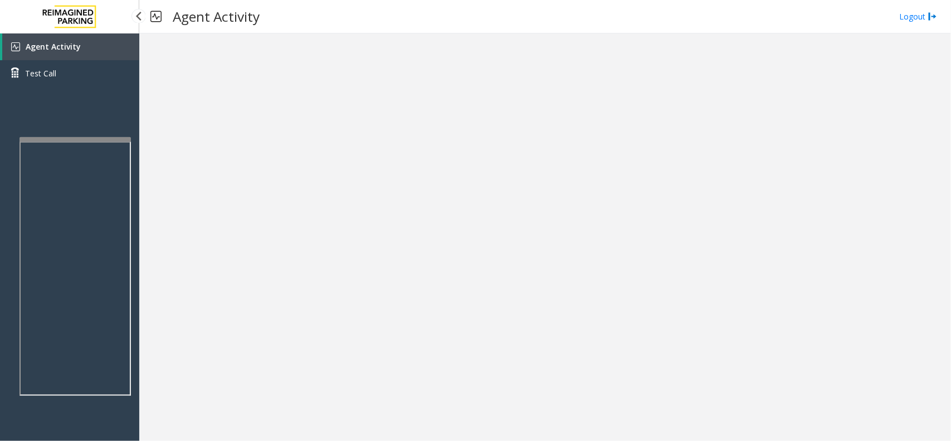
click at [93, 51] on link "Agent Activity" at bounding box center [70, 46] width 137 height 27
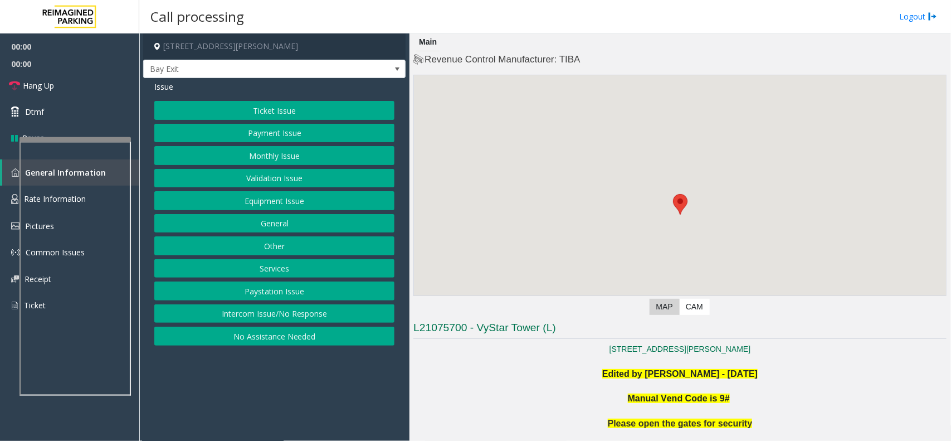
scroll to position [209, 0]
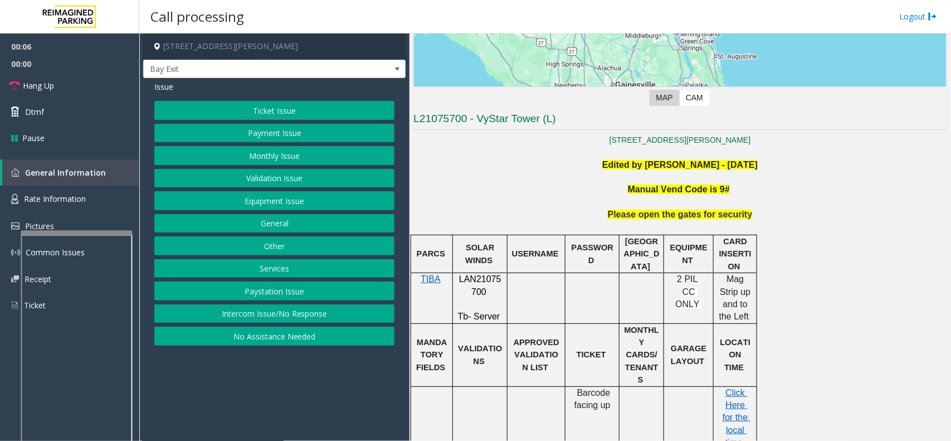
click at [94, 232] on div at bounding box center [76, 232] width 111 height 4
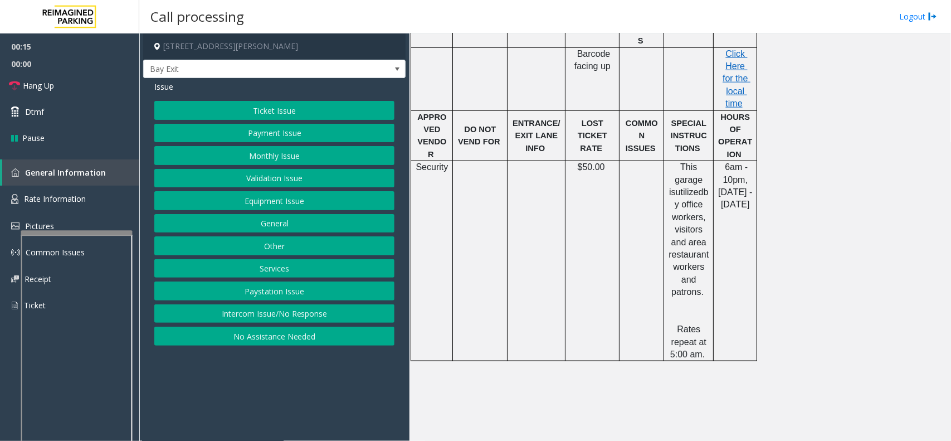
scroll to position [557, 0]
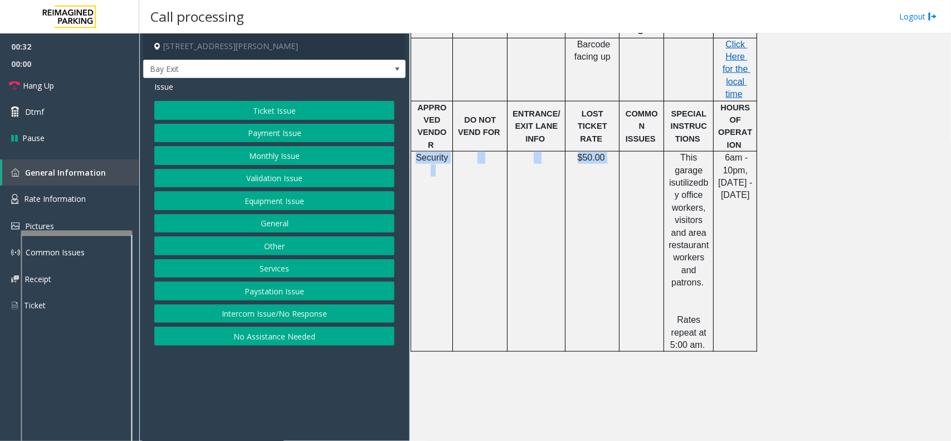
drag, startPoint x: 608, startPoint y: 137, endPoint x: 418, endPoint y: 140, distance: 190.1
click at [418, 152] on tr "Security $50.00 This garage is utilized by office workers, visitors and area re…" at bounding box center [584, 252] width 346 height 200
click at [444, 169] on td "Security" at bounding box center [432, 252] width 42 height 200
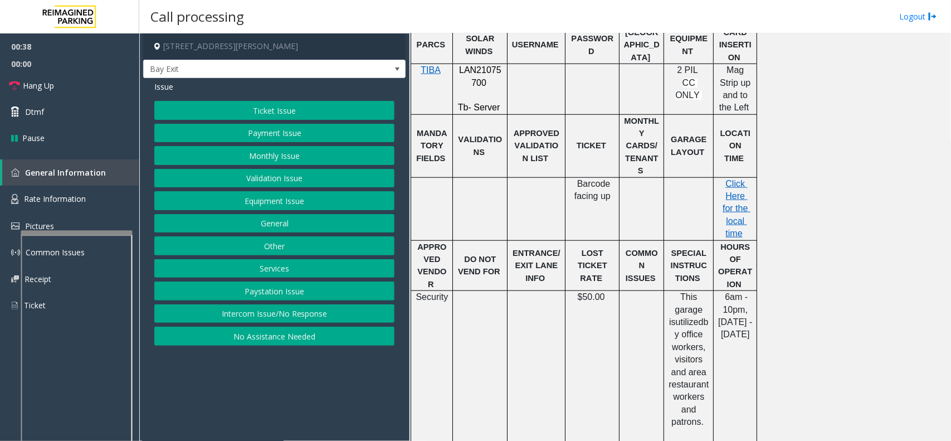
click at [293, 179] on button "Validation Issue" at bounding box center [274, 178] width 240 height 19
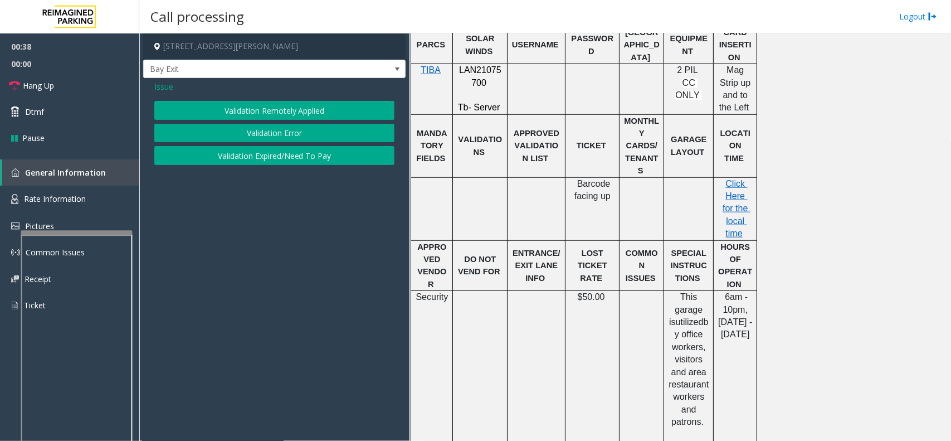
click at [279, 138] on button "Validation Error" at bounding box center [274, 133] width 240 height 19
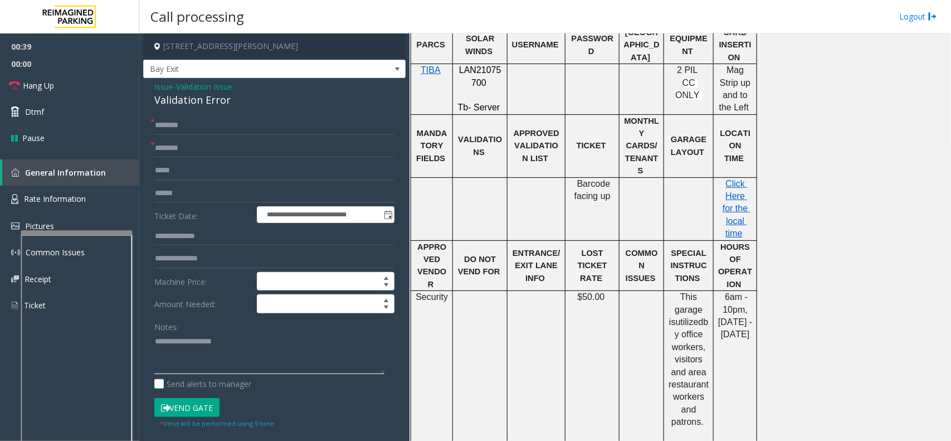
click at [231, 369] on textarea at bounding box center [269, 354] width 230 height 42
type textarea "******"
click at [205, 156] on input "text" at bounding box center [274, 148] width 240 height 19
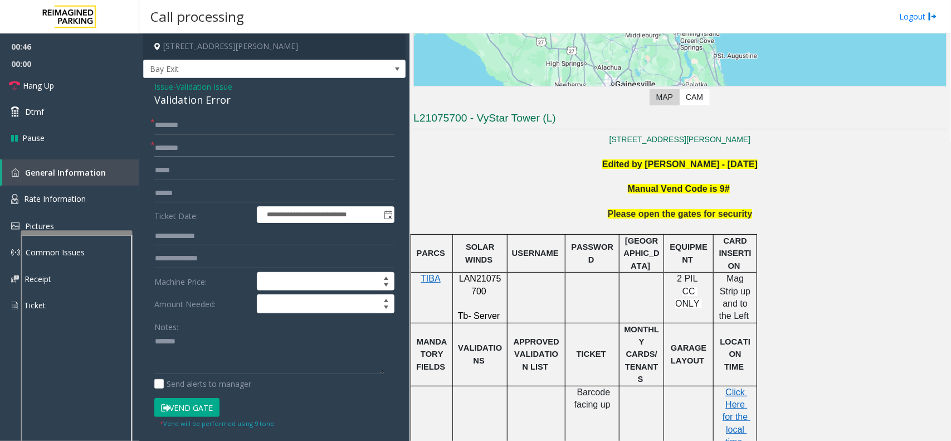
scroll to position [209, 0]
type input "**"
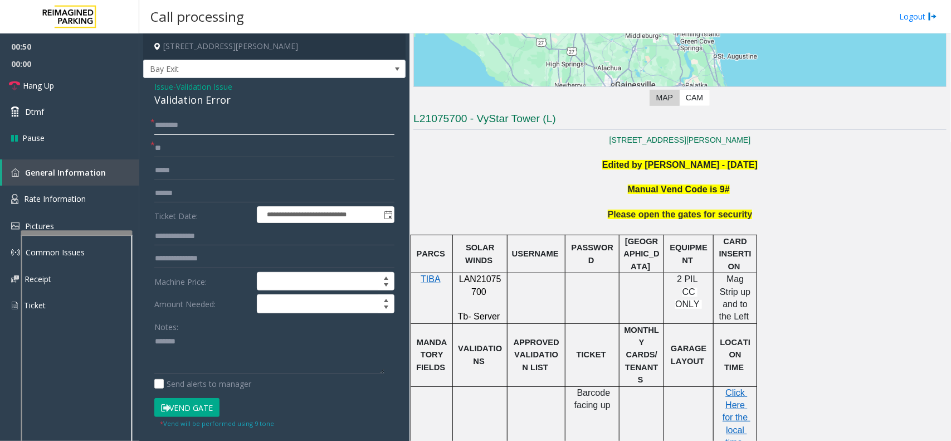
click at [252, 132] on input "text" at bounding box center [274, 125] width 240 height 19
type input "**"
click at [228, 348] on textarea at bounding box center [269, 354] width 230 height 42
click at [195, 406] on button "Vend Gate" at bounding box center [186, 407] width 65 height 19
click at [201, 100] on div "Validation Error" at bounding box center [274, 100] width 240 height 15
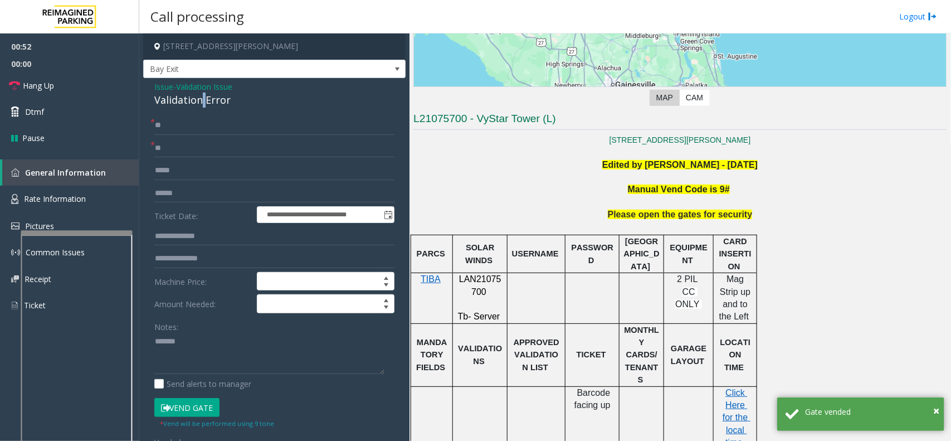
click at [201, 100] on div "Validation Error" at bounding box center [274, 100] width 240 height 15
click at [210, 349] on textarea at bounding box center [269, 354] width 230 height 42
paste textarea "**********"
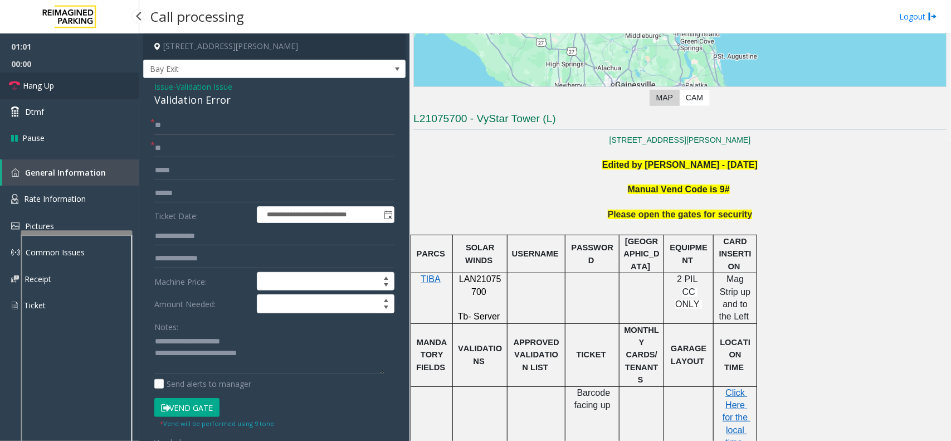
click at [96, 89] on link "Hang Up" at bounding box center [69, 85] width 139 height 26
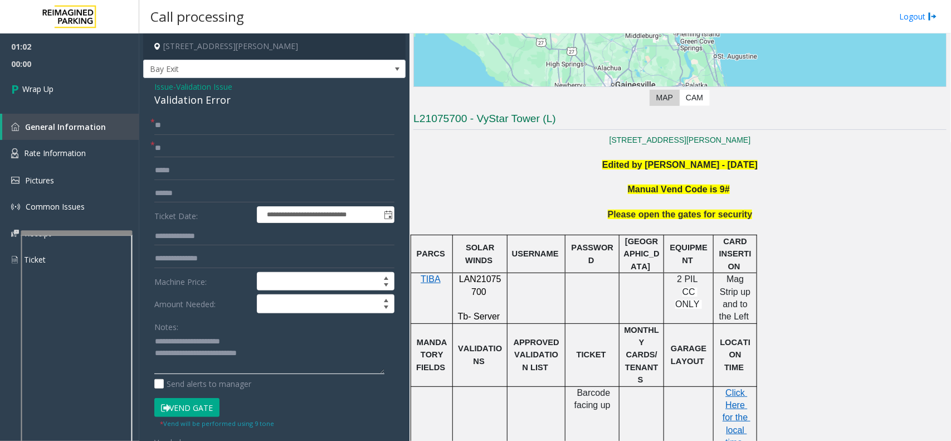
drag, startPoint x: 232, startPoint y: 347, endPoint x: 228, endPoint y: 360, distance: 13.4
click at [284, 353] on textarea at bounding box center [269, 354] width 230 height 42
type textarea "**********"
click at [76, 85] on link "Wrap Up" at bounding box center [69, 88] width 139 height 33
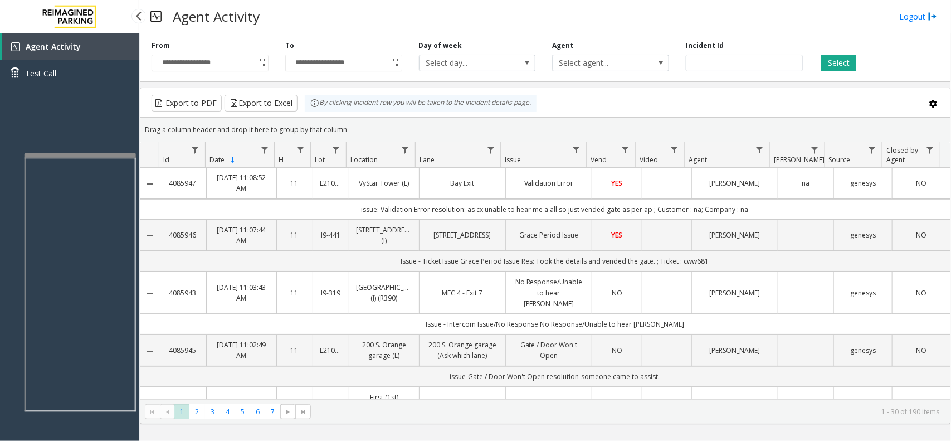
click at [96, 148] on app-root "**********" at bounding box center [475, 220] width 951 height 441
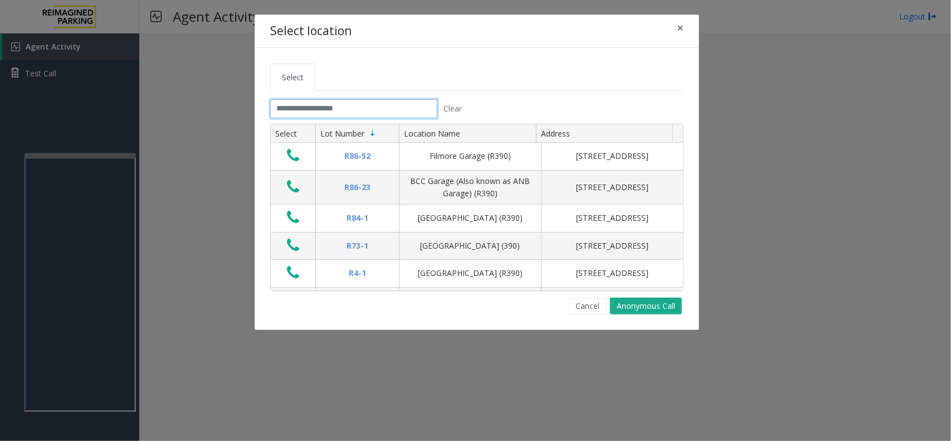
click at [329, 109] on input "text" at bounding box center [353, 108] width 167 height 19
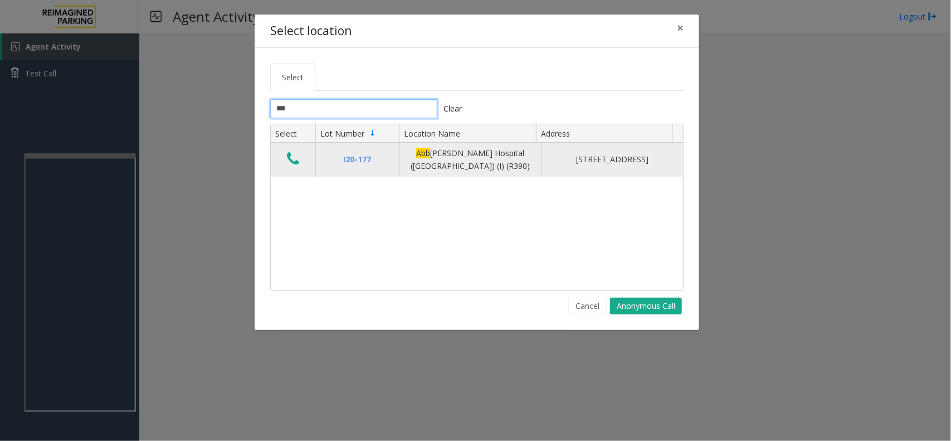
type input "***"
click at [293, 154] on icon "Data table" at bounding box center [293, 159] width 12 height 16
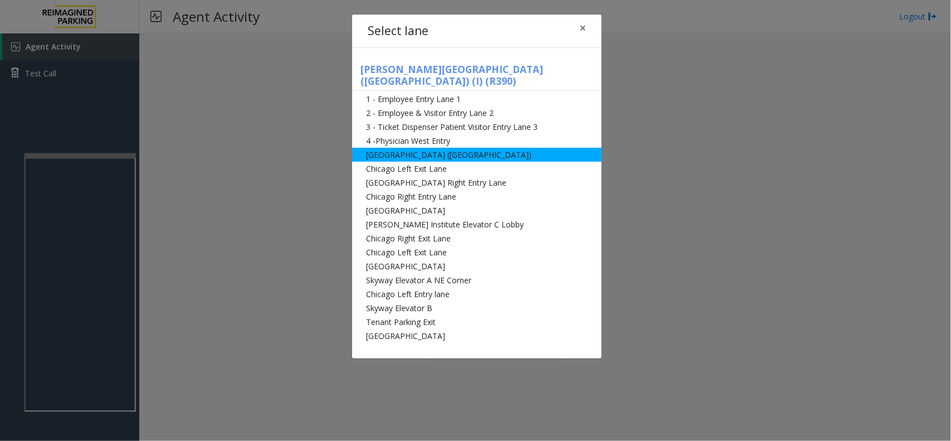
click at [485, 148] on li "[GEOGRAPHIC_DATA] ([GEOGRAPHIC_DATA])" at bounding box center [477, 155] width 250 height 14
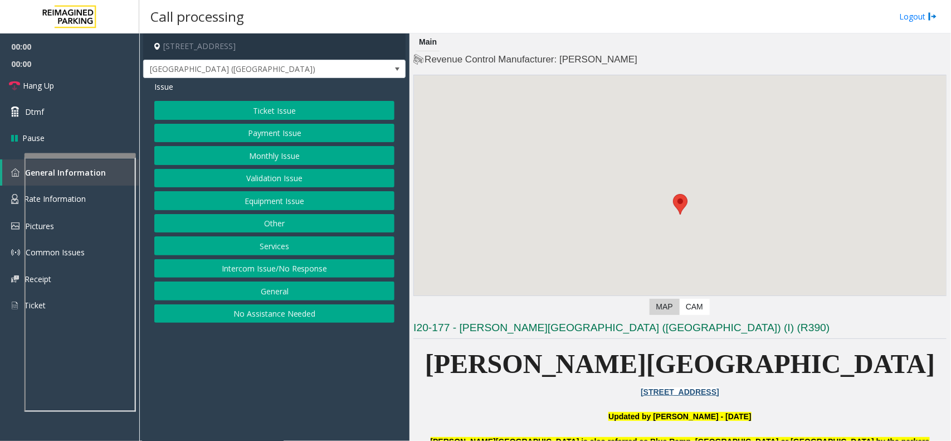
scroll to position [279, 0]
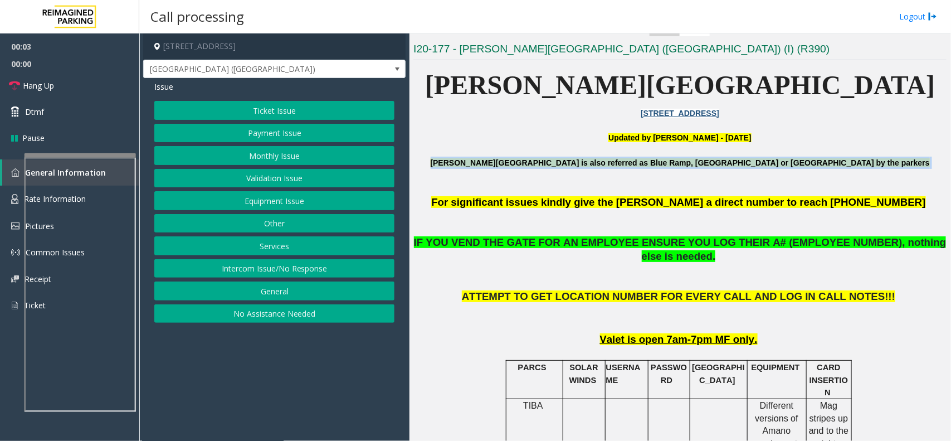
drag, startPoint x: 484, startPoint y: 162, endPoint x: 814, endPoint y: 177, distance: 330.2
click at [814, 177] on p "[PERSON_NAME][GEOGRAPHIC_DATA] is also referred as Blue Ramp, [GEOGRAPHIC_DATA]…" at bounding box center [680, 169] width 533 height 25
click at [850, 169] on p "[PERSON_NAME][GEOGRAPHIC_DATA] is also referred as Blue Ramp, [GEOGRAPHIC_DATA]…" at bounding box center [680, 169] width 533 height 25
drag, startPoint x: 869, startPoint y: 162, endPoint x: 488, endPoint y: 165, distance: 381.2
click at [488, 165] on p "[PERSON_NAME][GEOGRAPHIC_DATA] is also referred as Blue Ramp, [GEOGRAPHIC_DATA]…" at bounding box center [680, 169] width 533 height 25
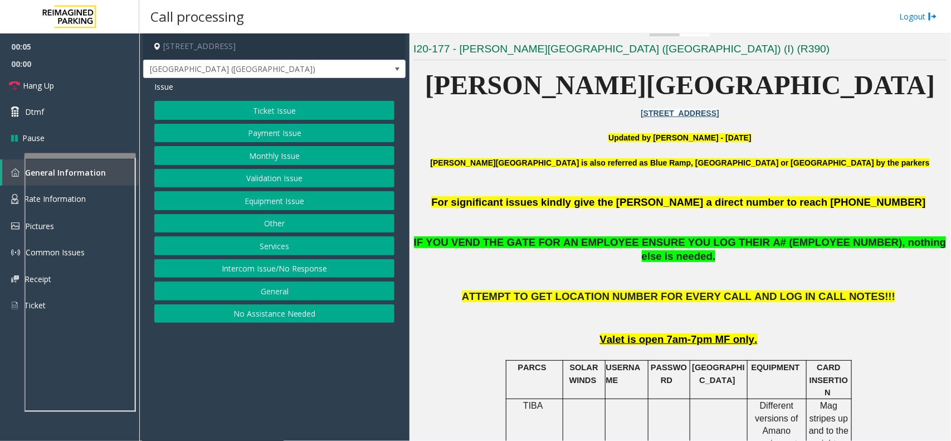
click at [535, 171] on p "[PERSON_NAME][GEOGRAPHIC_DATA] is also referred as Blue Ramp, [GEOGRAPHIC_DATA]…" at bounding box center [680, 169] width 533 height 25
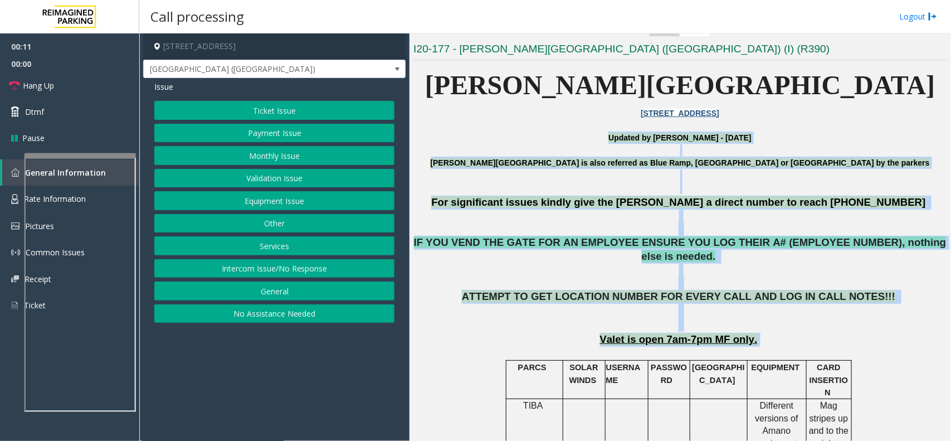
drag, startPoint x: 471, startPoint y: 141, endPoint x: 786, endPoint y: 325, distance: 364.6
click at [786, 333] on p "Valet is open 7am-7pm MF only." at bounding box center [680, 340] width 533 height 14
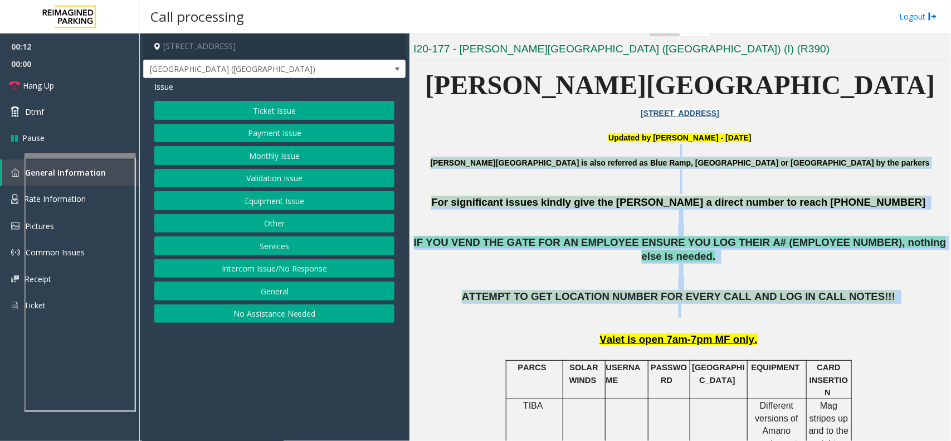
drag, startPoint x: 870, startPoint y: 301, endPoint x: 523, endPoint y: 144, distance: 381.1
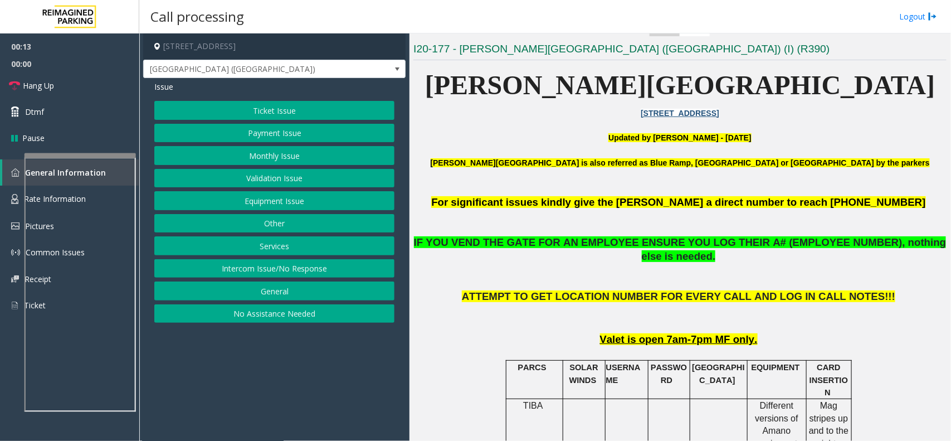
click at [464, 140] on p "Updated by [PERSON_NAME] - [DATE]" at bounding box center [680, 138] width 533 height 12
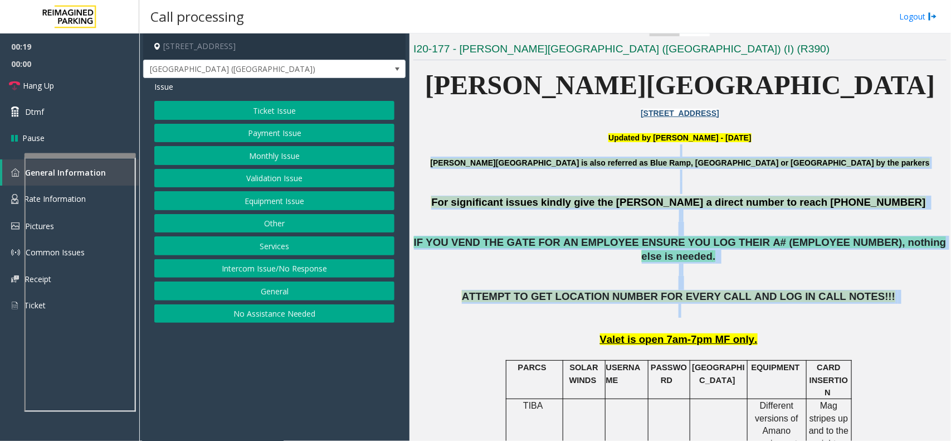
drag, startPoint x: 483, startPoint y: 148, endPoint x: 823, endPoint y: 300, distance: 372.7
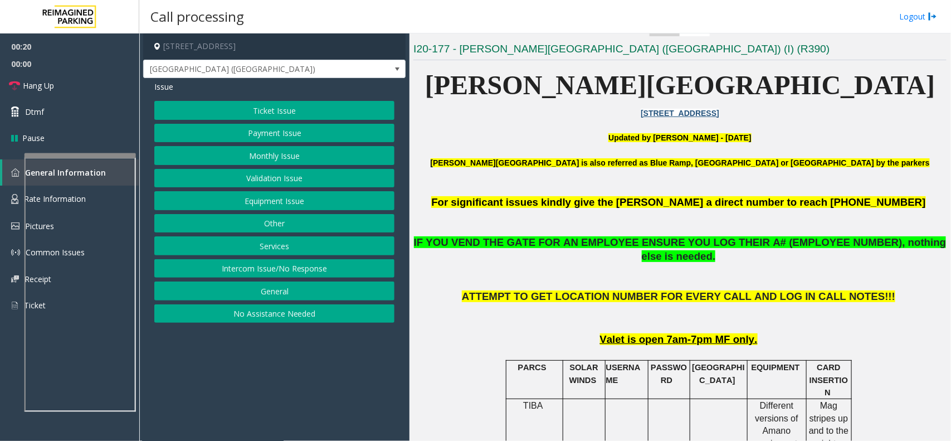
click at [809, 308] on p "ATTEMPT TO GET LOCATION NUMBER FOR EVERY CALL AND LOG IN CALL NOTES!!!" at bounding box center [680, 310] width 533 height 41
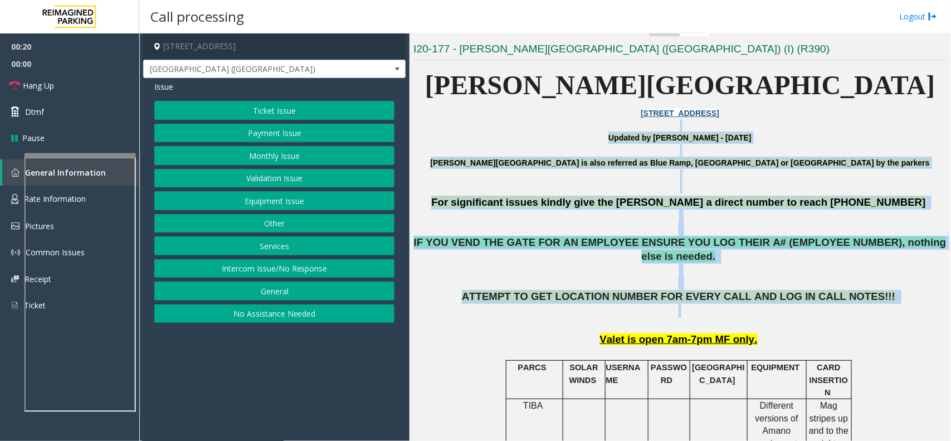
drag, startPoint x: 862, startPoint y: 300, endPoint x: 564, endPoint y: 123, distance: 346.4
click at [499, 133] on p "Updated by [PERSON_NAME] - [DATE]" at bounding box center [680, 138] width 533 height 12
drag, startPoint x: 499, startPoint y: 133, endPoint x: 896, endPoint y: 310, distance: 434.1
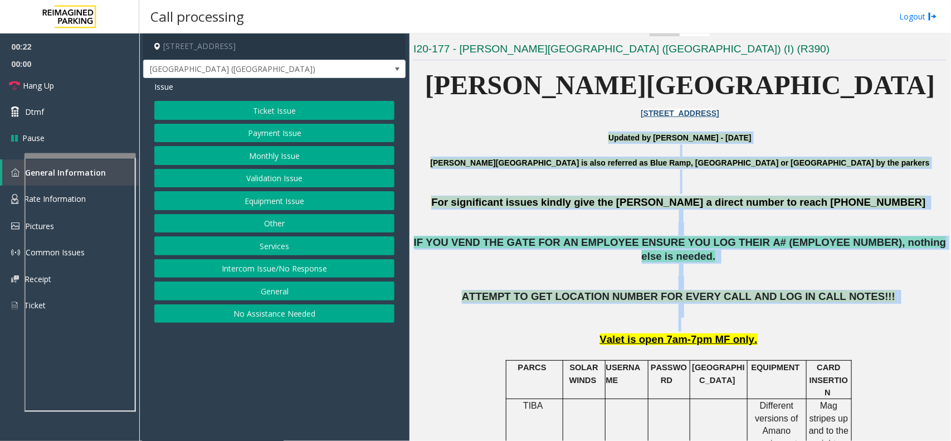
click at [839, 305] on p "ATTEMPT TO GET LOCATION NUMBER FOR EVERY CALL AND LOG IN CALL NOTES!!!" at bounding box center [680, 310] width 533 height 41
drag, startPoint x: 865, startPoint y: 294, endPoint x: 558, endPoint y: 140, distance: 342.9
click at [483, 140] on p "Updated by [PERSON_NAME] - [DATE]" at bounding box center [680, 138] width 533 height 12
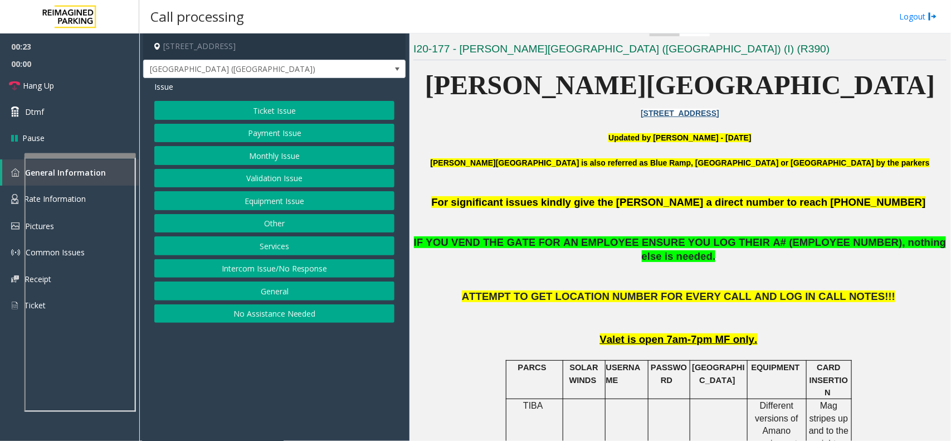
click at [252, 212] on div "Ticket Issue Payment Issue Monthly Issue Validation Issue Equipment Issue Other…" at bounding box center [274, 212] width 240 height 222
click at [257, 205] on button "Equipment Issue" at bounding box center [274, 200] width 240 height 19
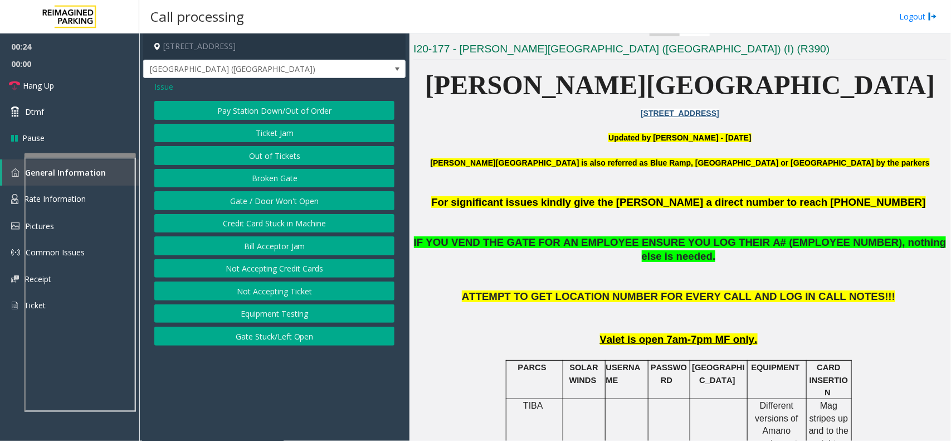
click at [257, 205] on button "Gate / Door Won't Open" at bounding box center [274, 200] width 240 height 19
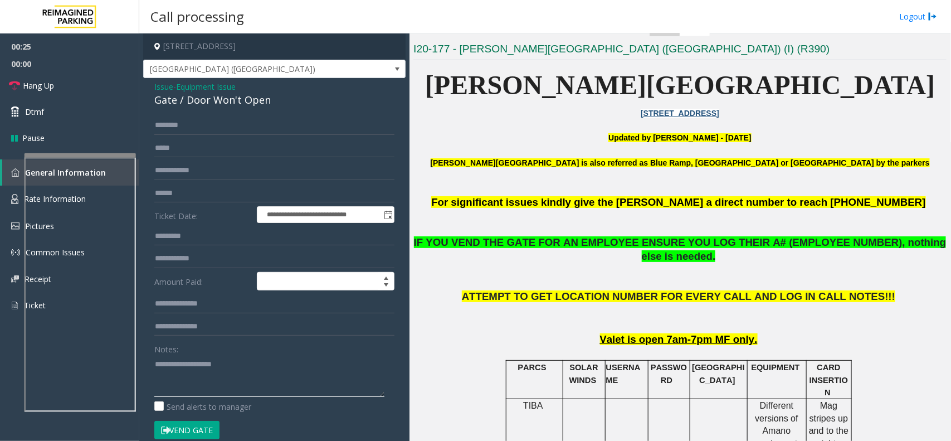
click at [240, 371] on textarea at bounding box center [269, 376] width 230 height 42
drag, startPoint x: 188, startPoint y: 421, endPoint x: 182, endPoint y: 432, distance: 13.0
click at [182, 432] on form "**********" at bounding box center [274, 283] width 240 height 335
click at [182, 432] on button "Vend Gate" at bounding box center [186, 430] width 65 height 19
click at [211, 392] on textarea at bounding box center [269, 376] width 230 height 42
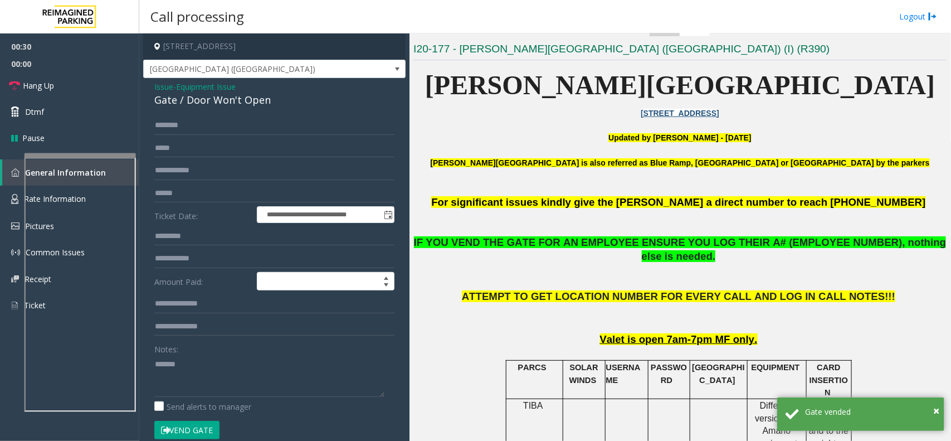
click at [217, 101] on div "Gate / Door Won't Open" at bounding box center [274, 100] width 240 height 15
click at [242, 377] on textarea at bounding box center [269, 376] width 230 height 42
paste textarea "**********"
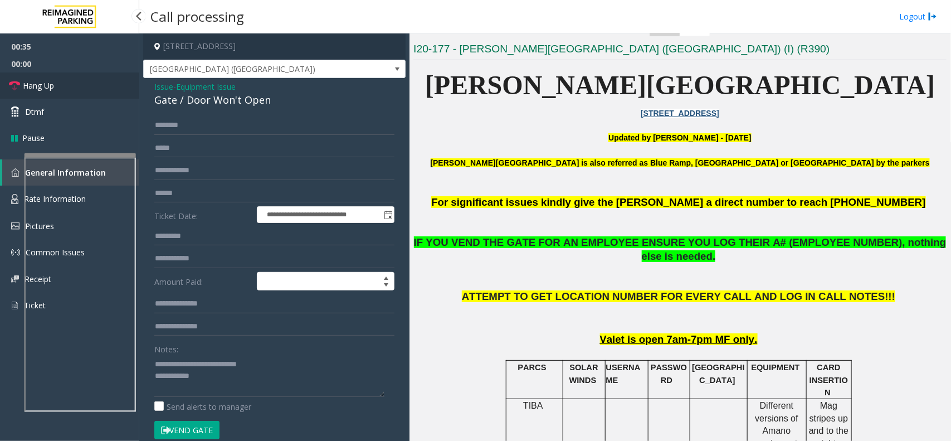
click at [65, 93] on link "Hang Up" at bounding box center [69, 85] width 139 height 26
click at [216, 395] on textarea at bounding box center [269, 376] width 230 height 42
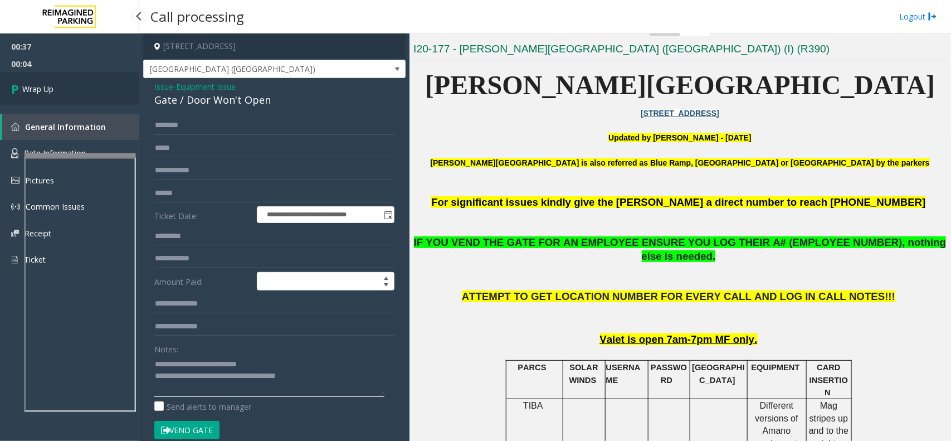
type textarea "**********"
click at [37, 89] on span "Wrap Up" at bounding box center [37, 89] width 31 height 12
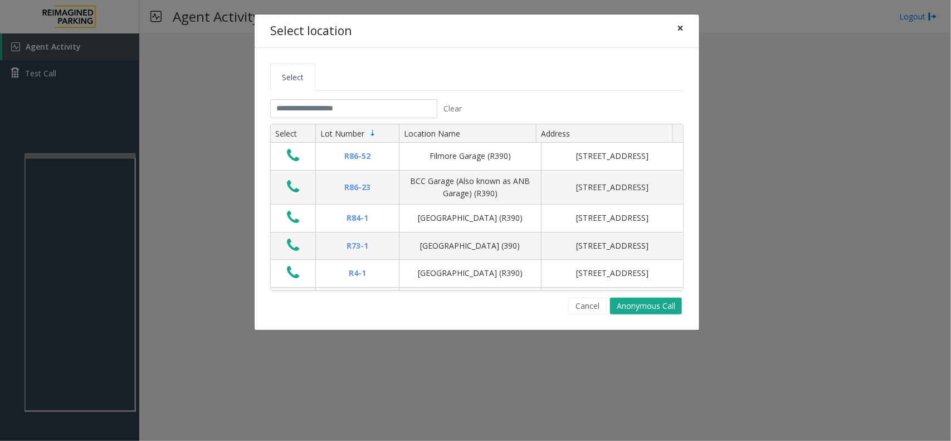
click at [682, 30] on span "×" at bounding box center [680, 28] width 7 height 16
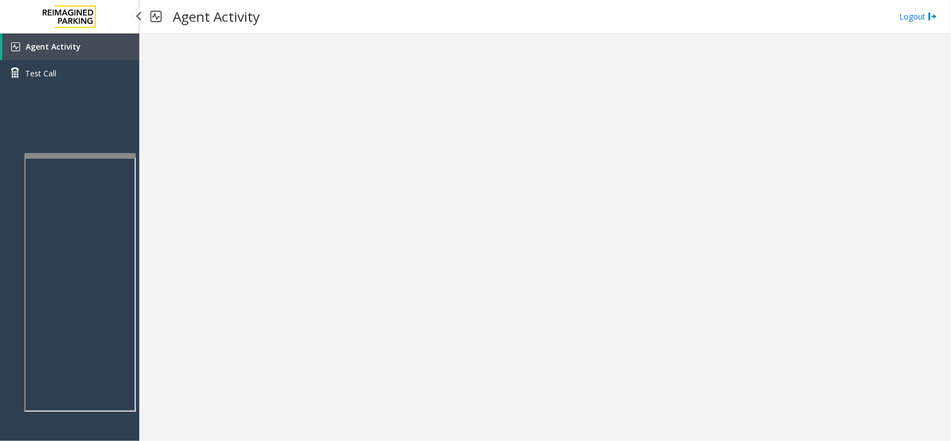
click at [82, 51] on link "Agent Activity" at bounding box center [70, 46] width 137 height 27
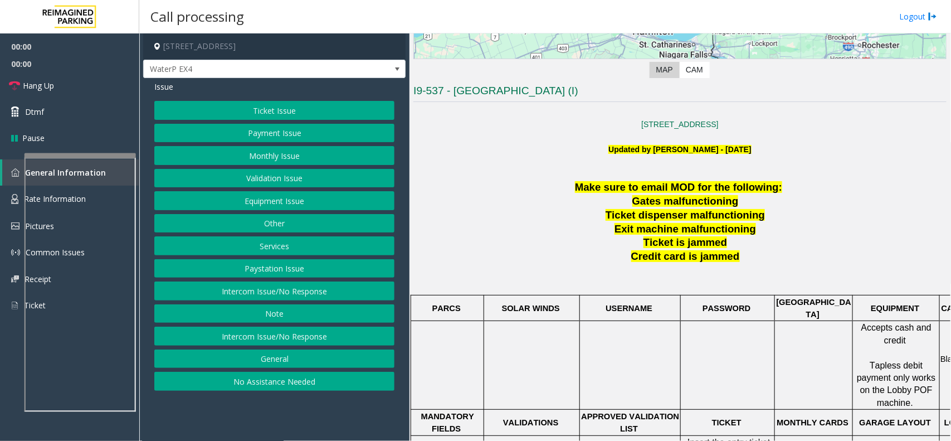
scroll to position [279, 0]
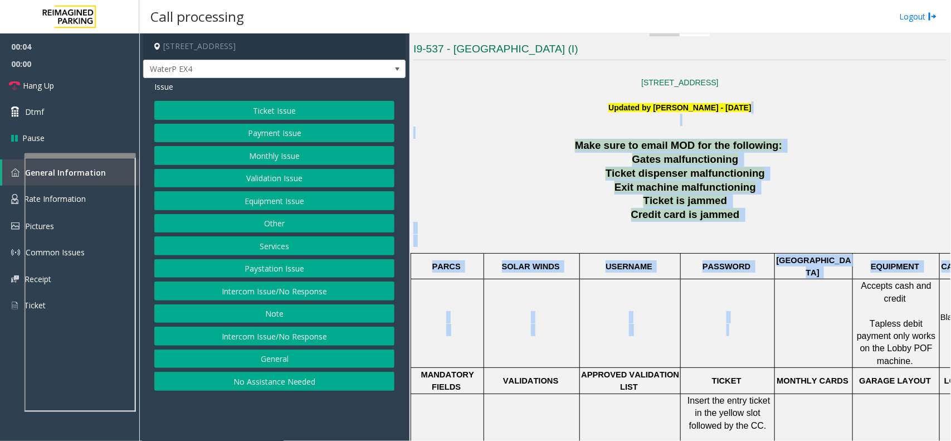
drag, startPoint x: 567, startPoint y: 121, endPoint x: 803, endPoint y: 269, distance: 277.7
click at [803, 269] on div "[STREET_ADDRESS] Updated by [PERSON_NAME] - [DATE] Make sure to email MOD for t…" at bounding box center [680, 401] width 533 height 675
click at [765, 233] on p at bounding box center [680, 234] width 533 height 25
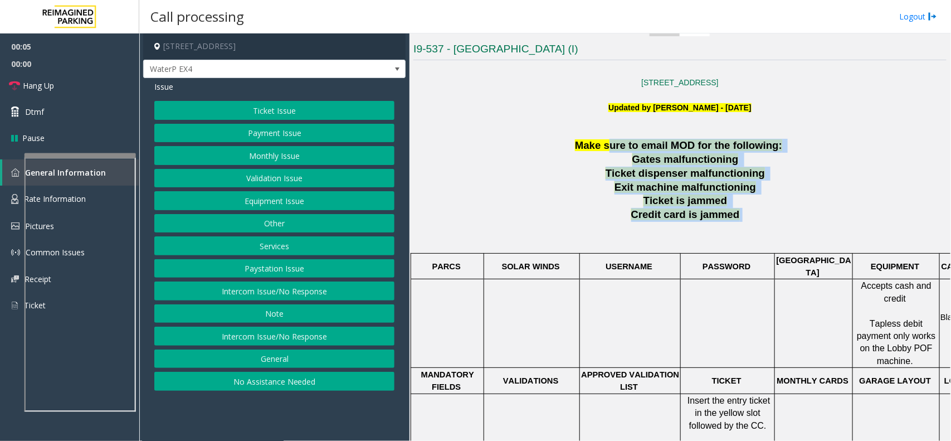
drag, startPoint x: 748, startPoint y: 221, endPoint x: 611, endPoint y: 142, distance: 158.8
click at [611, 142] on div "Make sure to email MOD for the following: Gates malfunctioning Ticket dispenser…" at bounding box center [680, 439] width 533 height 601
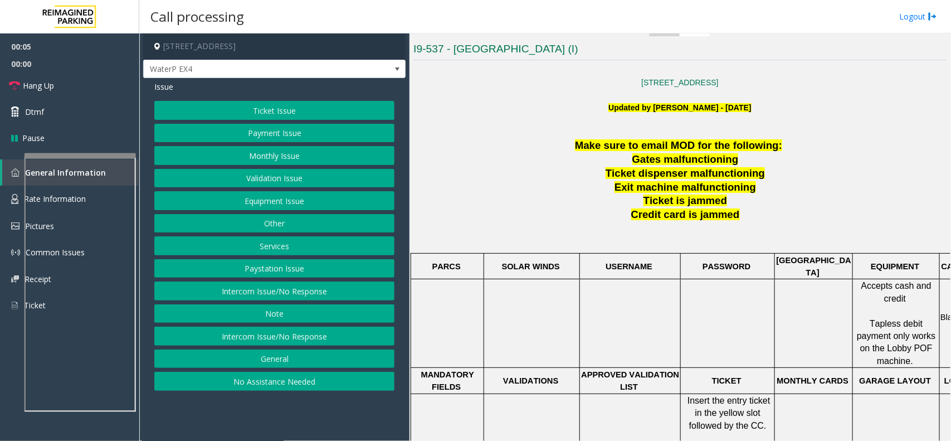
click at [573, 130] on p at bounding box center [680, 133] width 533 height 12
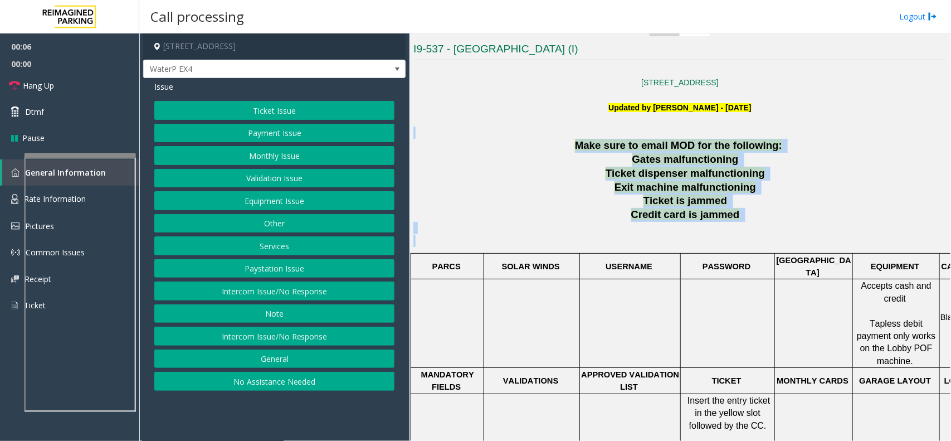
drag, startPoint x: 572, startPoint y: 130, endPoint x: 765, endPoint y: 240, distance: 221.4
click at [765, 240] on div "[STREET_ADDRESS] Updated by [PERSON_NAME] - [DATE] Make sure to email MOD for t…" at bounding box center [680, 401] width 533 height 675
click at [765, 240] on p at bounding box center [680, 234] width 533 height 25
drag, startPoint x: 757, startPoint y: 231, endPoint x: 573, endPoint y: 140, distance: 205.4
click at [573, 140] on div "Make sure to email MOD for the following: Gates malfunctioning Ticket dispenser…" at bounding box center [680, 439] width 533 height 601
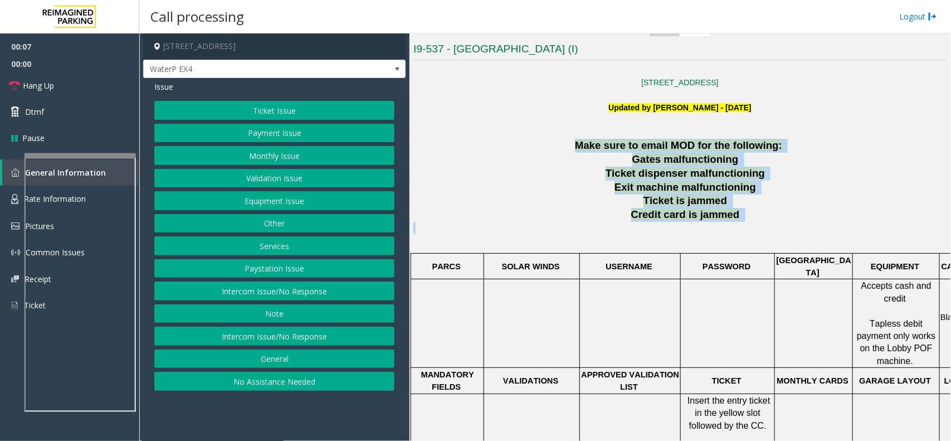
click at [573, 140] on p "Make sure to email MOD for the following:" at bounding box center [680, 146] width 533 height 14
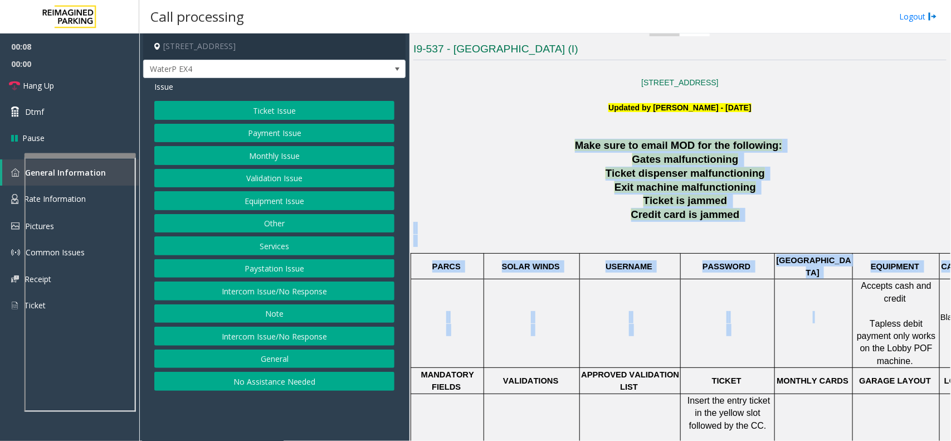
drag, startPoint x: 573, startPoint y: 140, endPoint x: 814, endPoint y: 299, distance: 288.9
click at [814, 299] on div "Make sure to email MOD for the following: Gates malfunctioning Ticket dispenser…" at bounding box center [680, 439] width 533 height 601
click at [744, 227] on p at bounding box center [680, 234] width 533 height 25
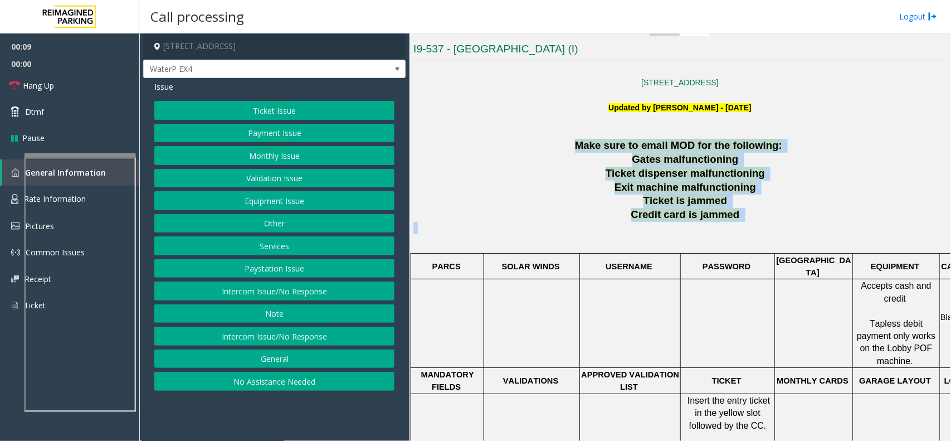
drag, startPoint x: 744, startPoint y: 227, endPoint x: 566, endPoint y: 145, distance: 196.3
click at [566, 145] on div "Make sure to email MOD for the following: Gates malfunctioning Ticket dispenser…" at bounding box center [680, 439] width 533 height 601
click at [566, 145] on p "Make sure to email MOD for the following:" at bounding box center [680, 146] width 533 height 14
drag, startPoint x: 566, startPoint y: 145, endPoint x: 729, endPoint y: 232, distance: 185.3
click at [729, 232] on div "Make sure to email MOD for the following: Gates malfunctioning Ticket dispenser…" at bounding box center [680, 439] width 533 height 601
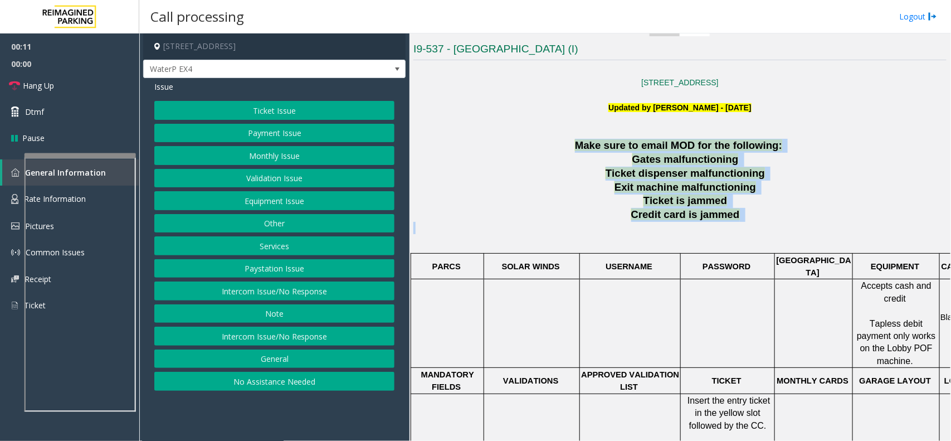
click at [729, 232] on p at bounding box center [680, 234] width 533 height 25
drag, startPoint x: 738, startPoint y: 223, endPoint x: 594, endPoint y: 135, distance: 169.1
click at [594, 135] on div "[STREET_ADDRESS] Updated by [PERSON_NAME] - [DATE] Make sure to email MOD for t…" at bounding box center [680, 401] width 533 height 675
click at [567, 138] on p at bounding box center [680, 133] width 533 height 12
drag, startPoint x: 556, startPoint y: 132, endPoint x: 775, endPoint y: 243, distance: 245.5
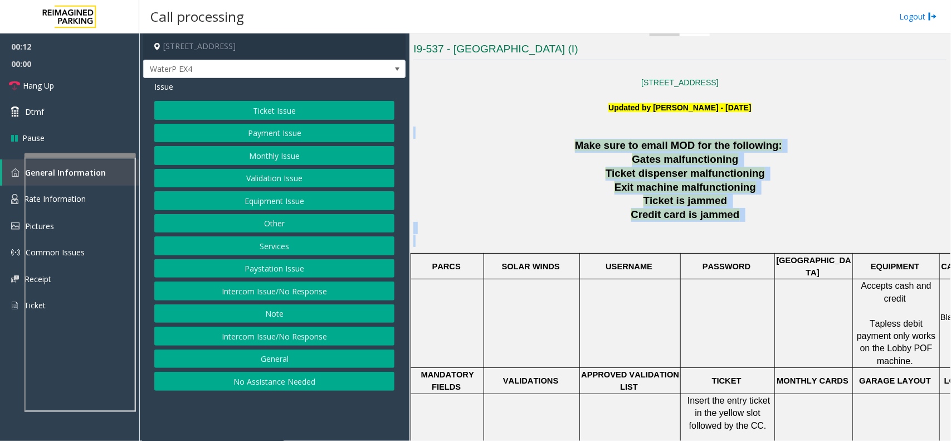
click at [775, 243] on div "[STREET_ADDRESS] Updated by [PERSON_NAME] - [DATE] Make sure to email MOD for t…" at bounding box center [680, 401] width 533 height 675
click at [775, 243] on p at bounding box center [680, 234] width 533 height 25
drag, startPoint x: 775, startPoint y: 243, endPoint x: 546, endPoint y: 138, distance: 251.6
click at [546, 138] on div "[STREET_ADDRESS] Updated by [PERSON_NAME] - [DATE] Make sure to email MOD for t…" at bounding box center [680, 401] width 533 height 675
click at [535, 138] on p at bounding box center [680, 133] width 533 height 12
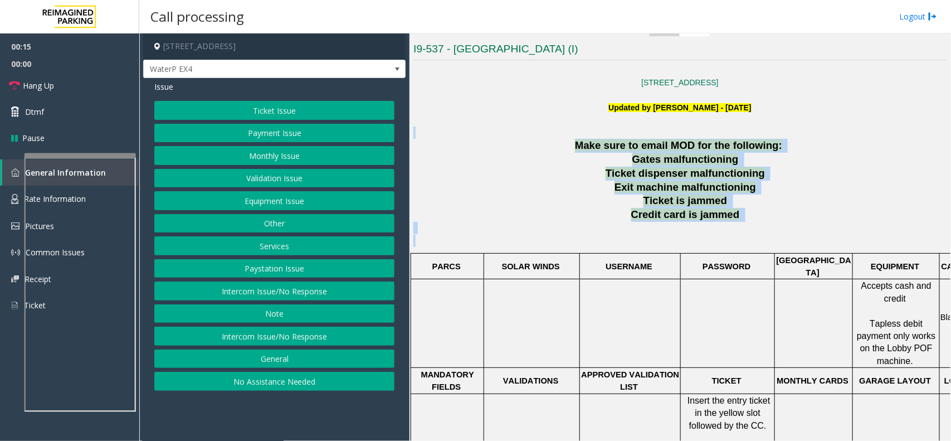
drag, startPoint x: 580, startPoint y: 135, endPoint x: 846, endPoint y: 249, distance: 289.4
click at [846, 249] on div "[STREET_ADDRESS] Updated by [PERSON_NAME] - [DATE] Make sure to email MOD for t…" at bounding box center [680, 401] width 533 height 675
click at [709, 225] on p at bounding box center [680, 234] width 533 height 25
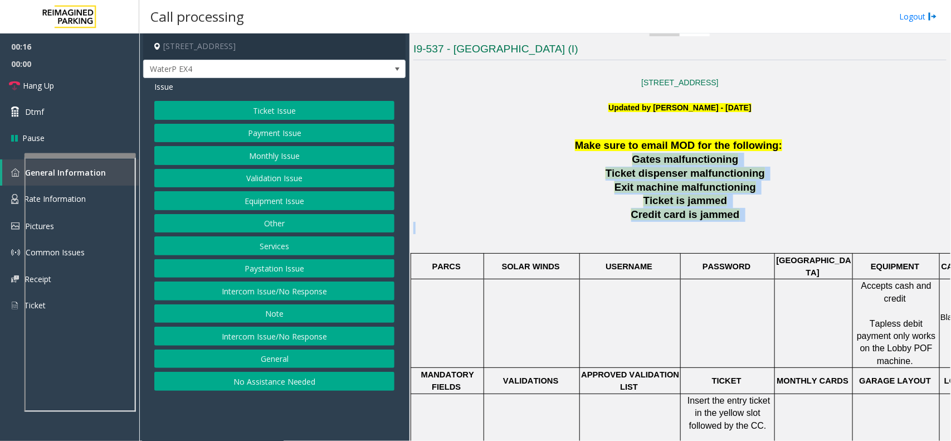
drag, startPoint x: 770, startPoint y: 228, endPoint x: 633, endPoint y: 160, distance: 153.8
click at [633, 160] on div "Make sure to email MOD for the following: Gates malfunctioning Ticket dispenser…" at bounding box center [680, 439] width 533 height 601
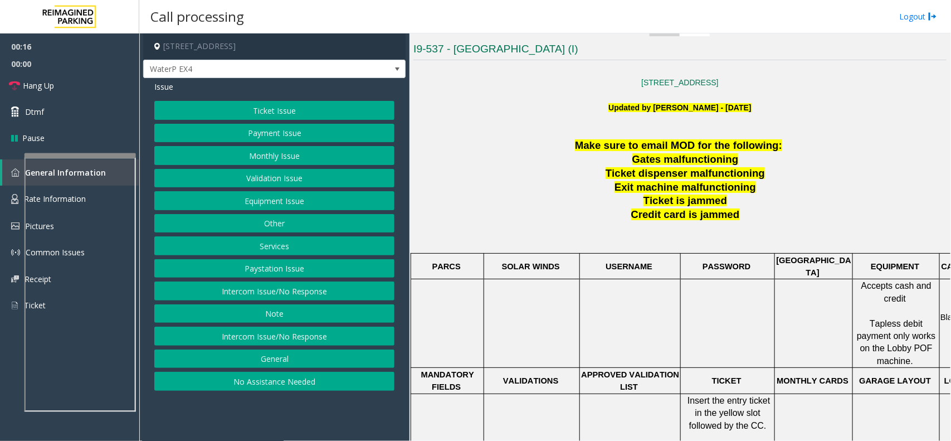
click at [562, 138] on p at bounding box center [680, 133] width 533 height 12
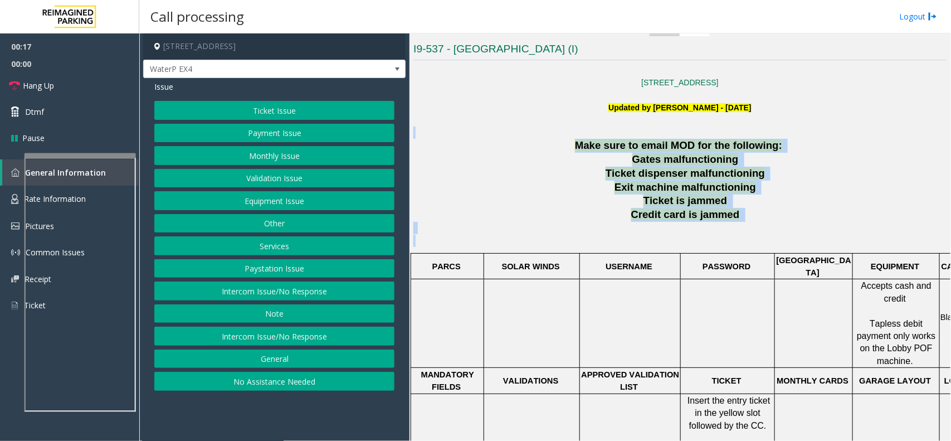
drag, startPoint x: 562, startPoint y: 138, endPoint x: 752, endPoint y: 237, distance: 214.9
click at [752, 237] on div "[STREET_ADDRESS] Updated by [PERSON_NAME] - [DATE] Make sure to email MOD for t…" at bounding box center [680, 401] width 533 height 675
click at [752, 237] on p at bounding box center [680, 234] width 533 height 25
drag, startPoint x: 752, startPoint y: 237, endPoint x: 578, endPoint y: 149, distance: 195.1
click at [578, 149] on div "Make sure to email MOD for the following: Gates malfunctioning Ticket dispenser…" at bounding box center [680, 439] width 533 height 601
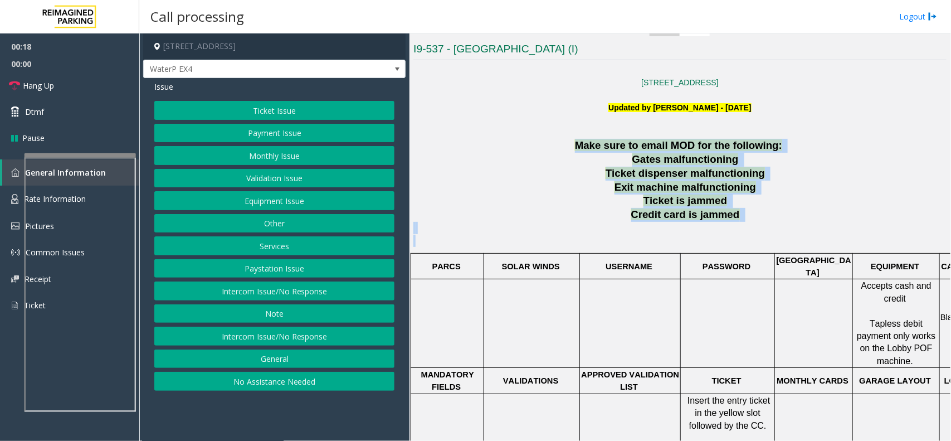
click at [578, 149] on p "Make sure to email MOD for the following:" at bounding box center [680, 146] width 533 height 14
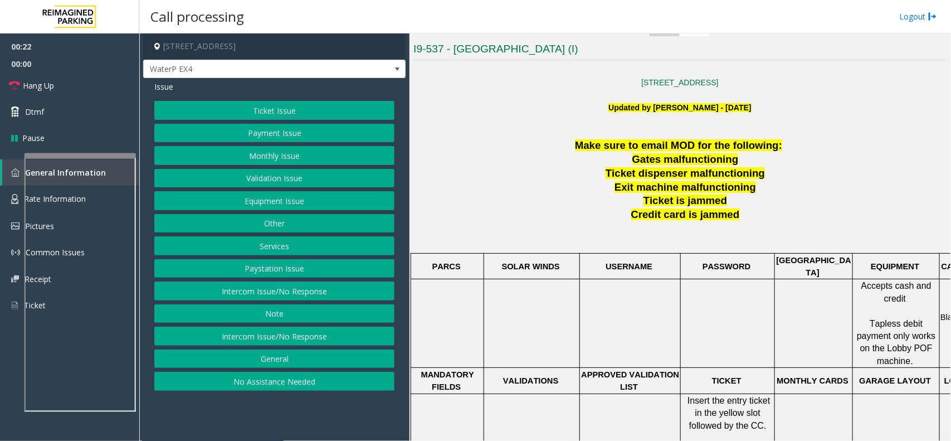
click at [266, 110] on button "Ticket Issue" at bounding box center [274, 110] width 240 height 19
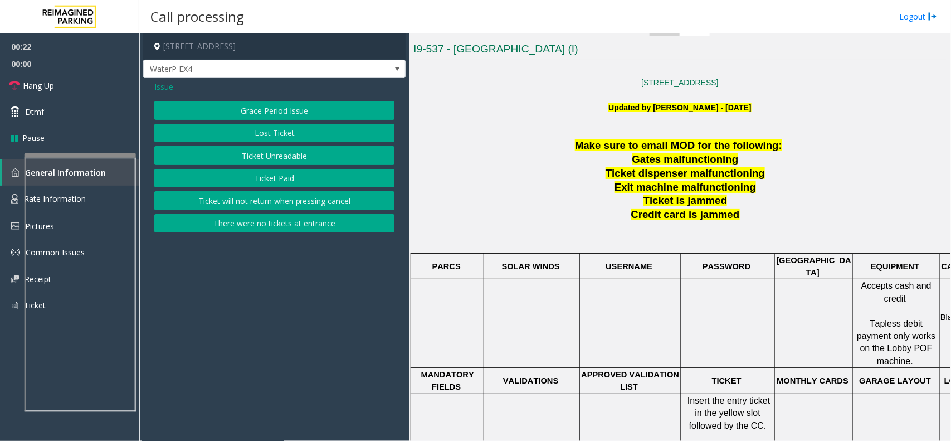
click at [261, 149] on button "Ticket Unreadable" at bounding box center [274, 155] width 240 height 19
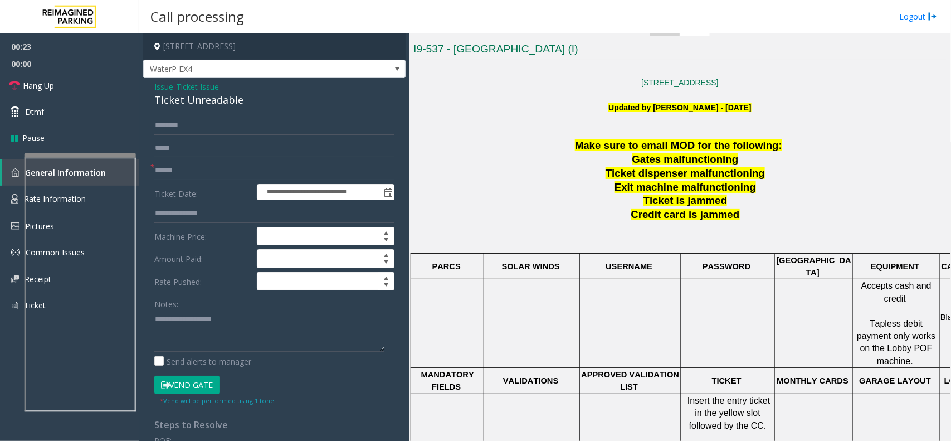
scroll to position [557, 0]
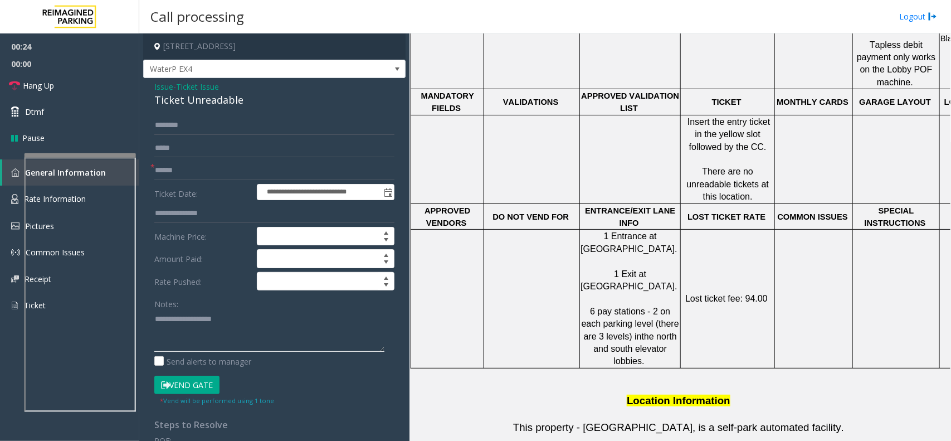
click at [237, 330] on textarea at bounding box center [269, 331] width 230 height 42
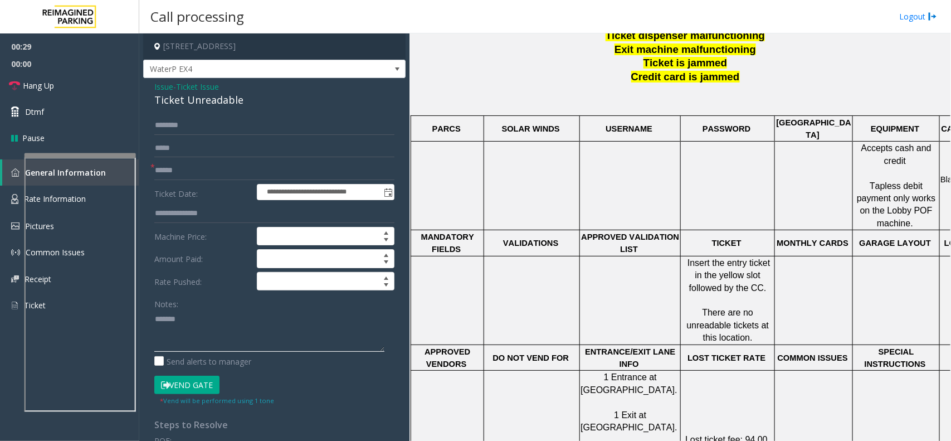
scroll to position [279, 0]
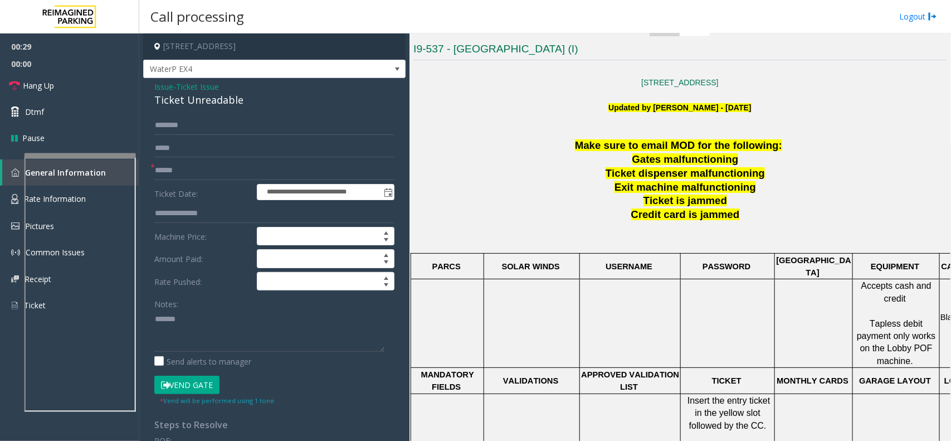
click at [176, 89] on span "- Ticket Issue" at bounding box center [196, 86] width 46 height 11
click at [221, 101] on div "Ticket Unreadable" at bounding box center [274, 100] width 240 height 15
click at [240, 313] on textarea at bounding box center [269, 331] width 230 height 42
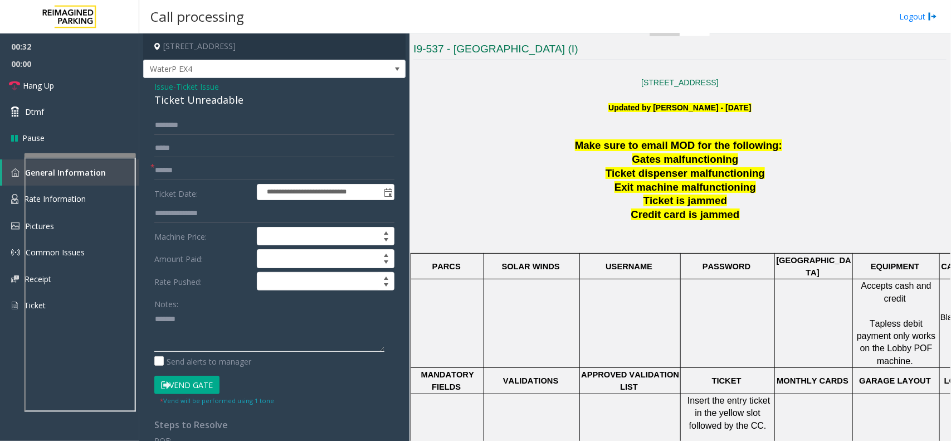
paste textarea "**********"
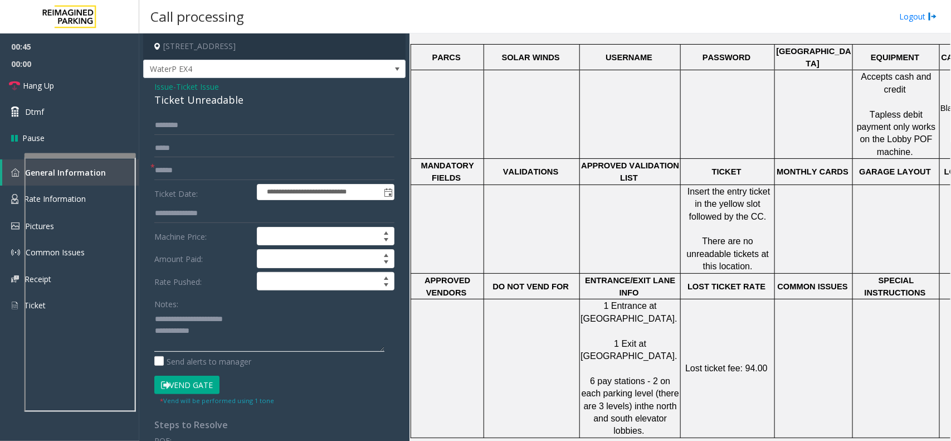
type textarea "**********"
drag, startPoint x: 686, startPoint y: 170, endPoint x: 767, endPoint y: 196, distance: 84.8
click at [767, 196] on p "Insert the entry ticket in the yellow slot followed by the CC." at bounding box center [728, 204] width 93 height 37
click at [732, 223] on p at bounding box center [728, 229] width 93 height 12
click at [157, 169] on input "text" at bounding box center [274, 170] width 240 height 19
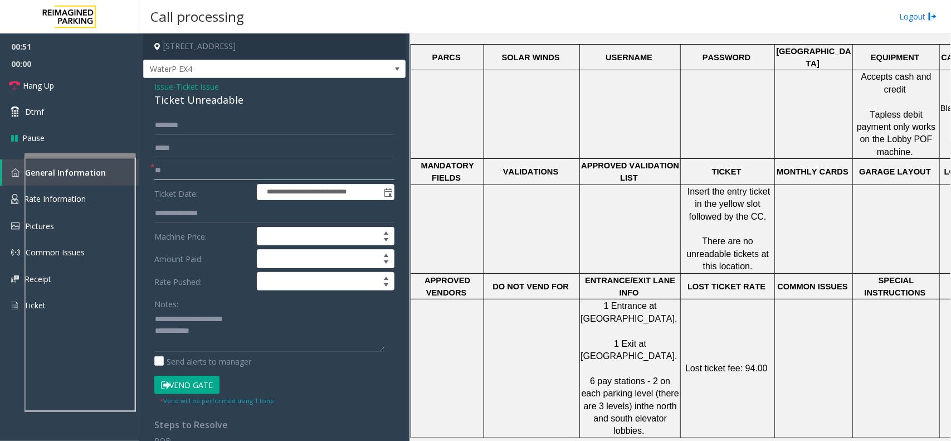
type input "**"
click at [232, 334] on textarea at bounding box center [269, 331] width 230 height 42
click at [94, 87] on link "Hang Up" at bounding box center [69, 85] width 139 height 26
click at [227, 325] on textarea at bounding box center [269, 331] width 230 height 42
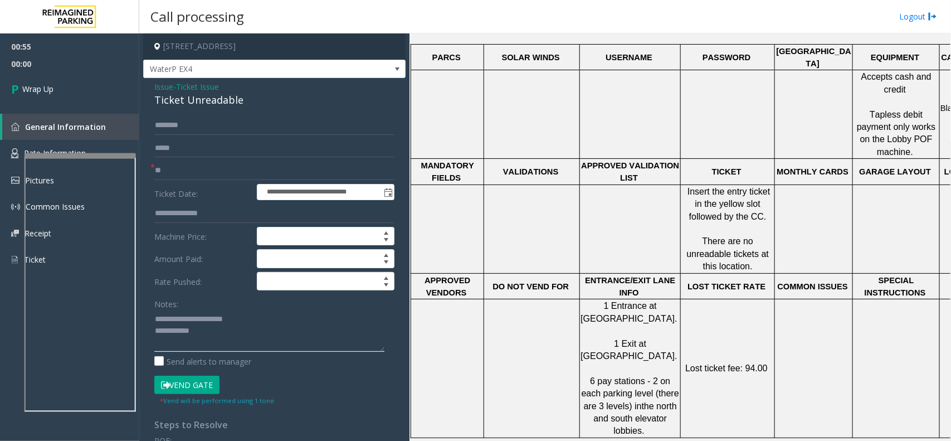
click at [227, 338] on textarea at bounding box center [269, 331] width 230 height 42
type textarea "**********"
click at [118, 81] on link "Wrap Up" at bounding box center [69, 88] width 139 height 33
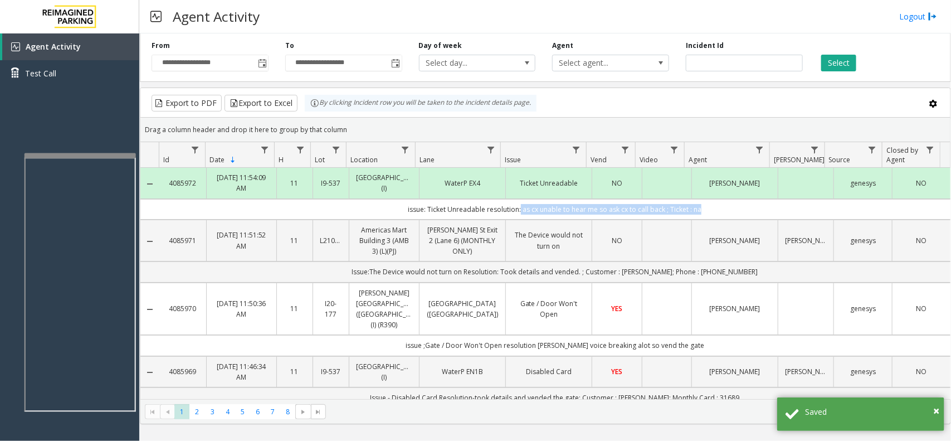
drag, startPoint x: 514, startPoint y: 212, endPoint x: 689, endPoint y: 213, distance: 175.0
click at [689, 213] on td "issue: Ticket Unreadable resolution: as cx unable to hear me so ask cx to call …" at bounding box center [554, 209] width 791 height 21
click at [714, 213] on td "issue: Ticket Unreadable resolution: as cx unable to hear me so ask cx to call …" at bounding box center [554, 209] width 791 height 21
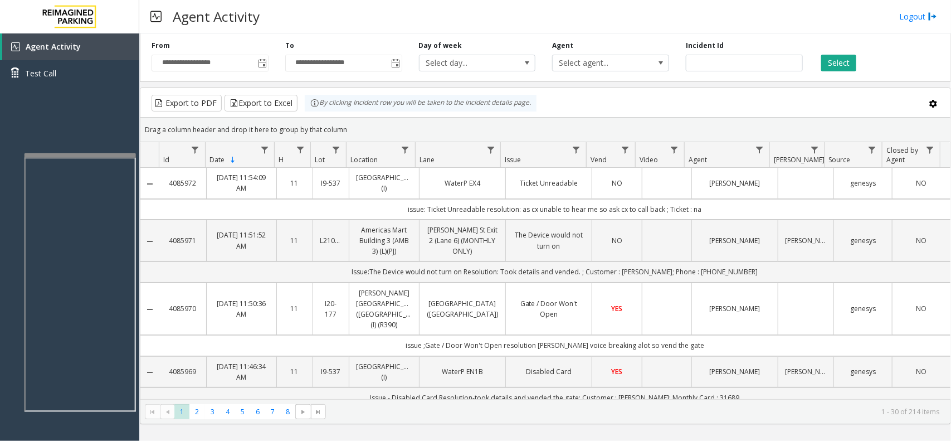
drag, startPoint x: 717, startPoint y: 207, endPoint x: 359, endPoint y: 210, distance: 357.8
click at [359, 210] on td "issue: Ticket Unreadable resolution: as cx unable to hear me so ask cx to call …" at bounding box center [554, 209] width 791 height 21
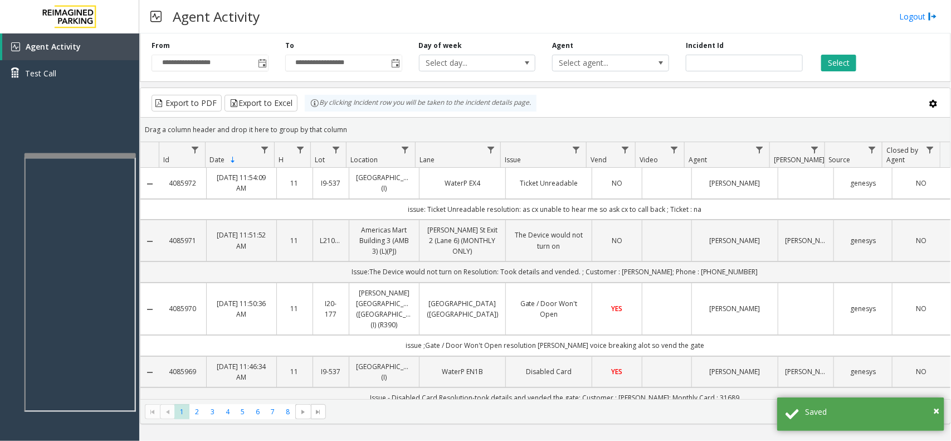
click at [359, 210] on td "issue: Ticket Unreadable resolution: as cx unable to hear me so ask cx to call …" at bounding box center [554, 209] width 791 height 21
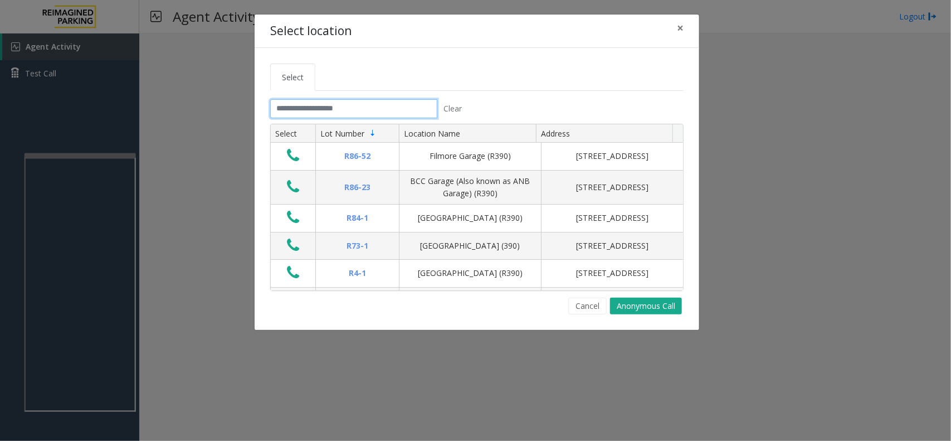
click at [319, 118] on input "text" at bounding box center [353, 108] width 167 height 19
click at [350, 109] on input "text" at bounding box center [353, 108] width 167 height 19
click at [678, 32] on span "×" at bounding box center [680, 28] width 7 height 16
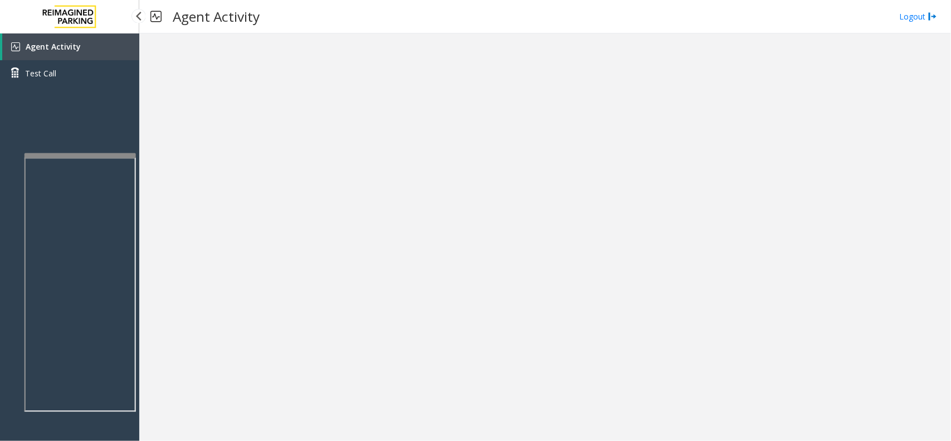
click at [84, 48] on link "Agent Activity" at bounding box center [70, 46] width 137 height 27
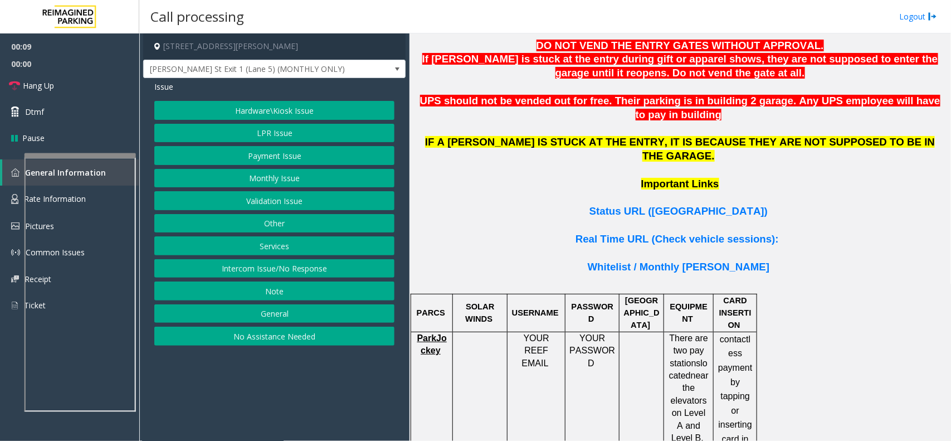
scroll to position [766, 0]
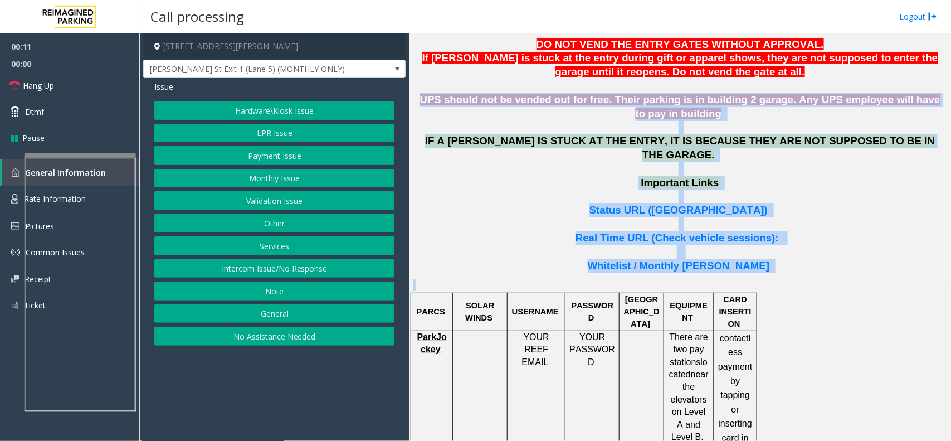
drag, startPoint x: 427, startPoint y: 55, endPoint x: 773, endPoint y: 230, distance: 387.3
click at [773, 259] on p "Whitelist / Monthly Parker" at bounding box center [680, 266] width 533 height 14
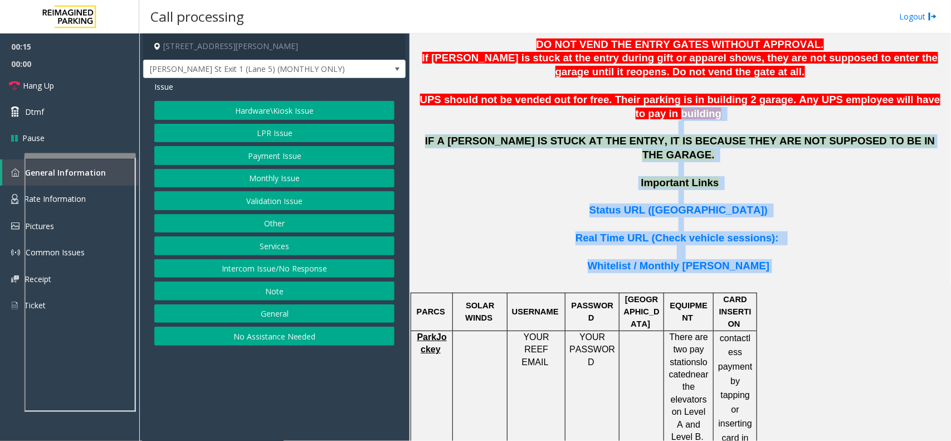
drag, startPoint x: 773, startPoint y: 217, endPoint x: 581, endPoint y: 73, distance: 240.0
click at [581, 93] on p "UPS should not be vended out for free. Their parking is in building 2 garage. A…" at bounding box center [680, 107] width 533 height 28
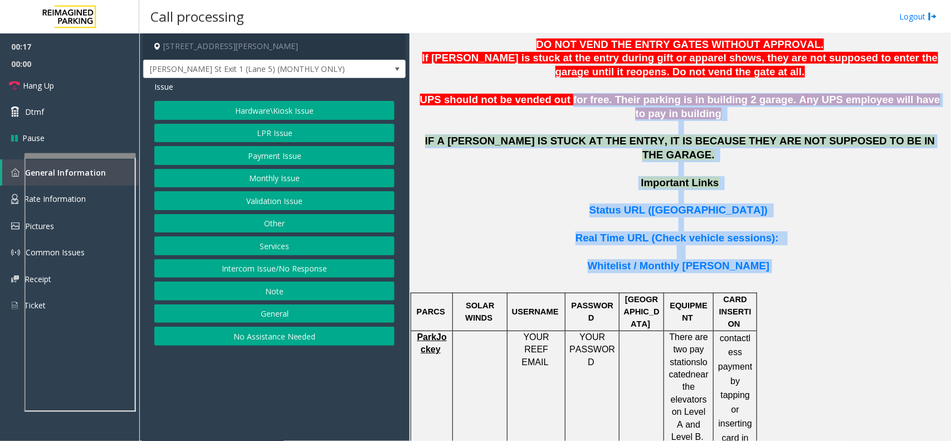
drag, startPoint x: 771, startPoint y: 207, endPoint x: 563, endPoint y: 52, distance: 259.3
click at [525, 120] on p at bounding box center [680, 127] width 533 height 14
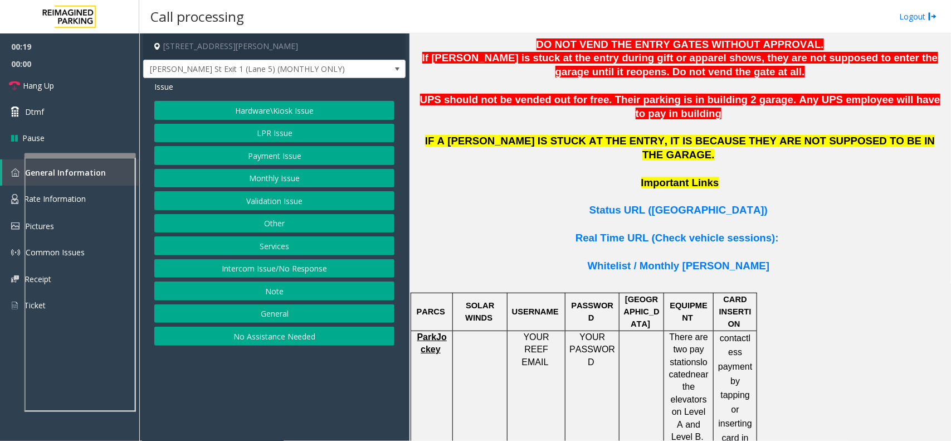
scroll to position [906, 0]
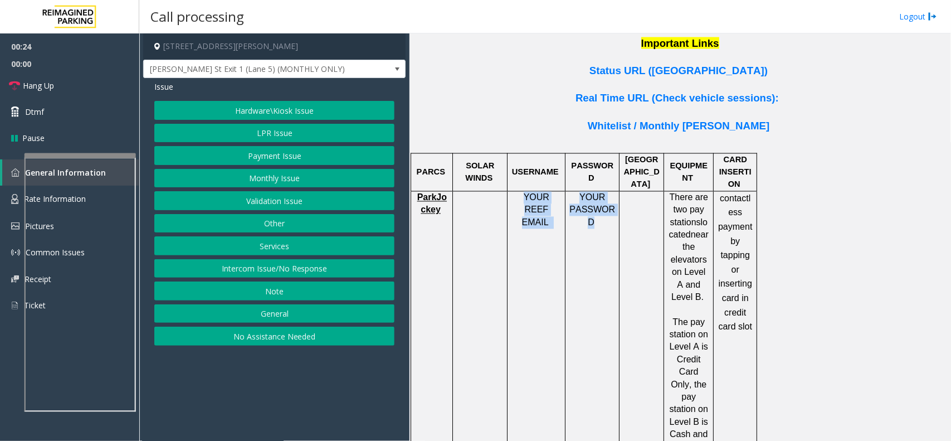
drag, startPoint x: 515, startPoint y: 143, endPoint x: 612, endPoint y: 157, distance: 97.4
click at [612, 191] on tr "ParkJockey YOUR REEF EMAIL YOUR PASSWORD There are two pay stations located nea…" at bounding box center [584, 328] width 346 height 275
click at [609, 191] on td "YOUR PASSWORD" at bounding box center [593, 328] width 54 height 275
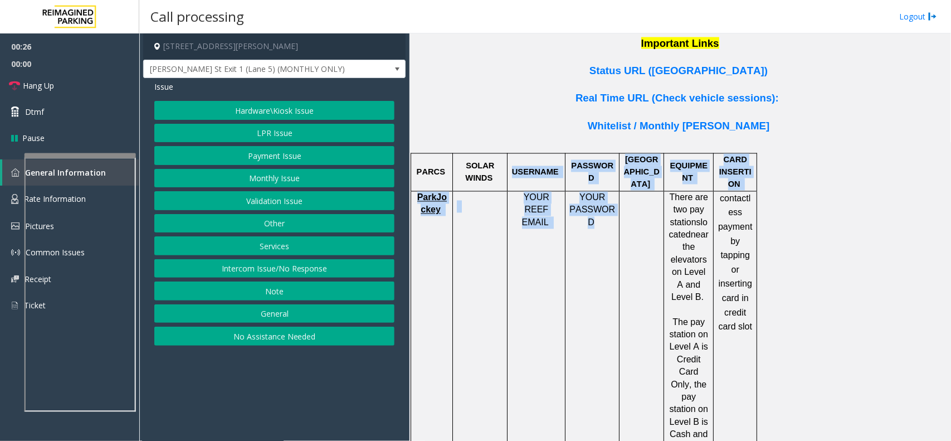
drag, startPoint x: 612, startPoint y: 160, endPoint x: 521, endPoint y: 134, distance: 94.5
click at [537, 191] on td "YOUR REEF EMAIL" at bounding box center [537, 328] width 58 height 275
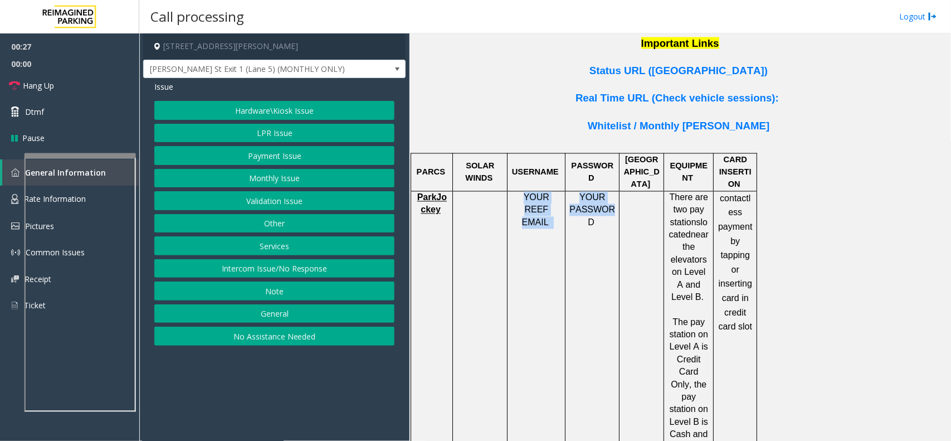
drag, startPoint x: 514, startPoint y: 143, endPoint x: 609, endPoint y: 154, distance: 95.4
click at [609, 191] on tr "ParkJockey YOUR REEF EMAIL YOUR PASSWORD There are two pay stations located nea…" at bounding box center [584, 328] width 346 height 275
click at [616, 191] on td "YOUR PASSWORD" at bounding box center [593, 328] width 54 height 275
drag, startPoint x: 615, startPoint y: 158, endPoint x: 535, endPoint y: 140, distance: 81.5
click at [535, 191] on tr "ParkJockey YOUR REEF EMAIL YOUR PASSWORD There are two pay stations located nea…" at bounding box center [584, 328] width 346 height 275
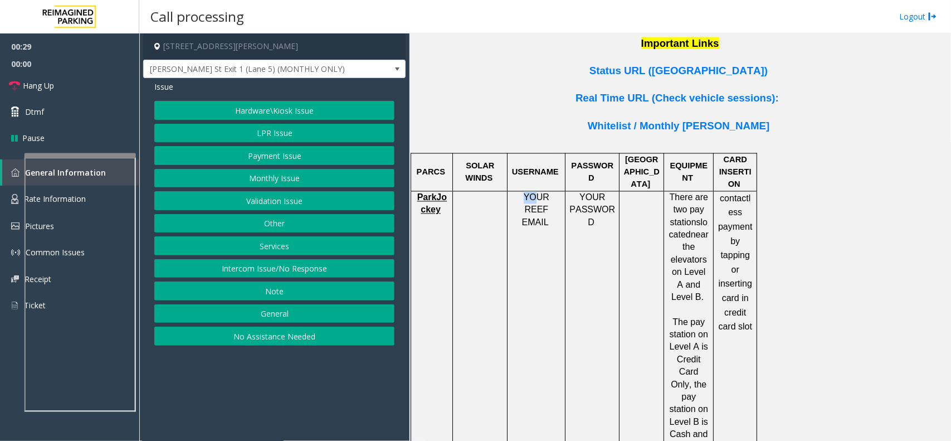
drag, startPoint x: 524, startPoint y: 141, endPoint x: 515, endPoint y: 144, distance: 9.3
click at [515, 192] on p "YOUR REEF EMAIL" at bounding box center [537, 210] width 50 height 37
click at [517, 192] on p "YOUR REEF EMAIL" at bounding box center [537, 210] width 50 height 37
click at [536, 191] on td "YOUR REEF EMAIL" at bounding box center [537, 328] width 58 height 275
click at [280, 105] on button "Hardware\Kiosk Issue" at bounding box center [274, 110] width 240 height 19
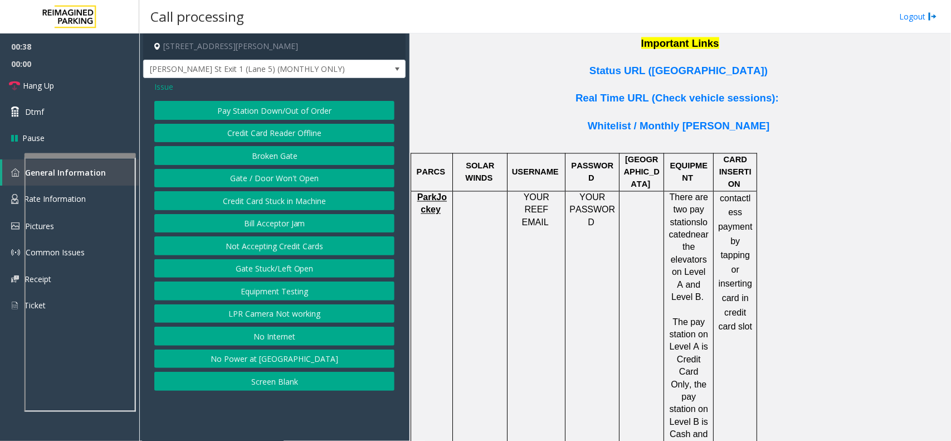
click at [280, 177] on button "Gate / Door Won't Open" at bounding box center [274, 178] width 240 height 19
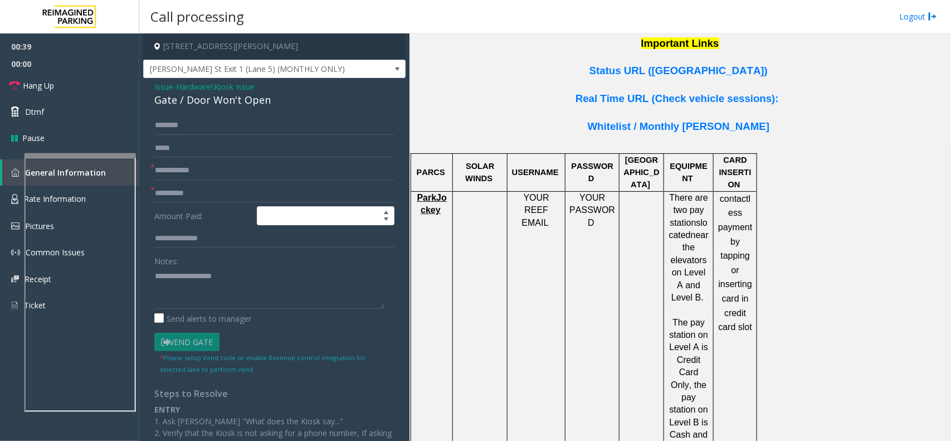
click at [256, 265] on div "Notes:" at bounding box center [274, 279] width 240 height 57
click at [181, 283] on textarea at bounding box center [269, 288] width 230 height 42
click at [223, 104] on div "Gate / Door Won't Open" at bounding box center [274, 100] width 240 height 15
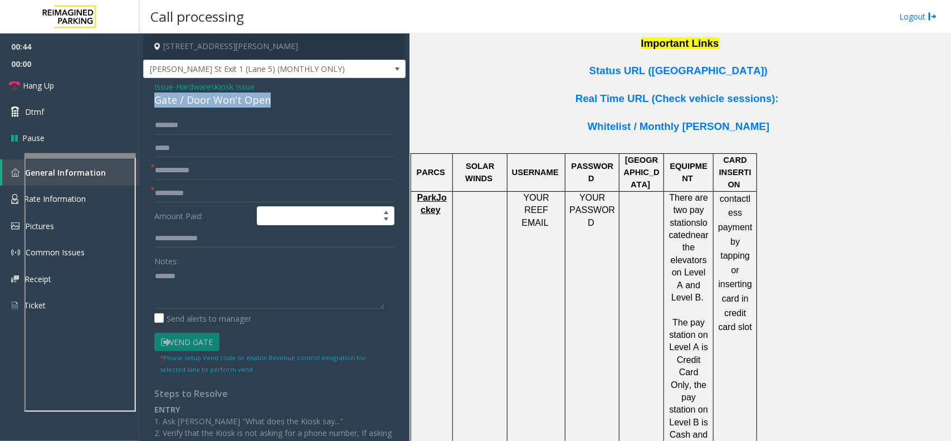
copy div "Gate / Door Won't Open"
click at [224, 288] on textarea at bounding box center [269, 288] width 230 height 42
paste textarea "**********"
type textarea "**********"
click at [222, 100] on div "Gate / Door Won't Open" at bounding box center [274, 100] width 240 height 15
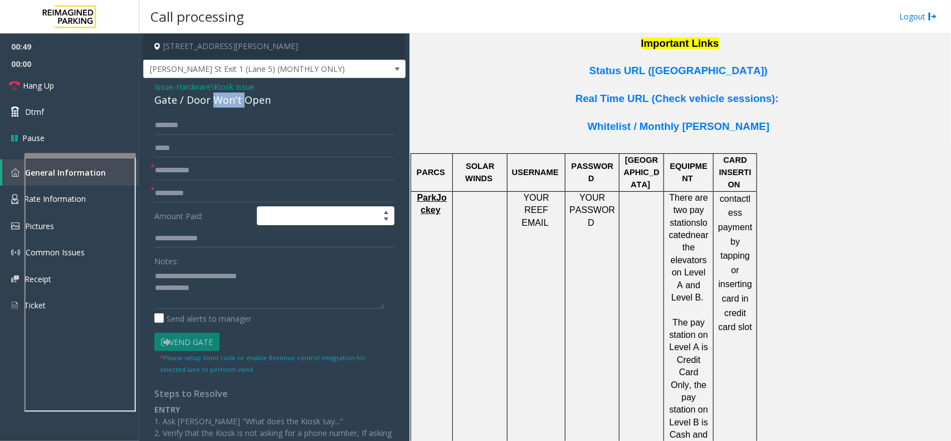
click at [222, 100] on div "Gate / Door Won't Open" at bounding box center [274, 100] width 240 height 15
click at [210, 304] on textarea at bounding box center [269, 288] width 230 height 42
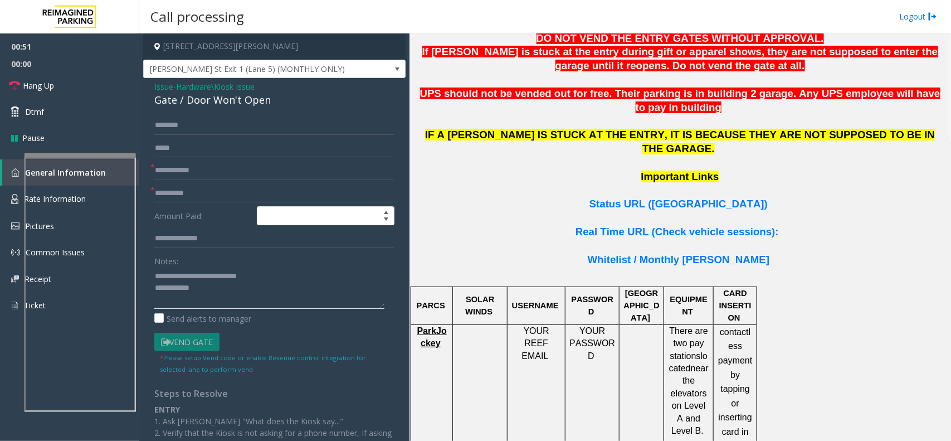
scroll to position [697, 0]
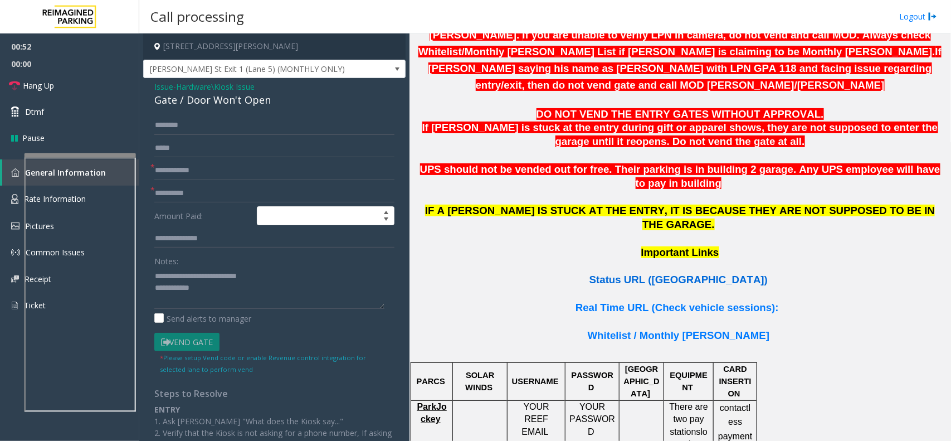
click at [656, 274] on span "Status URL (Vend Gate)" at bounding box center [679, 280] width 178 height 12
click at [192, 197] on input "text" at bounding box center [274, 193] width 240 height 19
type input "**"
click at [195, 171] on input "text" at bounding box center [274, 170] width 240 height 19
type input "**"
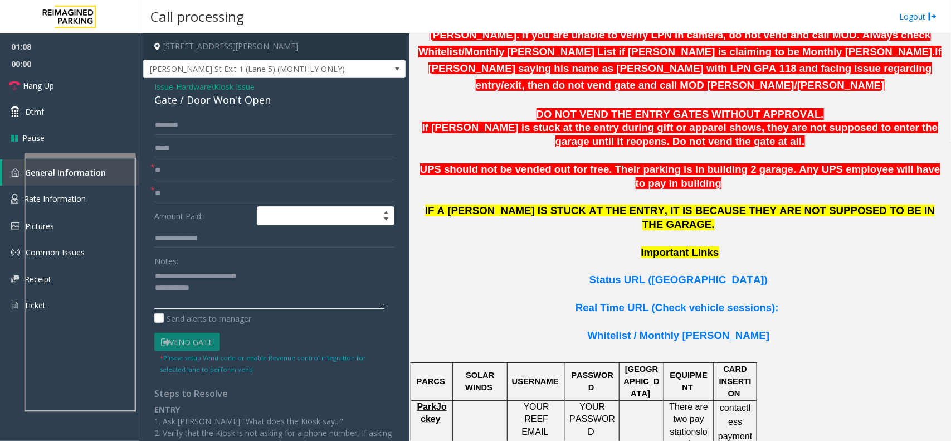
click at [215, 299] on textarea at bounding box center [269, 288] width 230 height 42
click at [86, 87] on link "Hang Up" at bounding box center [69, 85] width 139 height 26
click at [215, 293] on textarea at bounding box center [269, 288] width 230 height 42
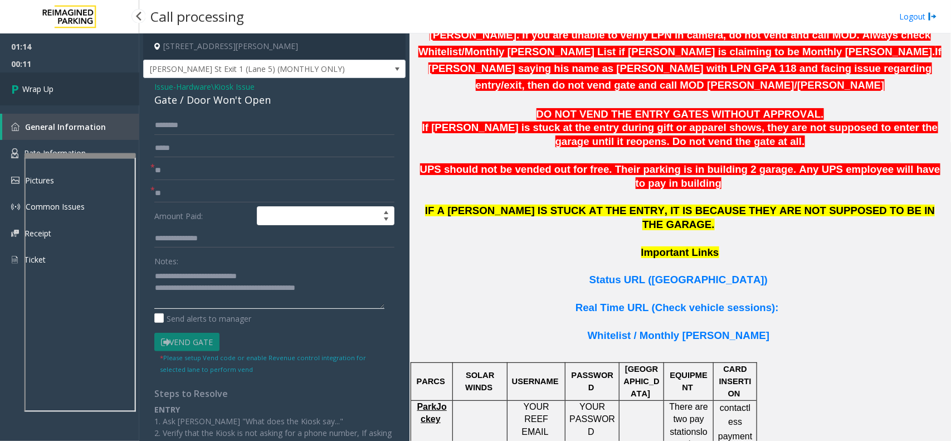
type textarea "**********"
click at [108, 65] on span "00:11" at bounding box center [69, 63] width 139 height 17
click at [101, 98] on link "Wrap Up" at bounding box center [69, 88] width 139 height 33
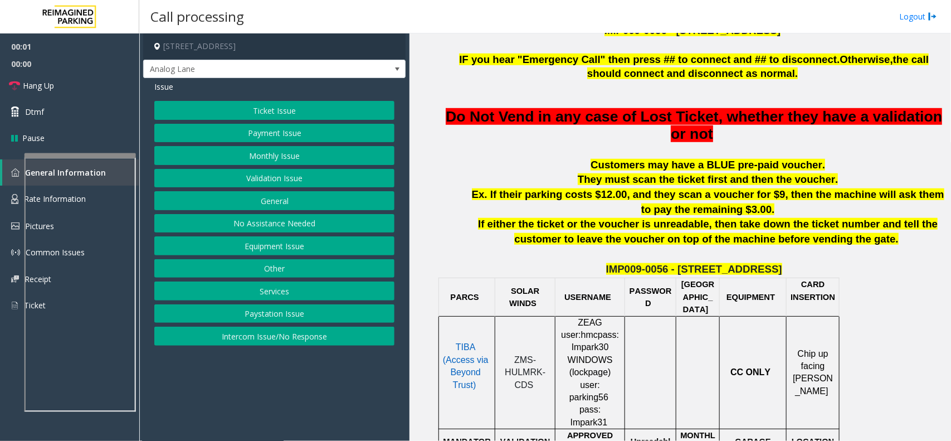
scroll to position [557, 0]
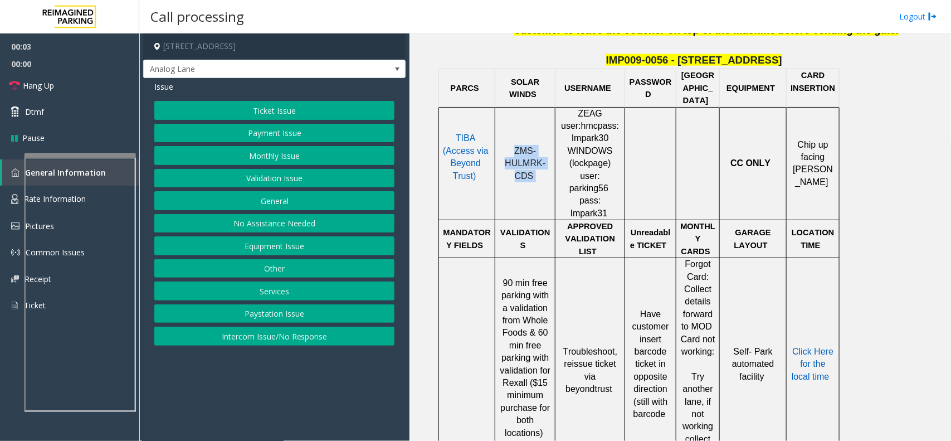
copy p "ZMS-HULMRK-CDS"
drag, startPoint x: 534, startPoint y: 166, endPoint x: 504, endPoint y: 137, distance: 41.4
click at [504, 137] on td "ZMS-HULMRK-CDS" at bounding box center [525, 163] width 60 height 113
click at [299, 135] on button "Payment Issue" at bounding box center [274, 133] width 240 height 19
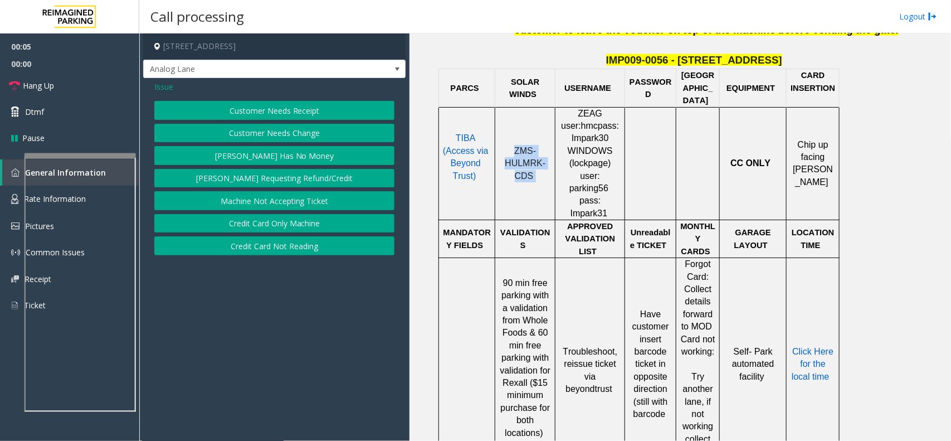
click at [298, 112] on button "Customer Needs Receipt" at bounding box center [274, 110] width 240 height 19
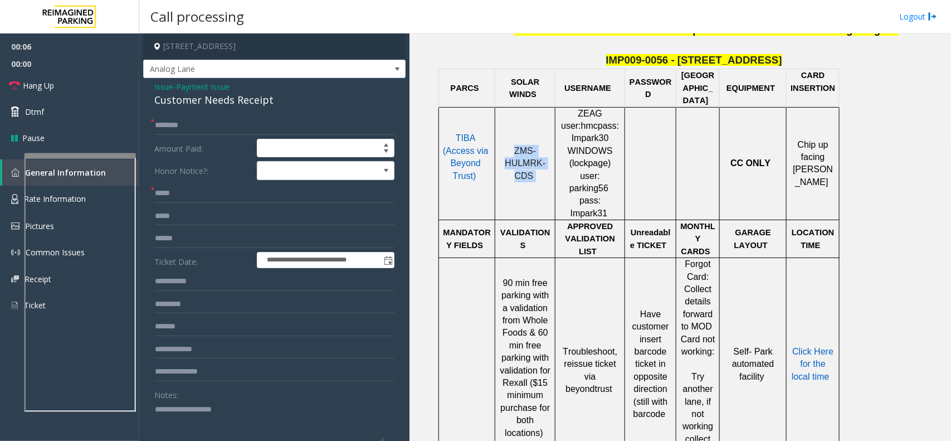
click at [179, 93] on div "Customer Needs Receipt" at bounding box center [274, 100] width 240 height 15
click at [179, 85] on span "- Payment Issue" at bounding box center [201, 86] width 56 height 11
click at [166, 85] on span "Issue" at bounding box center [163, 87] width 19 height 12
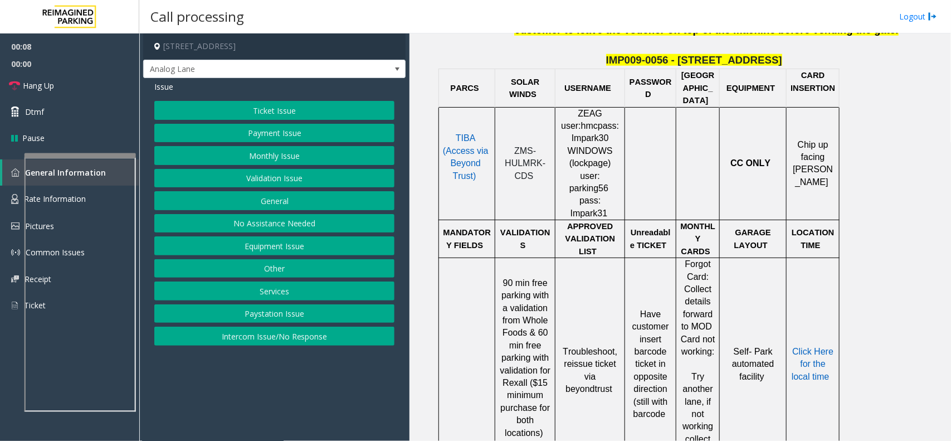
click at [237, 134] on button "Payment Issue" at bounding box center [274, 133] width 240 height 19
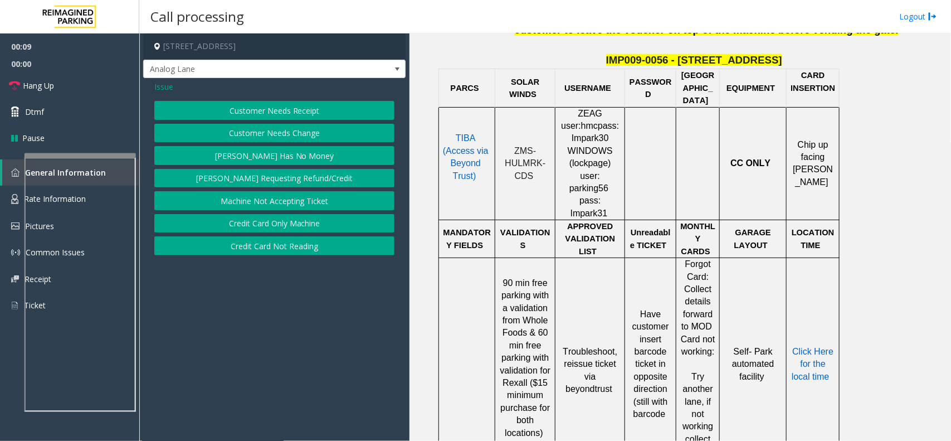
click at [294, 246] on button "Credit Card Not Reading" at bounding box center [274, 245] width 240 height 19
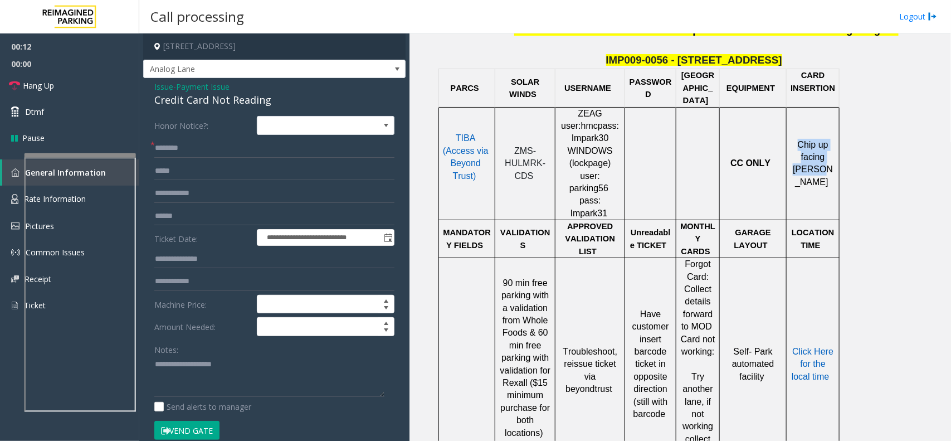
drag, startPoint x: 822, startPoint y: 166, endPoint x: 795, endPoint y: 129, distance: 45.4
click at [795, 129] on td "Chip up facing parker" at bounding box center [813, 163] width 53 height 113
click at [801, 154] on span "Chip up facing parker" at bounding box center [813, 163] width 40 height 47
click at [232, 366] on textarea at bounding box center [269, 377] width 230 height 42
click at [170, 105] on div "Credit Card Not Reading" at bounding box center [274, 100] width 240 height 15
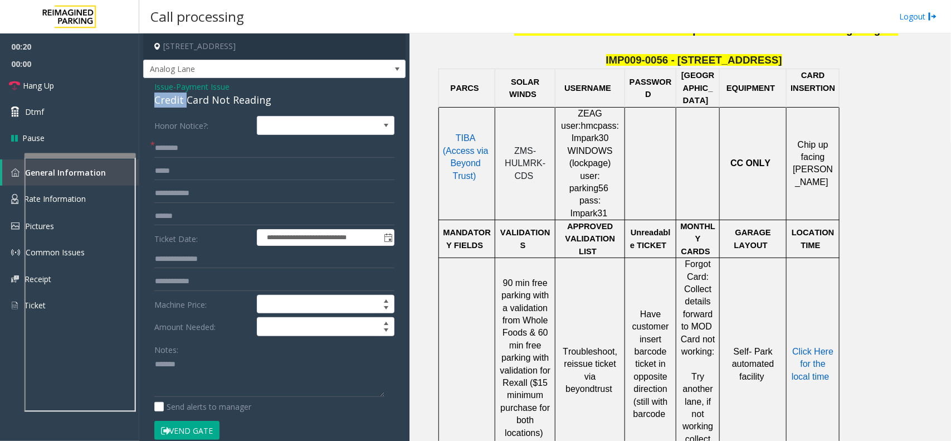
click at [170, 105] on div "Credit Card Not Reading" at bounding box center [274, 100] width 240 height 15
copy div "Credit Card Not Reading"
click at [209, 357] on textarea at bounding box center [269, 377] width 230 height 42
paste textarea "**********"
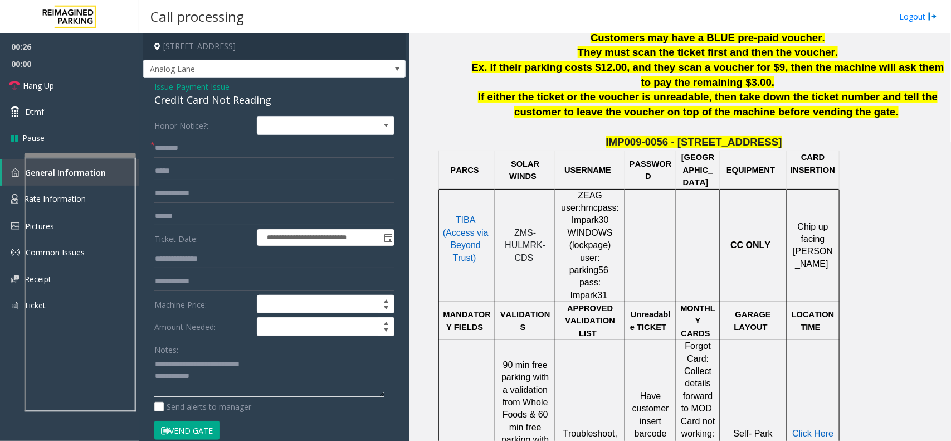
scroll to position [348, 0]
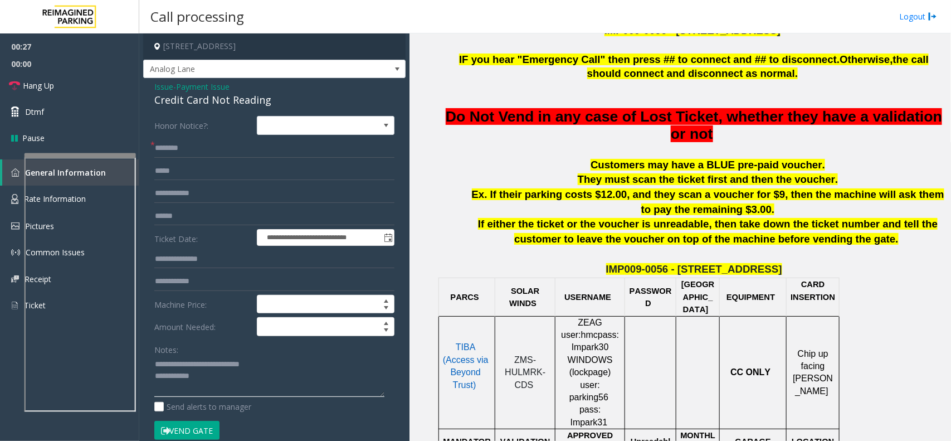
type textarea "**********"
click at [186, 218] on input "text" at bounding box center [274, 216] width 240 height 19
type input "********"
click at [204, 386] on textarea at bounding box center [269, 377] width 230 height 42
click at [190, 143] on input "text" at bounding box center [274, 148] width 240 height 19
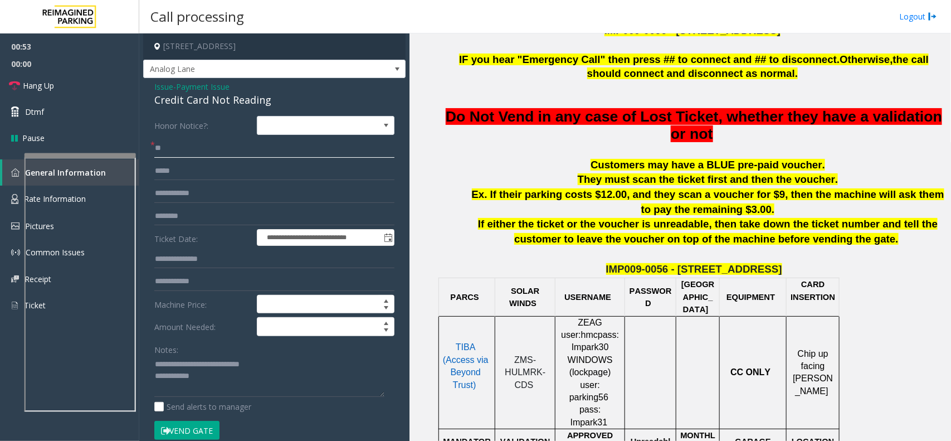
type input "*"
type input "***"
click at [224, 382] on textarea at bounding box center [269, 377] width 230 height 42
click at [193, 430] on button "Vend Gate" at bounding box center [186, 430] width 65 height 19
click at [229, 385] on textarea at bounding box center [269, 377] width 230 height 42
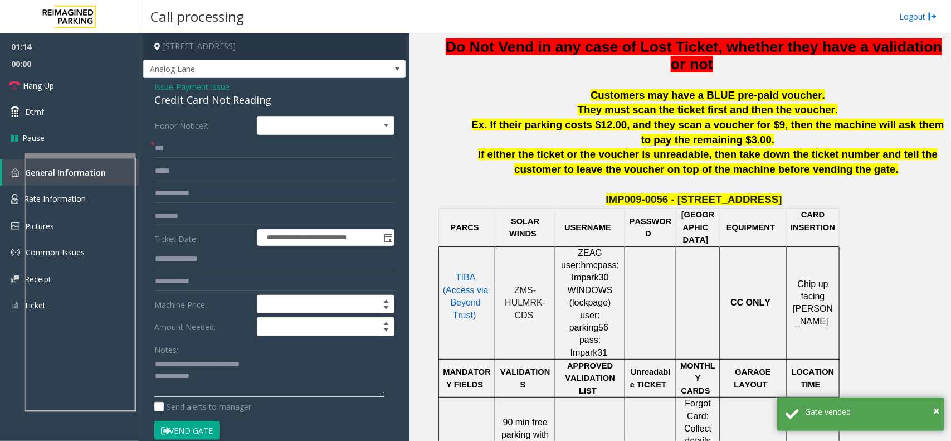
scroll to position [766, 0]
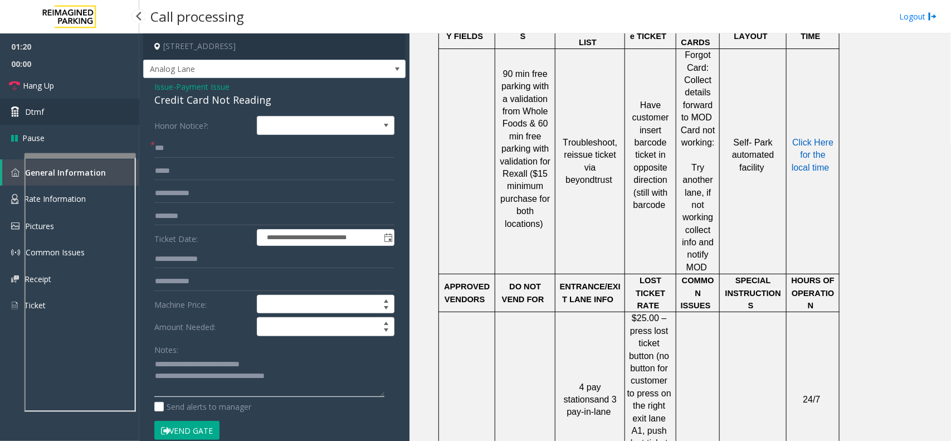
type textarea "**********"
click at [89, 104] on link "Dtmf" at bounding box center [69, 112] width 139 height 26
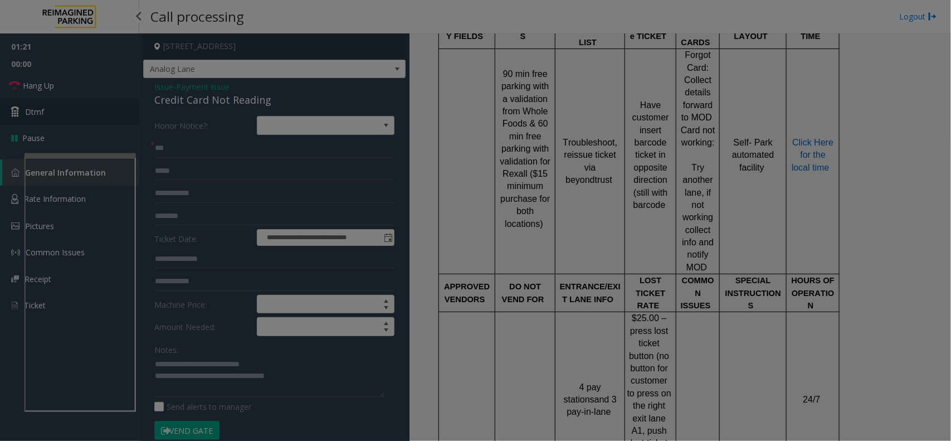
click at [84, 84] on bs-modal-backdrop at bounding box center [475, 220] width 951 height 441
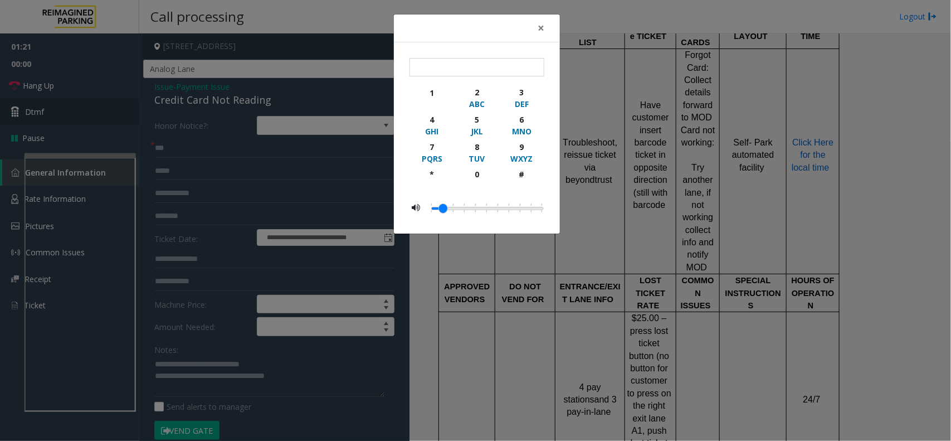
click at [84, 84] on div "× 1 2 ABC 3 DEF 4 GHI 5 JKL 6 MNO 7 PQRS 8 TUV 9 WXYZ * 0 #" at bounding box center [475, 220] width 951 height 441
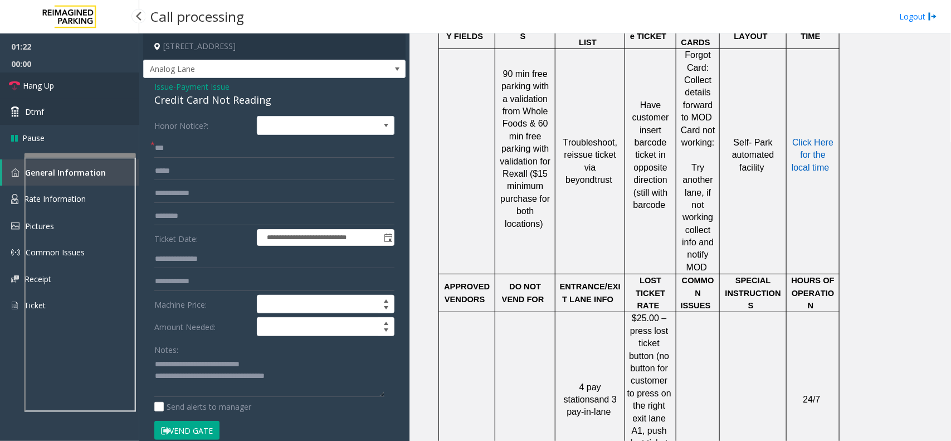
click at [84, 84] on link "Hang Up" at bounding box center [69, 85] width 139 height 26
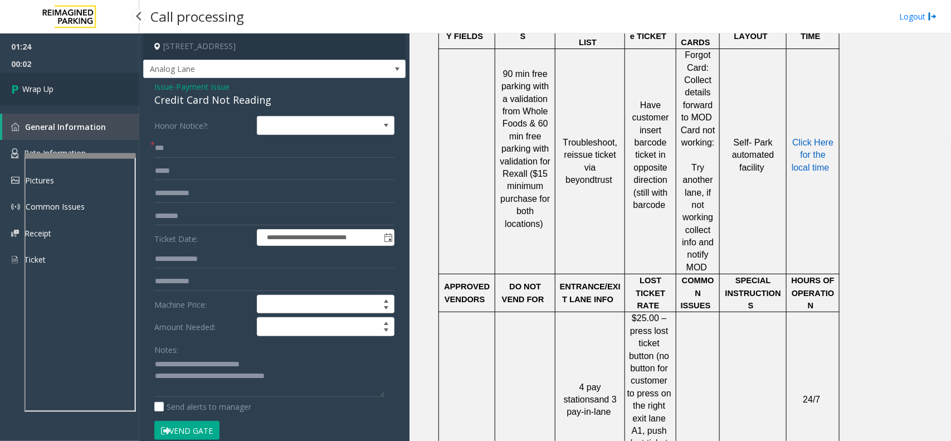
click at [68, 87] on link "Wrap Up" at bounding box center [69, 88] width 139 height 33
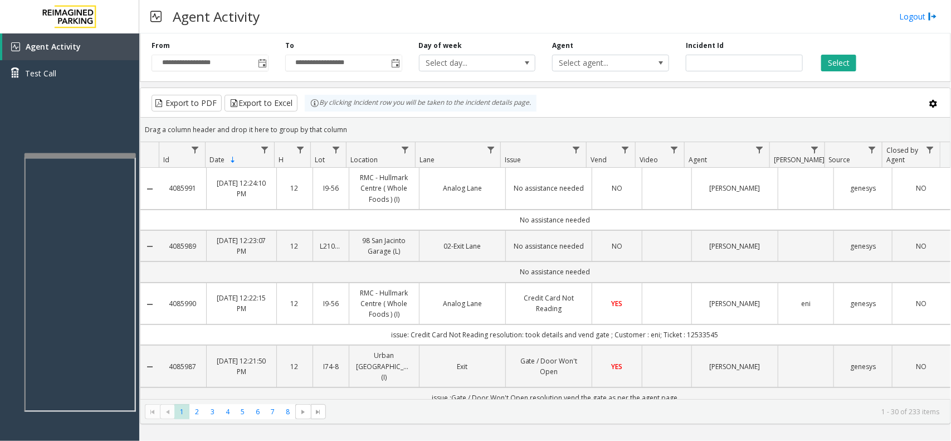
drag, startPoint x: 355, startPoint y: 127, endPoint x: 245, endPoint y: 79, distance: 119.6
click at [244, 79] on div "**********" at bounding box center [545, 226] width 811 height 395
click at [352, 119] on kendo-grid-group-panel "Drag a column header and drop it here to group by that column" at bounding box center [545, 130] width 810 height 25
drag, startPoint x: 352, startPoint y: 130, endPoint x: 288, endPoint y: 101, distance: 69.6
click at [288, 101] on kendo-grid "Export to PDF Export to Excel By clicking Incident row you will be taken to the…" at bounding box center [545, 255] width 811 height 337
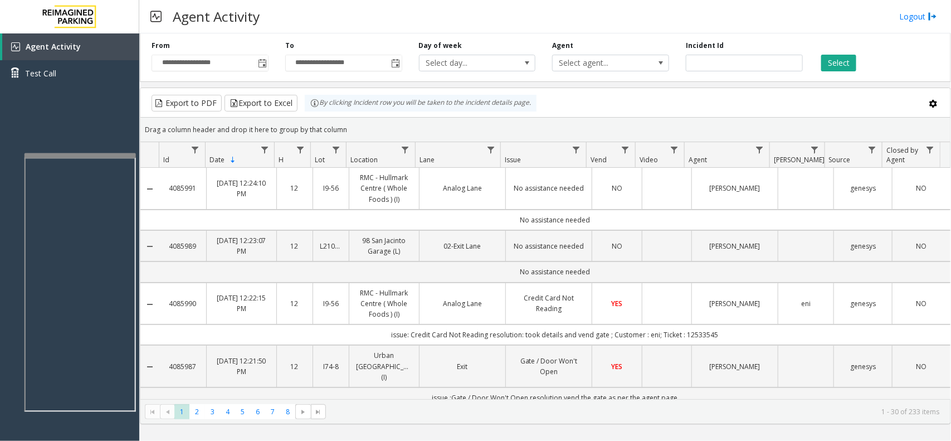
click at [391, 129] on div "Drag a column header and drop it here to group by that column" at bounding box center [545, 130] width 810 height 20
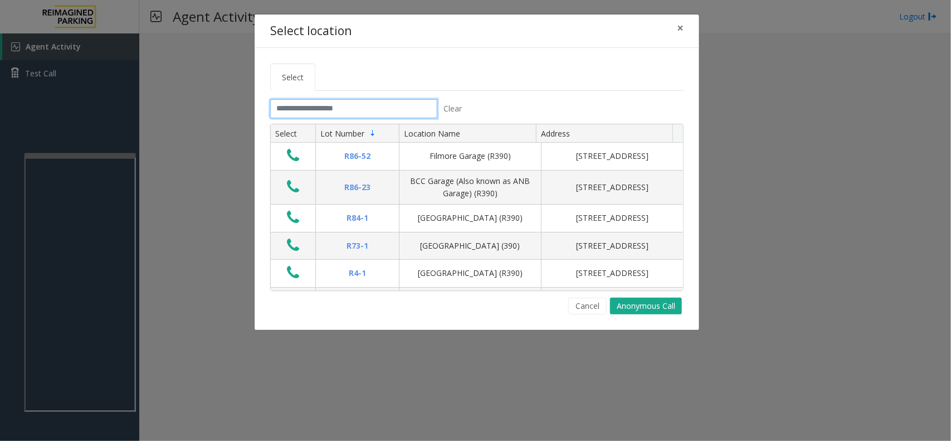
click at [341, 106] on input "text" at bounding box center [353, 108] width 167 height 19
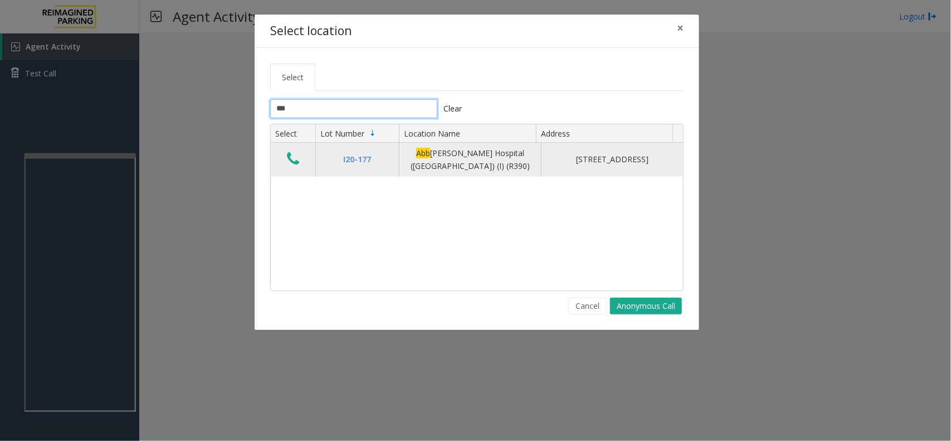
type input "***"
click at [291, 156] on icon "Data table" at bounding box center [293, 159] width 12 height 16
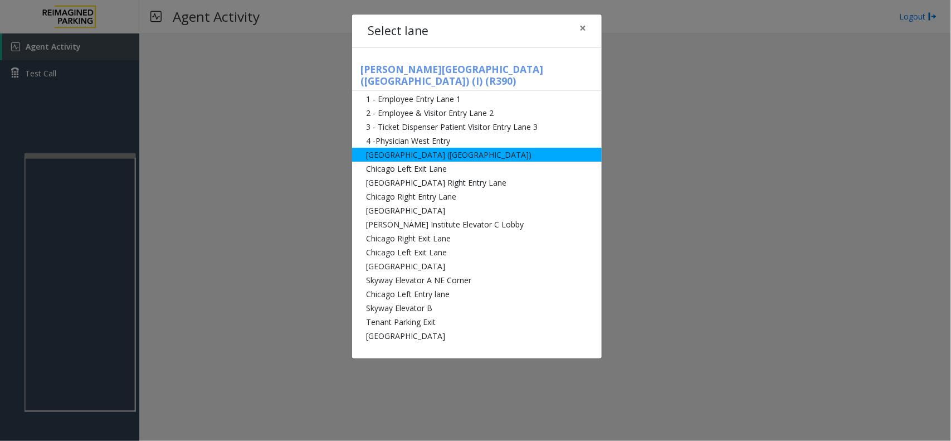
click at [424, 148] on li "[GEOGRAPHIC_DATA] ([GEOGRAPHIC_DATA])" at bounding box center [477, 155] width 250 height 14
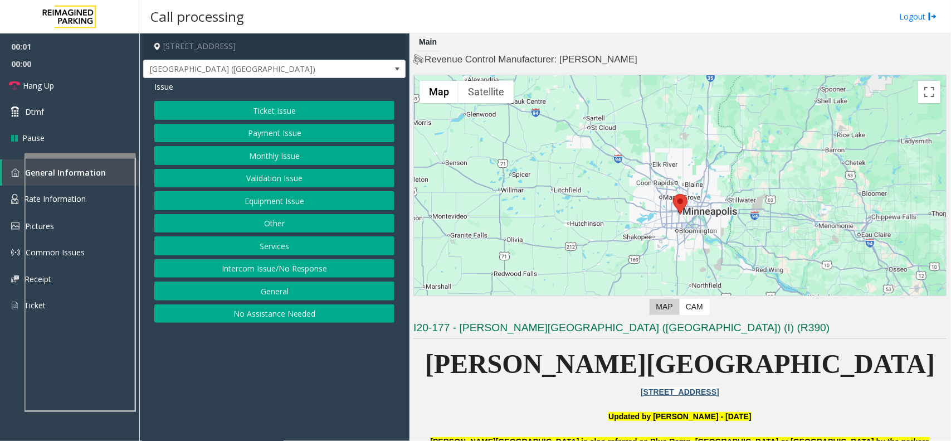
click at [282, 157] on button "Monthly Issue" at bounding box center [274, 155] width 240 height 19
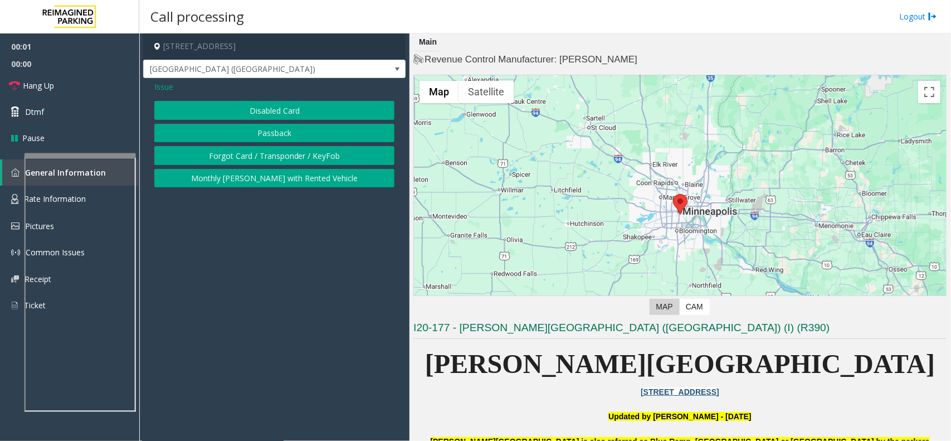
click at [279, 115] on button "Disabled Card" at bounding box center [274, 110] width 240 height 19
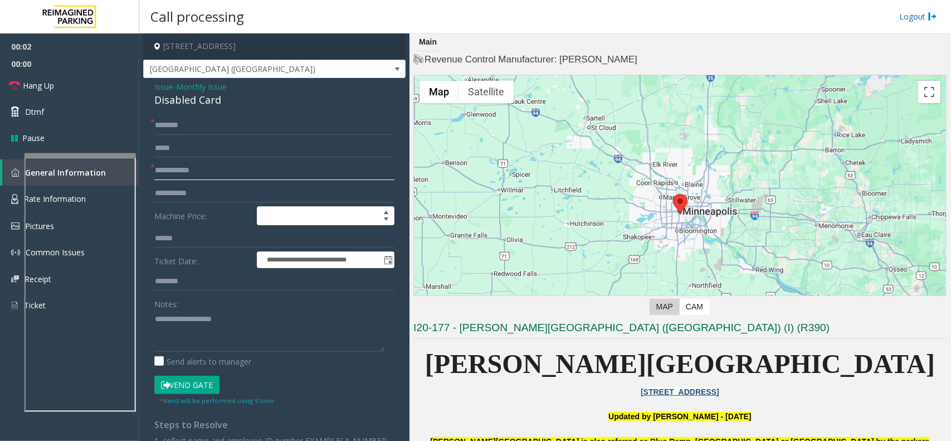
click at [196, 176] on input "text" at bounding box center [274, 170] width 240 height 19
type input "**"
click at [211, 128] on input "text" at bounding box center [274, 125] width 240 height 19
type input "**"
click at [230, 320] on textarea at bounding box center [269, 331] width 230 height 42
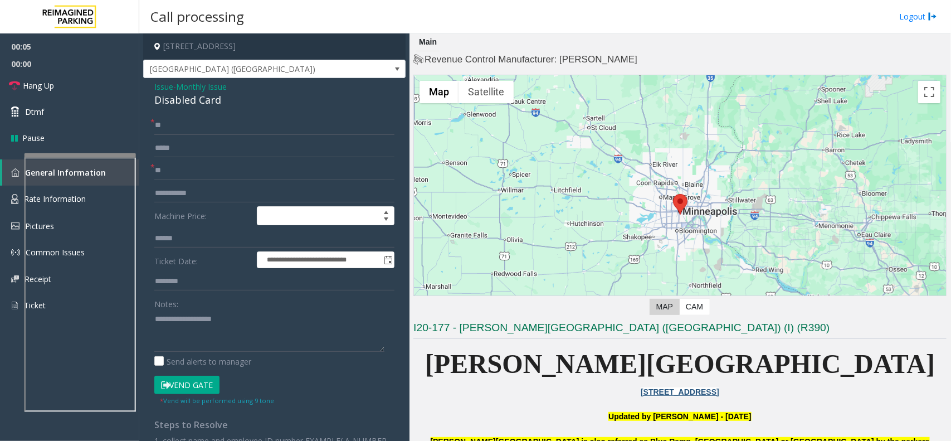
click at [198, 373] on form "**********" at bounding box center [274, 261] width 240 height 290
click at [193, 383] on button "Vend Gate" at bounding box center [186, 385] width 65 height 19
click at [209, 342] on textarea at bounding box center [269, 331] width 230 height 42
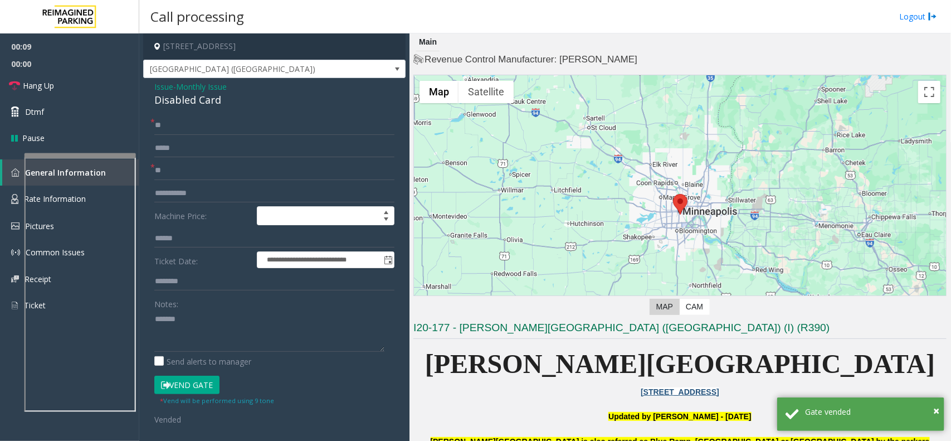
click at [211, 98] on div "Disabled Card" at bounding box center [274, 100] width 240 height 15
copy div "Disabled Card"
click at [190, 323] on textarea at bounding box center [269, 331] width 230 height 42
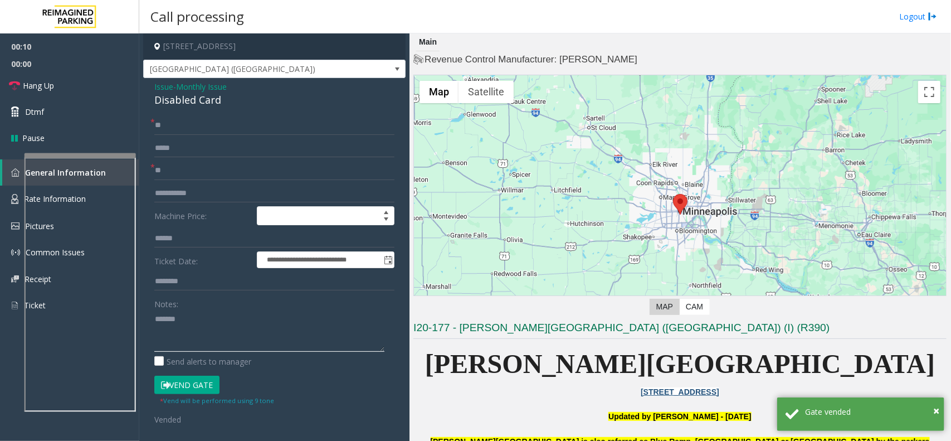
paste textarea "**********"
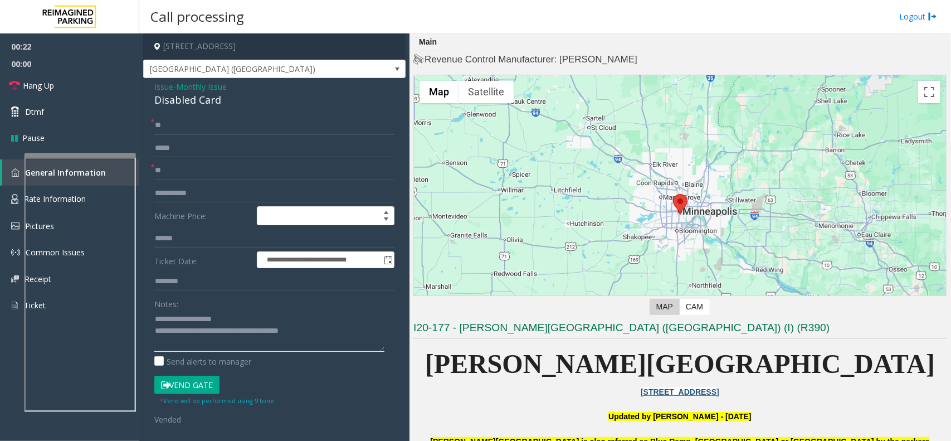
drag, startPoint x: 183, startPoint y: 329, endPoint x: 177, endPoint y: 332, distance: 6.5
type textarea "**********"
click at [87, 72] on link "Hang Up" at bounding box center [69, 85] width 139 height 26
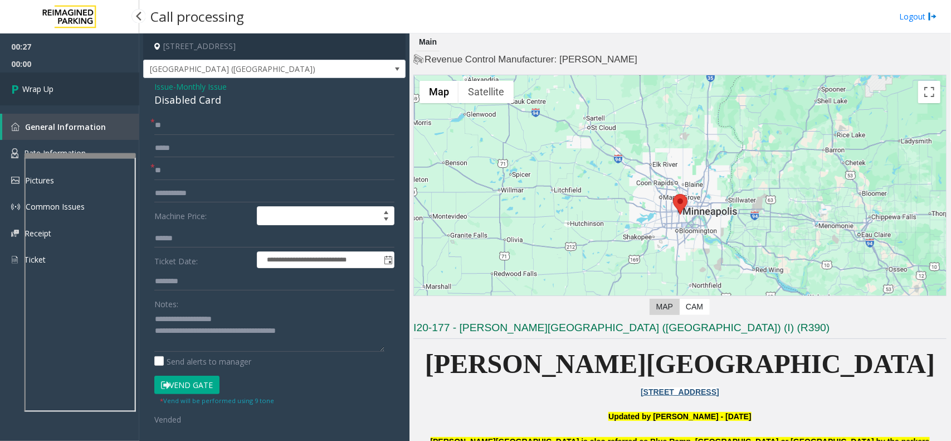
click at [95, 86] on link "Wrap Up" at bounding box center [69, 88] width 139 height 33
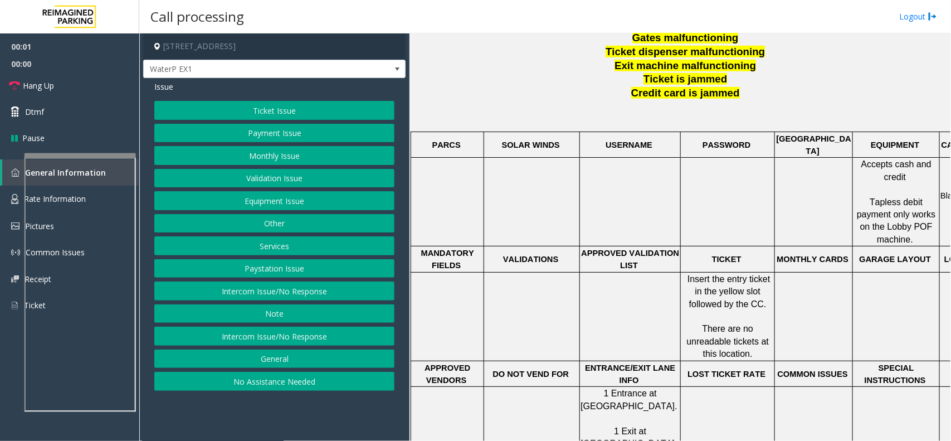
scroll to position [209, 0]
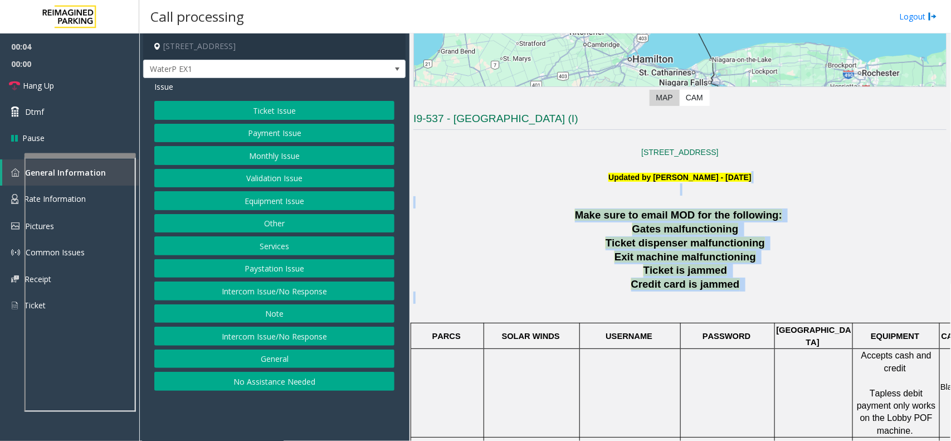
drag, startPoint x: 563, startPoint y: 194, endPoint x: 758, endPoint y: 301, distance: 223.2
click at [758, 301] on p at bounding box center [680, 303] width 533 height 25
drag, startPoint x: 758, startPoint y: 301, endPoint x: 512, endPoint y: 200, distance: 267.1
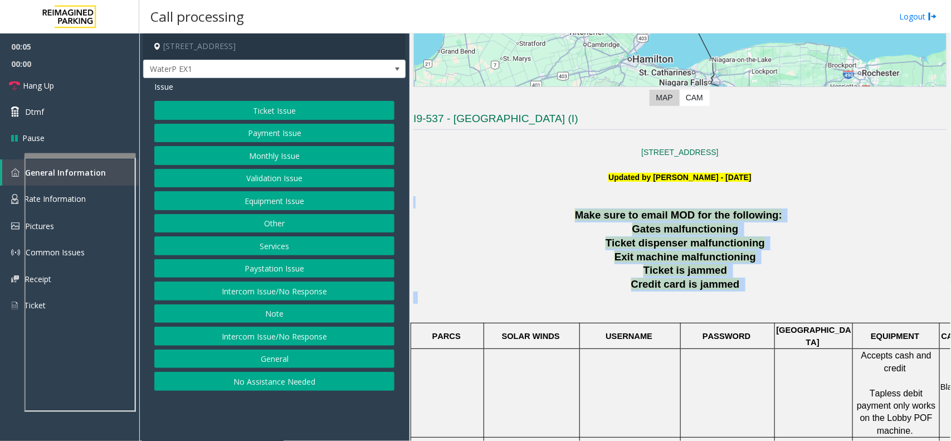
click at [512, 200] on p at bounding box center [680, 202] width 533 height 12
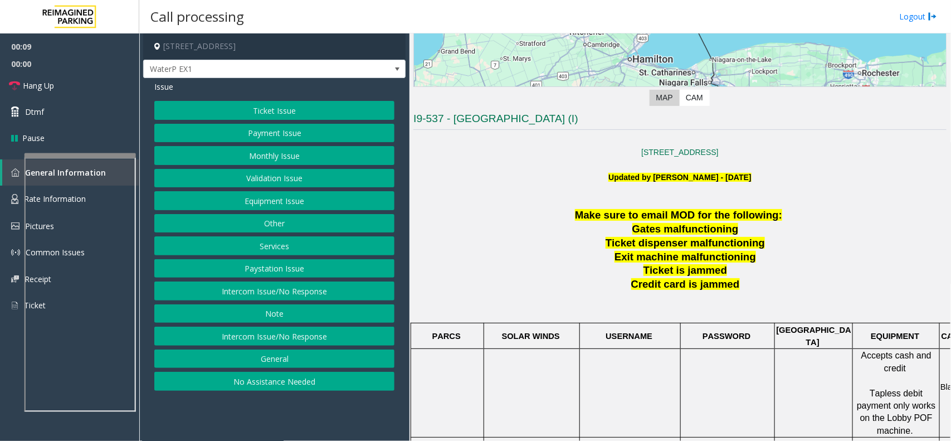
click at [297, 106] on button "Ticket Issue" at bounding box center [274, 110] width 240 height 19
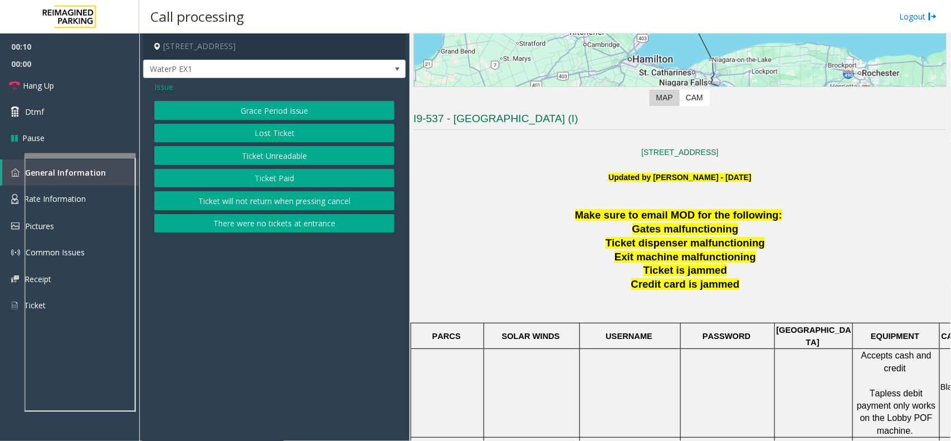
click at [307, 153] on button "Ticket Unreadable" at bounding box center [274, 155] width 240 height 19
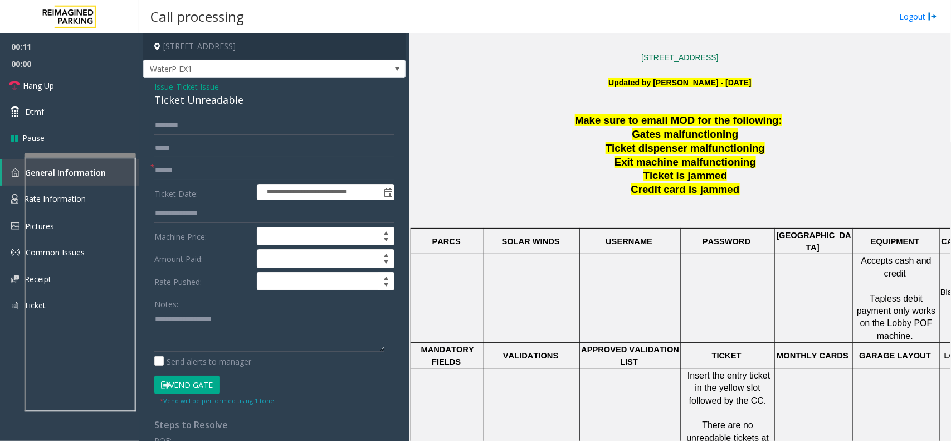
scroll to position [418, 0]
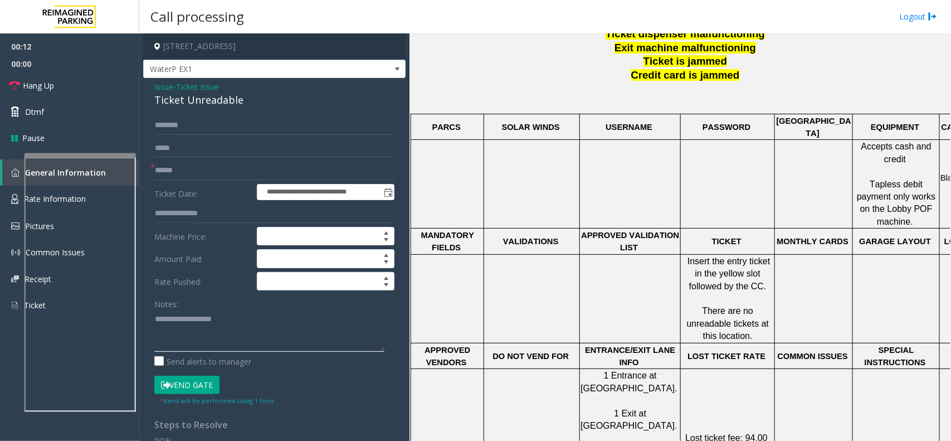
click at [246, 318] on textarea at bounding box center [269, 331] width 230 height 42
type textarea "******"
click at [165, 90] on span "Issue" at bounding box center [163, 87] width 19 height 12
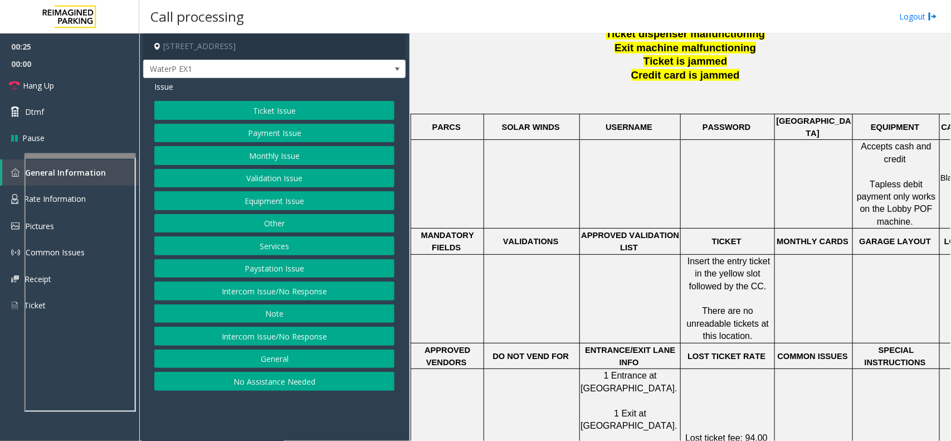
click at [288, 137] on button "Payment Issue" at bounding box center [274, 133] width 240 height 19
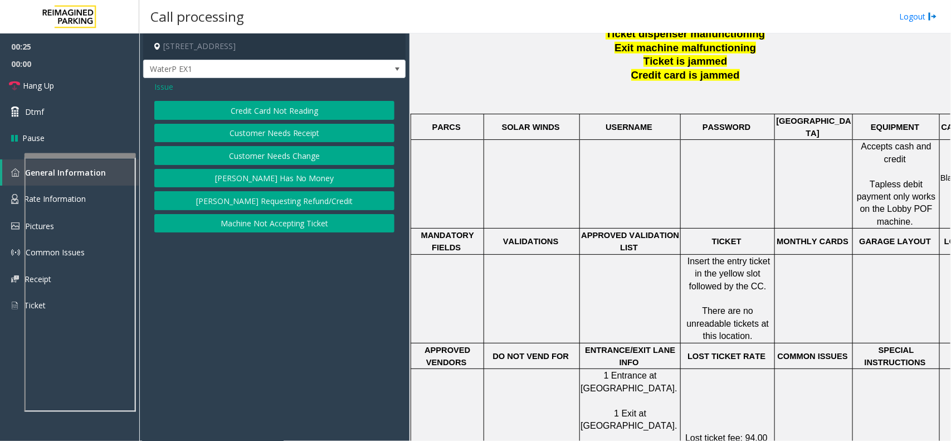
click at [302, 110] on button "Credit Card Not Reading" at bounding box center [274, 110] width 240 height 19
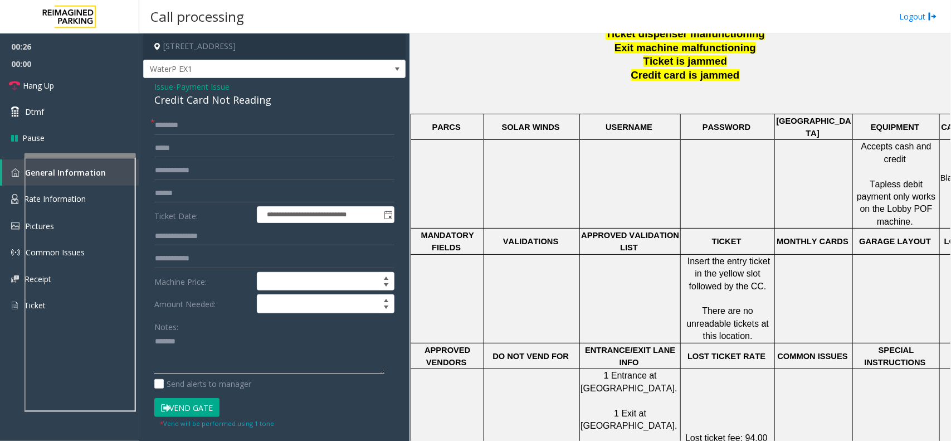
click at [243, 351] on textarea at bounding box center [269, 354] width 230 height 42
click at [243, 104] on div "Credit Card Not Reading" at bounding box center [274, 100] width 240 height 15
copy div "Credit Card Not Reading"
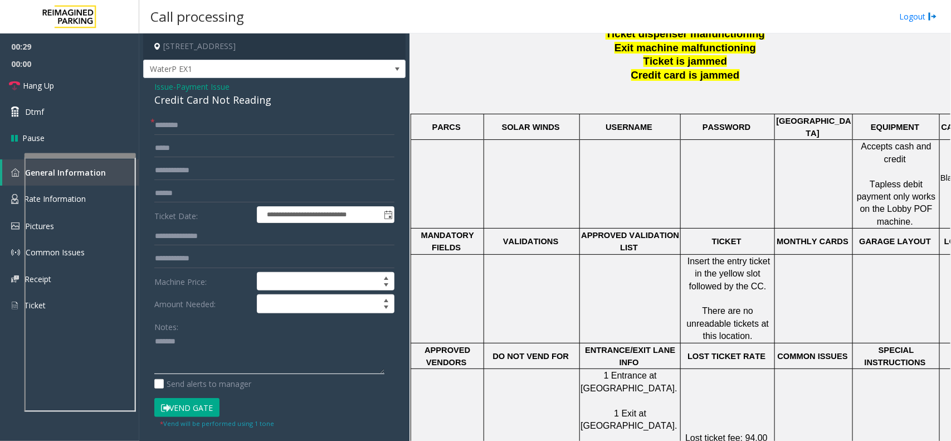
click at [246, 341] on textarea at bounding box center [269, 354] width 230 height 42
paste textarea "**********"
type textarea "**********"
click at [212, 195] on input "text" at bounding box center [274, 193] width 240 height 19
type input "*"
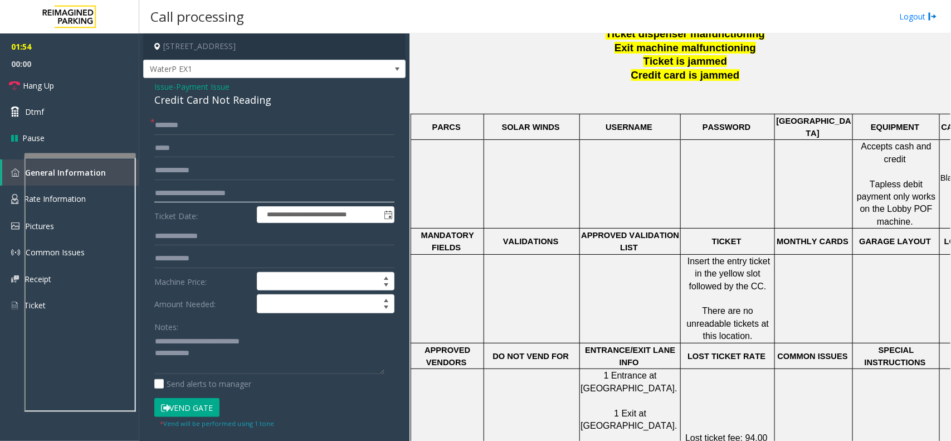
type input "**********"
click at [193, 127] on input "text" at bounding box center [274, 125] width 240 height 19
type input "*****"
click at [216, 361] on textarea at bounding box center [269, 354] width 230 height 42
click at [237, 356] on textarea at bounding box center [269, 354] width 230 height 42
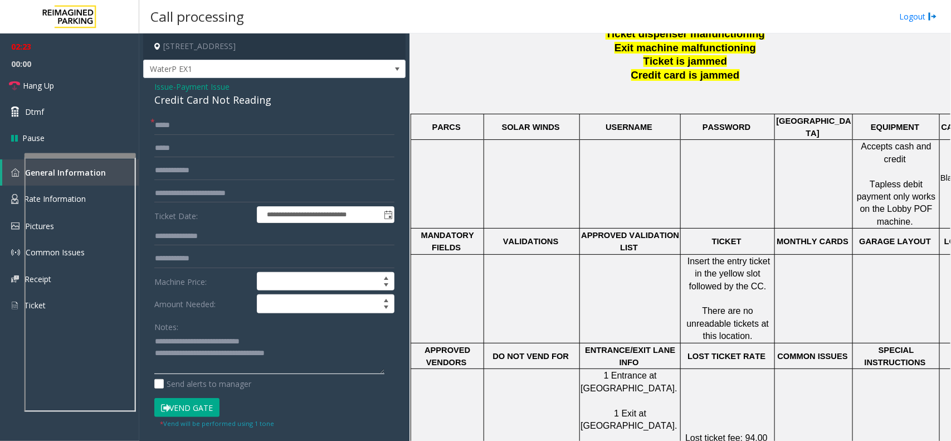
type textarea "**********"
click at [209, 407] on button "Vend Gate" at bounding box center [186, 407] width 65 height 19
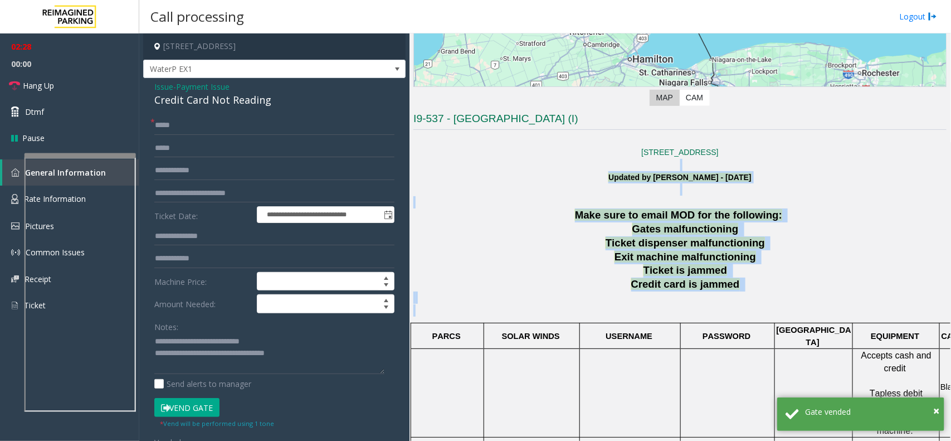
drag, startPoint x: 563, startPoint y: 168, endPoint x: 784, endPoint y: 319, distance: 267.0
click at [780, 313] on p at bounding box center [680, 303] width 533 height 25
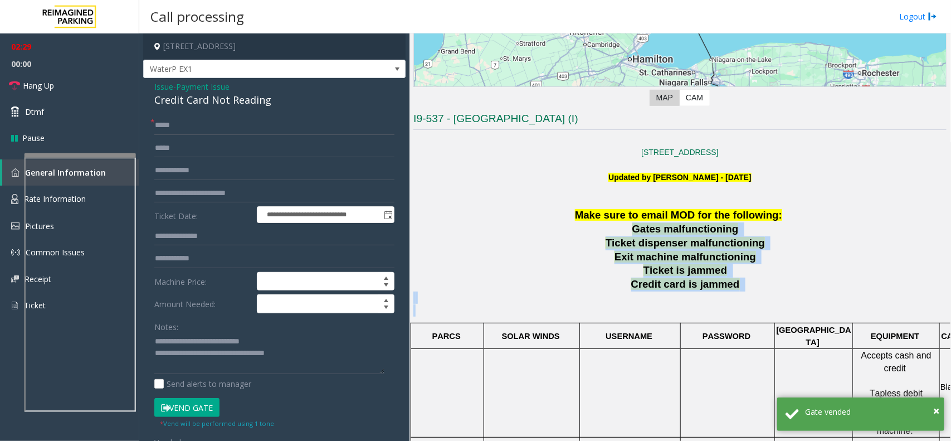
drag, startPoint x: 774, startPoint y: 305, endPoint x: 586, endPoint y: 229, distance: 202.2
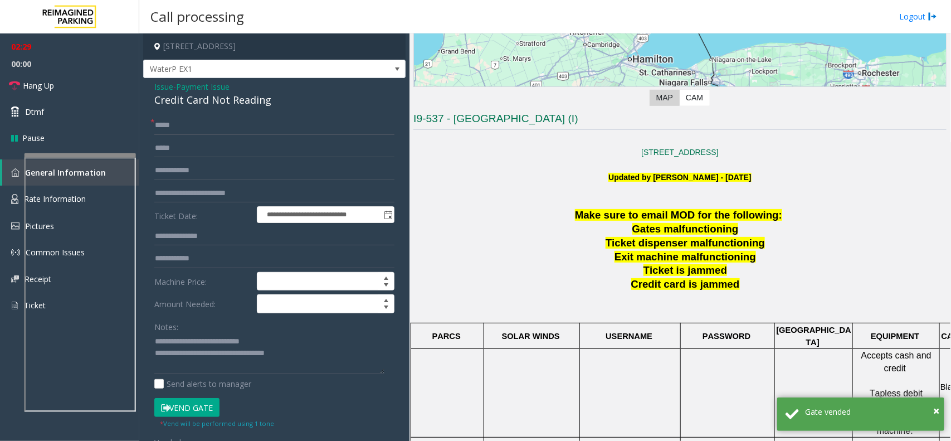
click at [550, 201] on p at bounding box center [680, 202] width 533 height 12
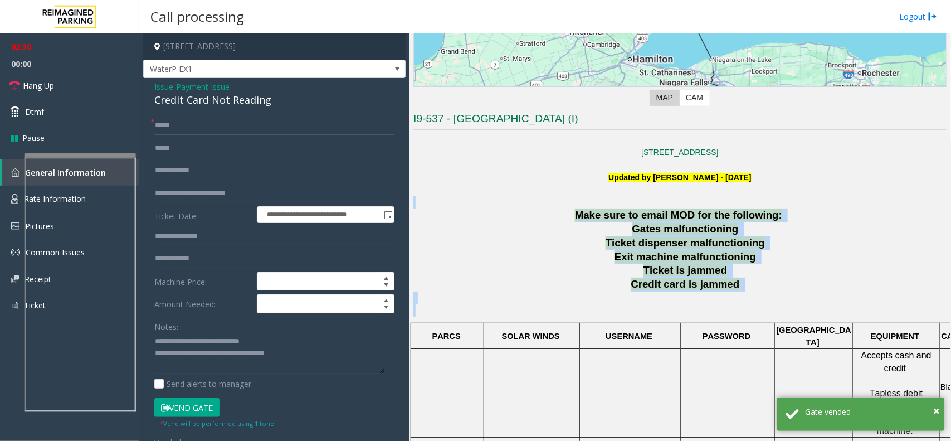
drag, startPoint x: 550, startPoint y: 201, endPoint x: 800, endPoint y: 317, distance: 275.8
click at [776, 304] on p at bounding box center [680, 303] width 533 height 25
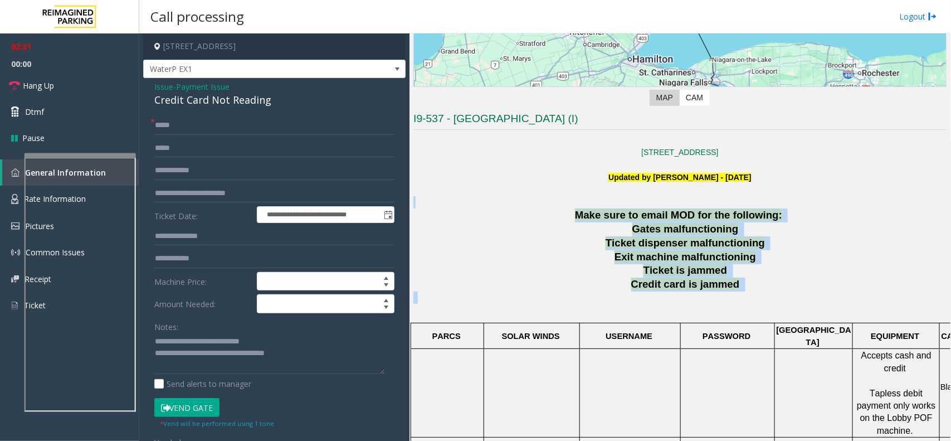
drag, startPoint x: 776, startPoint y: 304, endPoint x: 527, endPoint y: 202, distance: 268.7
click at [527, 202] on p at bounding box center [680, 202] width 533 height 12
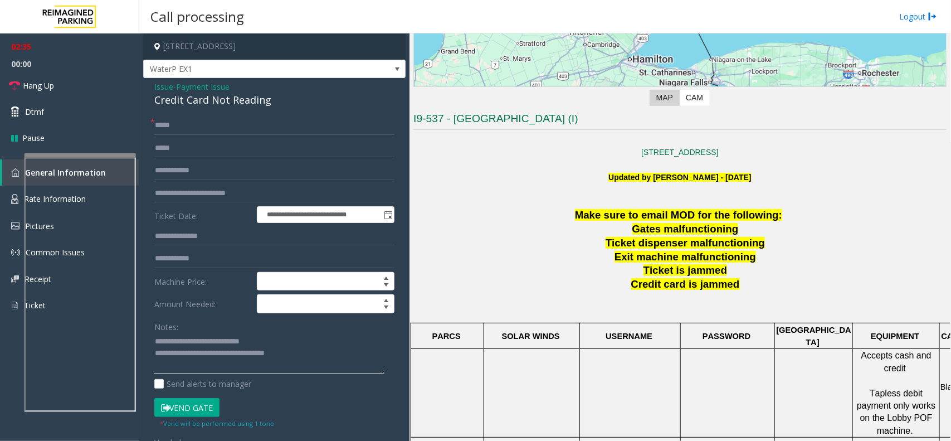
click at [310, 354] on textarea at bounding box center [269, 354] width 230 height 42
click at [197, 408] on button "Vend Gate" at bounding box center [186, 407] width 65 height 19
click at [314, 352] on textarea at bounding box center [269, 354] width 230 height 42
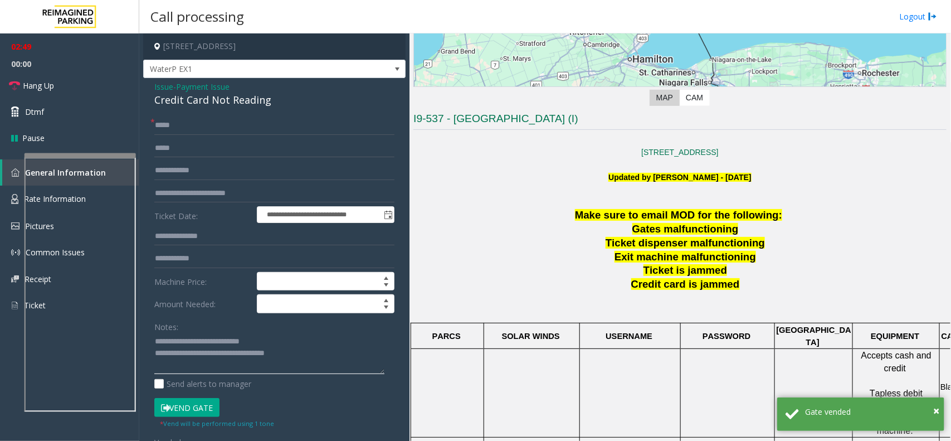
click at [317, 369] on textarea at bounding box center [269, 354] width 230 height 42
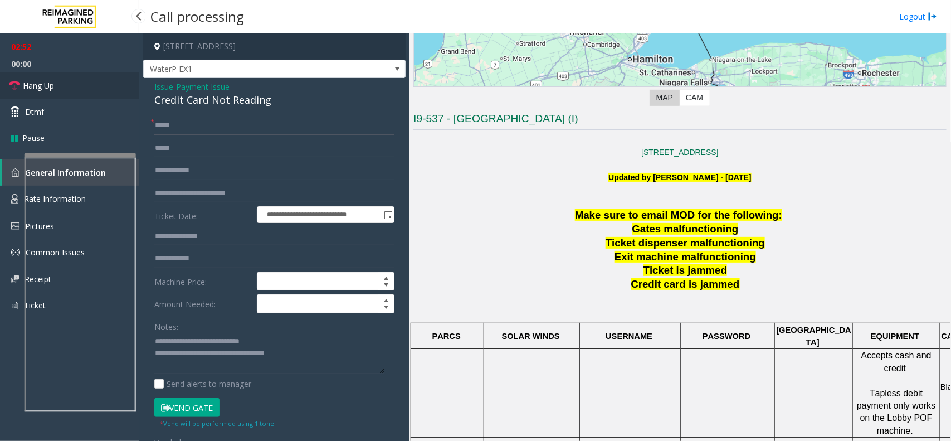
click at [90, 85] on link "Hang Up" at bounding box center [69, 85] width 139 height 26
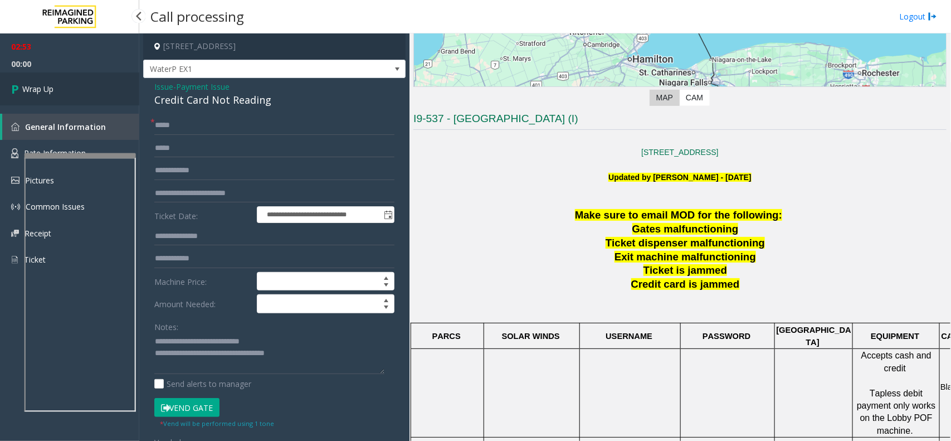
click at [90, 85] on link "Wrap Up" at bounding box center [69, 88] width 139 height 33
